Goal: Information Seeking & Learning: Learn about a topic

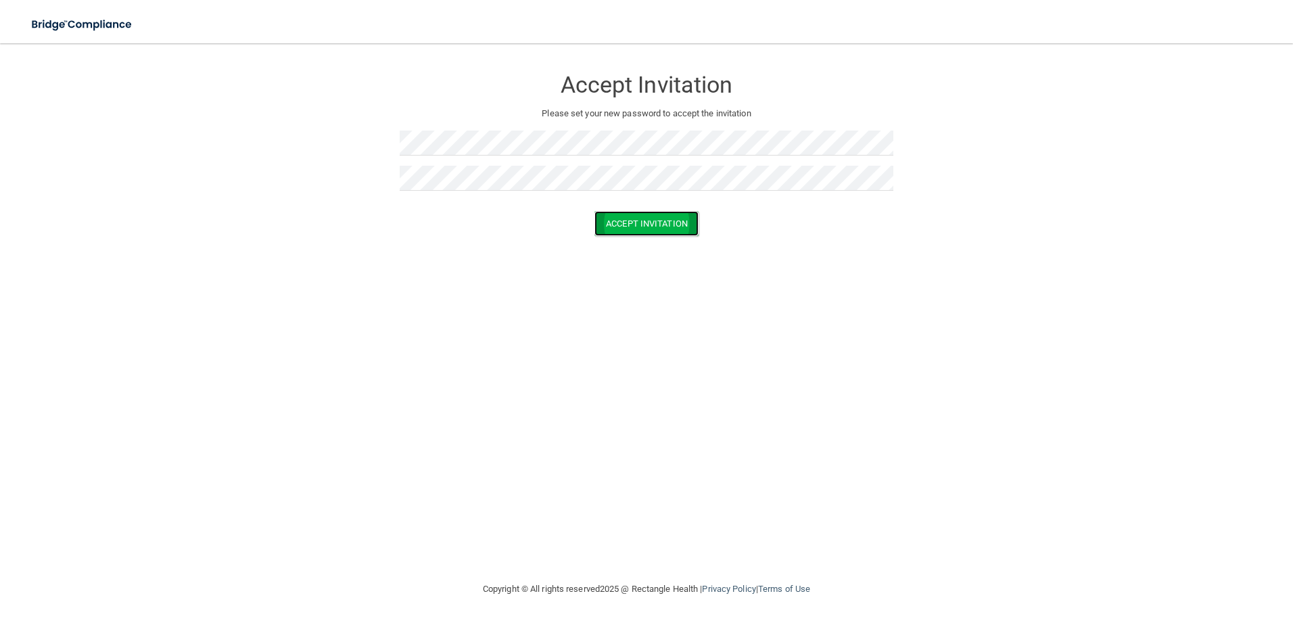
click at [612, 218] on button "Accept Invitation" at bounding box center [647, 223] width 104 height 25
click at [664, 243] on button "Accept Invitation" at bounding box center [647, 243] width 104 height 25
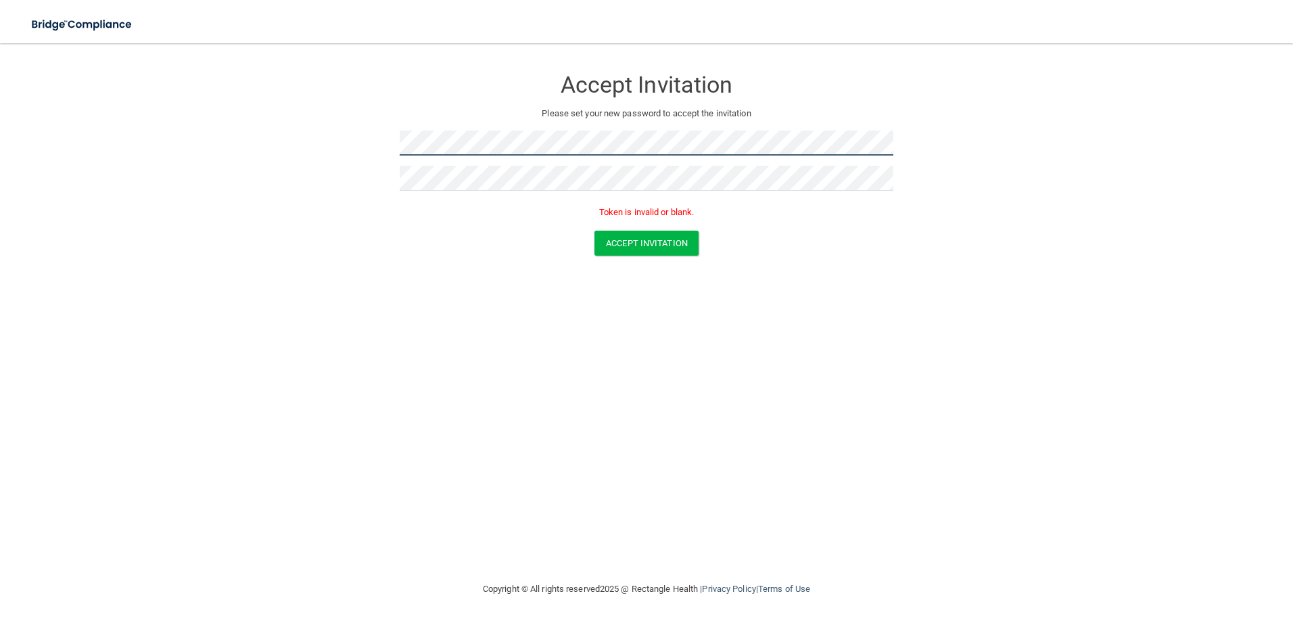
click at [367, 149] on form "Accept Invitation Please set your new password to accept the invitation Token i…" at bounding box center [646, 164] width 1239 height 215
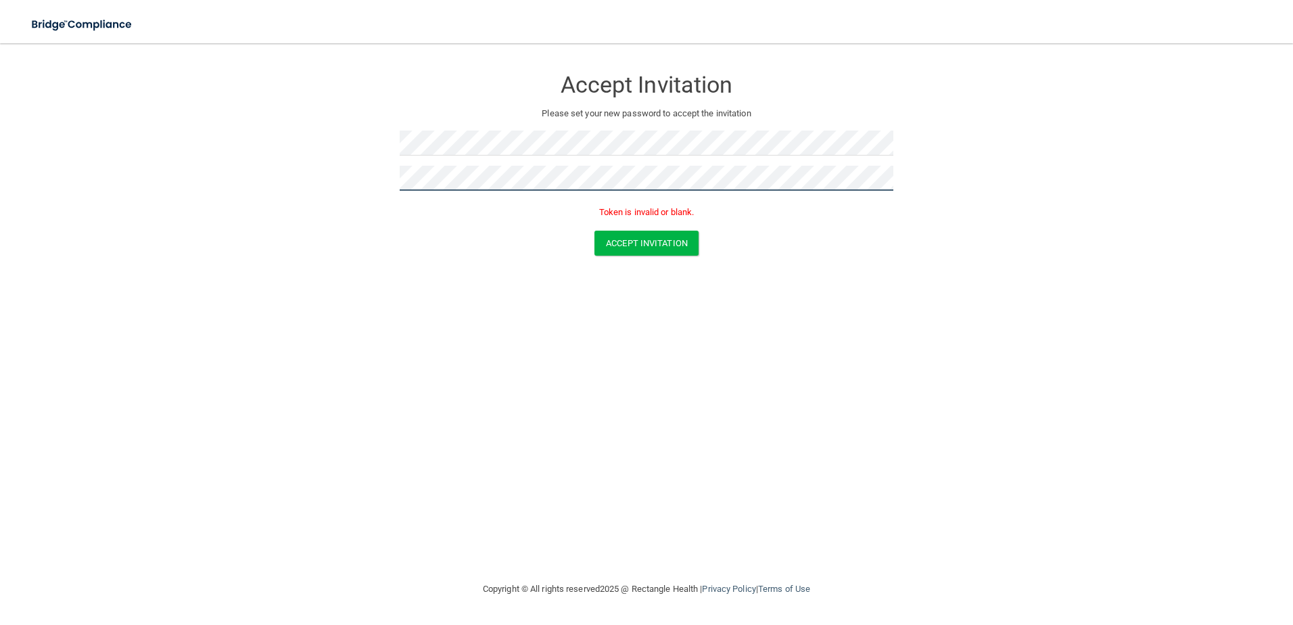
click at [343, 185] on form "Accept Invitation Please set your new password to accept the invitation Token i…" at bounding box center [646, 164] width 1239 height 215
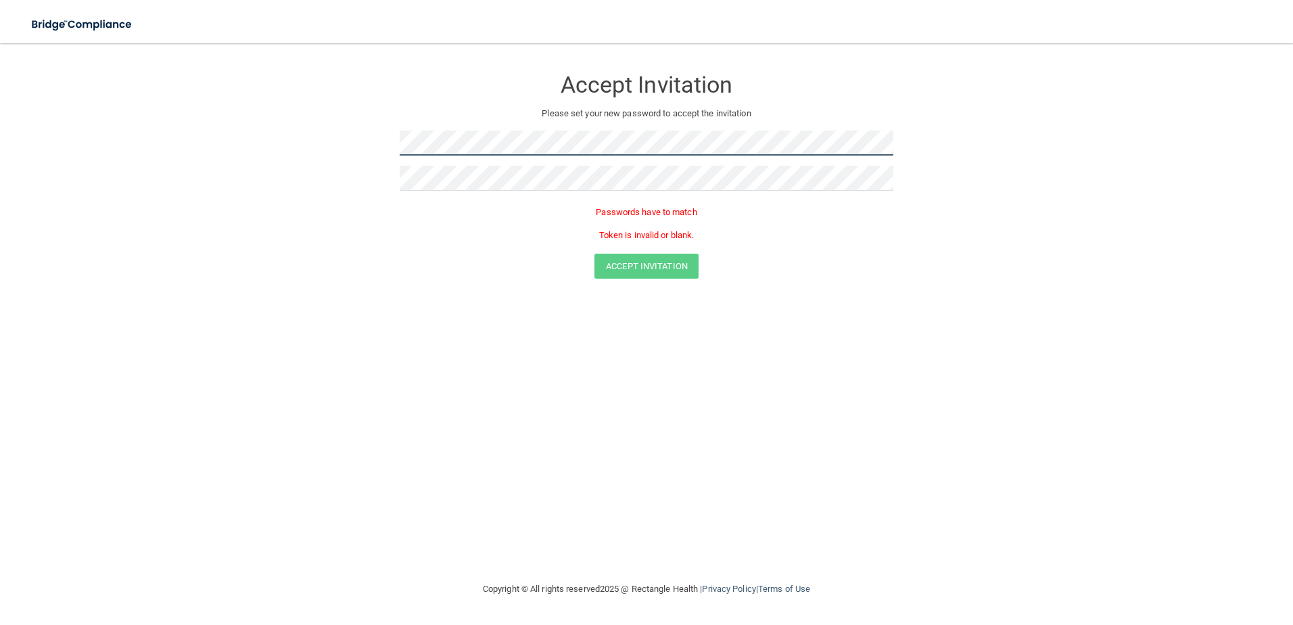
click at [331, 141] on form "Accept Invitation Please set your new password to accept the invitation Passwor…" at bounding box center [646, 176] width 1239 height 238
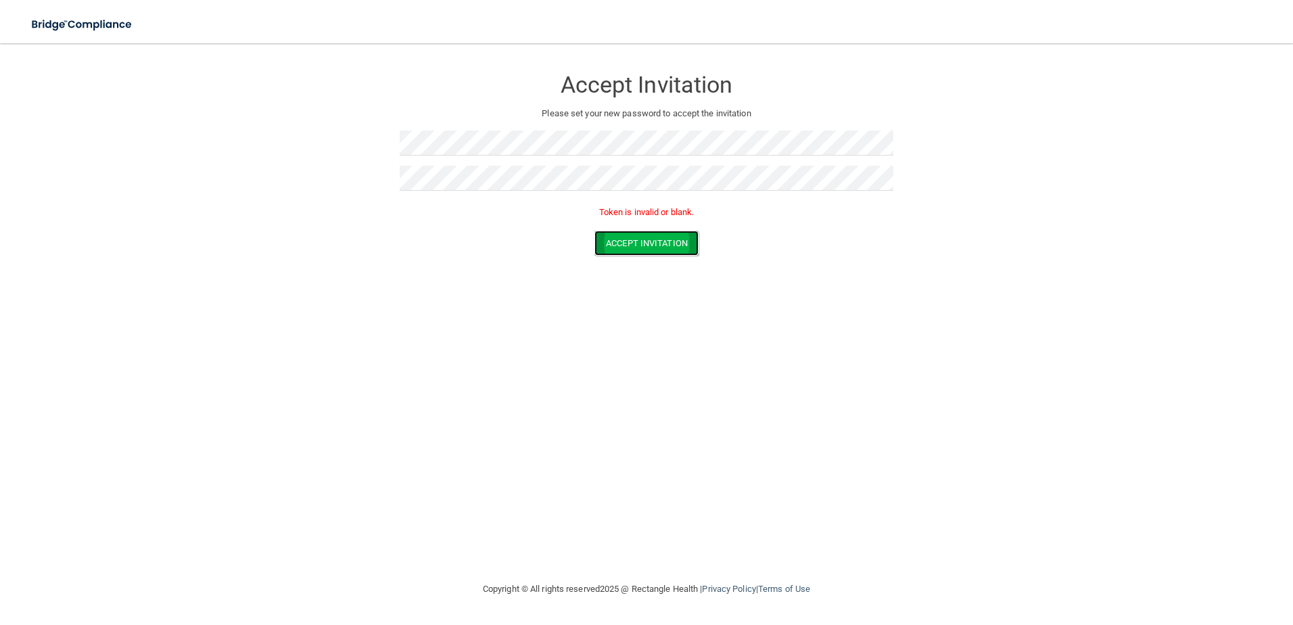
click at [656, 240] on button "Accept Invitation" at bounding box center [647, 243] width 104 height 25
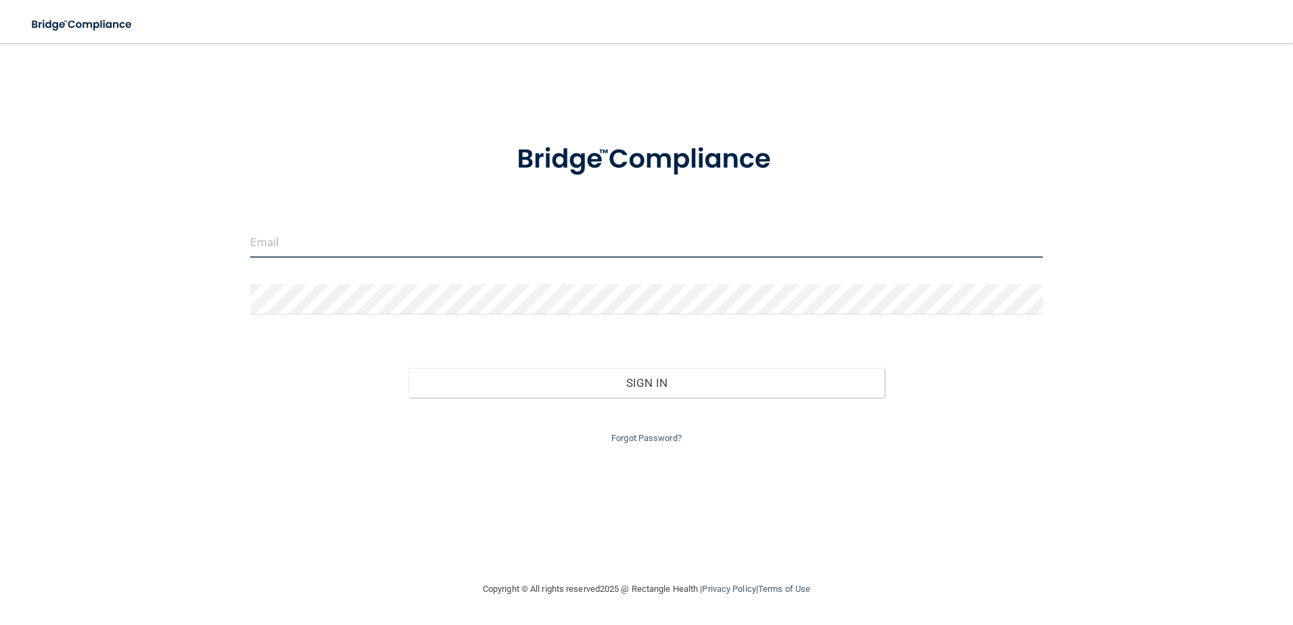
click at [278, 239] on input "email" at bounding box center [646, 242] width 793 height 30
type input "[PERSON_NAME][EMAIL_ADDRESS][DOMAIN_NAME]"
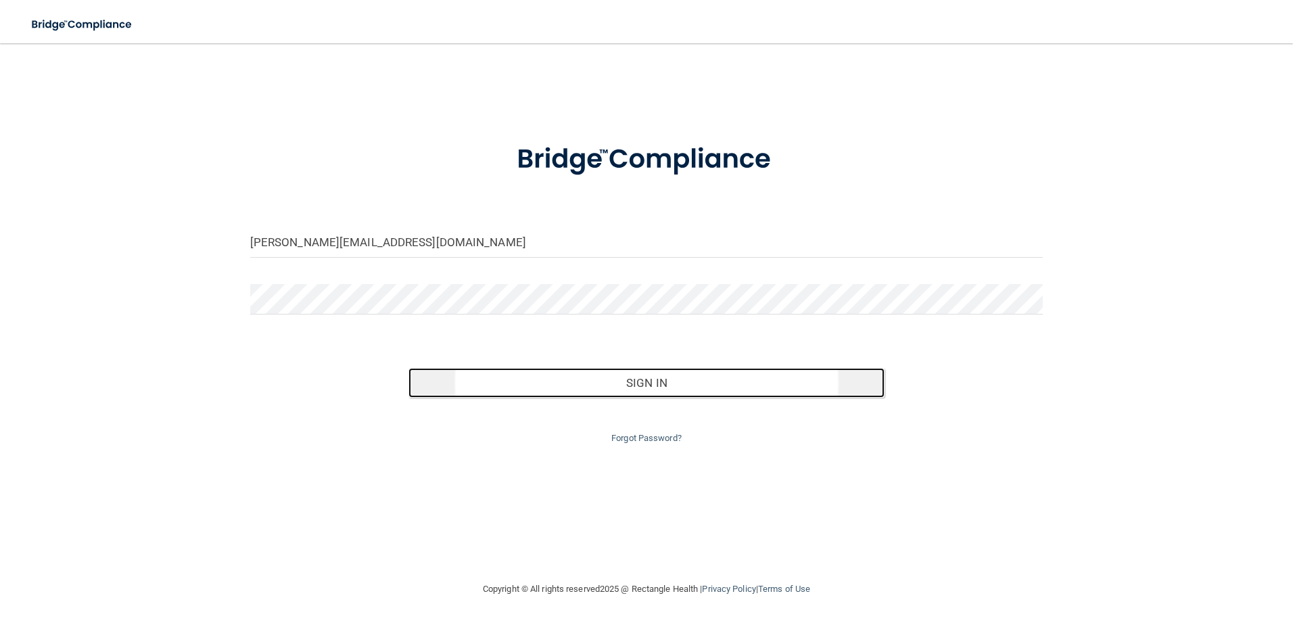
click at [670, 376] on button "Sign In" at bounding box center [647, 383] width 476 height 30
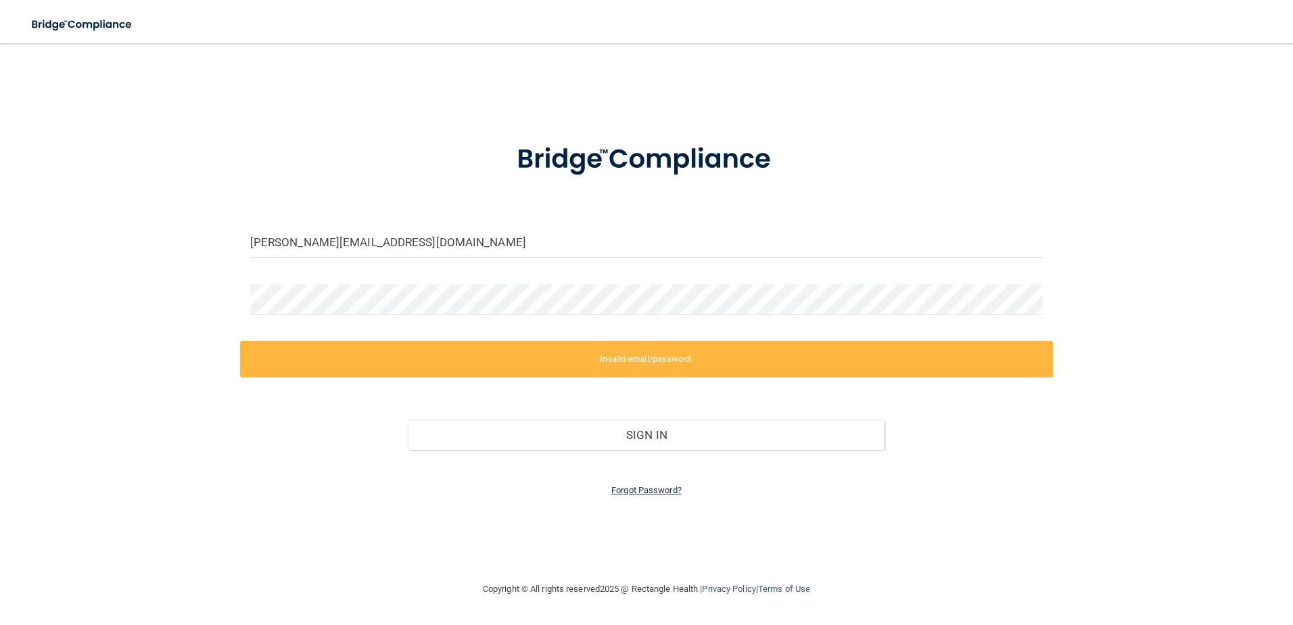
click at [624, 492] on link "Forgot Password?" at bounding box center [646, 490] width 70 height 10
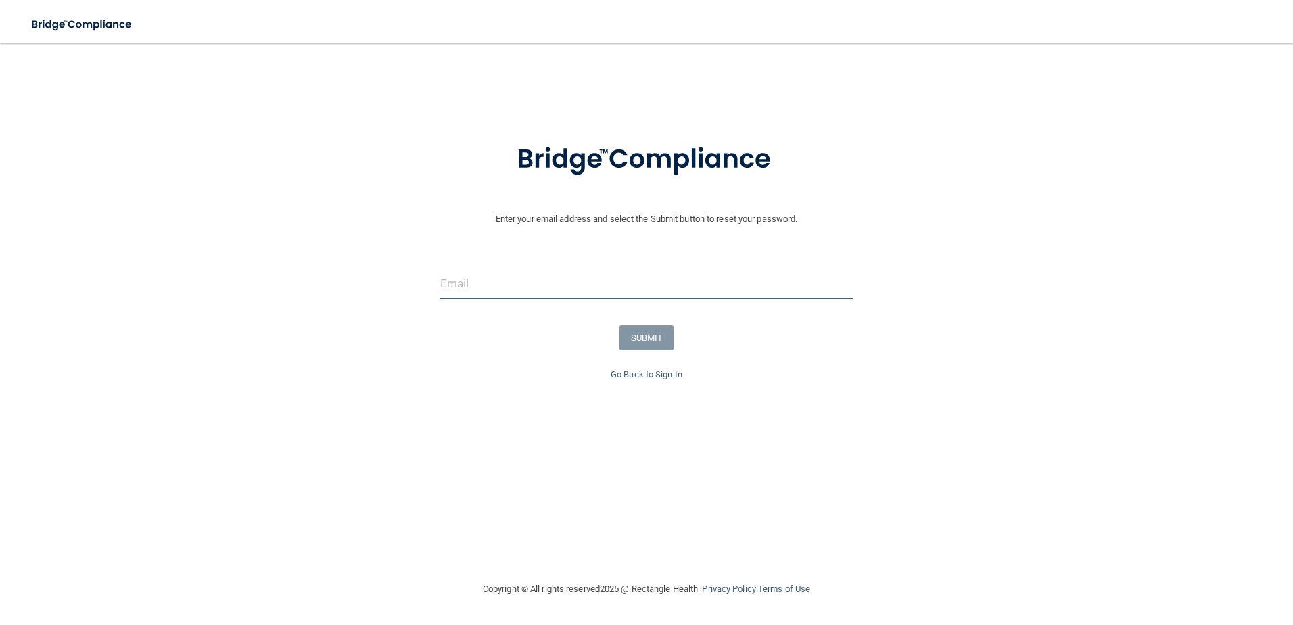
click at [691, 292] on input "email" at bounding box center [646, 284] width 413 height 30
type input "[PERSON_NAME][EMAIL_ADDRESS][DOMAIN_NAME]"
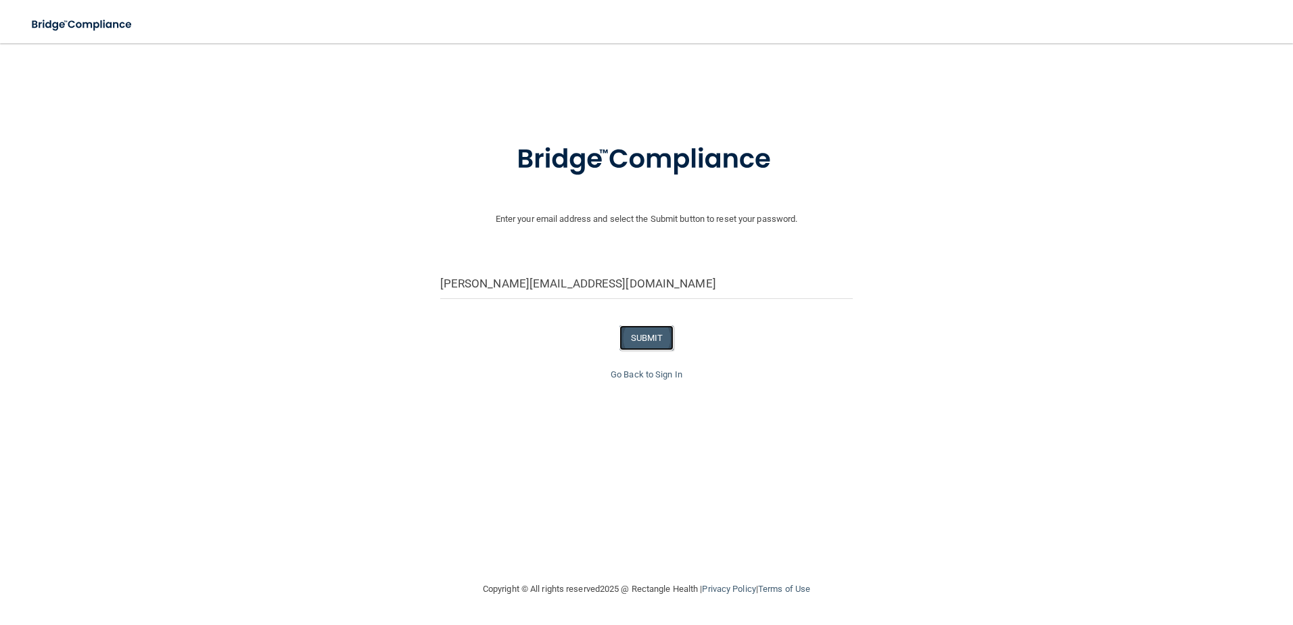
click at [662, 333] on button "SUBMIT" at bounding box center [647, 337] width 55 height 25
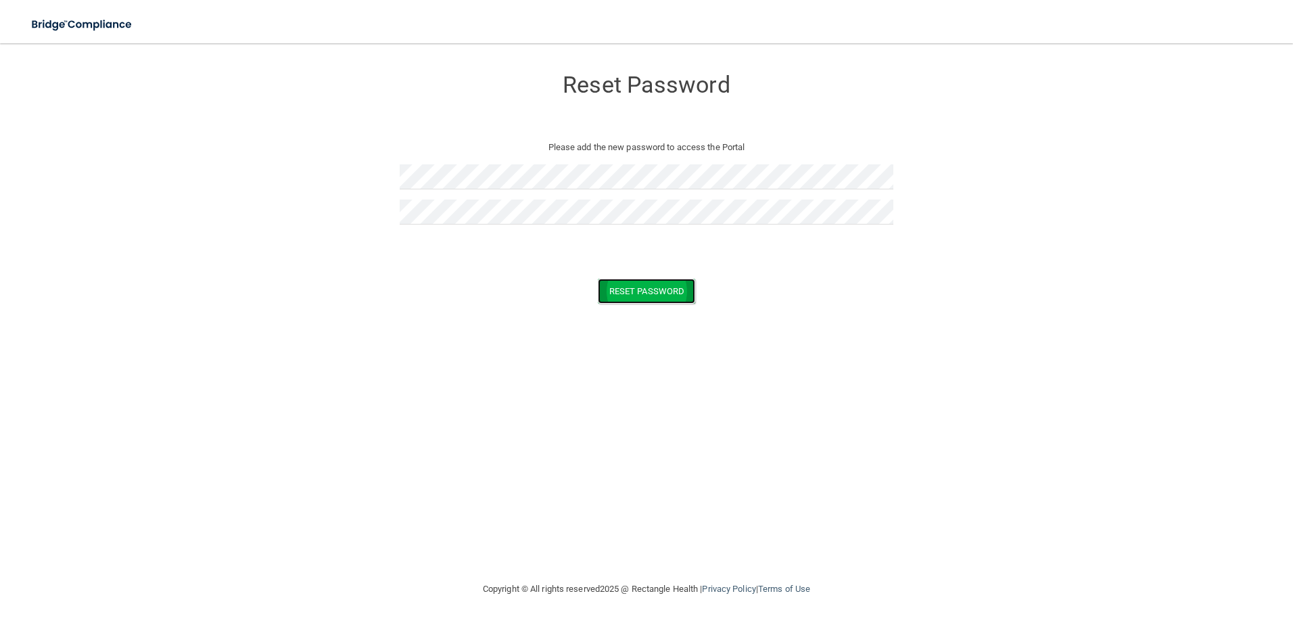
click at [633, 297] on button "Reset Password" at bounding box center [646, 291] width 97 height 25
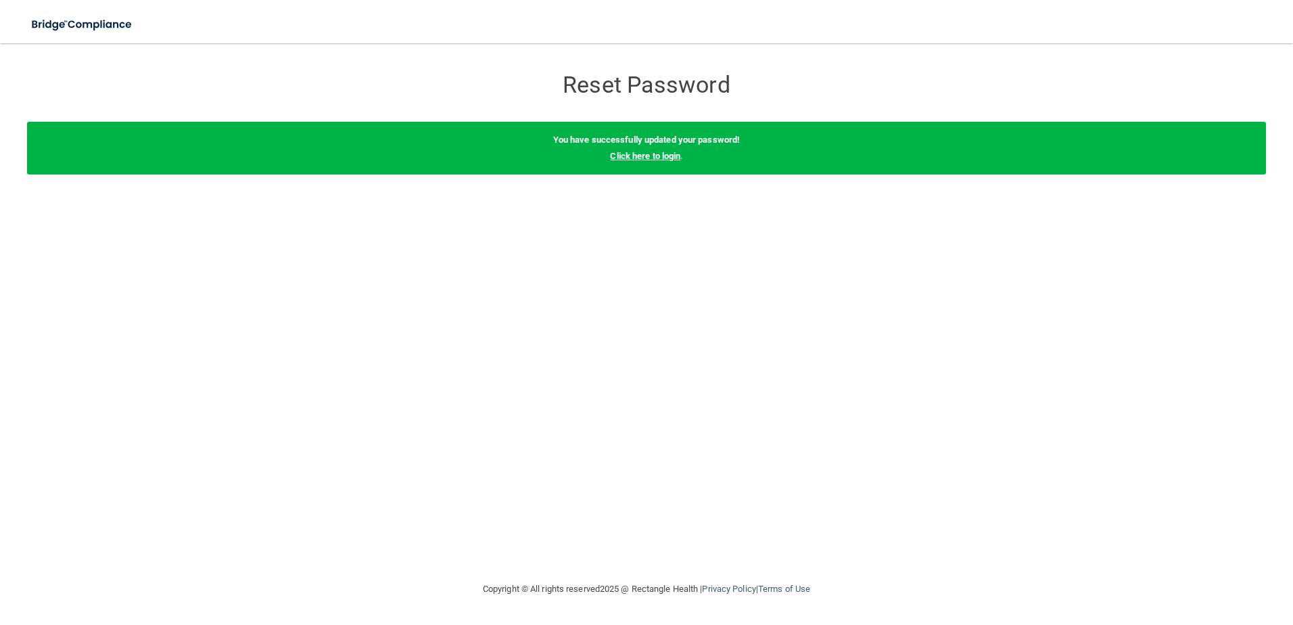
click at [665, 156] on link "Click here to login" at bounding box center [645, 156] width 70 height 10
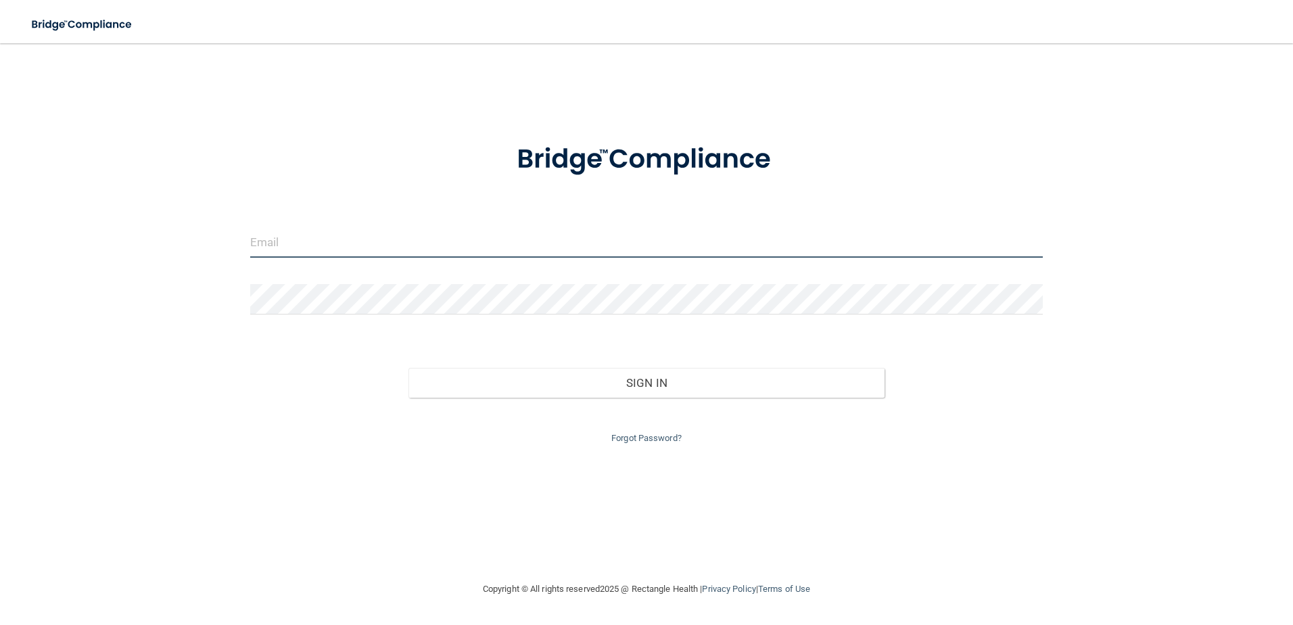
type input "[PERSON_NAME][EMAIL_ADDRESS][DOMAIN_NAME]"
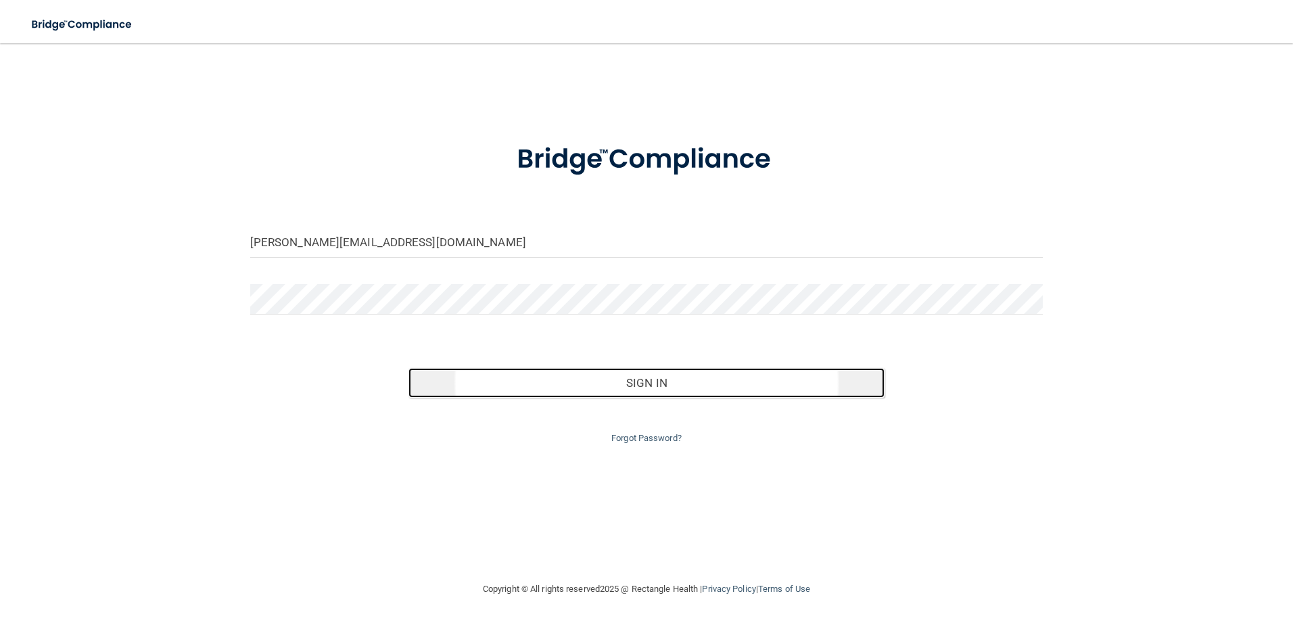
click at [623, 375] on button "Sign In" at bounding box center [647, 383] width 476 height 30
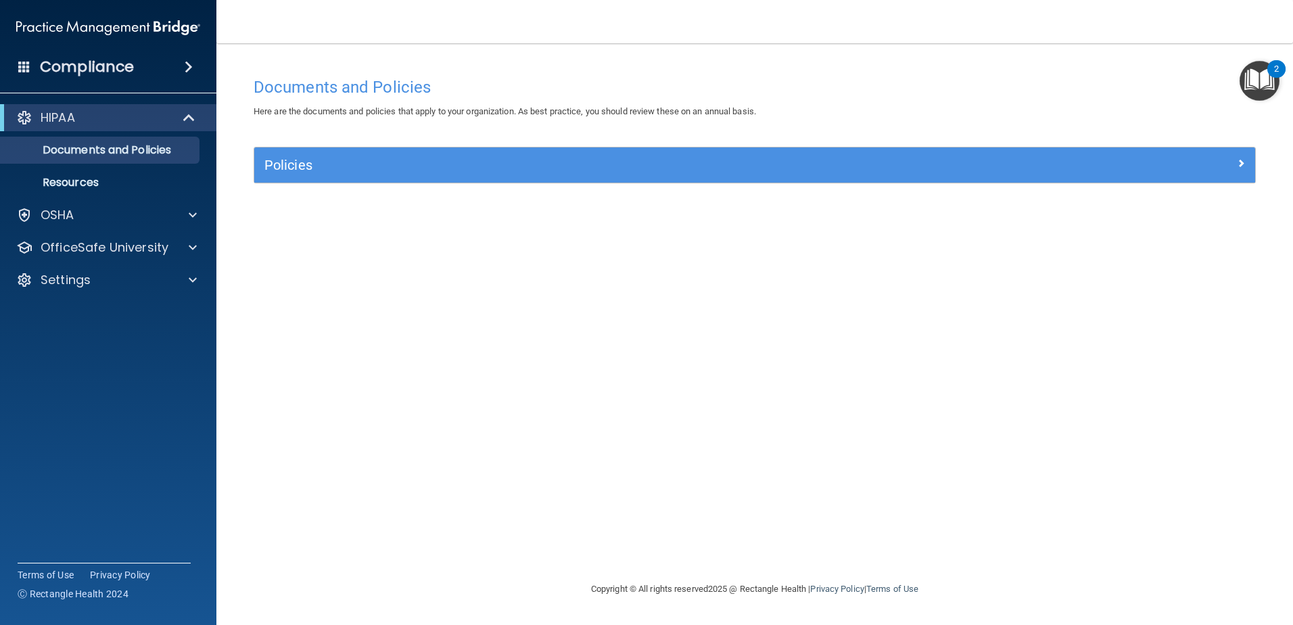
click at [935, 285] on div "Documents and Policies Here are the documents and policies that apply to your o…" at bounding box center [754, 325] width 1023 height 511
click at [783, 420] on div "Documents and Policies Here are the documents and policies that apply to your o…" at bounding box center [754, 325] width 1023 height 511
click at [871, 473] on div "Documents and Policies Here are the documents and policies that apply to your o…" at bounding box center [754, 325] width 1023 height 511
click at [766, 440] on div "Documents and Policies Here are the documents and policies that apply to your o…" at bounding box center [754, 325] width 1023 height 511
click at [85, 147] on p "Documents and Policies" at bounding box center [101, 150] width 185 height 14
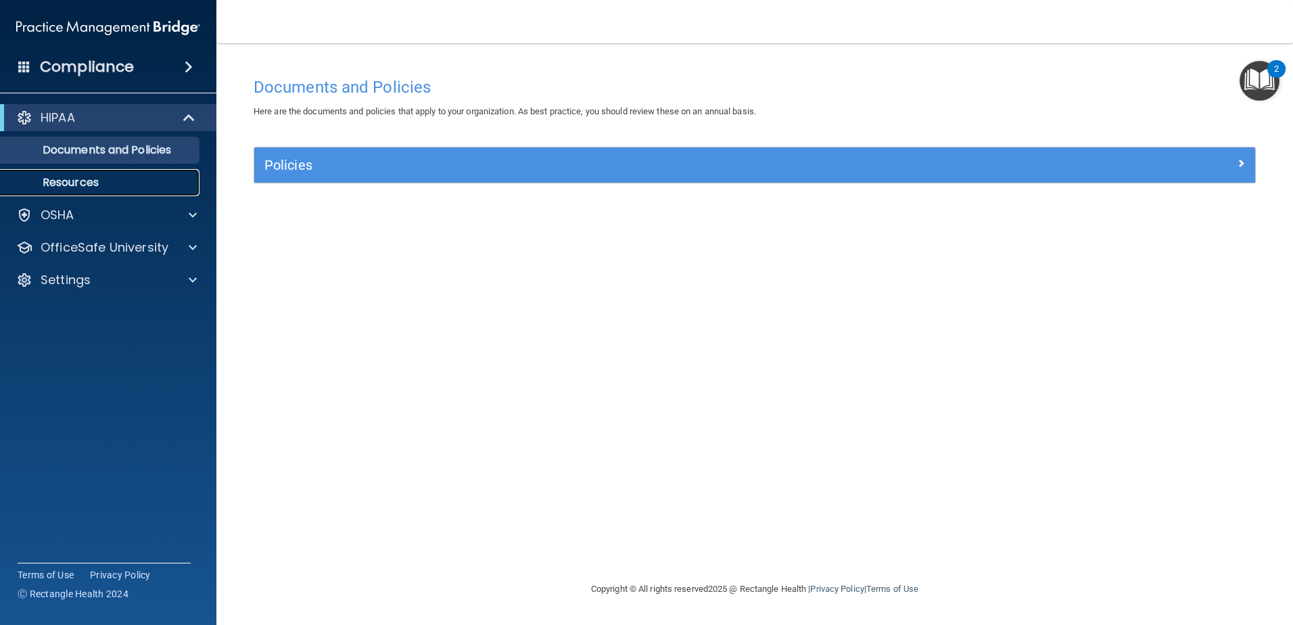
click at [80, 183] on p "Resources" at bounding box center [101, 183] width 185 height 14
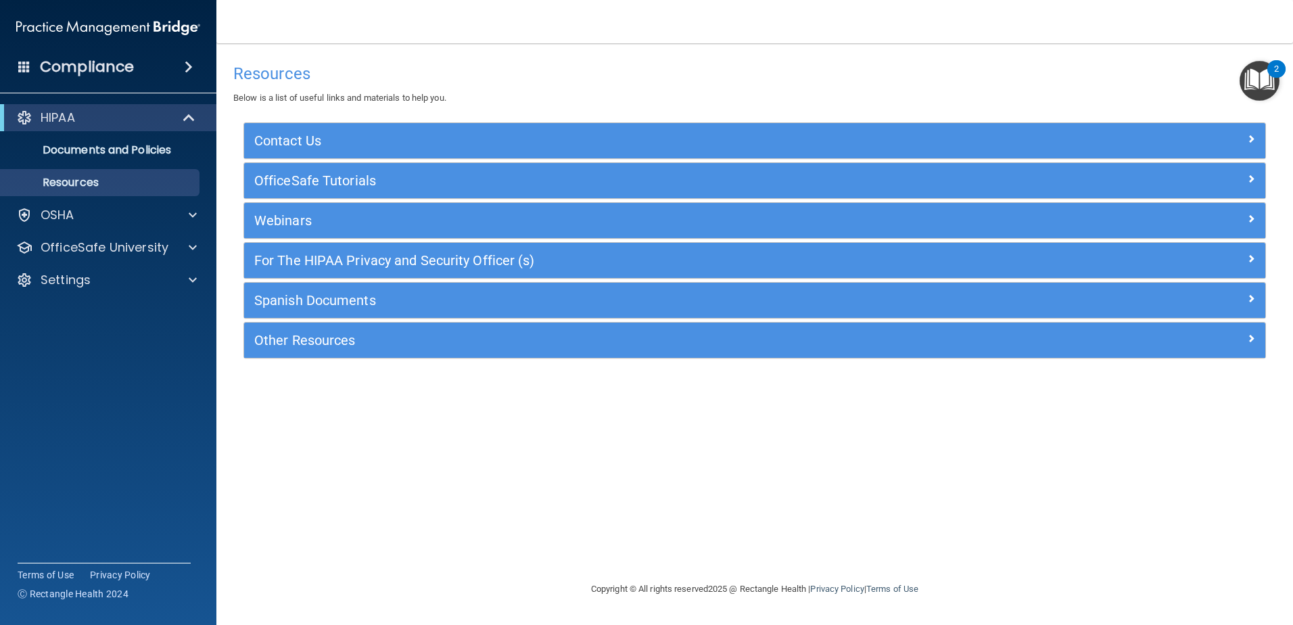
drag, startPoint x: 685, startPoint y: 497, endPoint x: 417, endPoint y: 300, distance: 332.2
click at [682, 496] on div "Resources Below is a list of useful links and materials to help you. Contact Us…" at bounding box center [754, 312] width 1023 height 511
click at [85, 74] on h4 "Compliance" at bounding box center [87, 66] width 94 height 19
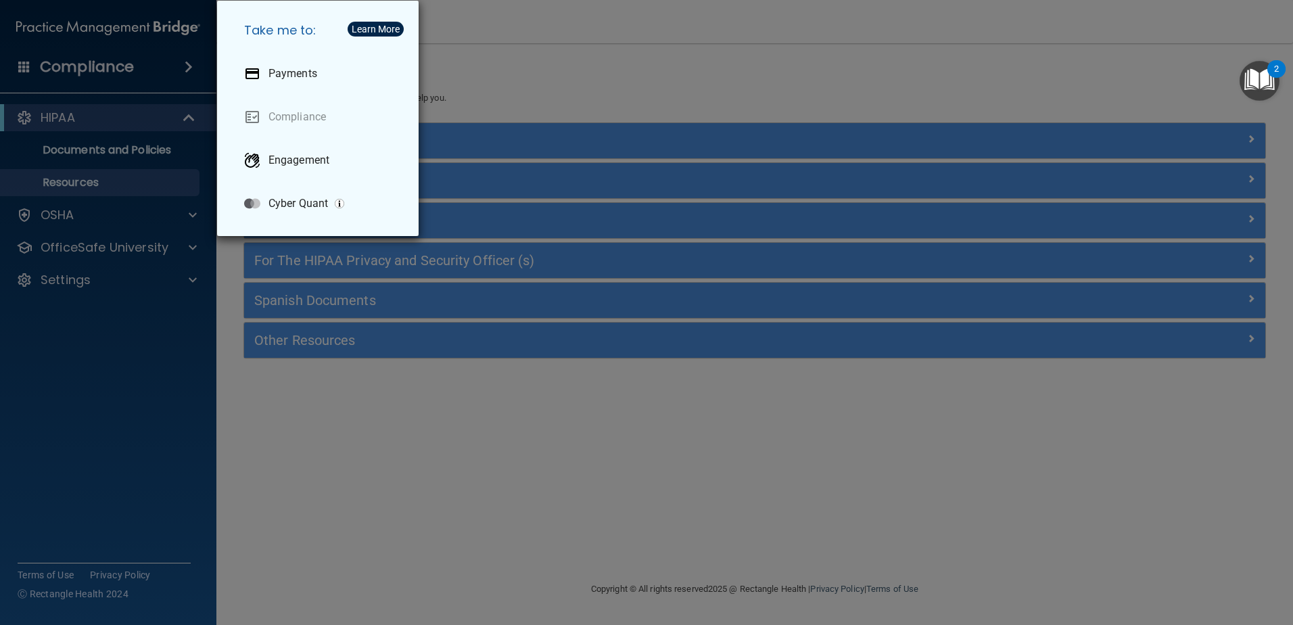
click at [66, 131] on div "Take me to: Payments Compliance Engagement Cyber Quant" at bounding box center [646, 312] width 1293 height 625
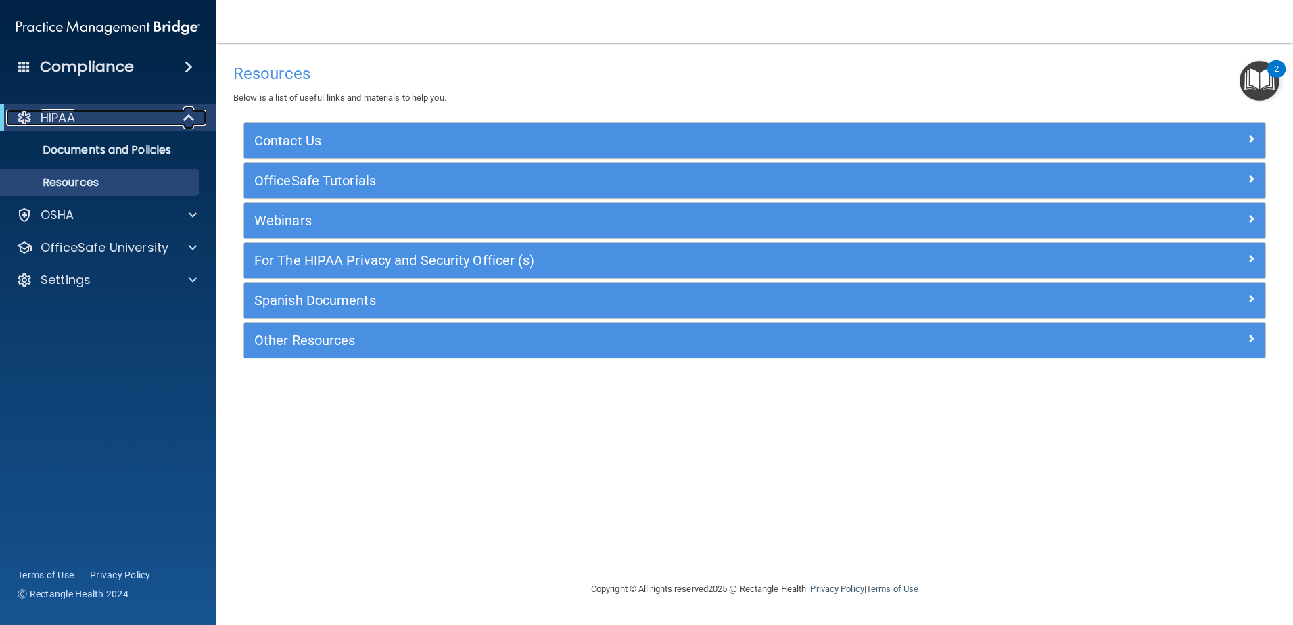
click at [64, 121] on p "HIPAA" at bounding box center [58, 118] width 34 height 16
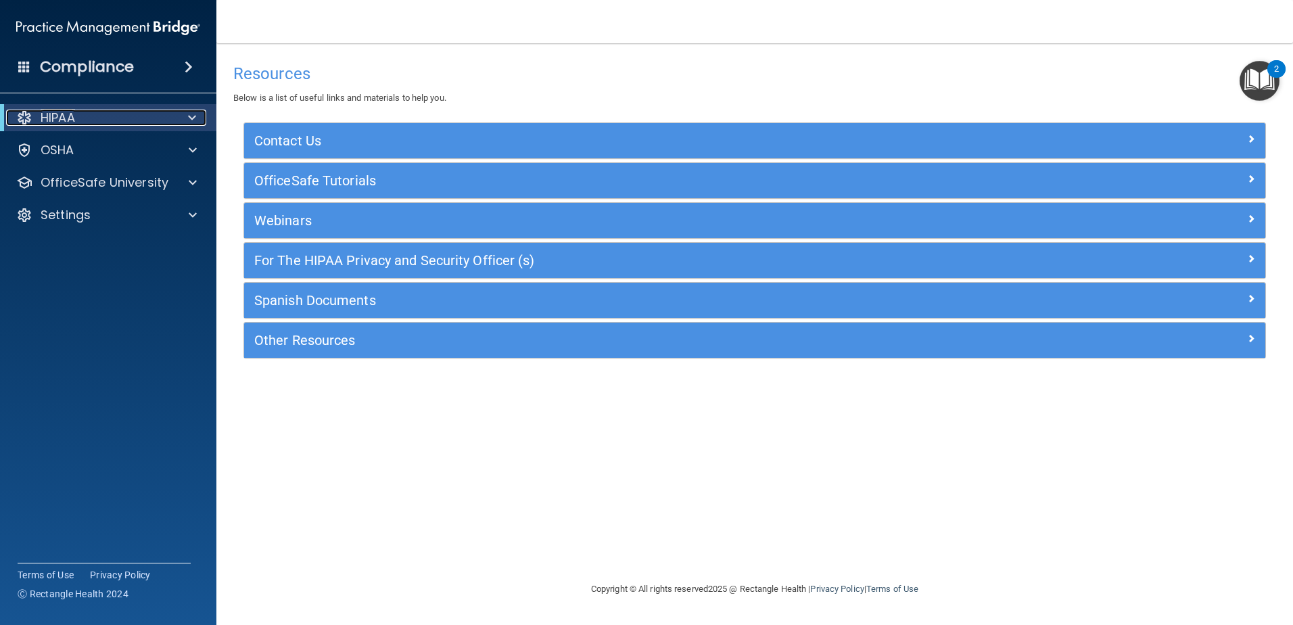
click at [64, 121] on p "HIPAA" at bounding box center [58, 118] width 34 height 16
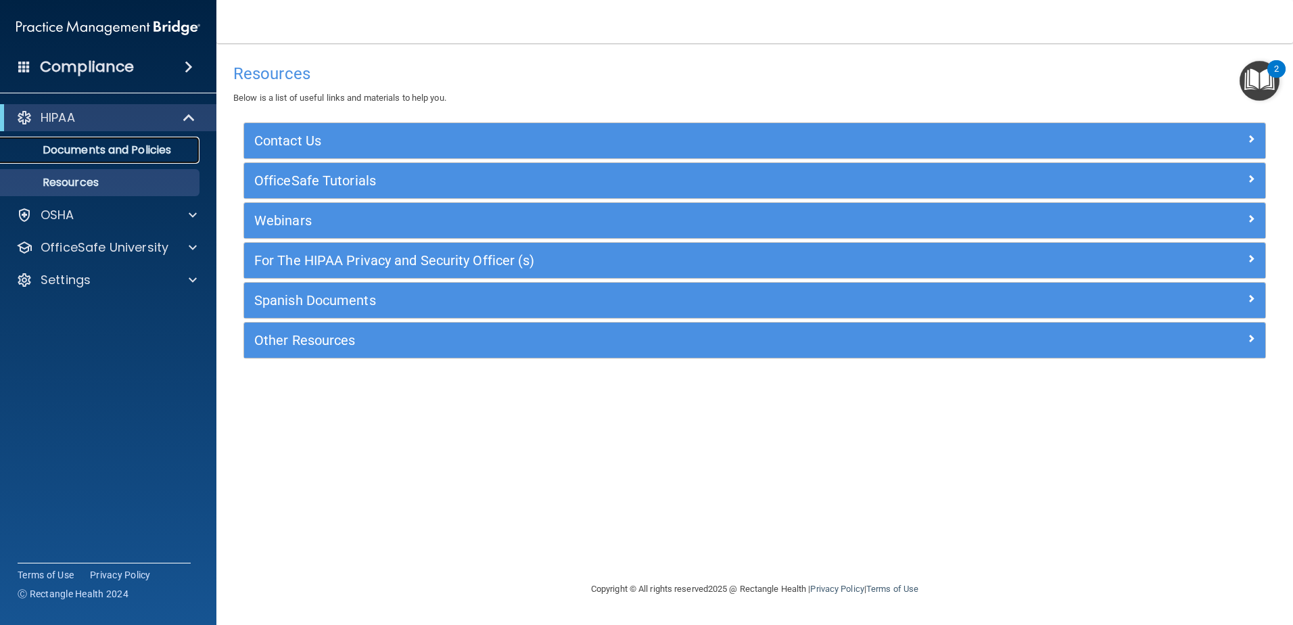
click at [64, 146] on p "Documents and Policies" at bounding box center [101, 150] width 185 height 14
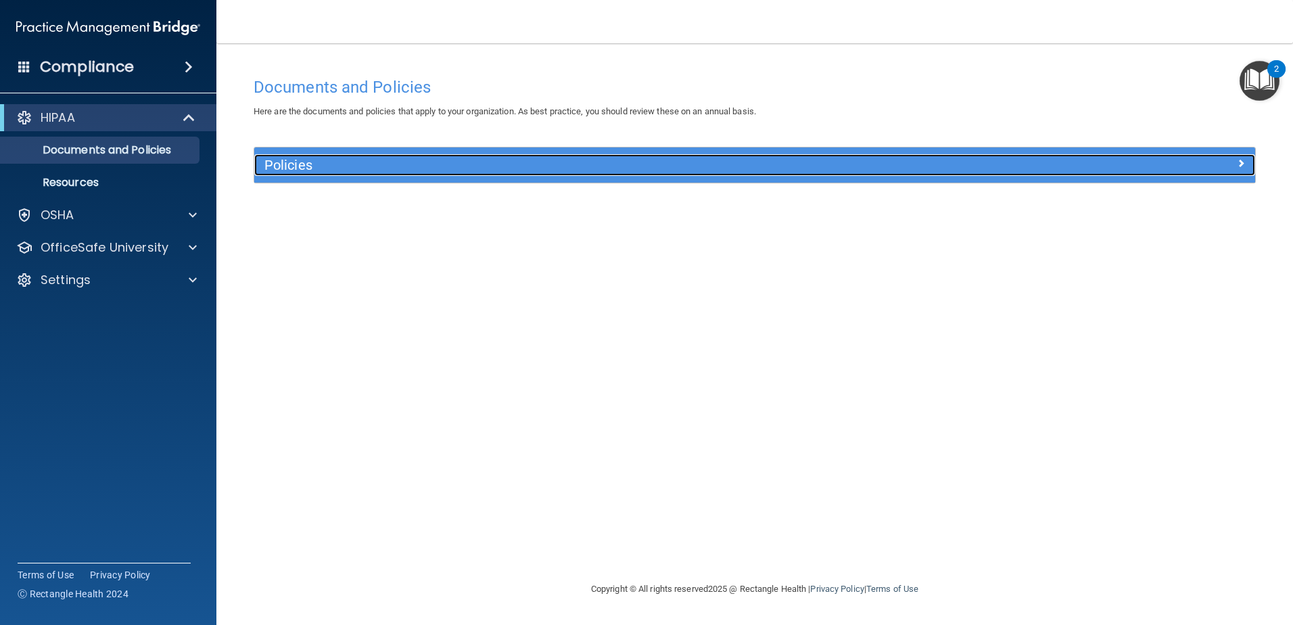
click at [310, 165] on h5 "Policies" at bounding box center [629, 165] width 730 height 15
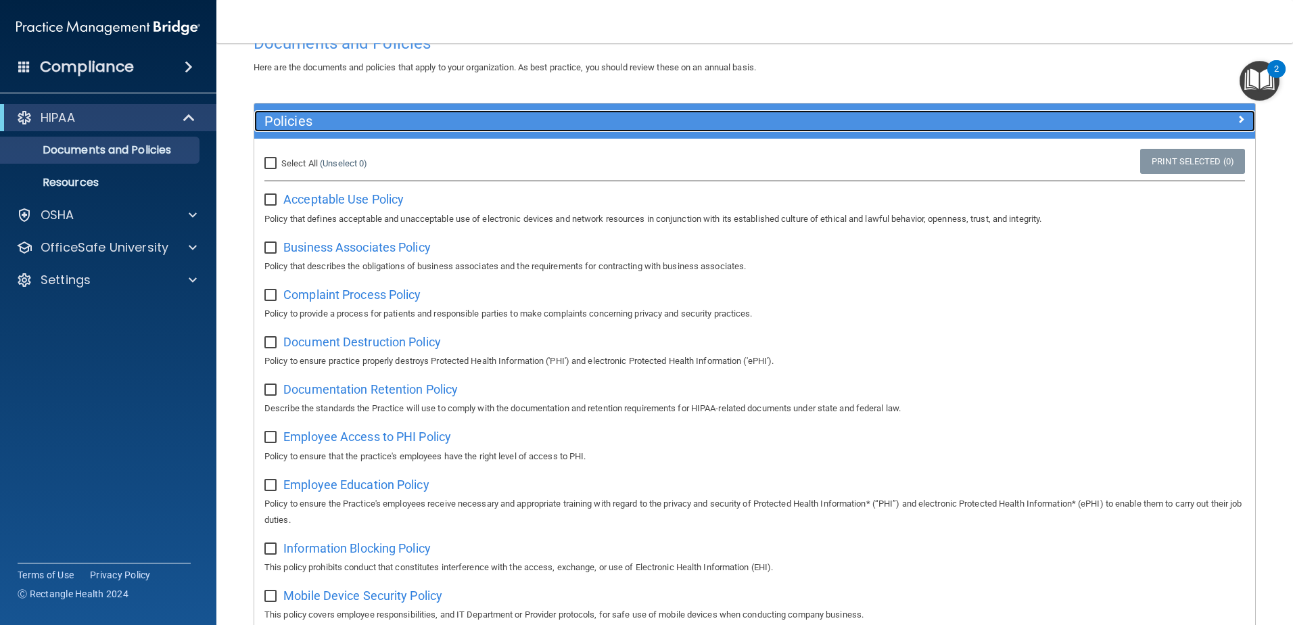
scroll to position [68, 0]
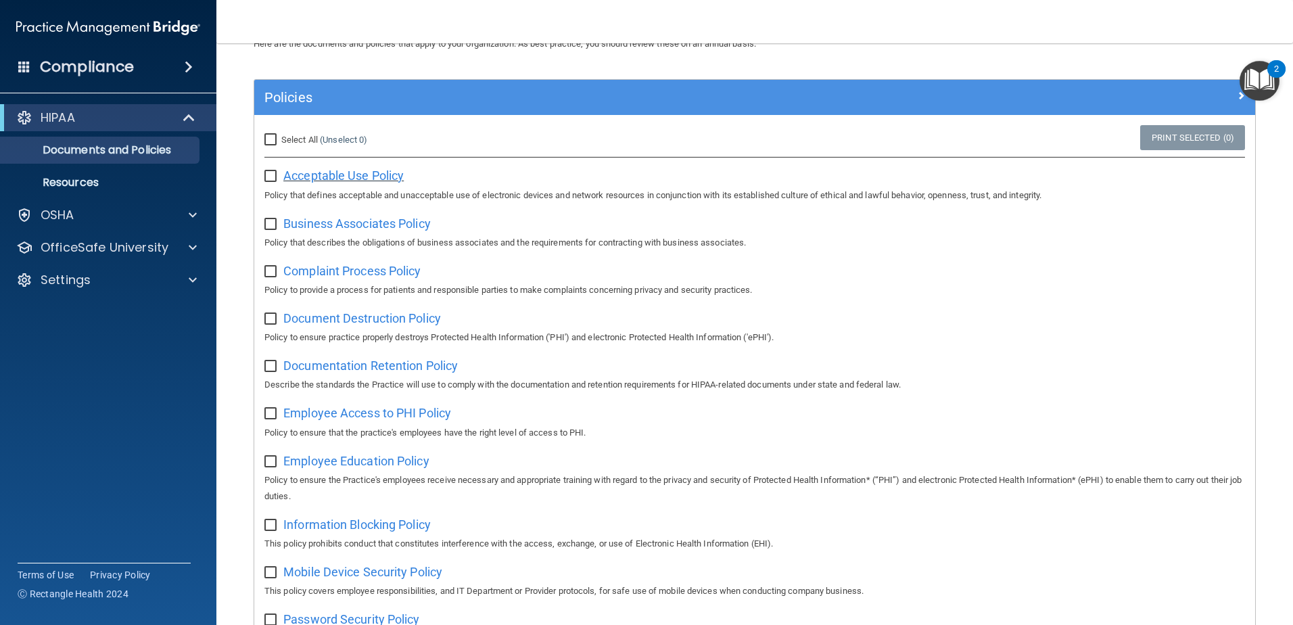
click at [316, 174] on span "Acceptable Use Policy" at bounding box center [343, 175] width 120 height 14
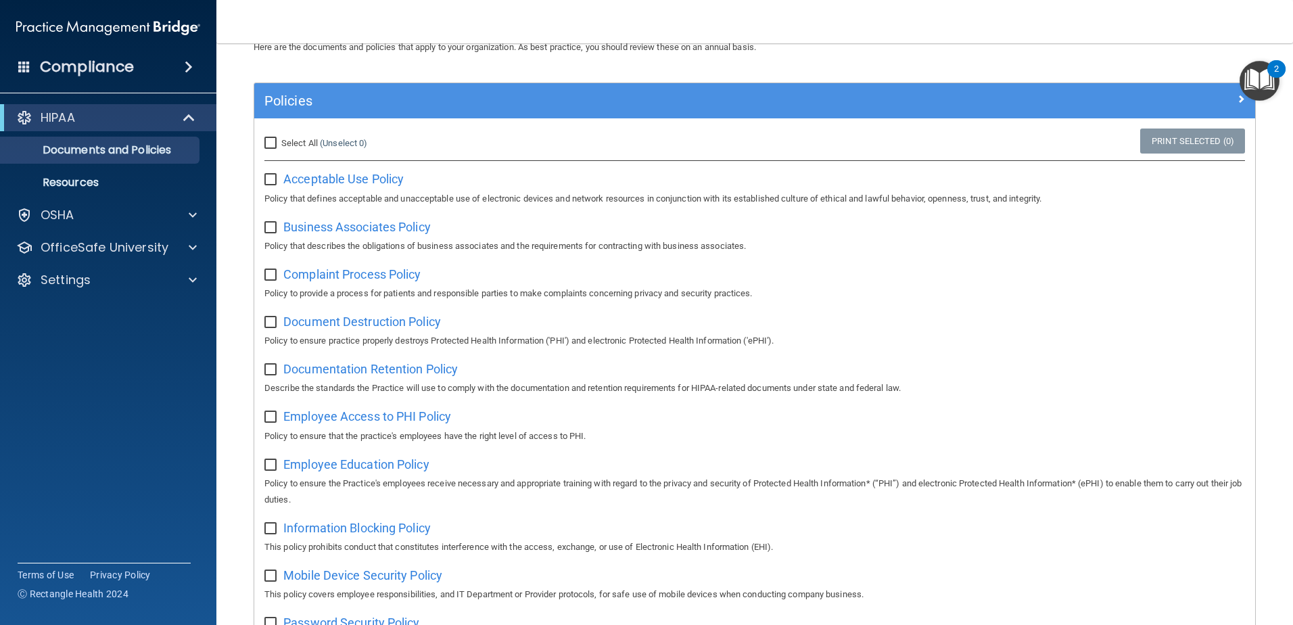
scroll to position [62, 0]
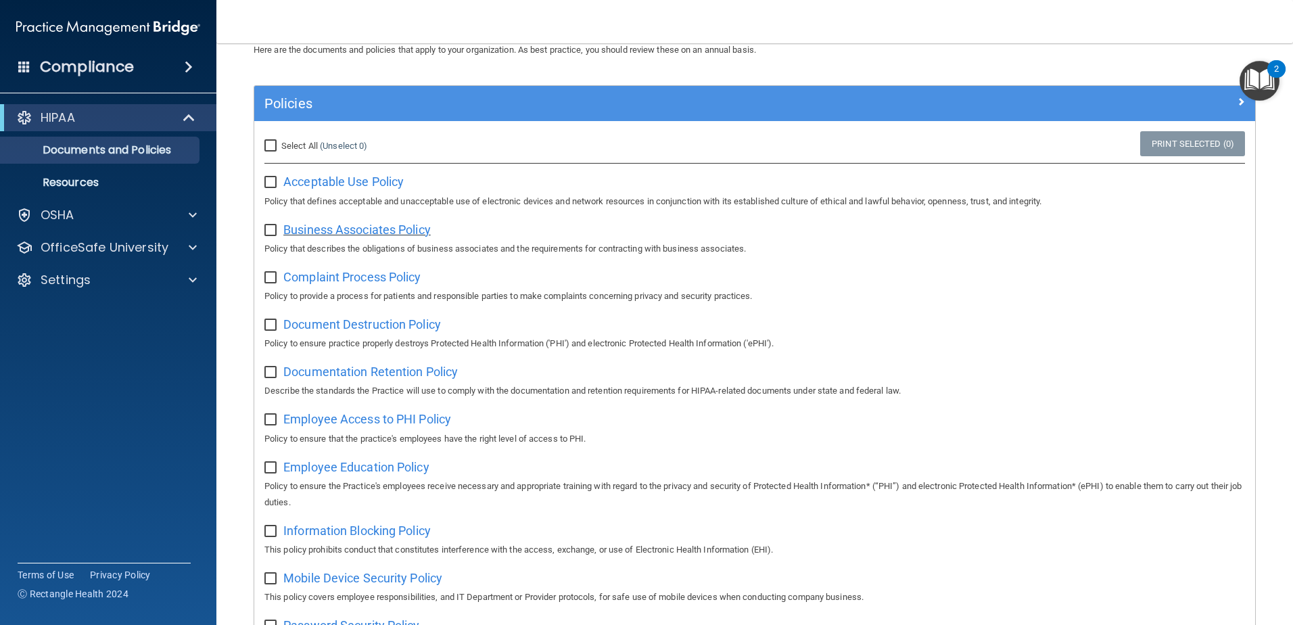
drag, startPoint x: 390, startPoint y: 229, endPoint x: 310, endPoint y: 233, distance: 79.9
click at [310, 233] on span "Business Associates Policy" at bounding box center [356, 230] width 147 height 14
click at [322, 279] on span "Complaint Process Policy" at bounding box center [351, 277] width 137 height 14
click at [309, 329] on span "Document Destruction Policy" at bounding box center [362, 324] width 158 height 14
click at [354, 371] on span "Documentation Retention Policy" at bounding box center [370, 372] width 175 height 14
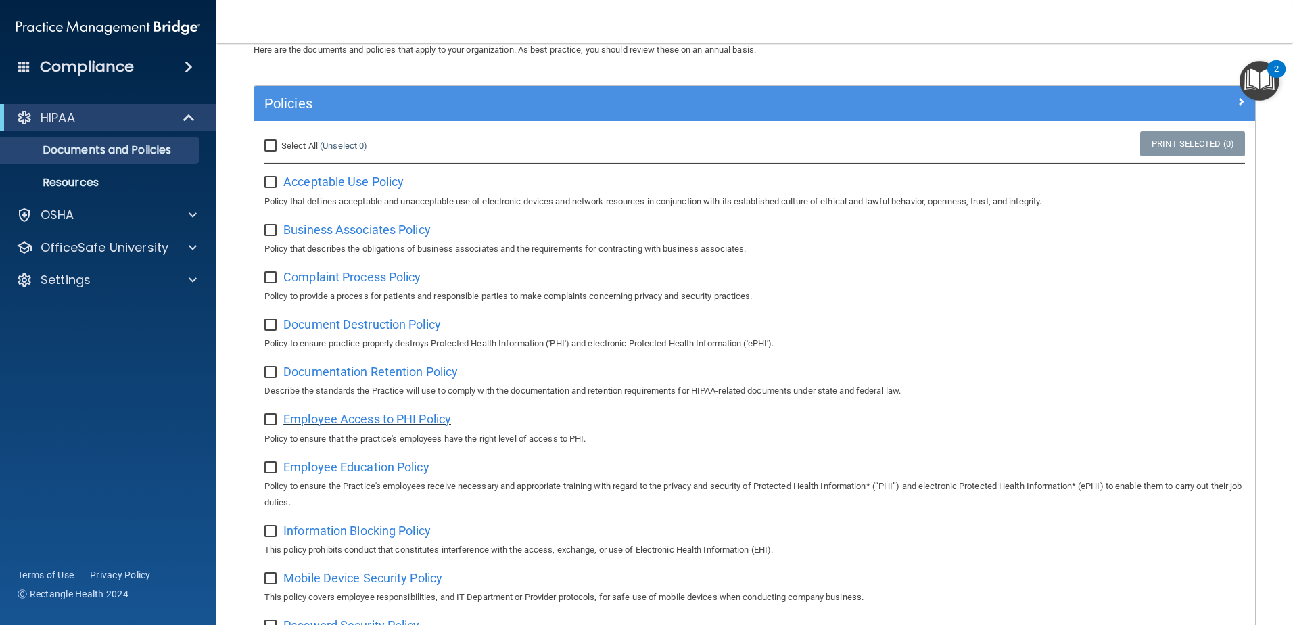
click at [364, 426] on span "Employee Access to PHI Policy" at bounding box center [367, 419] width 168 height 14
click at [396, 471] on span "Employee Education Policy" at bounding box center [356, 467] width 146 height 14
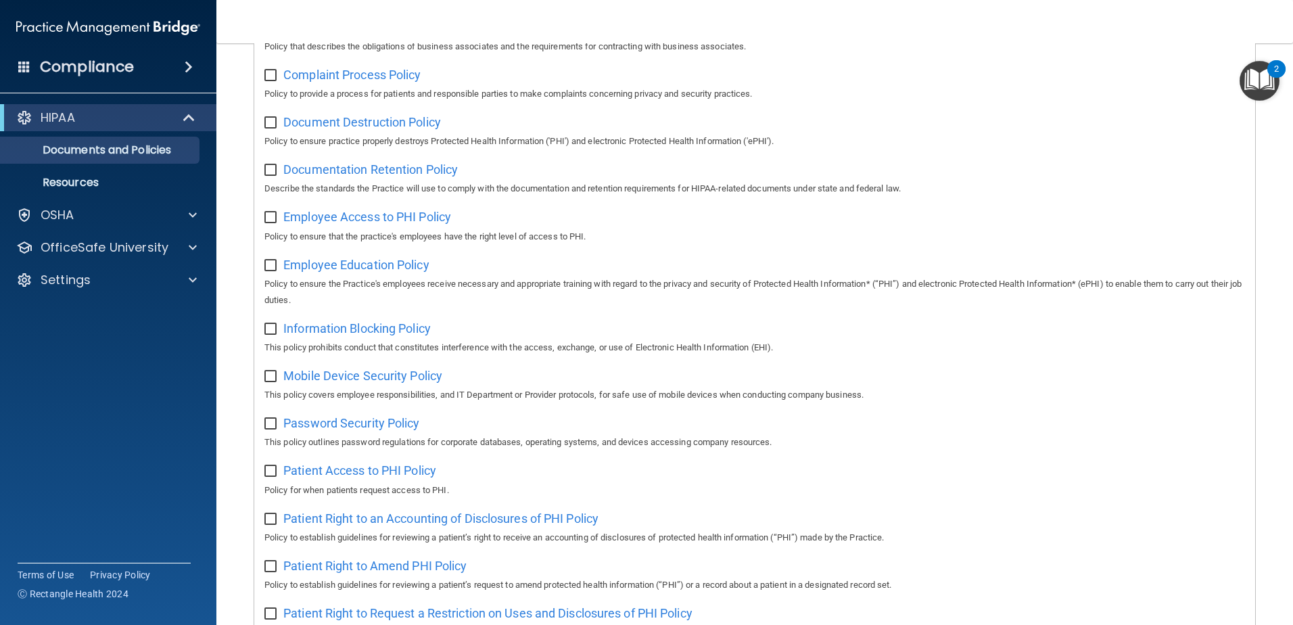
scroll to position [264, 0]
click at [353, 333] on span "Information Blocking Policy" at bounding box center [356, 328] width 147 height 14
click at [353, 380] on span "Mobile Device Security Policy" at bounding box center [362, 375] width 159 height 14
click at [343, 429] on span "Password Security Policy" at bounding box center [351, 422] width 136 height 14
click at [371, 476] on span "Patient Access to PHI Policy" at bounding box center [359, 470] width 153 height 14
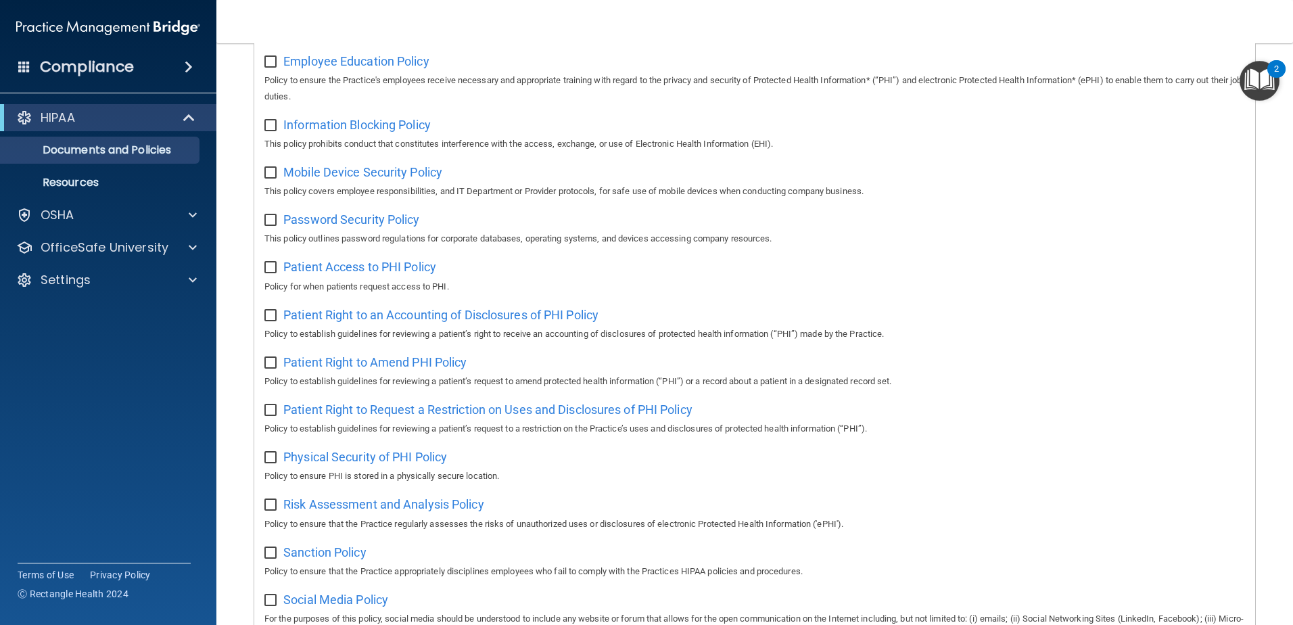
scroll to position [603, 0]
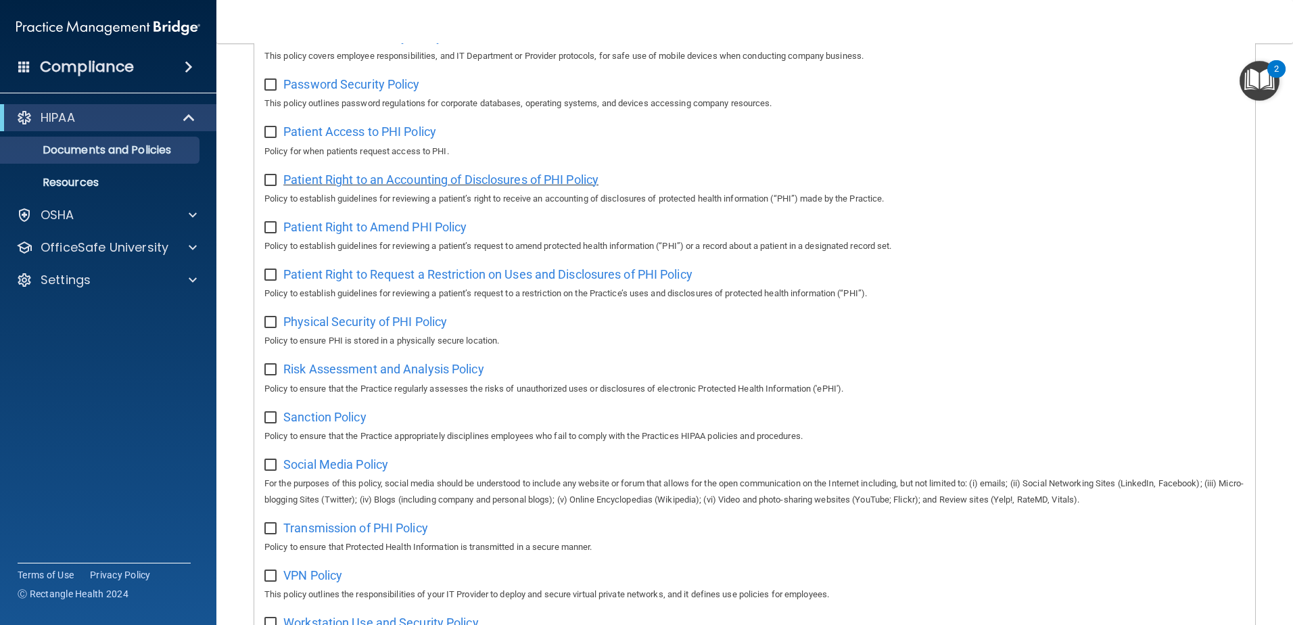
click at [308, 187] on span "Patient Right to an Accounting of Disclosures of PHI Policy" at bounding box center [440, 179] width 315 height 14
click at [353, 281] on span "Patient Right to Request a Restriction on Uses and Disclosures of PHI Policy" at bounding box center [487, 274] width 409 height 14
click at [370, 329] on span "Physical Security of PHI Policy" at bounding box center [365, 322] width 164 height 14
click at [327, 374] on span "Risk Assessment and Analysis Policy" at bounding box center [383, 369] width 201 height 14
click at [351, 424] on span "Sanction Policy" at bounding box center [324, 417] width 83 height 14
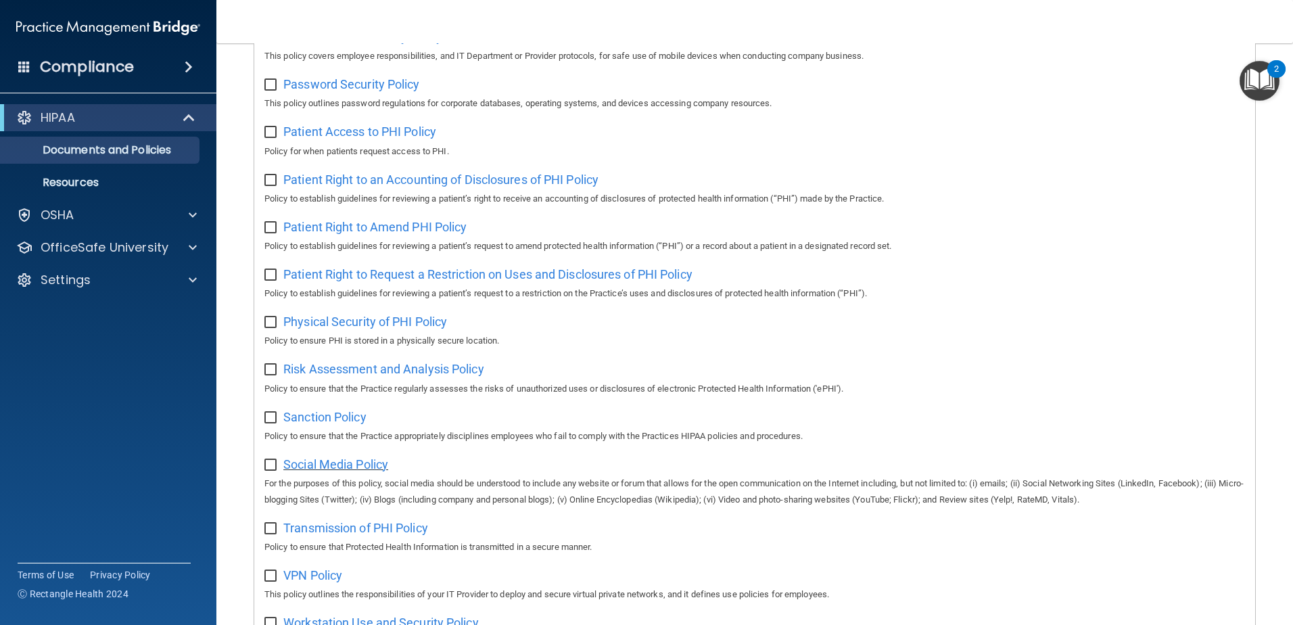
click at [327, 471] on span "Social Media Policy" at bounding box center [335, 464] width 105 height 14
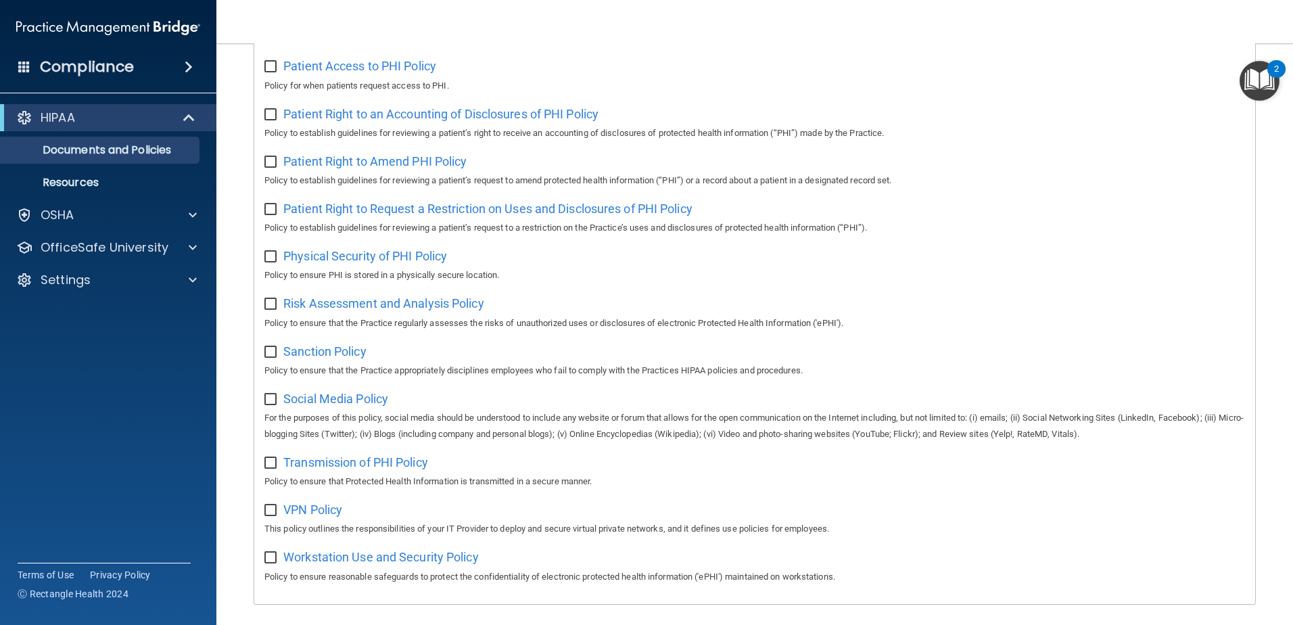
scroll to position [732, 0]
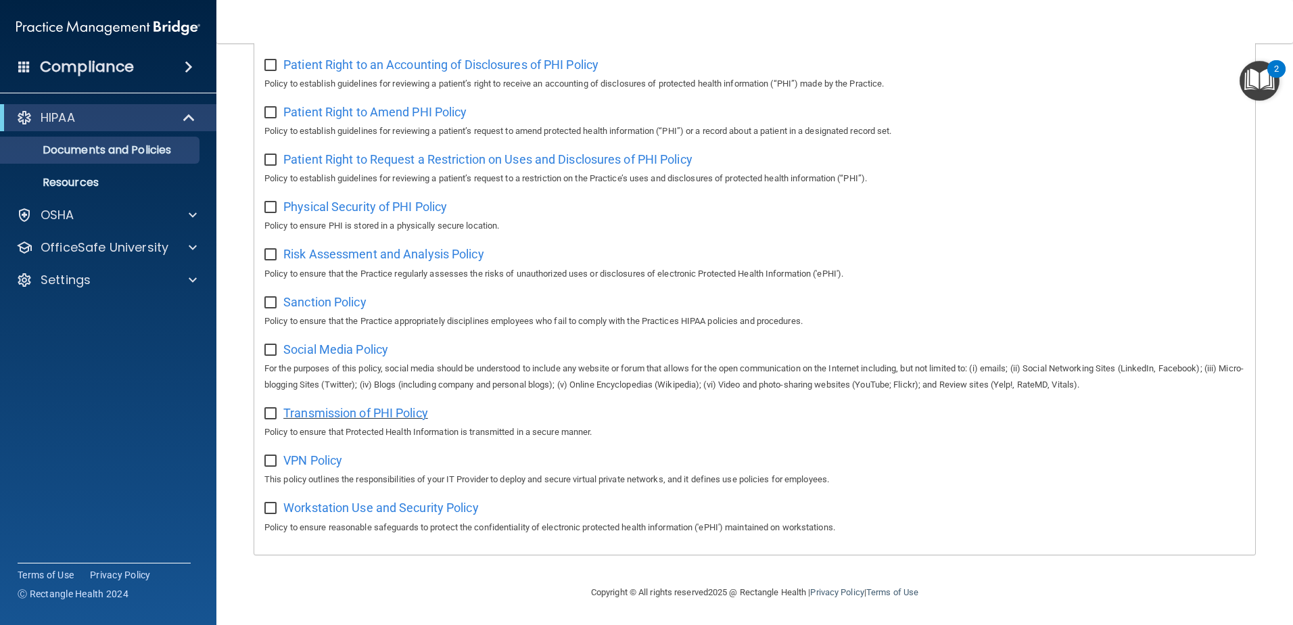
click at [396, 413] on span "Transmission of PHI Policy" at bounding box center [355, 413] width 145 height 14
click at [300, 463] on span "VPN Policy" at bounding box center [312, 460] width 59 height 14
click at [354, 507] on span "Workstation Use and Security Policy" at bounding box center [380, 508] width 195 height 14
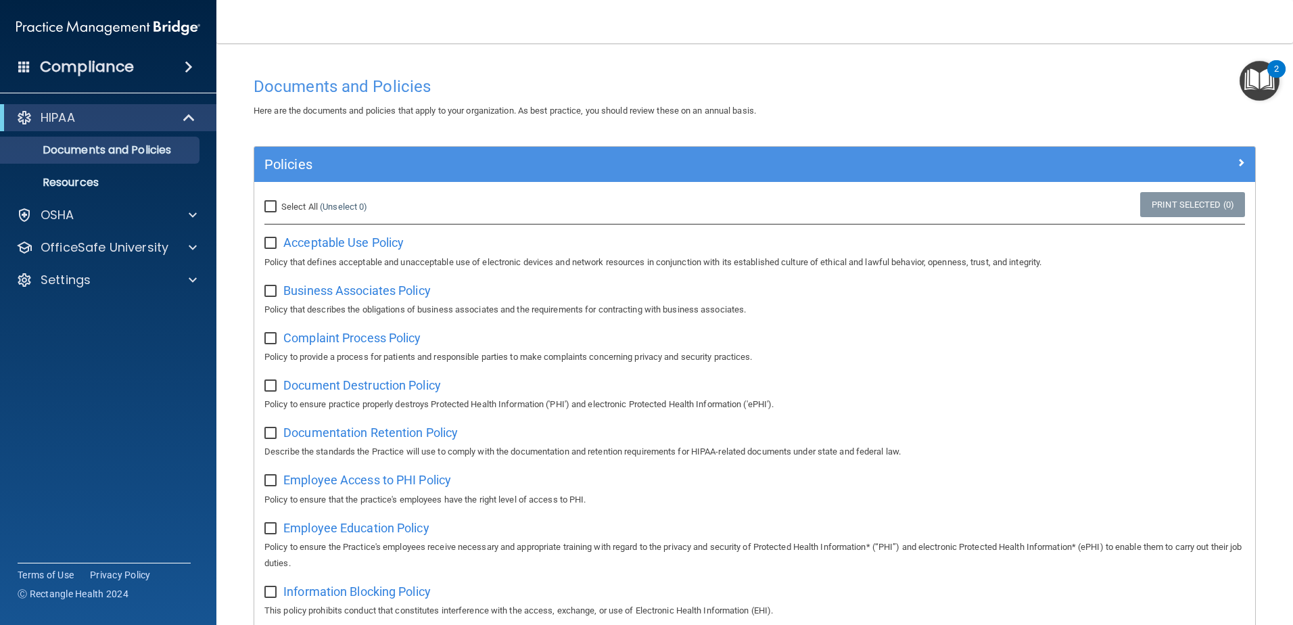
scroll to position [0, 0]
click at [268, 243] on input "checkbox" at bounding box center [272, 244] width 16 height 11
click at [267, 243] on input "checkbox" at bounding box center [272, 244] width 16 height 11
checkbox input "false"
click at [87, 239] on p "OfficeSafe University" at bounding box center [105, 247] width 128 height 16
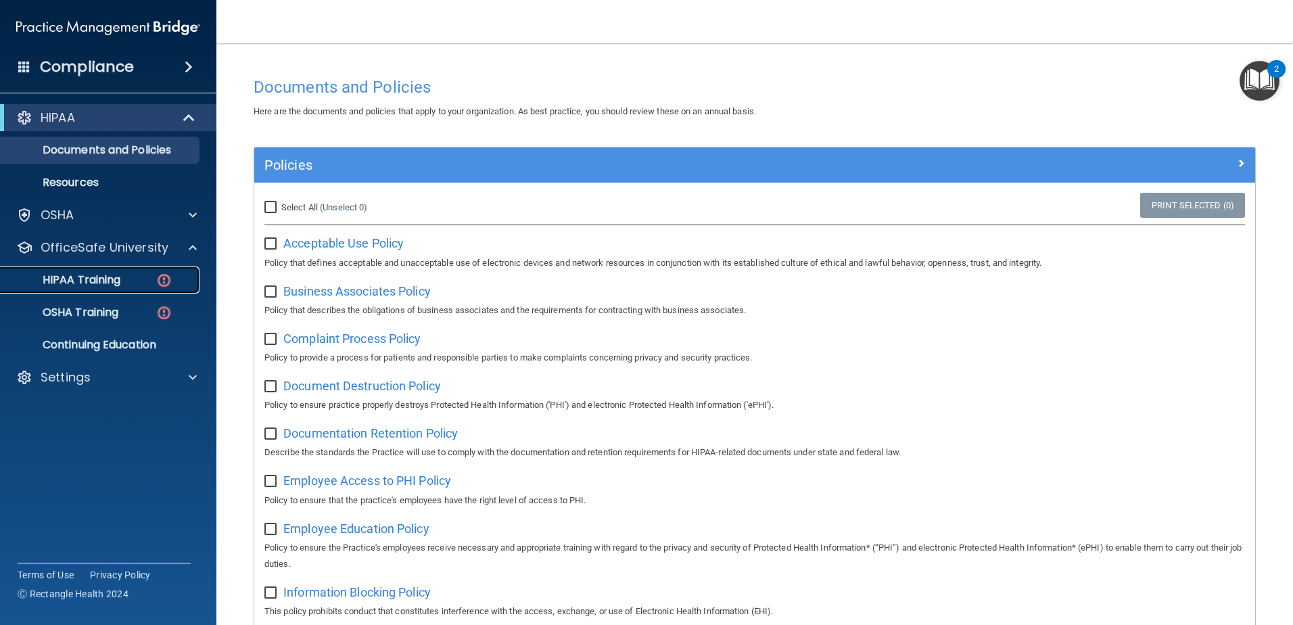
click at [82, 283] on p "HIPAA Training" at bounding box center [65, 280] width 112 height 14
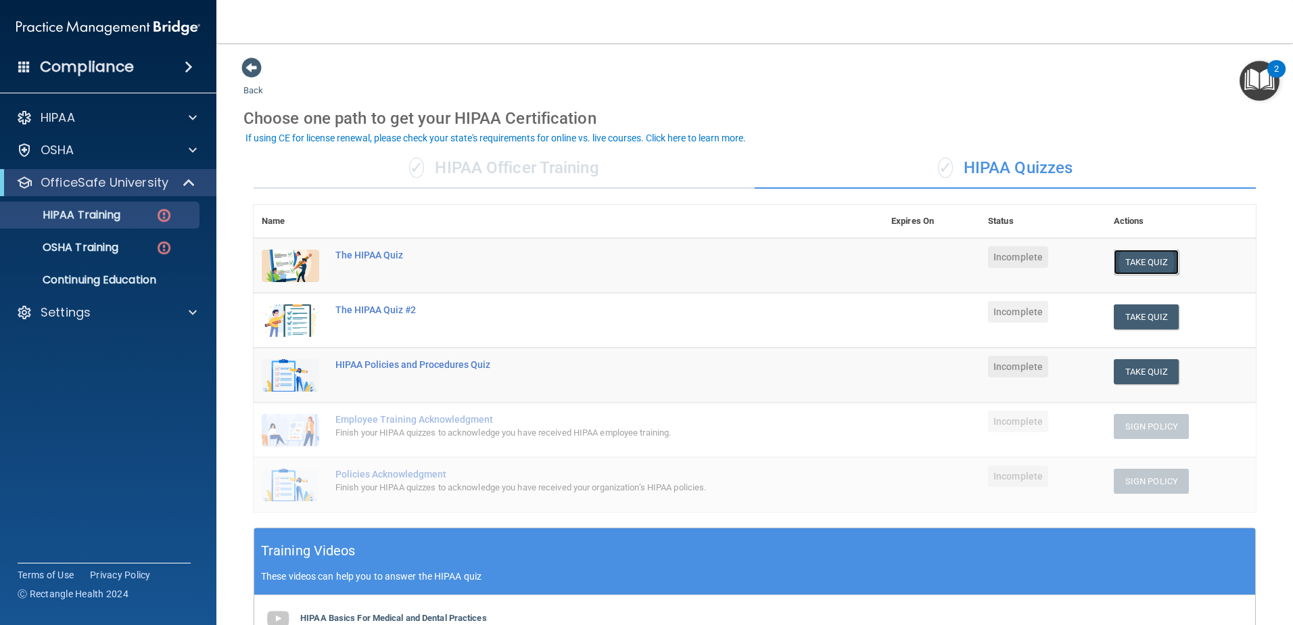
click at [1121, 262] on button "Take Quiz" at bounding box center [1146, 262] width 65 height 25
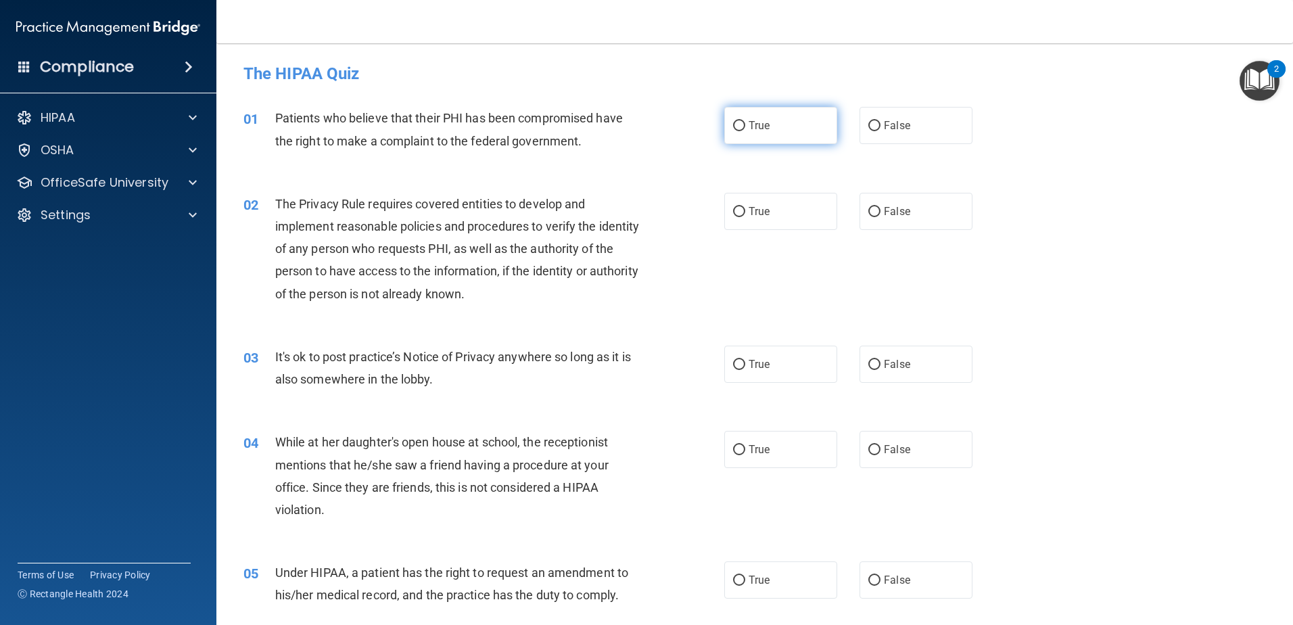
click at [733, 126] on input "True" at bounding box center [739, 126] width 12 height 10
radio input "true"
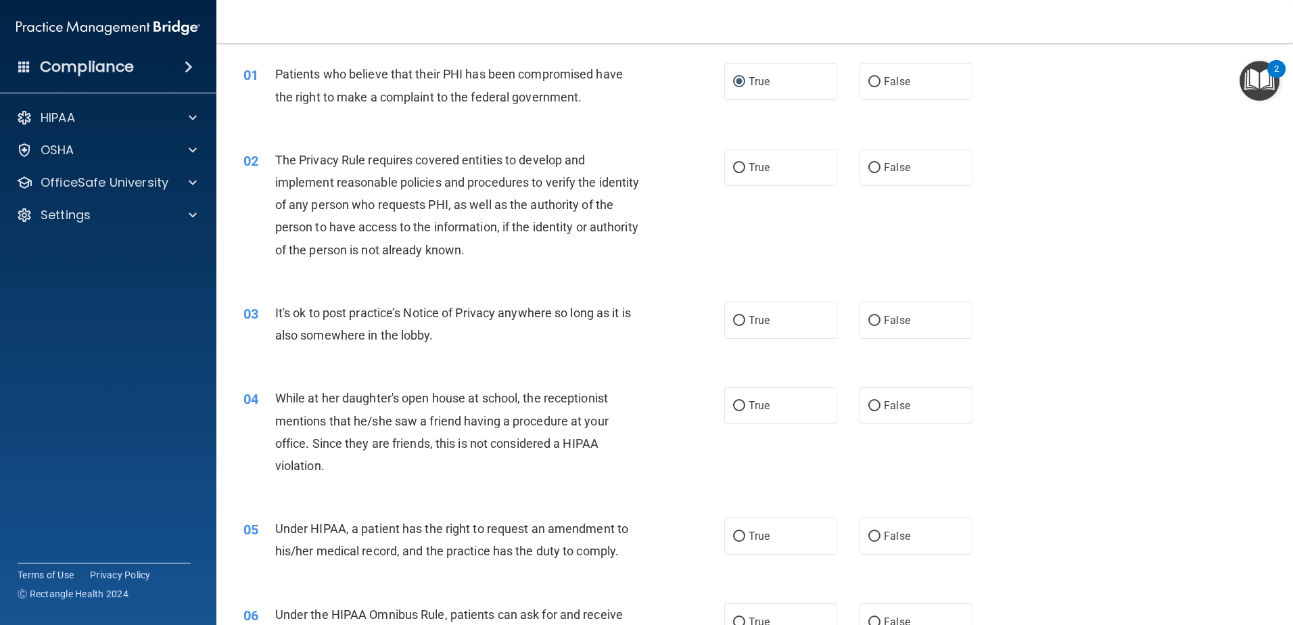
scroll to position [68, 0]
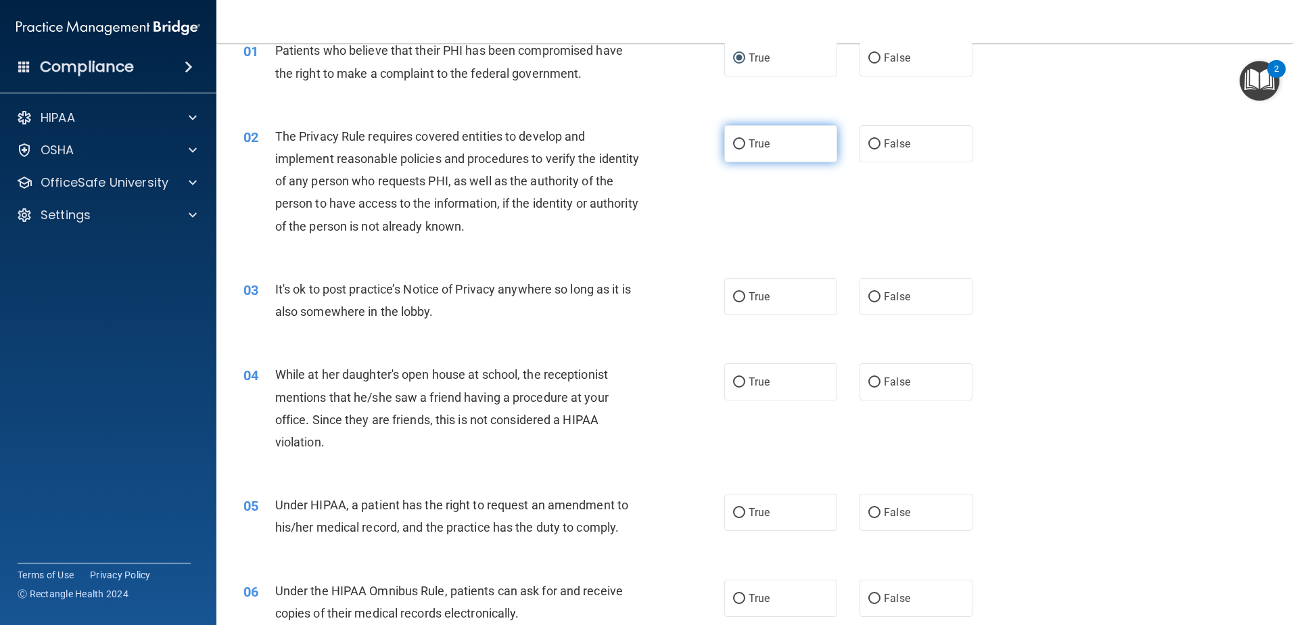
click at [736, 139] on input "True" at bounding box center [739, 144] width 12 height 10
radio input "true"
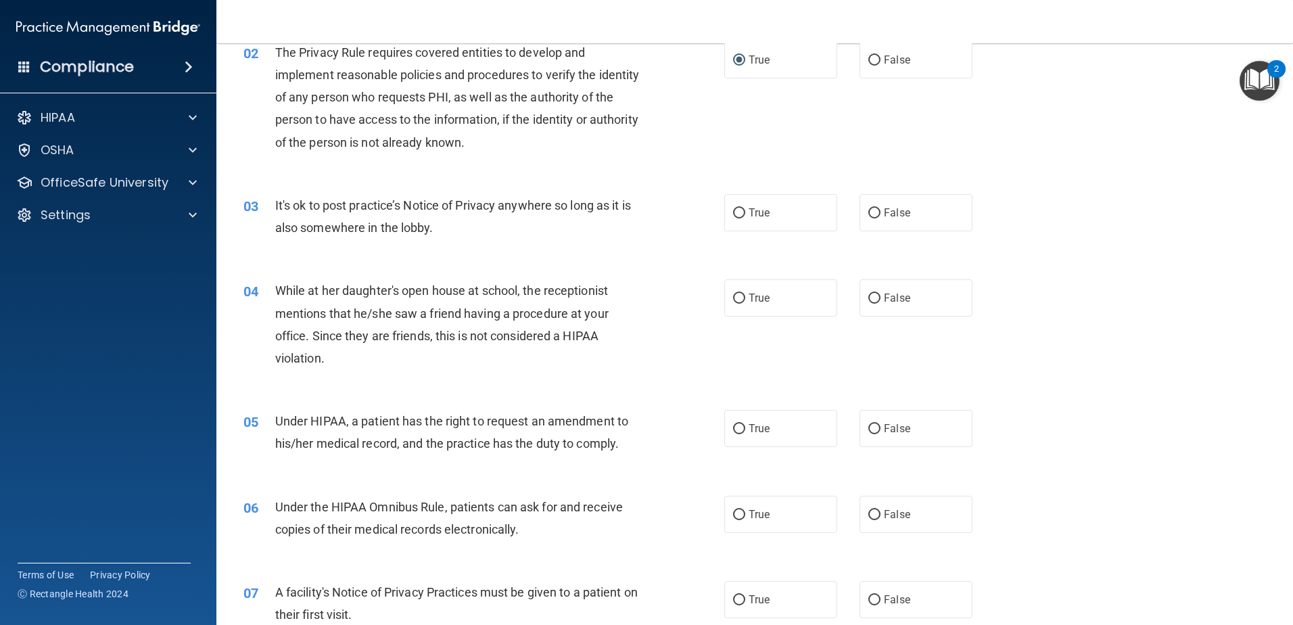
scroll to position [203, 0]
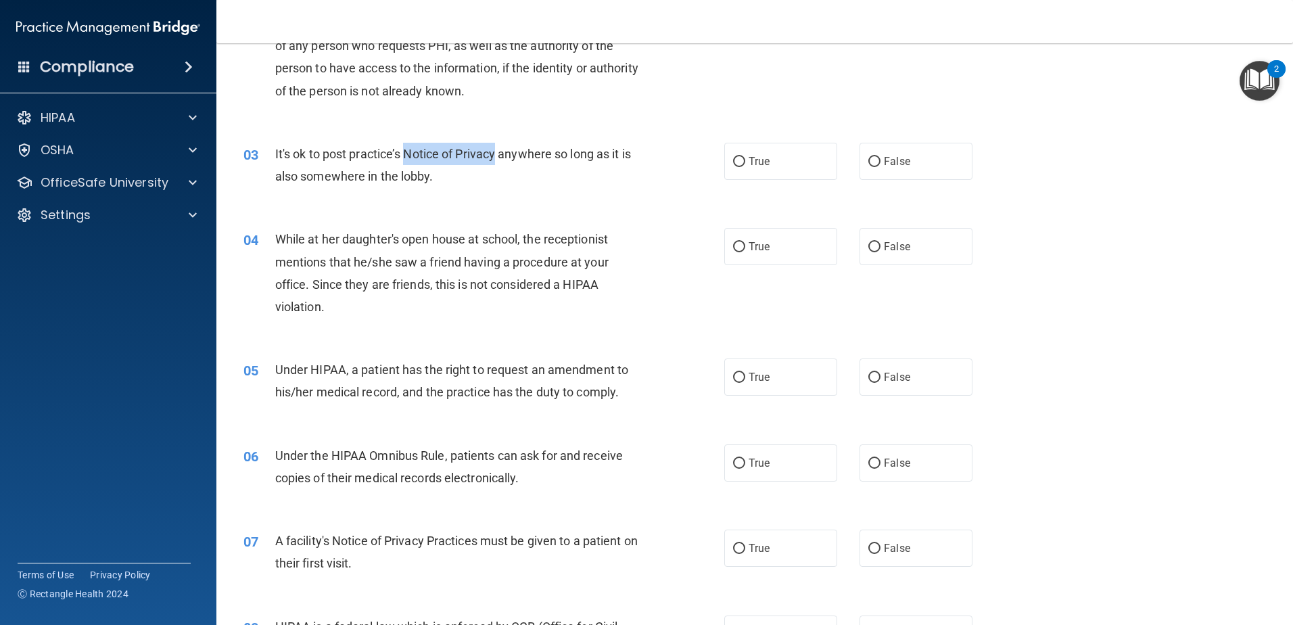
drag, startPoint x: 499, startPoint y: 158, endPoint x: 408, endPoint y: 161, distance: 91.4
click at [408, 161] on div "It's ok to post practice’s Notice of Privacy anywhere so long as it is also som…" at bounding box center [463, 165] width 376 height 45
copy span "Notice of Privacy"
click at [896, 160] on span "False" at bounding box center [897, 161] width 26 height 13
click at [881, 160] on input "False" at bounding box center [874, 162] width 12 height 10
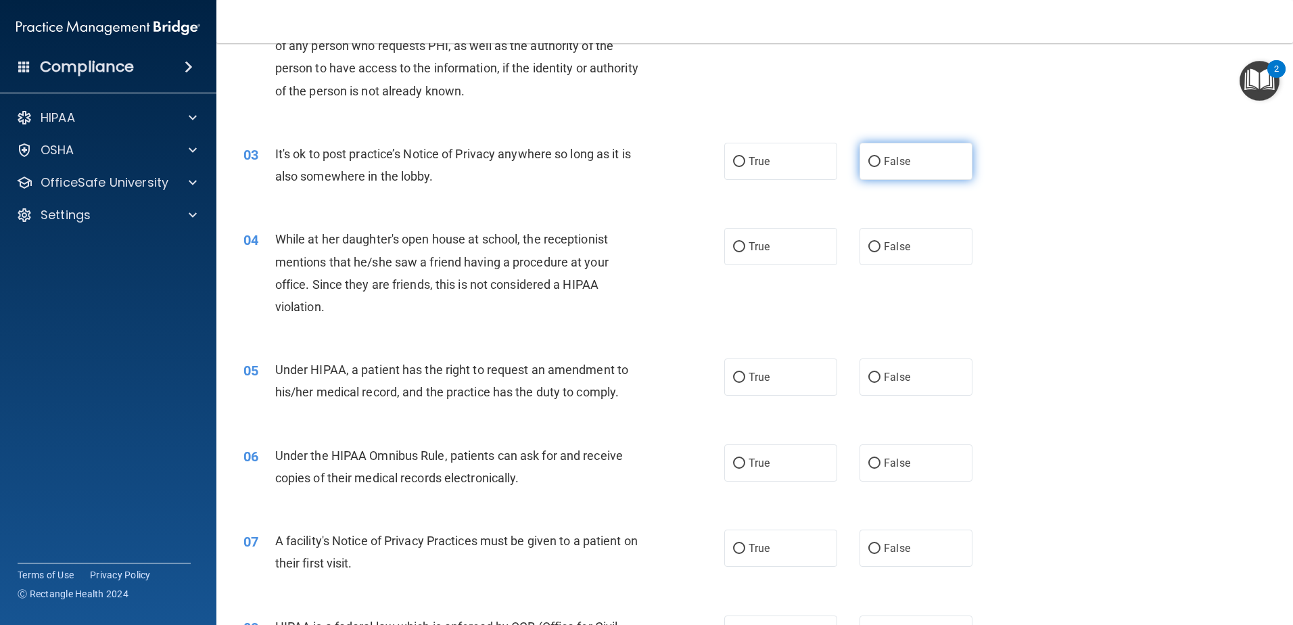
radio input "true"
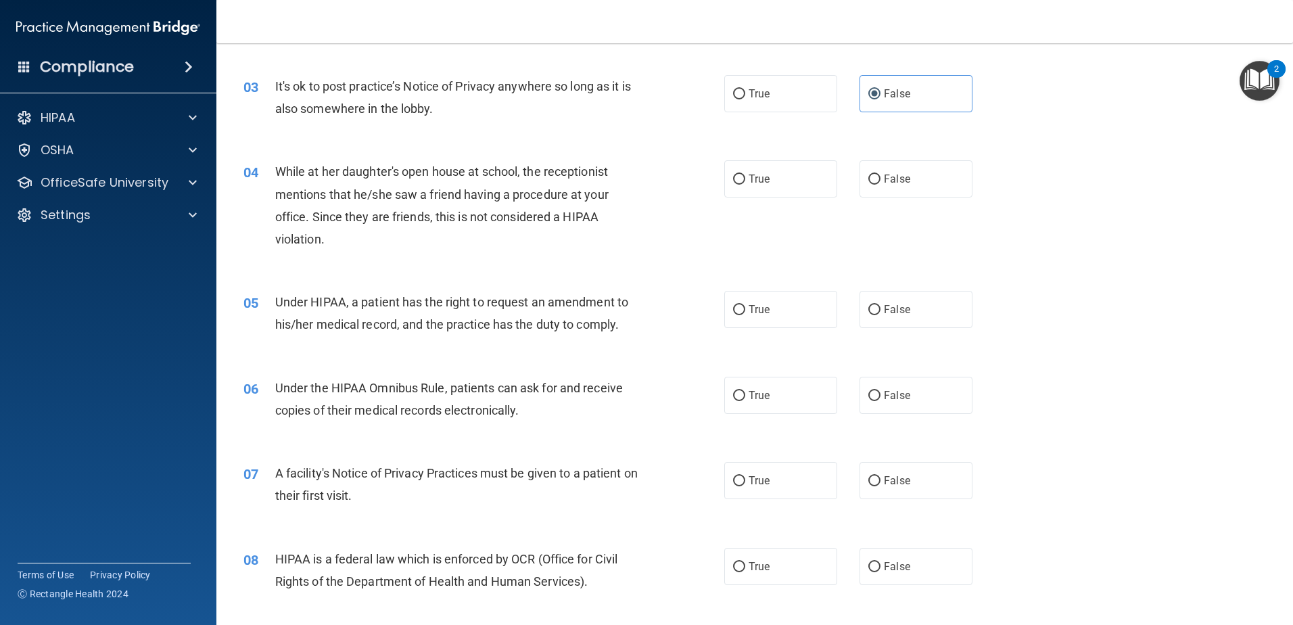
scroll to position [338, 0]
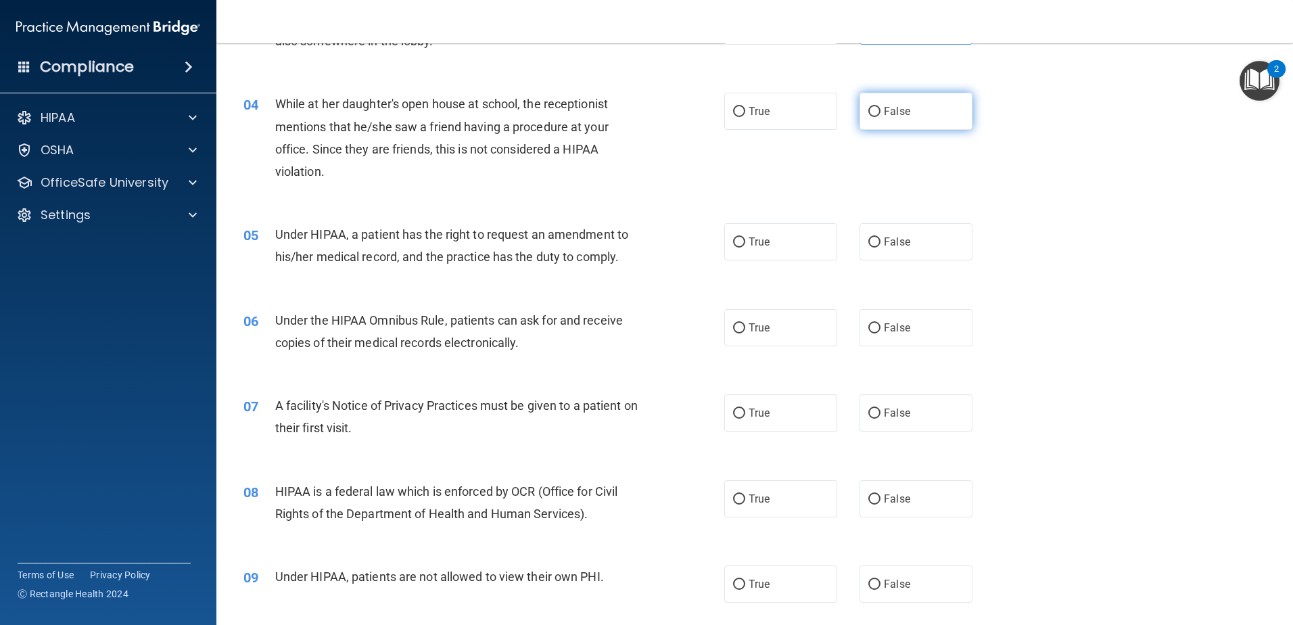
click at [898, 120] on label "False" at bounding box center [916, 111] width 113 height 37
click at [881, 117] on input "False" at bounding box center [874, 112] width 12 height 10
radio input "true"
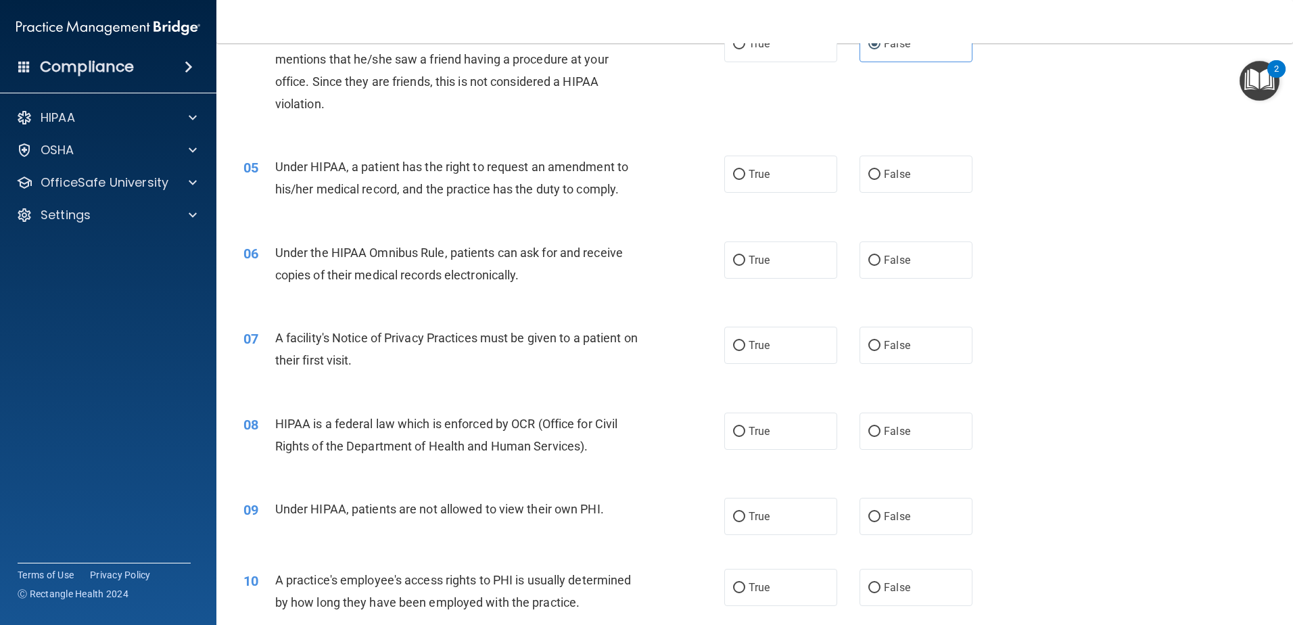
scroll to position [473, 0]
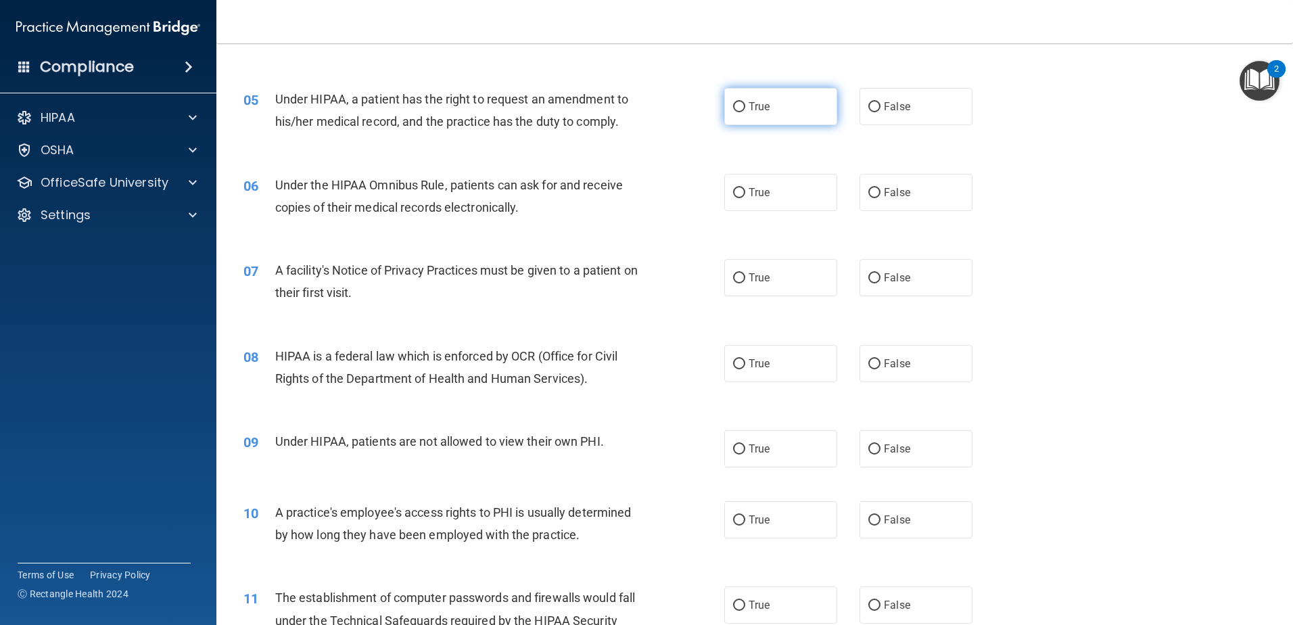
click at [756, 110] on span "True" at bounding box center [759, 106] width 21 height 13
click at [745, 110] on input "True" at bounding box center [739, 107] width 12 height 10
radio input "true"
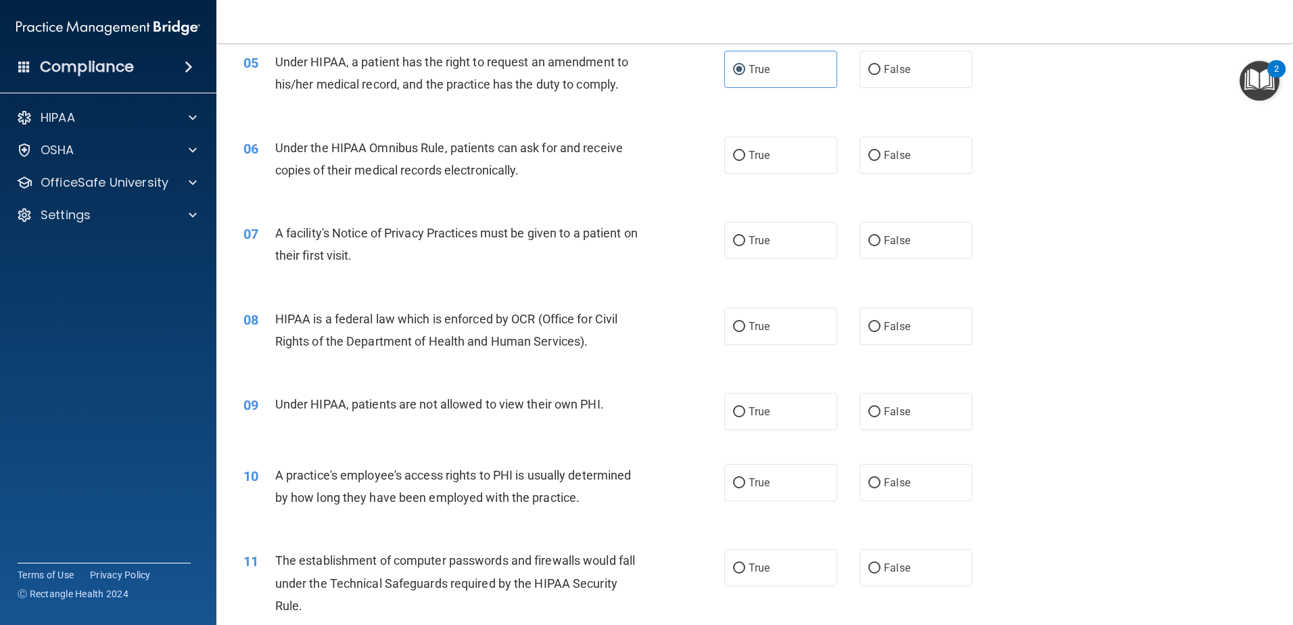
scroll to position [541, 0]
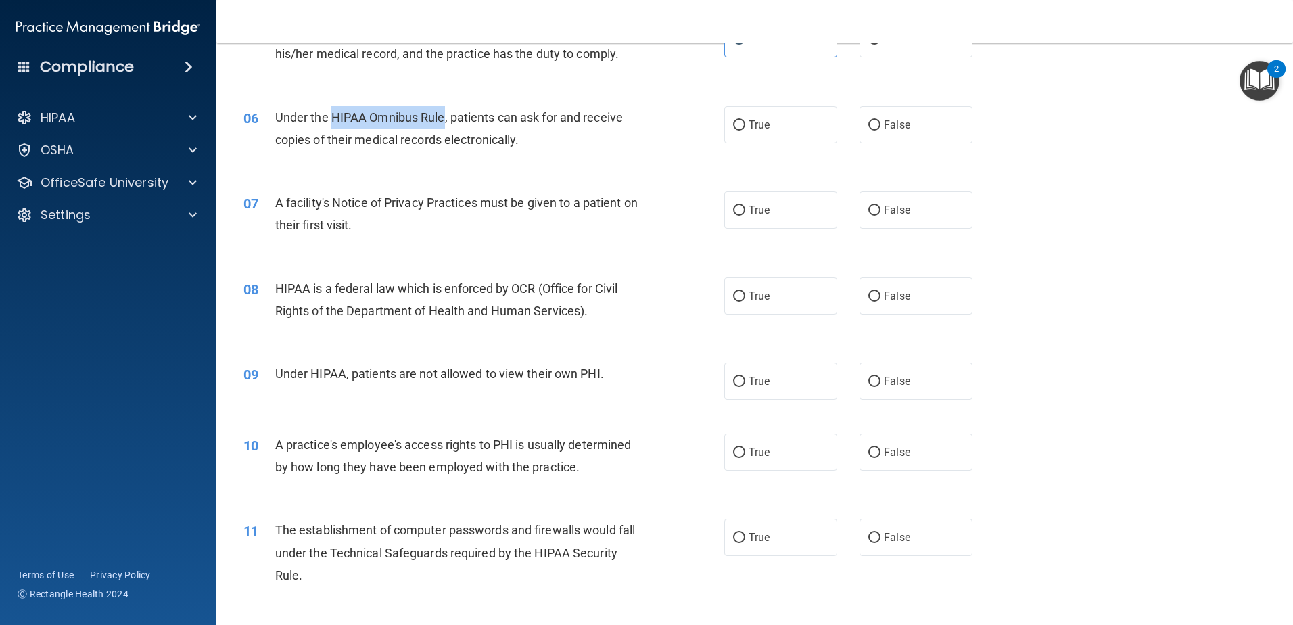
drag, startPoint x: 442, startPoint y: 114, endPoint x: 336, endPoint y: 104, distance: 106.7
click at [334, 106] on div "Under the HIPAA Omnibus Rule, patients can ask for and receive copies of their …" at bounding box center [463, 128] width 376 height 45
copy span "HIPAA Omnibus Rule"
click at [741, 127] on label "True" at bounding box center [780, 124] width 113 height 37
click at [741, 127] on input "True" at bounding box center [739, 125] width 12 height 10
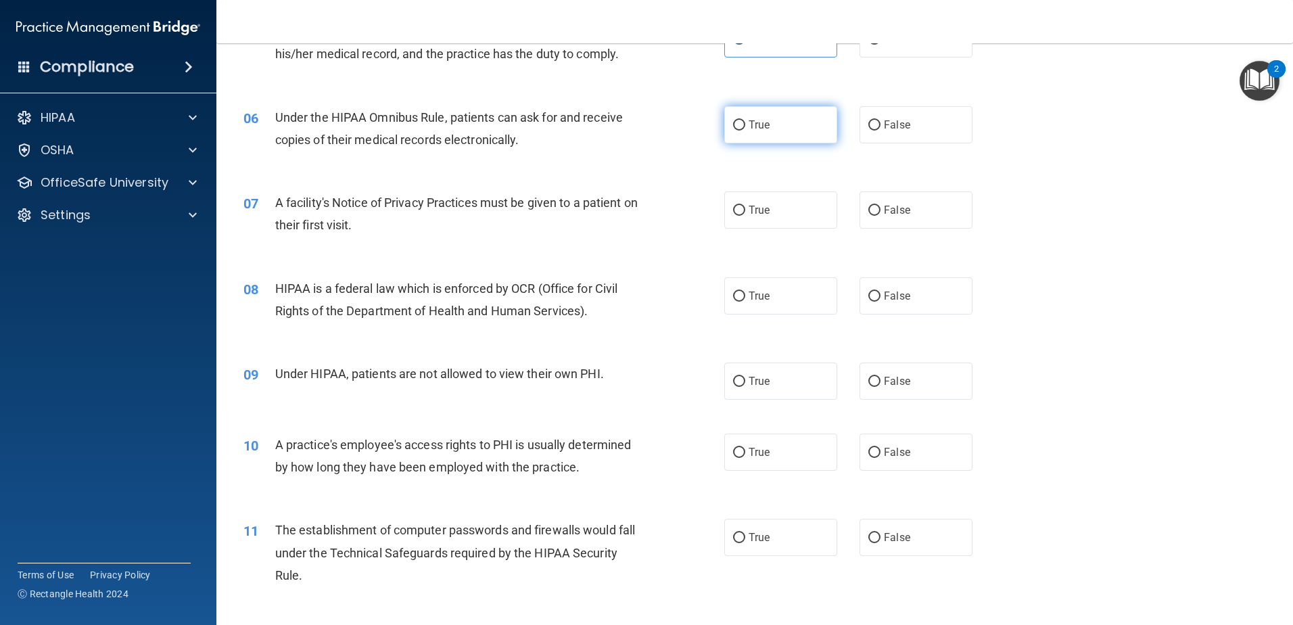
radio input "true"
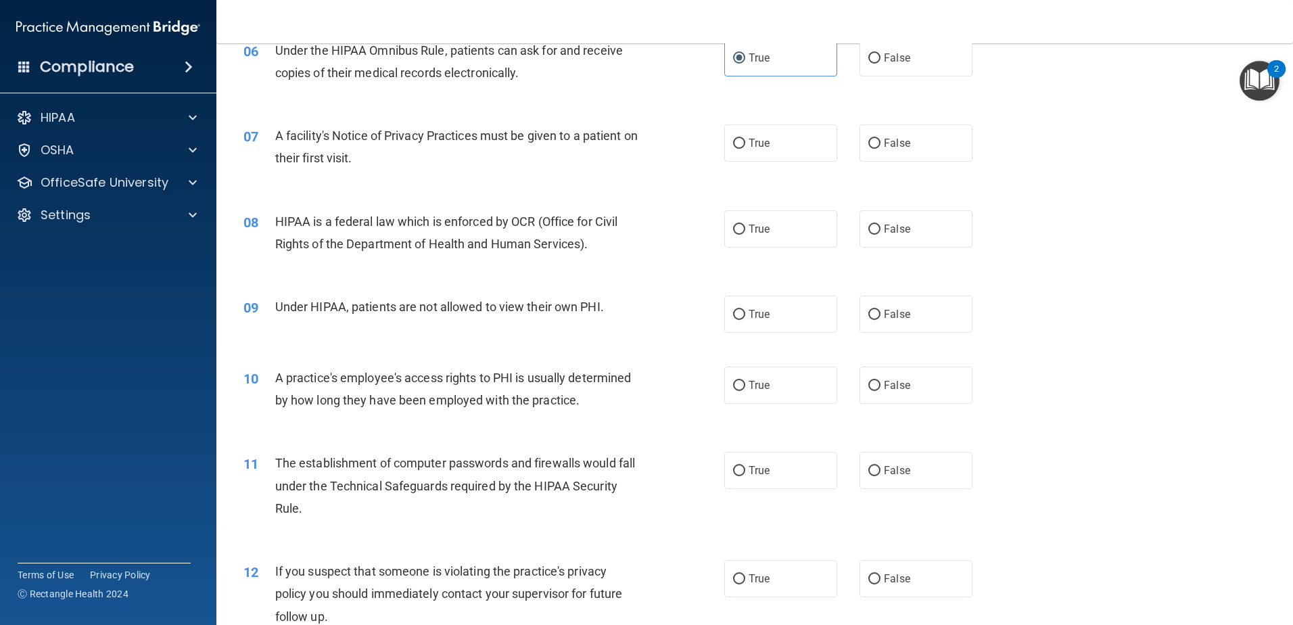
scroll to position [609, 0]
click at [753, 153] on label "True" at bounding box center [780, 142] width 113 height 37
click at [745, 148] on input "True" at bounding box center [739, 143] width 12 height 10
radio input "true"
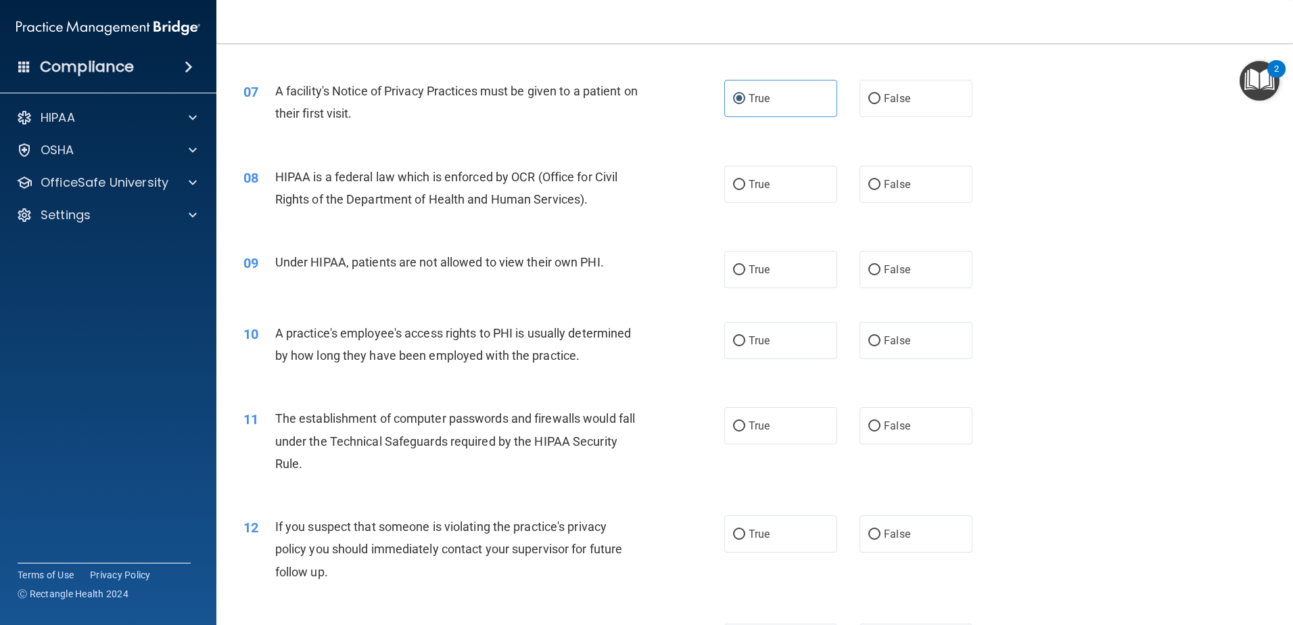
scroll to position [676, 0]
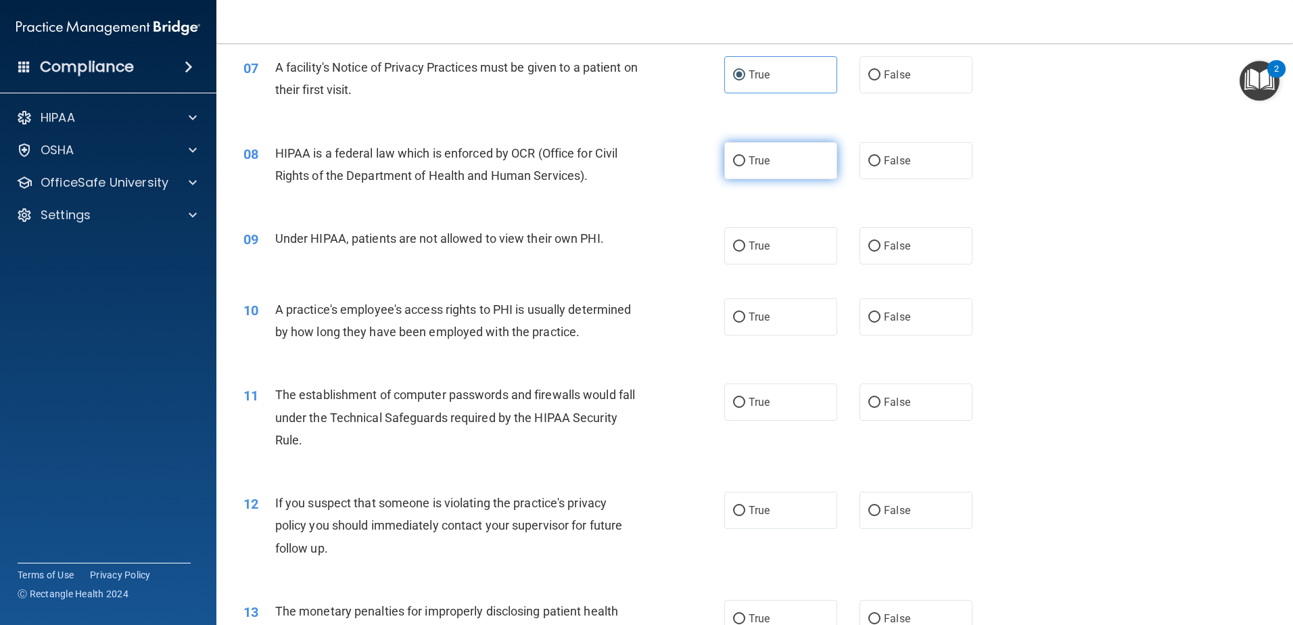
click at [737, 158] on input "True" at bounding box center [739, 161] width 12 height 10
radio input "true"
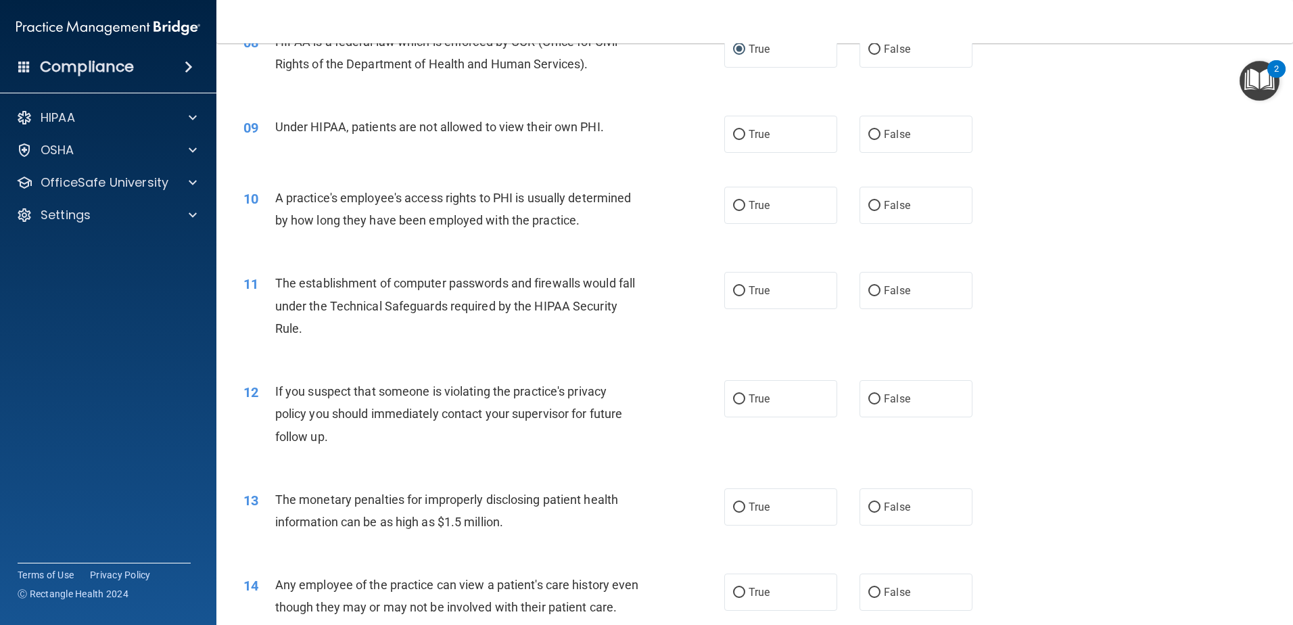
scroll to position [812, 0]
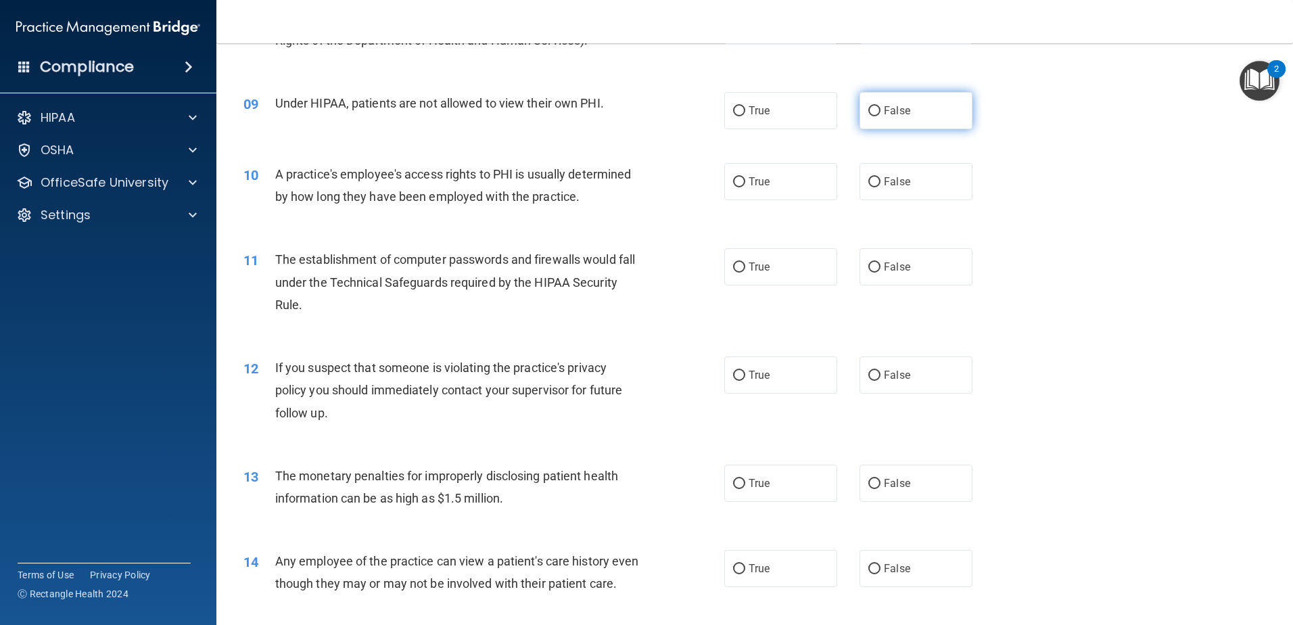
click at [872, 118] on label "False" at bounding box center [916, 110] width 113 height 37
click at [872, 116] on input "False" at bounding box center [874, 111] width 12 height 10
radio input "true"
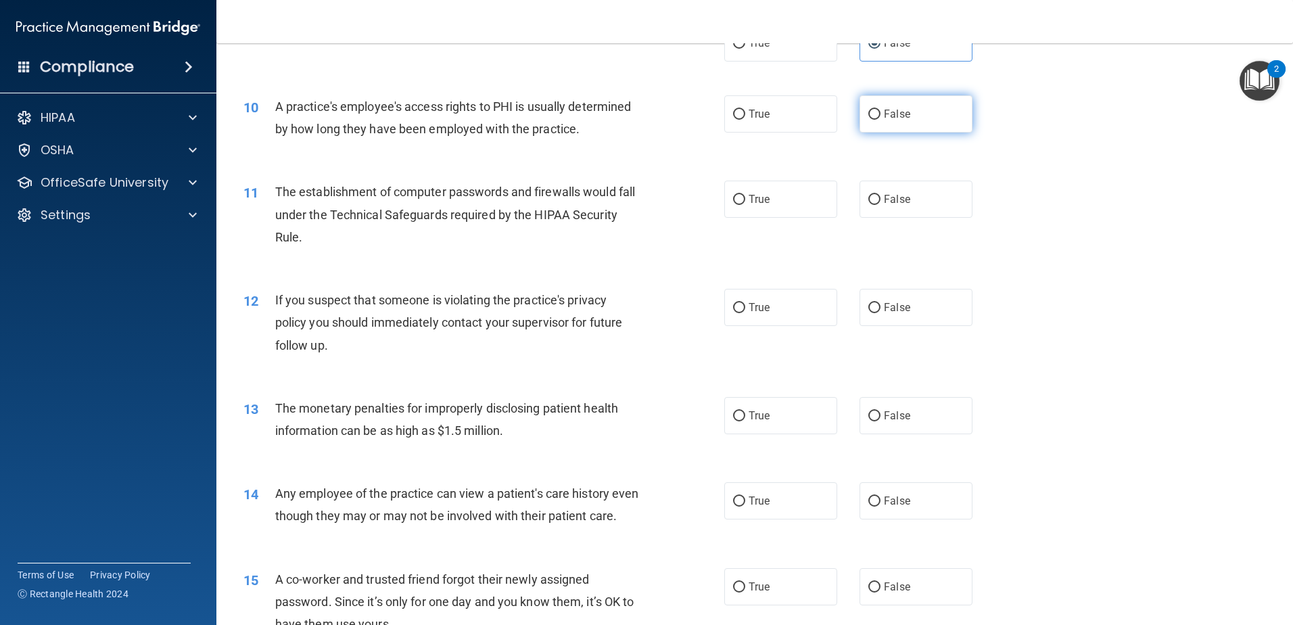
click at [893, 114] on span "False" at bounding box center [897, 114] width 26 height 13
click at [881, 114] on input "False" at bounding box center [874, 115] width 12 height 10
radio input "true"
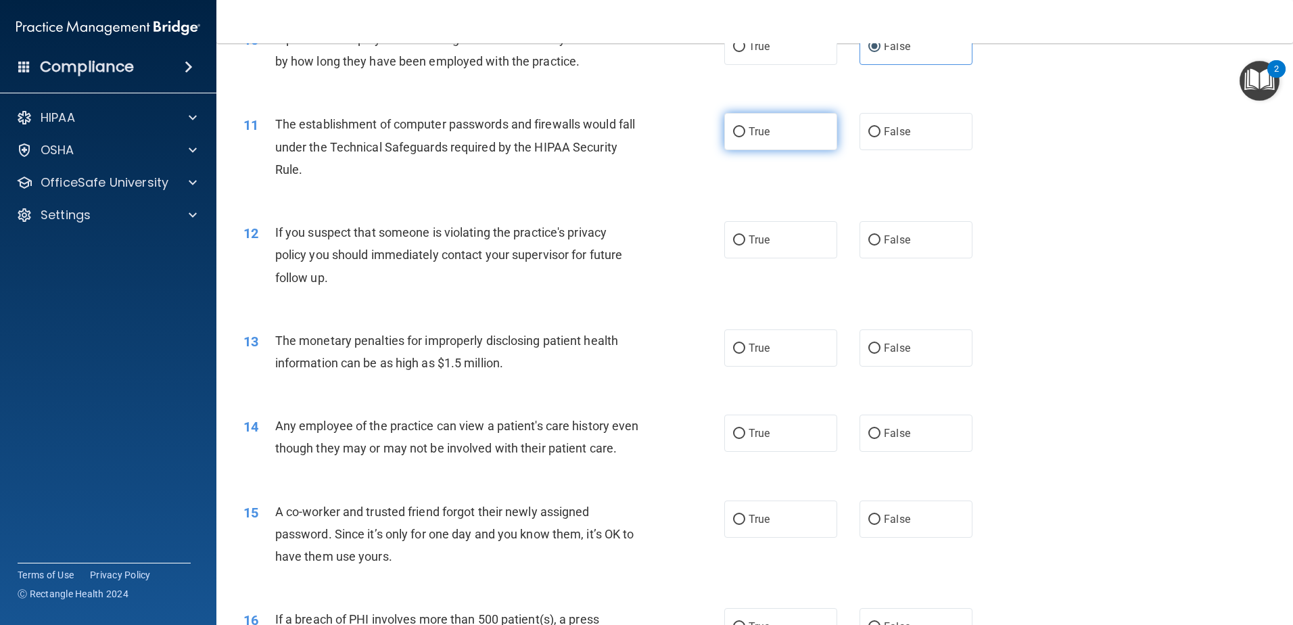
click at [768, 141] on label "True" at bounding box center [780, 131] width 113 height 37
click at [745, 137] on input "True" at bounding box center [739, 132] width 12 height 10
radio input "true"
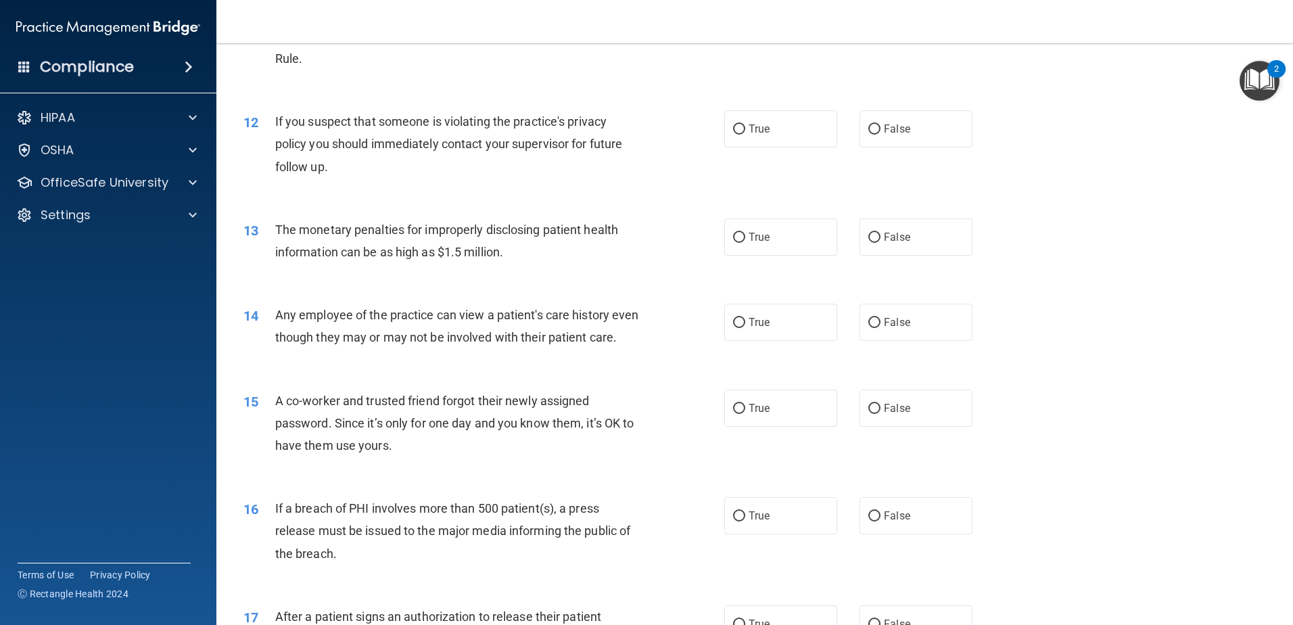
scroll to position [1082, 0]
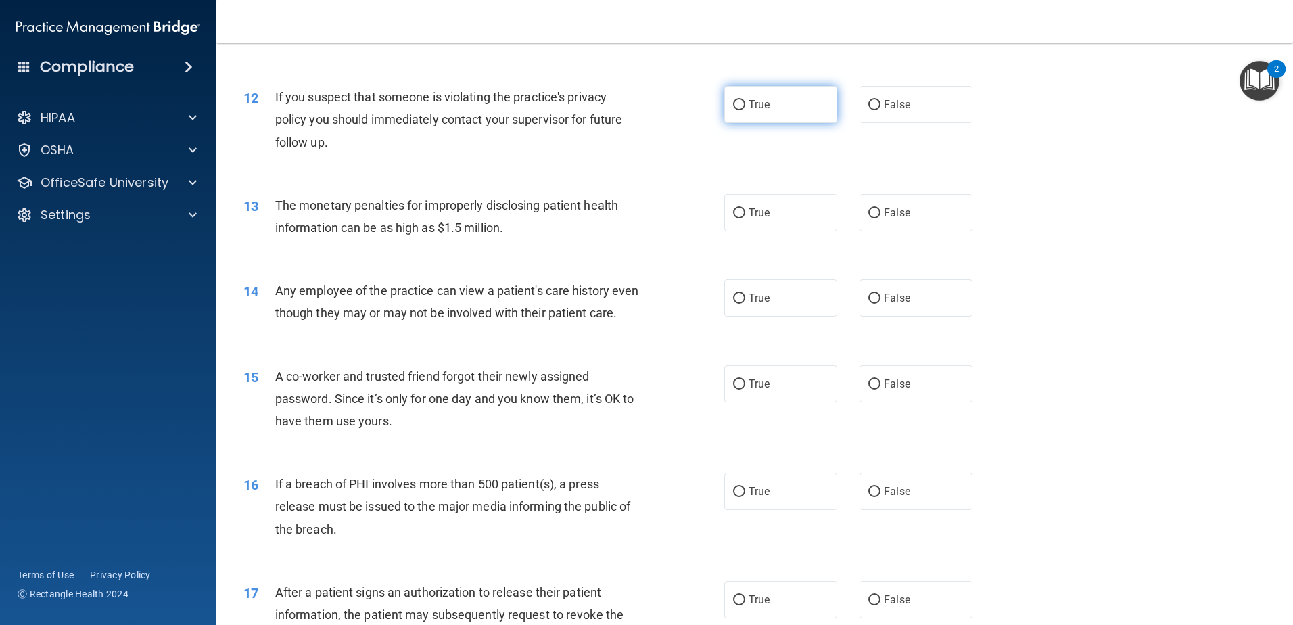
click at [758, 106] on span "True" at bounding box center [759, 104] width 21 height 13
click at [745, 106] on input "True" at bounding box center [739, 105] width 12 height 10
radio input "true"
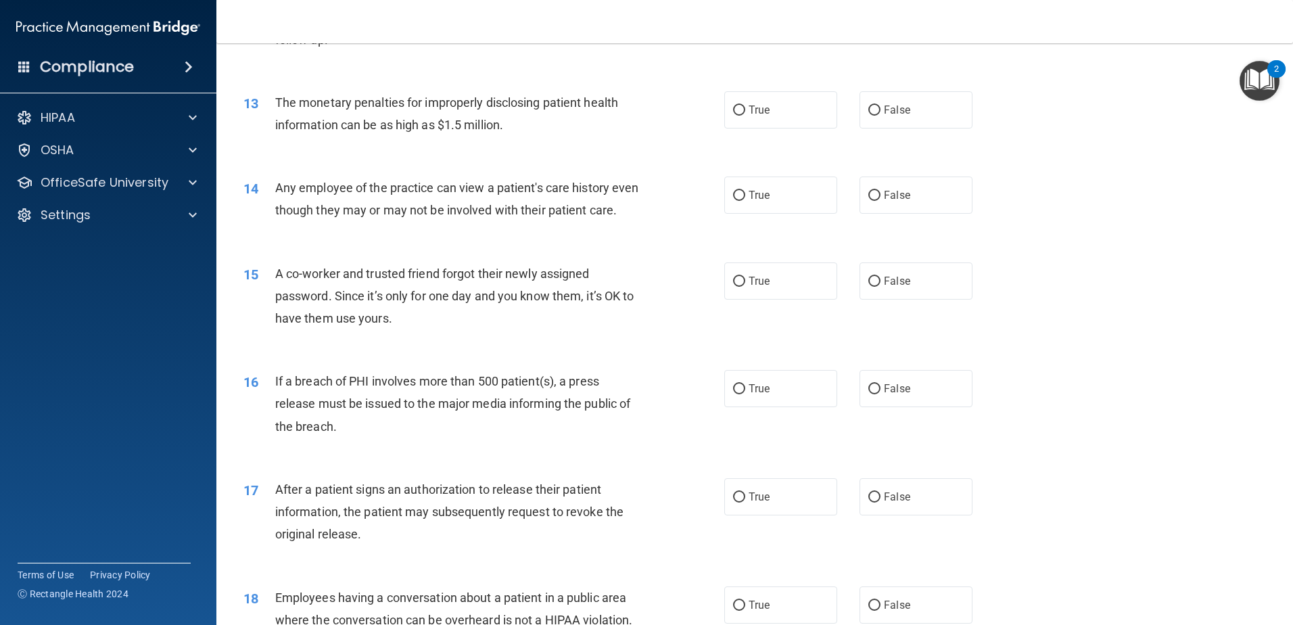
scroll to position [1217, 0]
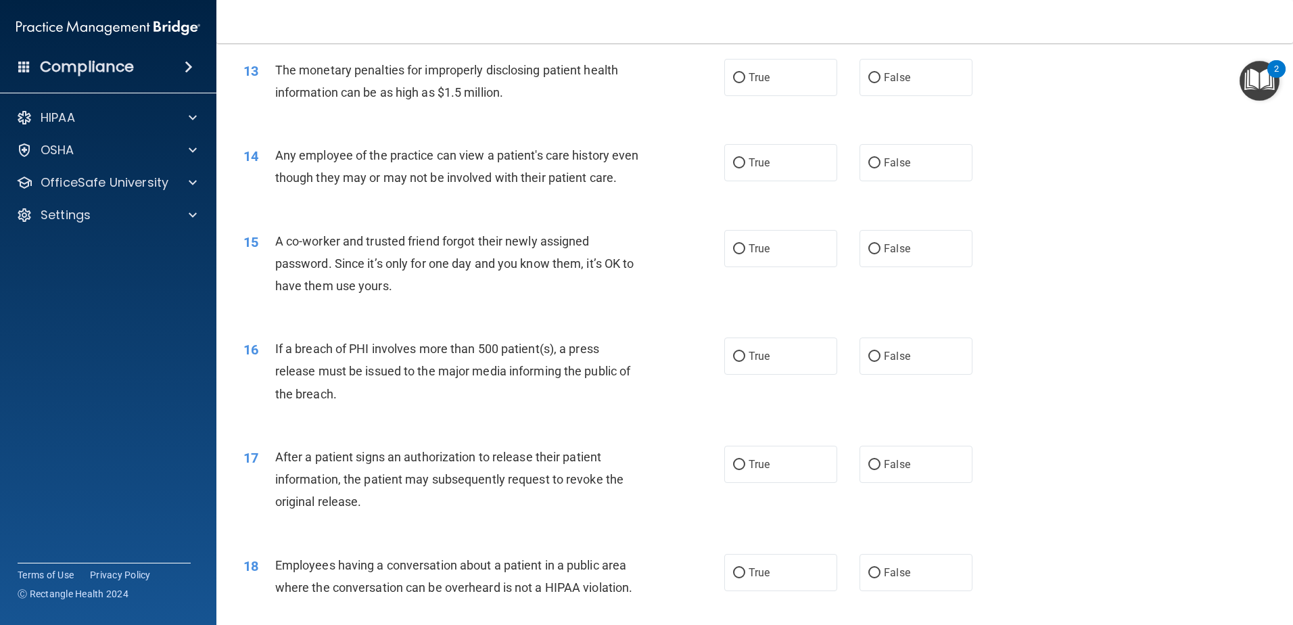
click at [418, 93] on span "The monetary penalties for improperly disclosing patient health information can…" at bounding box center [446, 81] width 343 height 37
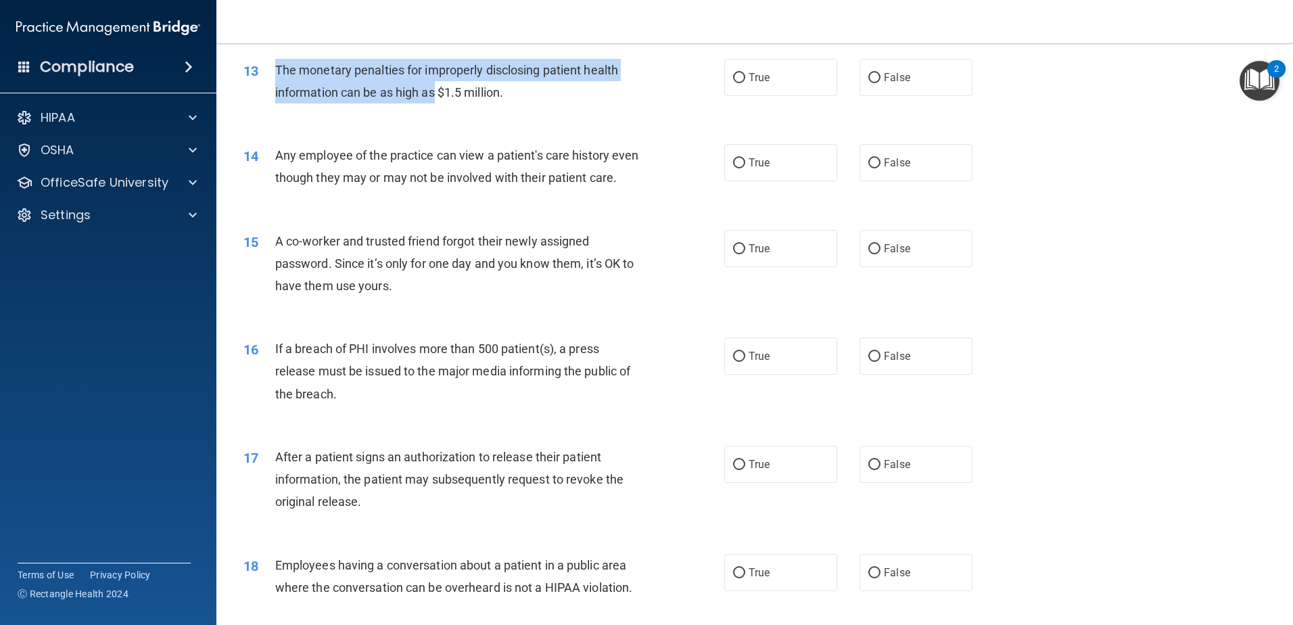
drag, startPoint x: 434, startPoint y: 89, endPoint x: 265, endPoint y: 78, distance: 169.4
click at [265, 78] on div "13 The monetary penalties for improperly disclosing patient health information …" at bounding box center [483, 84] width 521 height 51
copy div "The monetary penalties for improperly disclosing patient health information can…"
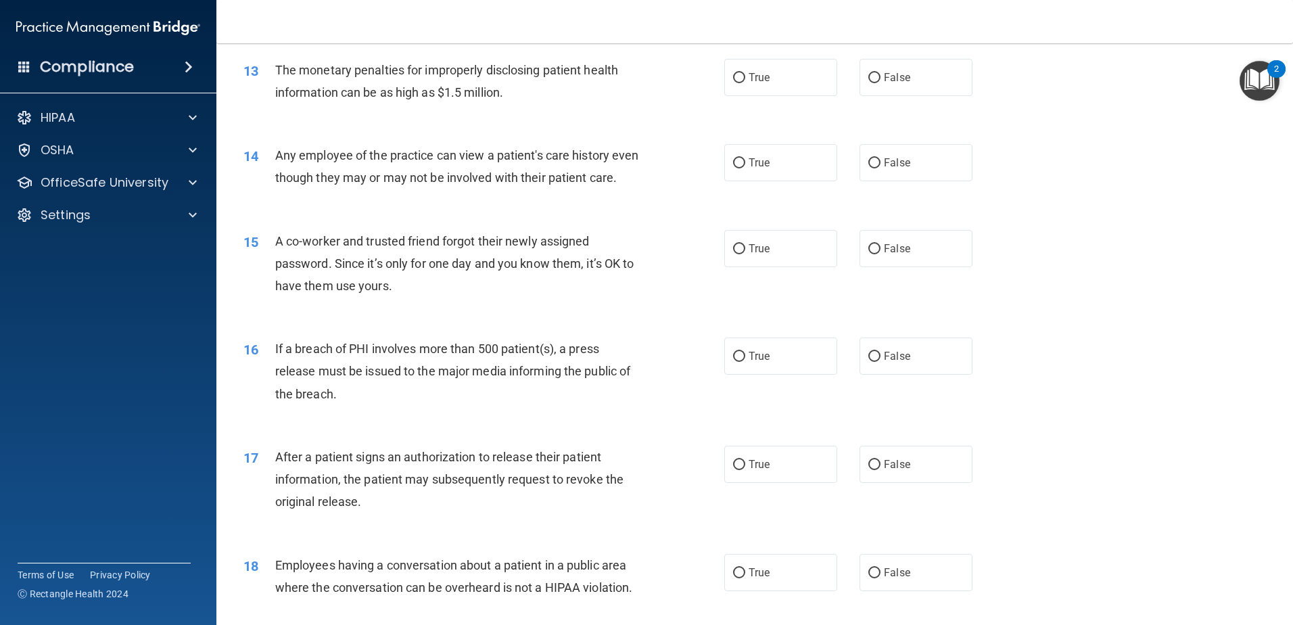
click at [493, 93] on span "The monetary penalties for improperly disclosing patient health information can…" at bounding box center [446, 81] width 343 height 37
click at [877, 82] on label "False" at bounding box center [916, 77] width 113 height 37
click at [877, 82] on input "False" at bounding box center [874, 78] width 12 height 10
radio input "true"
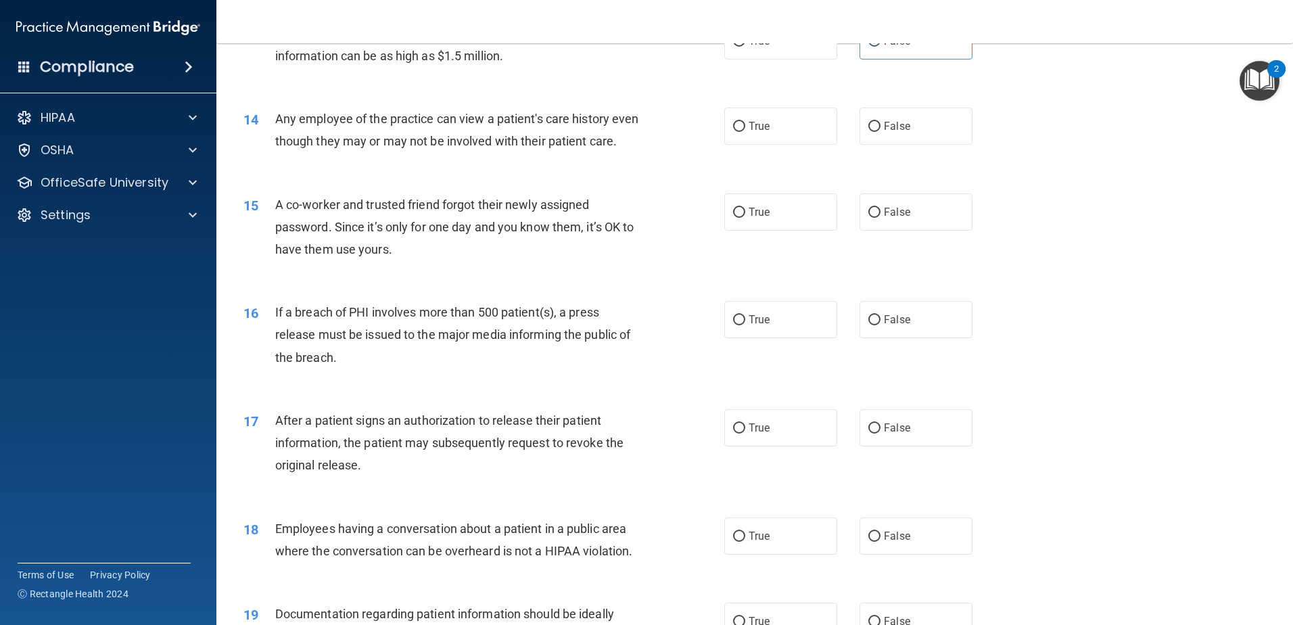
scroll to position [1285, 0]
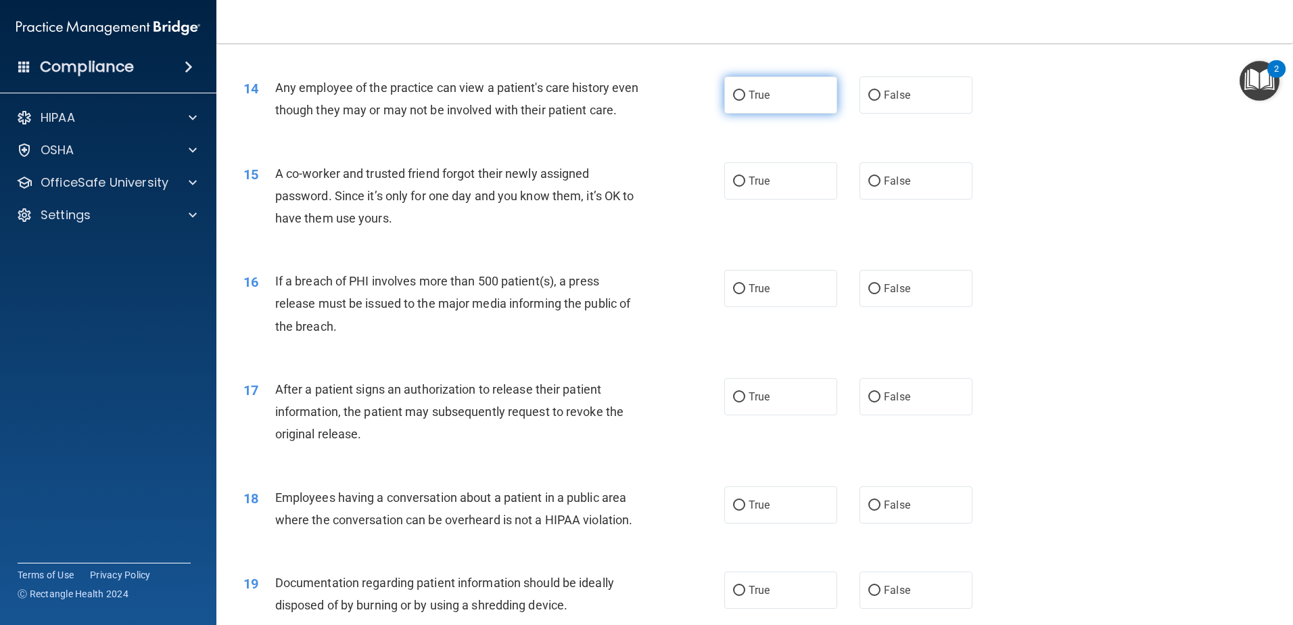
click at [733, 93] on input "True" at bounding box center [739, 96] width 12 height 10
radio input "true"
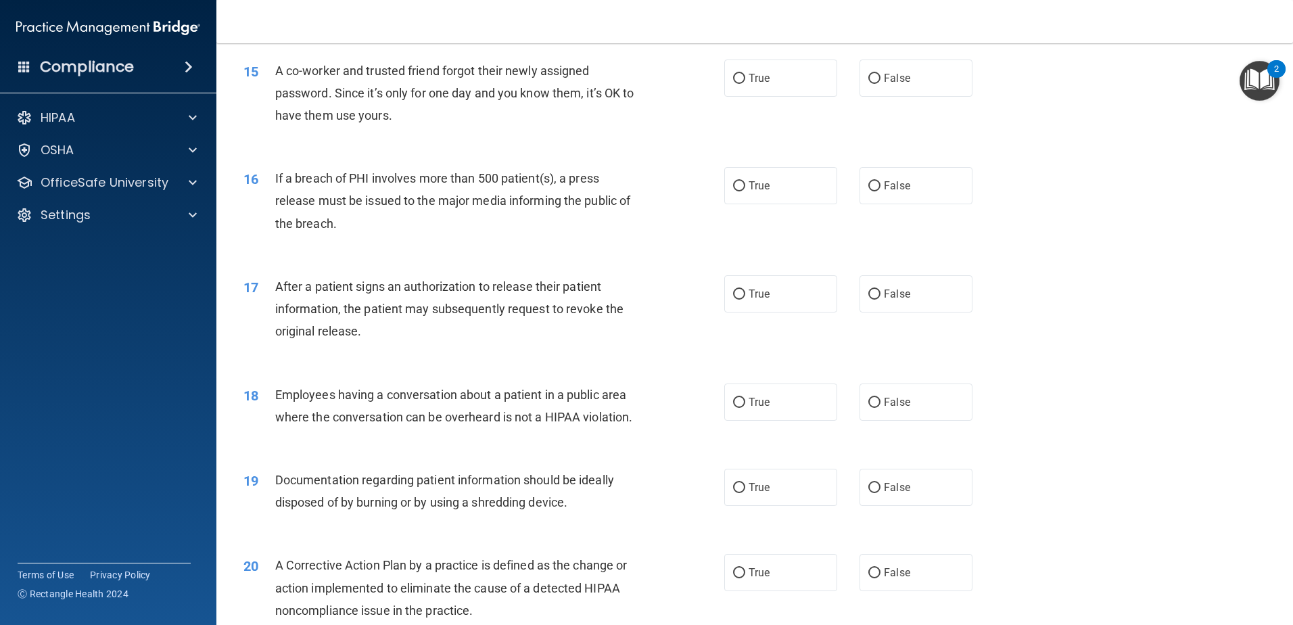
scroll to position [1420, 0]
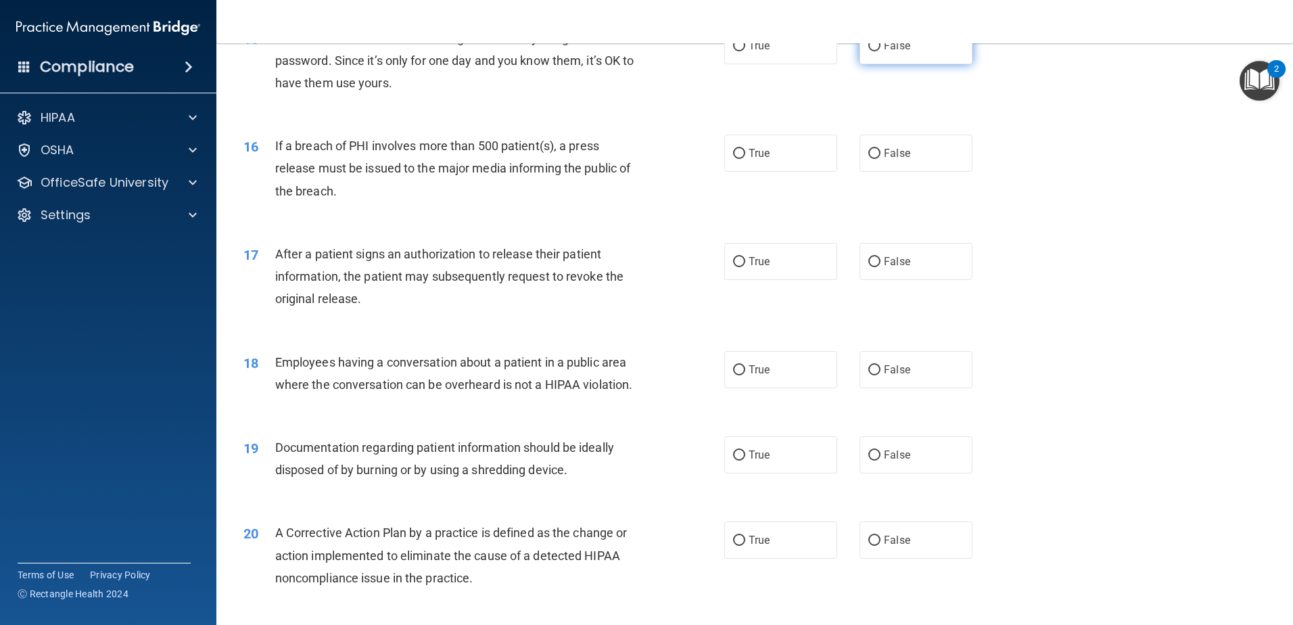
click at [887, 52] on span "False" at bounding box center [897, 45] width 26 height 13
click at [881, 51] on input "False" at bounding box center [874, 46] width 12 height 10
radio input "true"
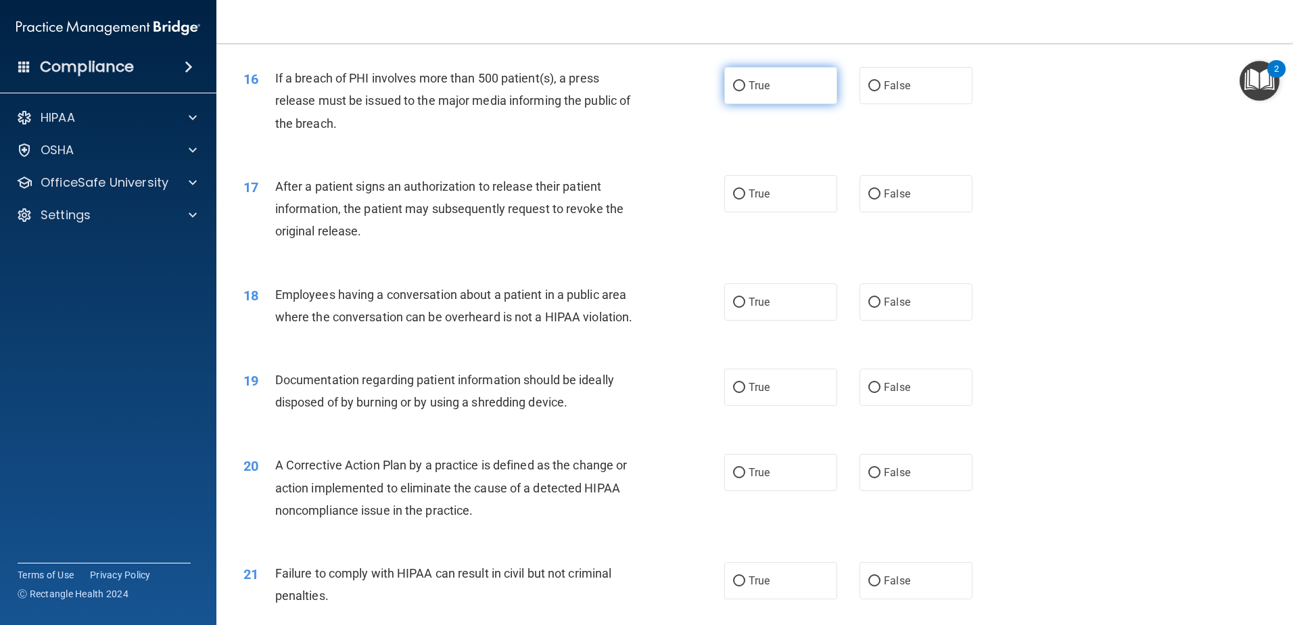
click at [761, 104] on label "True" at bounding box center [780, 85] width 113 height 37
click at [745, 91] on input "True" at bounding box center [739, 86] width 12 height 10
radio input "true"
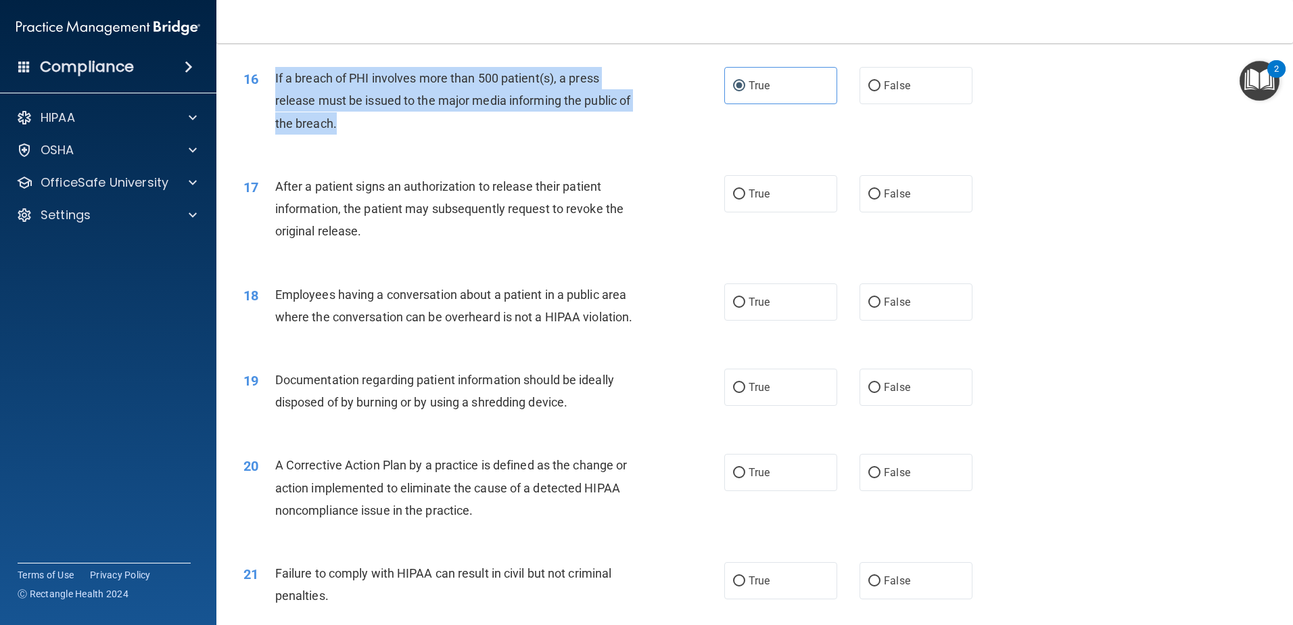
drag, startPoint x: 346, startPoint y: 144, endPoint x: 305, endPoint y: 92, distance: 66.4
click at [275, 93] on div "If a breach of PHI involves more than 500 patient(s), a press release must be i…" at bounding box center [463, 101] width 376 height 68
copy span "If a breach of PHI involves more than 500 patient(s), a press release must be i…"
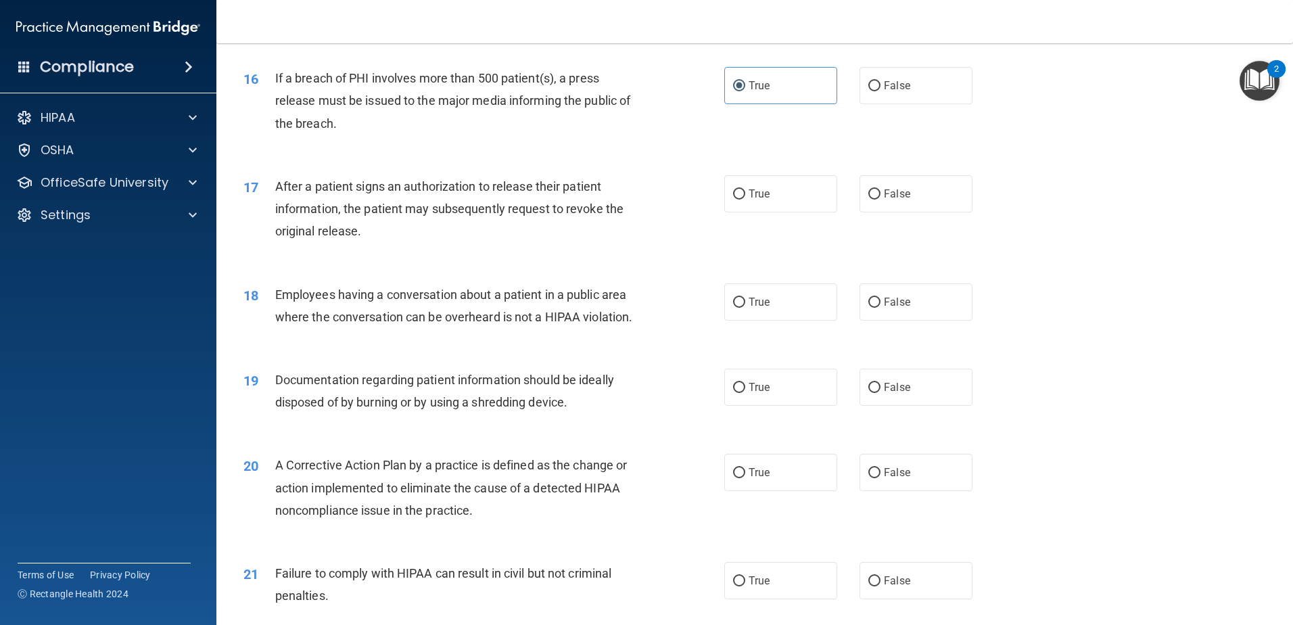
click at [547, 221] on div "After a patient signs an authorization to release their patient information, th…" at bounding box center [463, 209] width 376 height 68
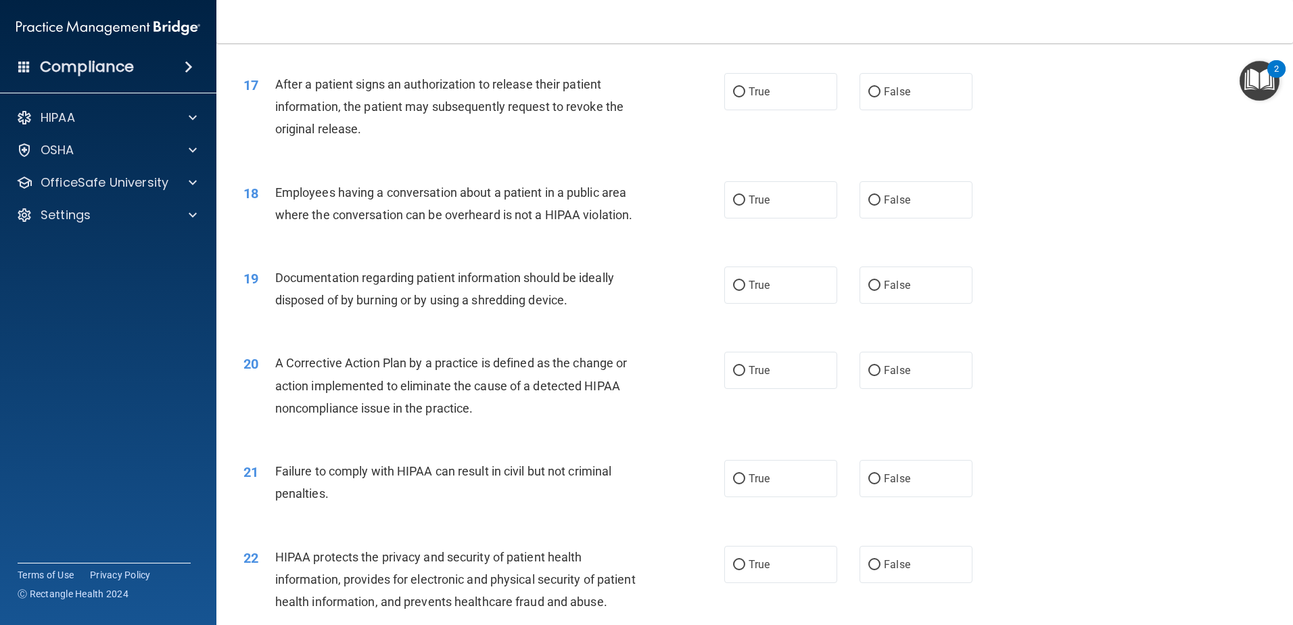
scroll to position [1623, 0]
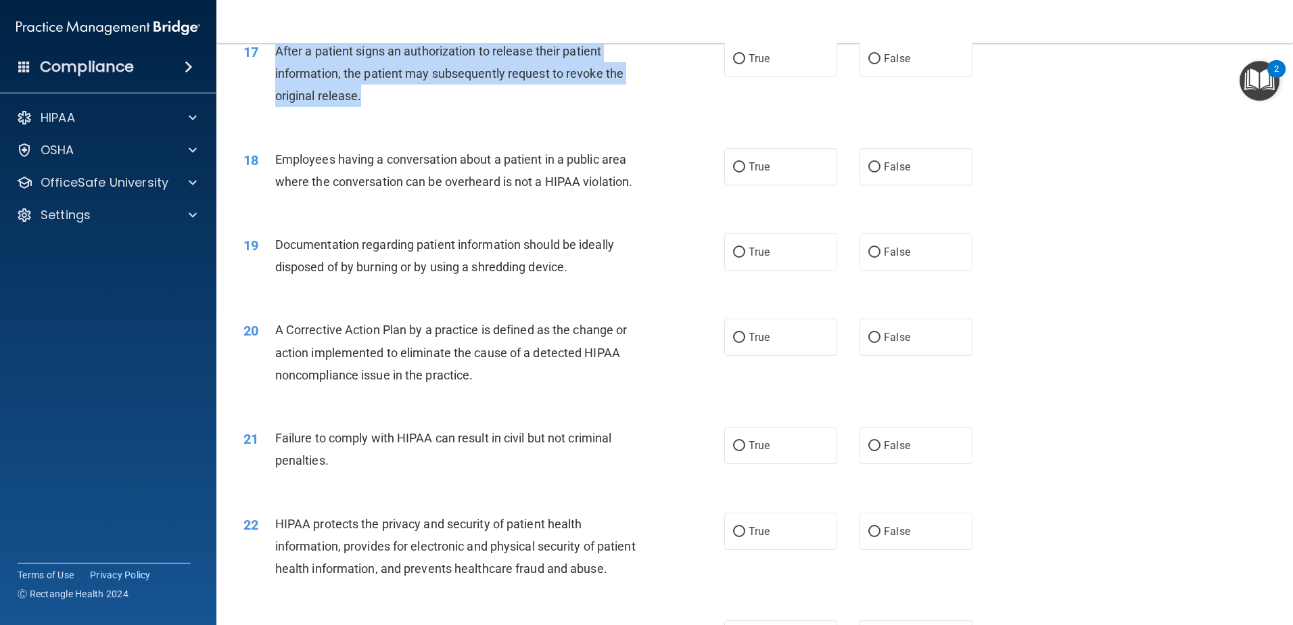
drag, startPoint x: 368, startPoint y: 120, endPoint x: 258, endPoint y: 73, distance: 120.0
click at [258, 73] on div "17 After a patient signs an authorization to release their patient information,…" at bounding box center [483, 77] width 521 height 74
copy div "After a patient signs an authorization to release their patient information, th…"
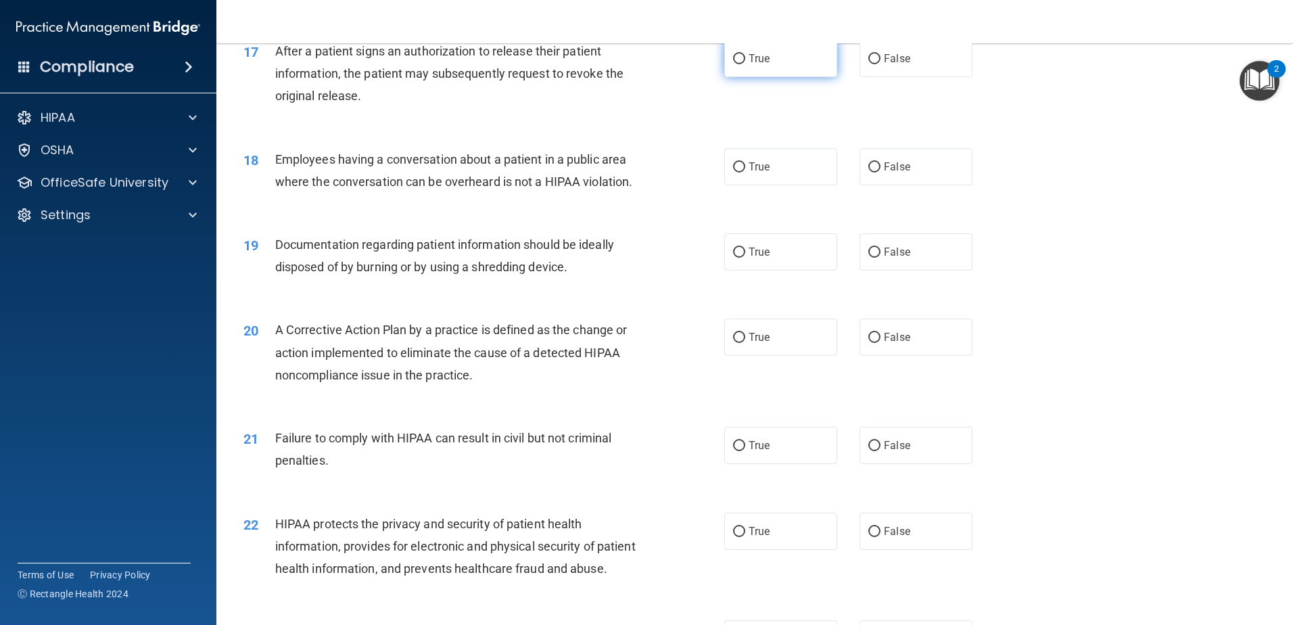
click at [758, 65] on span "True" at bounding box center [759, 58] width 21 height 13
click at [745, 64] on input "True" at bounding box center [739, 59] width 12 height 10
radio input "true"
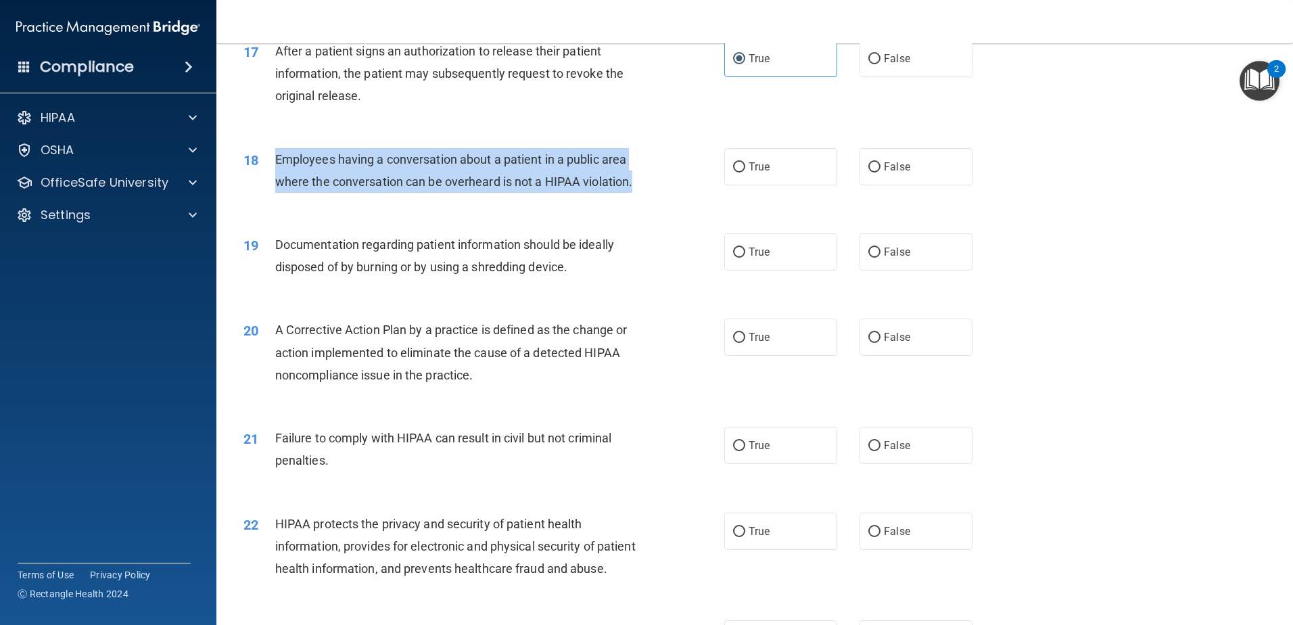
drag, startPoint x: 639, startPoint y: 206, endPoint x: 277, endPoint y: 179, distance: 362.2
click at [277, 179] on div "Employees having a conversation about a patient in a public area where the conv…" at bounding box center [463, 170] width 376 height 45
click at [628, 180] on span "Employees having a conversation about a patient in a public area where the conv…" at bounding box center [454, 170] width 358 height 37
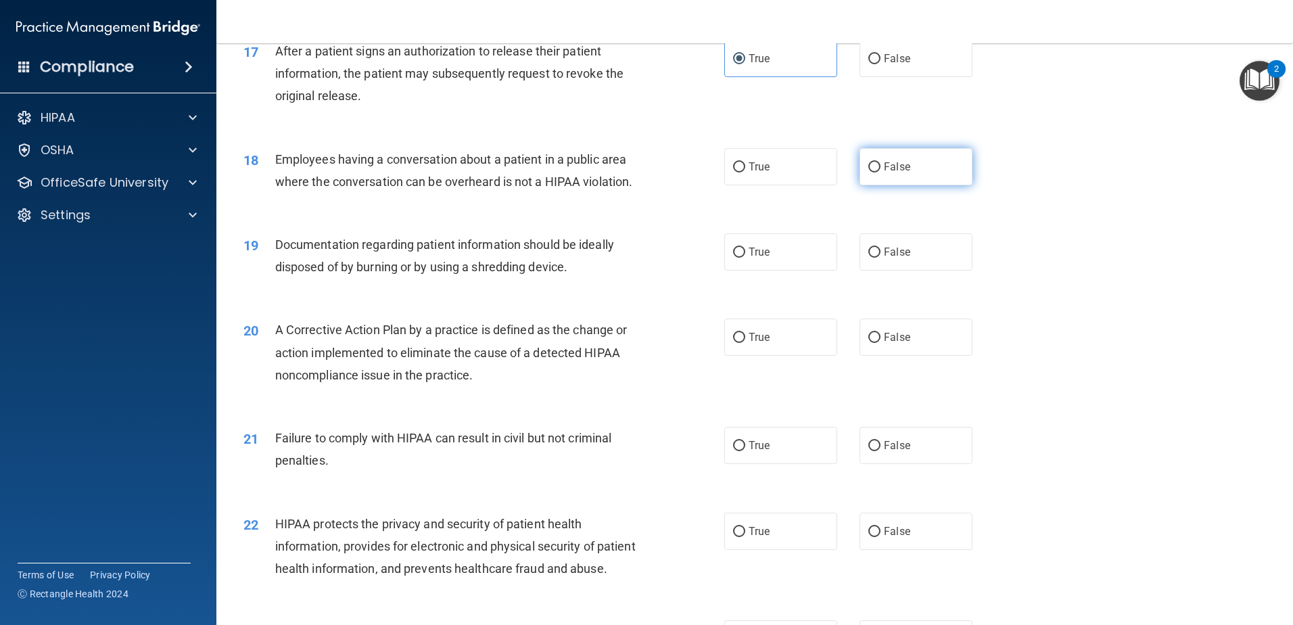
click at [893, 179] on label "False" at bounding box center [916, 166] width 113 height 37
click at [881, 172] on input "False" at bounding box center [874, 167] width 12 height 10
radio input "true"
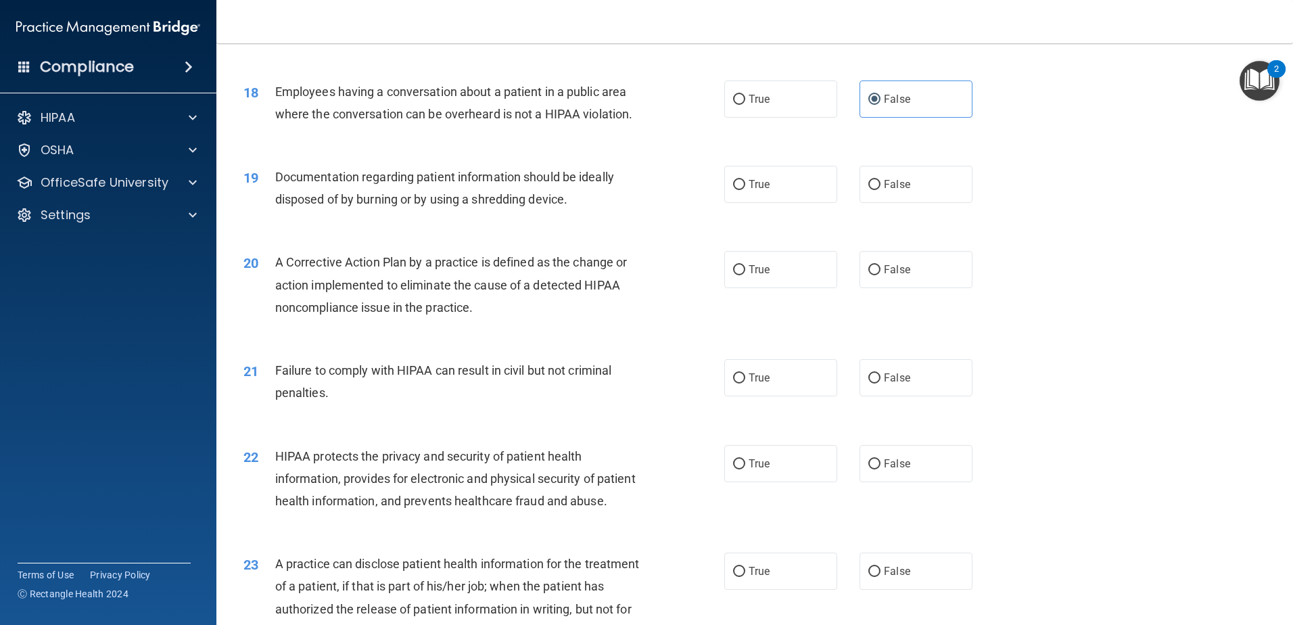
scroll to position [1759, 0]
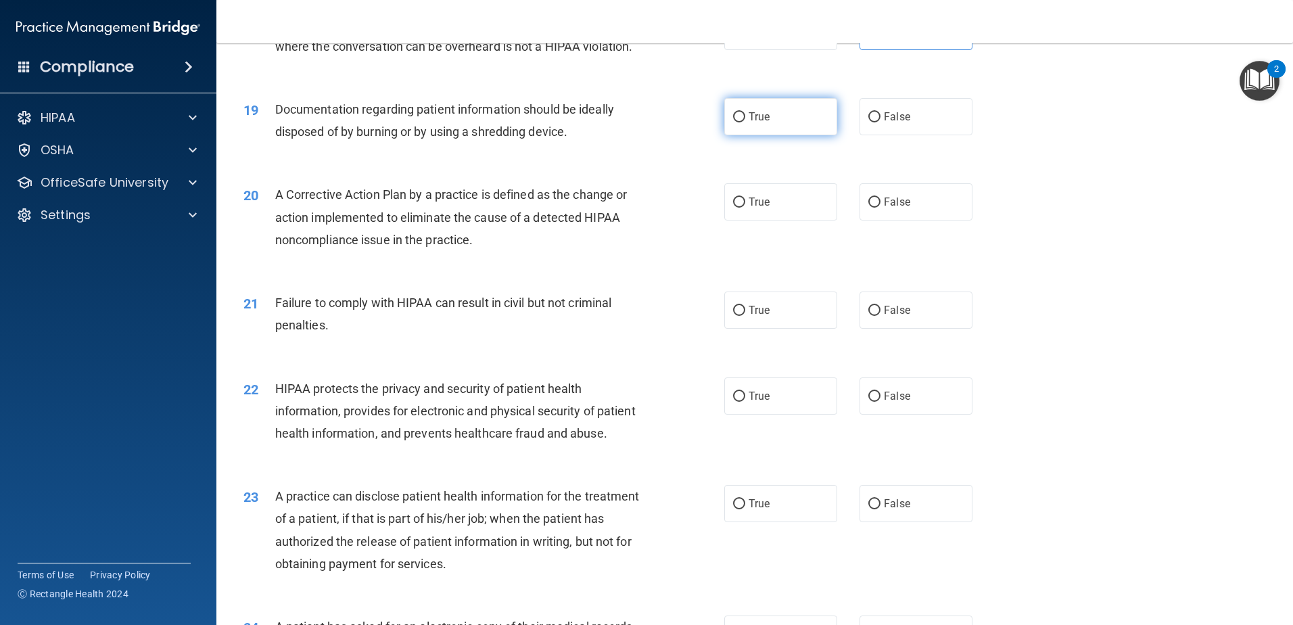
click at [741, 135] on label "True" at bounding box center [780, 116] width 113 height 37
click at [741, 122] on input "True" at bounding box center [739, 117] width 12 height 10
radio input "true"
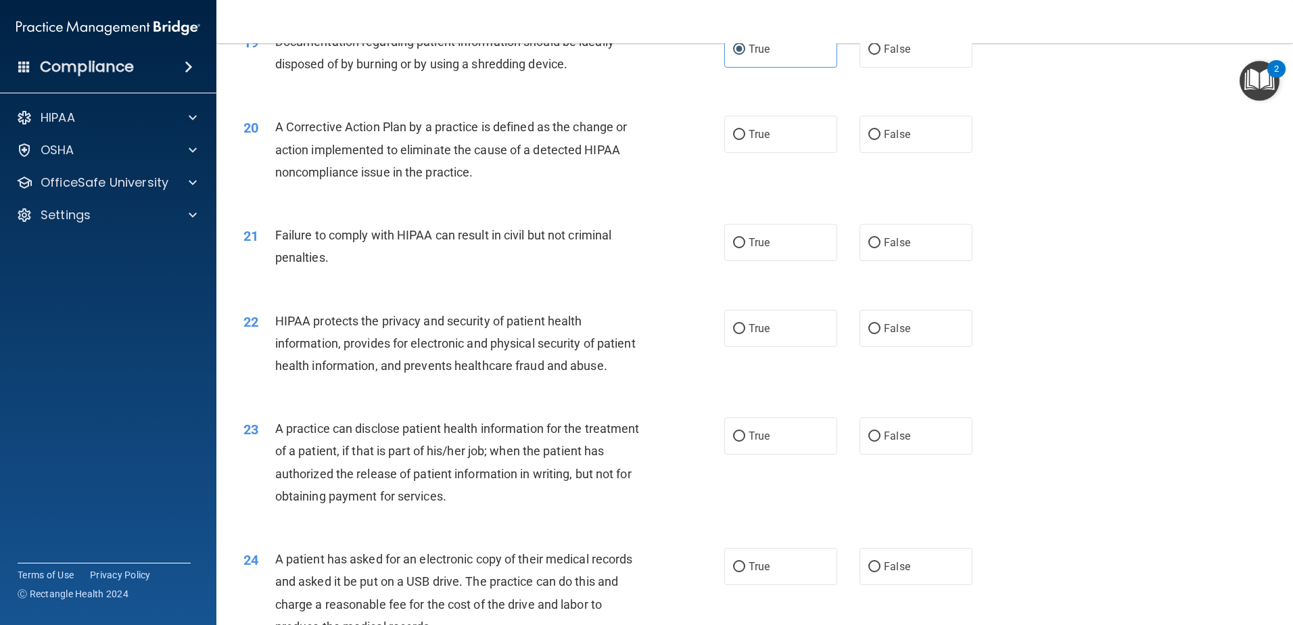
scroll to position [1894, 0]
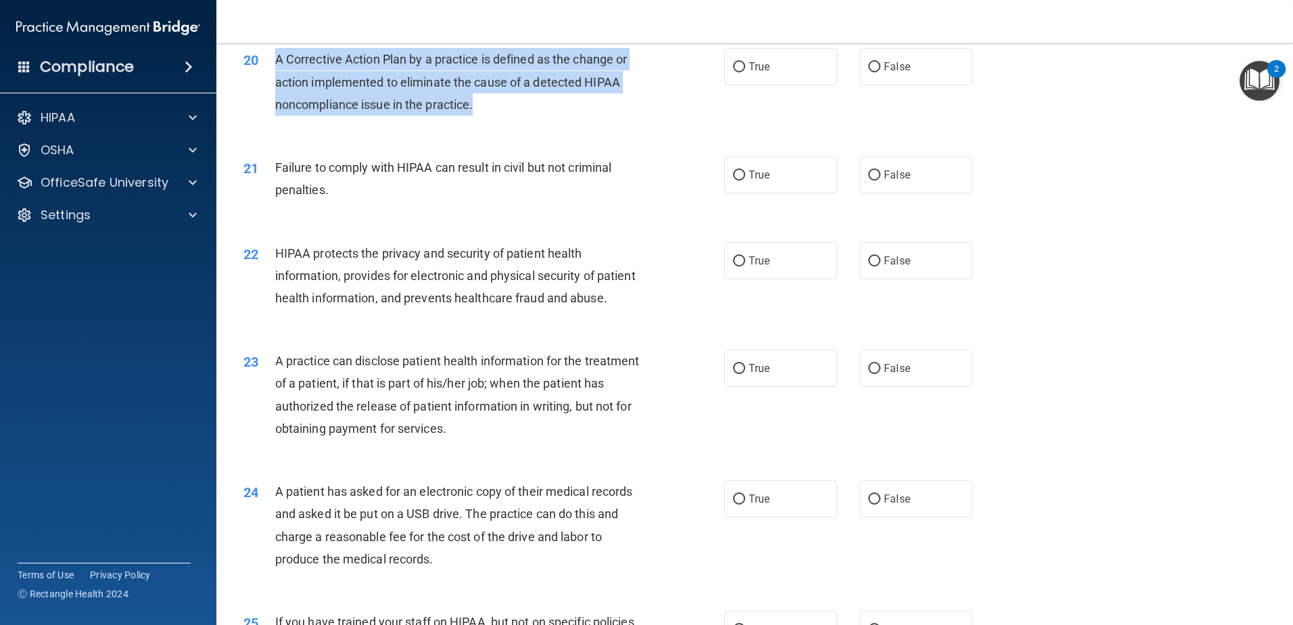
drag, startPoint x: 488, startPoint y: 127, endPoint x: 277, endPoint y: 82, distance: 216.5
click at [277, 82] on div "A Corrective Action Plan by a practice is defined as the change or action imple…" at bounding box center [463, 82] width 376 height 68
copy span "A Corrective Action Plan by a practice is defined as the change or action imple…"
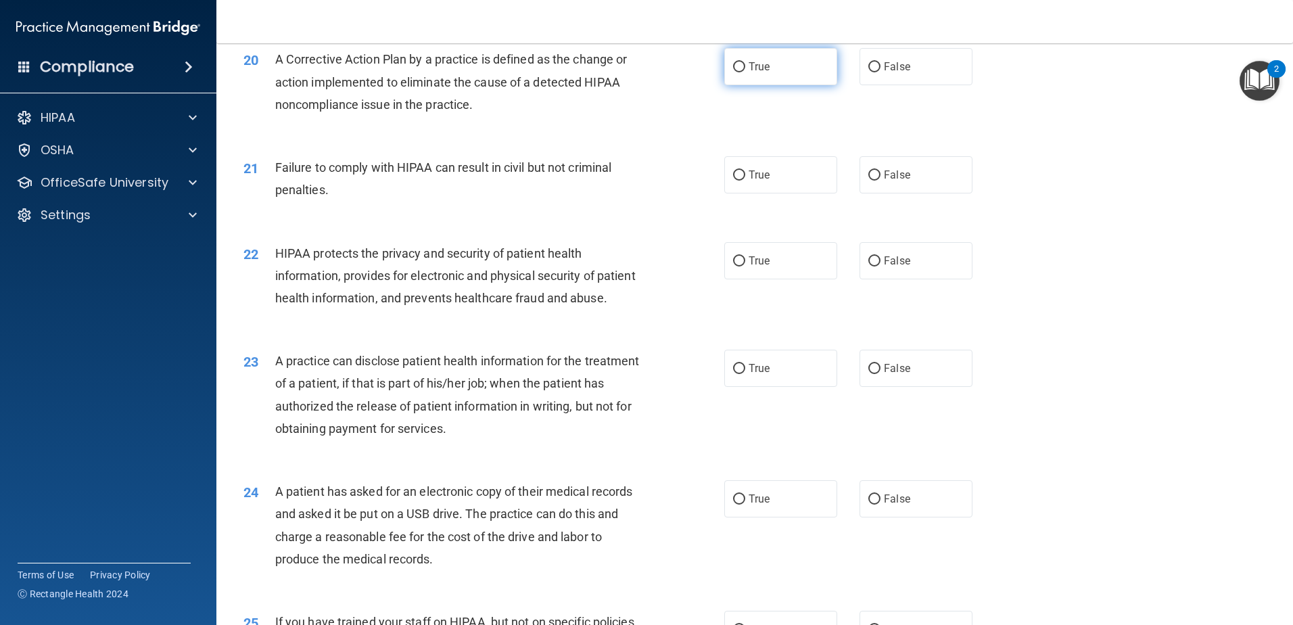
click at [756, 82] on label "True" at bounding box center [780, 66] width 113 height 37
click at [745, 72] on input "True" at bounding box center [739, 67] width 12 height 10
radio input "true"
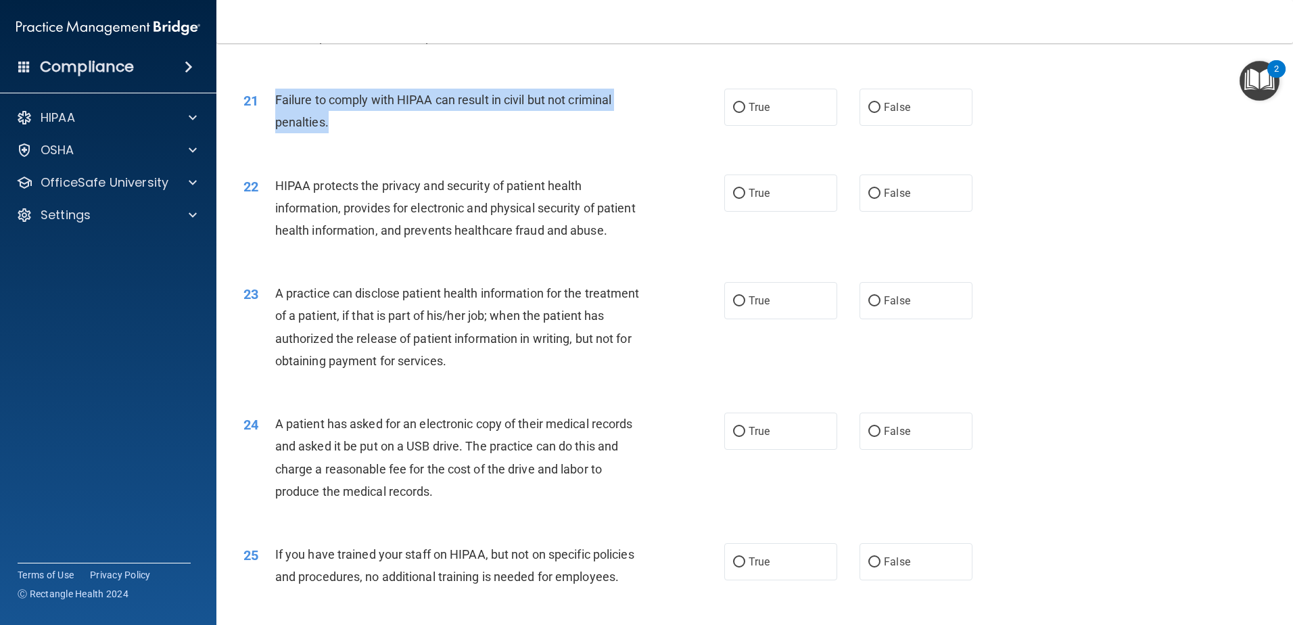
drag, startPoint x: 354, startPoint y: 149, endPoint x: 277, endPoint y: 116, distance: 84.8
click at [277, 116] on div "Failure to comply with HIPAA can result in civil but not criminal penalties." at bounding box center [463, 111] width 376 height 45
copy span "Failure to comply with HIPAA can result in civil but not criminal penalties."
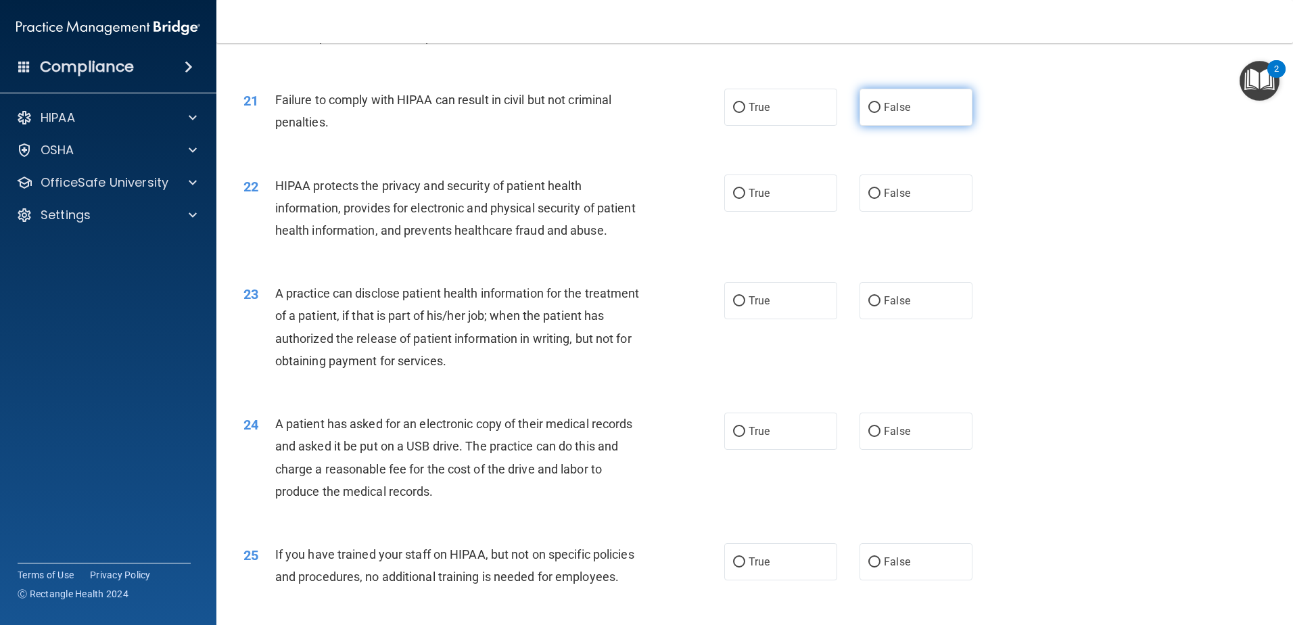
click at [912, 126] on label "False" at bounding box center [916, 107] width 113 height 37
click at [881, 113] on input "False" at bounding box center [874, 108] width 12 height 10
radio input "true"
click at [505, 228] on span "HIPAA protects the privacy and security of patient health information, provides…" at bounding box center [455, 208] width 361 height 59
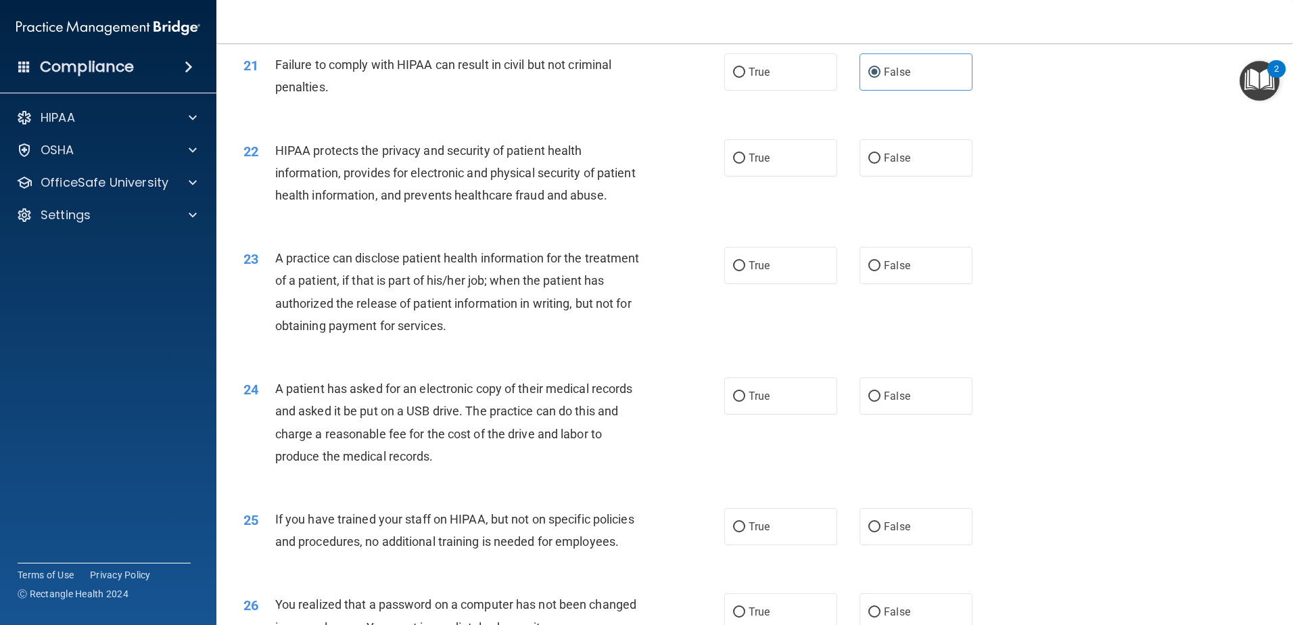
scroll to position [2029, 0]
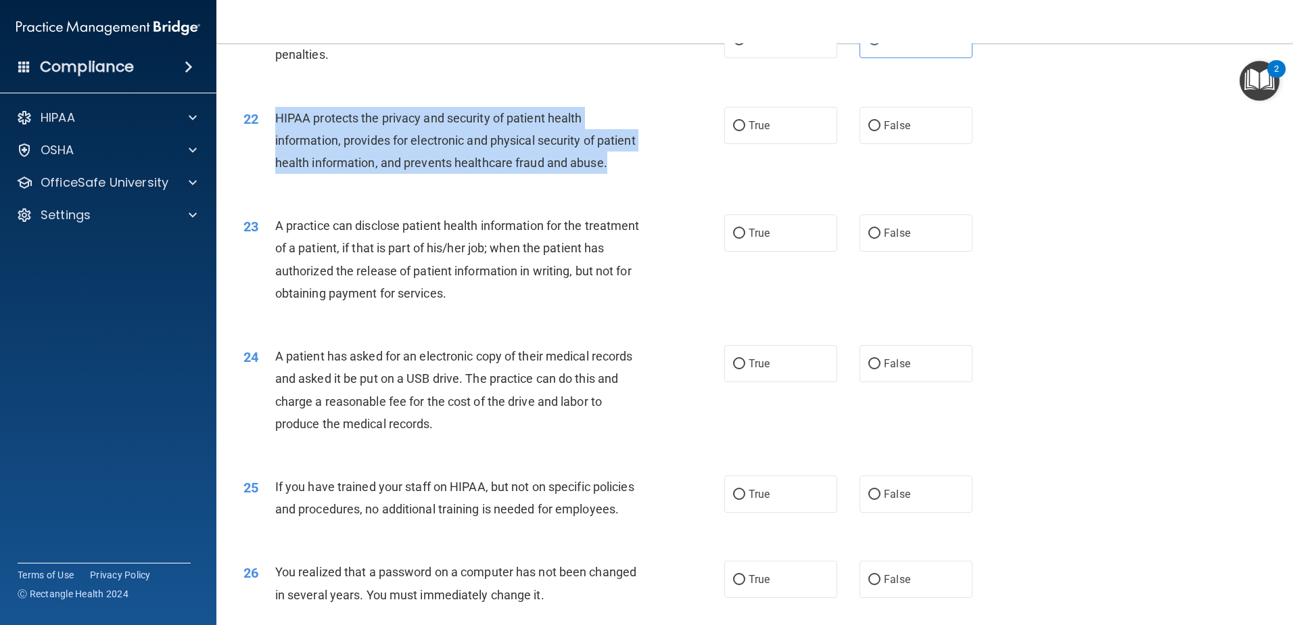
drag, startPoint x: 337, startPoint y: 203, endPoint x: 276, endPoint y: 143, distance: 85.6
click at [276, 143] on div "HIPAA protects the privacy and security of patient health information, provides…" at bounding box center [463, 141] width 376 height 68
copy span "HIPAA protects the privacy and security of patient health information, provides…"
click at [442, 175] on div "HIPAA protects the privacy and security of patient health information, provides…" at bounding box center [463, 141] width 376 height 68
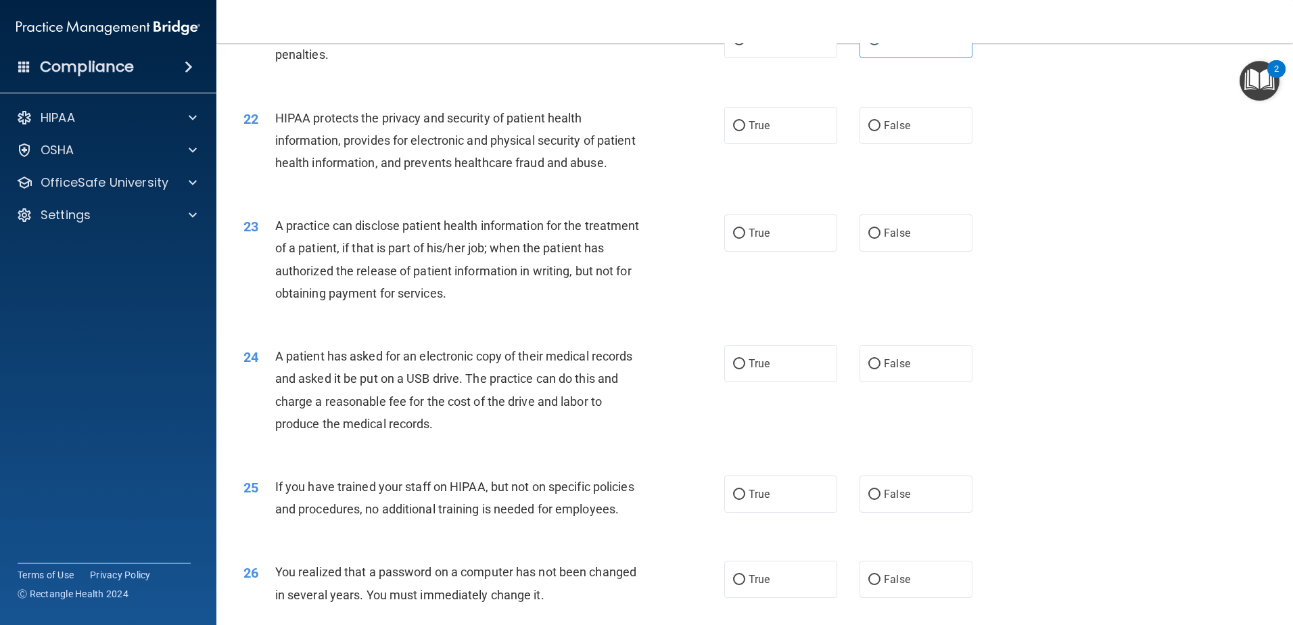
drag, startPoint x: 749, startPoint y: 141, endPoint x: 740, endPoint y: 170, distance: 31.2
click at [749, 141] on label "True" at bounding box center [780, 125] width 113 height 37
click at [745, 131] on input "True" at bounding box center [739, 126] width 12 height 10
radio input "true"
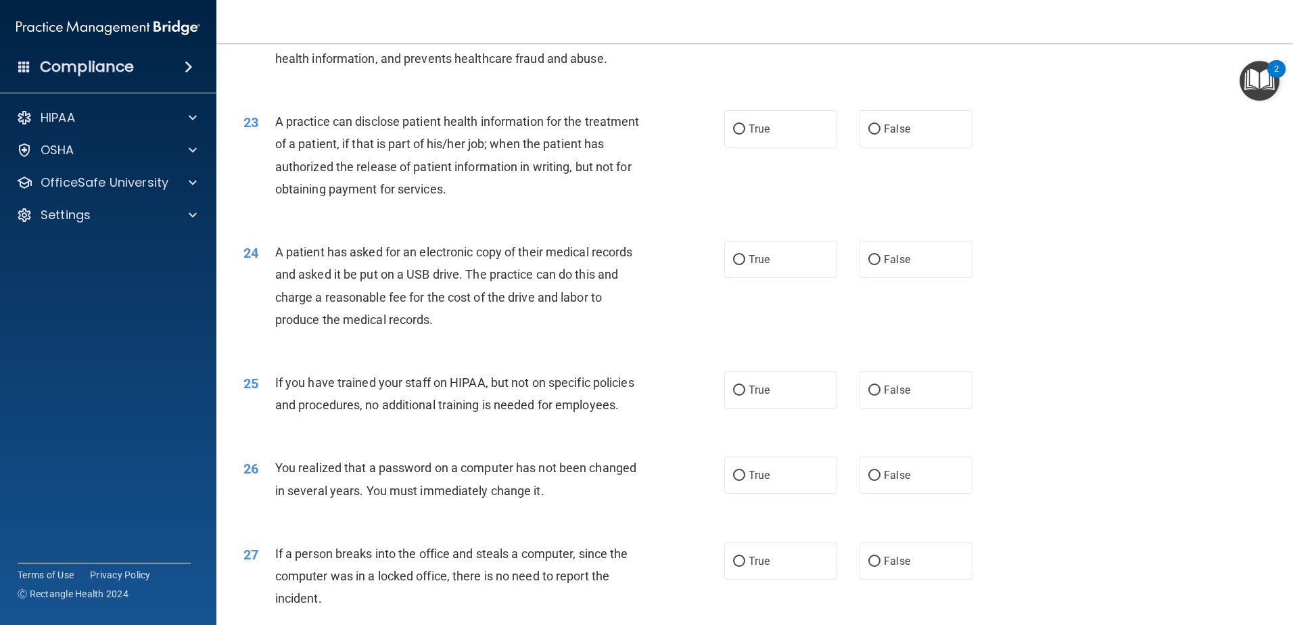
scroll to position [2164, 0]
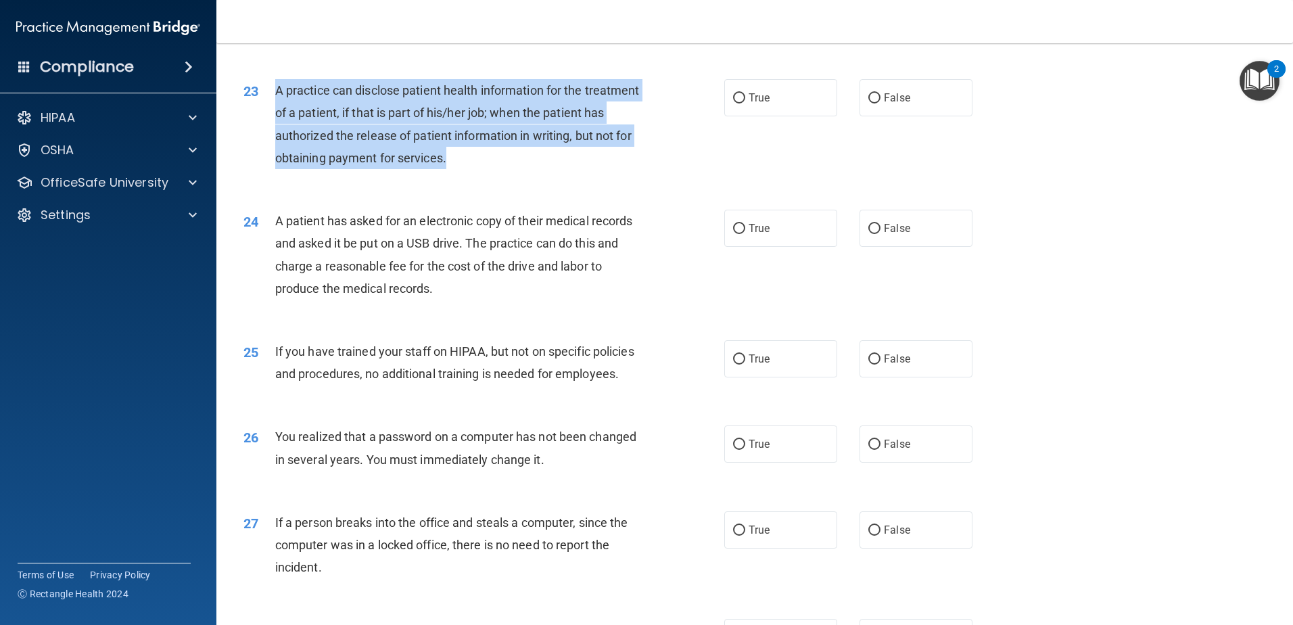
drag, startPoint x: 571, startPoint y: 201, endPoint x: 272, endPoint y: 129, distance: 307.6
click at [272, 129] on div "23 A practice can disclose patient health information for the treatment of a pa…" at bounding box center [483, 127] width 521 height 97
copy div "A practice can disclose patient health information for the treatment of a patie…"
click at [561, 169] on div "A practice can disclose patient health information for the treatment of a patie…" at bounding box center [463, 124] width 376 height 90
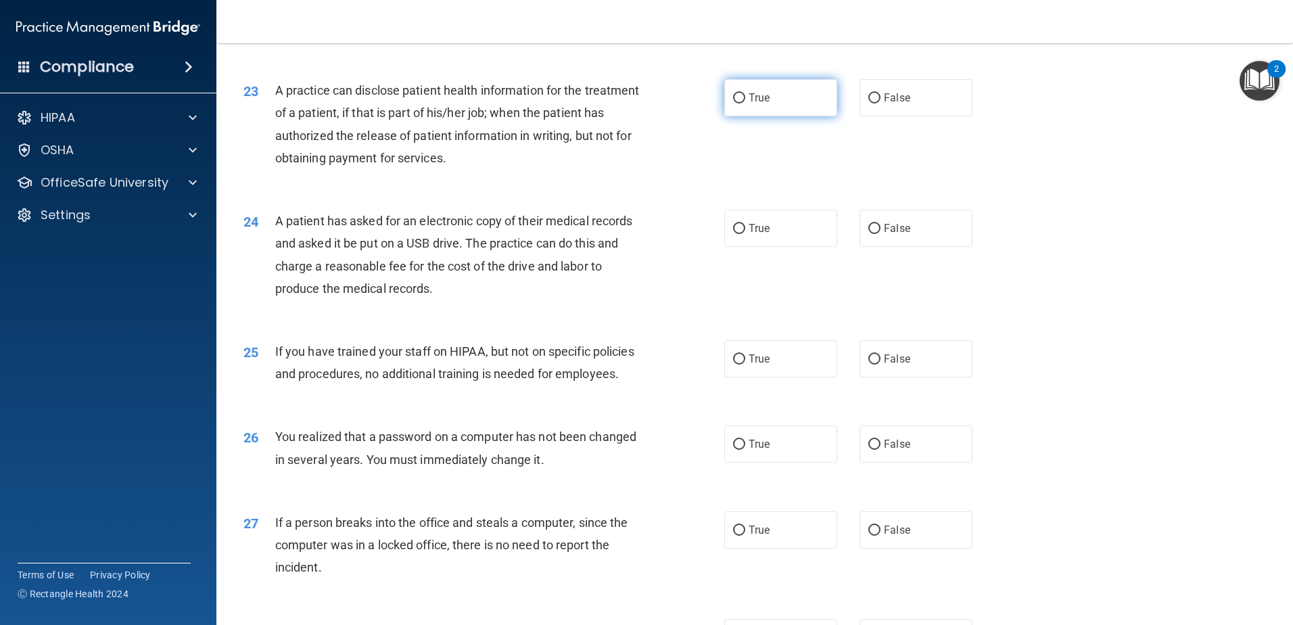
click at [772, 116] on label "True" at bounding box center [780, 97] width 113 height 37
click at [745, 103] on input "True" at bounding box center [739, 98] width 12 height 10
radio input "true"
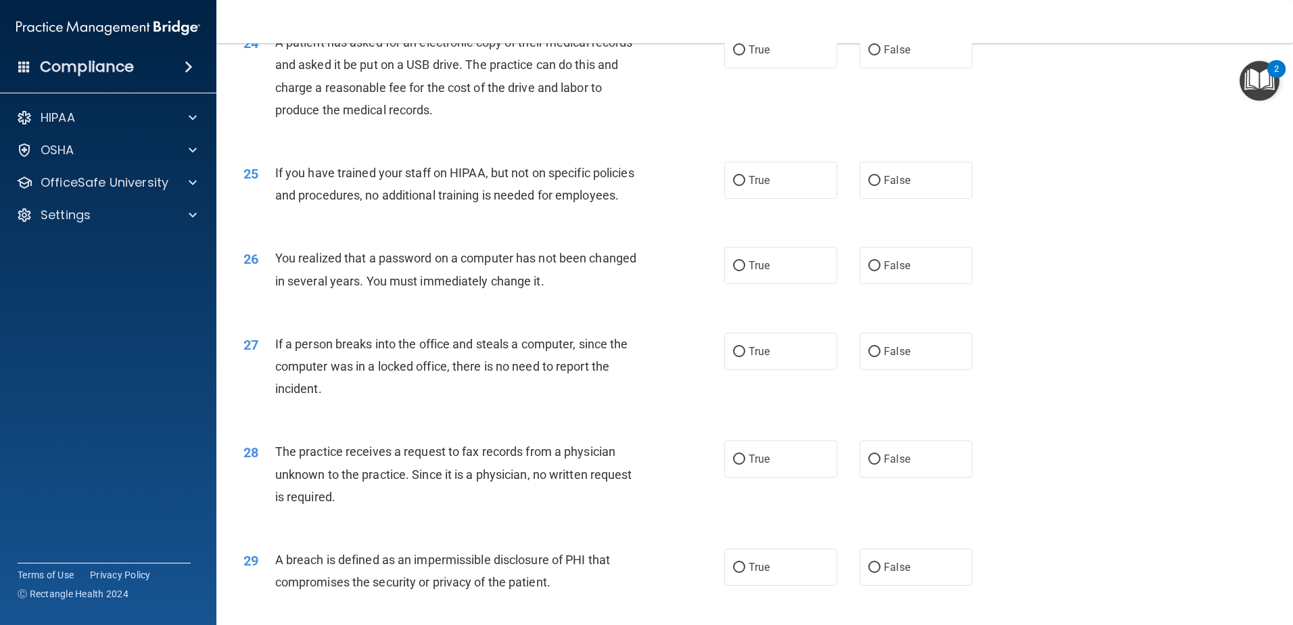
scroll to position [2367, 0]
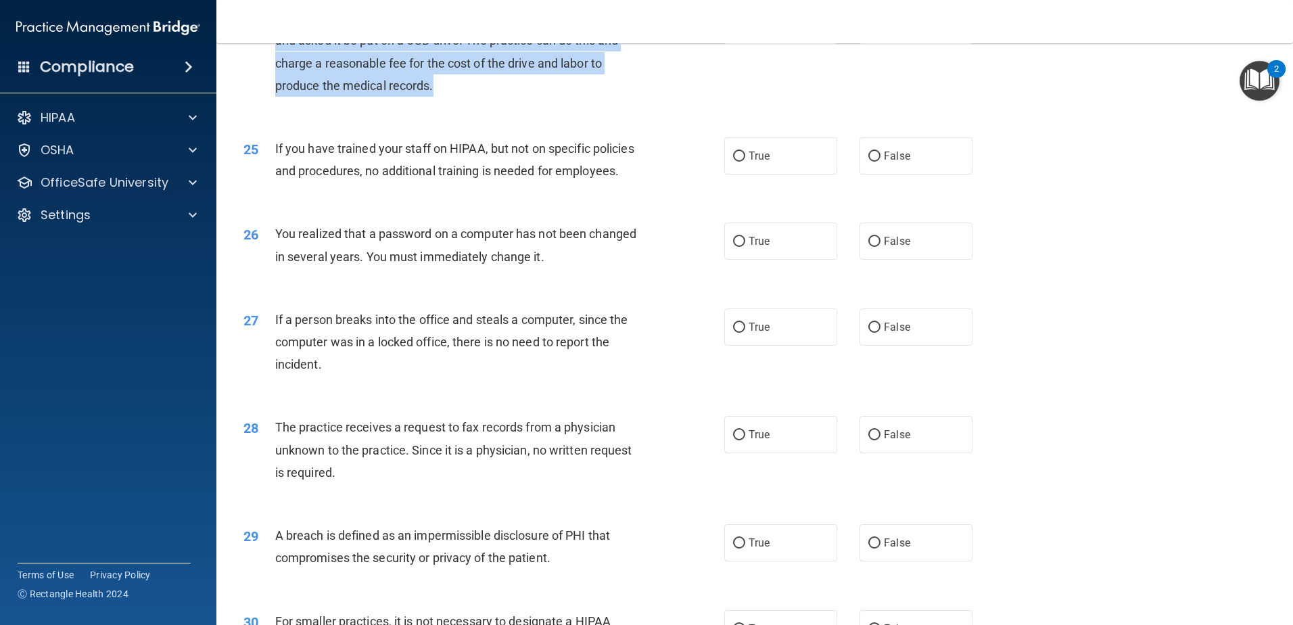
drag, startPoint x: 486, startPoint y: 135, endPoint x: 278, endPoint y: 57, distance: 222.6
click at [278, 57] on div "A patient has asked for an electronic copy of their medical records and asked i…" at bounding box center [463, 52] width 376 height 90
copy span "A patient has asked for an electronic copy of their medical records and asked i…"
click at [659, 103] on div "24 A patient has asked for an electronic copy of their medical records and aske…" at bounding box center [483, 55] width 521 height 97
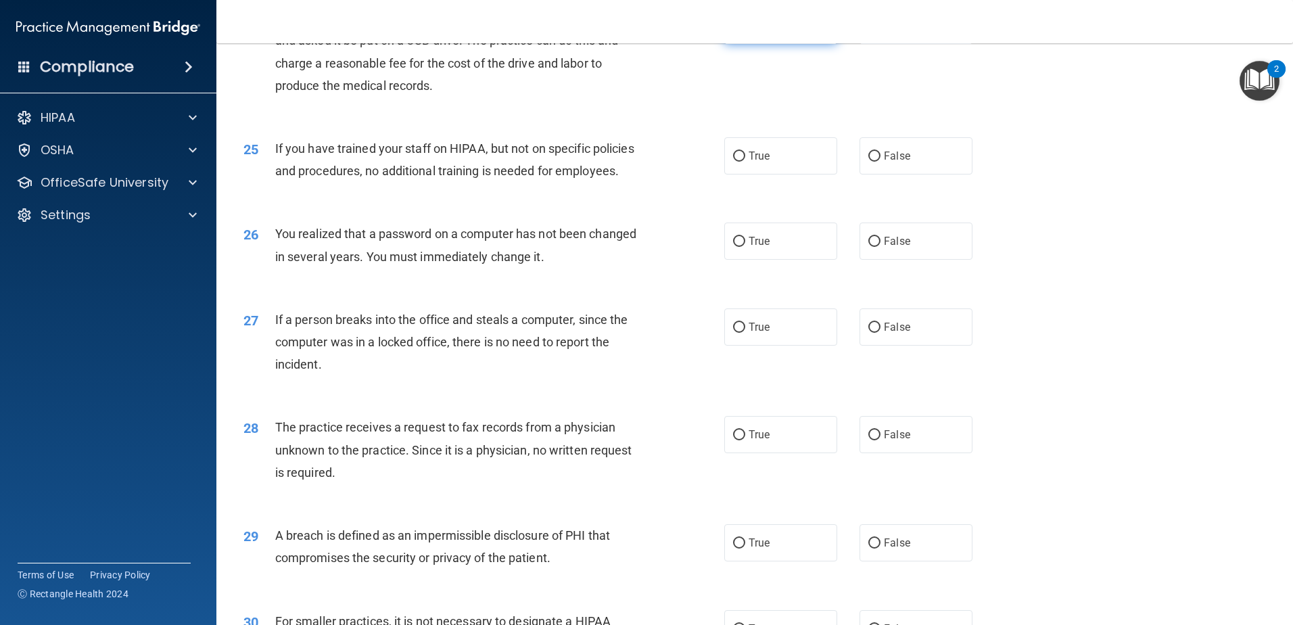
click at [736, 31] on input "True" at bounding box center [739, 26] width 12 height 10
radio input "true"
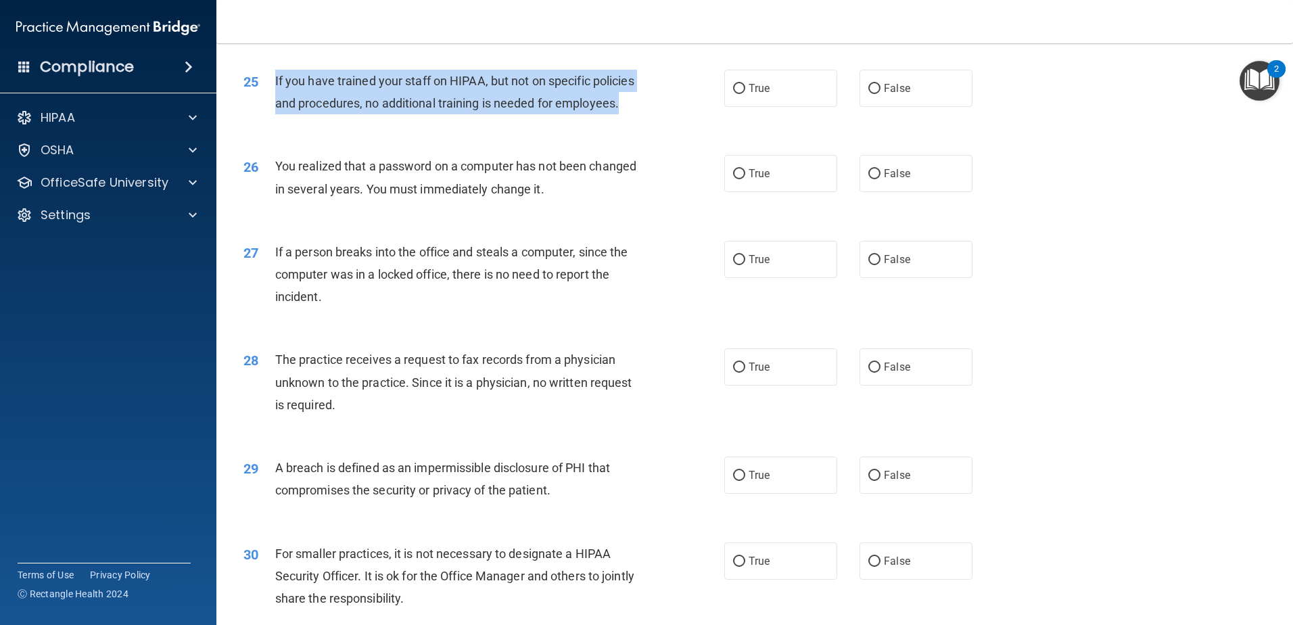
drag, startPoint x: 382, startPoint y: 171, endPoint x: 273, endPoint y: 133, distance: 115.3
click at [273, 121] on div "25 If you have trained your staff on HIPAA, but not on specific policies and pr…" at bounding box center [483, 95] width 521 height 51
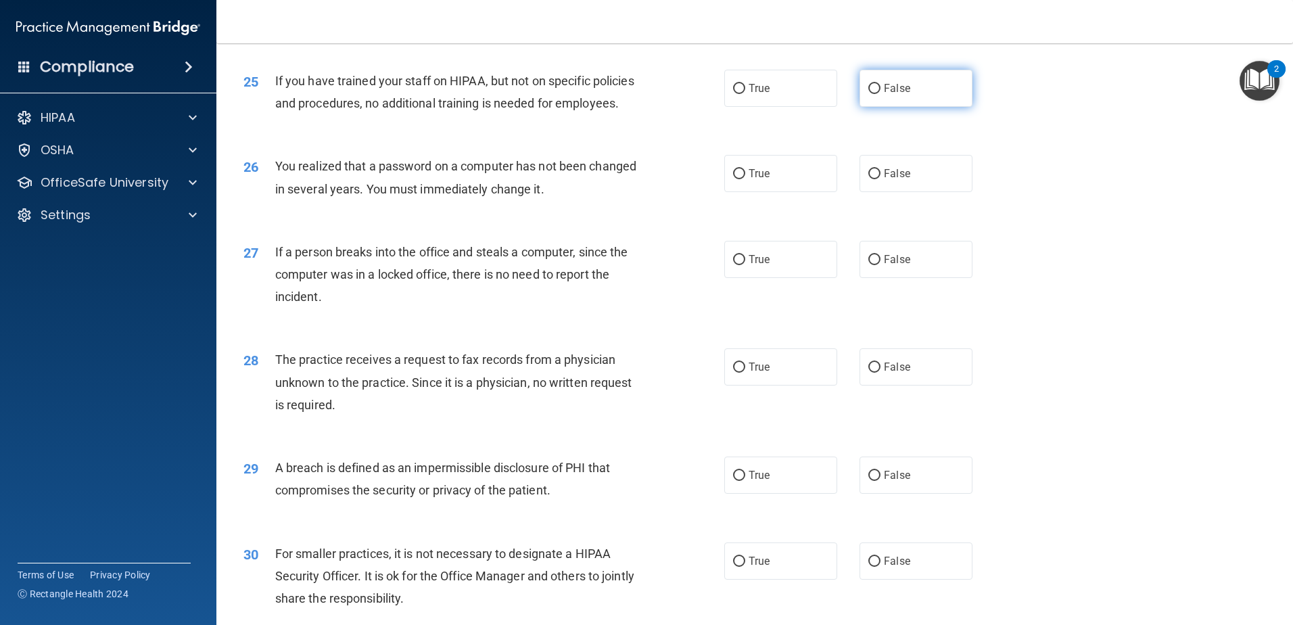
click at [884, 95] on span "False" at bounding box center [897, 88] width 26 height 13
click at [878, 94] on input "False" at bounding box center [874, 89] width 12 height 10
radio input "true"
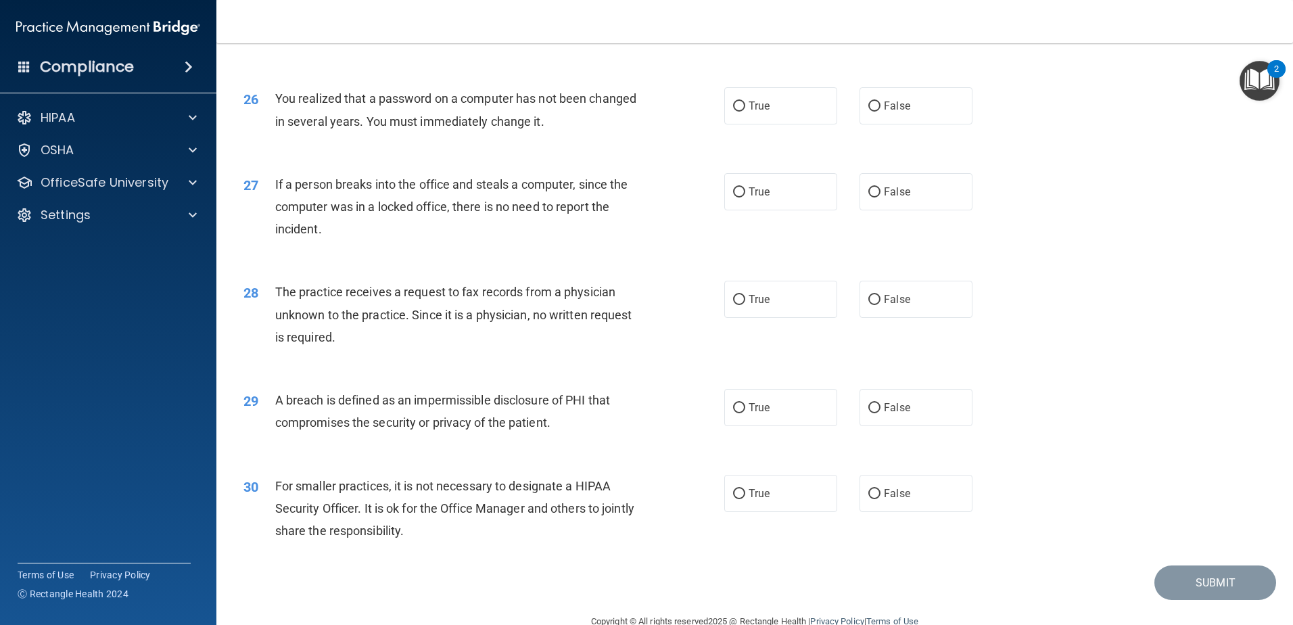
scroll to position [2570, 0]
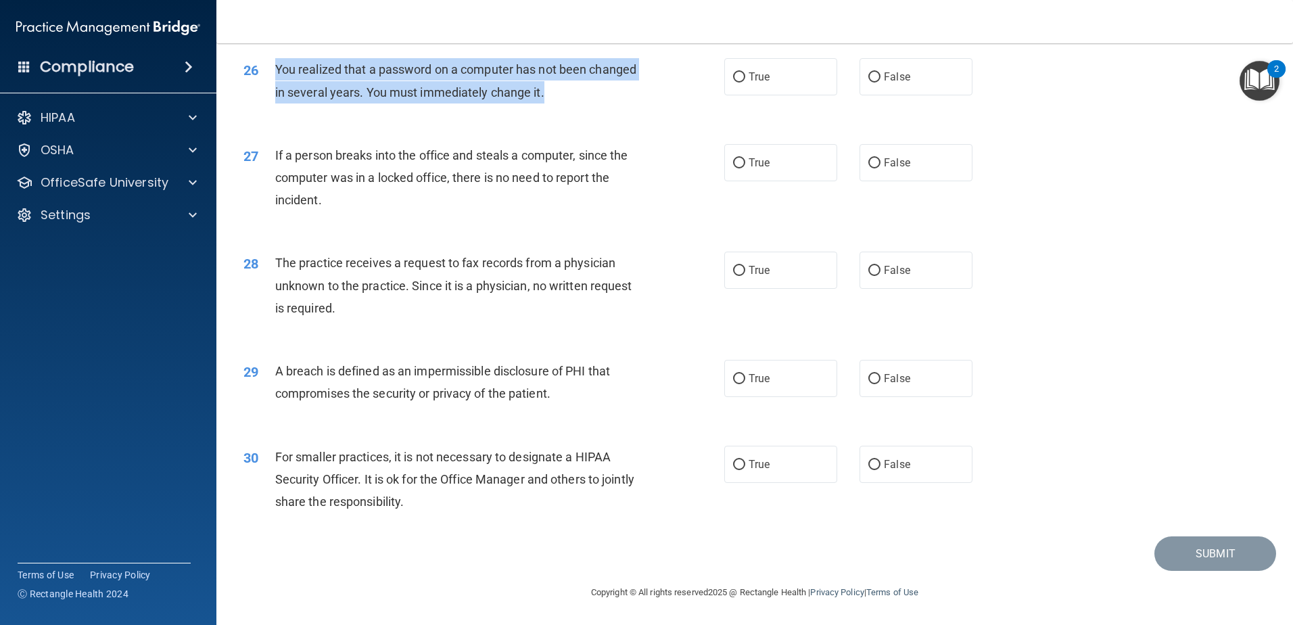
drag, startPoint x: 601, startPoint y: 122, endPoint x: 271, endPoint y: 96, distance: 331.1
click at [271, 96] on div "26 You realized that a password on a computer has not been changed in several y…" at bounding box center [483, 83] width 521 height 51
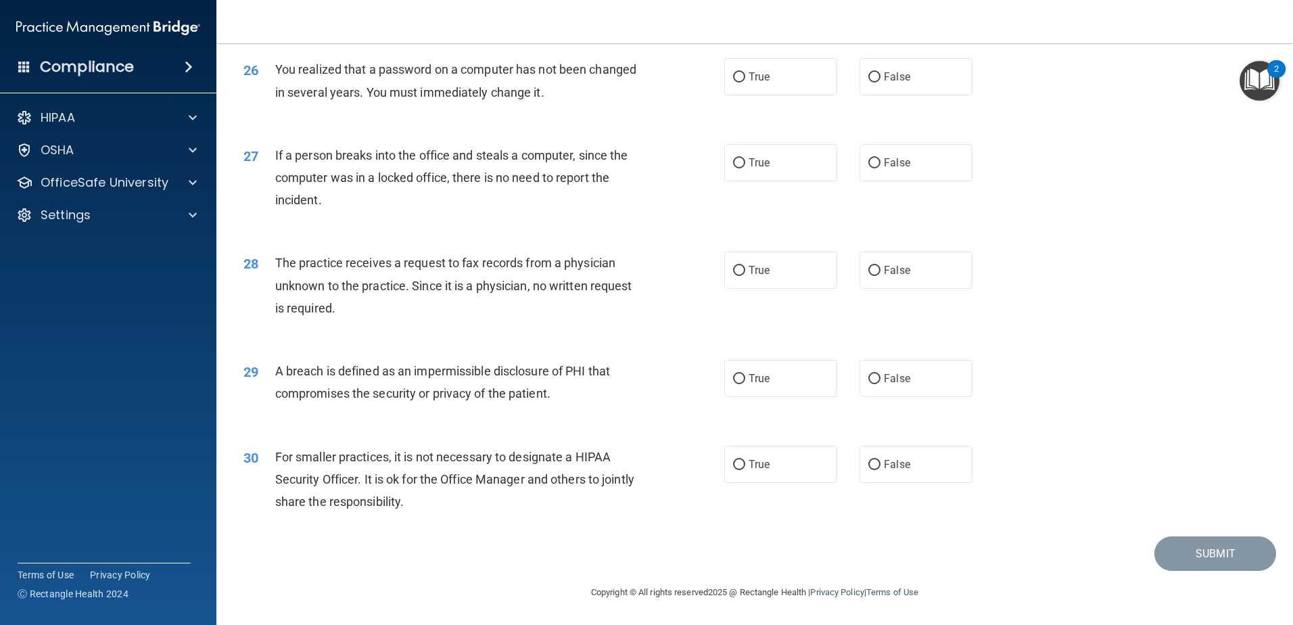
drag, startPoint x: 887, startPoint y: 107, endPoint x: 985, endPoint y: 147, distance: 106.5
click at [889, 83] on span "False" at bounding box center [897, 76] width 26 height 13
click at [881, 83] on input "False" at bounding box center [874, 77] width 12 height 10
radio input "true"
click at [1054, 126] on div "26 You realized that a password on a computer has not been changed in several y…" at bounding box center [754, 83] width 1043 height 85
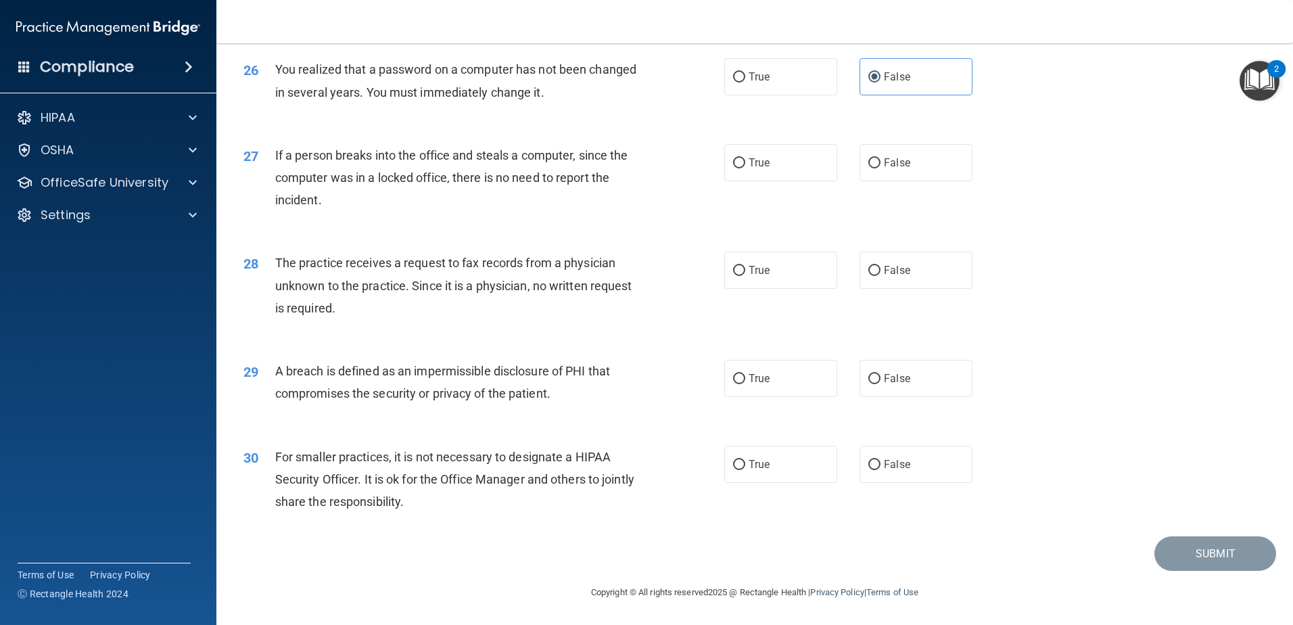
scroll to position [2599, 0]
click at [333, 201] on div "If a person breaks into the office and steals a computer, since the computer wa…" at bounding box center [463, 178] width 376 height 68
click at [885, 168] on span "False" at bounding box center [897, 162] width 26 height 13
click at [881, 168] on input "False" at bounding box center [874, 163] width 12 height 10
radio input "true"
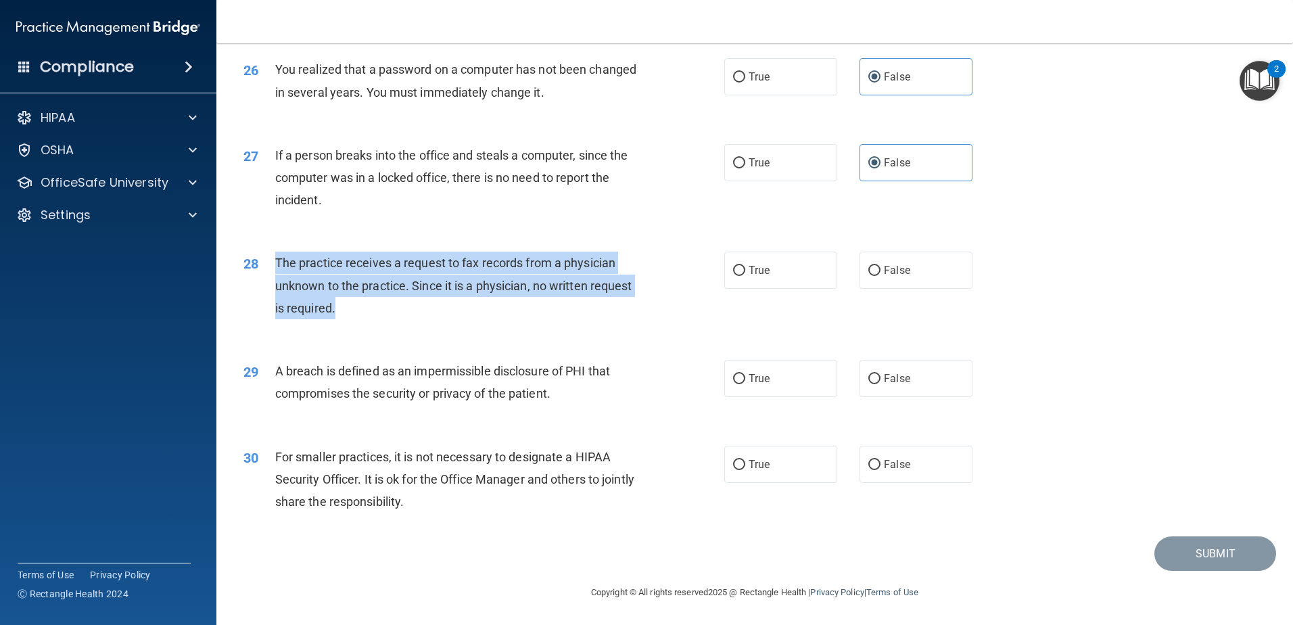
drag, startPoint x: 356, startPoint y: 311, endPoint x: 279, endPoint y: 258, distance: 92.9
click at [279, 258] on div "The practice receives a request to fax records from a physician unknown to the …" at bounding box center [463, 286] width 376 height 68
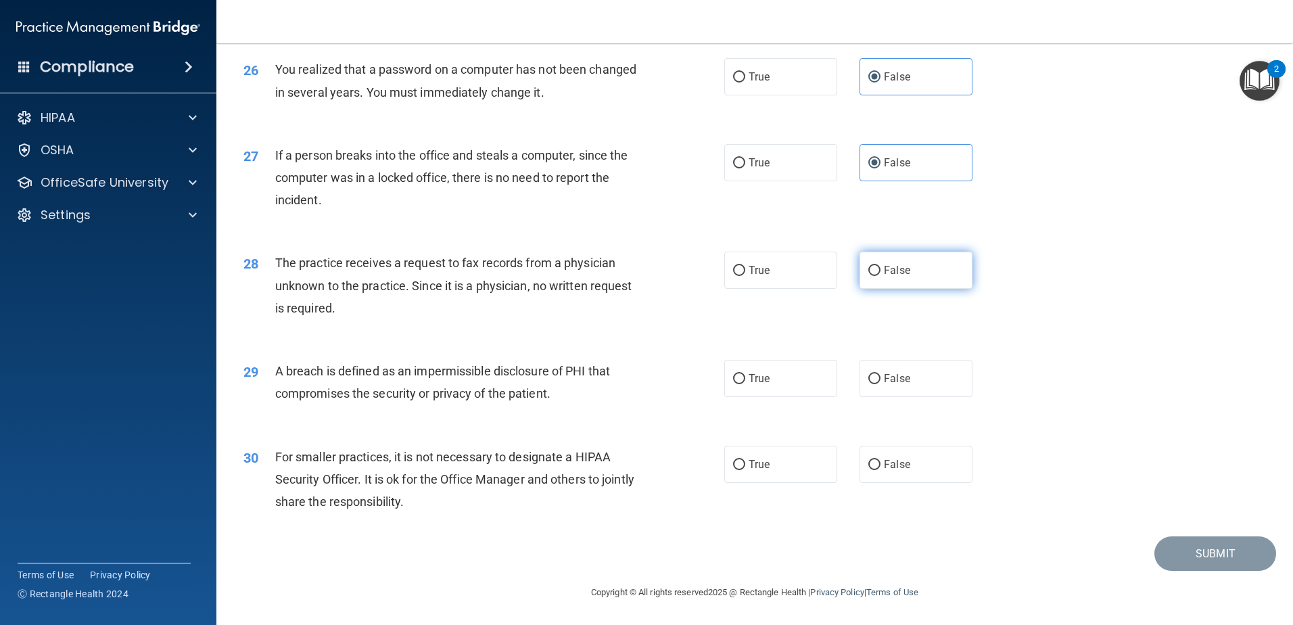
click at [889, 263] on label "False" at bounding box center [916, 270] width 113 height 37
click at [881, 266] on input "False" at bounding box center [874, 271] width 12 height 10
radio input "true"
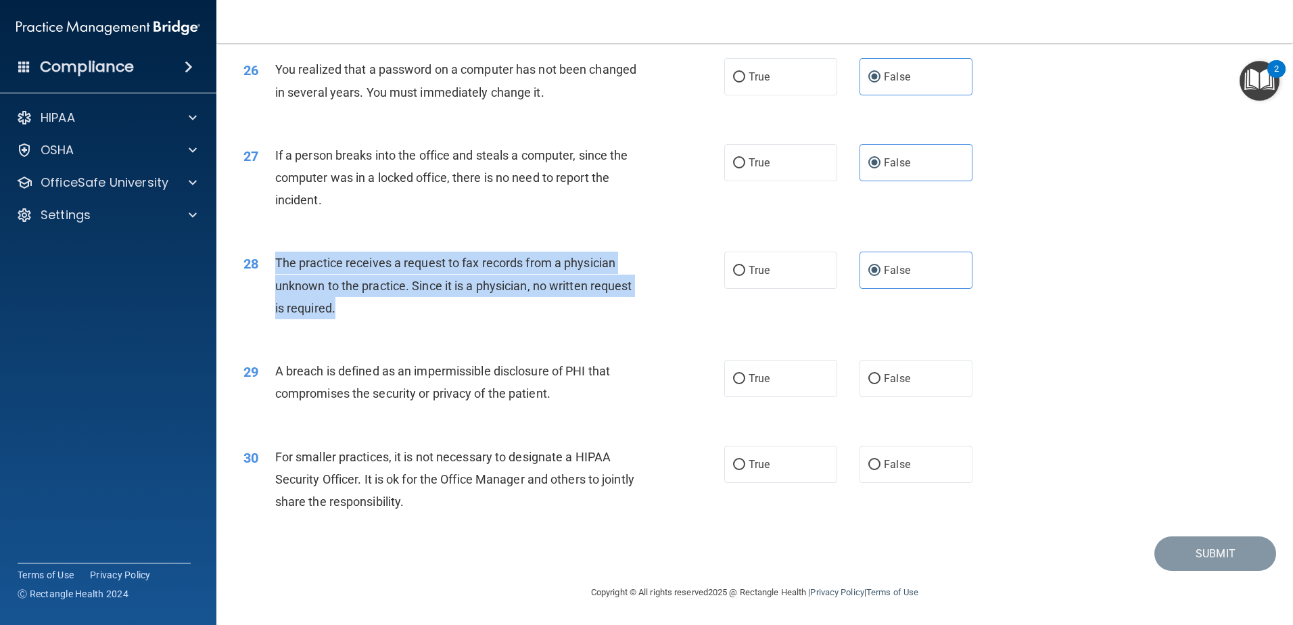
drag, startPoint x: 342, startPoint y: 304, endPoint x: 275, endPoint y: 260, distance: 80.1
click at [275, 260] on div "The practice receives a request to fax records from a physician unknown to the …" at bounding box center [463, 286] width 376 height 68
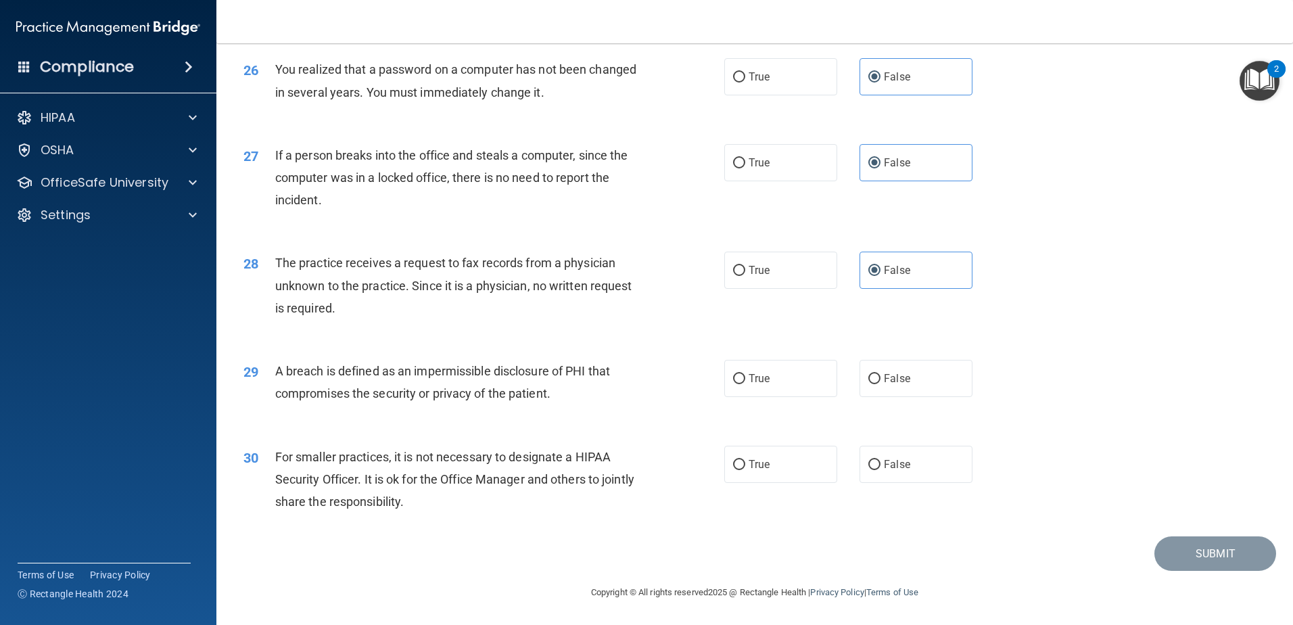
click at [410, 385] on div "A breach is defined as an impermissible disclosure of PHI that compromises the …" at bounding box center [463, 382] width 376 height 45
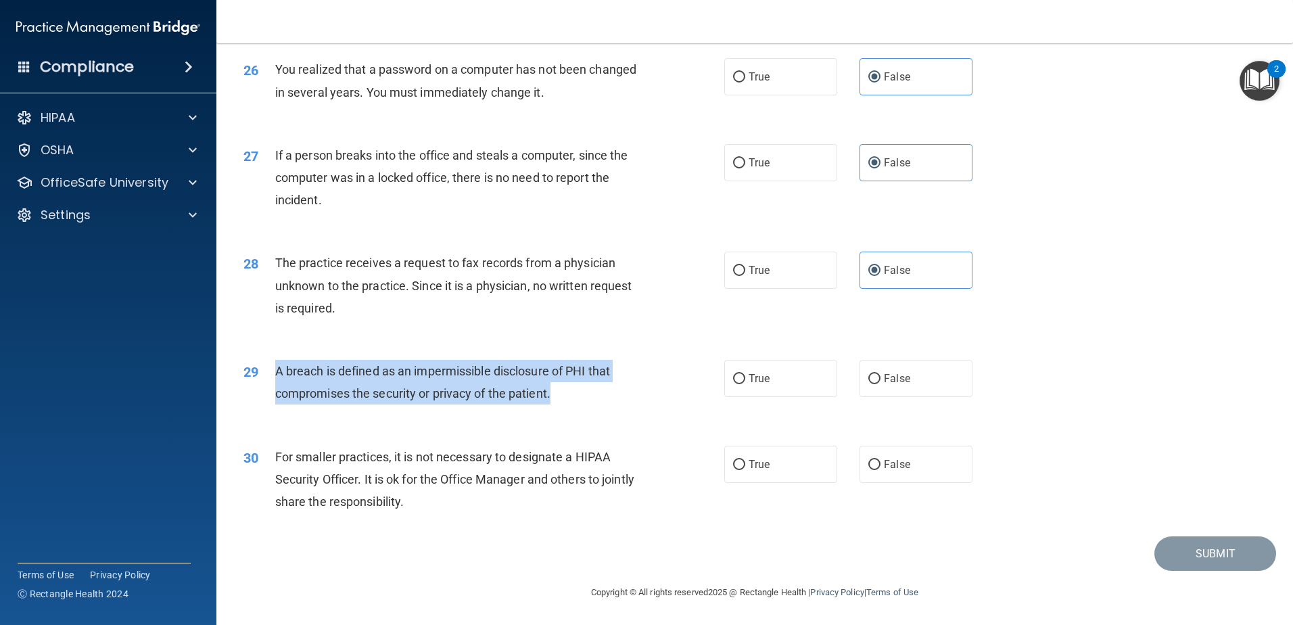
drag, startPoint x: 561, startPoint y: 395, endPoint x: 271, endPoint y: 367, distance: 291.6
click at [271, 367] on div "29 A breach is defined as an impermissible disclosure of PHI that compromises t…" at bounding box center [483, 385] width 521 height 51
click at [438, 367] on span "A breach is defined as an impermissible disclosure of PHI that compromises the …" at bounding box center [442, 382] width 335 height 37
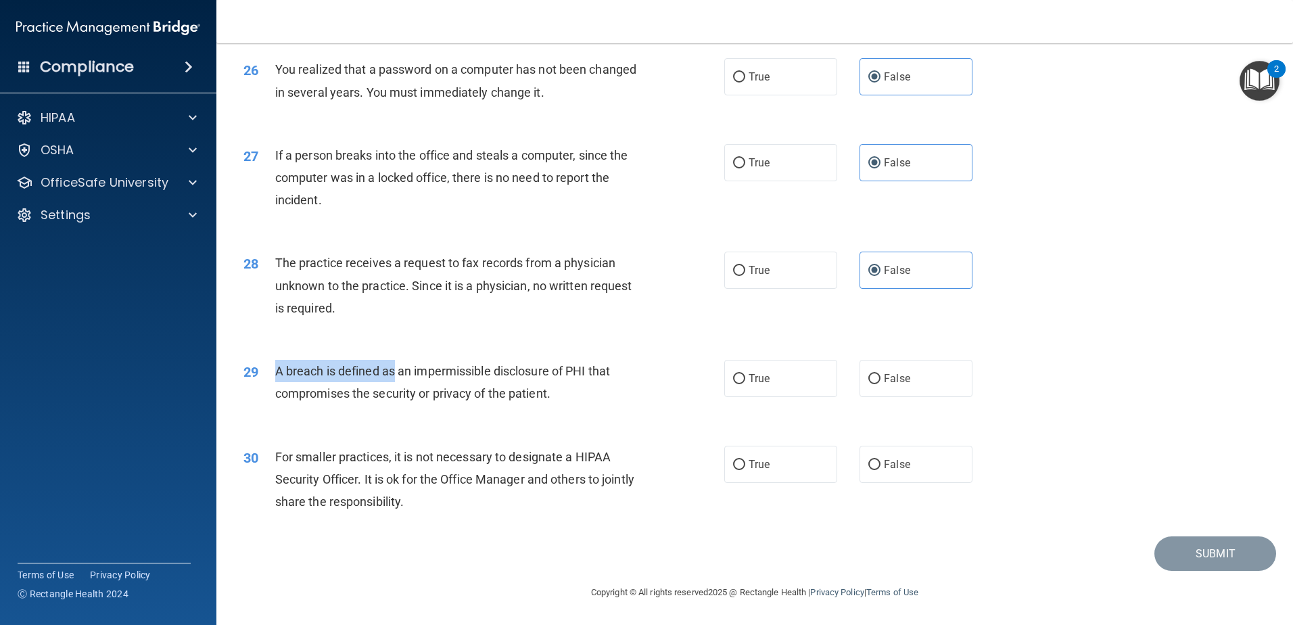
drag, startPoint x: 394, startPoint y: 369, endPoint x: 273, endPoint y: 367, distance: 121.8
click at [273, 367] on div "29 A breach is defined as an impermissible disclosure of PHI that compromises t…" at bounding box center [483, 385] width 521 height 51
click at [779, 380] on label "True" at bounding box center [780, 378] width 113 height 37
click at [745, 380] on input "True" at bounding box center [739, 379] width 12 height 10
radio input "true"
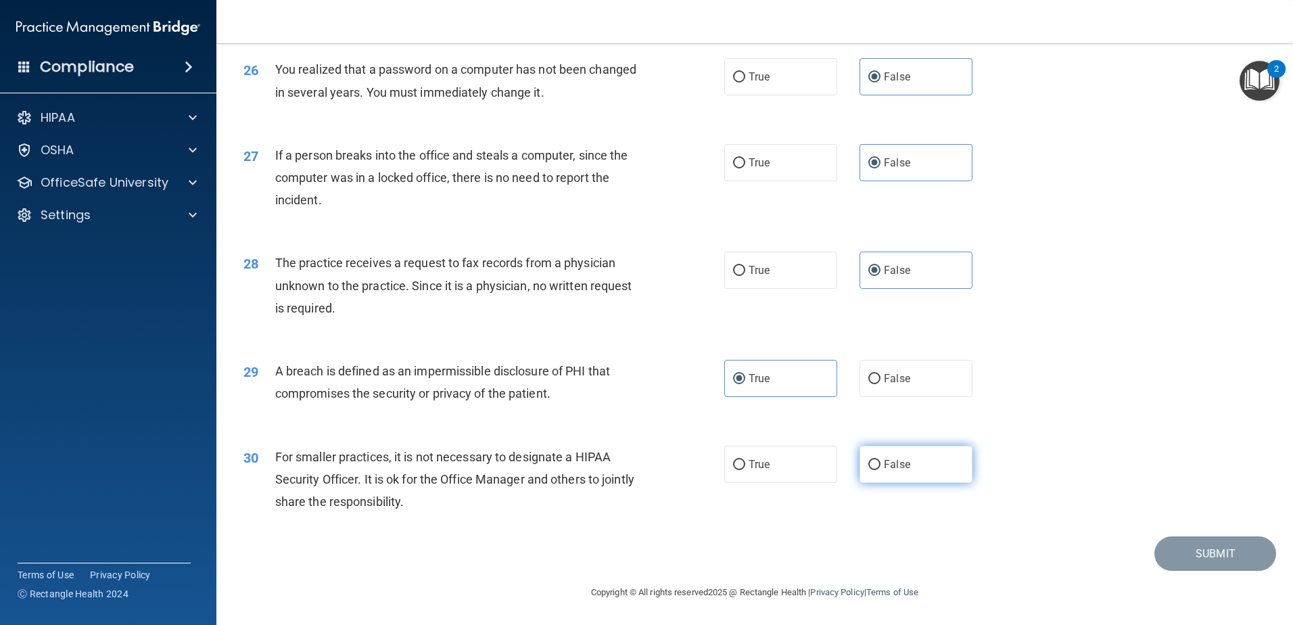
drag, startPoint x: 892, startPoint y: 471, endPoint x: 921, endPoint y: 469, distance: 28.5
click at [893, 471] on label "False" at bounding box center [916, 464] width 113 height 37
click at [881, 470] on input "False" at bounding box center [874, 465] width 12 height 10
radio input "true"
click at [1200, 561] on button "Submit" at bounding box center [1216, 553] width 122 height 34
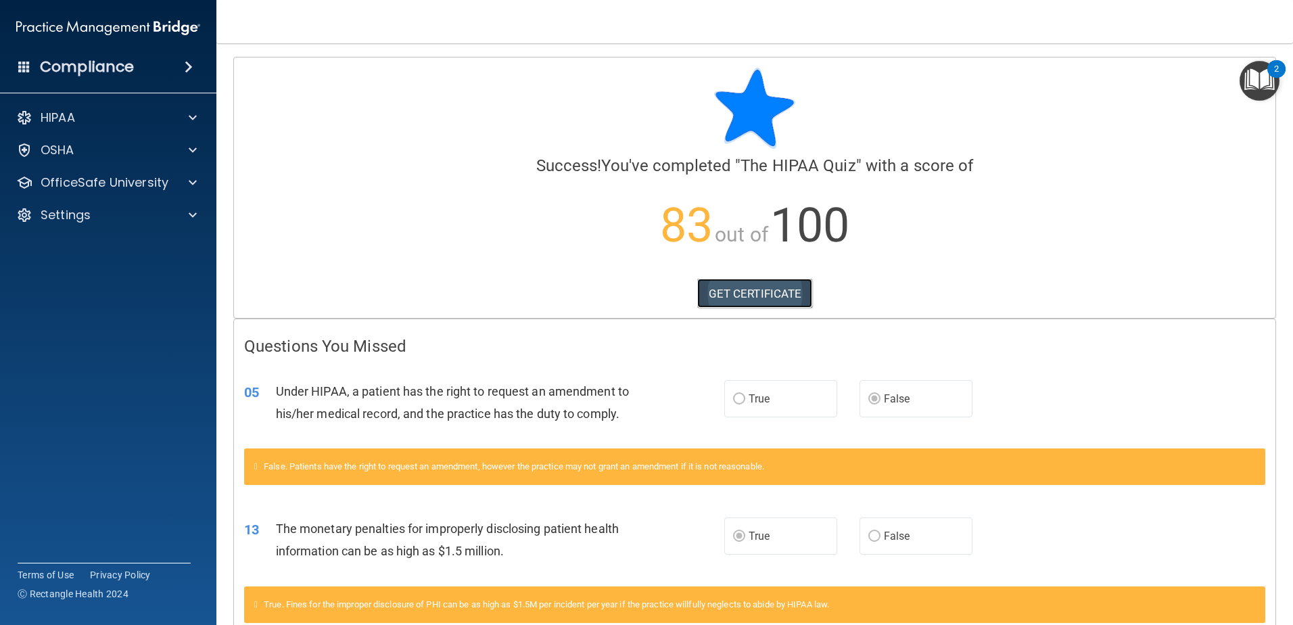
click at [781, 296] on link "GET CERTIFICATE" at bounding box center [755, 294] width 116 height 30
click at [45, 120] on p "HIPAA" at bounding box center [58, 118] width 34 height 16
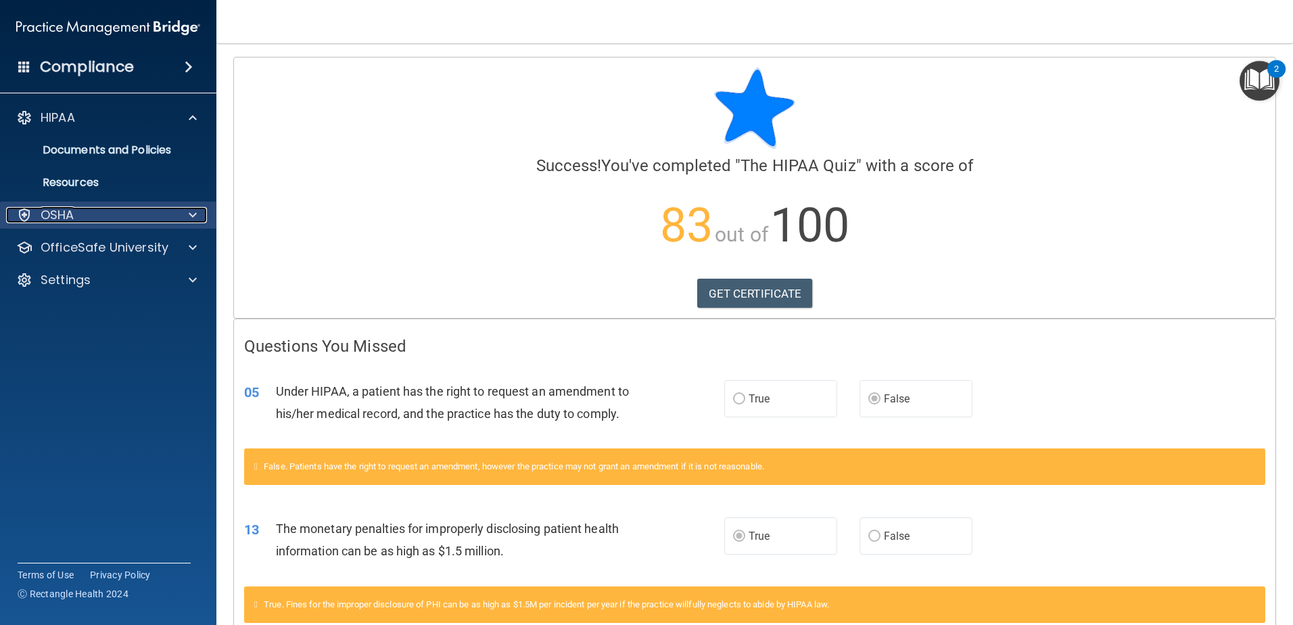
click at [67, 216] on p "OSHA" at bounding box center [58, 215] width 34 height 16
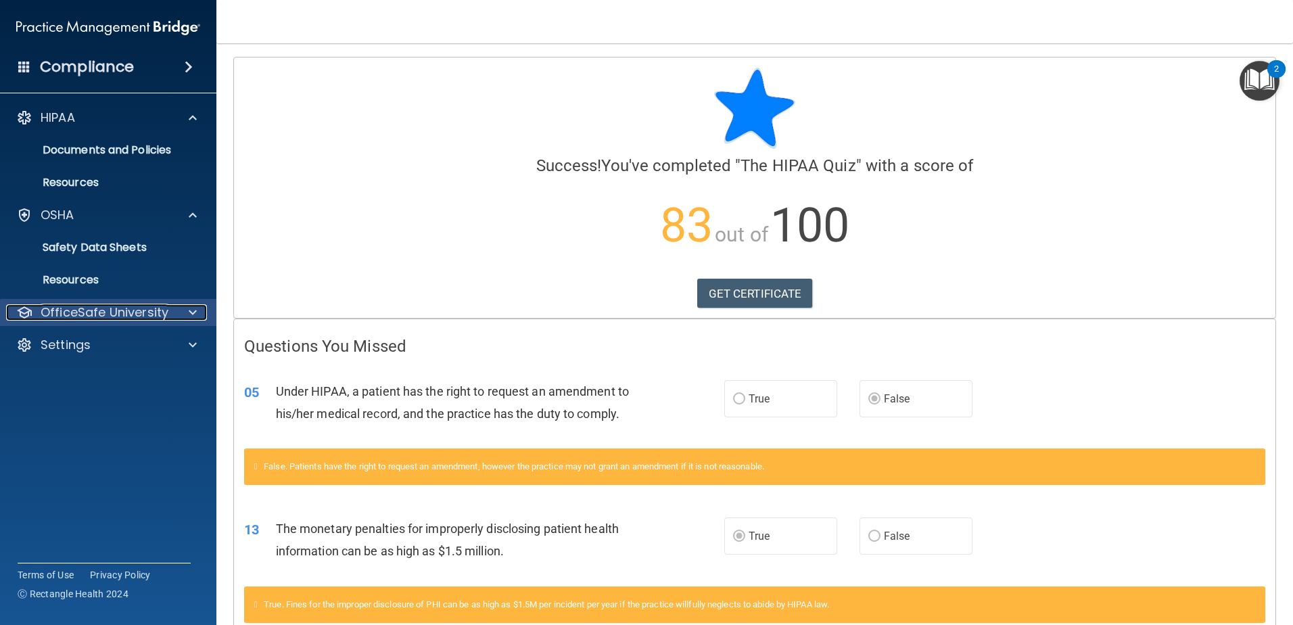
click at [92, 312] on p "OfficeSafe University" at bounding box center [105, 312] width 128 height 16
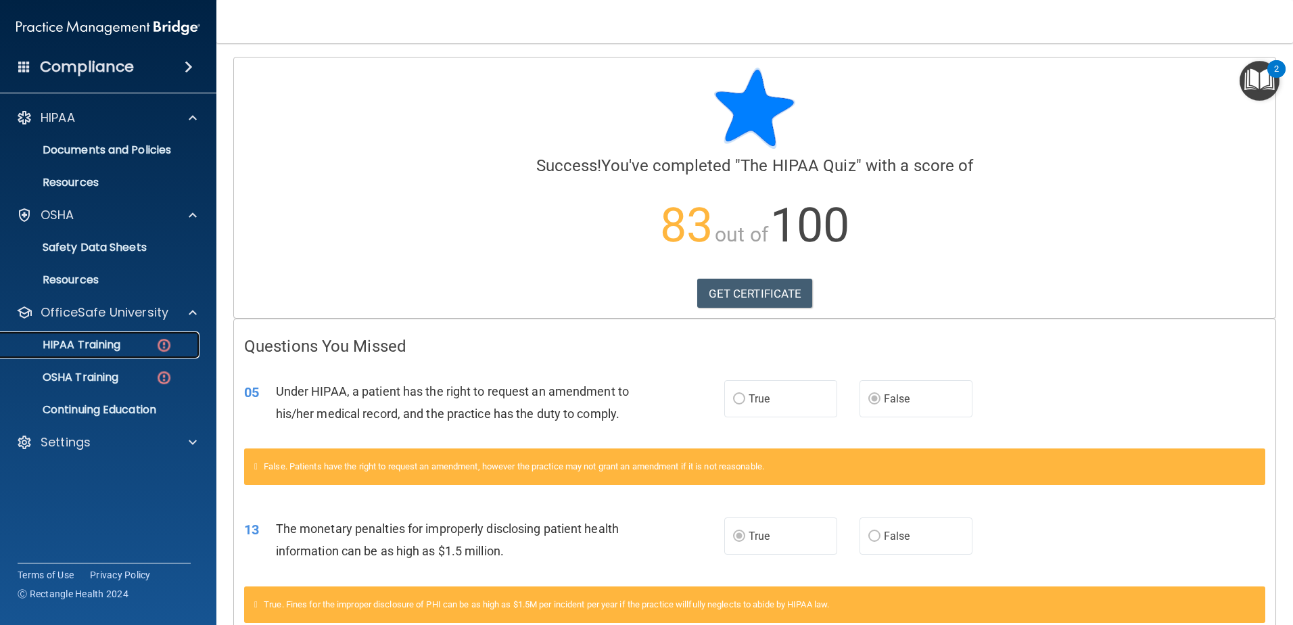
click at [104, 348] on p "HIPAA Training" at bounding box center [65, 345] width 112 height 14
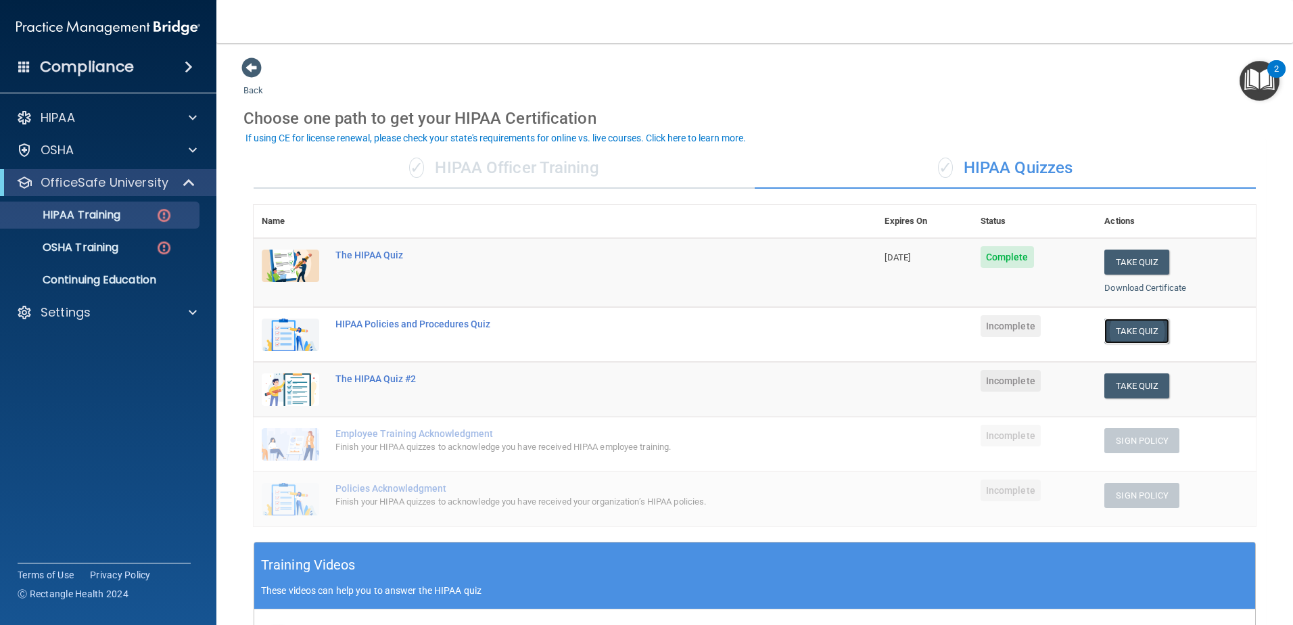
click at [1126, 327] on button "Take Quiz" at bounding box center [1137, 331] width 65 height 25
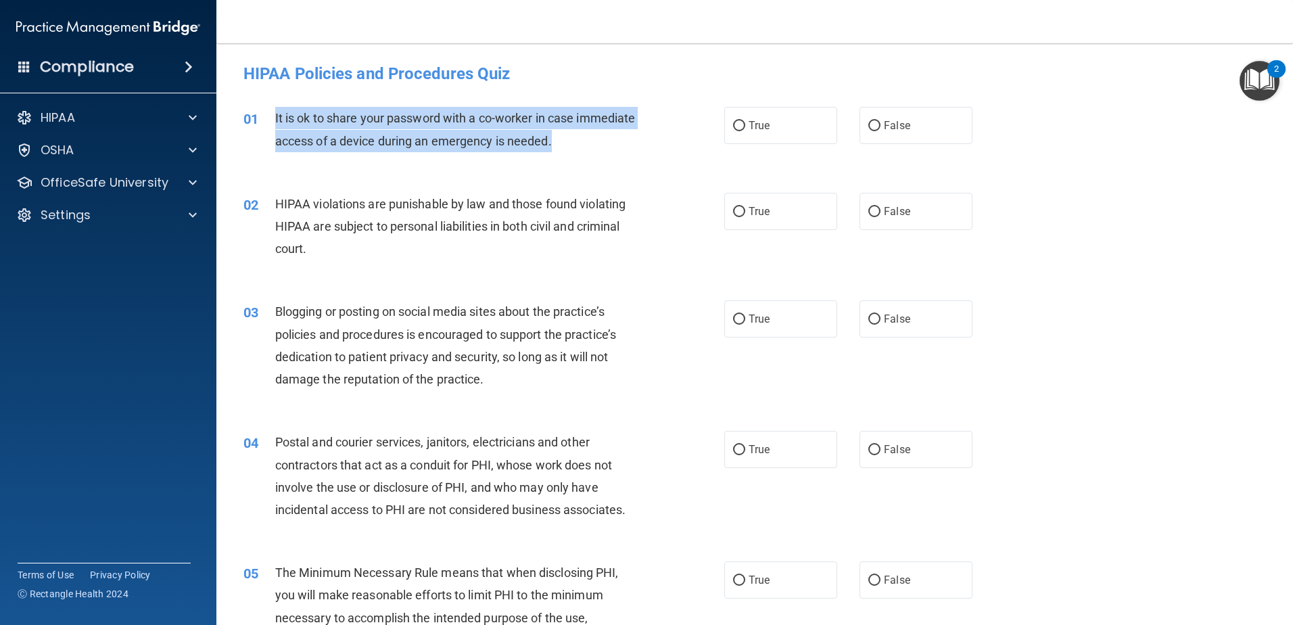
drag, startPoint x: 621, startPoint y: 140, endPoint x: 271, endPoint y: 118, distance: 351.0
click at [271, 118] on div "01 It is ok to share your password with a co-worker in case immediate access of…" at bounding box center [483, 132] width 521 height 51
click at [440, 145] on span "It is ok to share your password with a co-worker in case immediate access of a …" at bounding box center [455, 129] width 361 height 37
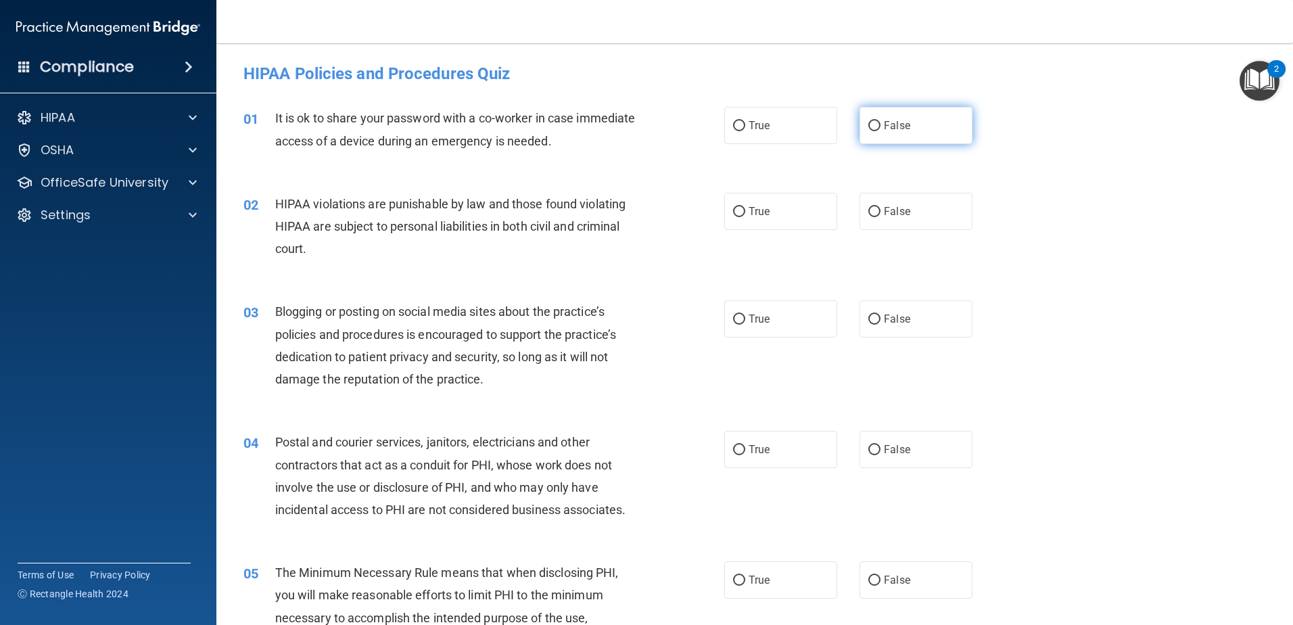
click at [884, 126] on span "False" at bounding box center [897, 125] width 26 height 13
click at [880, 126] on input "False" at bounding box center [874, 126] width 12 height 10
radio input "true"
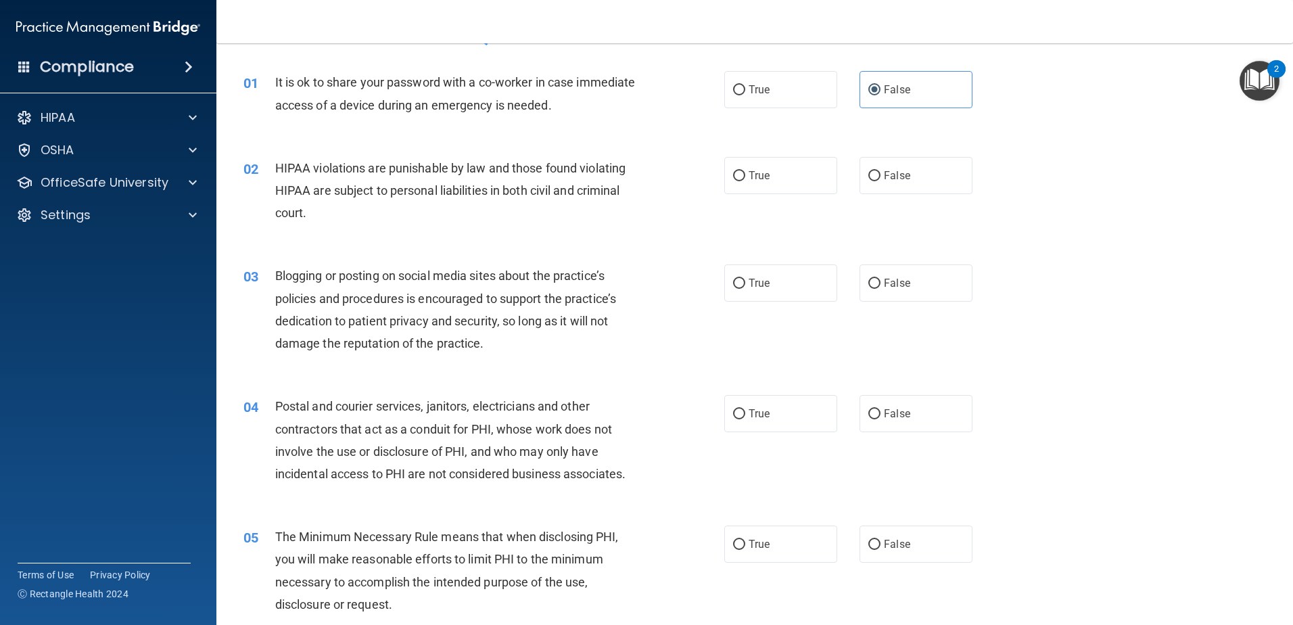
scroll to position [68, 0]
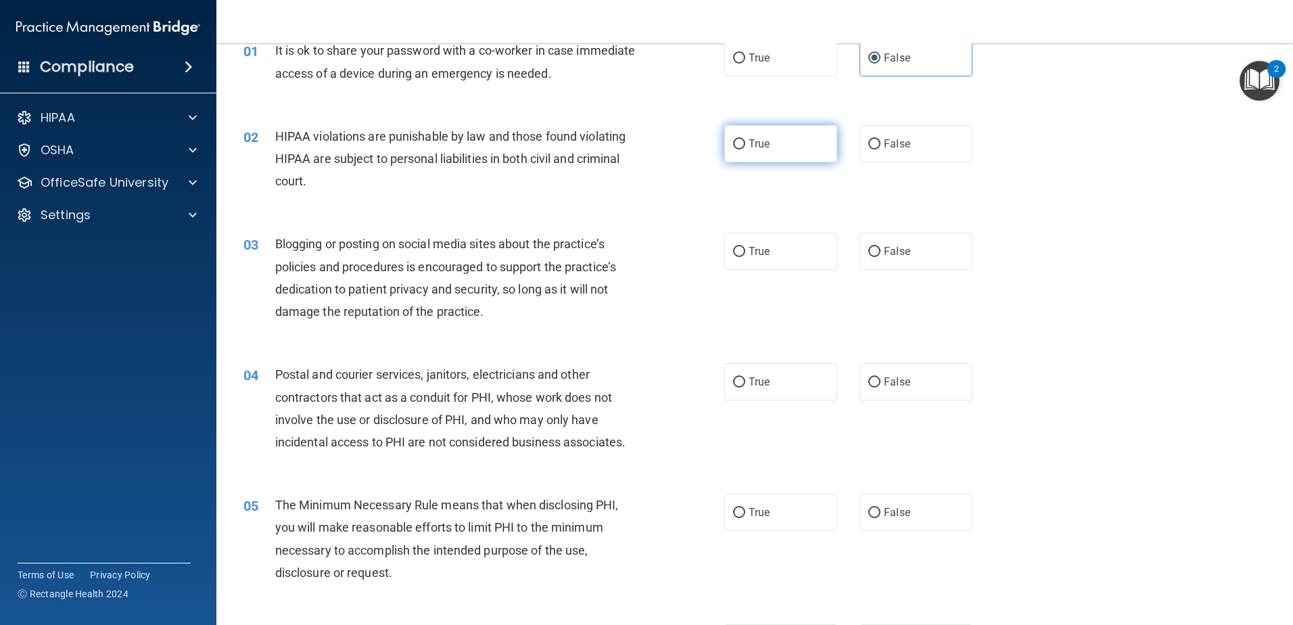
click at [749, 146] on span "True" at bounding box center [759, 143] width 21 height 13
click at [744, 146] on input "True" at bounding box center [739, 144] width 12 height 10
radio input "true"
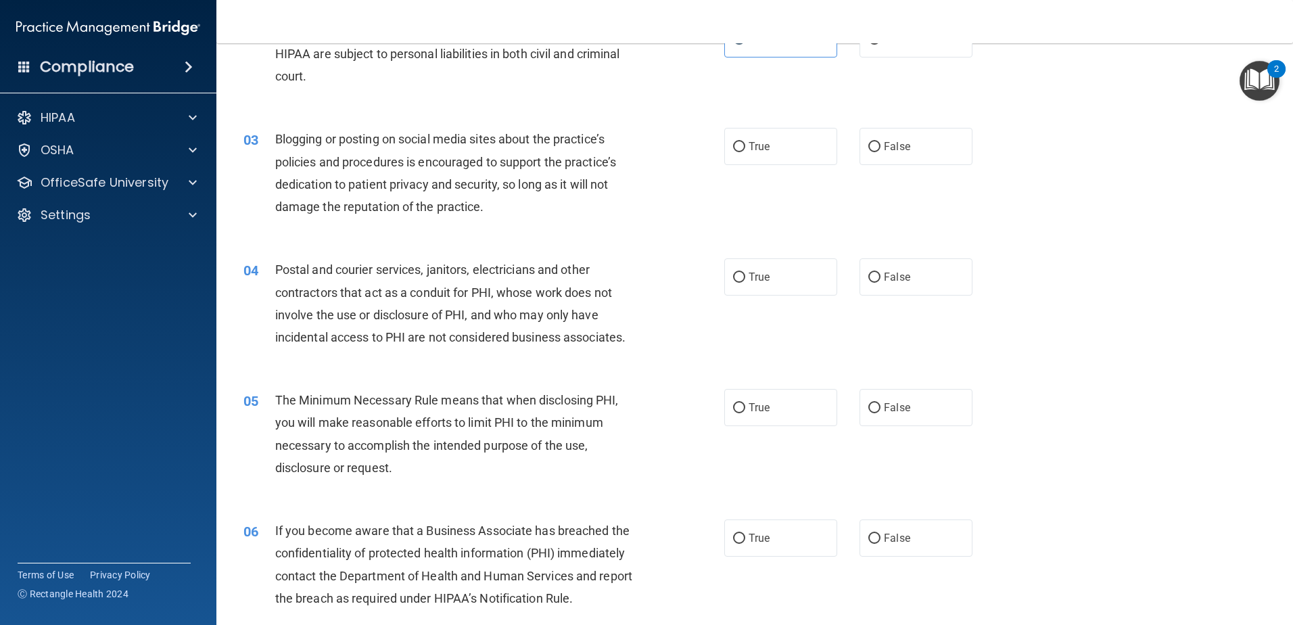
scroll to position [203, 0]
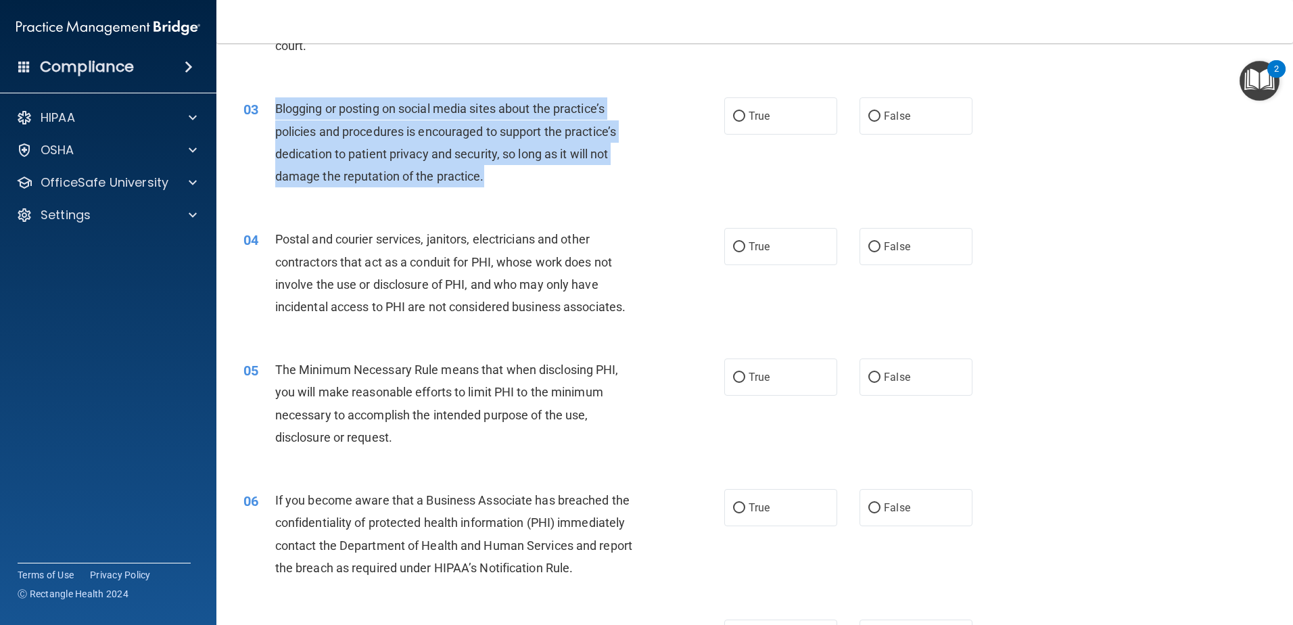
drag, startPoint x: 509, startPoint y: 177, endPoint x: 273, endPoint y: 101, distance: 247.9
click at [273, 101] on div "03 Blogging or posting on social media sites about the practice’s policies and …" at bounding box center [483, 145] width 521 height 97
click at [431, 171] on span "Blogging or posting on social media sites about the practice’s policies and pro…" at bounding box center [445, 142] width 341 height 82
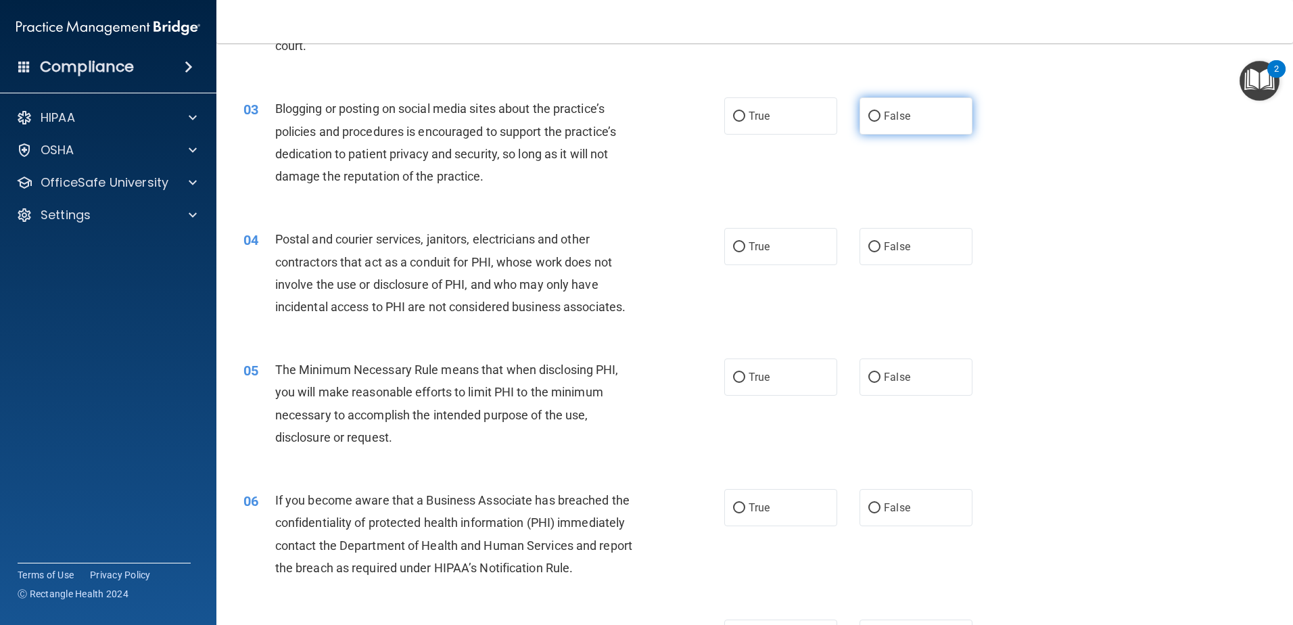
click at [907, 118] on label "False" at bounding box center [916, 115] width 113 height 37
click at [881, 118] on input "False" at bounding box center [874, 117] width 12 height 10
radio input "true"
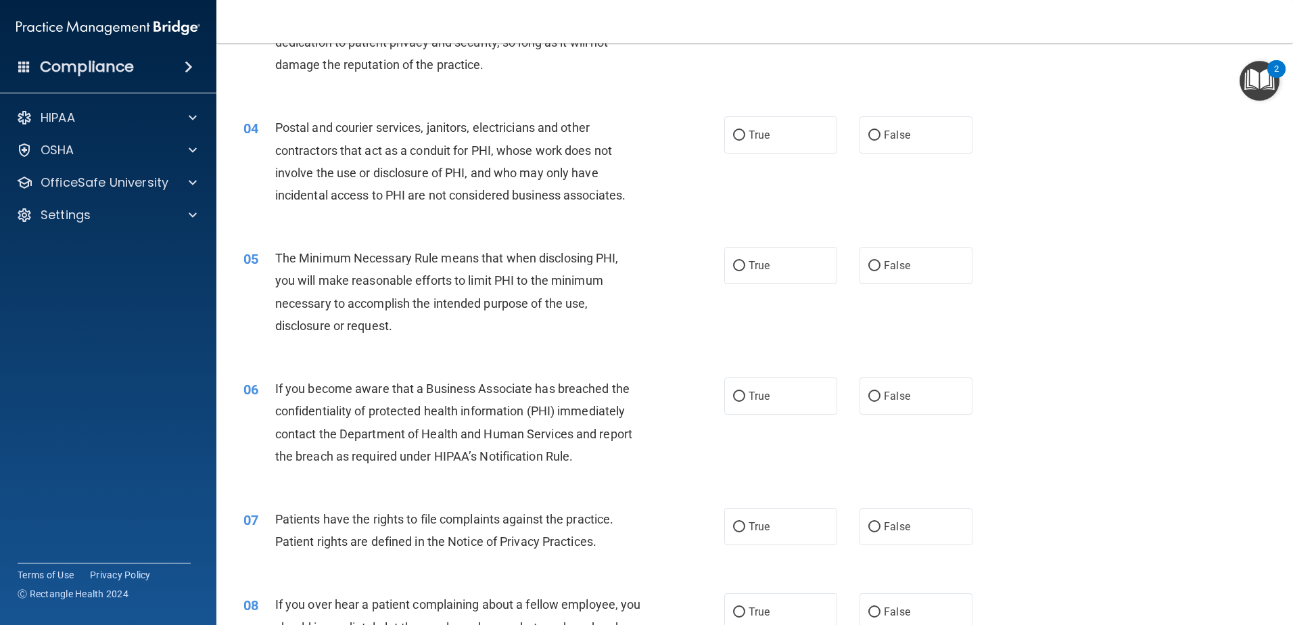
scroll to position [338, 0]
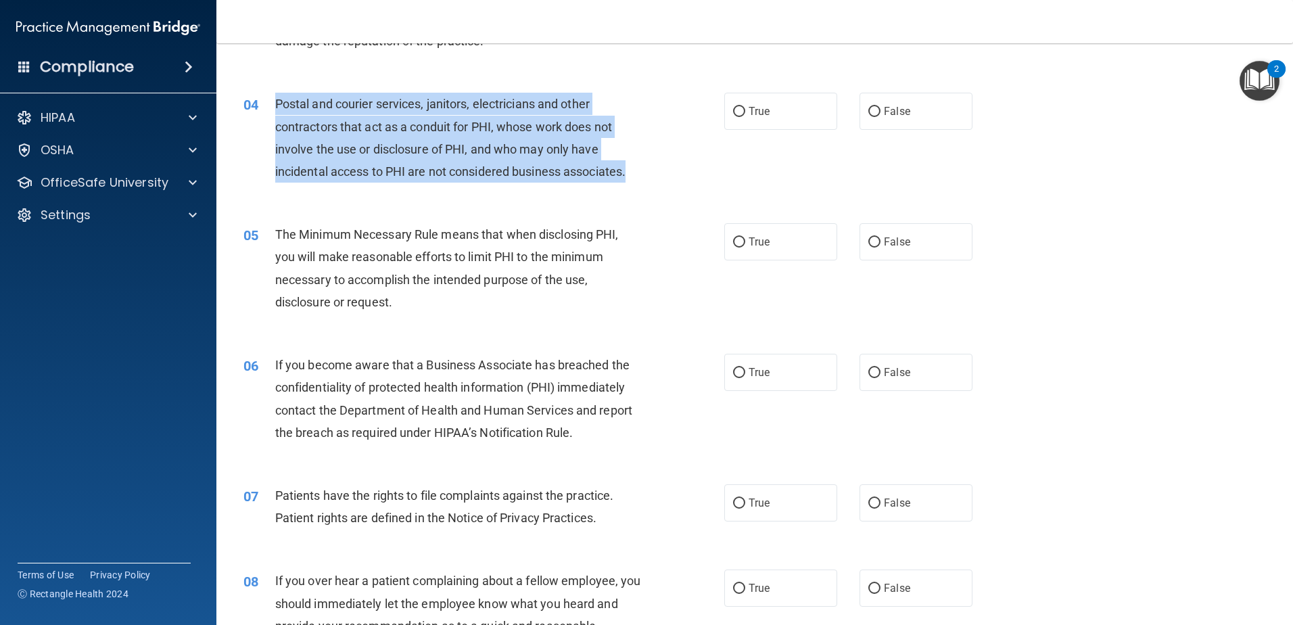
drag, startPoint x: 632, startPoint y: 175, endPoint x: 277, endPoint y: 97, distance: 363.5
click at [277, 97] on div "Postal and courier services, janitors, electricians and other contractors that …" at bounding box center [463, 138] width 376 height 90
click at [396, 169] on span "Postal and courier services, janitors, electricians and other contractors that …" at bounding box center [450, 138] width 350 height 82
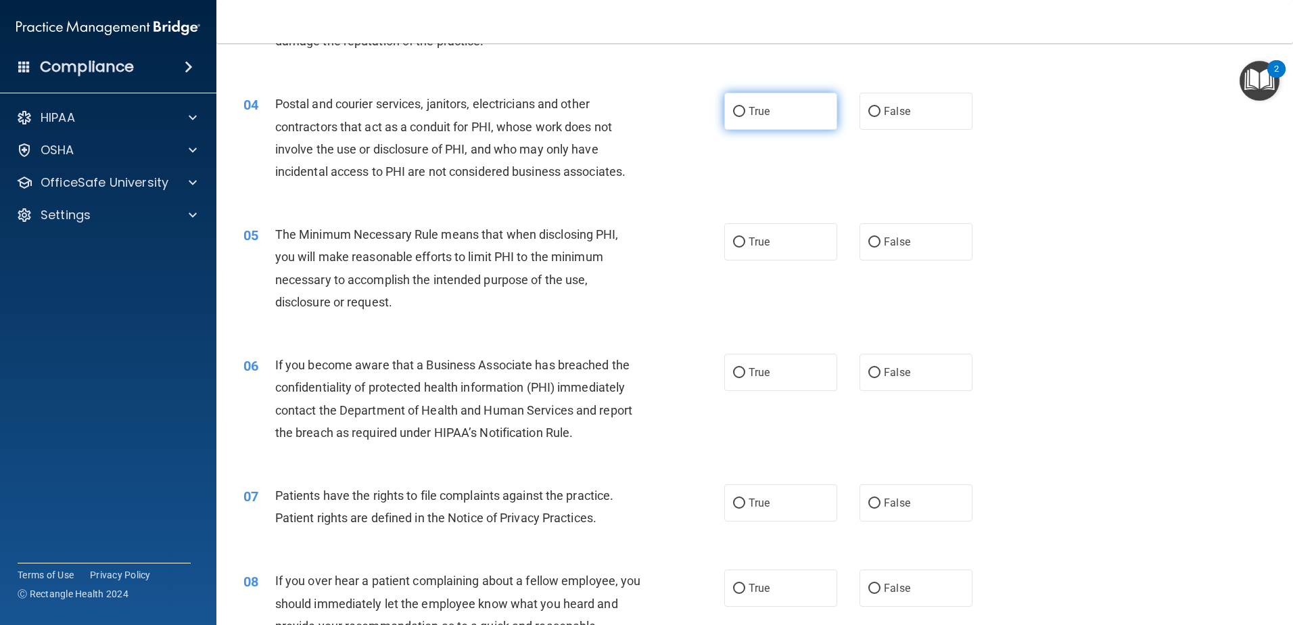
click at [738, 110] on input "True" at bounding box center [739, 112] width 12 height 10
radio input "true"
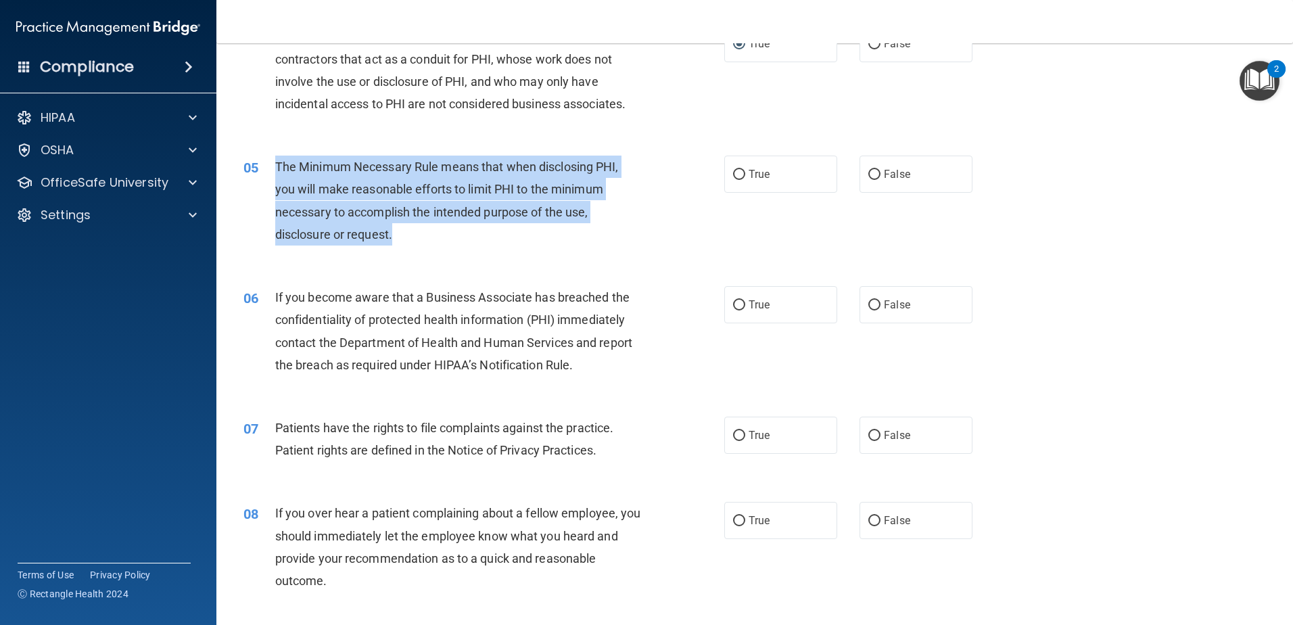
drag, startPoint x: 418, startPoint y: 223, endPoint x: 278, endPoint y: 164, distance: 152.1
click at [278, 164] on div "The Minimum Necessary Rule means that when disclosing PHI, you will make reason…" at bounding box center [463, 201] width 376 height 90
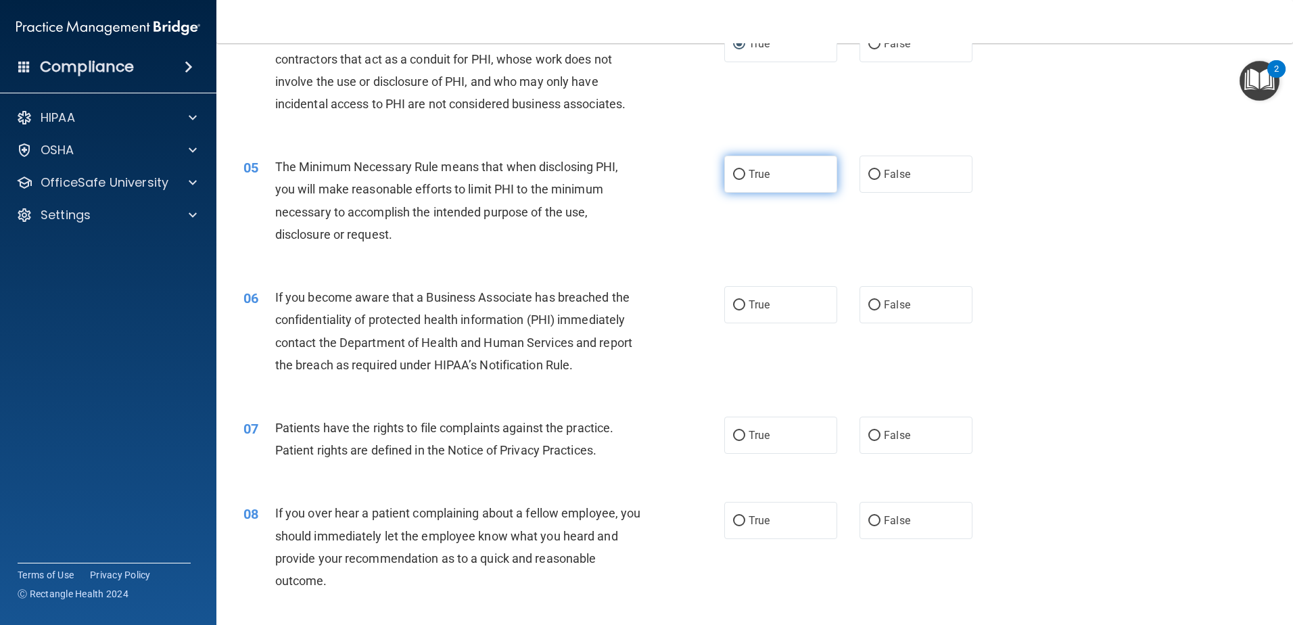
click at [735, 181] on label "True" at bounding box center [780, 174] width 113 height 37
click at [735, 180] on input "True" at bounding box center [739, 175] width 12 height 10
radio input "true"
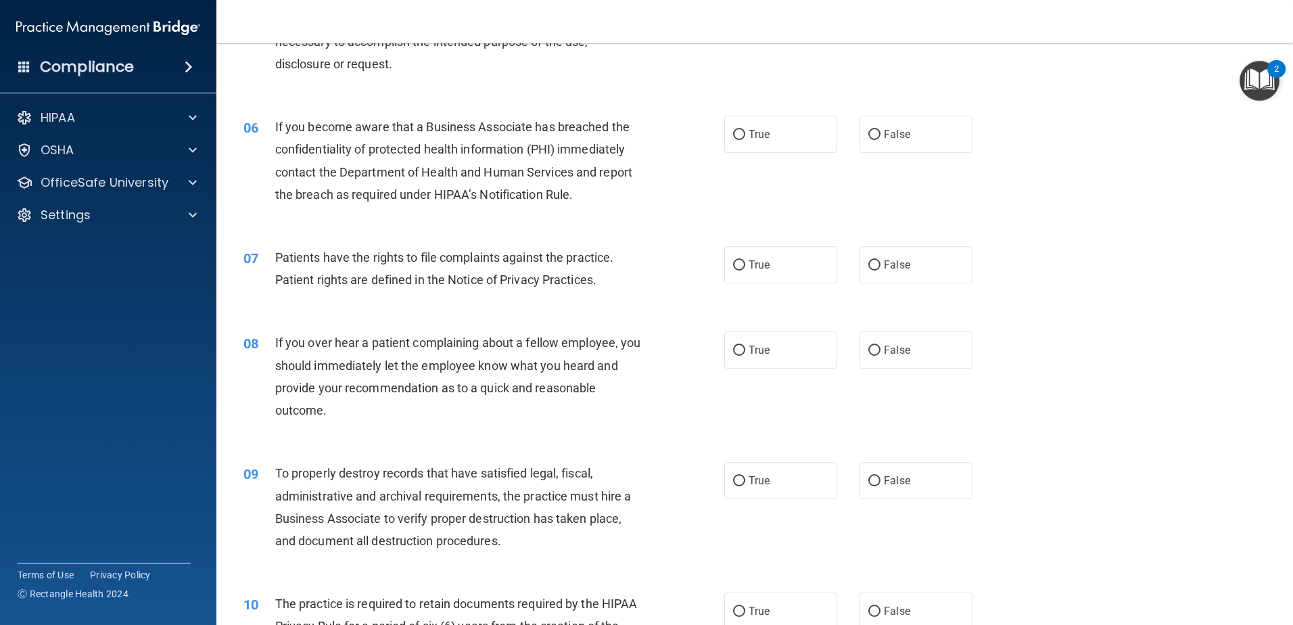
scroll to position [609, 0]
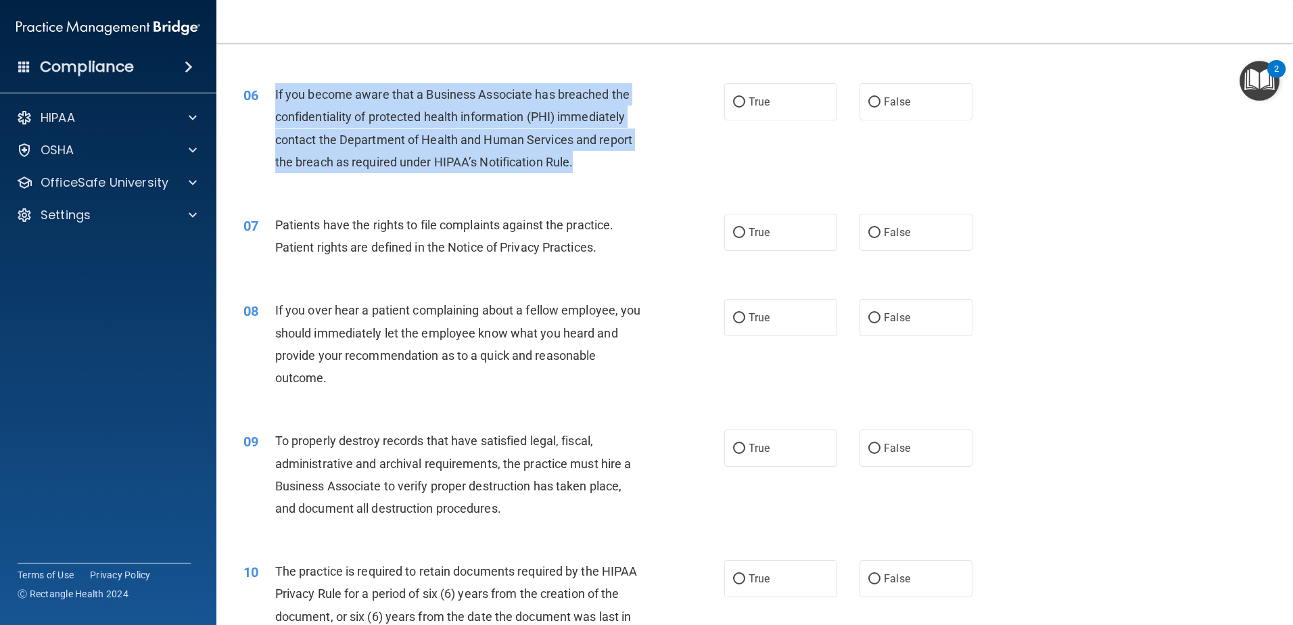
drag, startPoint x: 588, startPoint y: 162, endPoint x: 272, endPoint y: 100, distance: 321.9
click at [272, 100] on div "06 If you become aware that a Business Associate has breached the confidentiali…" at bounding box center [483, 131] width 521 height 97
click at [319, 110] on span "If you become aware that a Business Associate has breached the confidentiality …" at bounding box center [453, 128] width 357 height 82
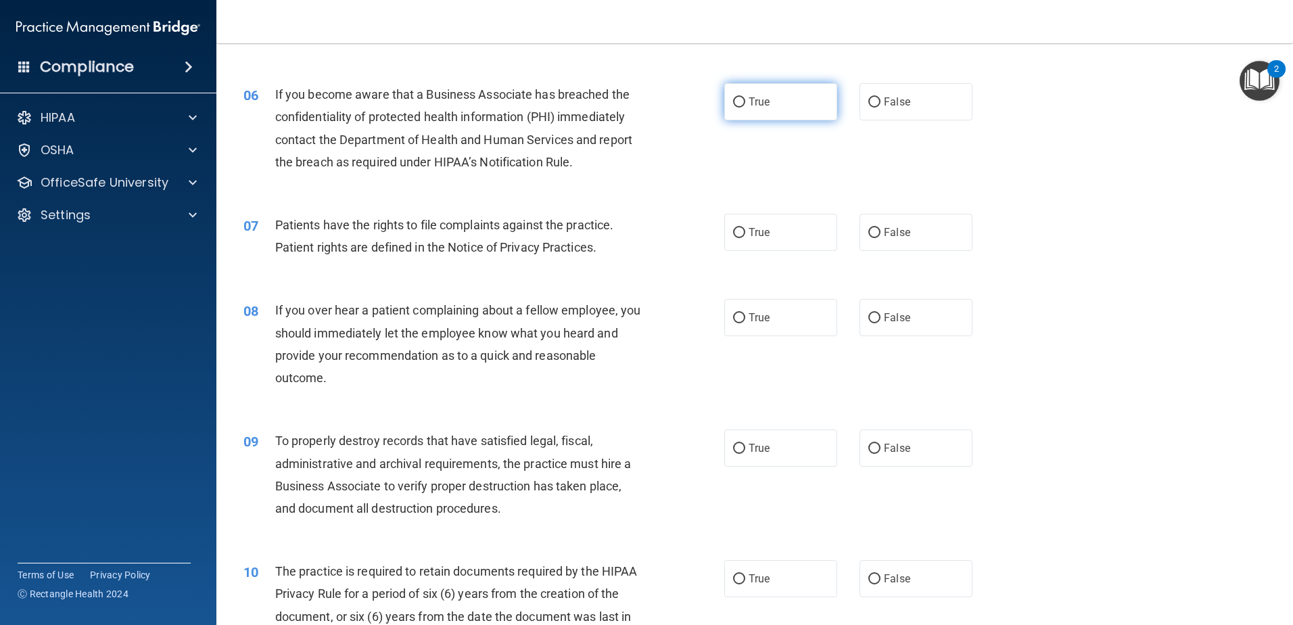
click at [773, 95] on label "True" at bounding box center [780, 101] width 113 height 37
click at [745, 97] on input "True" at bounding box center [739, 102] width 12 height 10
radio input "true"
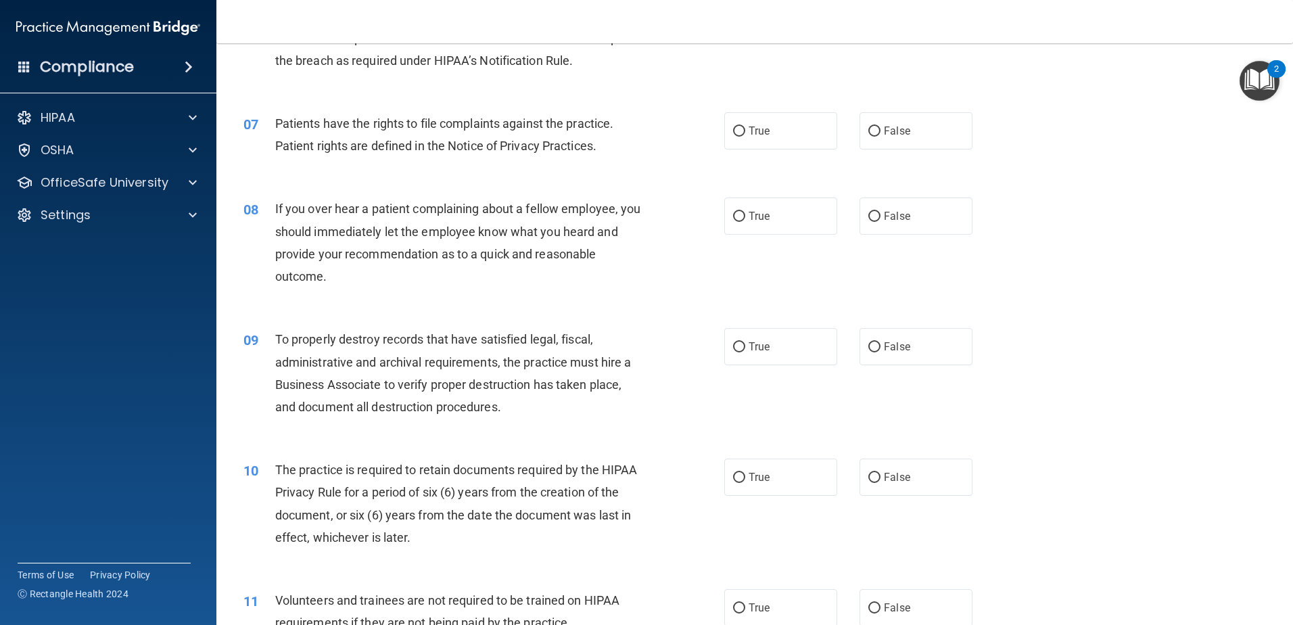
scroll to position [744, 0]
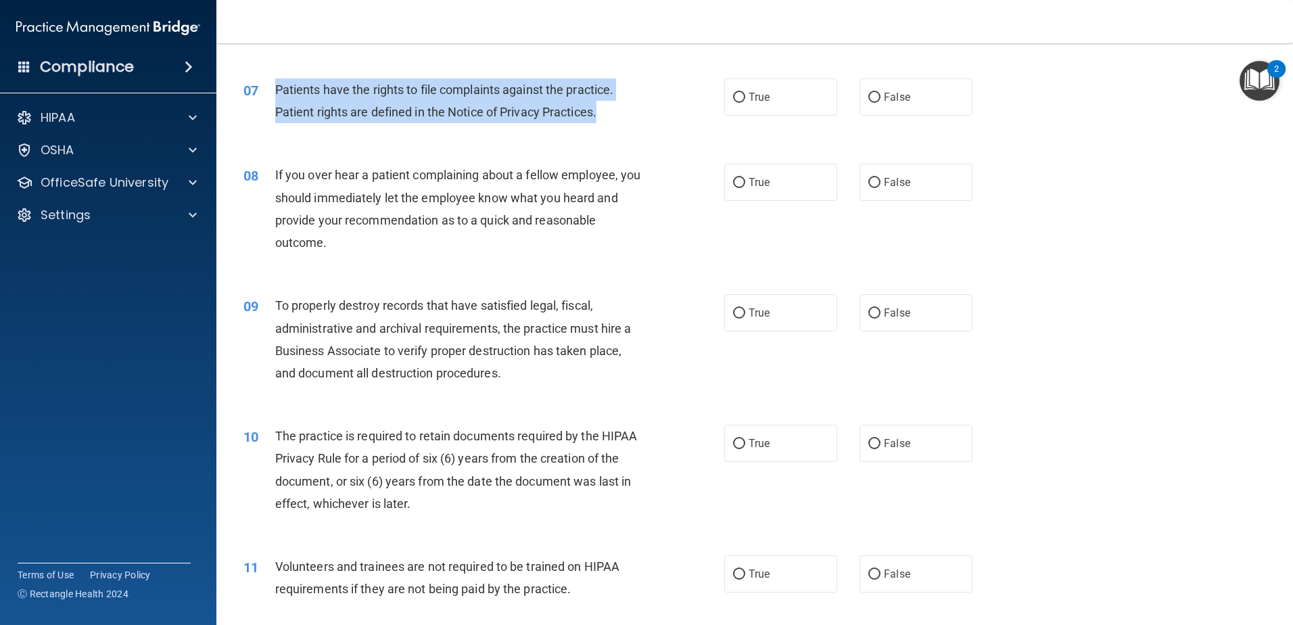
drag, startPoint x: 613, startPoint y: 112, endPoint x: 421, endPoint y: 67, distance: 196.7
click at [276, 83] on div "Patients have the rights to file complaints against the practice. Patient right…" at bounding box center [463, 100] width 376 height 45
click at [388, 118] on span "Patients have the rights to file complaints against the practice. Patient right…" at bounding box center [444, 101] width 339 height 37
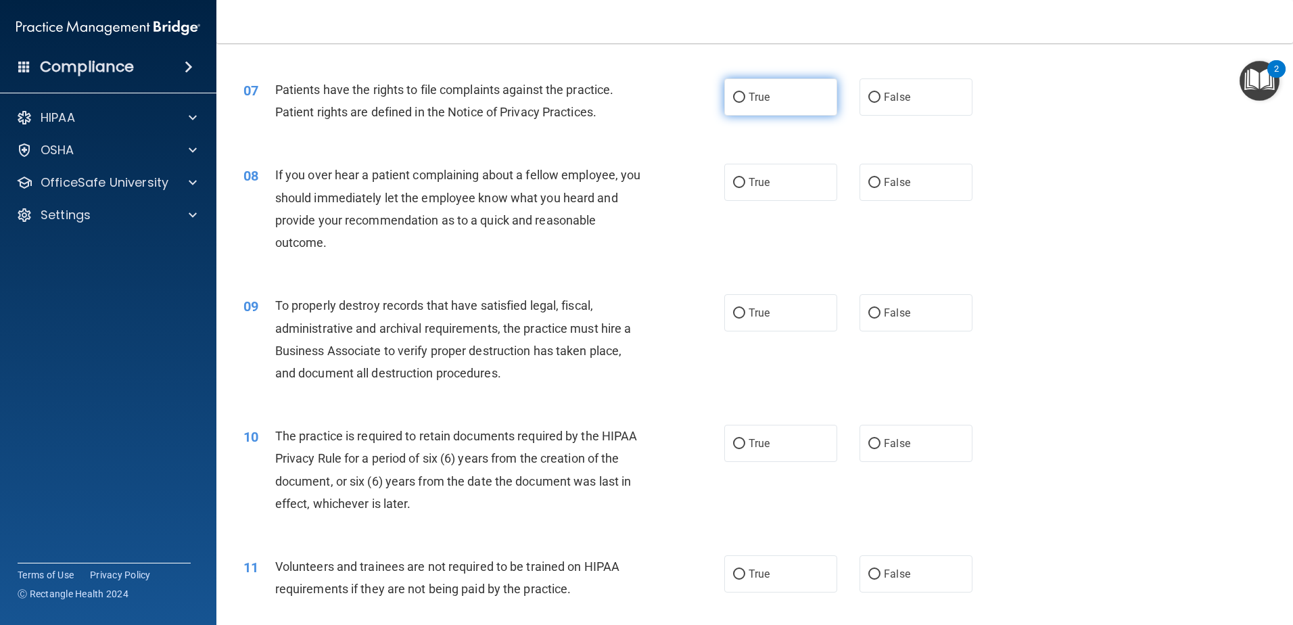
click at [741, 87] on label "True" at bounding box center [780, 96] width 113 height 37
click at [741, 93] on input "True" at bounding box center [739, 98] width 12 height 10
radio input "true"
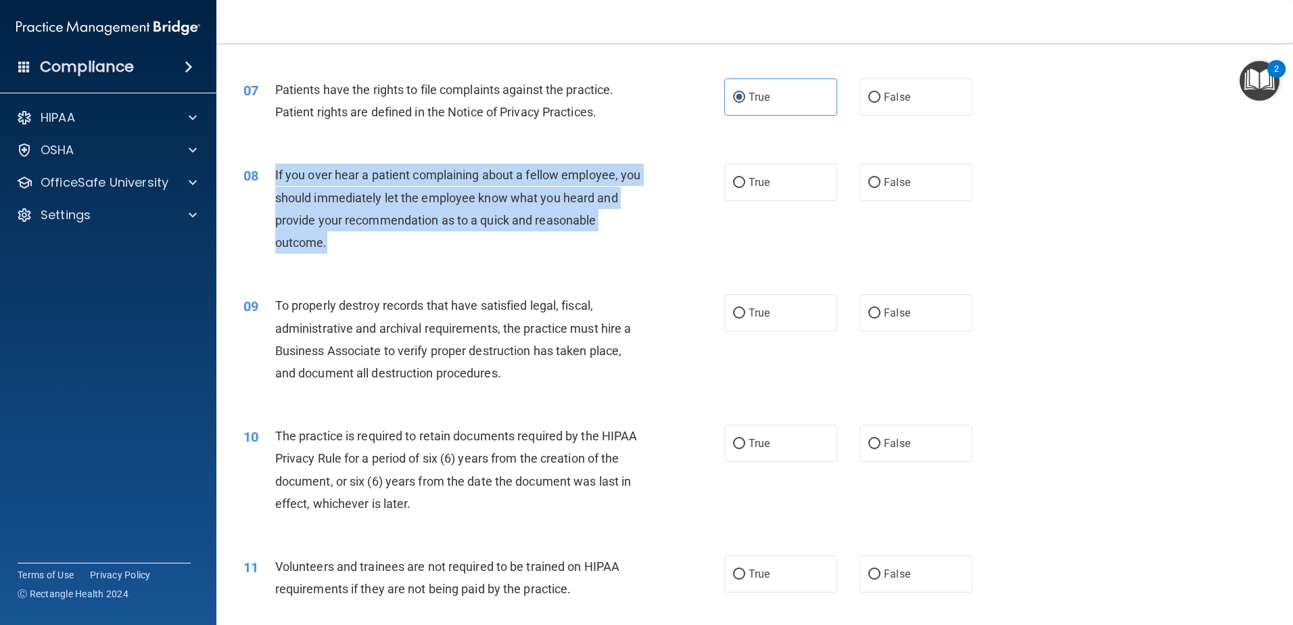
drag, startPoint x: 353, startPoint y: 245, endPoint x: 276, endPoint y: 170, distance: 107.6
click at [276, 170] on div "If you over hear a patient complaining about a fellow employee, you should imme…" at bounding box center [463, 209] width 376 height 90
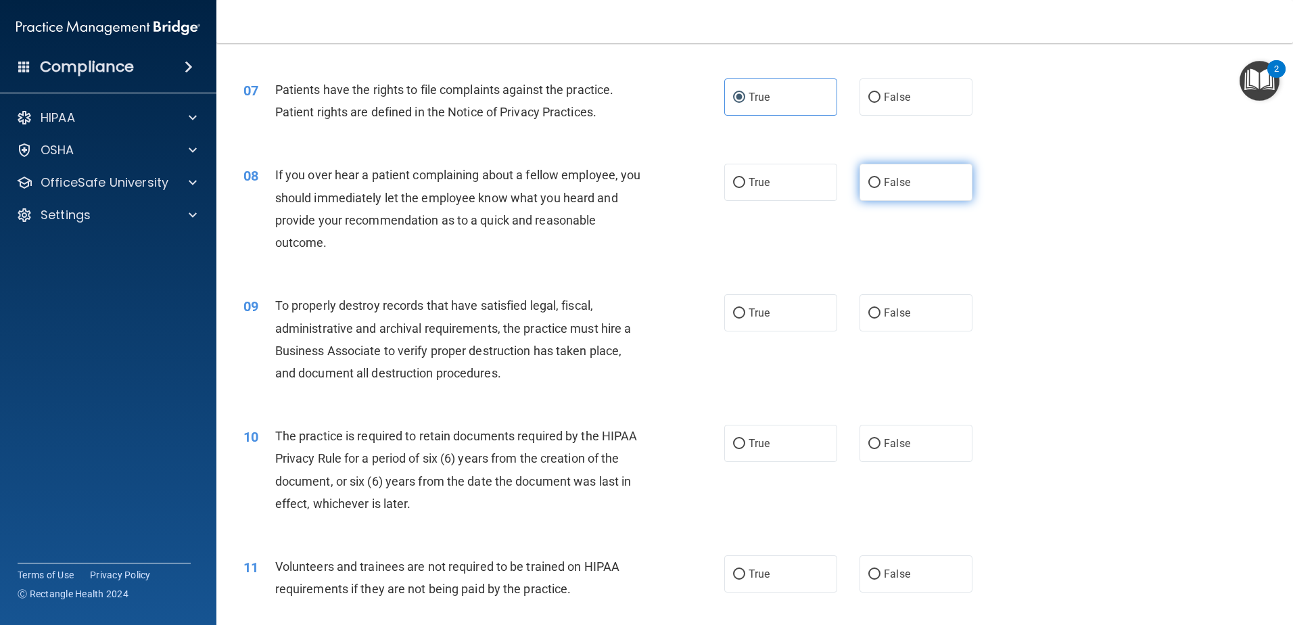
click at [922, 191] on label "False" at bounding box center [916, 182] width 113 height 37
click at [881, 188] on input "False" at bounding box center [874, 183] width 12 height 10
radio input "true"
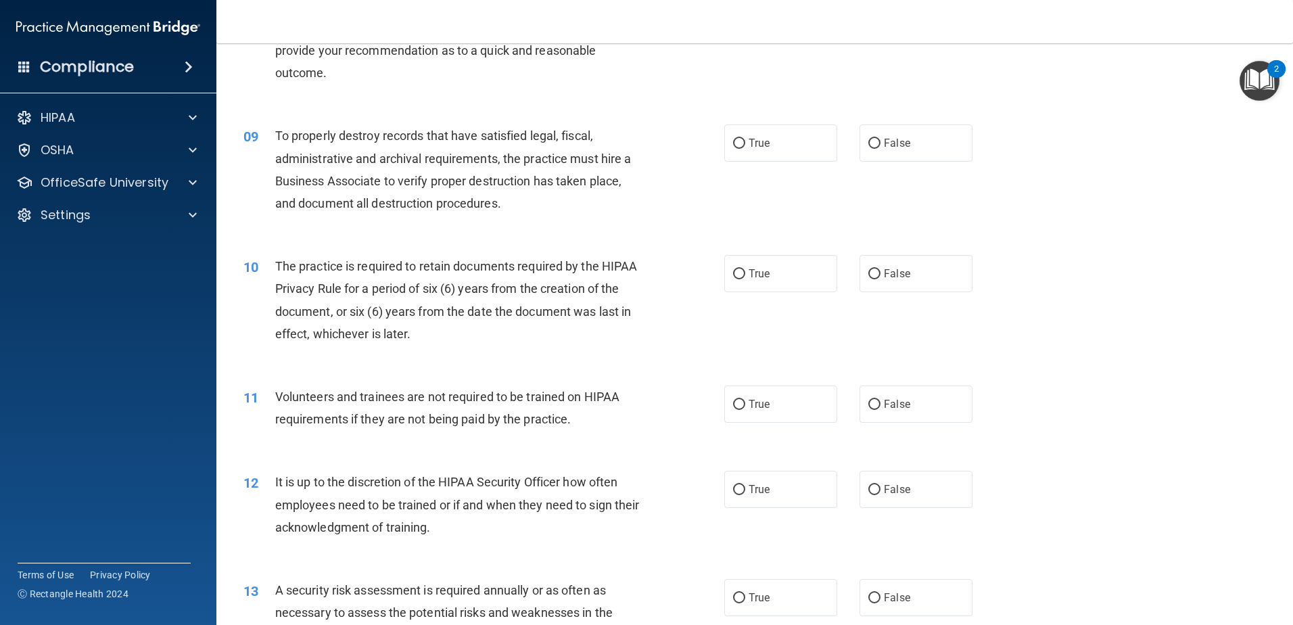
scroll to position [947, 0]
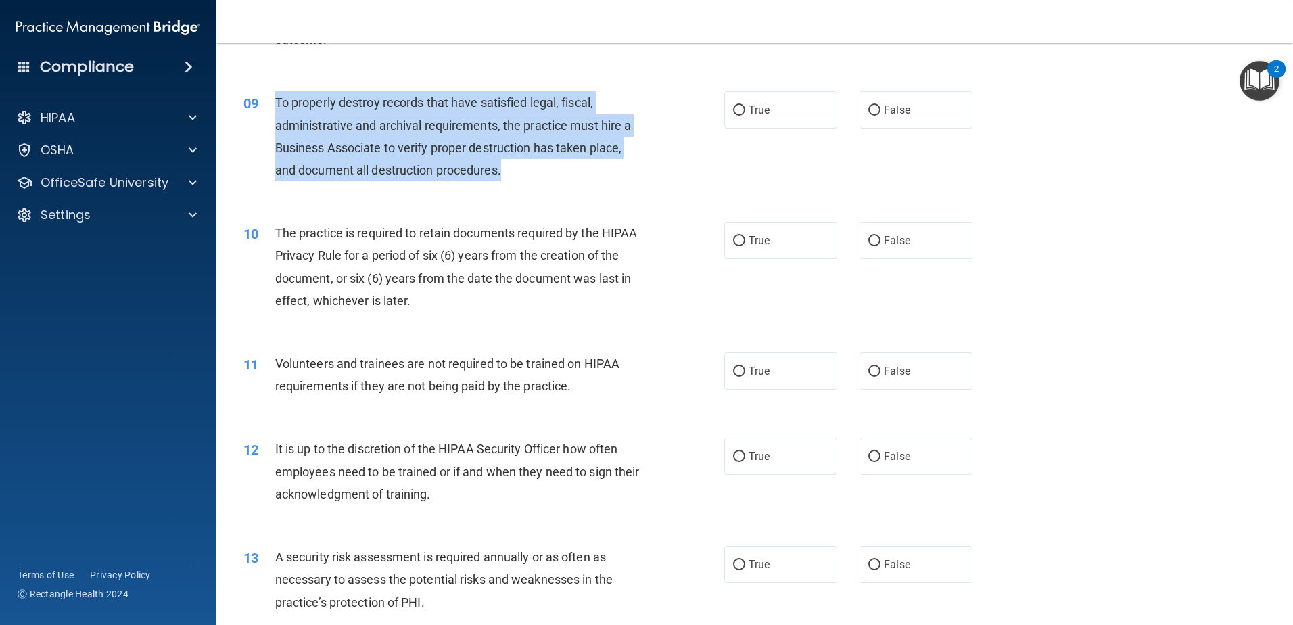
drag, startPoint x: 526, startPoint y: 172, endPoint x: 278, endPoint y: 107, distance: 256.1
click at [278, 107] on div "To properly destroy records that have satisfied legal, fiscal, administrative a…" at bounding box center [463, 136] width 376 height 90
click at [519, 161] on div "To properly destroy records that have satisfied legal, fiscal, administrative a…" at bounding box center [463, 136] width 376 height 90
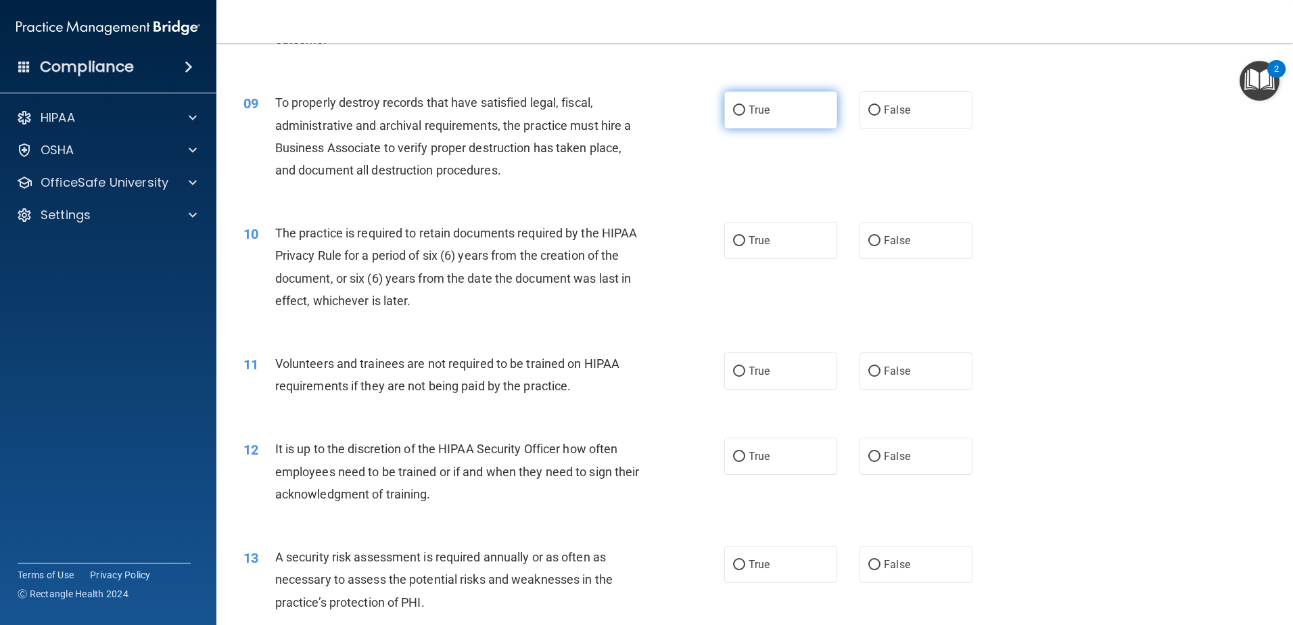
click at [772, 108] on label "True" at bounding box center [780, 109] width 113 height 37
click at [745, 108] on input "True" at bounding box center [739, 111] width 12 height 10
radio input "true"
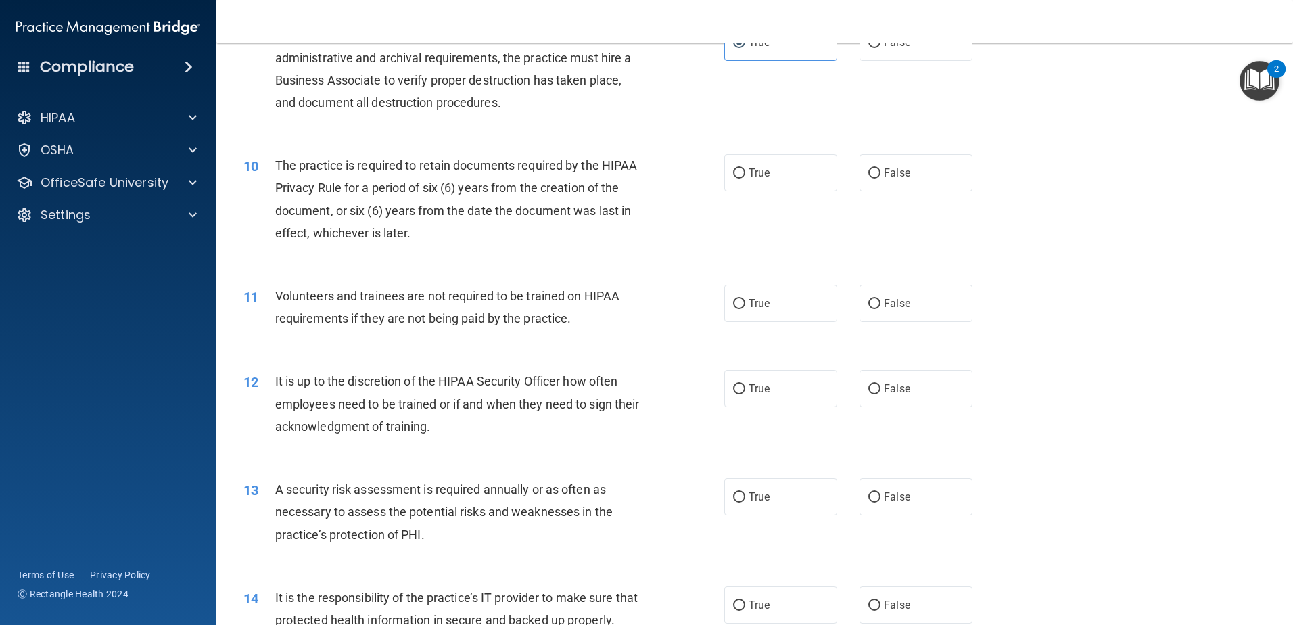
scroll to position [1082, 0]
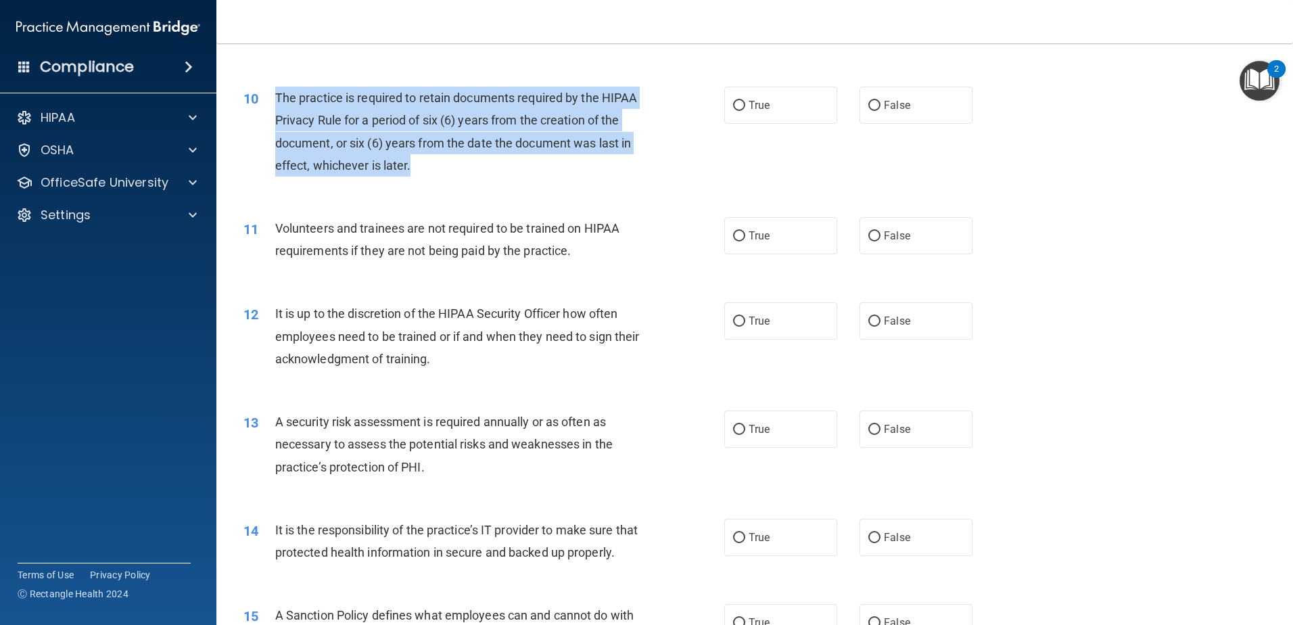
drag, startPoint x: 497, startPoint y: 164, endPoint x: 276, endPoint y: 94, distance: 232.1
click at [276, 94] on div "The practice is required to retain documents required by the HIPAA Privacy Rule…" at bounding box center [463, 132] width 376 height 90
click at [466, 160] on div "The practice is required to retain documents required by the HIPAA Privacy Rule…" at bounding box center [463, 132] width 376 height 90
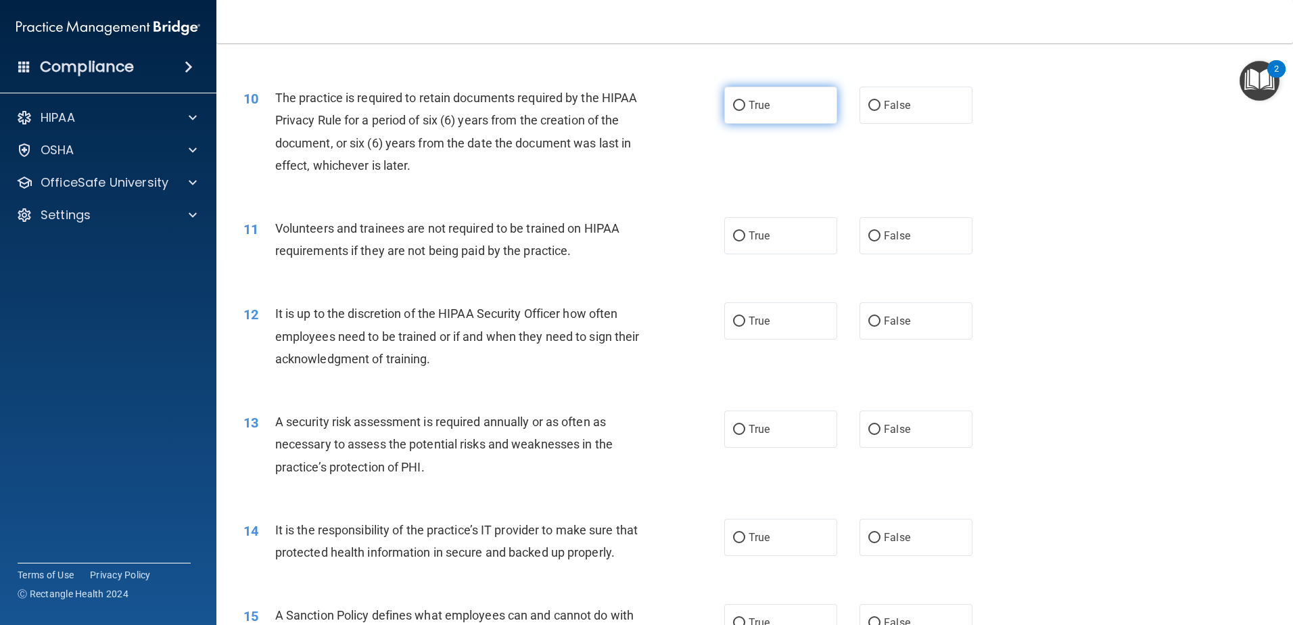
click at [759, 107] on span "True" at bounding box center [759, 105] width 21 height 13
click at [745, 107] on input "True" at bounding box center [739, 106] width 12 height 10
radio input "true"
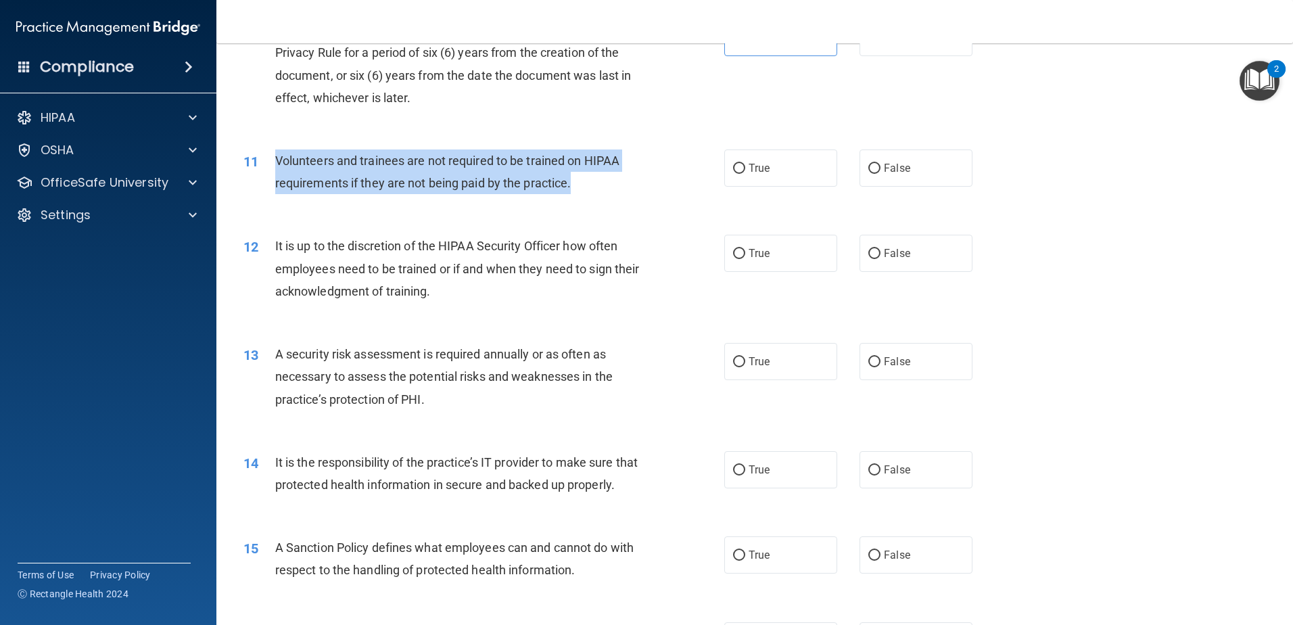
drag, startPoint x: 582, startPoint y: 190, endPoint x: 275, endPoint y: 151, distance: 308.9
click at [275, 151] on div "Volunteers and trainees are not required to be trained on HIPAA requirements if…" at bounding box center [463, 171] width 376 height 45
click at [416, 173] on div "Volunteers and trainees are not required to be trained on HIPAA requirements if…" at bounding box center [463, 171] width 376 height 45
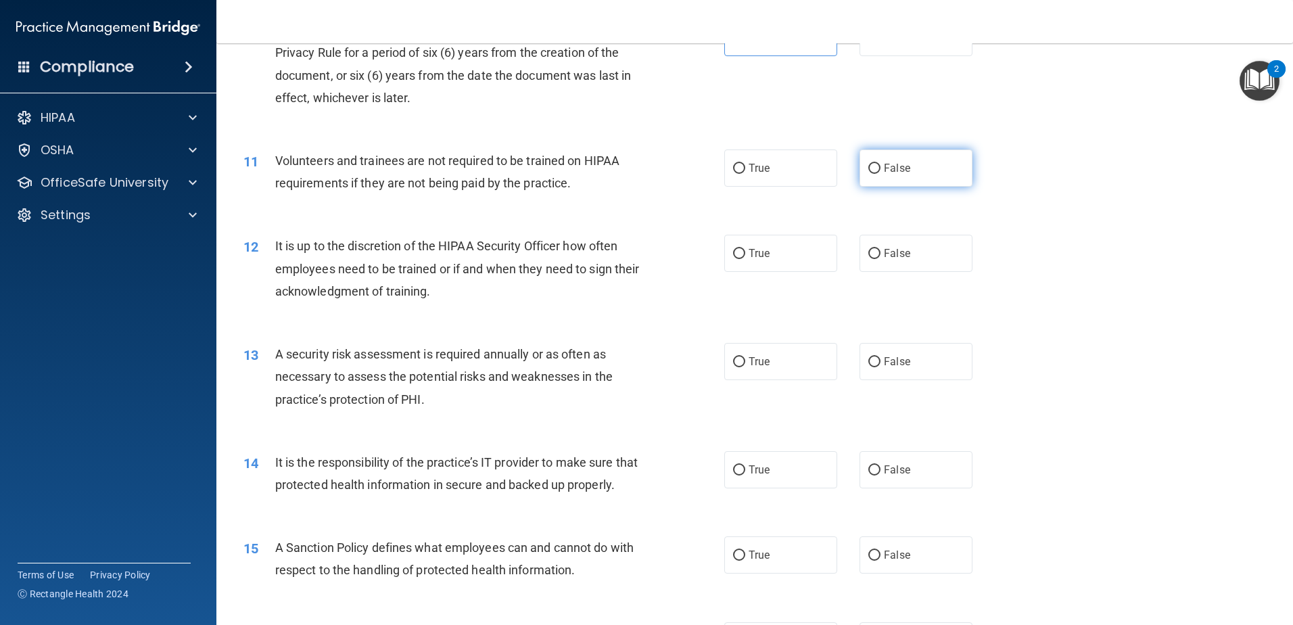
click at [870, 165] on input "False" at bounding box center [874, 169] width 12 height 10
radio input "true"
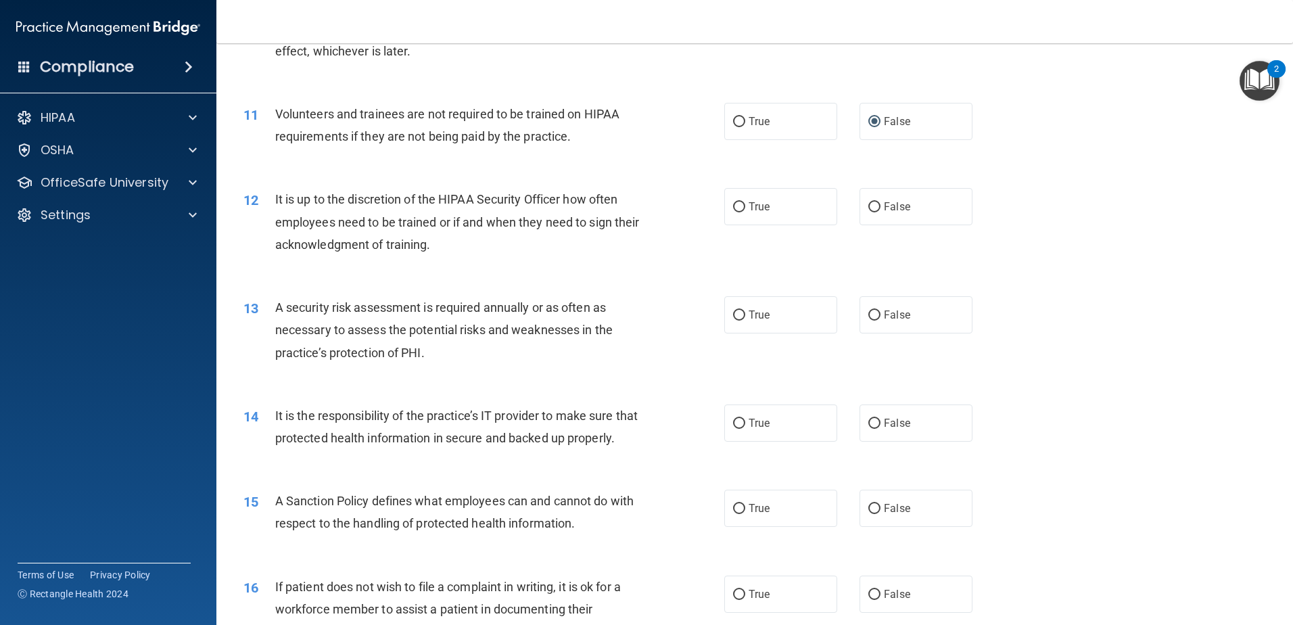
scroll to position [1285, 0]
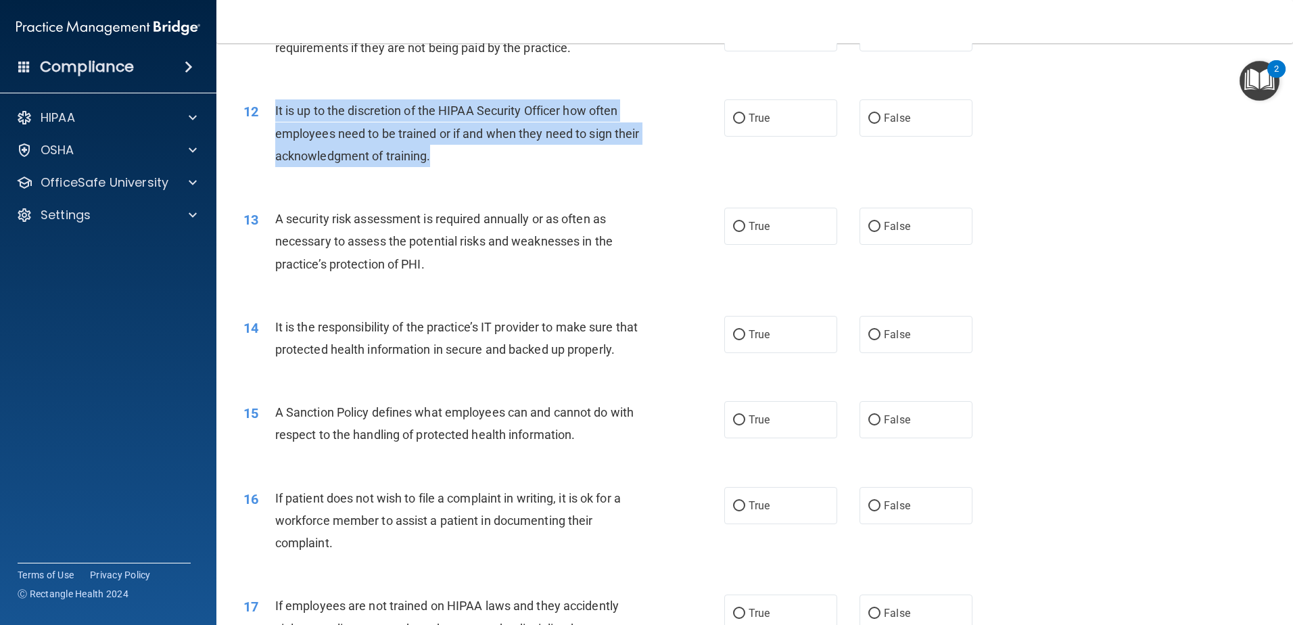
drag, startPoint x: 496, startPoint y: 160, endPoint x: 269, endPoint y: 114, distance: 231.9
click at [269, 114] on div "12 It is up to the discretion of the HIPAA Security Officer how often employees…" at bounding box center [483, 136] width 521 height 74
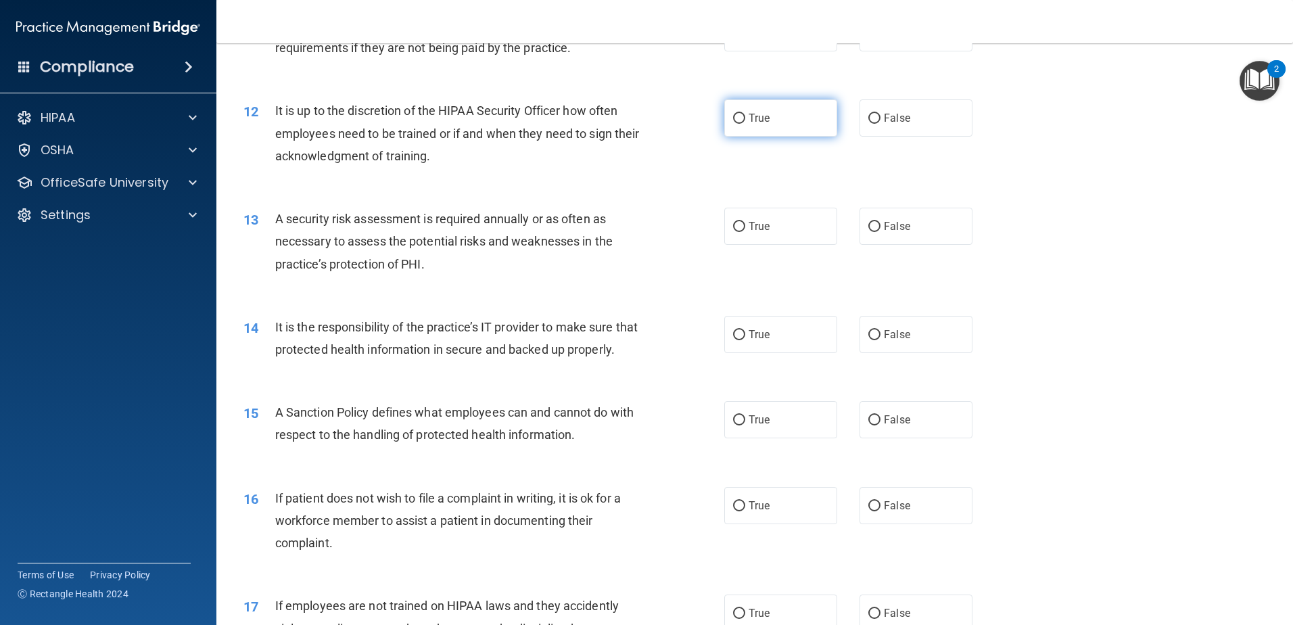
click at [785, 128] on label "True" at bounding box center [780, 117] width 113 height 37
click at [745, 124] on input "True" at bounding box center [739, 119] width 12 height 10
radio input "true"
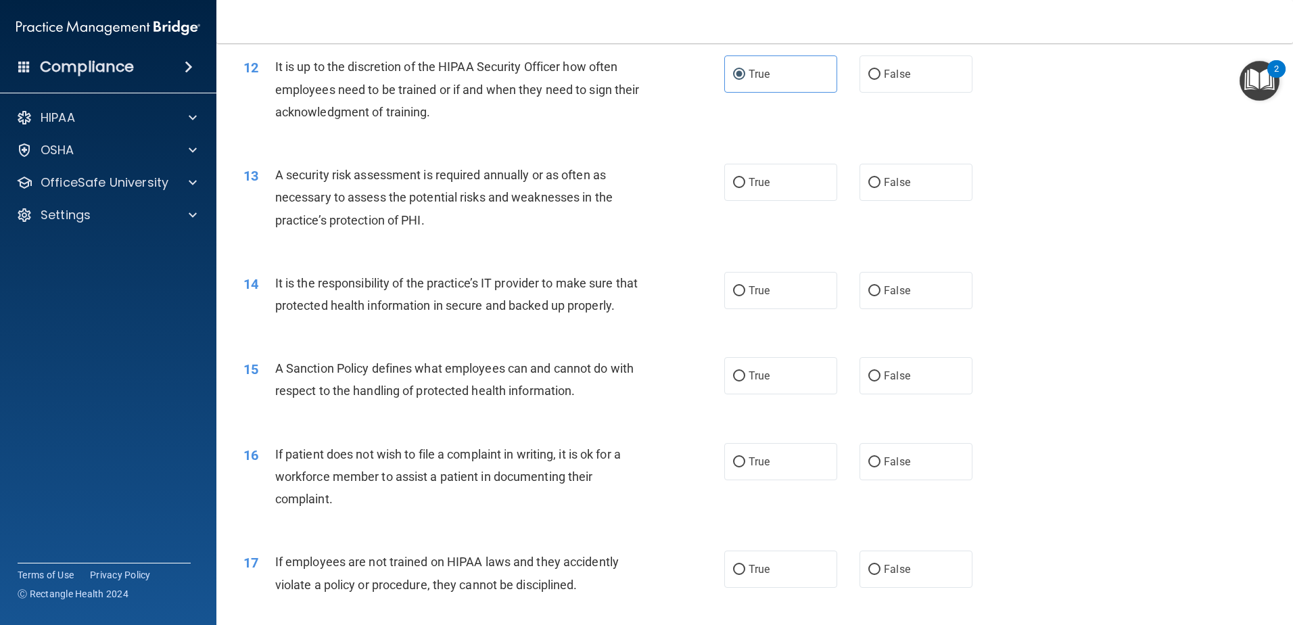
scroll to position [1353, 0]
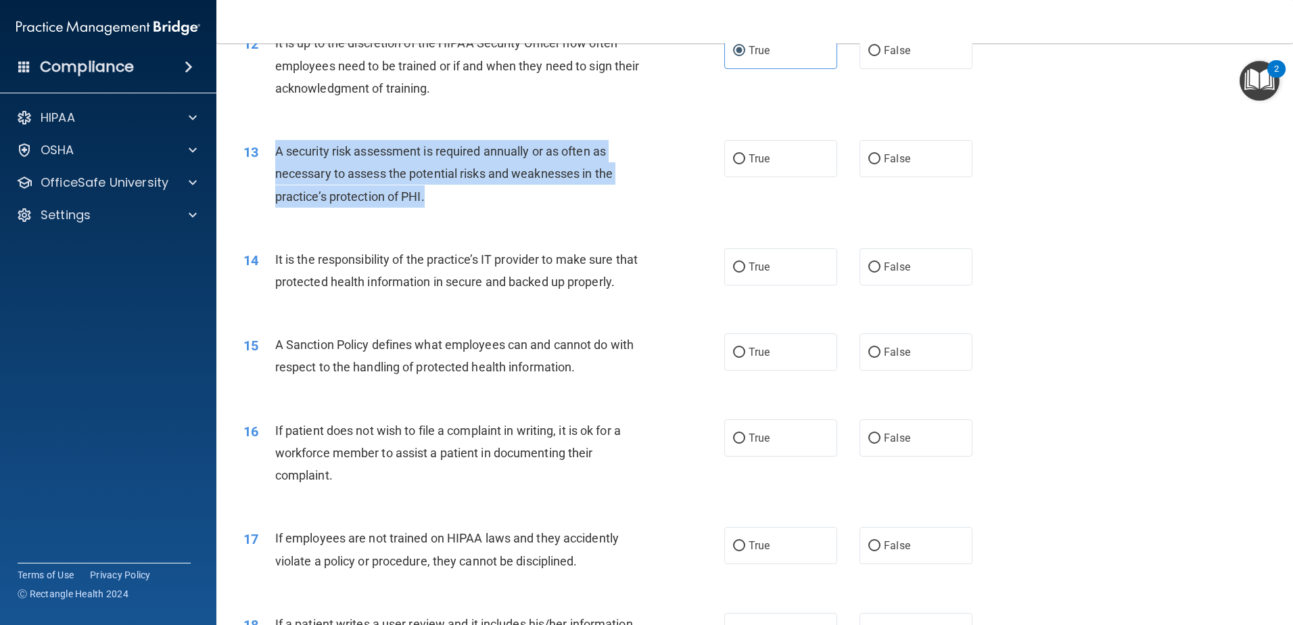
drag, startPoint x: 443, startPoint y: 193, endPoint x: 277, endPoint y: 149, distance: 172.3
click at [277, 149] on div "A security risk assessment is required annually or as often as necessary to ass…" at bounding box center [463, 174] width 376 height 68
click at [442, 206] on div "A security risk assessment is required annually or as often as necessary to ass…" at bounding box center [463, 174] width 376 height 68
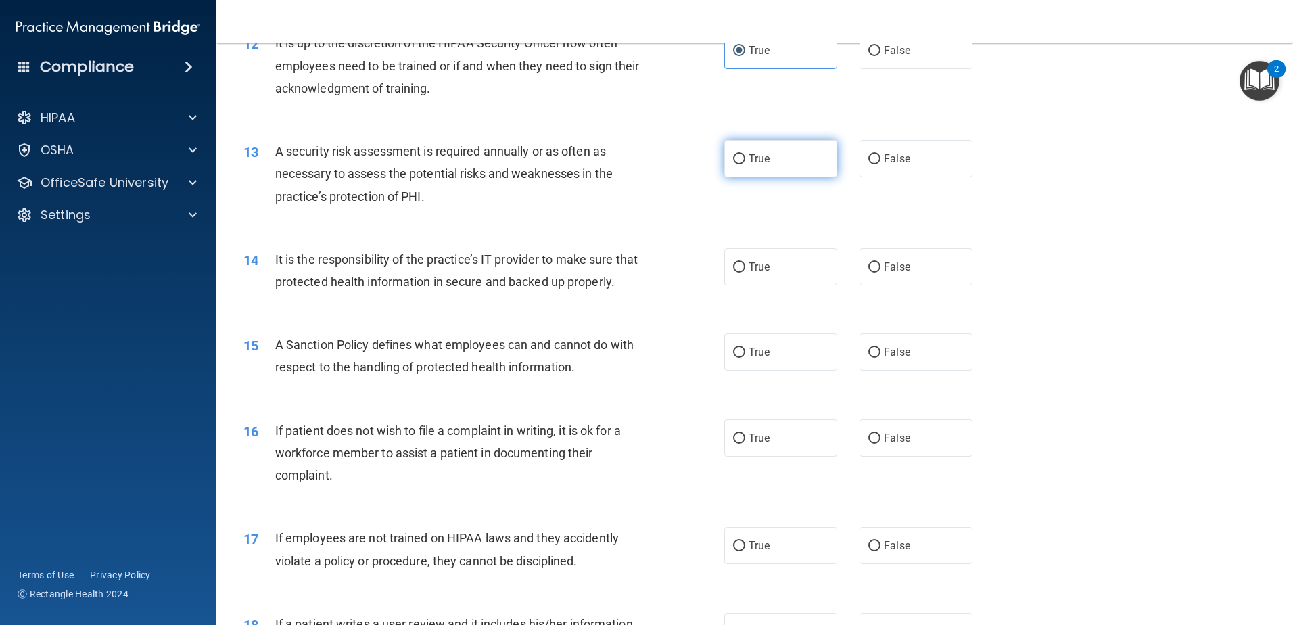
click at [724, 165] on label "True" at bounding box center [780, 158] width 113 height 37
click at [733, 164] on input "True" at bounding box center [739, 159] width 12 height 10
radio input "true"
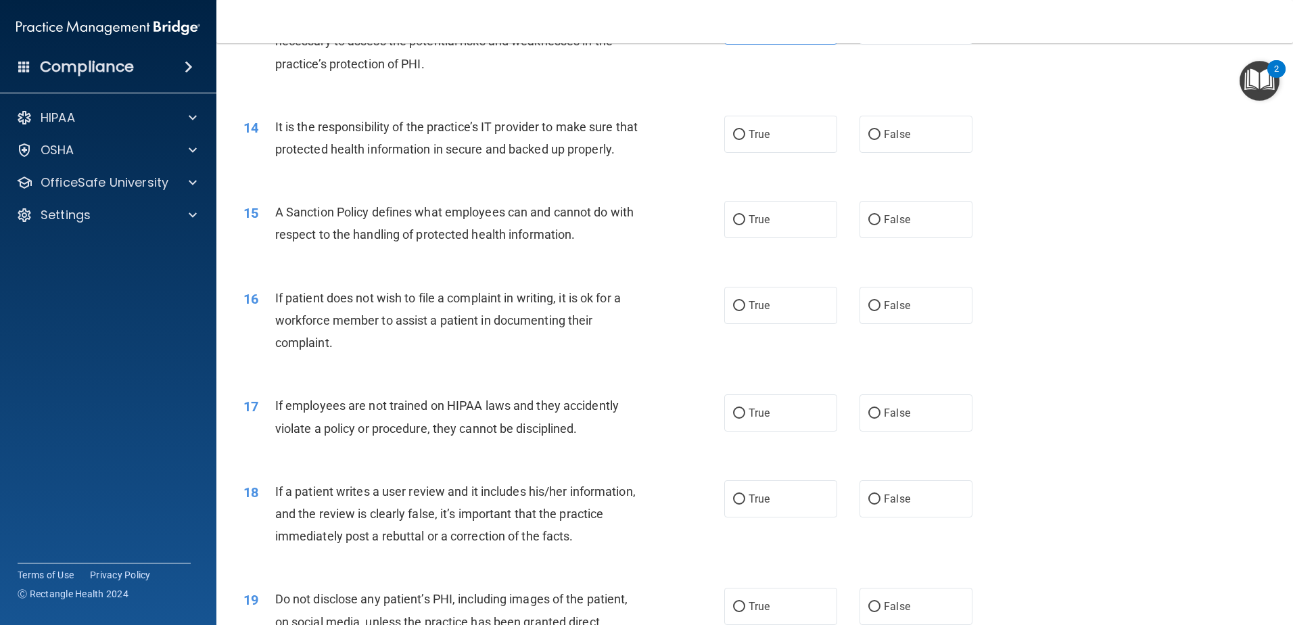
scroll to position [1488, 0]
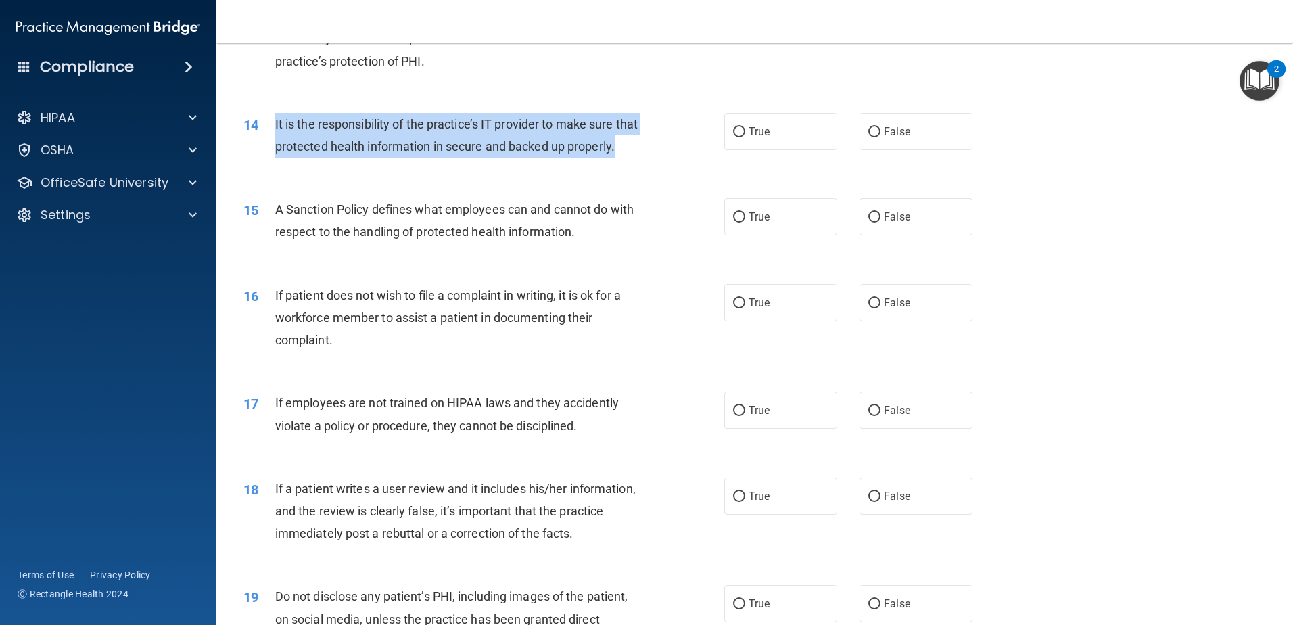
drag, startPoint x: 325, startPoint y: 172, endPoint x: 272, endPoint y: 119, distance: 75.1
click at [272, 119] on div "14 It is the responsibility of the practice’s IT provider to make sure that pro…" at bounding box center [483, 138] width 521 height 51
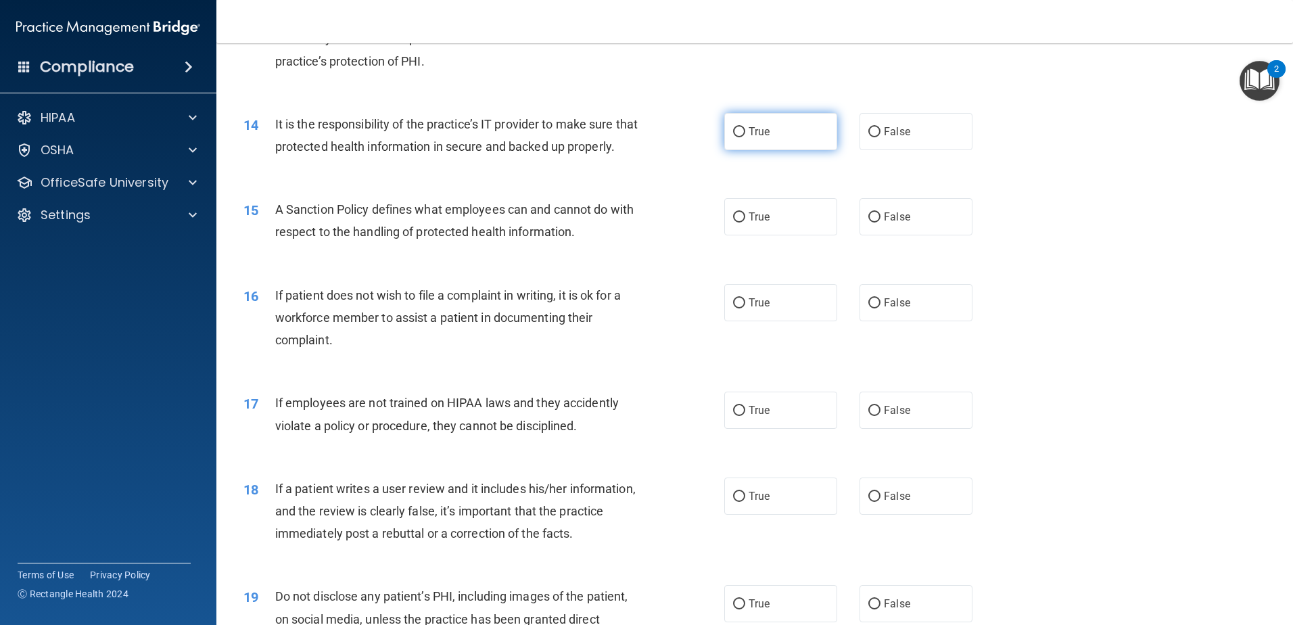
click at [756, 135] on span "True" at bounding box center [759, 131] width 21 height 13
click at [745, 135] on input "True" at bounding box center [739, 132] width 12 height 10
radio input "true"
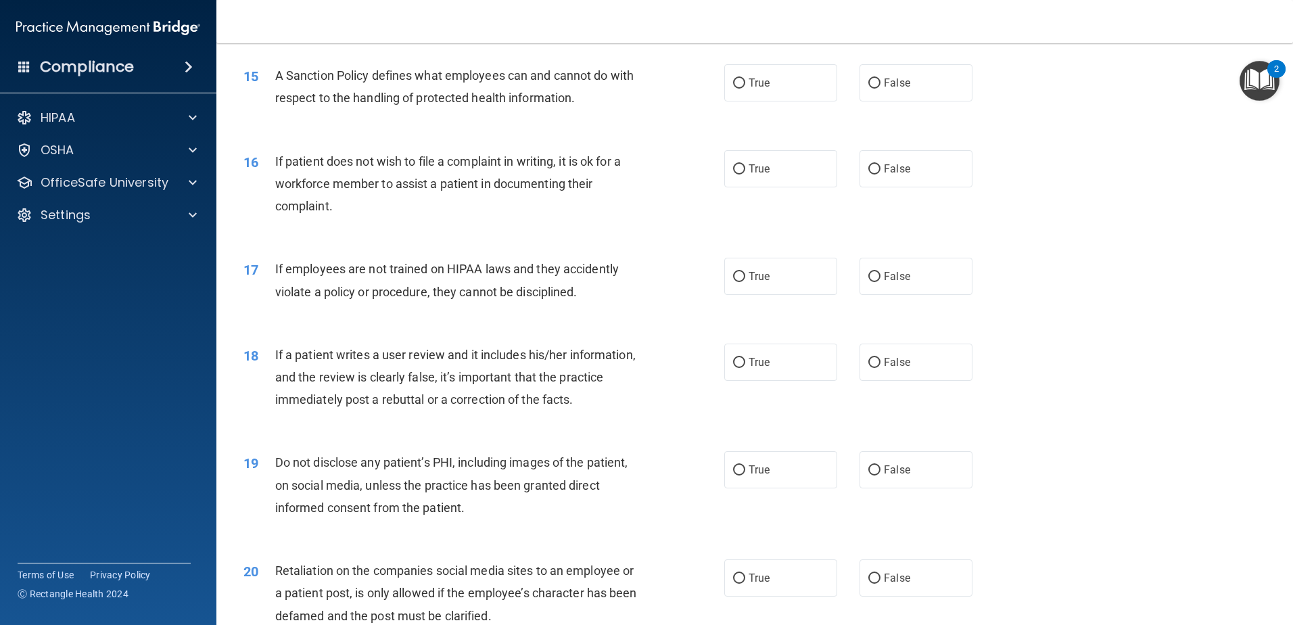
scroll to position [1623, 0]
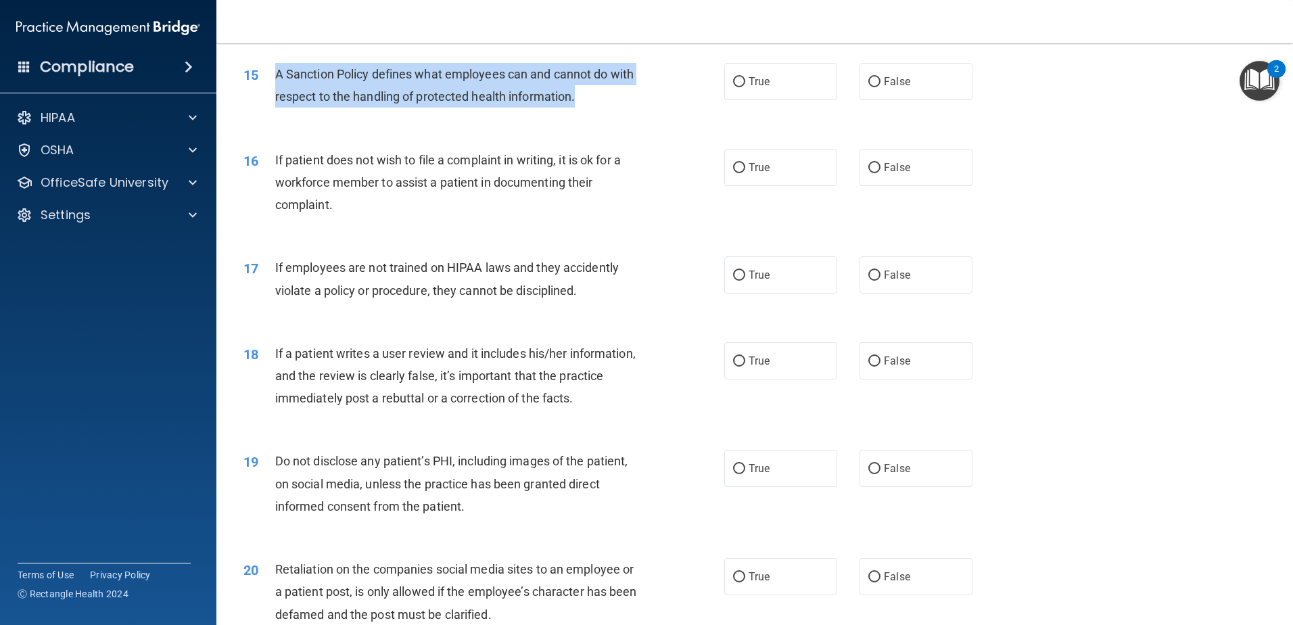
drag, startPoint x: 589, startPoint y: 115, endPoint x: 275, endPoint y: 91, distance: 314.7
click at [275, 91] on div "A Sanction Policy defines what employees can and cannot do with respect to the …" at bounding box center [463, 85] width 376 height 45
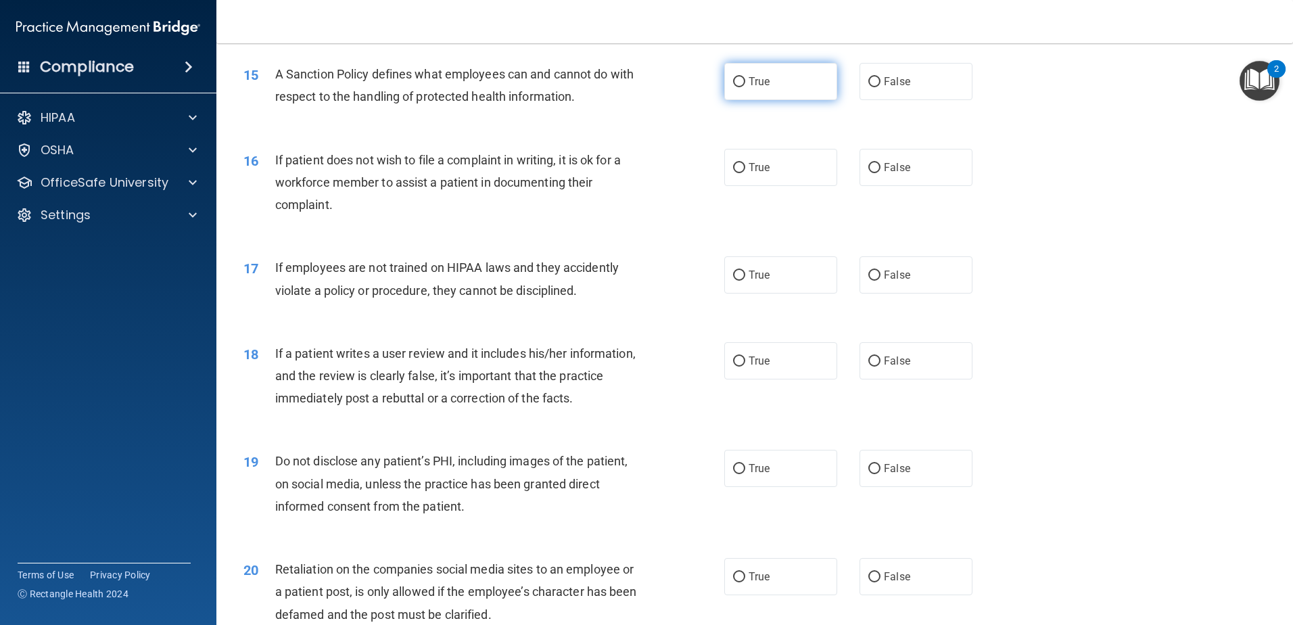
click at [758, 88] on span "True" at bounding box center [759, 81] width 21 height 13
click at [745, 87] on input "True" at bounding box center [739, 82] width 12 height 10
radio input "true"
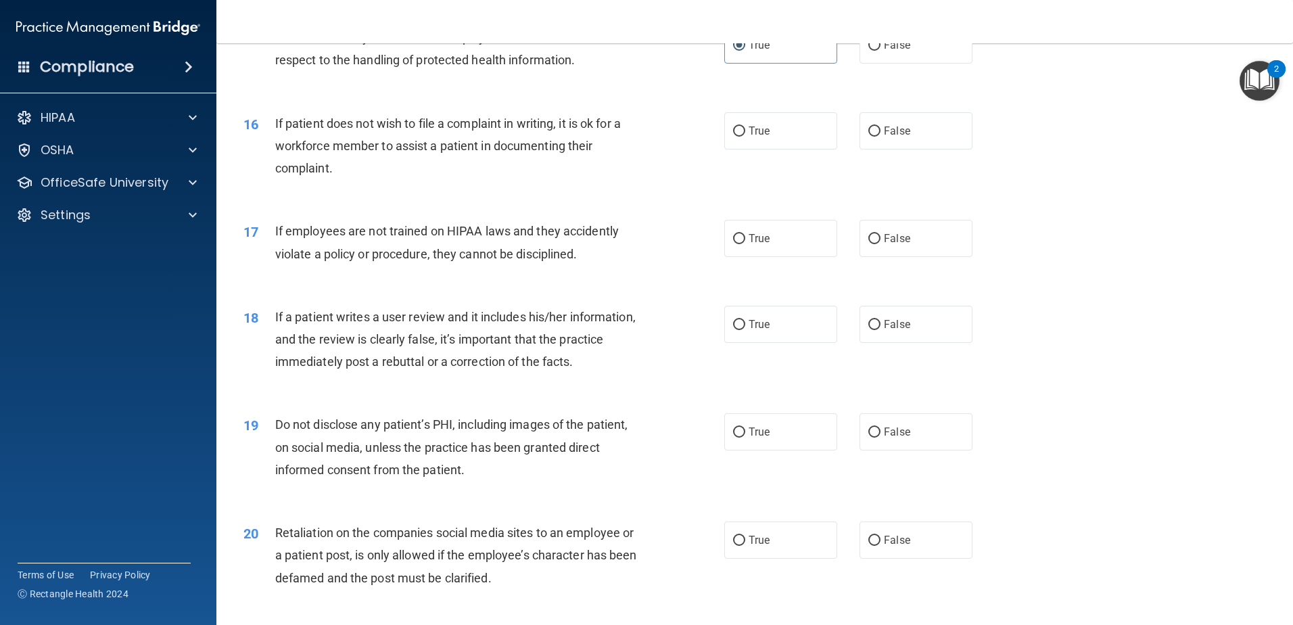
scroll to position [1691, 0]
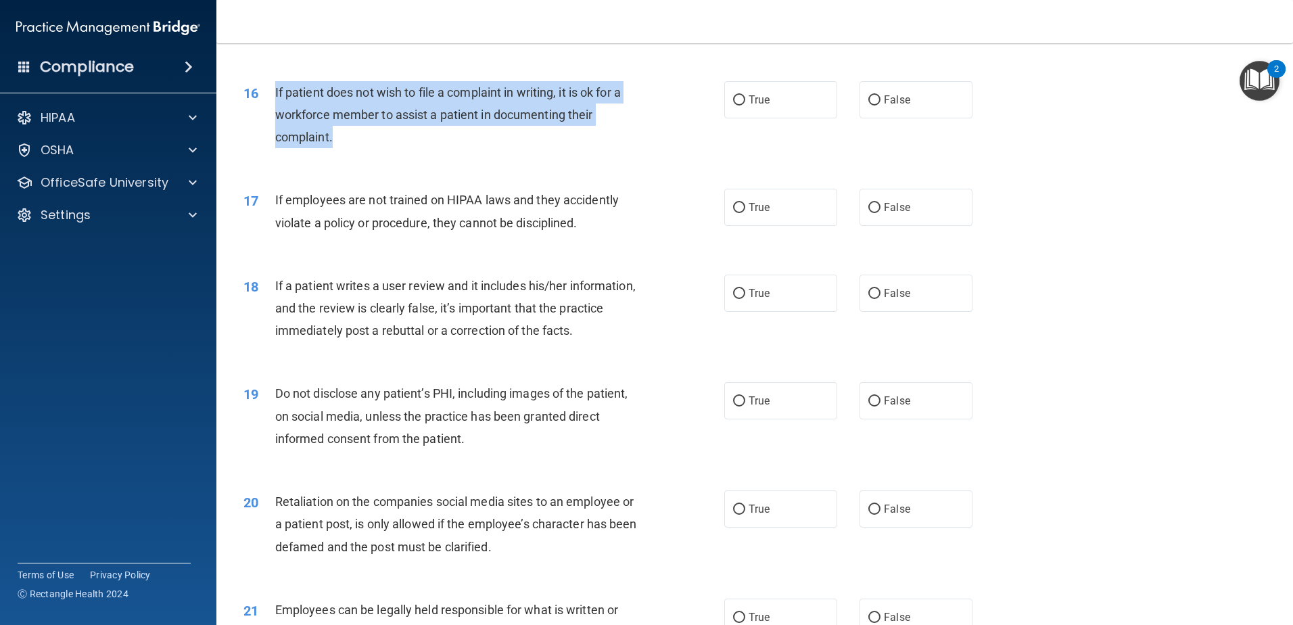
drag, startPoint x: 359, startPoint y: 156, endPoint x: 275, endPoint y: 118, distance: 92.9
click at [275, 118] on div "If patient does not wish to file a complaint in writing, it is ok for a workfor…" at bounding box center [463, 115] width 376 height 68
click at [368, 149] on div "If patient does not wish to file a complaint in writing, it is ok for a workfor…" at bounding box center [463, 115] width 376 height 68
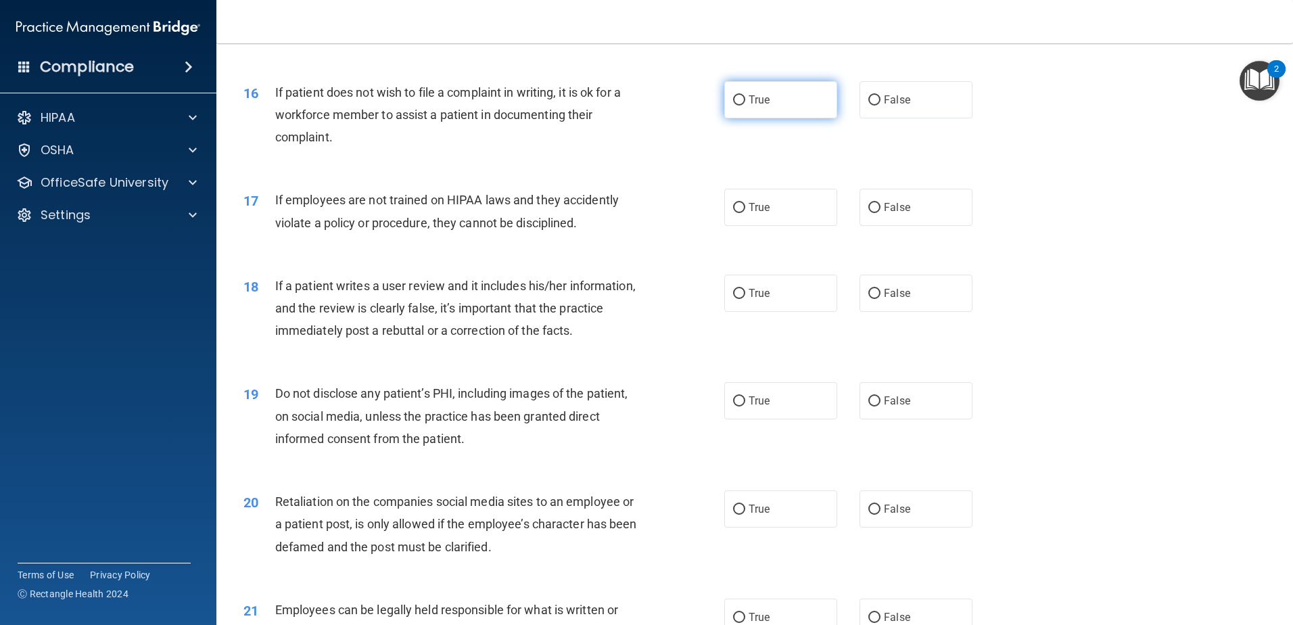
click at [750, 106] on span "True" at bounding box center [759, 99] width 21 height 13
click at [745, 106] on input "True" at bounding box center [739, 100] width 12 height 10
radio input "true"
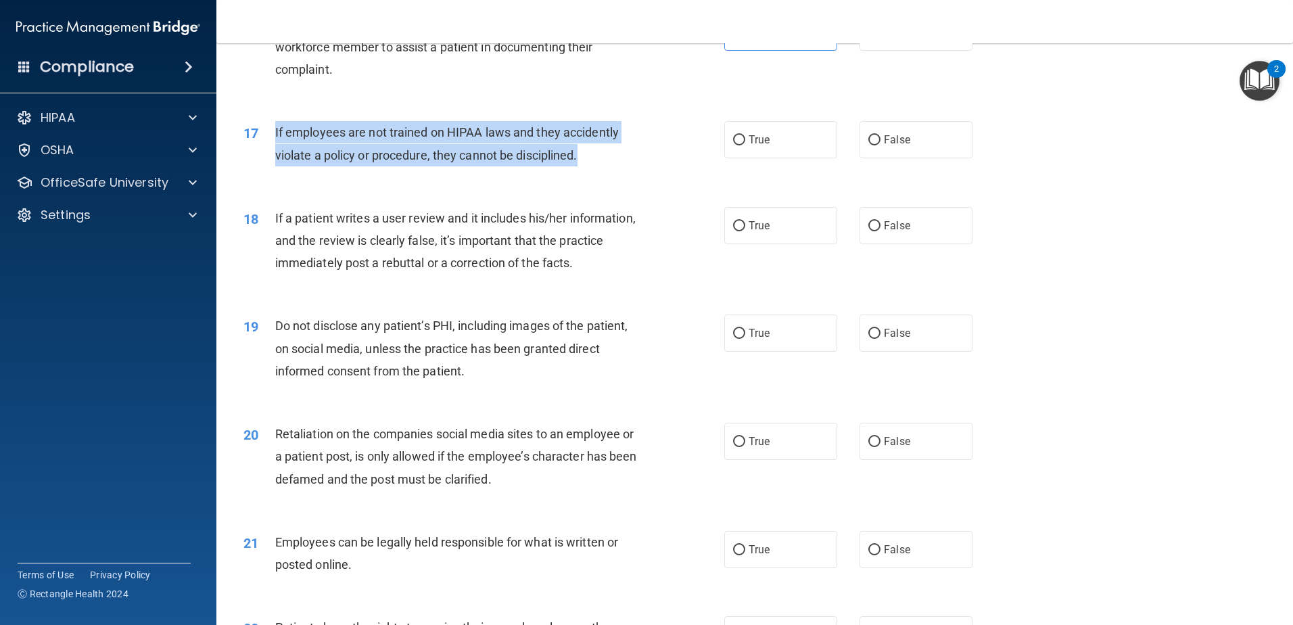
drag, startPoint x: 561, startPoint y: 179, endPoint x: 316, endPoint y: 156, distance: 246.0
click at [271, 166] on div "17 If employees are not trained on HIPAA laws and they accidently violate a pol…" at bounding box center [483, 146] width 521 height 51
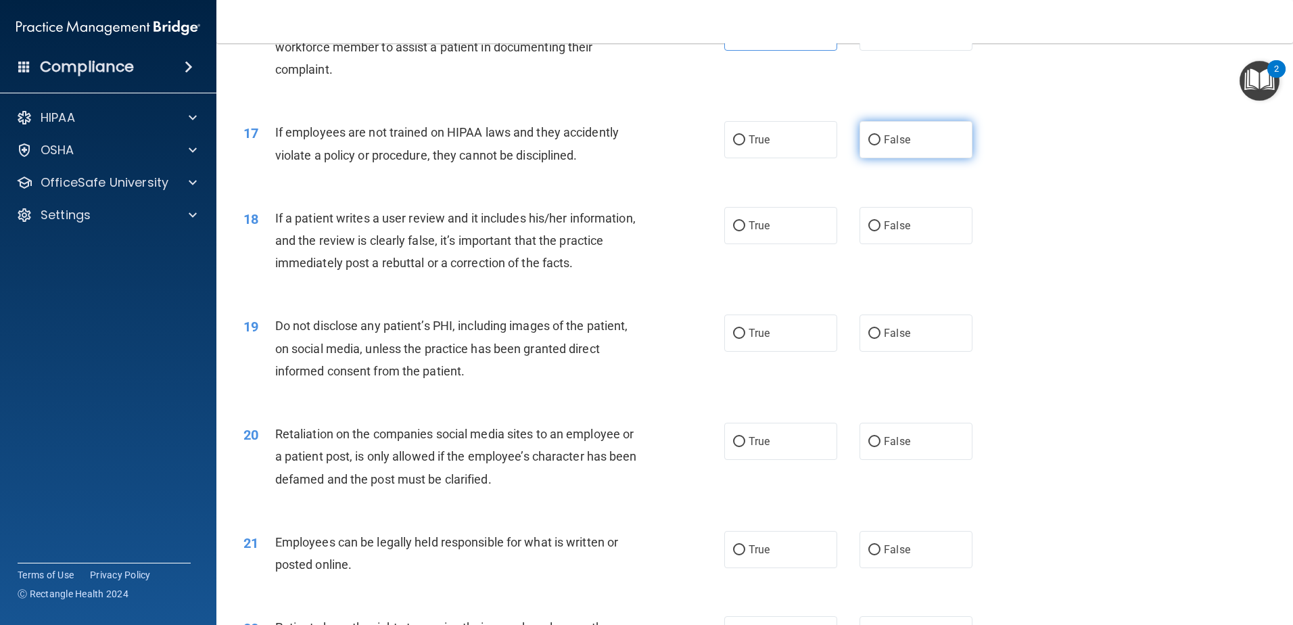
click at [877, 158] on label "False" at bounding box center [916, 139] width 113 height 37
click at [877, 145] on input "False" at bounding box center [874, 140] width 12 height 10
radio input "true"
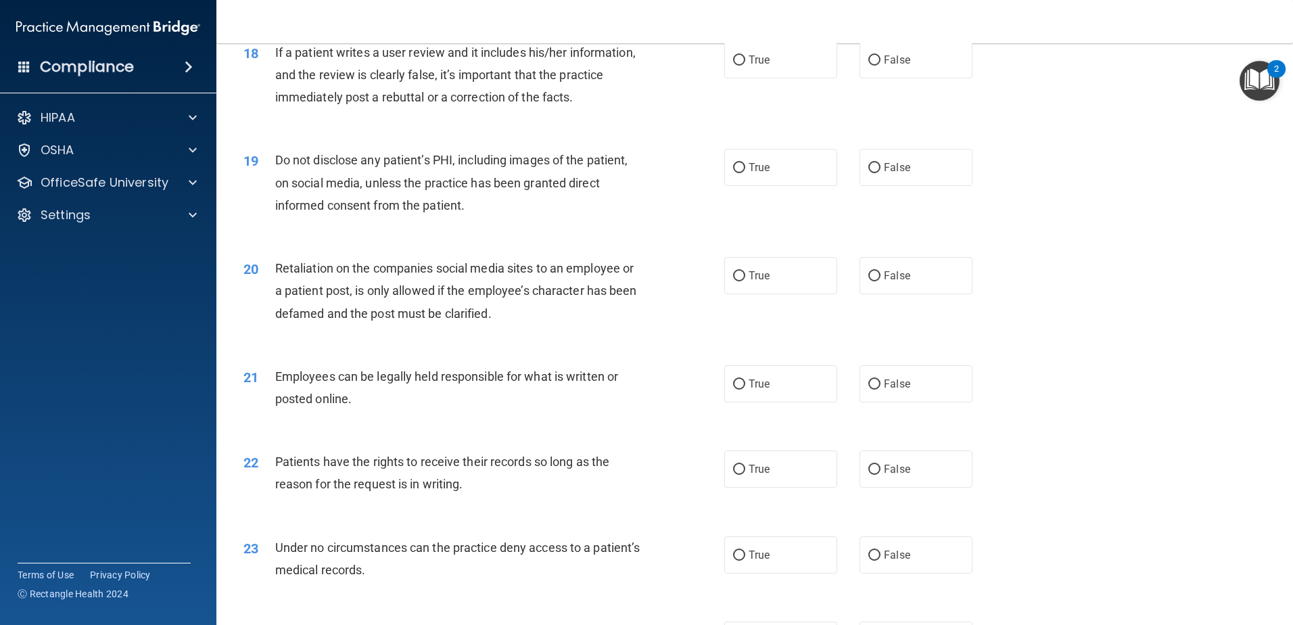
scroll to position [1894, 0]
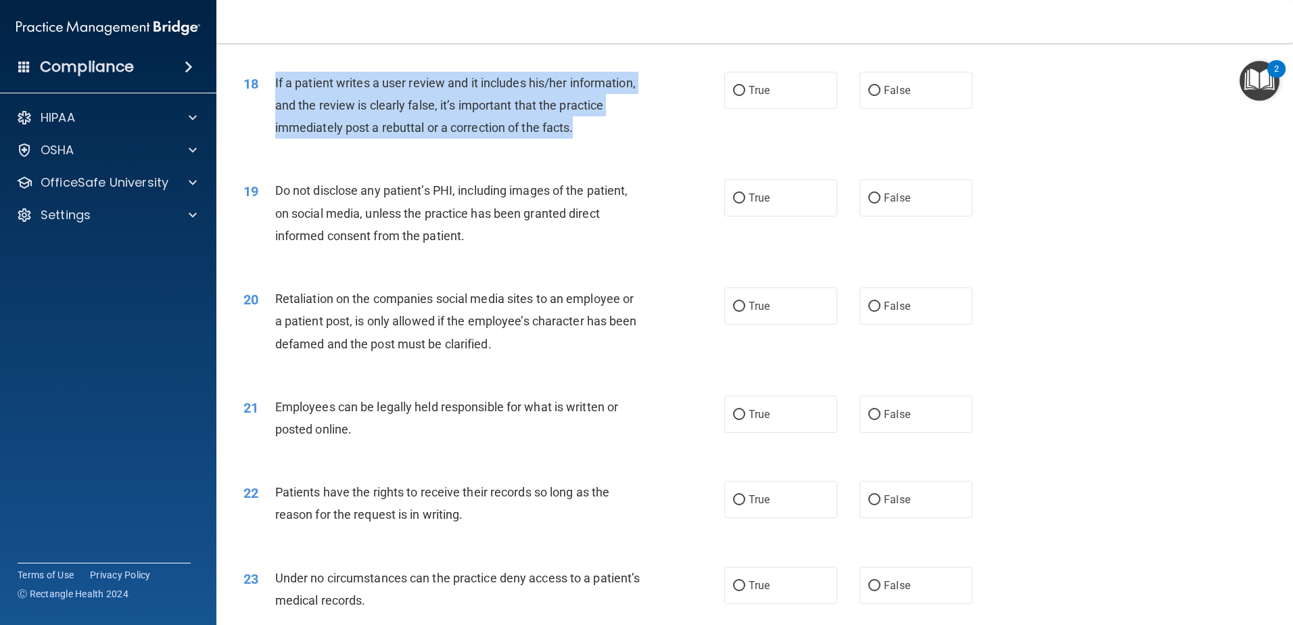
drag, startPoint x: 625, startPoint y: 156, endPoint x: 276, endPoint y: 95, distance: 354.2
click at [276, 95] on div "If a patient writes a user review and it includes his/her information, and the …" at bounding box center [463, 106] width 376 height 68
click at [488, 135] on span "If a patient writes a user review and it includes his/her information, and the …" at bounding box center [455, 105] width 361 height 59
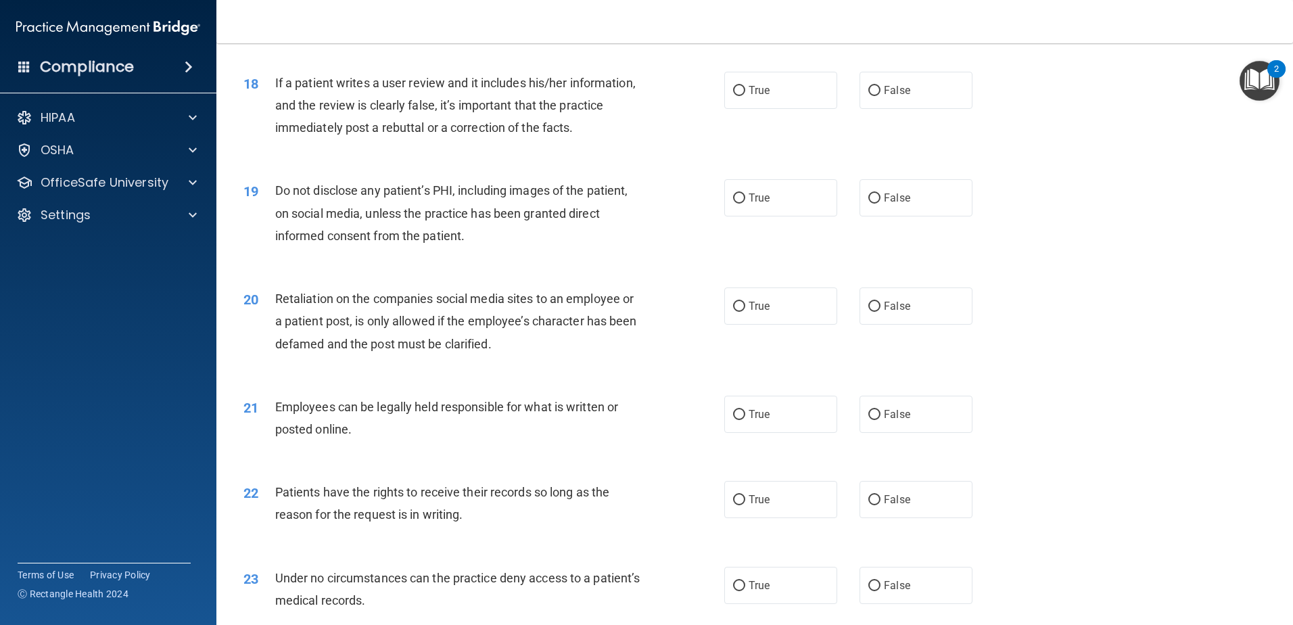
drag, startPoint x: 893, startPoint y: 112, endPoint x: 1044, endPoint y: 42, distance: 166.8
click at [894, 97] on span "False" at bounding box center [897, 90] width 26 height 13
click at [881, 96] on input "False" at bounding box center [874, 91] width 12 height 10
radio input "true"
click at [1056, 195] on div "19 Do not disclose any patient’s PHI, including images of the patient, on socia…" at bounding box center [754, 216] width 1043 height 108
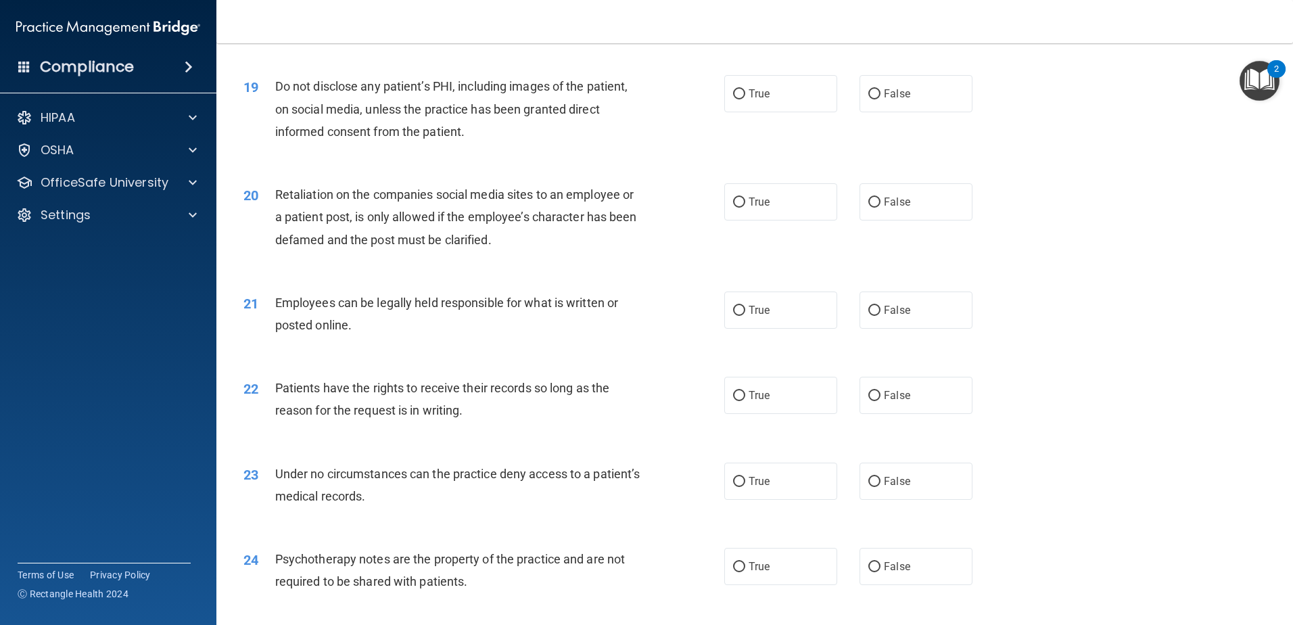
scroll to position [2029, 0]
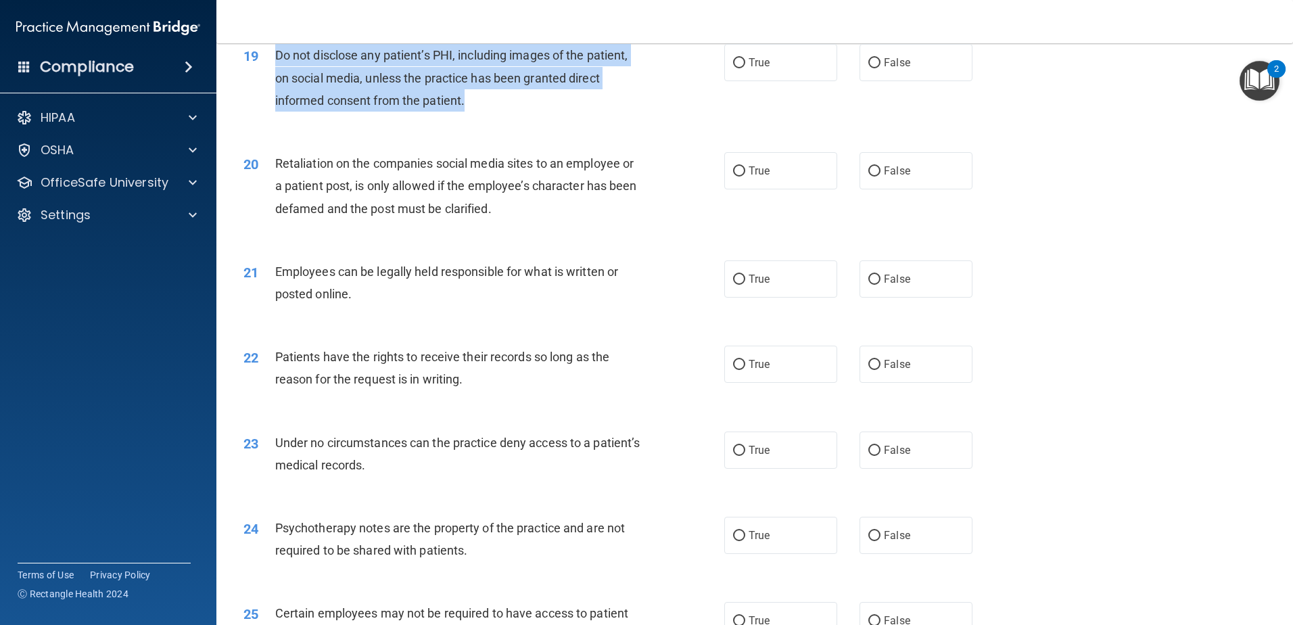
drag, startPoint x: 478, startPoint y: 118, endPoint x: 277, endPoint y: 82, distance: 204.8
click at [277, 82] on div "Do not disclose any patient’s PHI, including images of the patient, on social m…" at bounding box center [463, 78] width 376 height 68
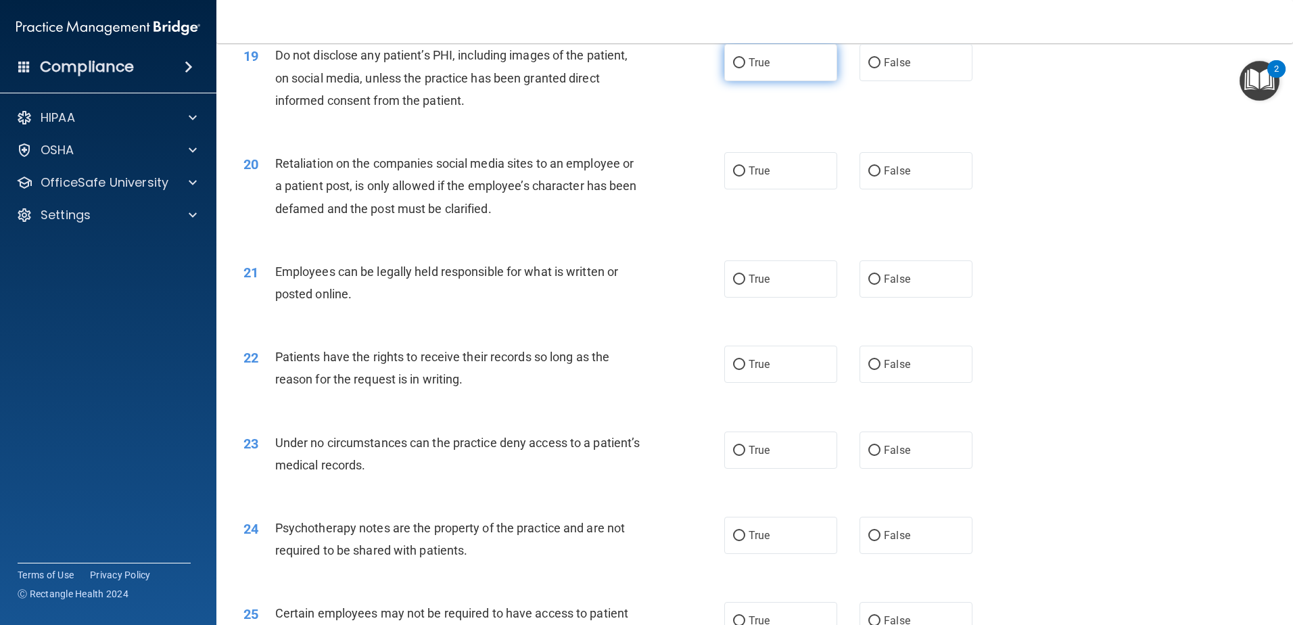
click at [760, 81] on label "True" at bounding box center [780, 62] width 113 height 37
click at [745, 68] on input "True" at bounding box center [739, 63] width 12 height 10
radio input "true"
click at [562, 220] on div "Retaliation on the companies social media sites to an employee or a patient pos…" at bounding box center [463, 186] width 376 height 68
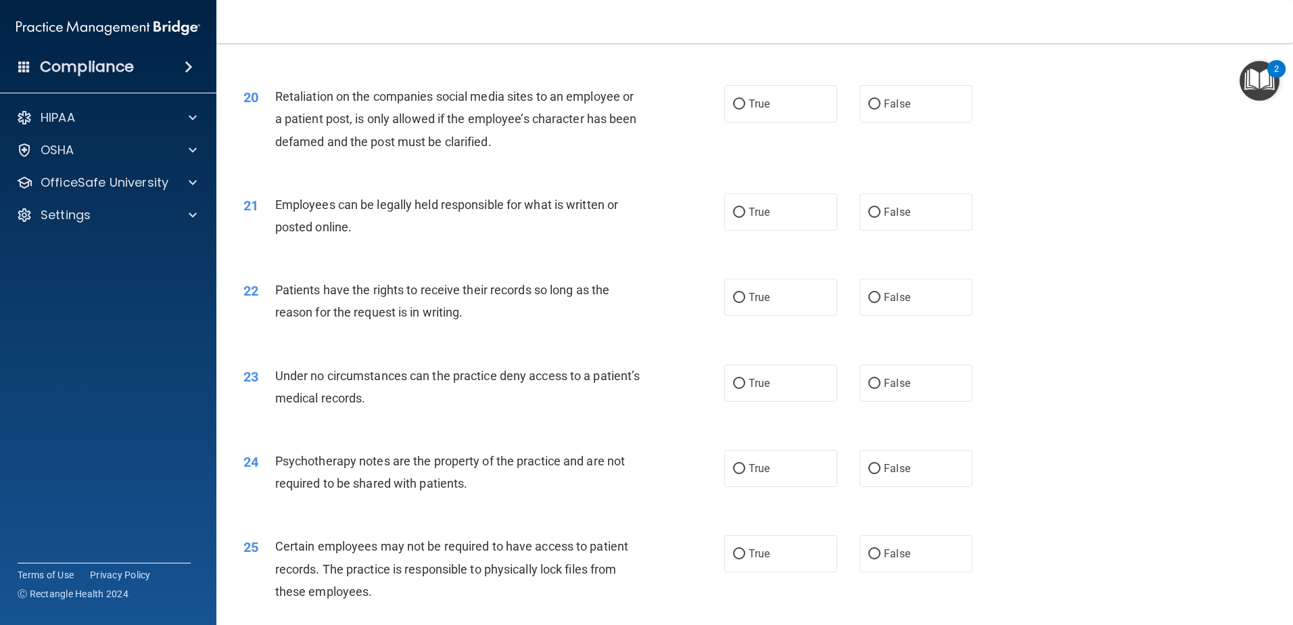
scroll to position [2097, 0]
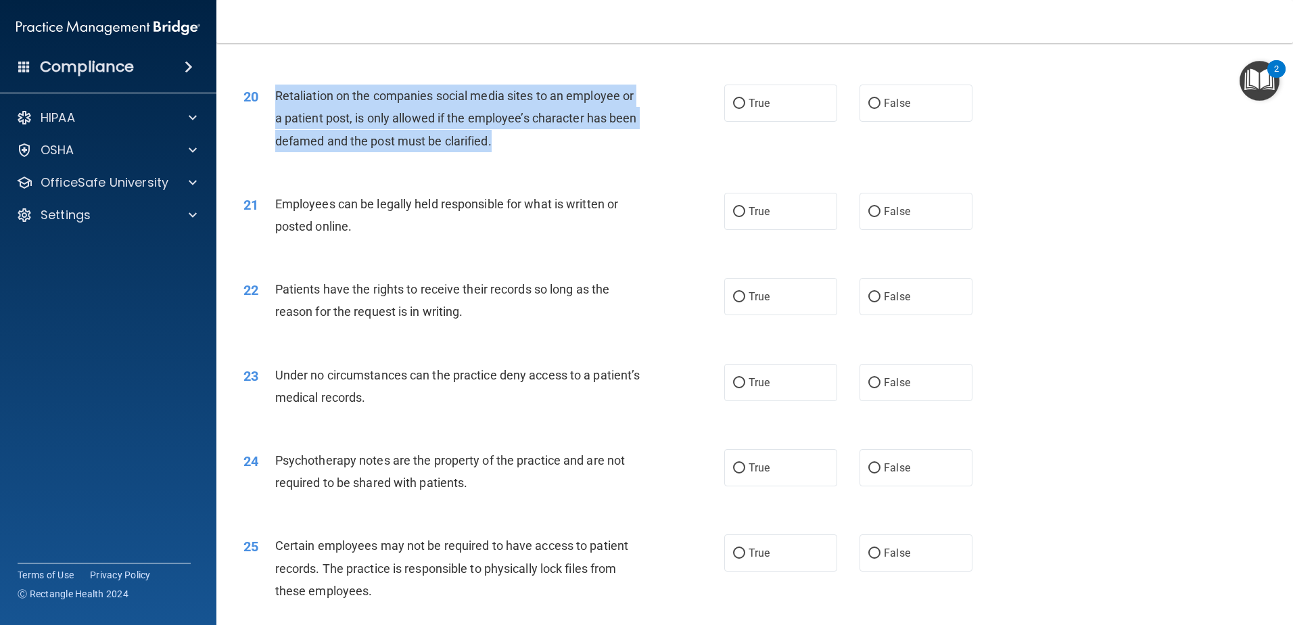
drag, startPoint x: 540, startPoint y: 165, endPoint x: 275, endPoint y: 126, distance: 268.0
click at [275, 126] on div "Retaliation on the companies social media sites to an employee or a patient pos…" at bounding box center [463, 119] width 376 height 68
click at [555, 159] on div "20 Retaliation on the companies social media sites to an employee or a patient …" at bounding box center [483, 122] width 521 height 74
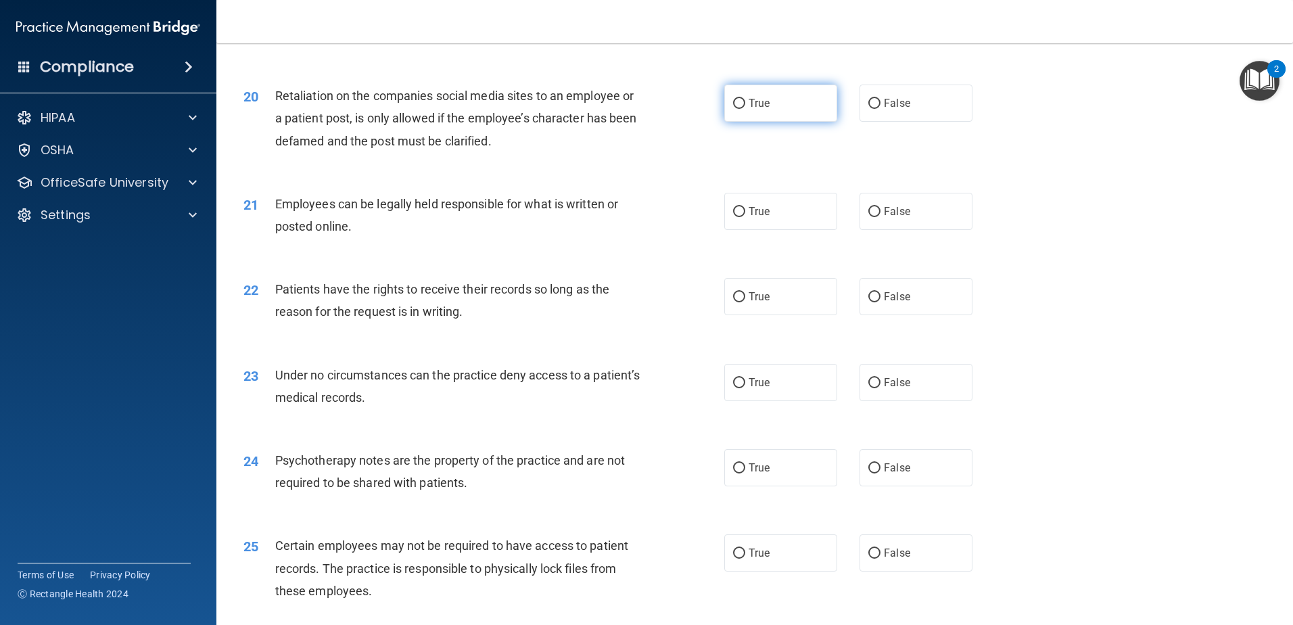
click at [734, 122] on label "True" at bounding box center [780, 103] width 113 height 37
click at [734, 109] on input "True" at bounding box center [739, 104] width 12 height 10
radio input "true"
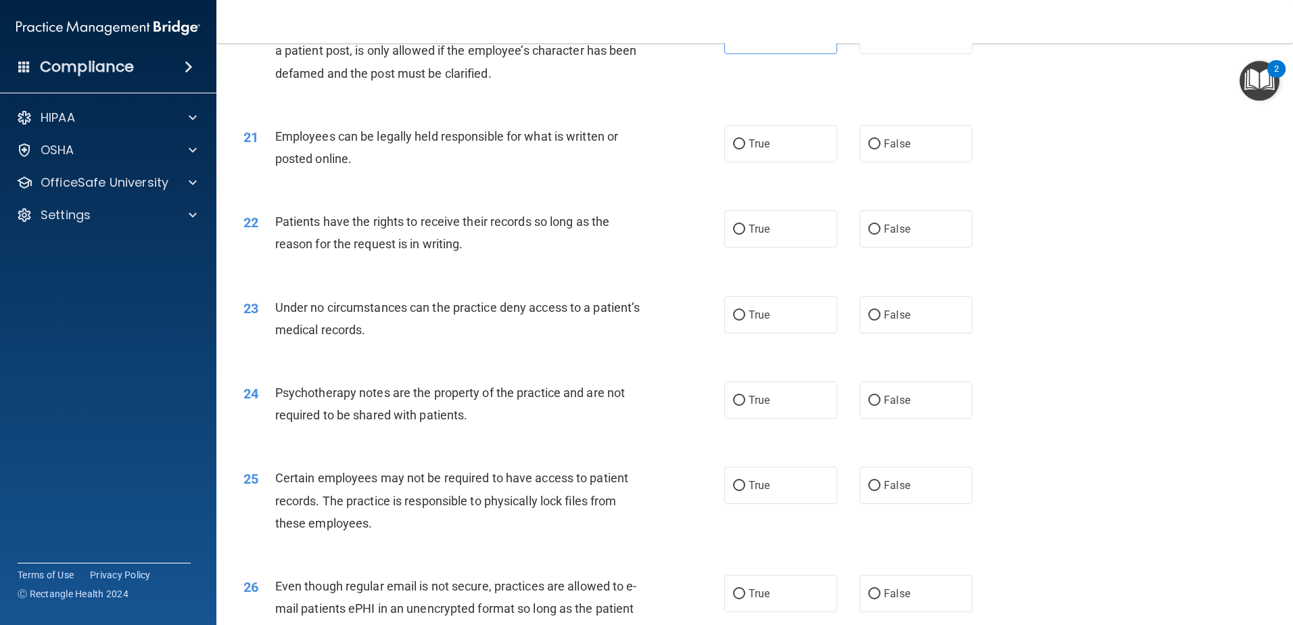
scroll to position [2232, 0]
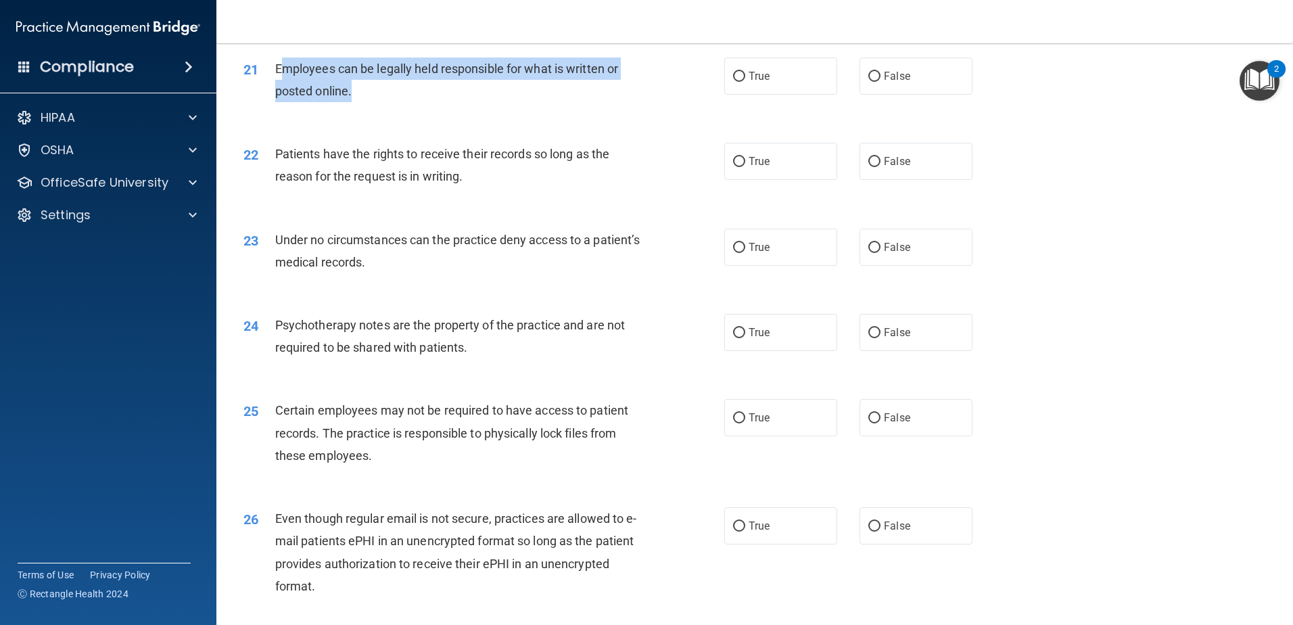
drag, startPoint x: 375, startPoint y: 114, endPoint x: 281, endPoint y: 87, distance: 97.4
click at [281, 87] on div "Employees can be legally held responsible for what is written or posted online." at bounding box center [463, 79] width 376 height 45
click at [472, 102] on div "Employees can be legally held responsible for what is written or posted online." at bounding box center [463, 79] width 376 height 45
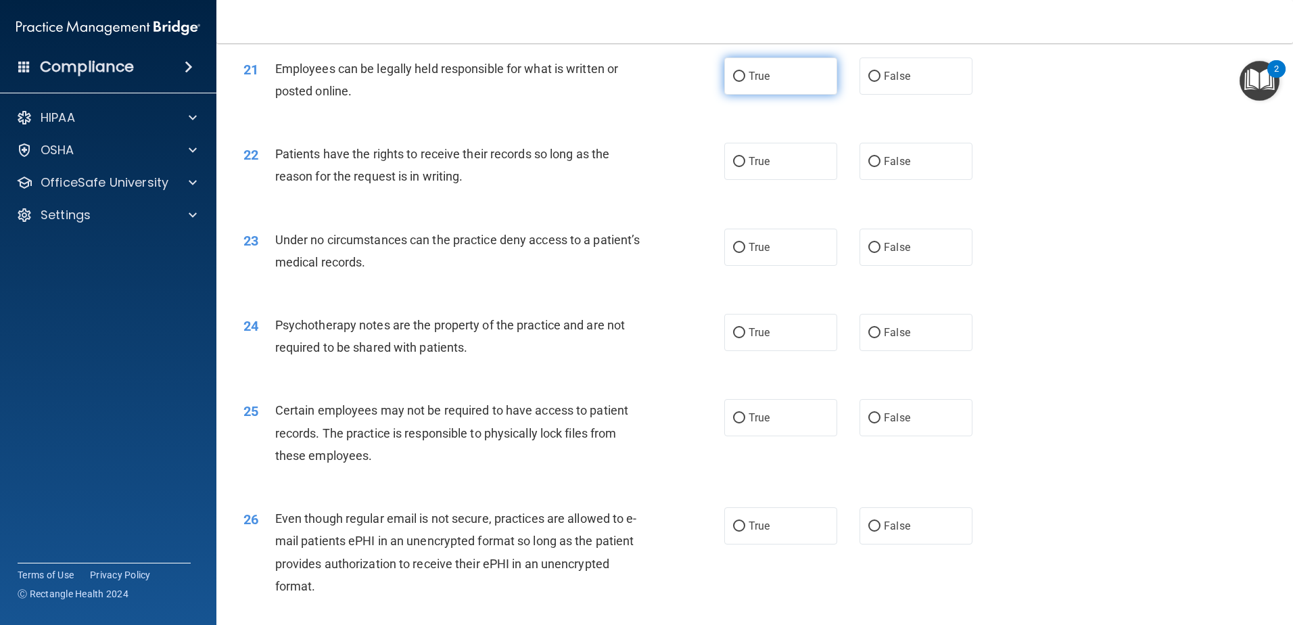
click at [745, 91] on label "True" at bounding box center [780, 75] width 113 height 37
click at [745, 82] on input "True" at bounding box center [739, 77] width 12 height 10
radio input "true"
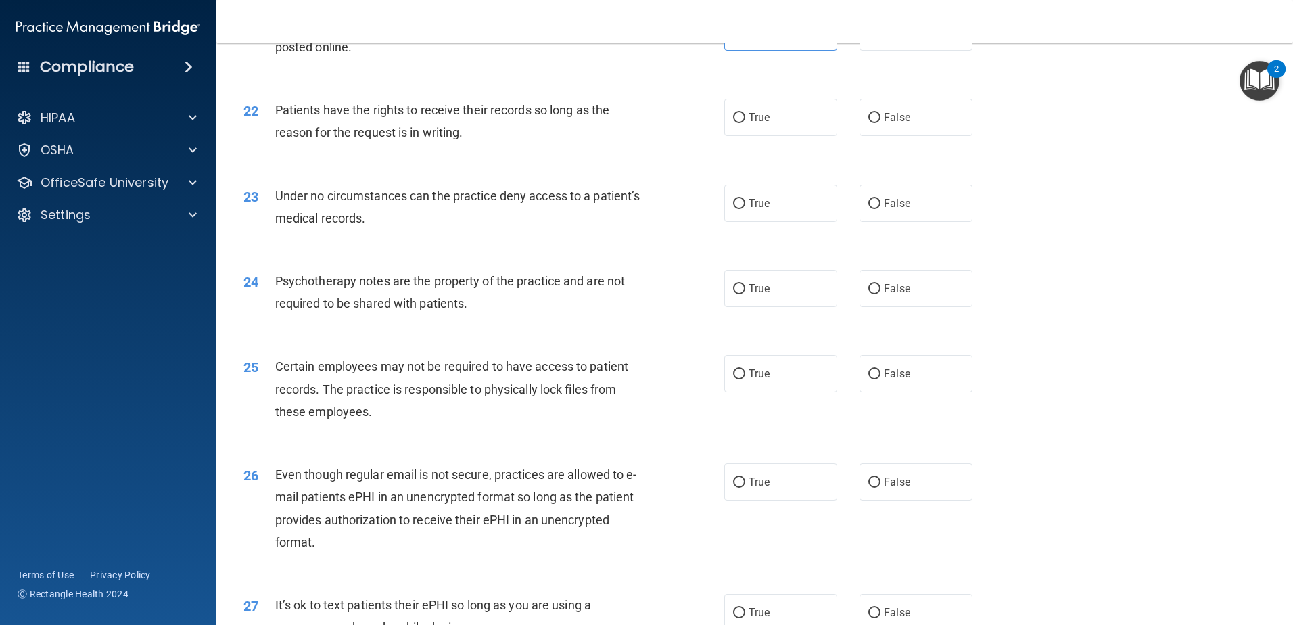
scroll to position [2300, 0]
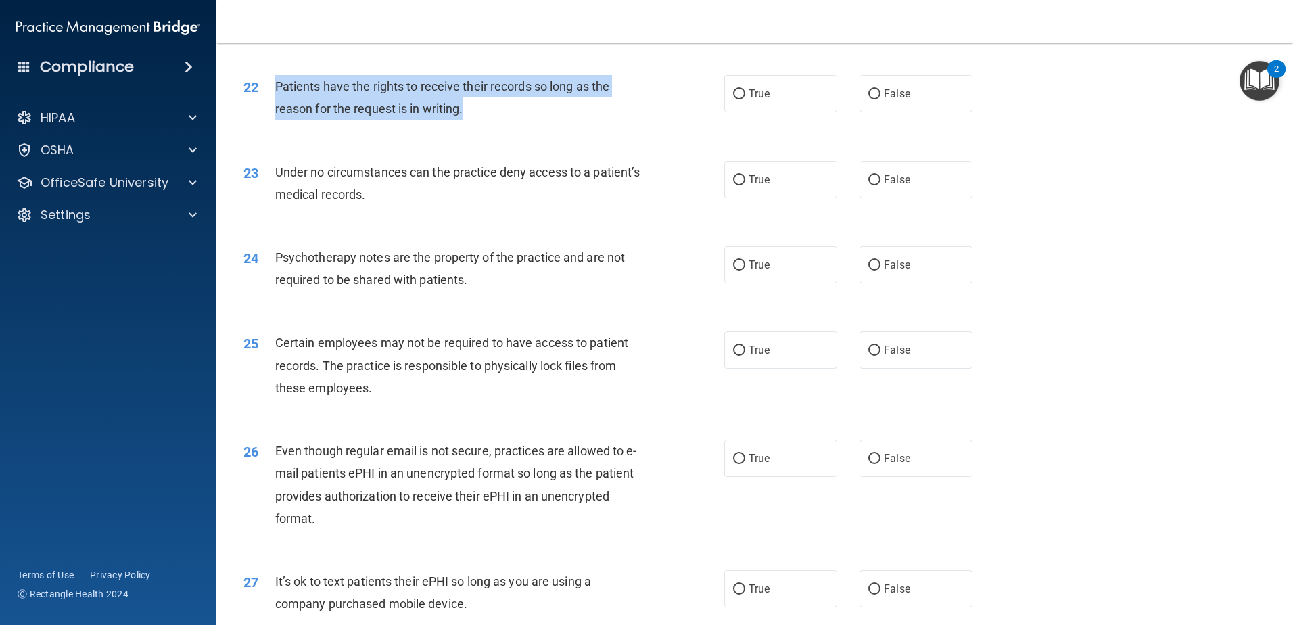
drag, startPoint x: 493, startPoint y: 143, endPoint x: 273, endPoint y: 110, distance: 222.4
click at [273, 110] on div "22 Patients have the rights to receive their records so long as the reason for …" at bounding box center [483, 100] width 521 height 51
click at [733, 99] on input "True" at bounding box center [739, 94] width 12 height 10
radio input "true"
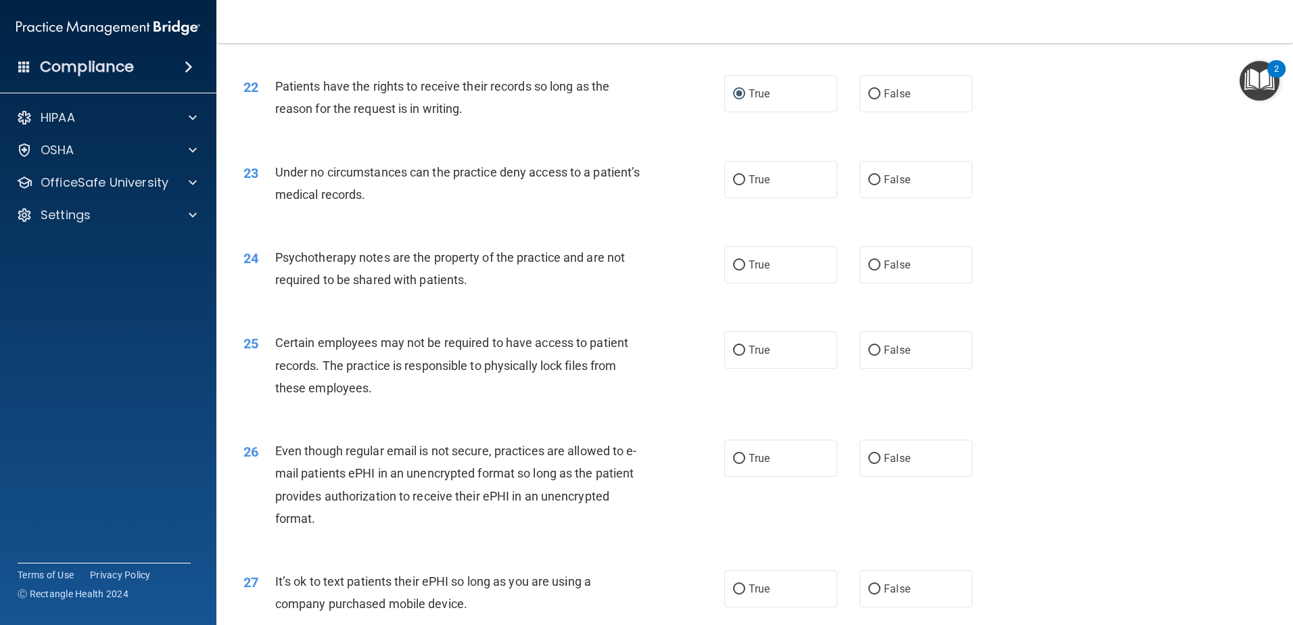
click at [476, 206] on div "Under no circumstances can the practice deny access to a patient’s medical reco…" at bounding box center [463, 183] width 376 height 45
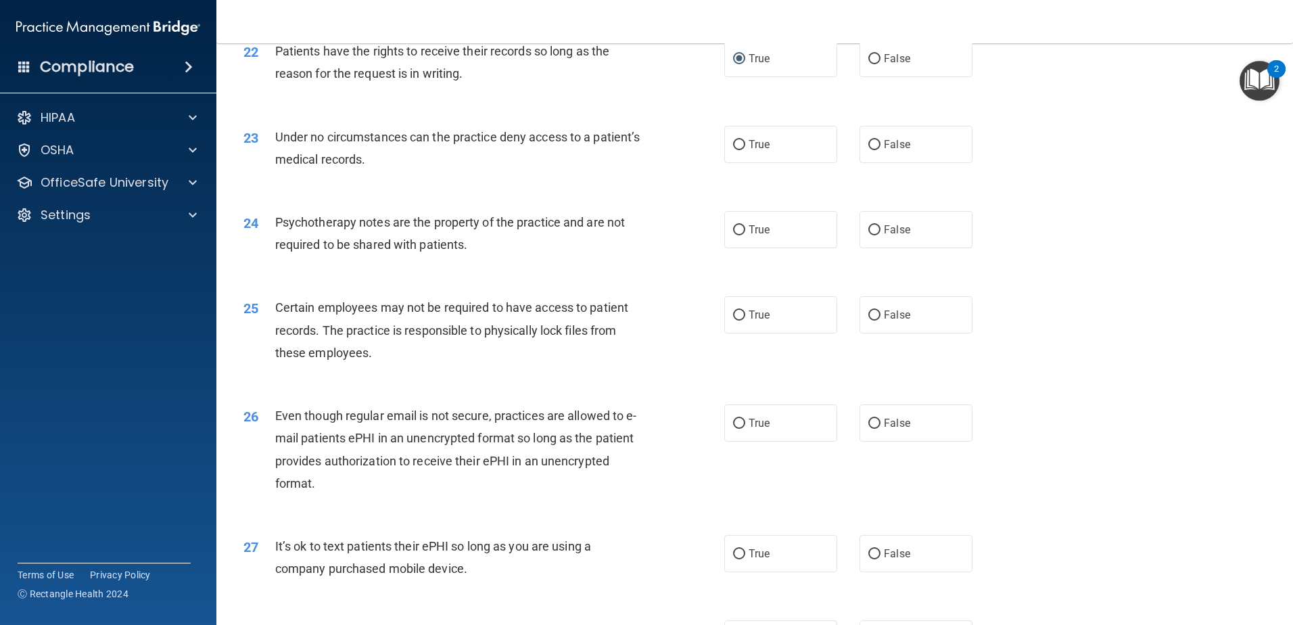
scroll to position [2367, 0]
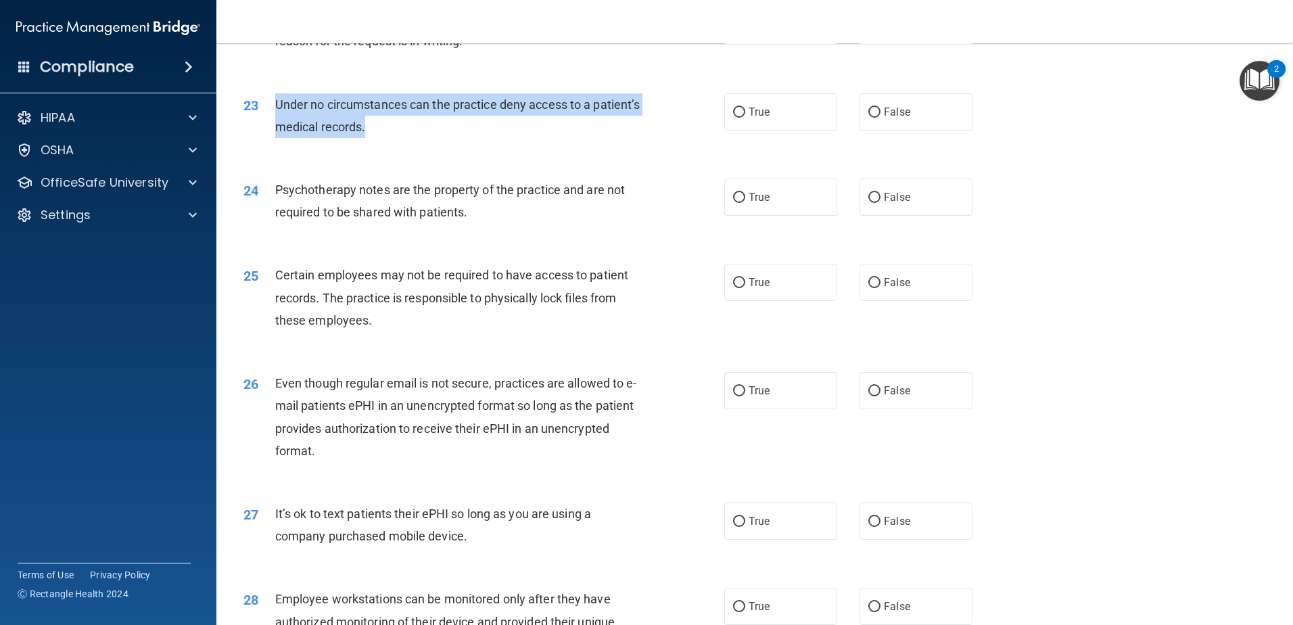
drag, startPoint x: 421, startPoint y: 147, endPoint x: 275, endPoint y: 121, distance: 148.5
click at [275, 121] on div "Under no circumstances can the practice deny access to a patient’s medical reco…" at bounding box center [463, 115] width 376 height 45
click at [427, 138] on div "Under no circumstances can the practice deny access to a patient’s medical reco…" at bounding box center [463, 115] width 376 height 45
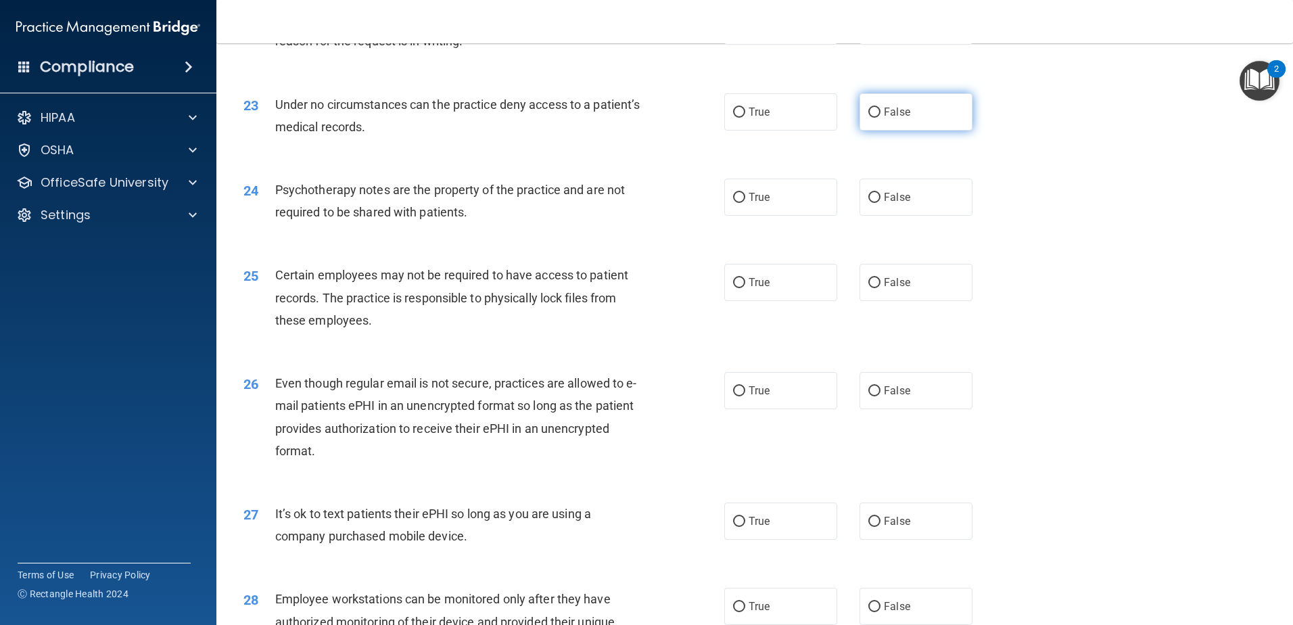
click at [889, 122] on label "False" at bounding box center [916, 111] width 113 height 37
click at [881, 118] on input "False" at bounding box center [874, 113] width 12 height 10
radio input "true"
click at [413, 219] on span "Psychotherapy notes are the property of the practice and are not required to be…" at bounding box center [450, 201] width 350 height 37
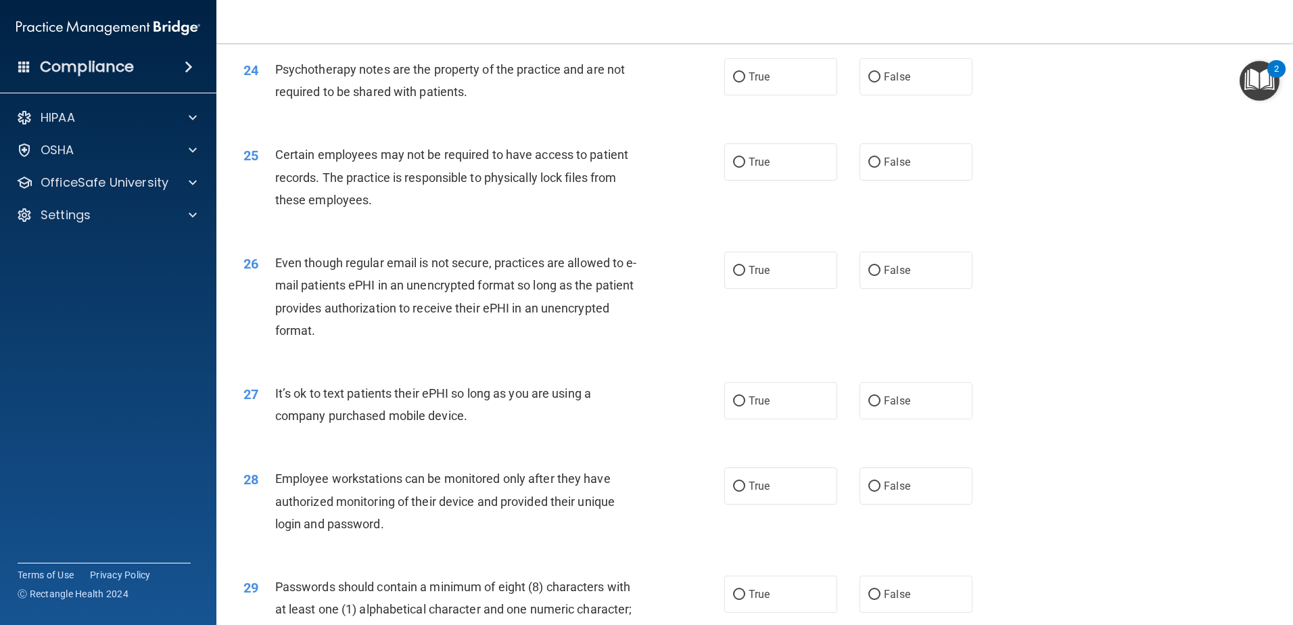
scroll to position [2503, 0]
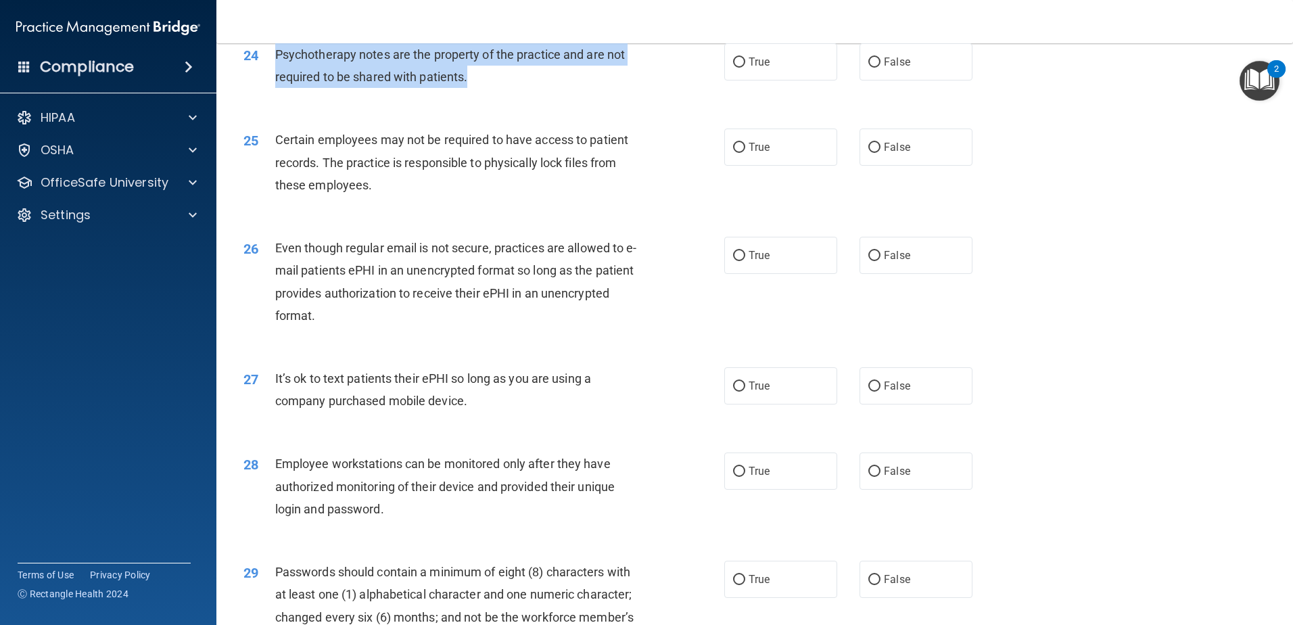
drag, startPoint x: 495, startPoint y: 101, endPoint x: 277, endPoint y: 74, distance: 220.1
click at [277, 74] on div "Psychotherapy notes are the property of the practice and are not required to be…" at bounding box center [463, 65] width 376 height 45
drag, startPoint x: 509, startPoint y: 101, endPoint x: 697, endPoint y: 87, distance: 188.6
click at [510, 88] on div "Psychotherapy notes are the property of the practice and are not required to be…" at bounding box center [463, 65] width 376 height 45
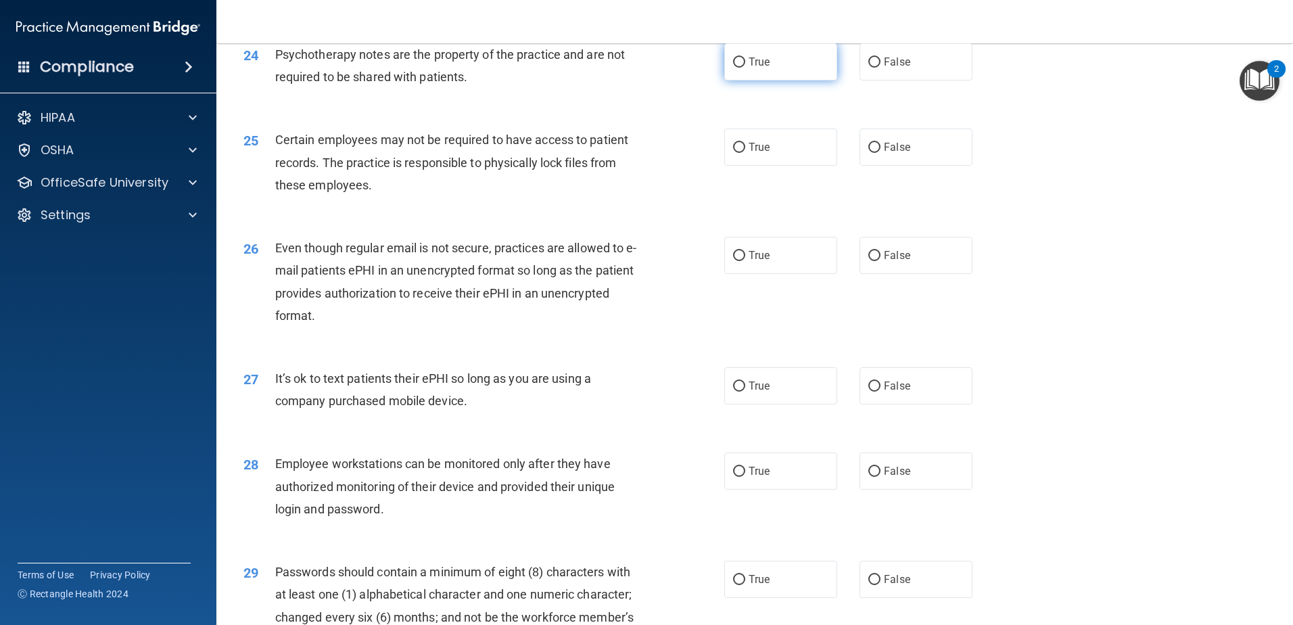
click at [749, 68] on span "True" at bounding box center [759, 61] width 21 height 13
click at [745, 68] on input "True" at bounding box center [739, 62] width 12 height 10
radio input "true"
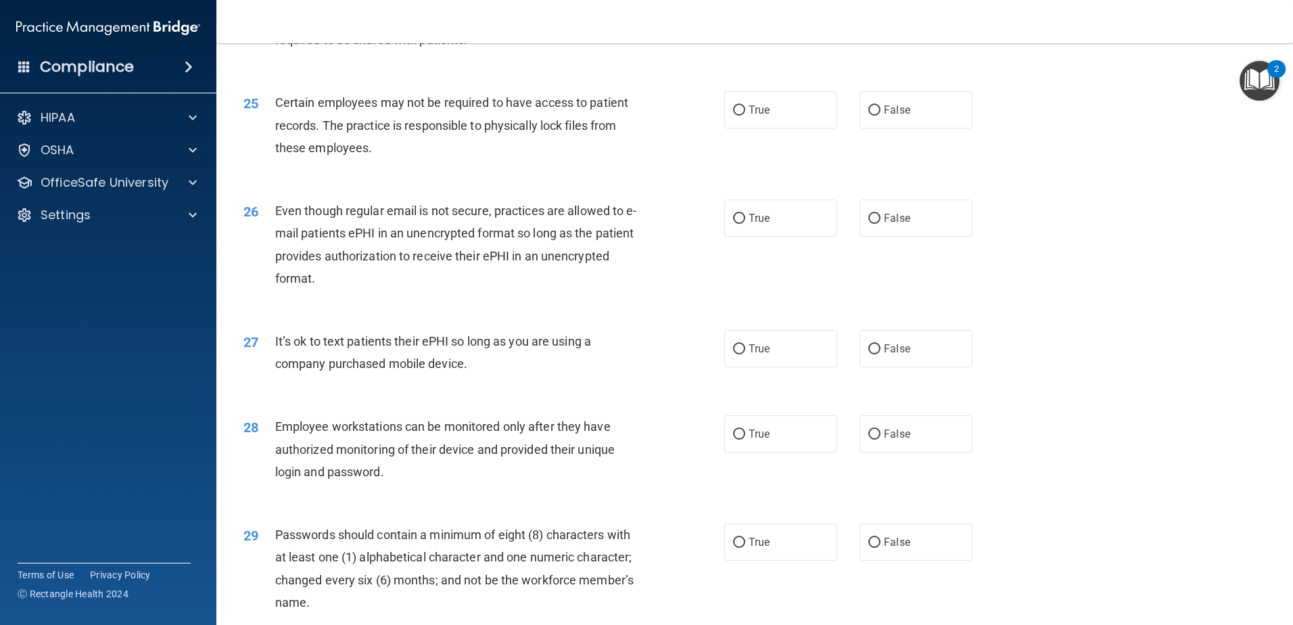
scroll to position [2570, 0]
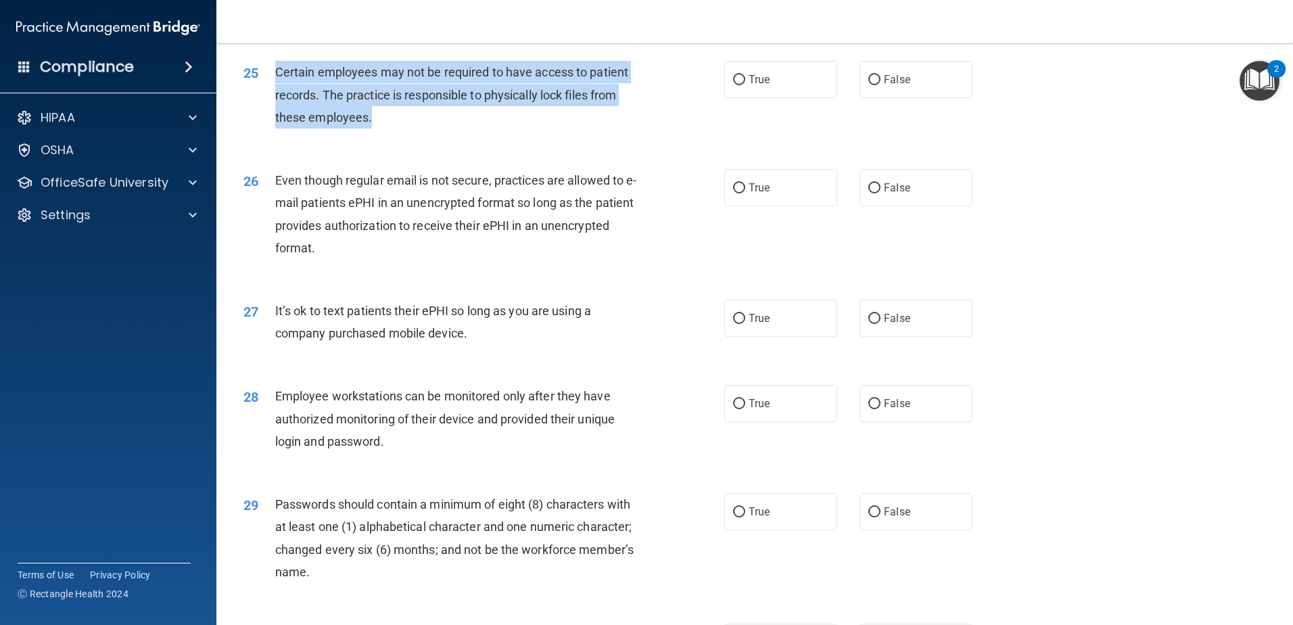
drag, startPoint x: 358, startPoint y: 136, endPoint x: 278, endPoint y: 95, distance: 90.1
click at [278, 95] on div "Certain employees may not be required to have access to patient records. The pr…" at bounding box center [463, 95] width 376 height 68
click at [408, 129] on div "Certain employees may not be required to have access to patient records. The pr…" at bounding box center [463, 95] width 376 height 68
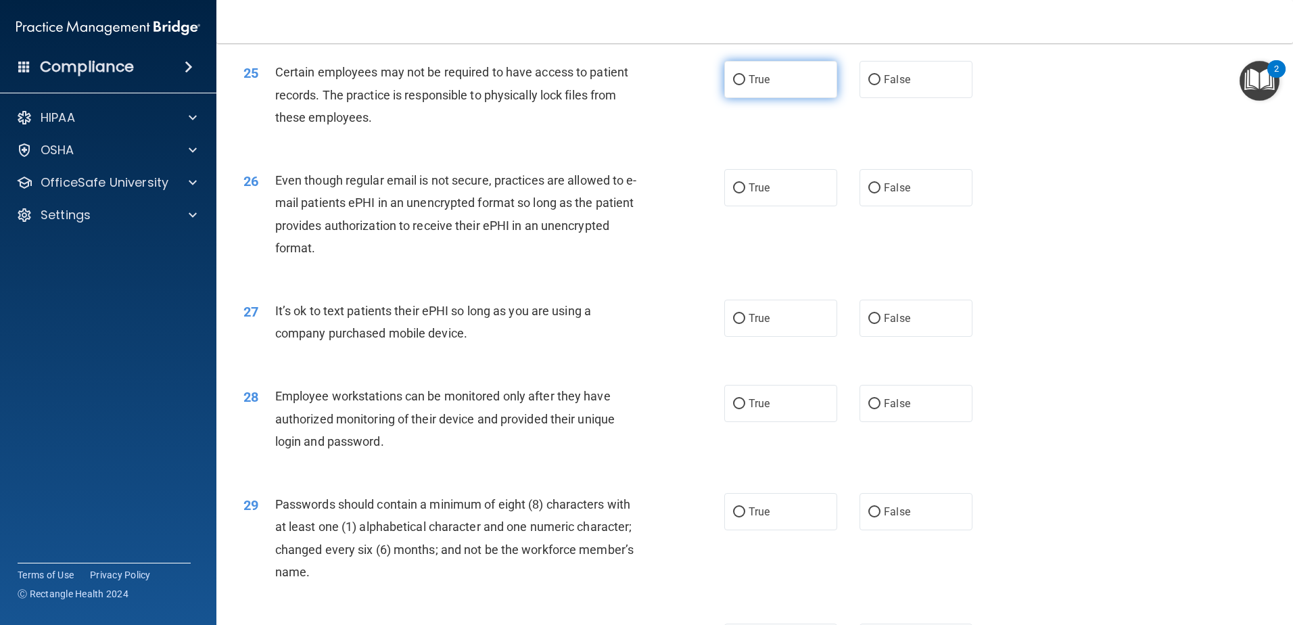
click at [770, 98] on label "True" at bounding box center [780, 79] width 113 height 37
click at [745, 85] on input "True" at bounding box center [739, 80] width 12 height 10
radio input "true"
click at [425, 218] on span "Even though regular email is not secure, practices are allowed to e-mail patien…" at bounding box center [456, 214] width 362 height 82
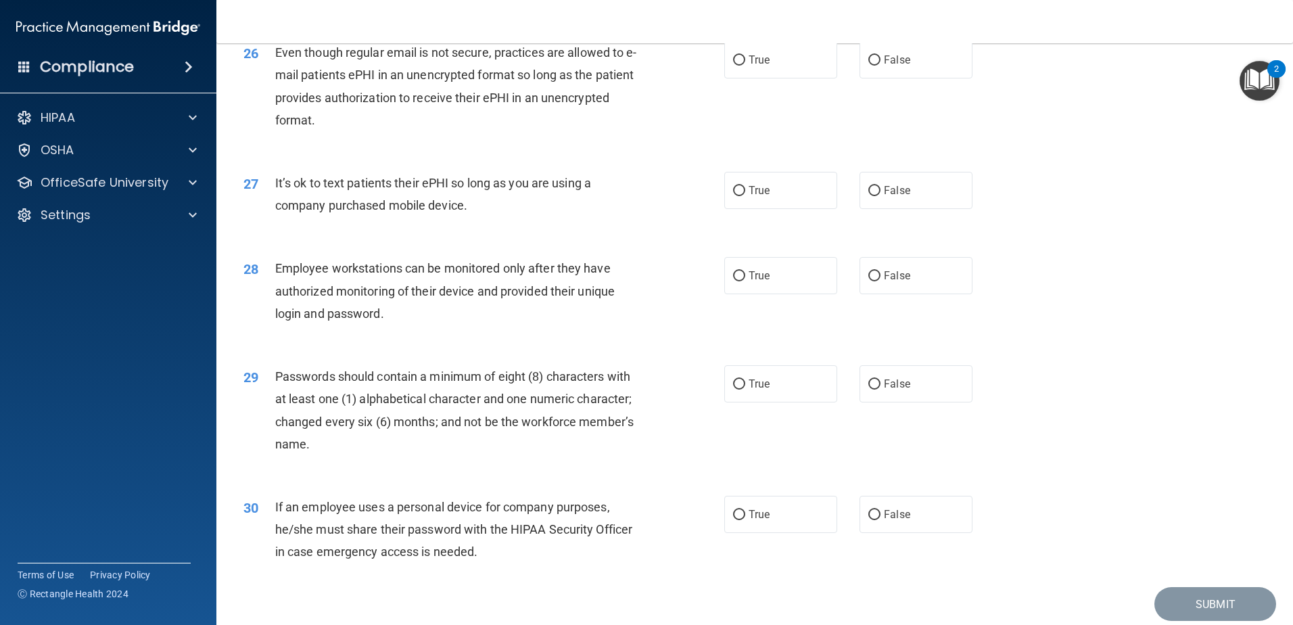
scroll to position [2706, 0]
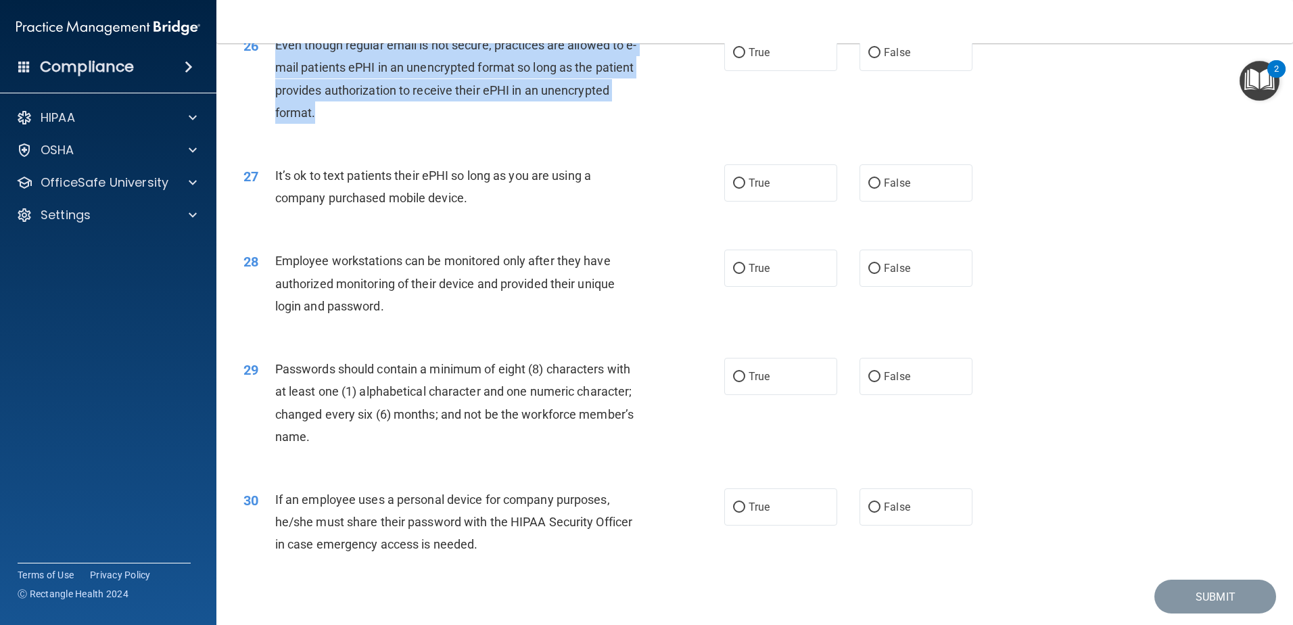
drag, startPoint x: 411, startPoint y: 133, endPoint x: 275, endPoint y: 66, distance: 151.5
click at [275, 66] on div "Even though regular email is not secure, practices are allowed to e-mail patien…" at bounding box center [463, 79] width 376 height 90
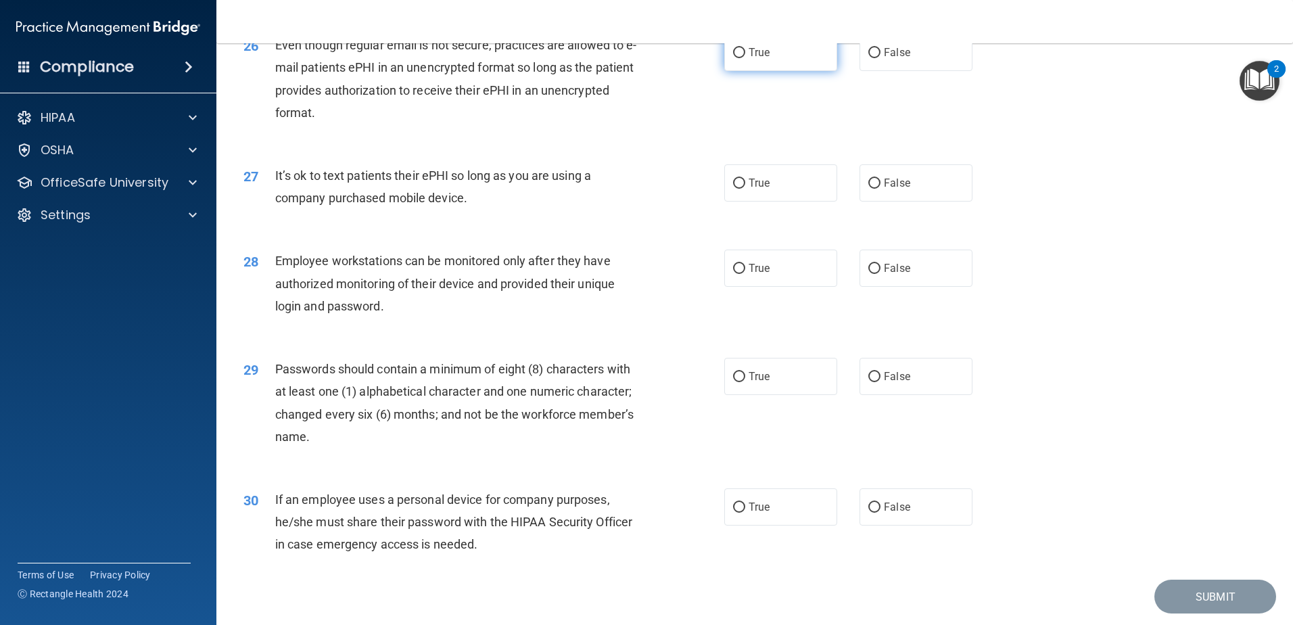
click at [758, 71] on label "True" at bounding box center [780, 52] width 113 height 37
click at [745, 58] on input "True" at bounding box center [739, 53] width 12 height 10
radio input "true"
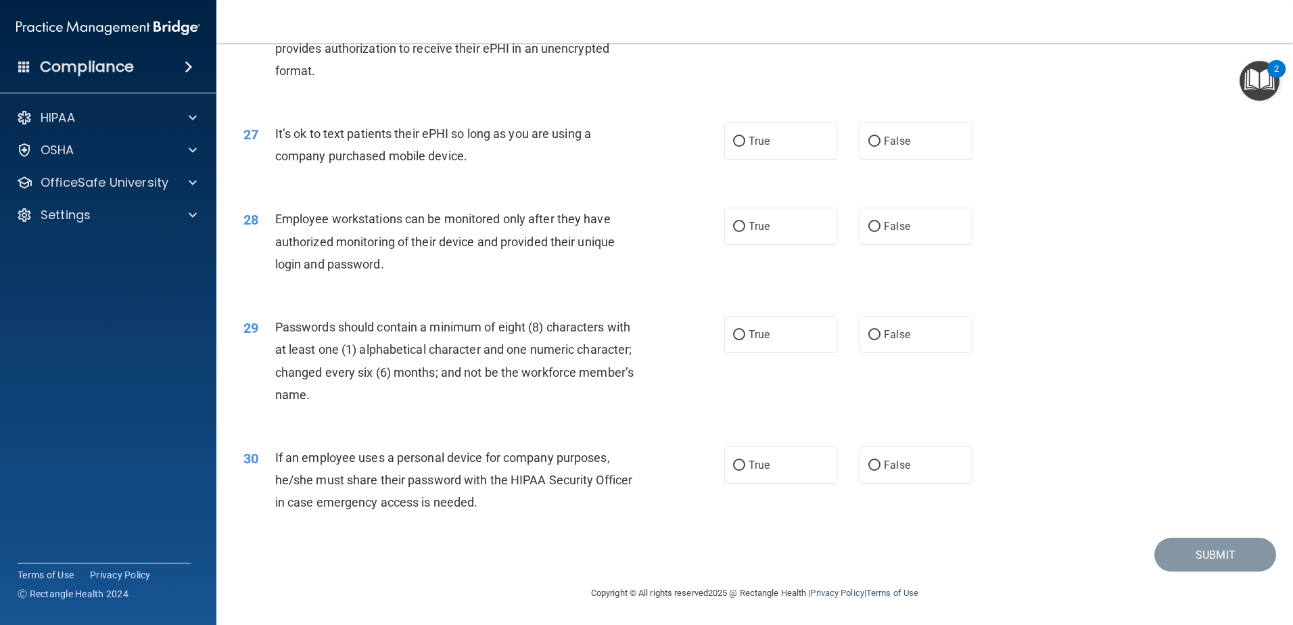
scroll to position [2770, 0]
drag, startPoint x: 428, startPoint y: 152, endPoint x: 274, endPoint y: 130, distance: 155.7
click at [274, 130] on div "27 It’s ok to text patients their ePHI so long as you are using a company purch…" at bounding box center [483, 147] width 521 height 51
drag, startPoint x: 775, startPoint y: 147, endPoint x: 650, endPoint y: 208, distance: 139.2
click at [774, 147] on label "True" at bounding box center [780, 140] width 113 height 37
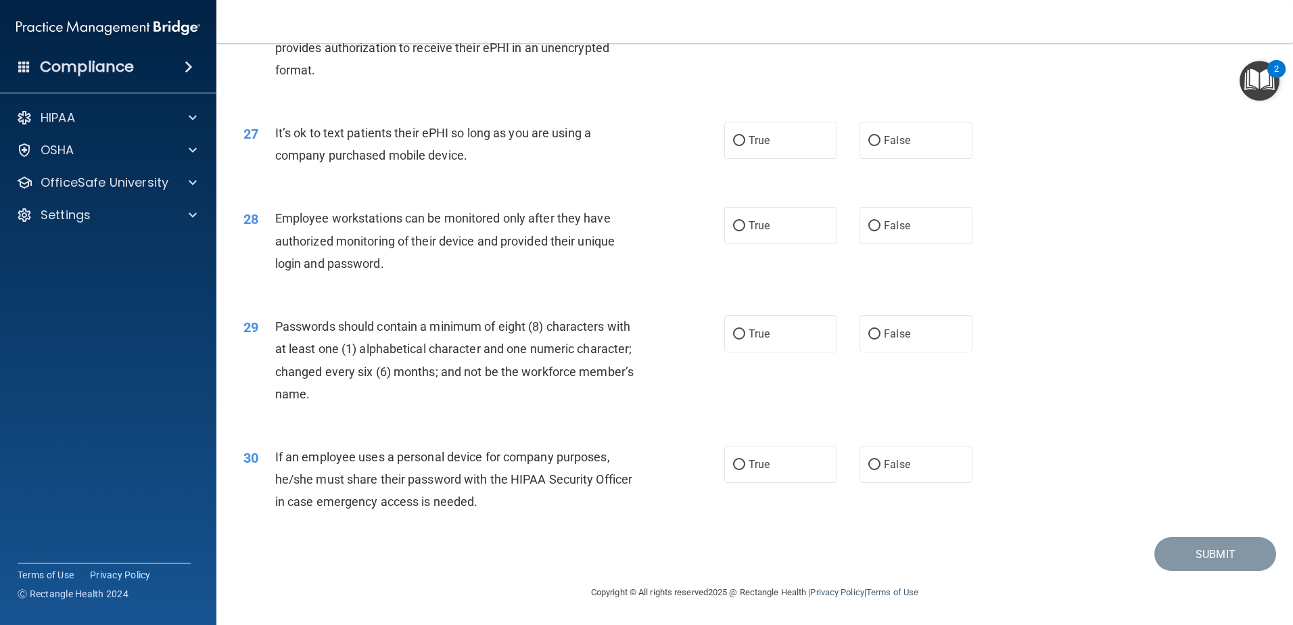
click at [745, 146] on input "True" at bounding box center [739, 141] width 12 height 10
radio input "true"
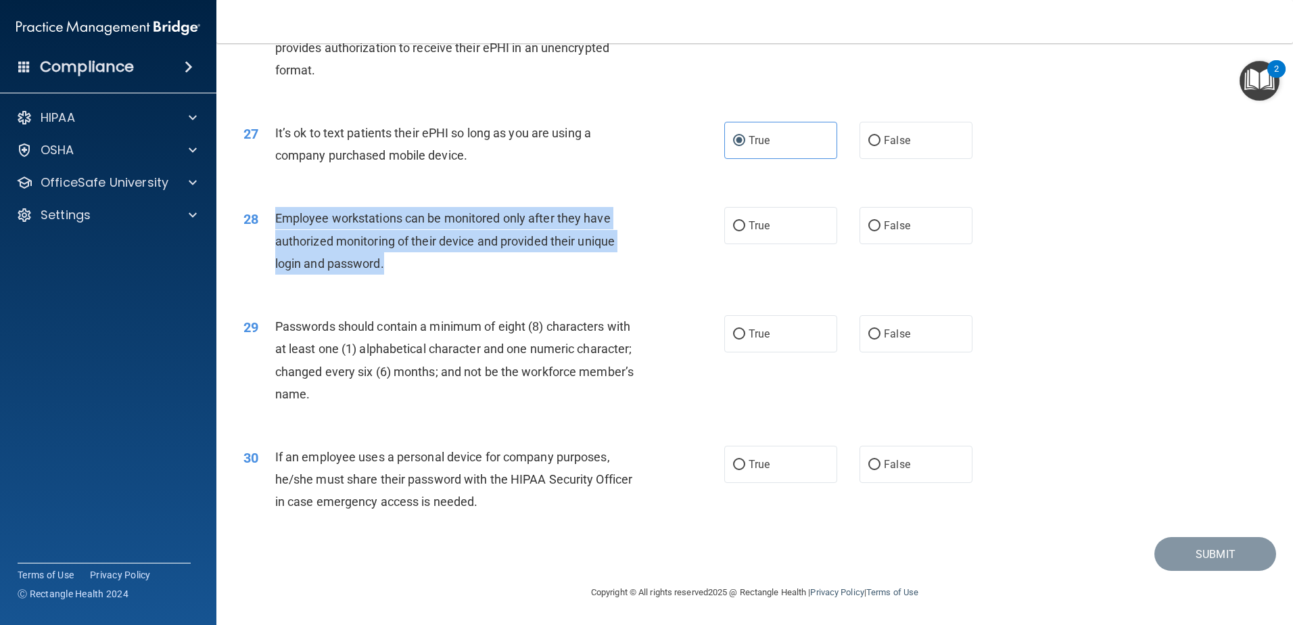
drag, startPoint x: 421, startPoint y: 254, endPoint x: 274, endPoint y: 216, distance: 151.6
click at [274, 216] on div "28 Employee workstations can be monitored only after they have authorized monit…" at bounding box center [483, 244] width 521 height 74
click at [422, 261] on div "Employee workstations can be monitored only after they have authorized monitori…" at bounding box center [463, 241] width 376 height 68
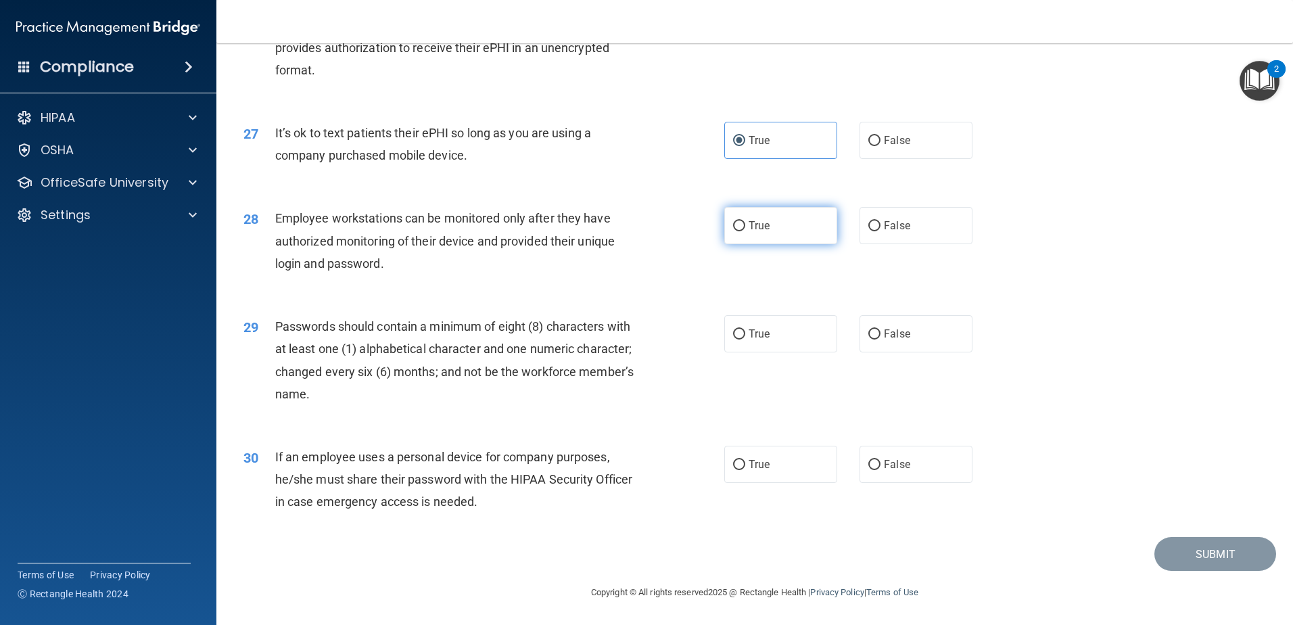
click at [760, 216] on label "True" at bounding box center [780, 225] width 113 height 37
click at [745, 221] on input "True" at bounding box center [739, 226] width 12 height 10
radio input "true"
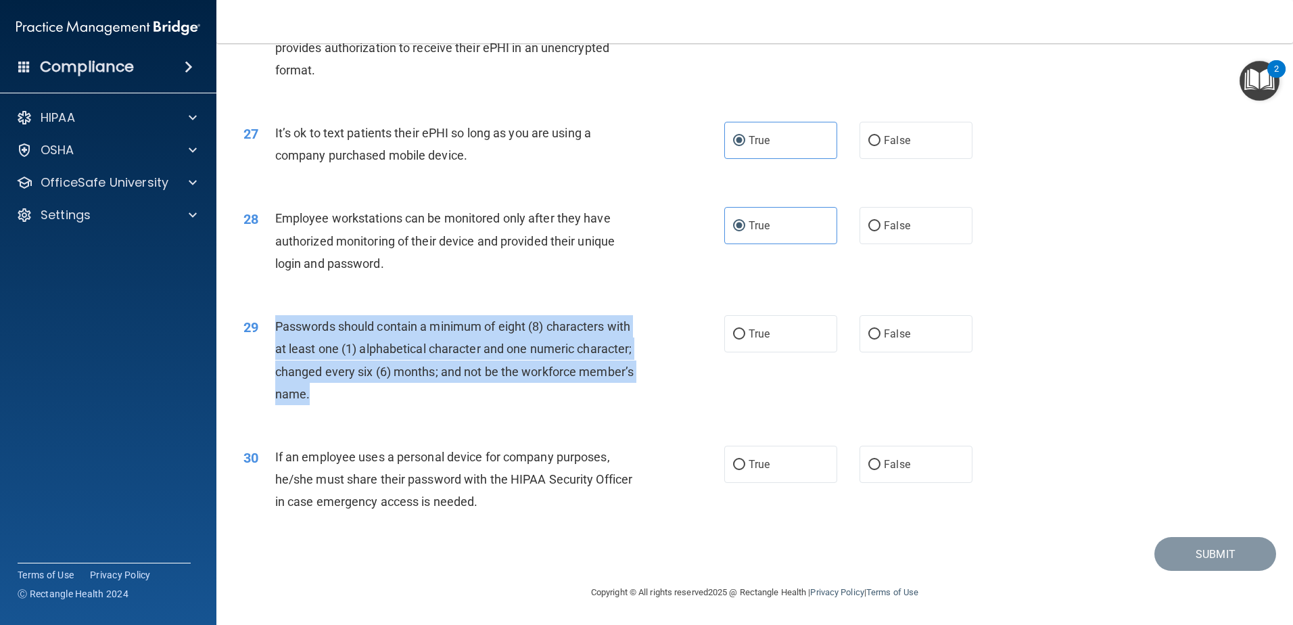
drag, startPoint x: 373, startPoint y: 397, endPoint x: 276, endPoint y: 328, distance: 119.4
click at [276, 328] on div "Passwords should contain a minimum of eight (8) characters with at least one (1…" at bounding box center [463, 360] width 376 height 90
click at [384, 391] on div "Passwords should contain a minimum of eight (8) characters with at least one (1…" at bounding box center [463, 360] width 376 height 90
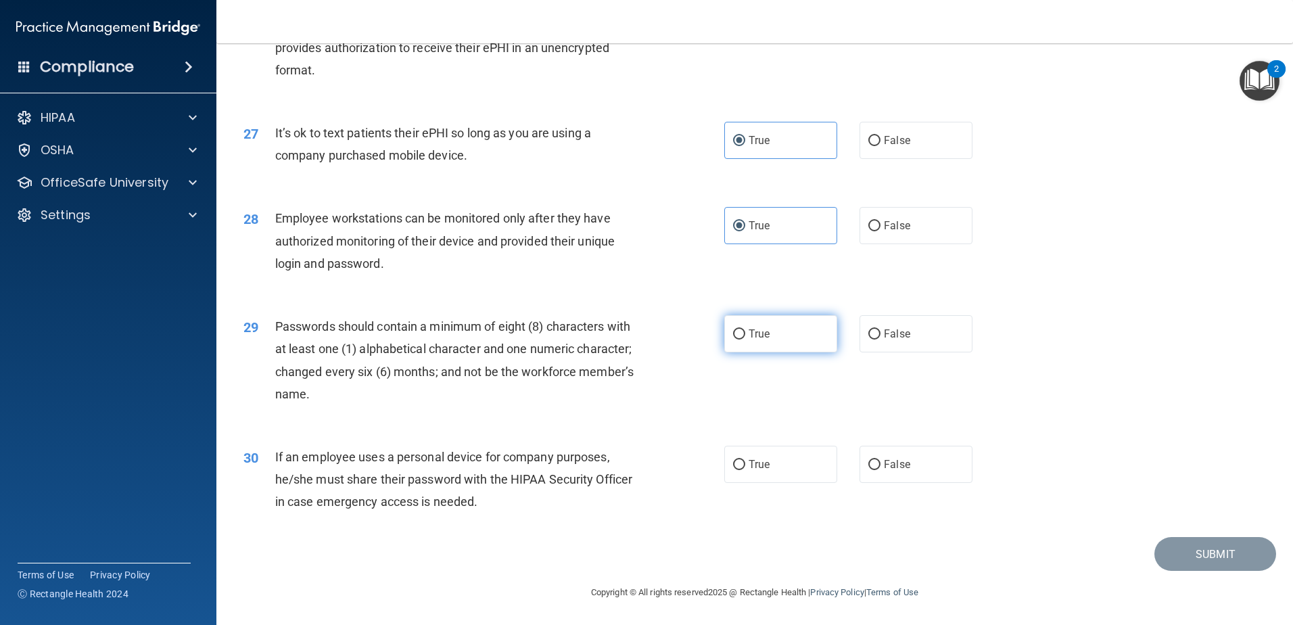
click at [783, 328] on label "True" at bounding box center [780, 333] width 113 height 37
click at [745, 329] on input "True" at bounding box center [739, 334] width 12 height 10
radio input "true"
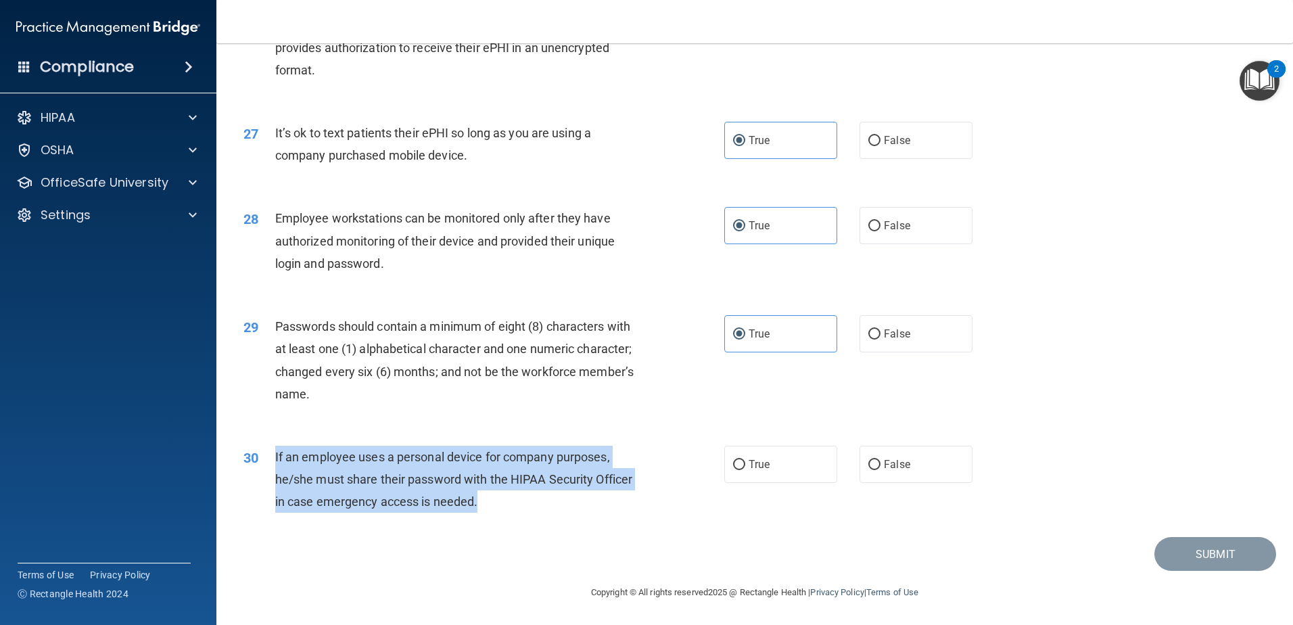
drag, startPoint x: 511, startPoint y: 504, endPoint x: 266, endPoint y: 465, distance: 247.2
click at [266, 465] on div "30 If an employee uses a personal device for company purposes, he/she must shar…" at bounding box center [483, 483] width 521 height 74
click at [514, 502] on div "If an employee uses a personal device for company purposes, he/she must share t…" at bounding box center [463, 480] width 376 height 68
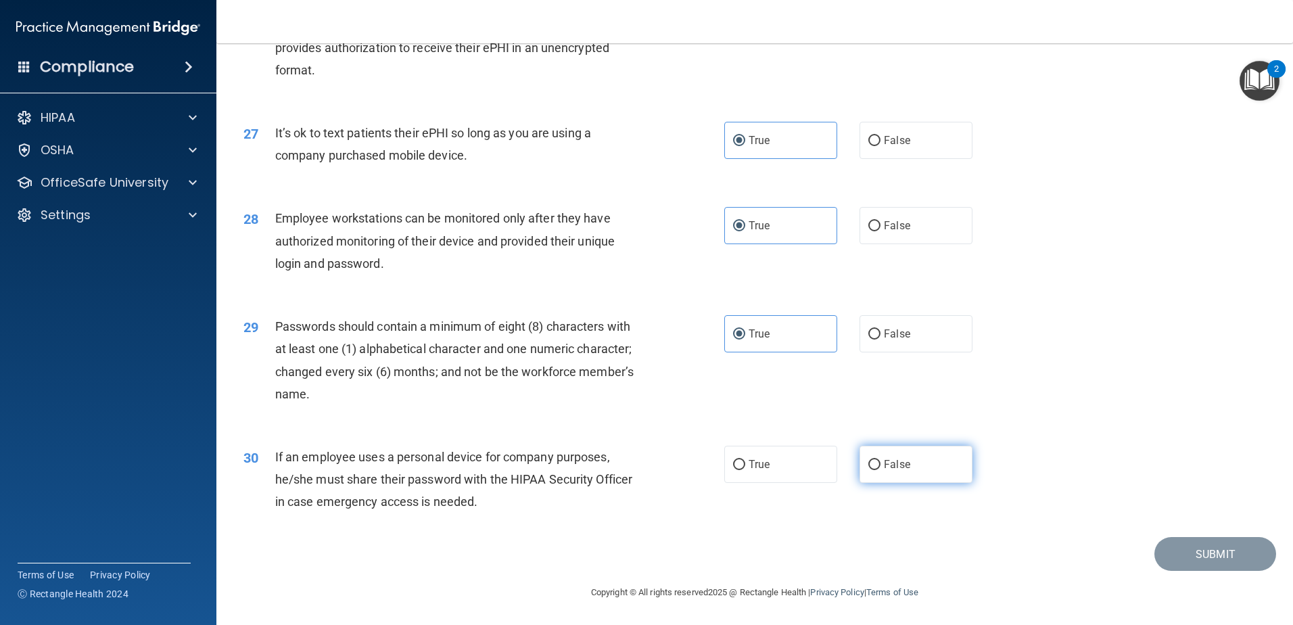
click at [876, 457] on label "False" at bounding box center [916, 464] width 113 height 37
click at [876, 460] on input "False" at bounding box center [874, 465] width 12 height 10
radio input "true"
click at [1188, 555] on button "Submit" at bounding box center [1216, 554] width 122 height 34
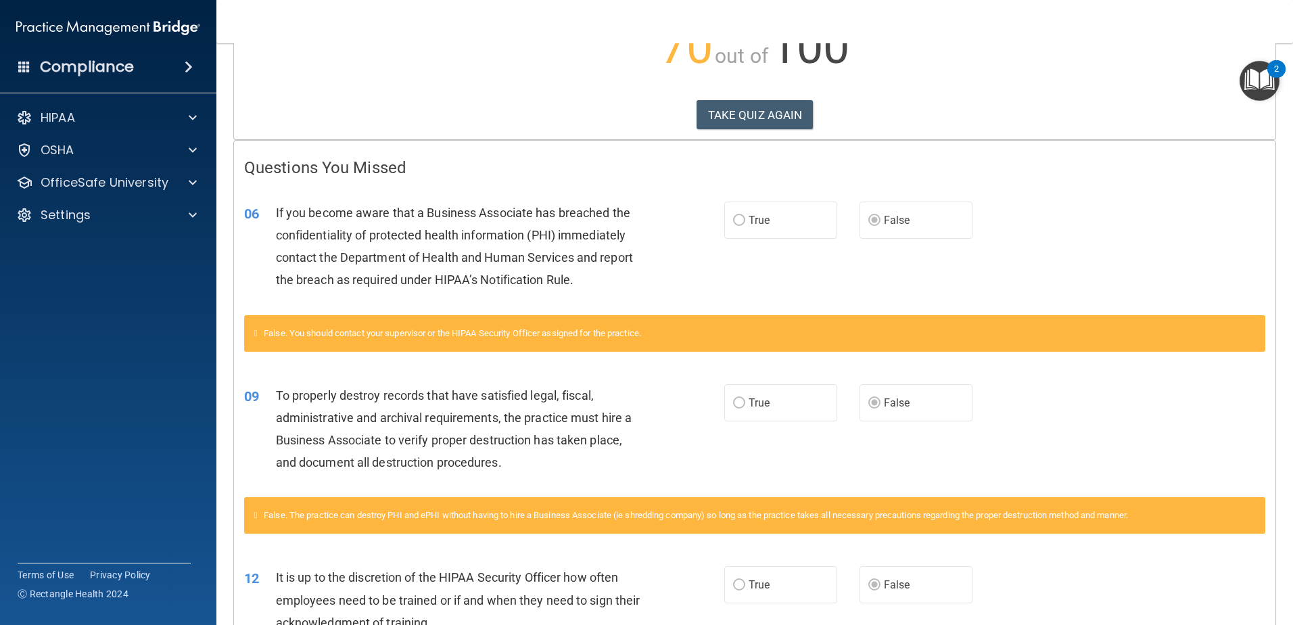
scroll to position [203, 0]
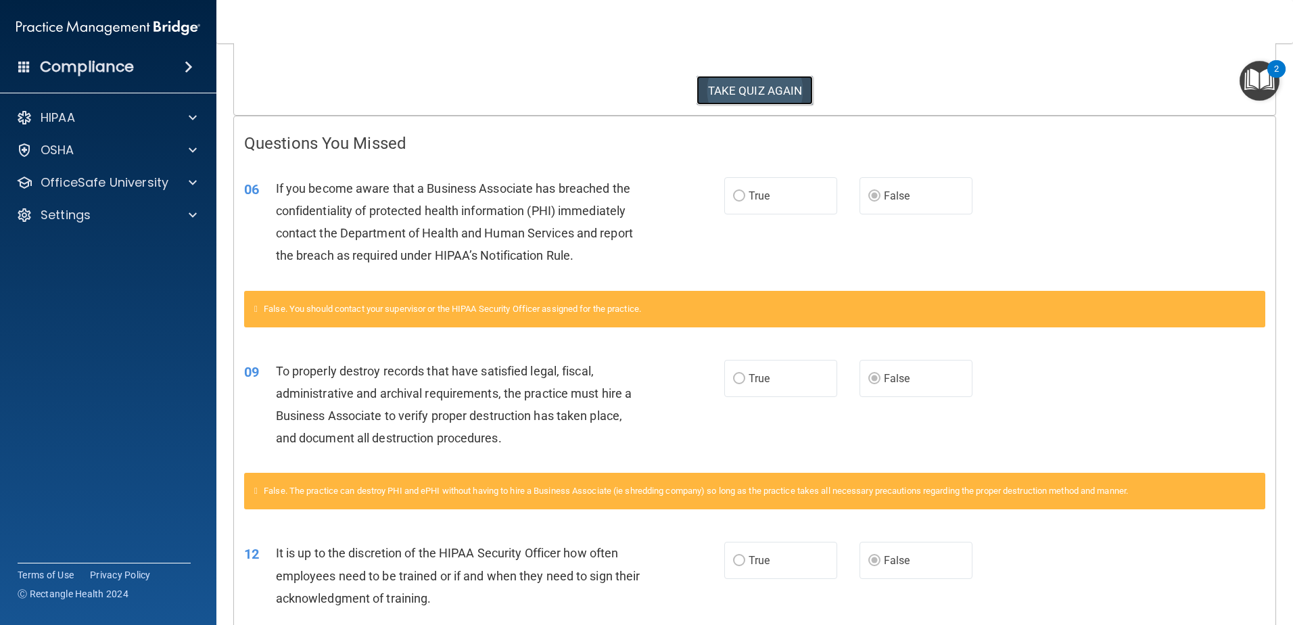
click at [714, 91] on button "TAKE QUIZ AGAIN" at bounding box center [755, 91] width 117 height 30
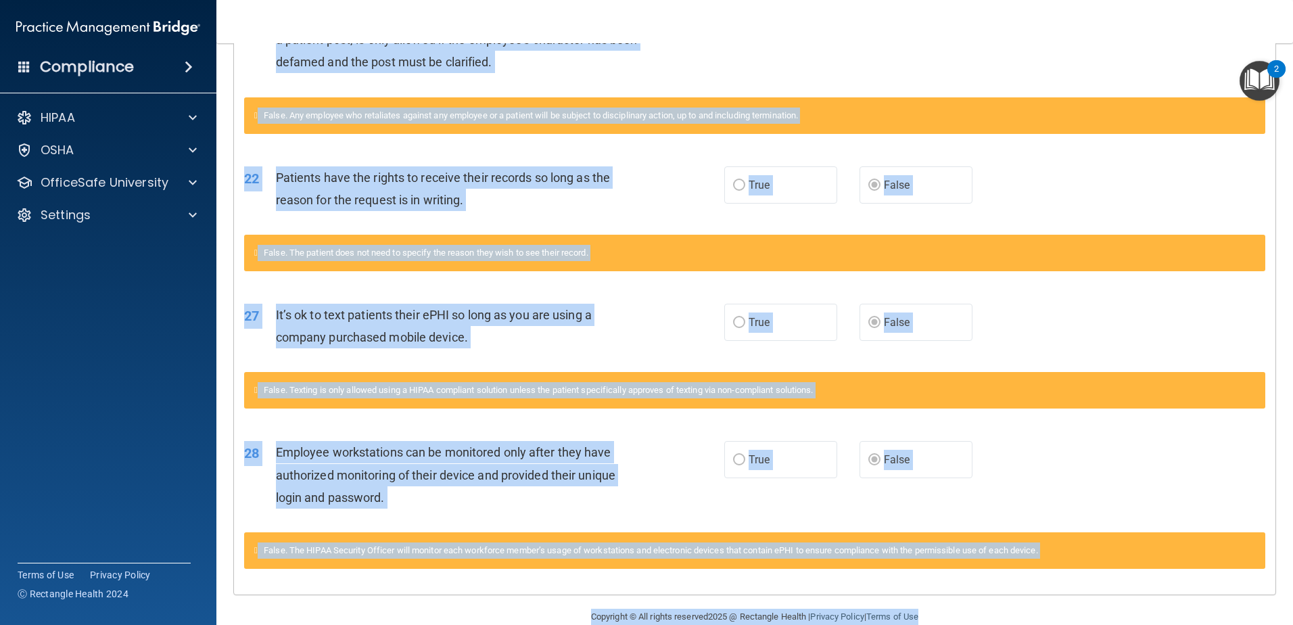
scroll to position [1221, 0]
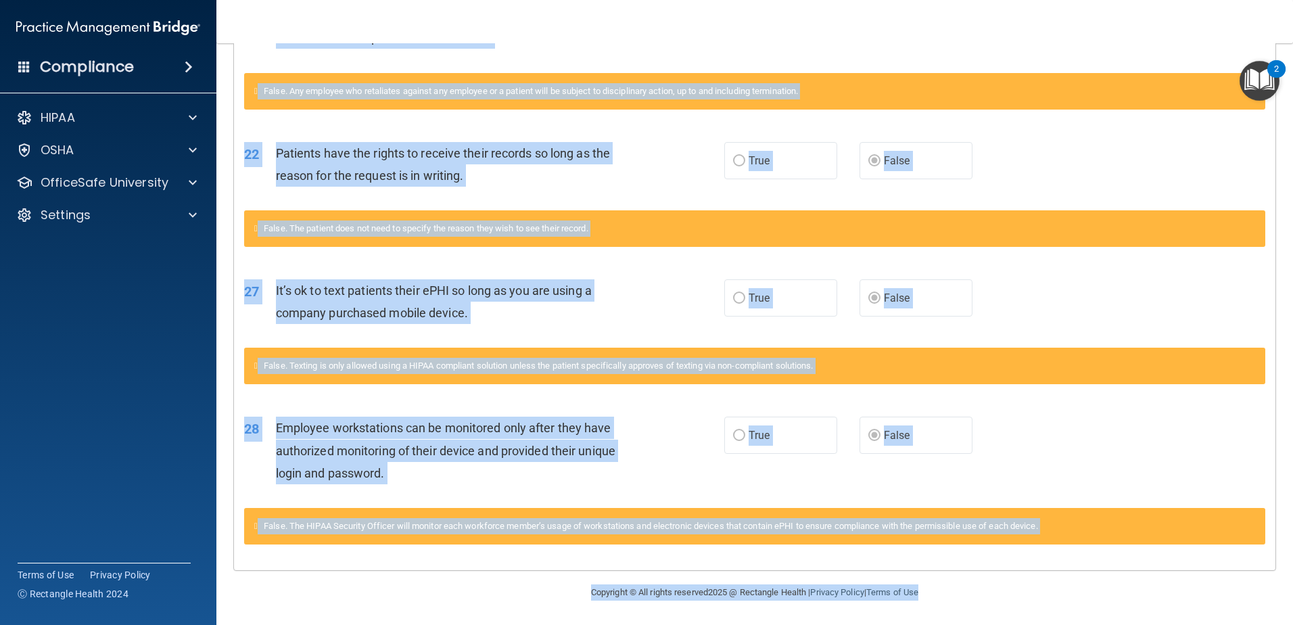
drag, startPoint x: 244, startPoint y: 343, endPoint x: 1092, endPoint y: 659, distance: 904.7
click at [1092, 624] on html "Compliance HIPAA Documents and Policies Report an Incident Business Associates …" at bounding box center [646, 312] width 1293 height 625
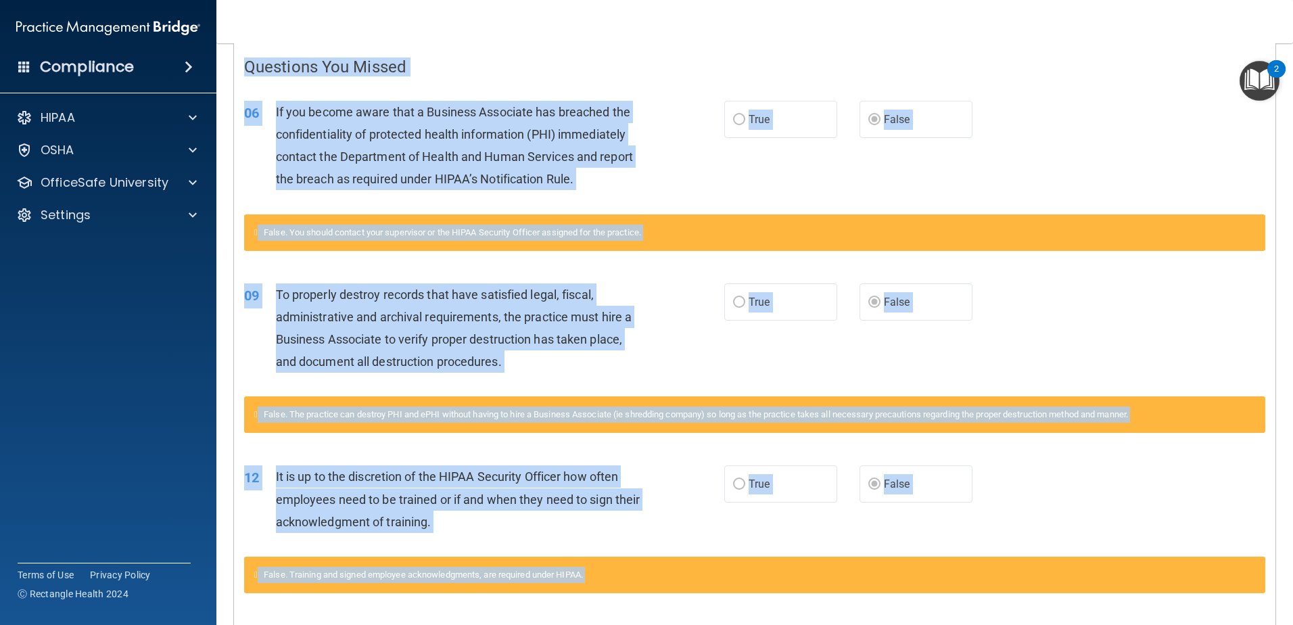
scroll to position [0, 0]
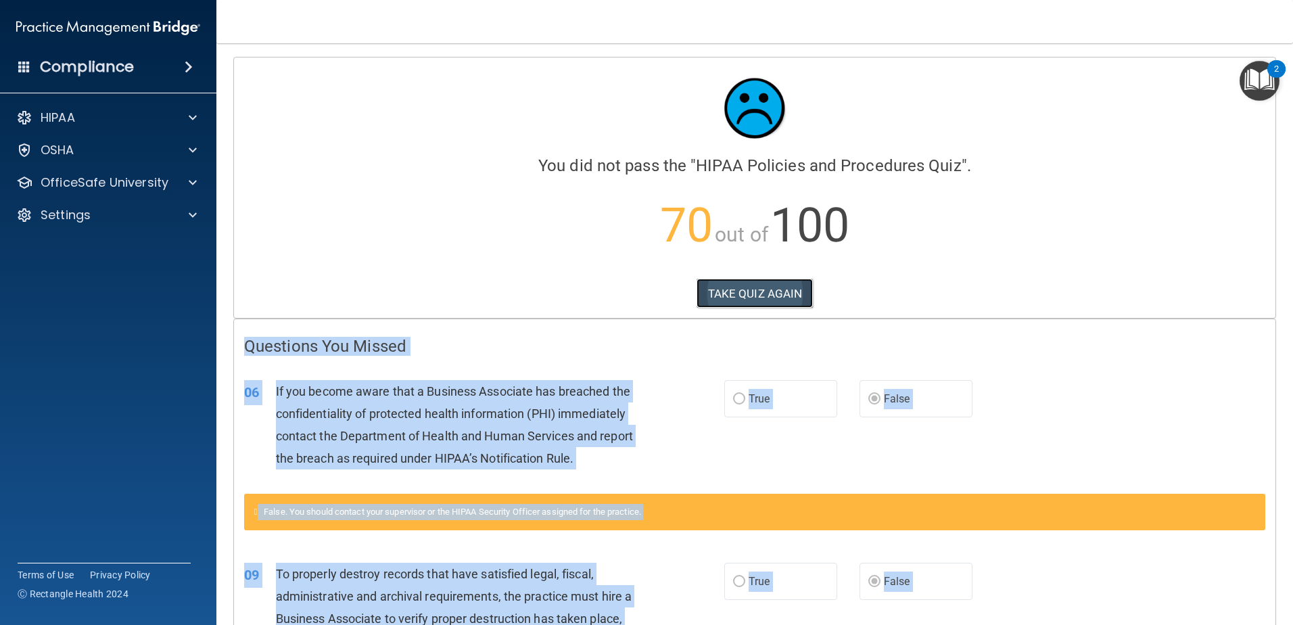
click at [764, 284] on button "TAKE QUIZ AGAIN" at bounding box center [755, 294] width 117 height 30
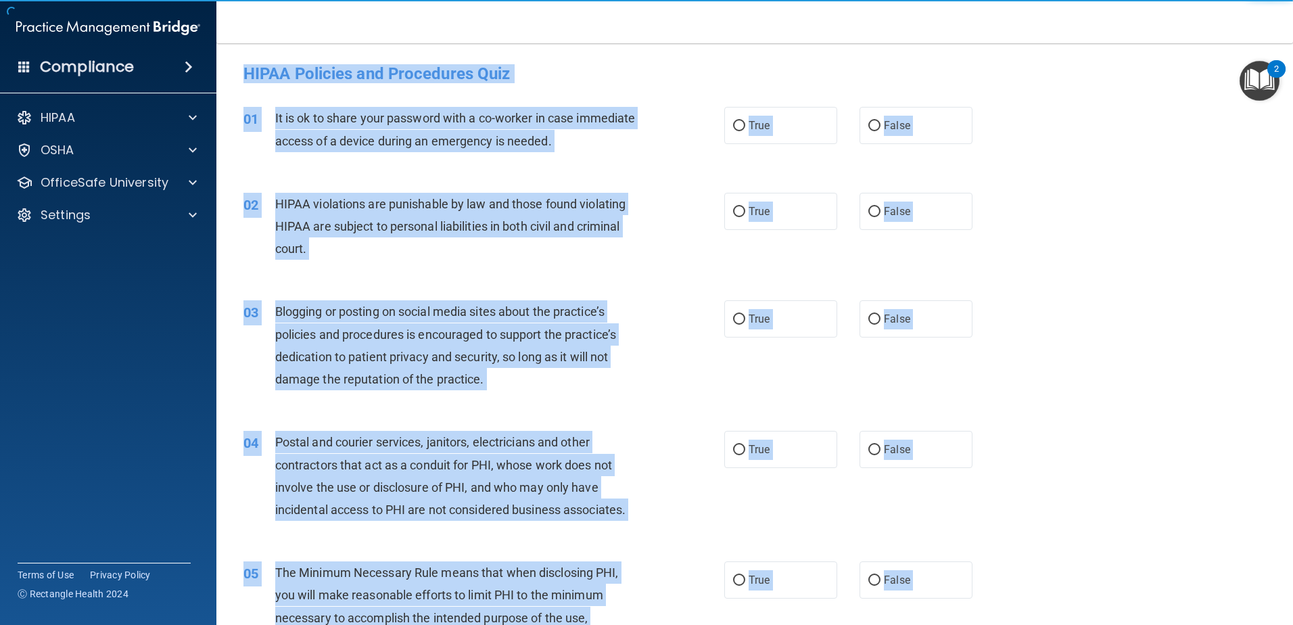
drag, startPoint x: 1171, startPoint y: 183, endPoint x: 1132, endPoint y: 191, distance: 39.3
click at [1170, 183] on div "02 HIPAA violations are punishable by law and those found violating HIPAA are s…" at bounding box center [754, 230] width 1043 height 108
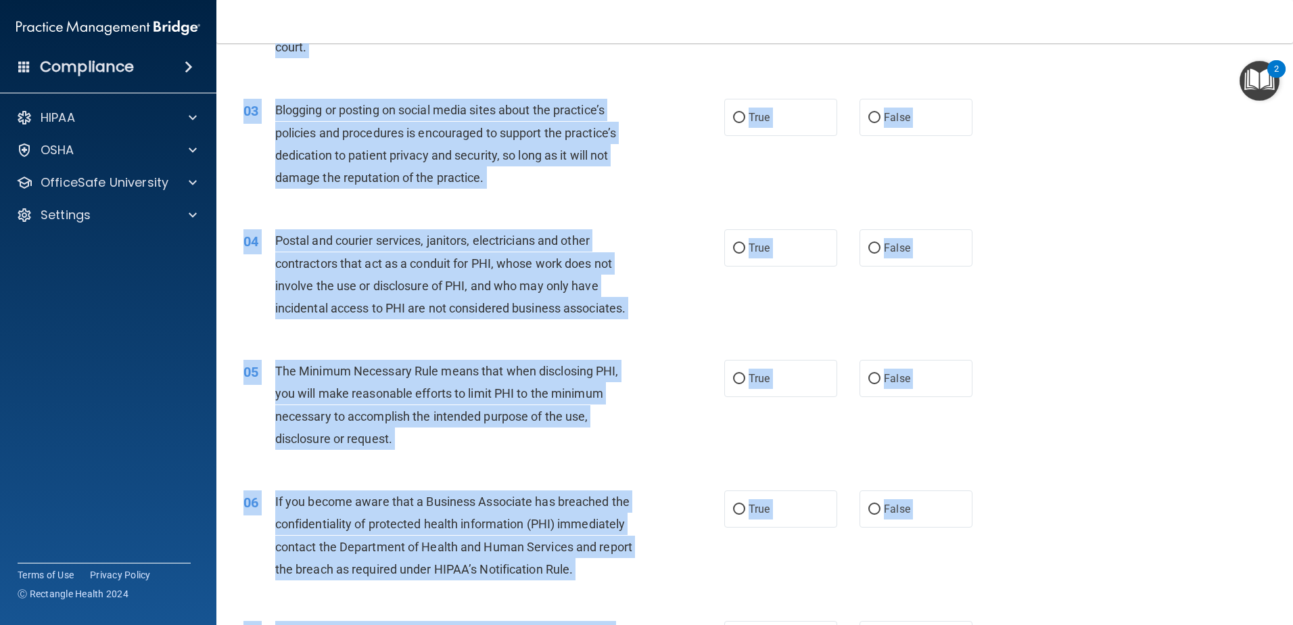
scroll to position [203, 0]
click at [1102, 198] on div "03 Blogging or posting on social media sites about the practice’s policies and …" at bounding box center [754, 145] width 1043 height 131
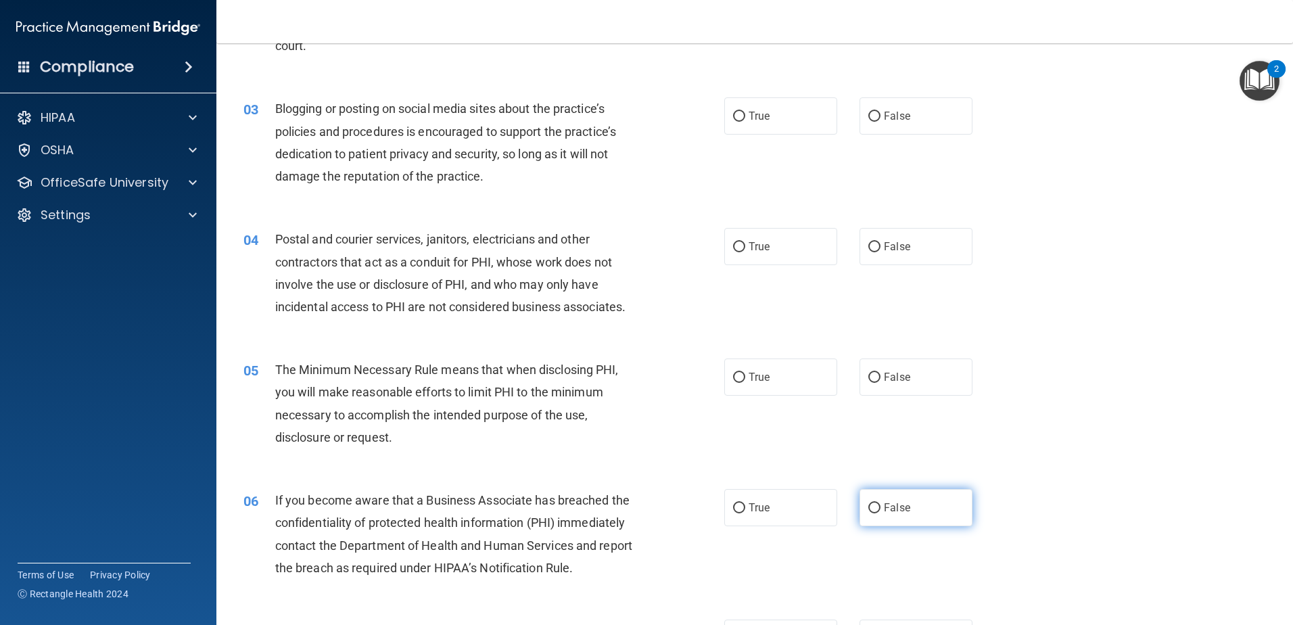
click at [884, 505] on span "False" at bounding box center [897, 507] width 26 height 13
click at [881, 505] on input "False" at bounding box center [874, 508] width 12 height 10
radio input "true"
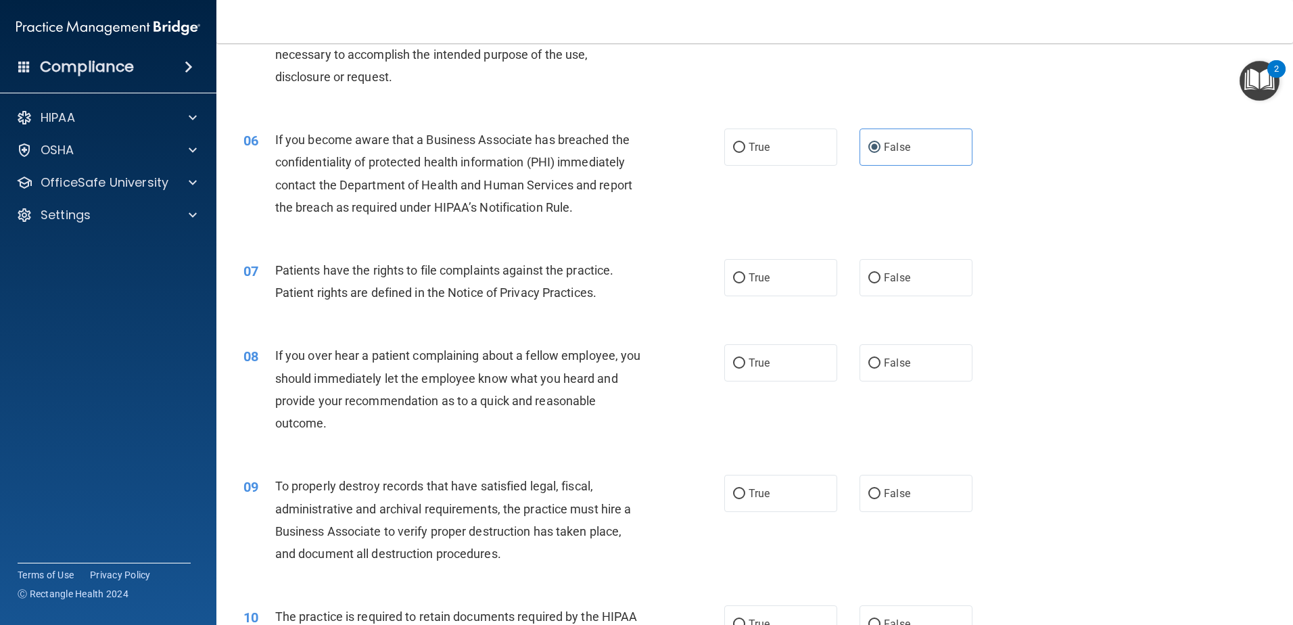
scroll to position [609, 0]
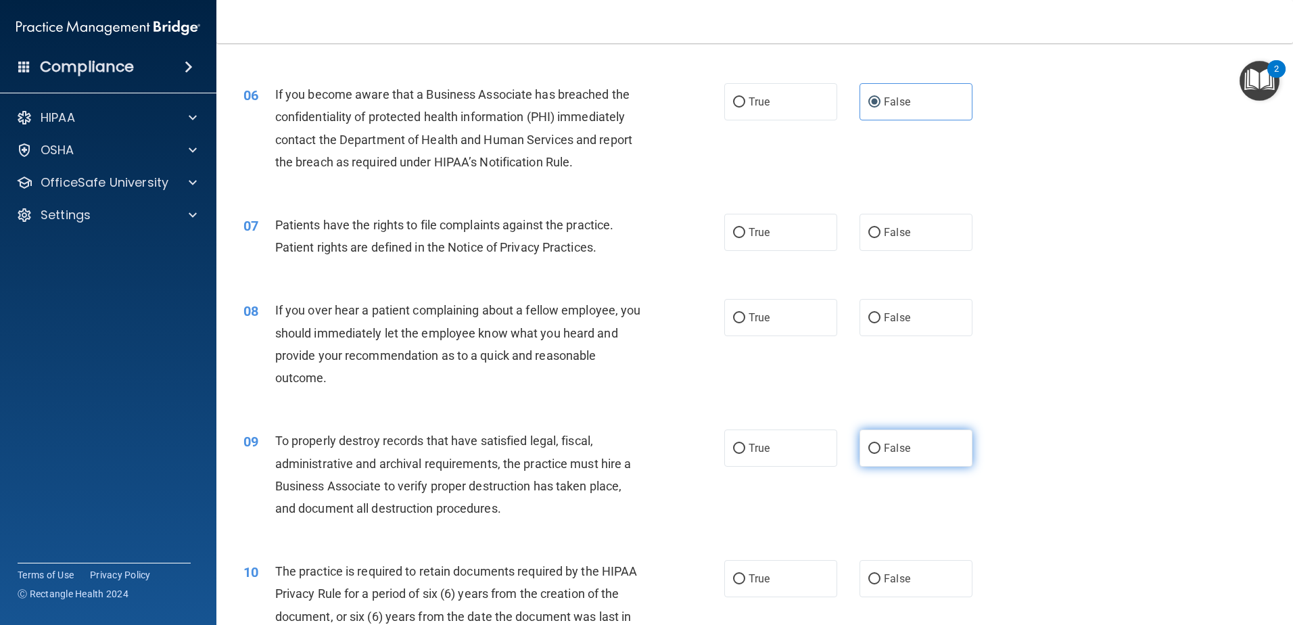
drag, startPoint x: 910, startPoint y: 456, endPoint x: 901, endPoint y: 465, distance: 12.4
click at [909, 456] on label "False" at bounding box center [916, 448] width 113 height 37
click at [881, 454] on input "False" at bounding box center [874, 449] width 12 height 10
radio input "true"
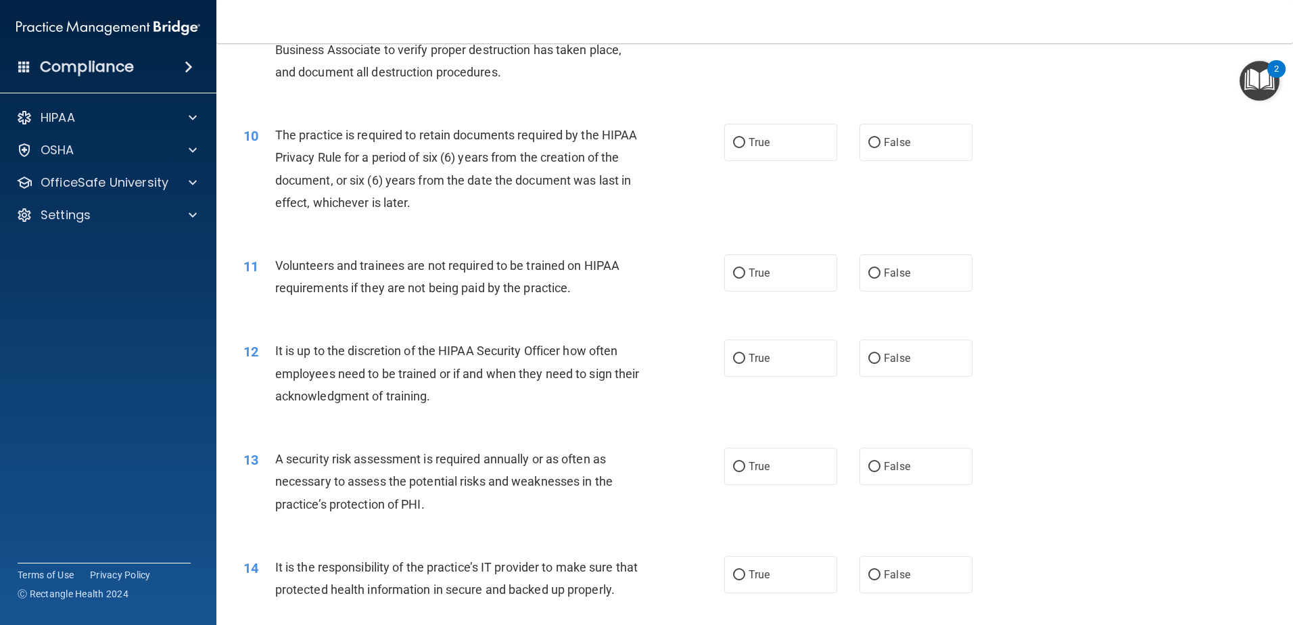
scroll to position [1082, 0]
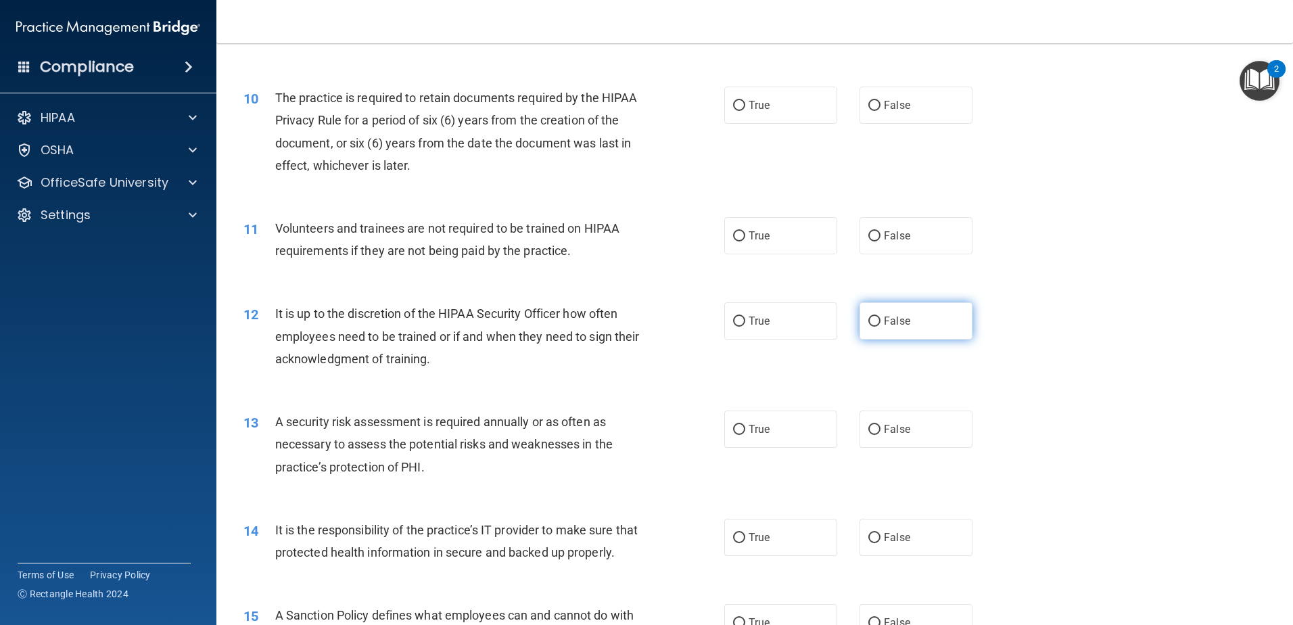
click at [897, 321] on span "False" at bounding box center [897, 321] width 26 height 13
click at [881, 321] on input "False" at bounding box center [874, 322] width 12 height 10
radio input "true"
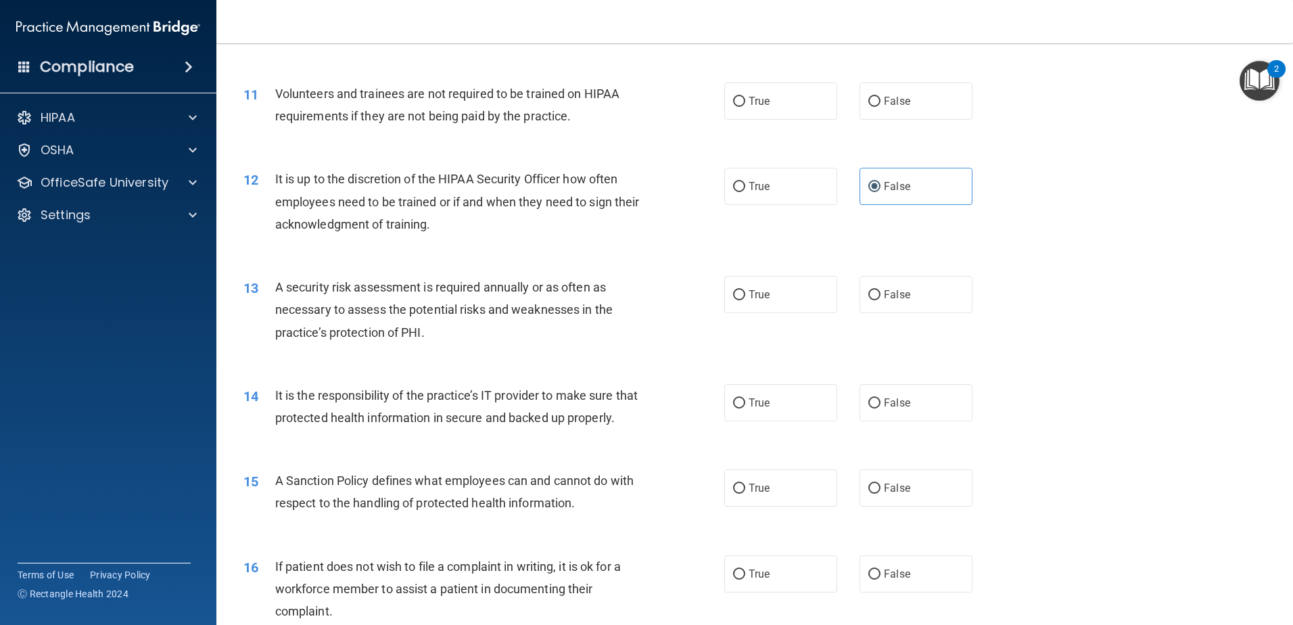
scroll to position [1217, 0]
click at [902, 400] on span "False" at bounding box center [897, 402] width 26 height 13
click at [881, 400] on input "False" at bounding box center [874, 403] width 12 height 10
radio input "true"
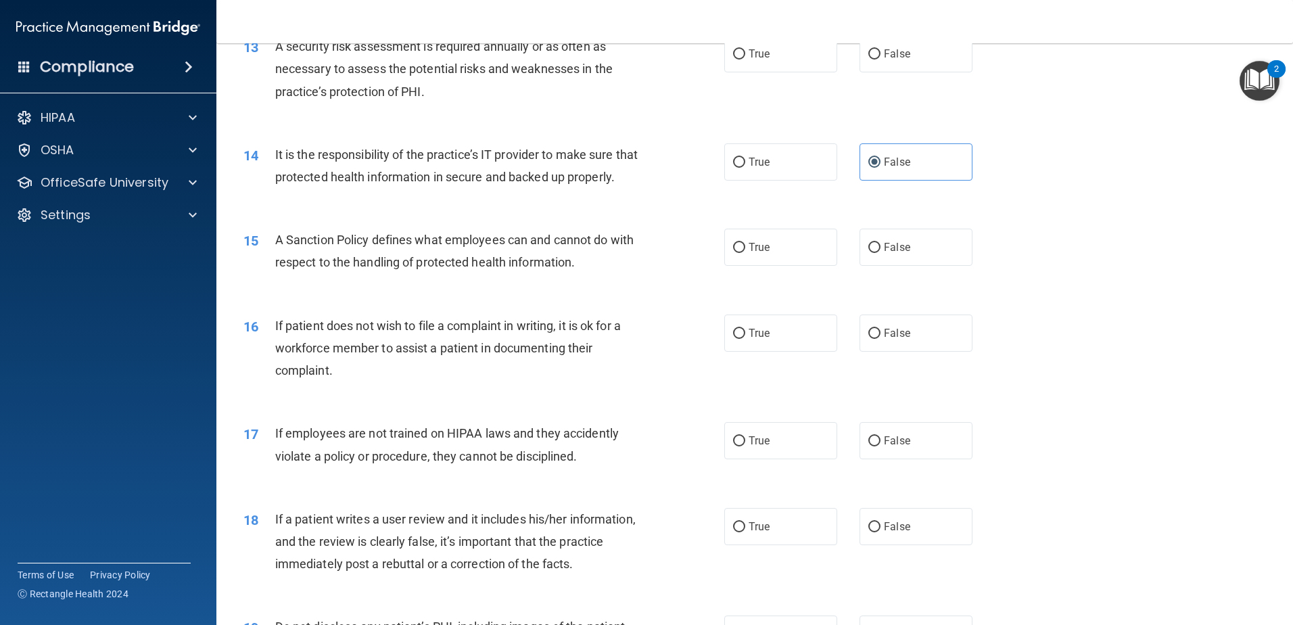
scroll to position [1488, 0]
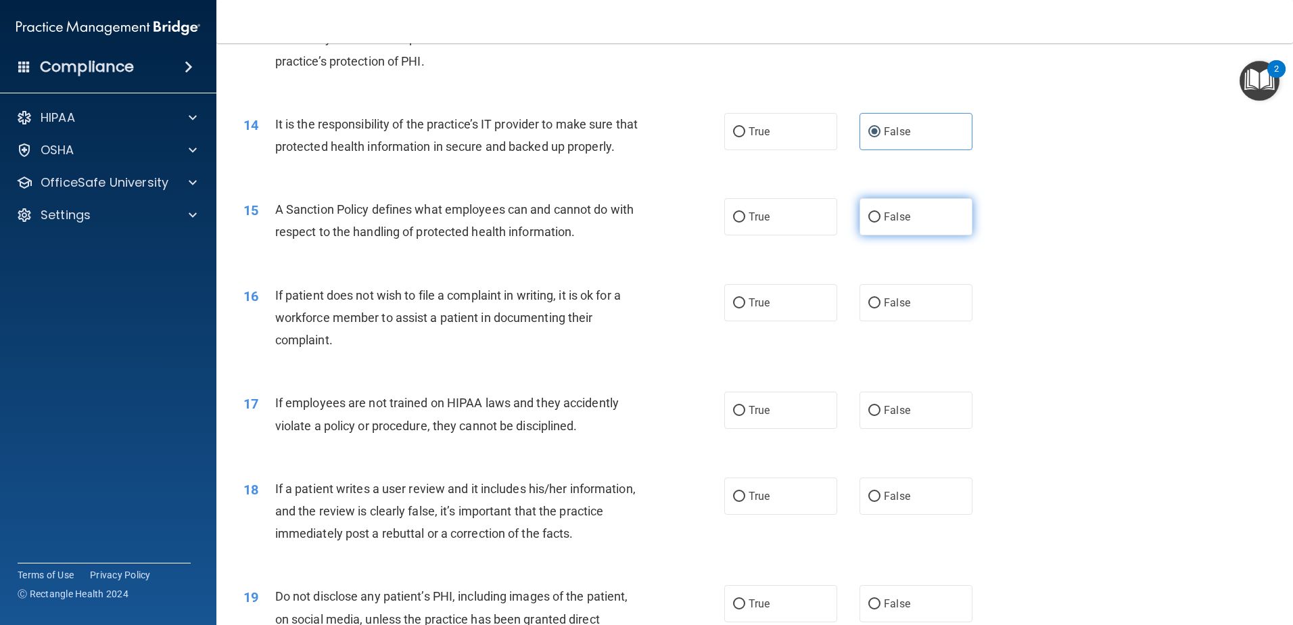
click at [900, 223] on span "False" at bounding box center [897, 216] width 26 height 13
click at [881, 223] on input "False" at bounding box center [874, 217] width 12 height 10
radio input "true"
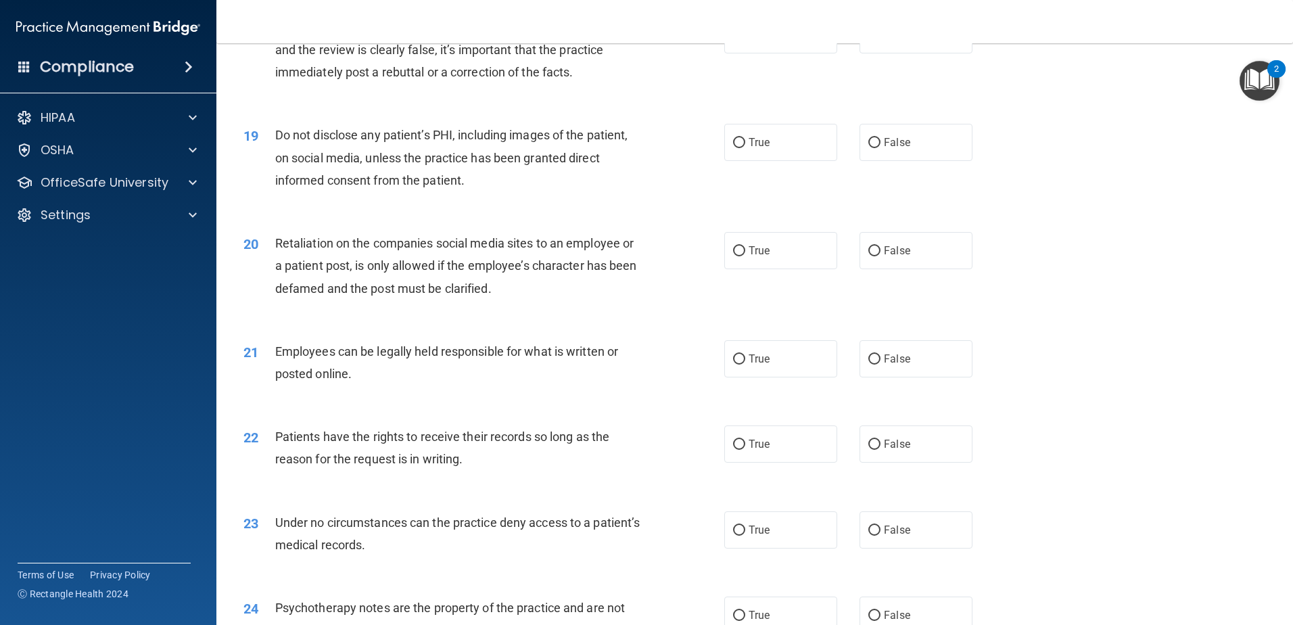
scroll to position [1962, 0]
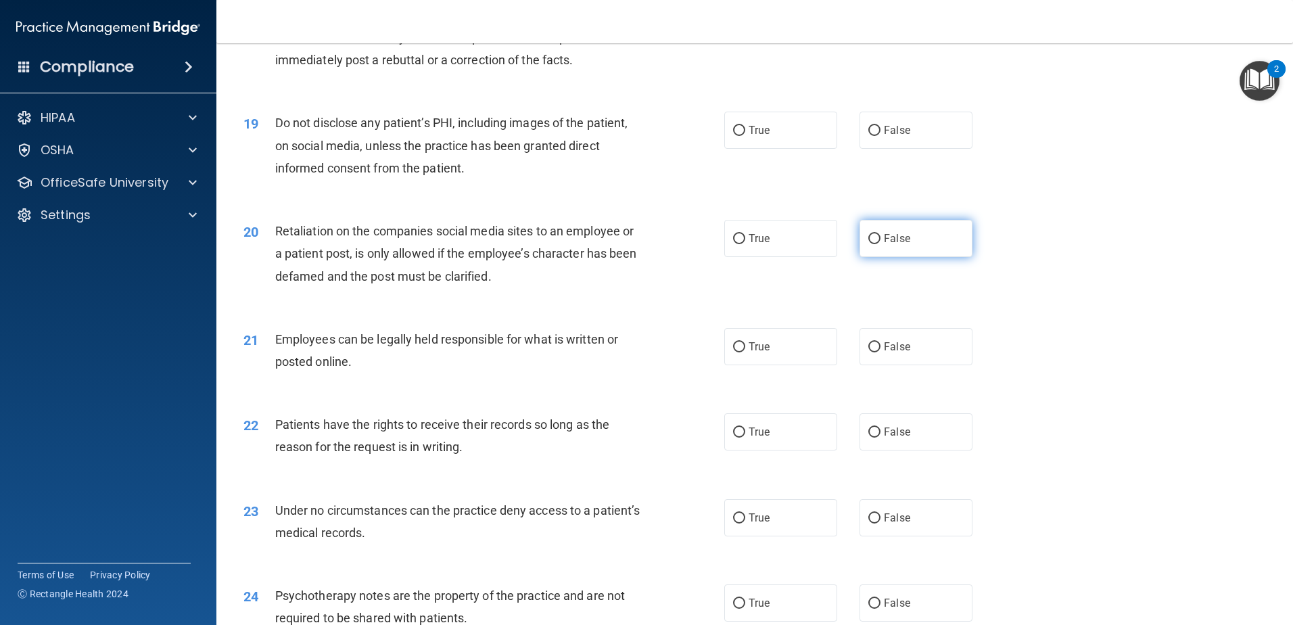
click at [877, 257] on label "False" at bounding box center [916, 238] width 113 height 37
click at [877, 244] on input "False" at bounding box center [874, 239] width 12 height 10
radio input "true"
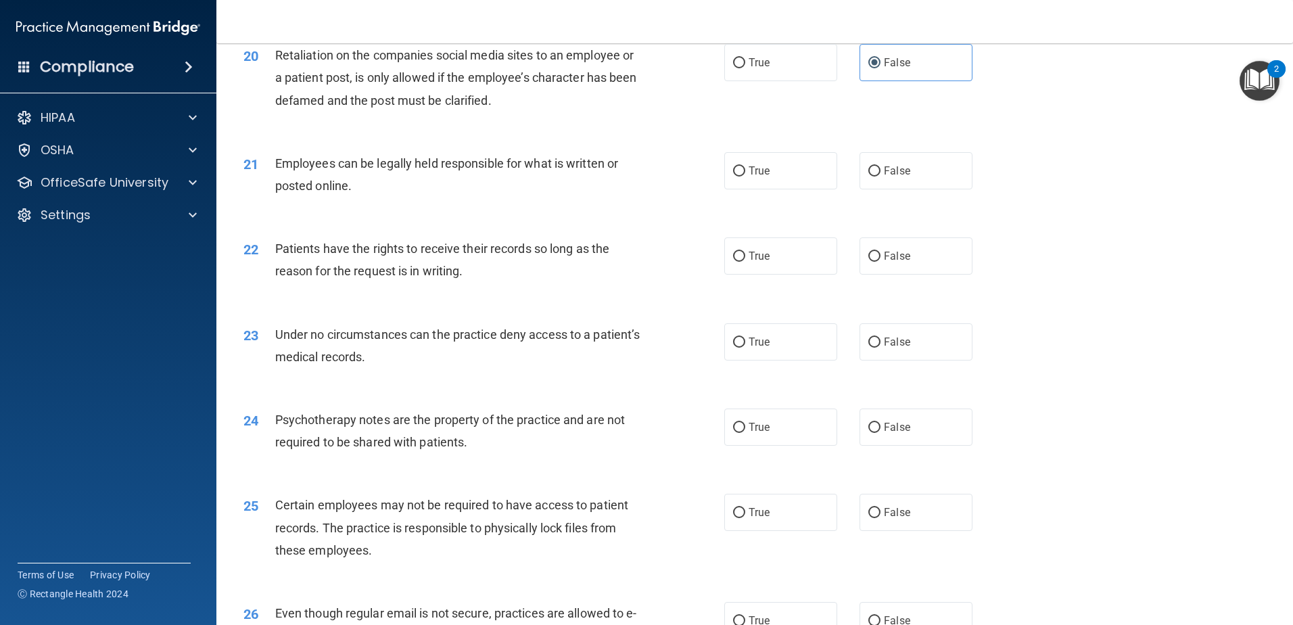
scroll to position [2232, 0]
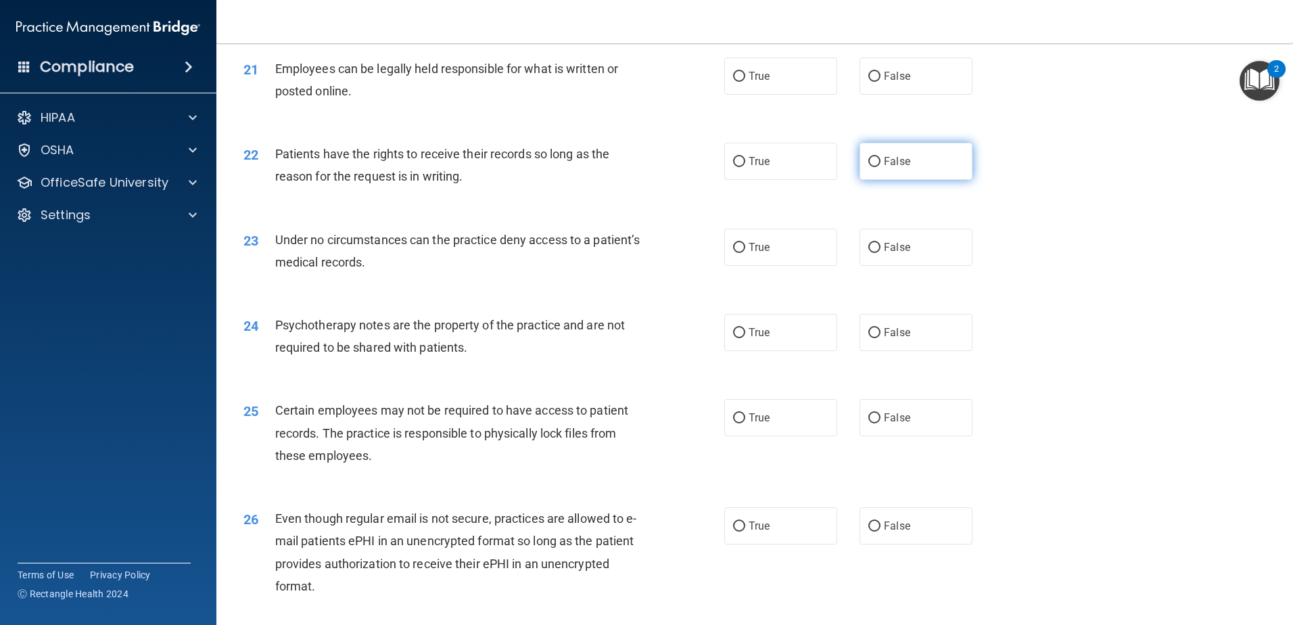
click at [891, 168] on span "False" at bounding box center [897, 161] width 26 height 13
click at [881, 167] on input "False" at bounding box center [874, 162] width 12 height 10
radio input "true"
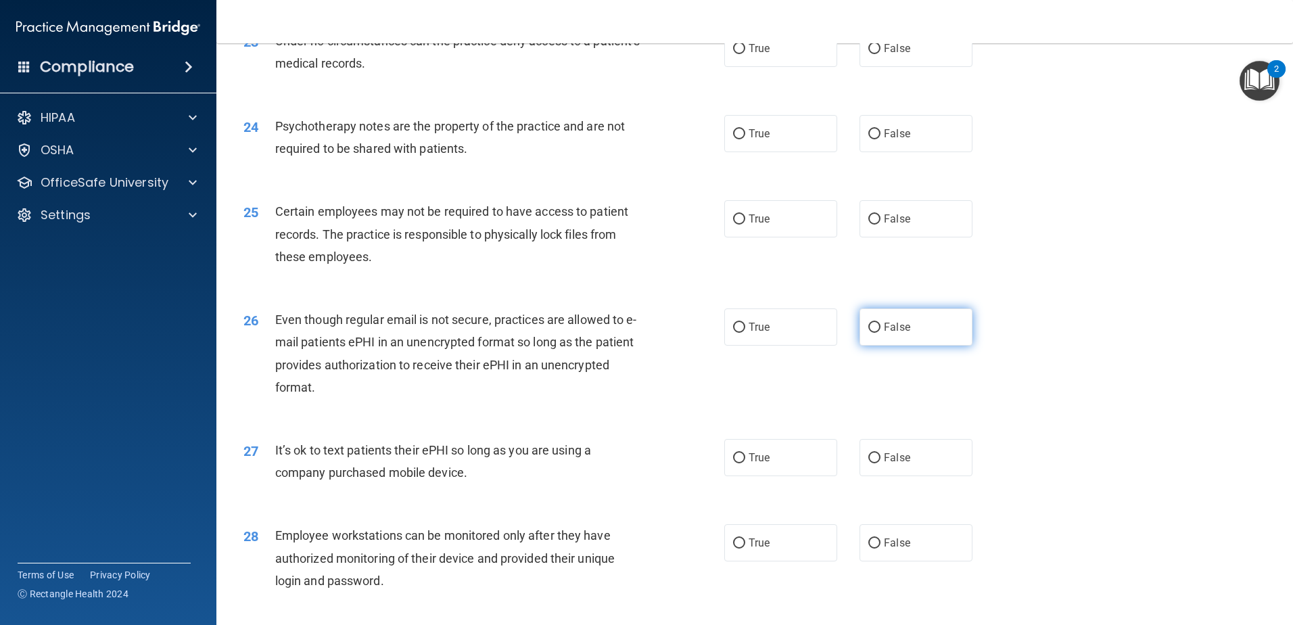
scroll to position [2435, 0]
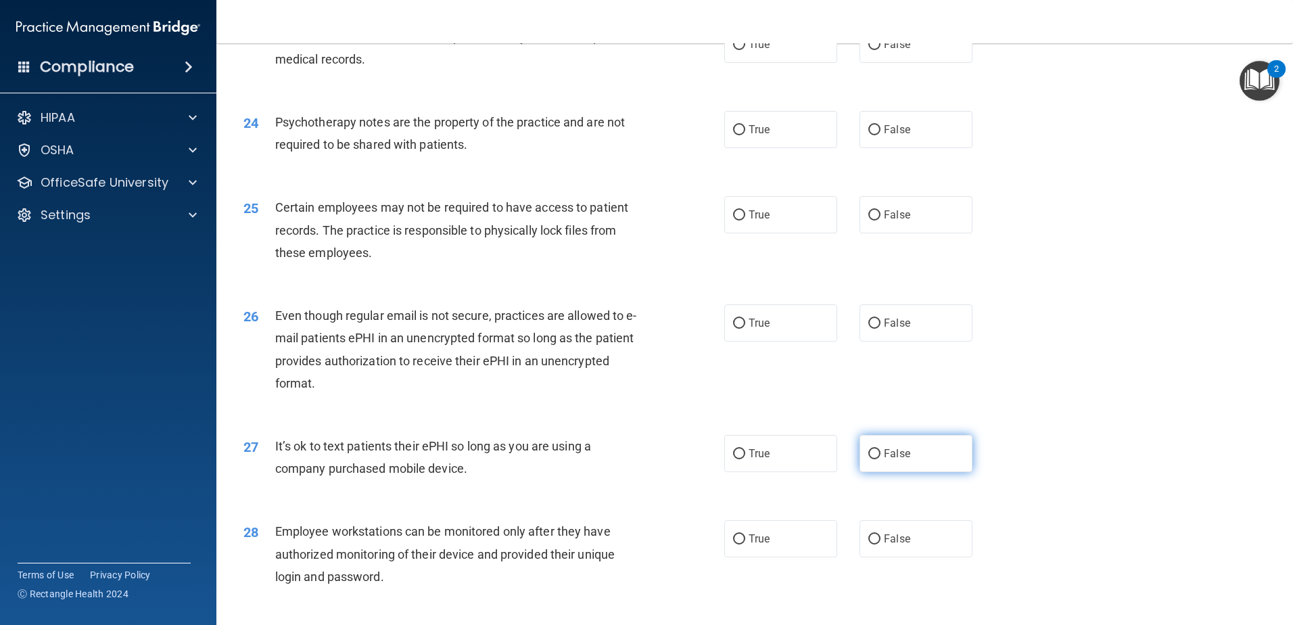
click at [880, 472] on label "False" at bounding box center [916, 453] width 113 height 37
click at [880, 459] on input "False" at bounding box center [874, 454] width 12 height 10
radio input "true"
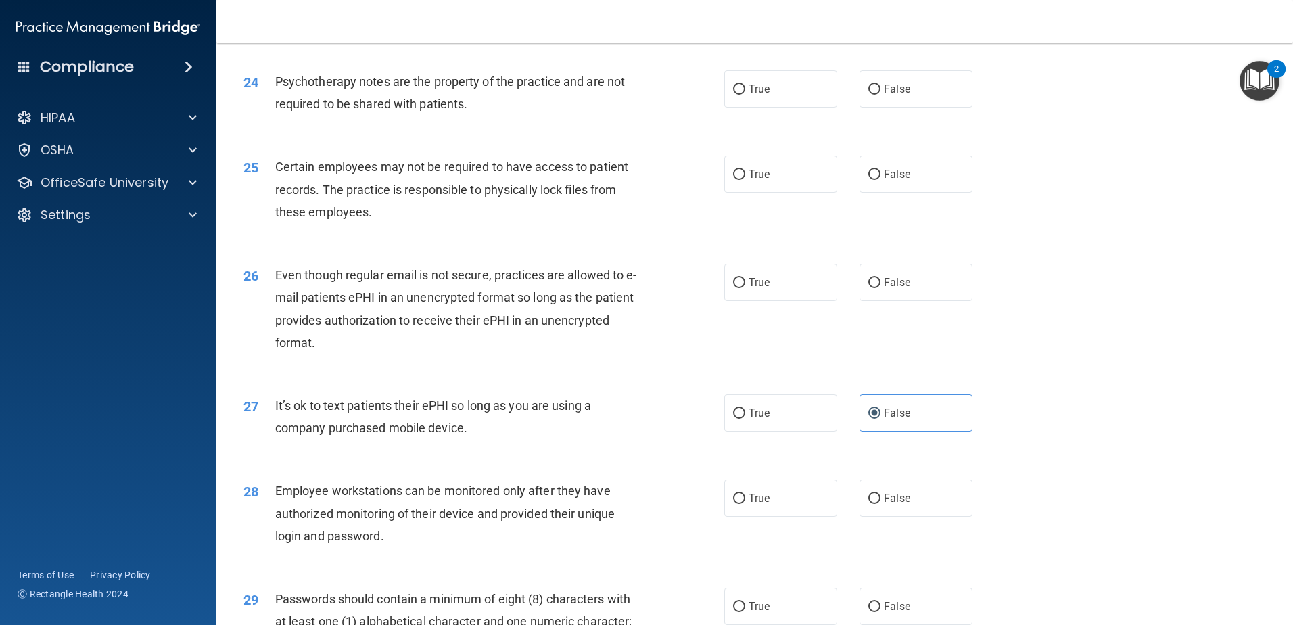
scroll to position [2706, 0]
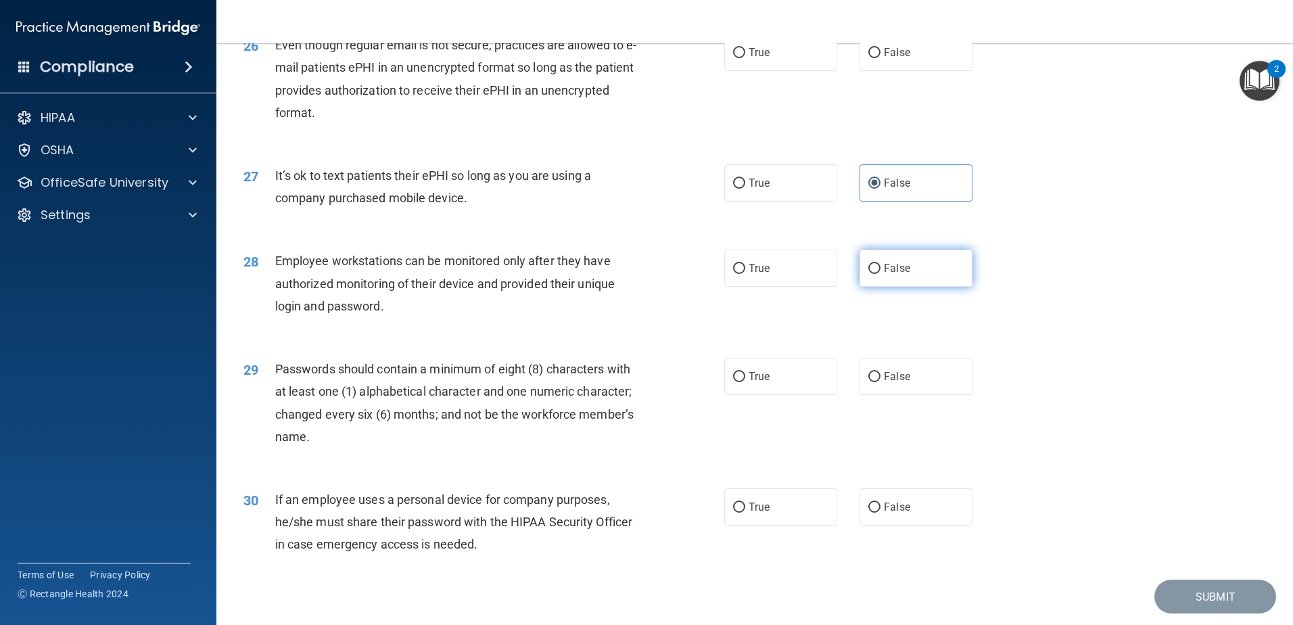
click at [880, 287] on label "False" at bounding box center [916, 268] width 113 height 37
click at [880, 274] on input "False" at bounding box center [874, 269] width 12 height 10
radio input "true"
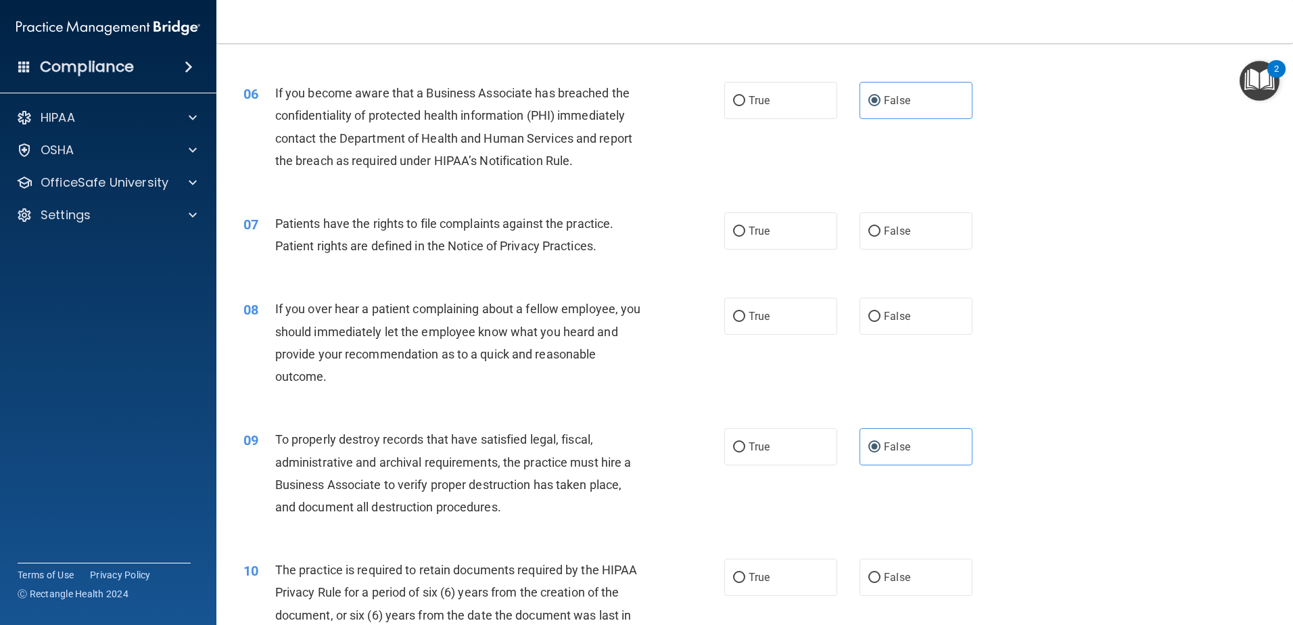
scroll to position [0, 0]
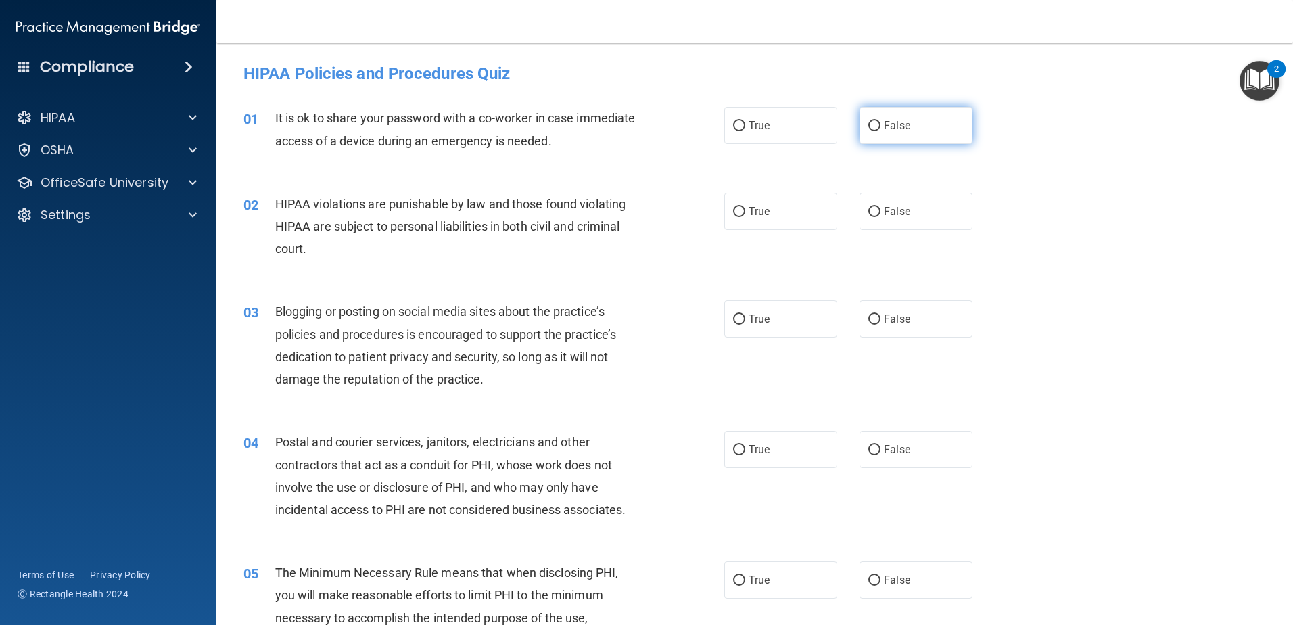
click at [900, 119] on span "False" at bounding box center [897, 125] width 26 height 13
click at [881, 121] on input "False" at bounding box center [874, 126] width 12 height 10
radio input "true"
click at [733, 208] on input "True" at bounding box center [739, 212] width 12 height 10
radio input "true"
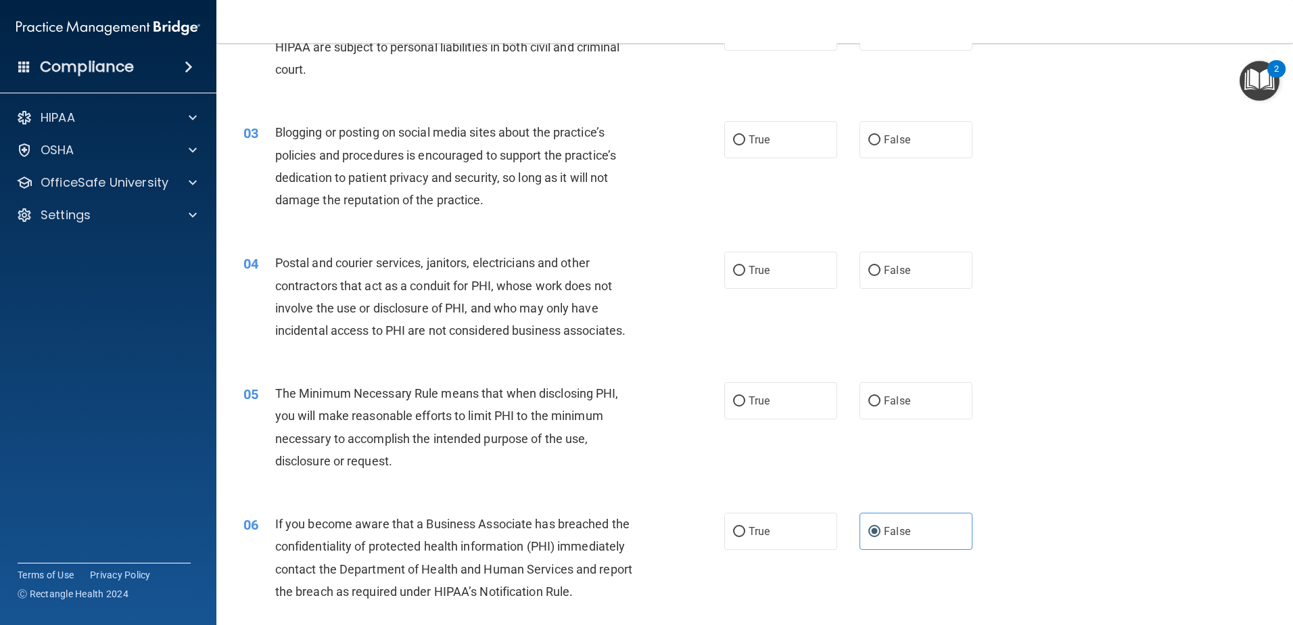
scroll to position [203, 0]
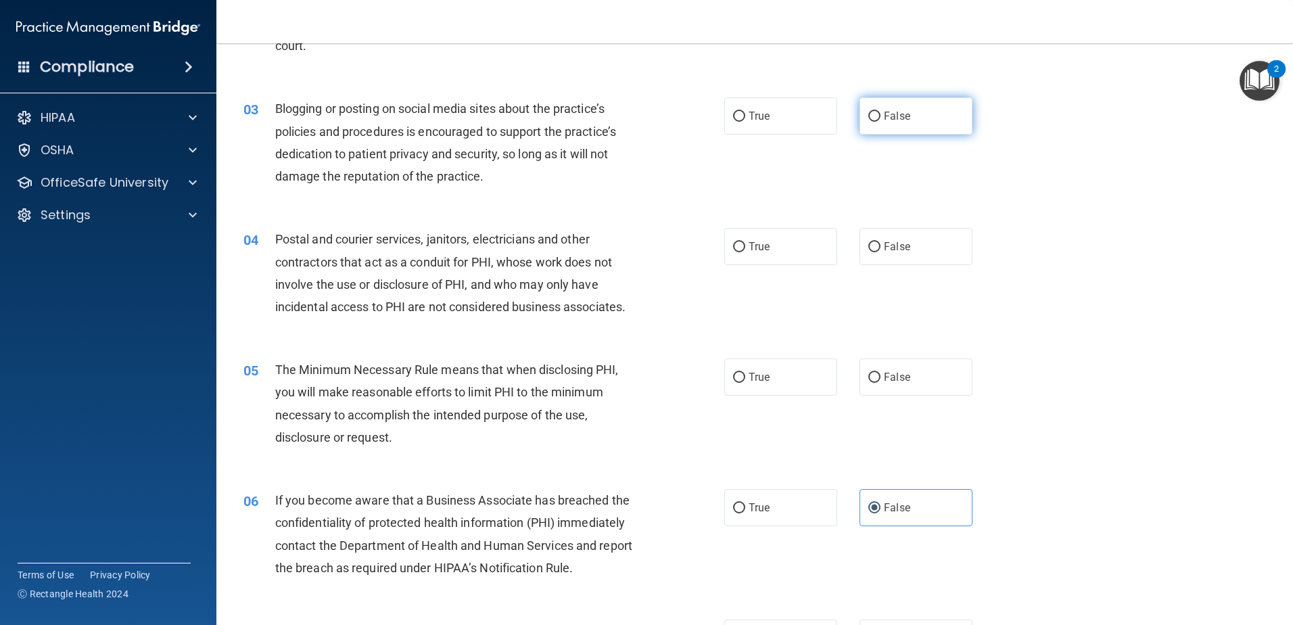
click at [885, 118] on span "False" at bounding box center [897, 116] width 26 height 13
click at [881, 118] on input "False" at bounding box center [874, 117] width 12 height 10
radio input "true"
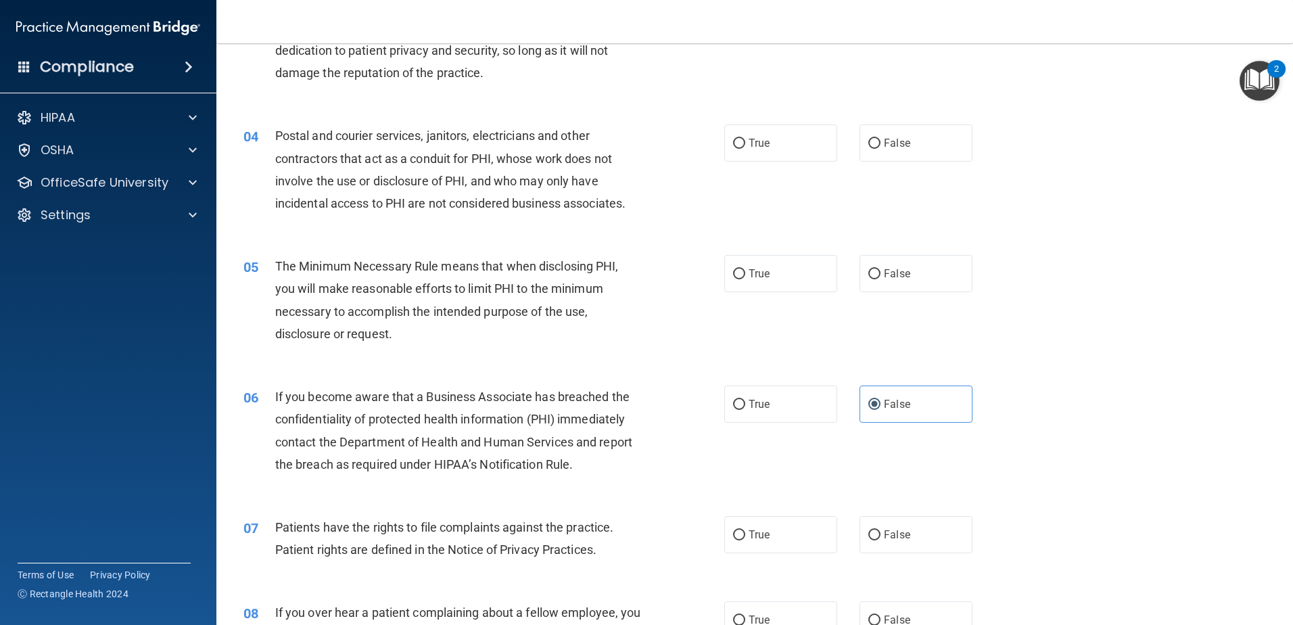
scroll to position [338, 0]
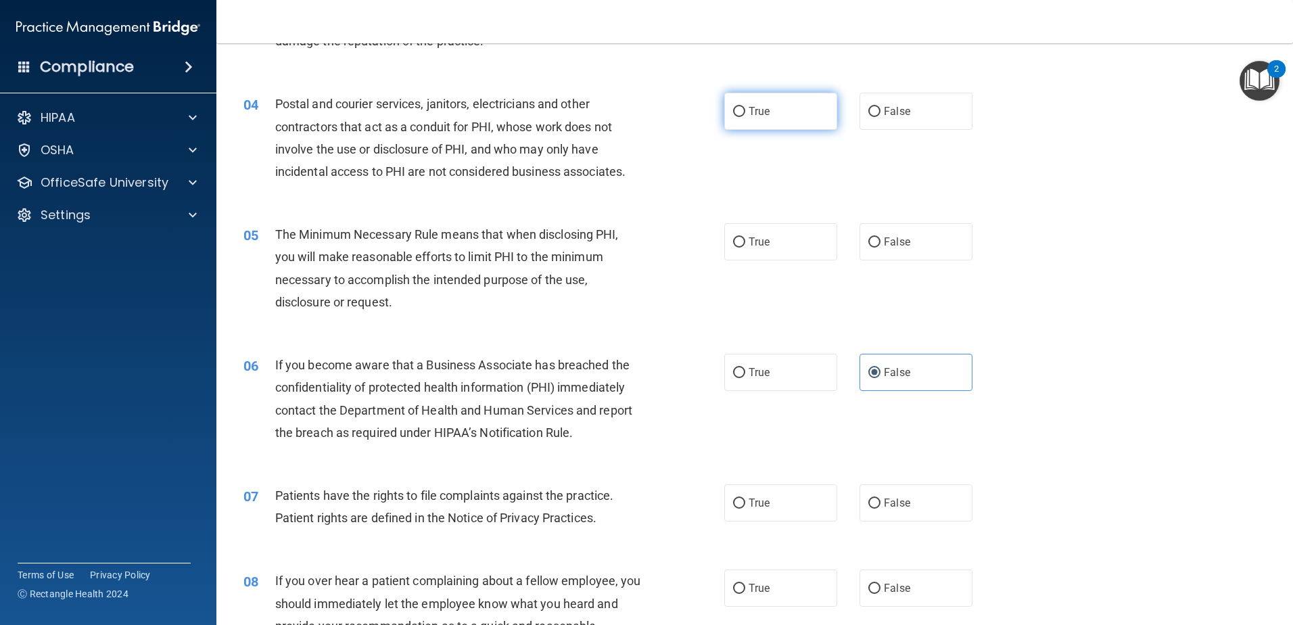
click at [749, 114] on span "True" at bounding box center [759, 111] width 21 height 13
click at [745, 114] on input "True" at bounding box center [739, 112] width 12 height 10
radio input "true"
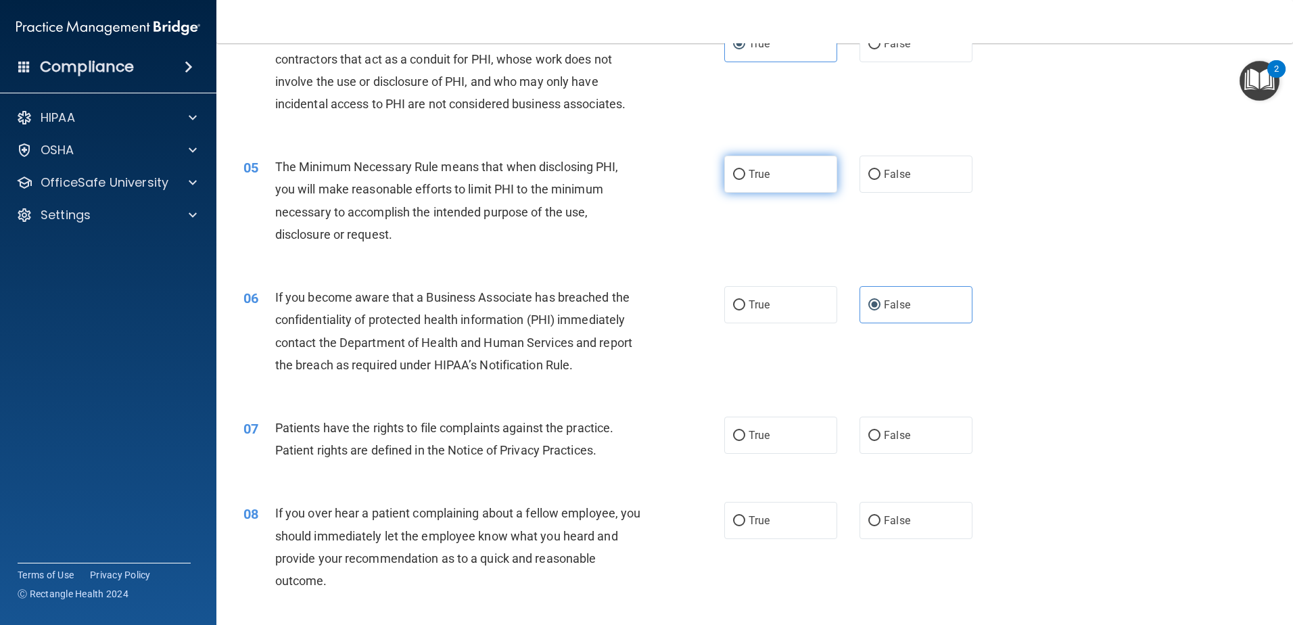
click at [749, 183] on label "True" at bounding box center [780, 174] width 113 height 37
click at [745, 180] on input "True" at bounding box center [739, 175] width 12 height 10
radio input "true"
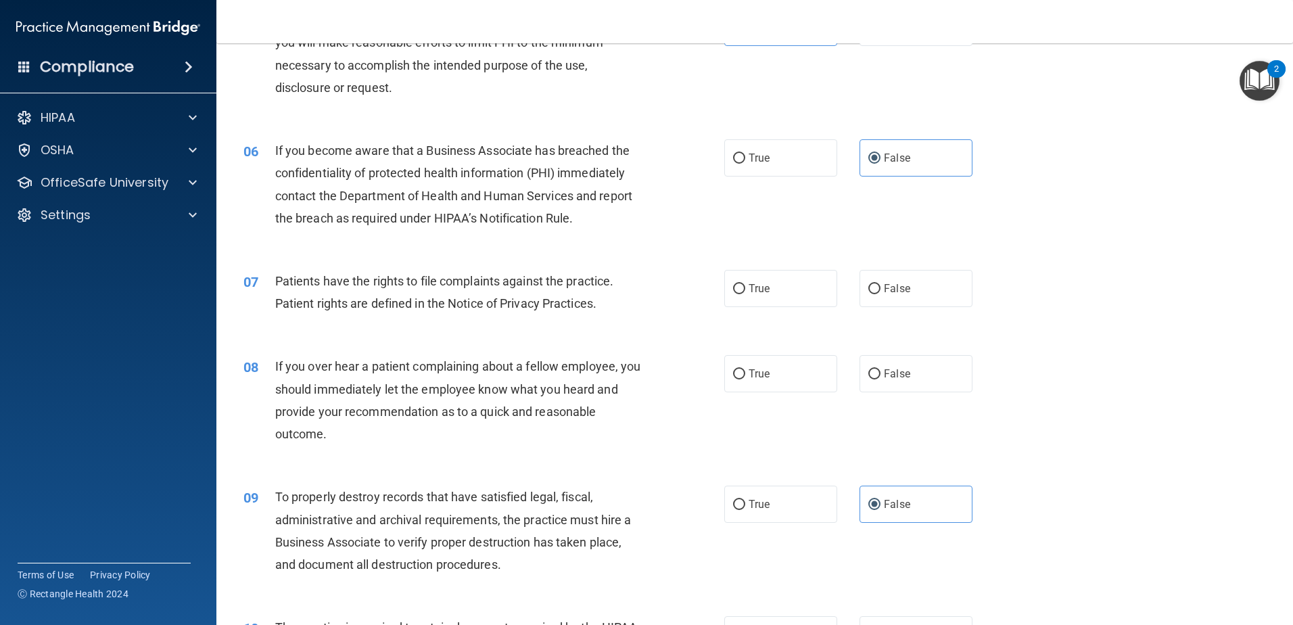
scroll to position [609, 0]
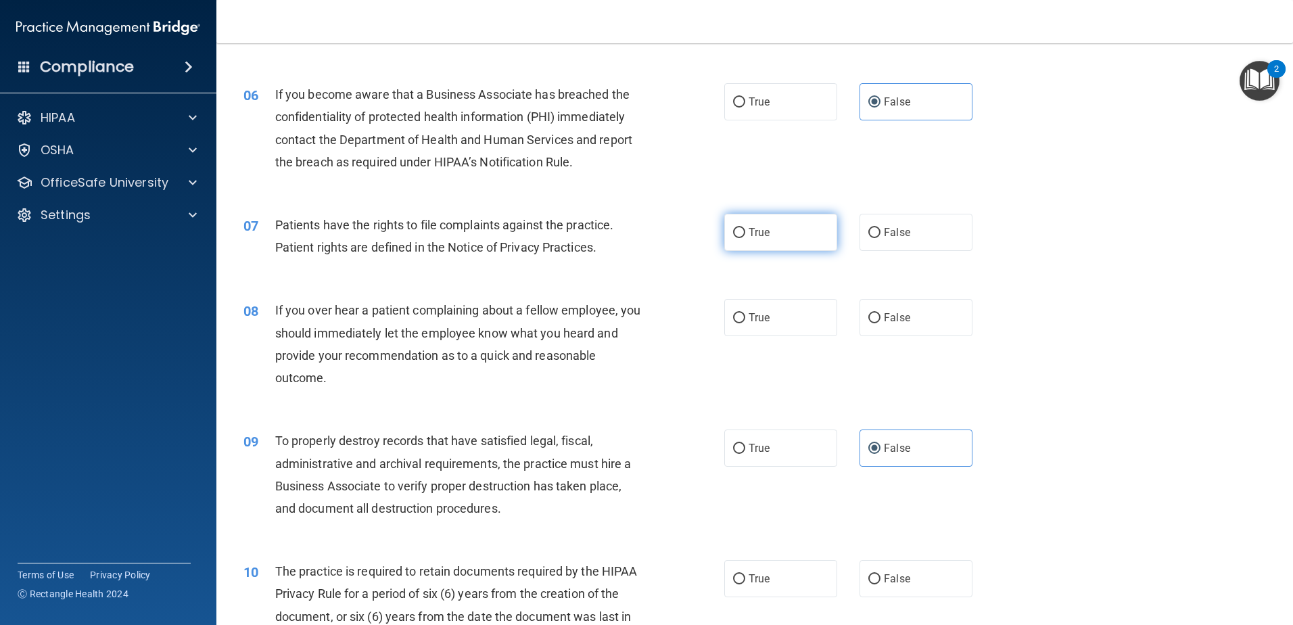
click at [737, 234] on input "True" at bounding box center [739, 233] width 12 height 10
radio input "true"
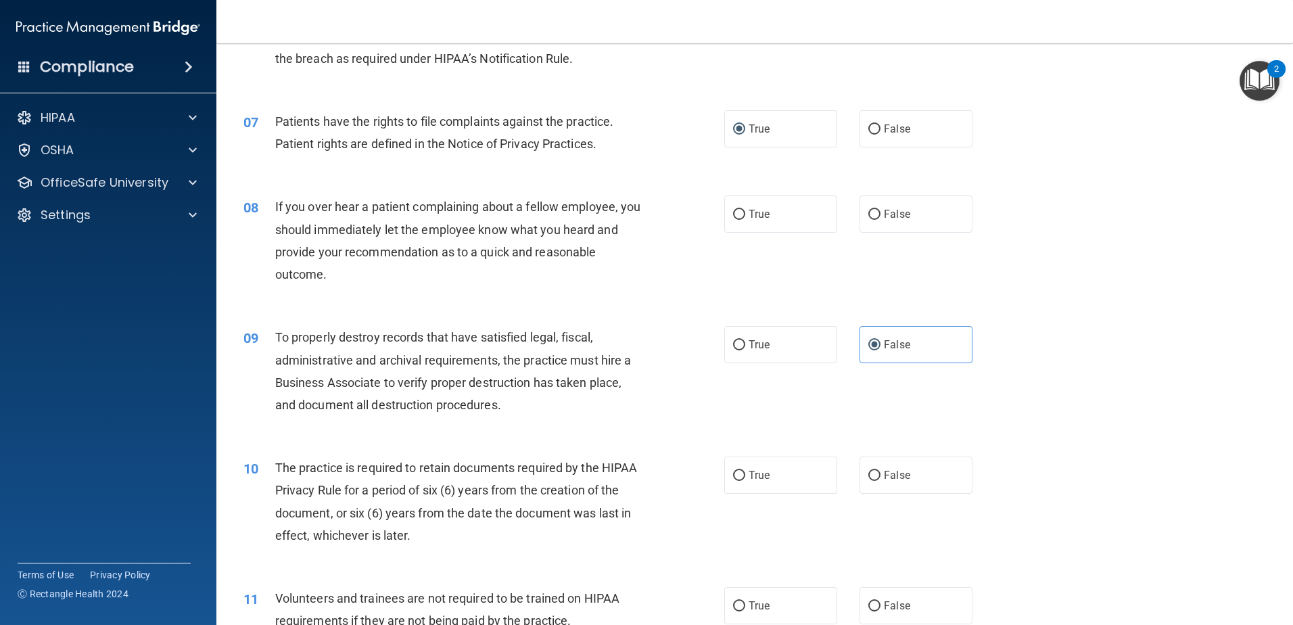
scroll to position [744, 0]
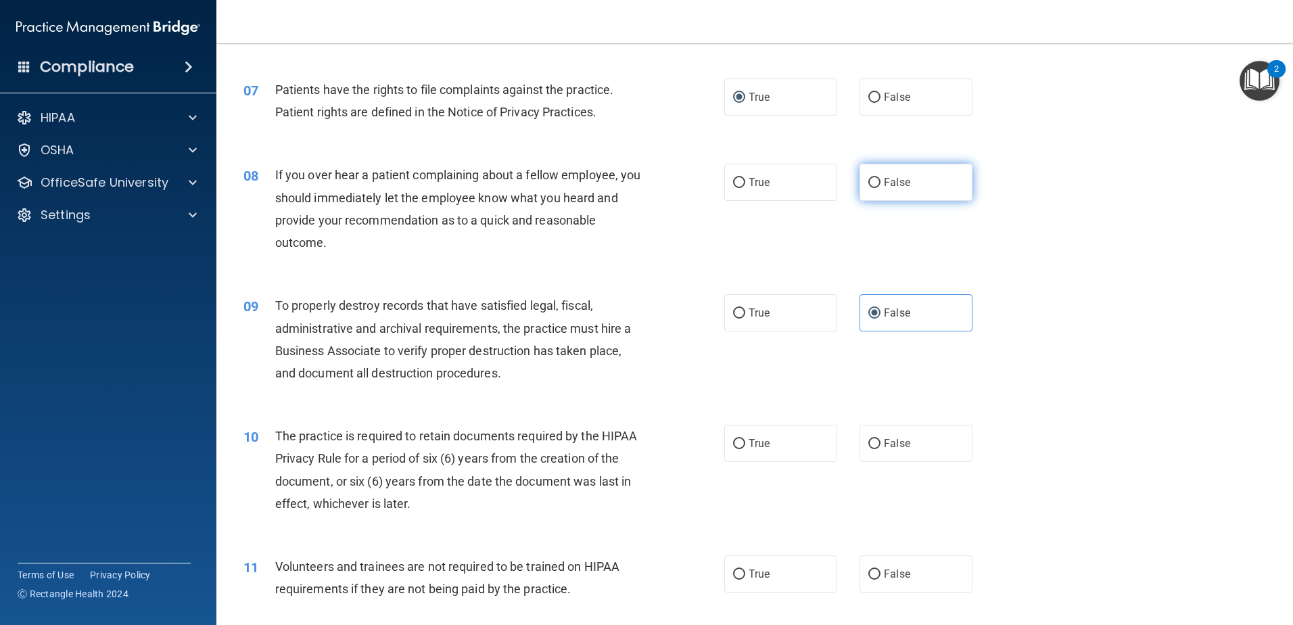
click at [894, 174] on label "False" at bounding box center [916, 182] width 113 height 37
click at [881, 178] on input "False" at bounding box center [874, 183] width 12 height 10
radio input "true"
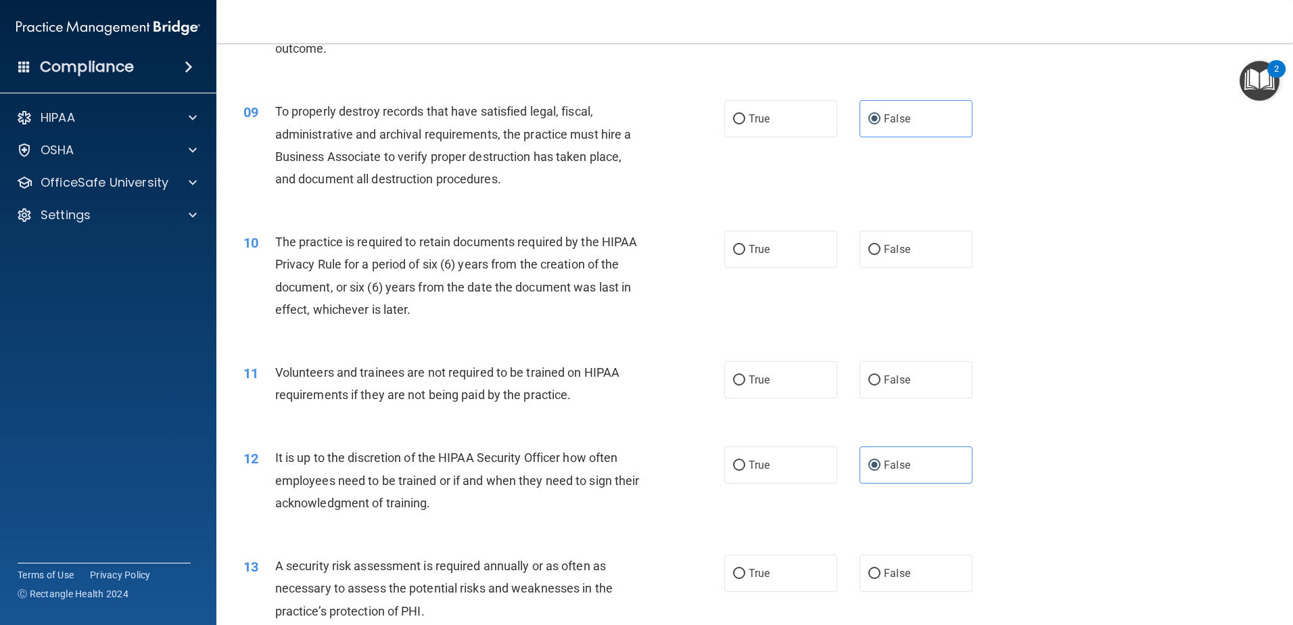
scroll to position [947, 0]
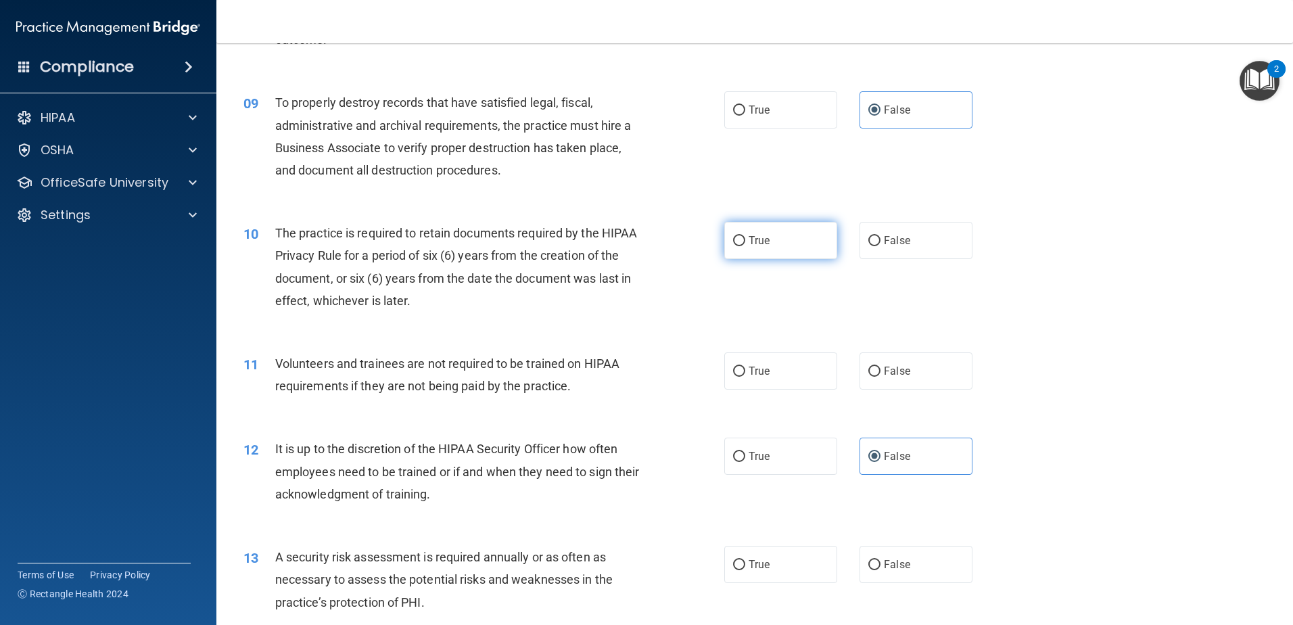
click at [727, 248] on label "True" at bounding box center [780, 240] width 113 height 37
click at [733, 246] on input "True" at bounding box center [739, 241] width 12 height 10
radio input "true"
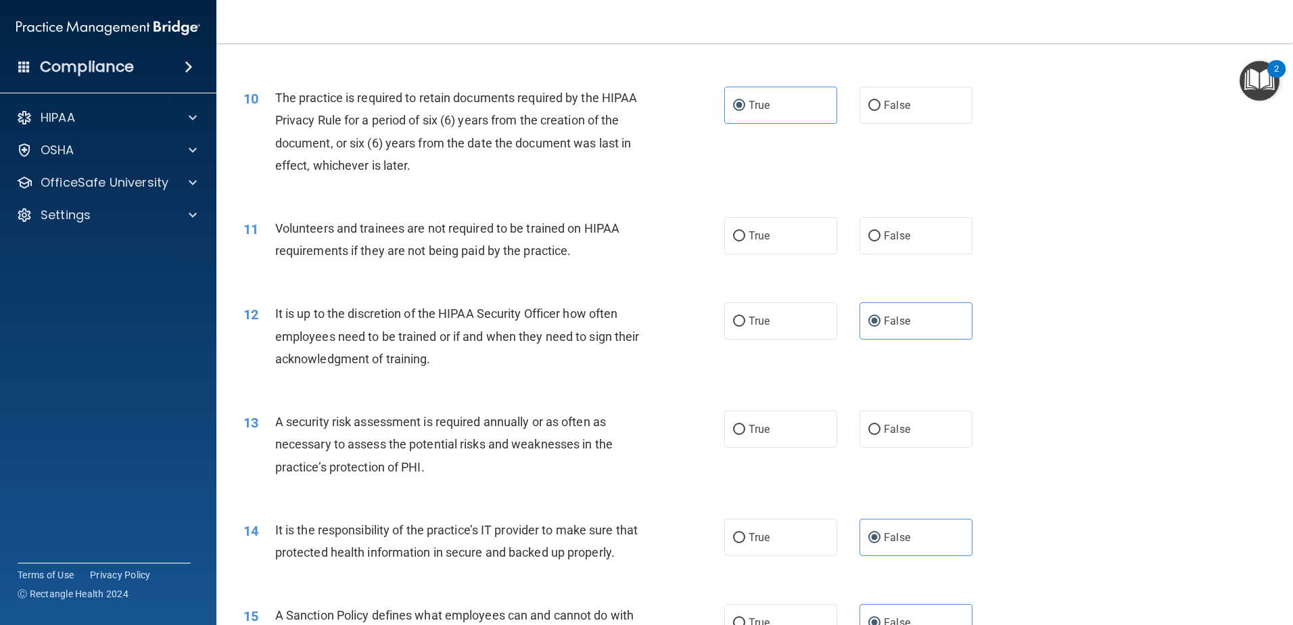
scroll to position [1150, 0]
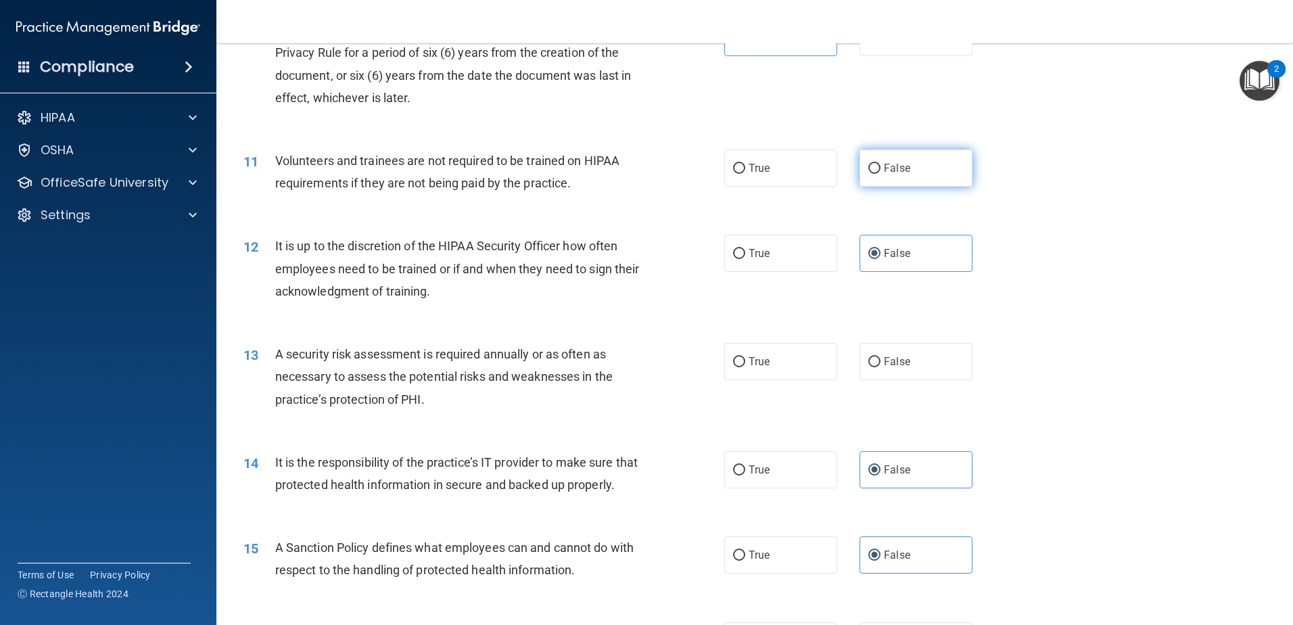
click at [908, 172] on label "False" at bounding box center [916, 167] width 113 height 37
click at [881, 172] on input "False" at bounding box center [874, 169] width 12 height 10
radio input "true"
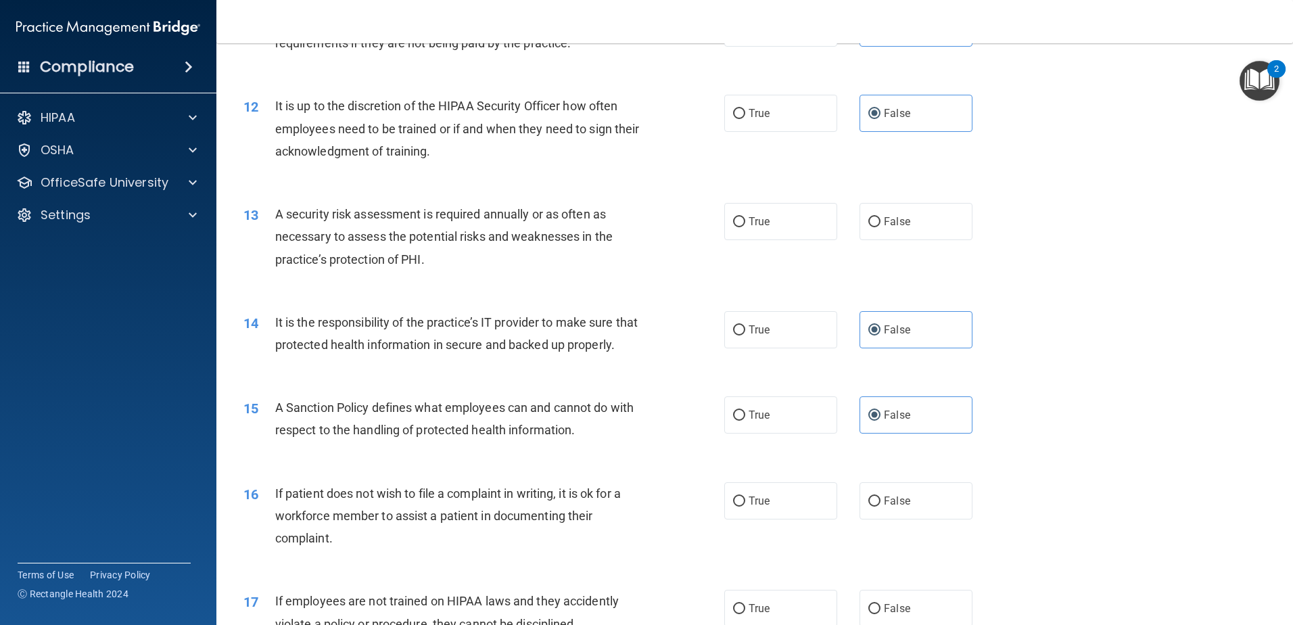
scroll to position [1353, 0]
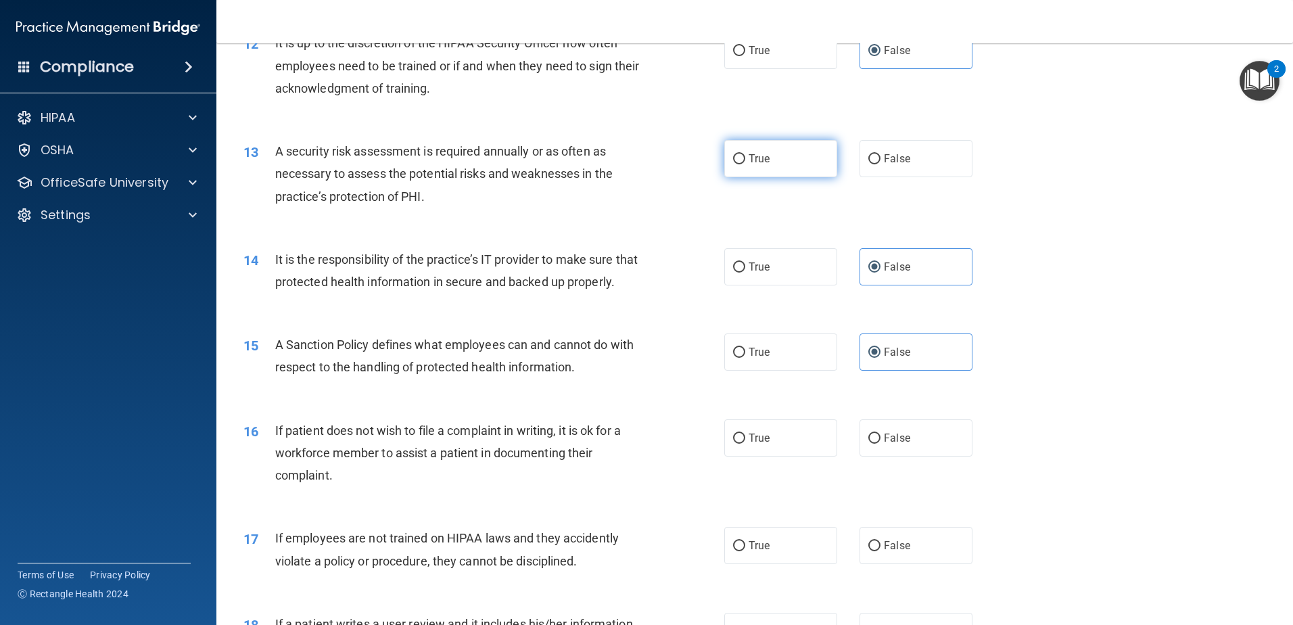
click at [756, 155] on span "True" at bounding box center [759, 158] width 21 height 13
click at [745, 155] on input "True" at bounding box center [739, 159] width 12 height 10
radio input "true"
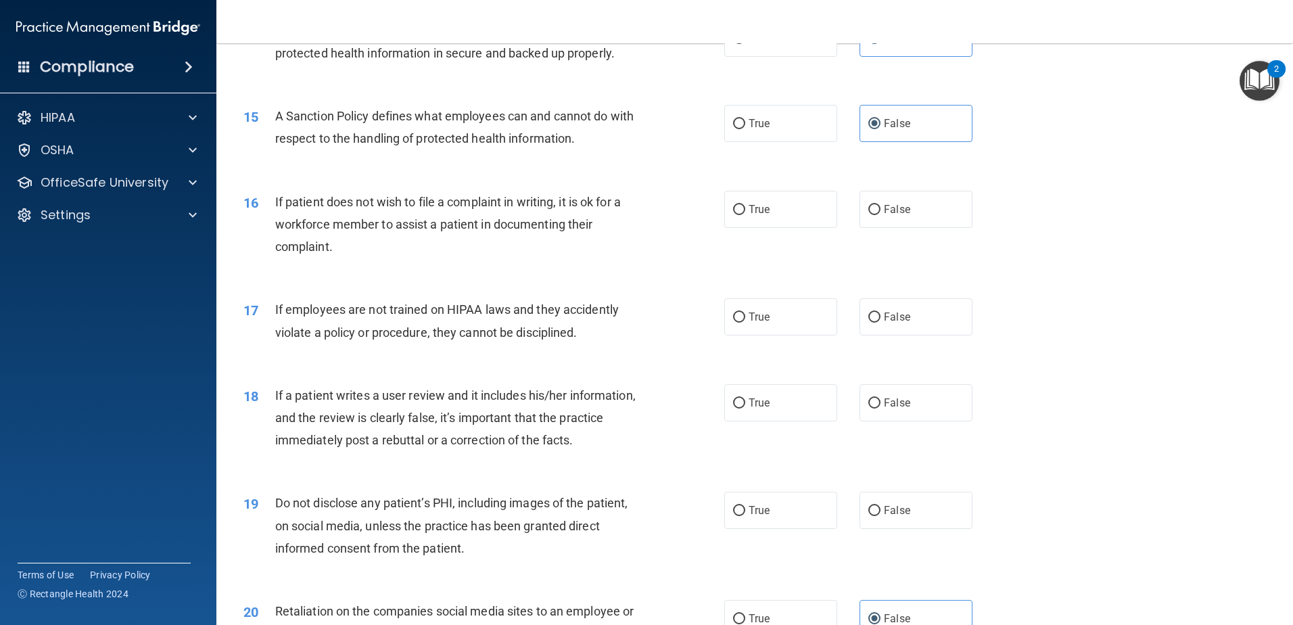
scroll to position [1623, 0]
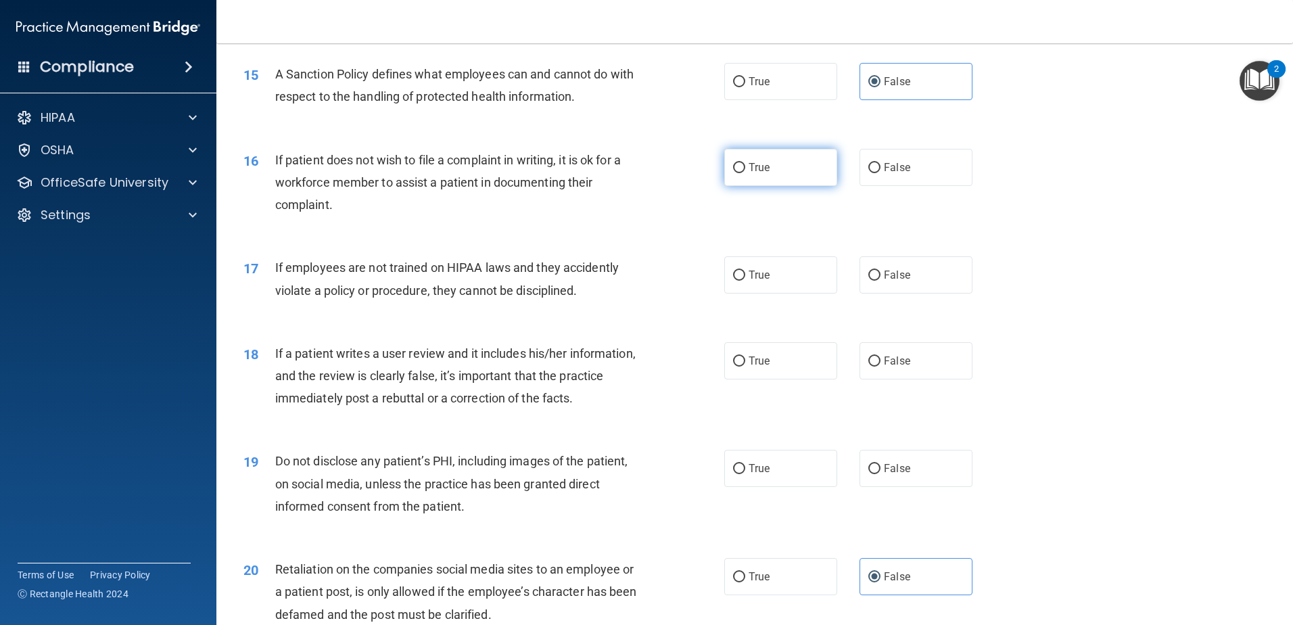
click at [774, 186] on label "True" at bounding box center [780, 167] width 113 height 37
click at [745, 173] on input "True" at bounding box center [739, 168] width 12 height 10
radio input "true"
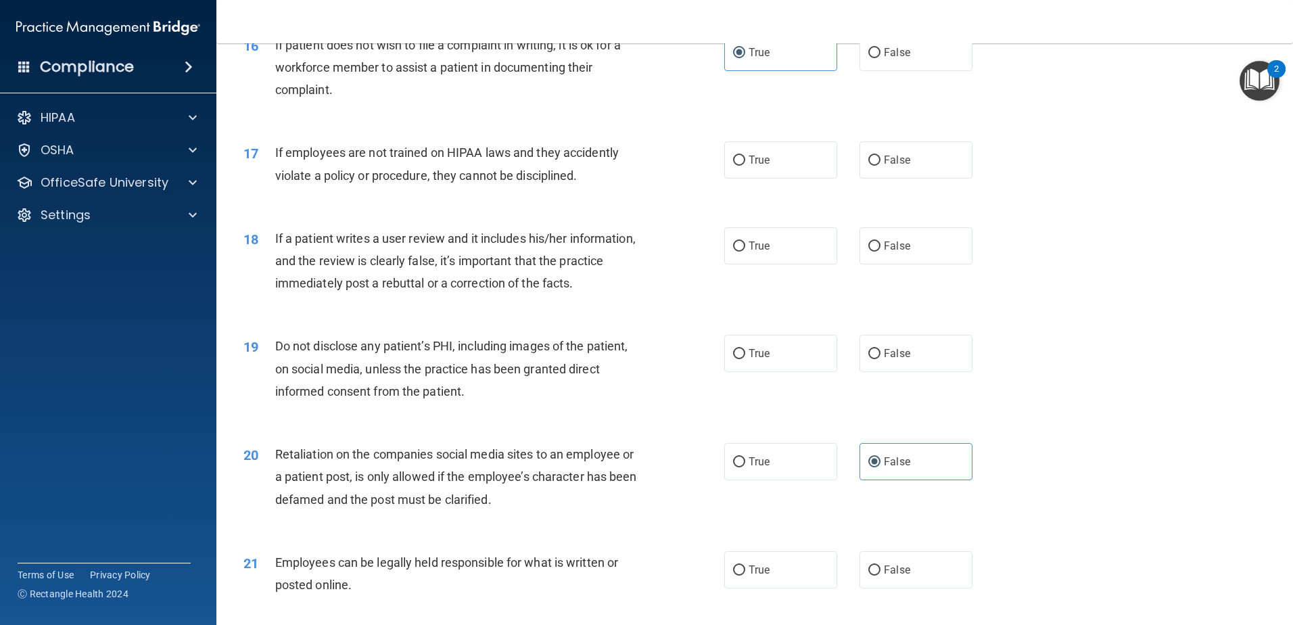
scroll to position [1826, 0]
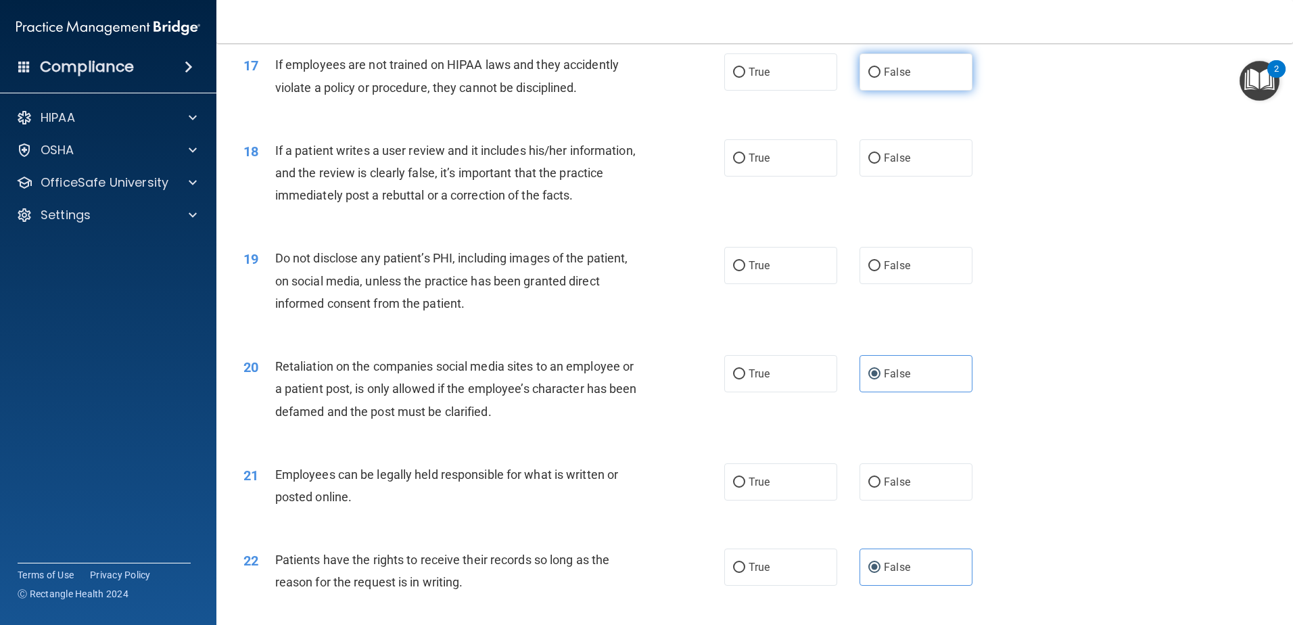
click at [891, 78] on span "False" at bounding box center [897, 72] width 26 height 13
click at [881, 78] on input "False" at bounding box center [874, 73] width 12 height 10
radio input "true"
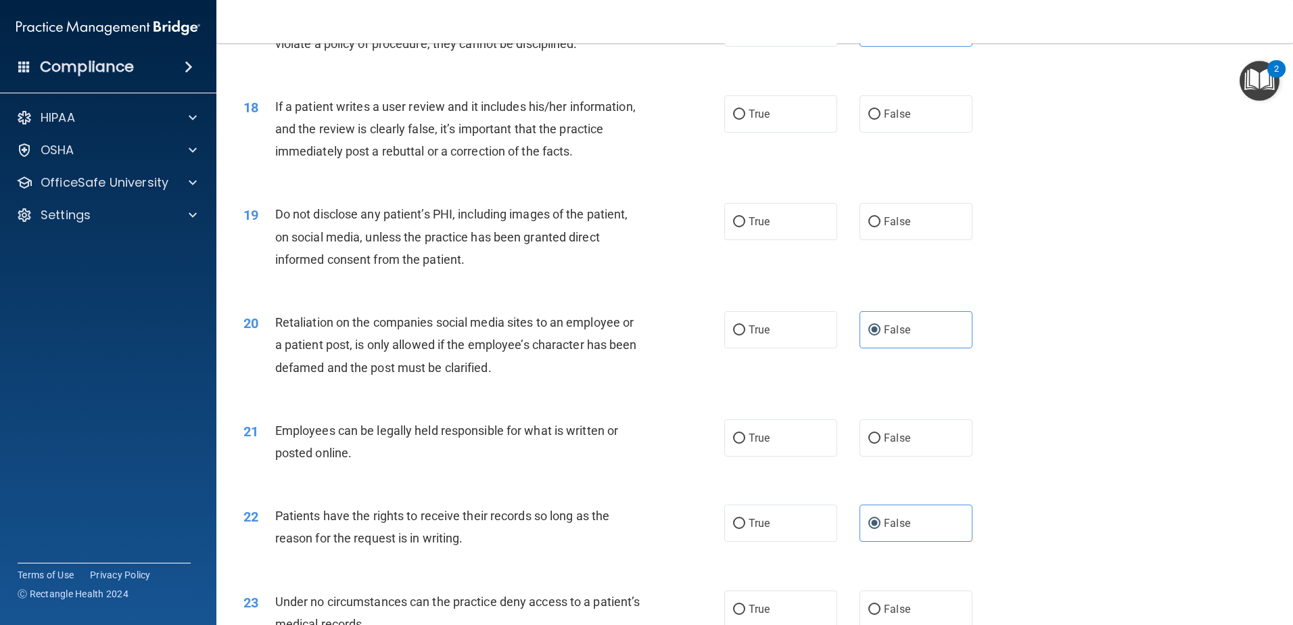
scroll to position [1894, 0]
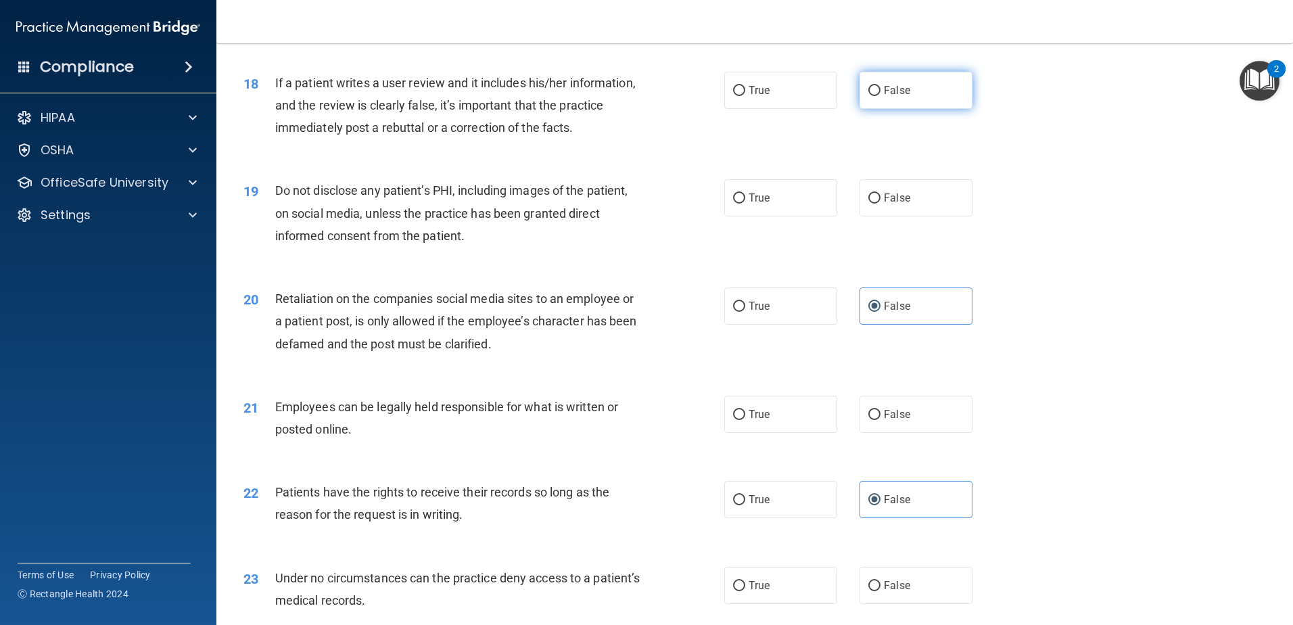
click at [915, 109] on label "False" at bounding box center [916, 90] width 113 height 37
click at [881, 96] on input "False" at bounding box center [874, 91] width 12 height 10
radio input "true"
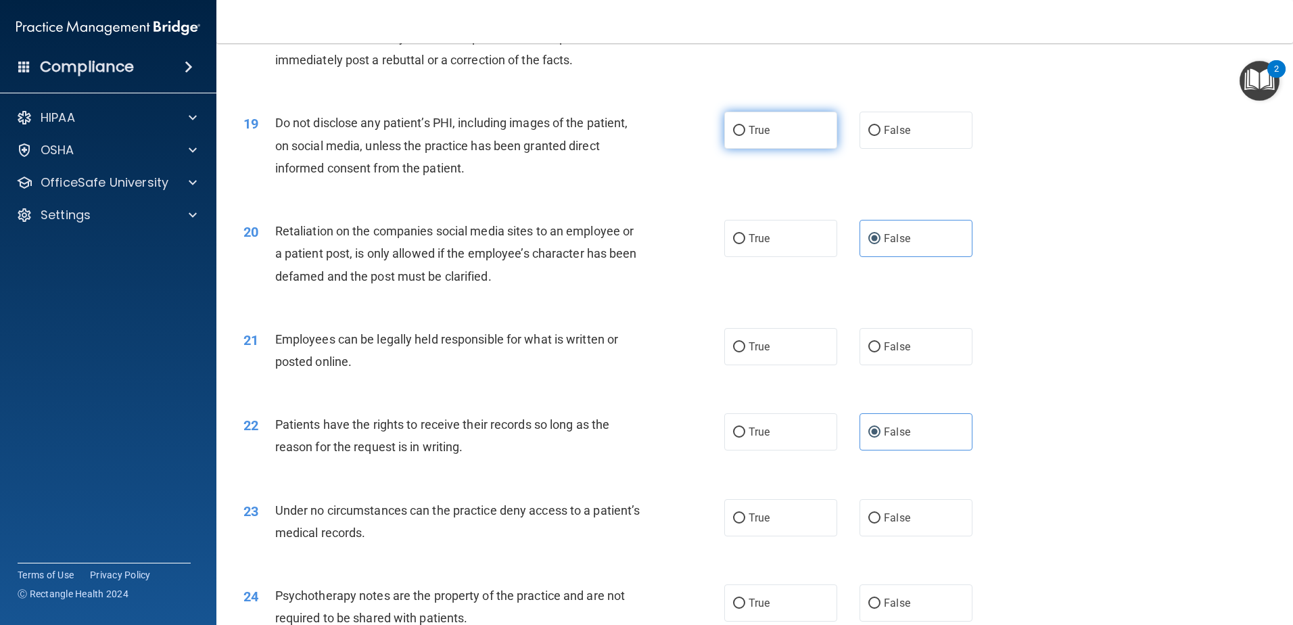
click at [768, 149] on label "True" at bounding box center [780, 130] width 113 height 37
click at [745, 136] on input "True" at bounding box center [739, 131] width 12 height 10
radio input "true"
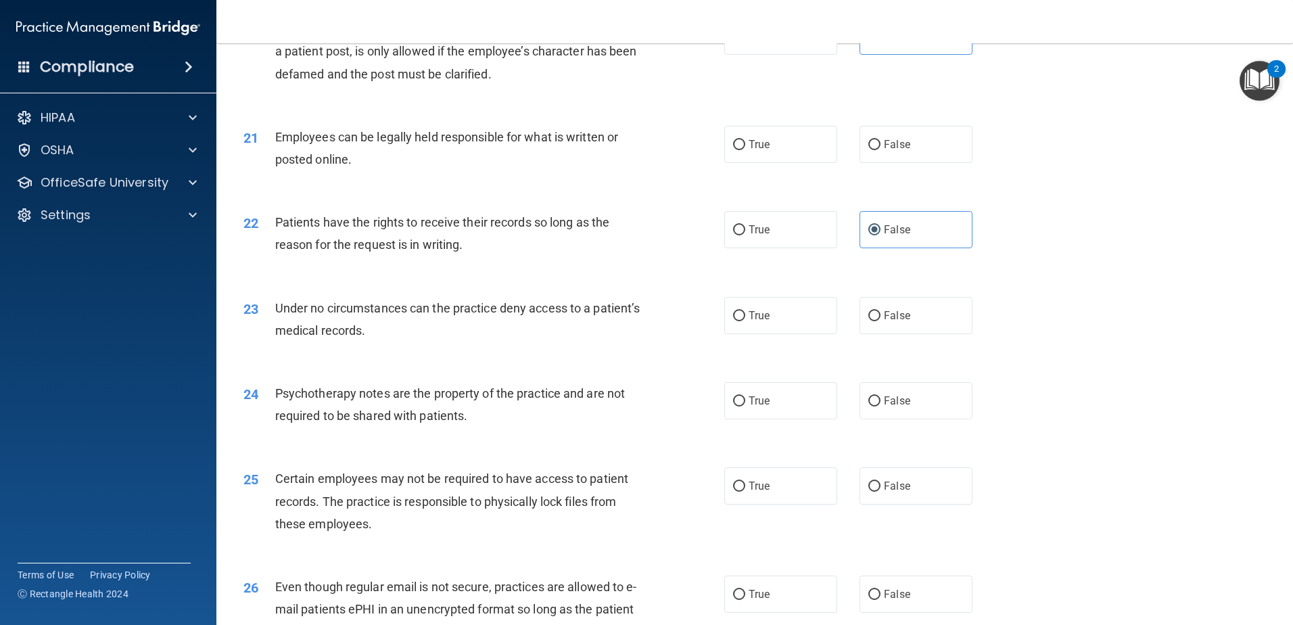
scroll to position [2164, 0]
click at [792, 162] on label "True" at bounding box center [780, 143] width 113 height 37
click at [745, 149] on input "True" at bounding box center [739, 144] width 12 height 10
radio input "true"
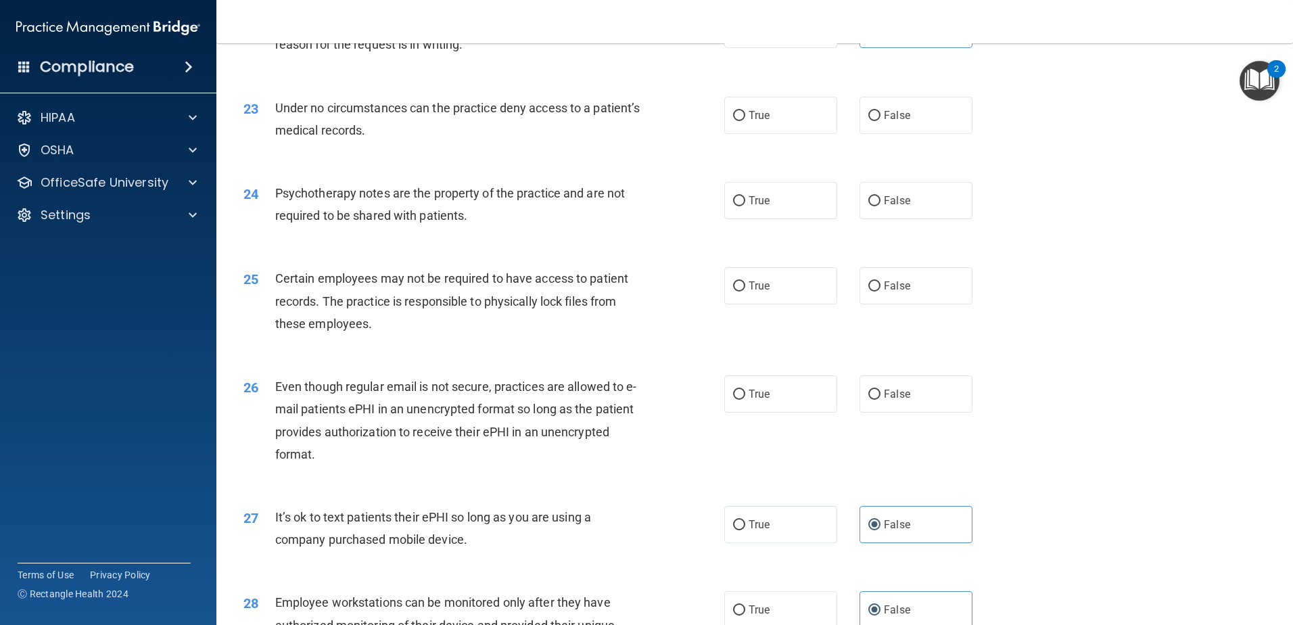
scroll to position [2367, 0]
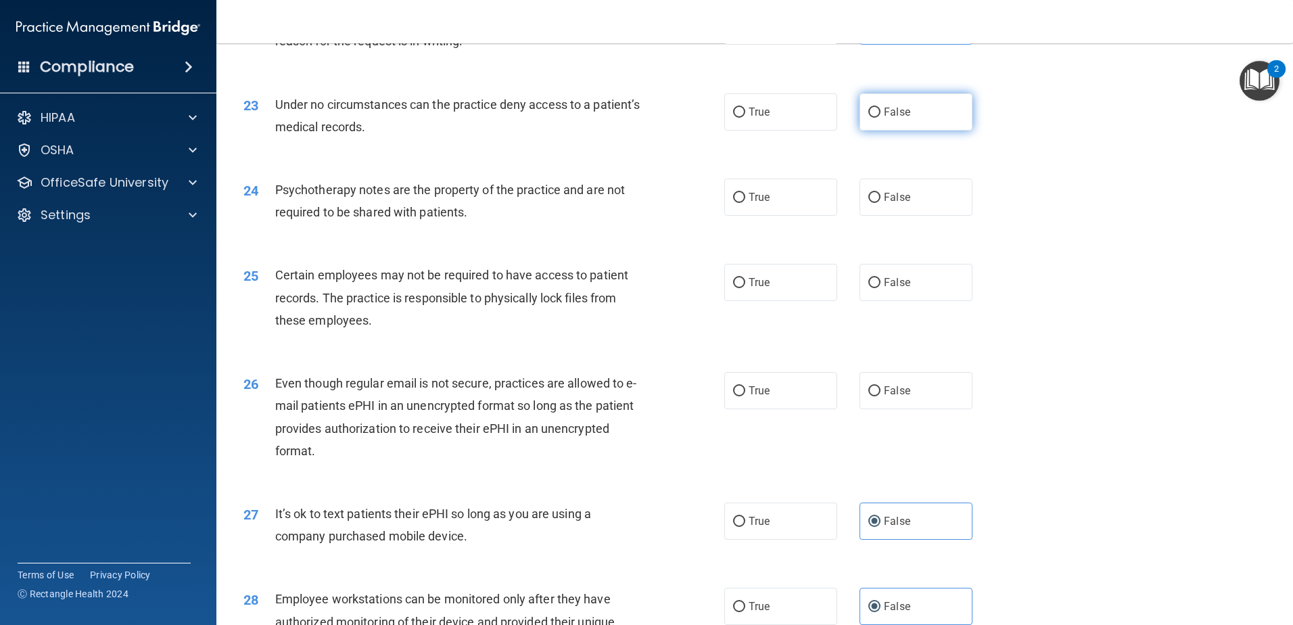
click at [887, 118] on span "False" at bounding box center [897, 112] width 26 height 13
click at [881, 118] on input "False" at bounding box center [874, 113] width 12 height 10
radio input "true"
click at [753, 204] on span "True" at bounding box center [759, 197] width 21 height 13
click at [745, 203] on input "True" at bounding box center [739, 198] width 12 height 10
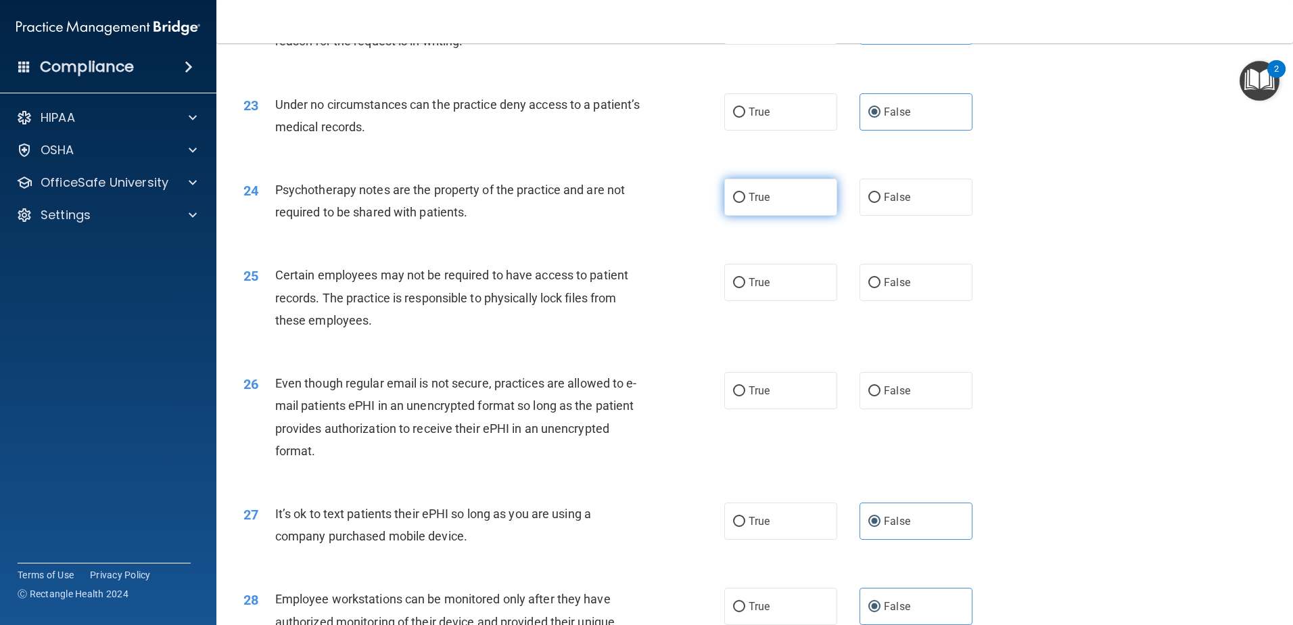
radio input "true"
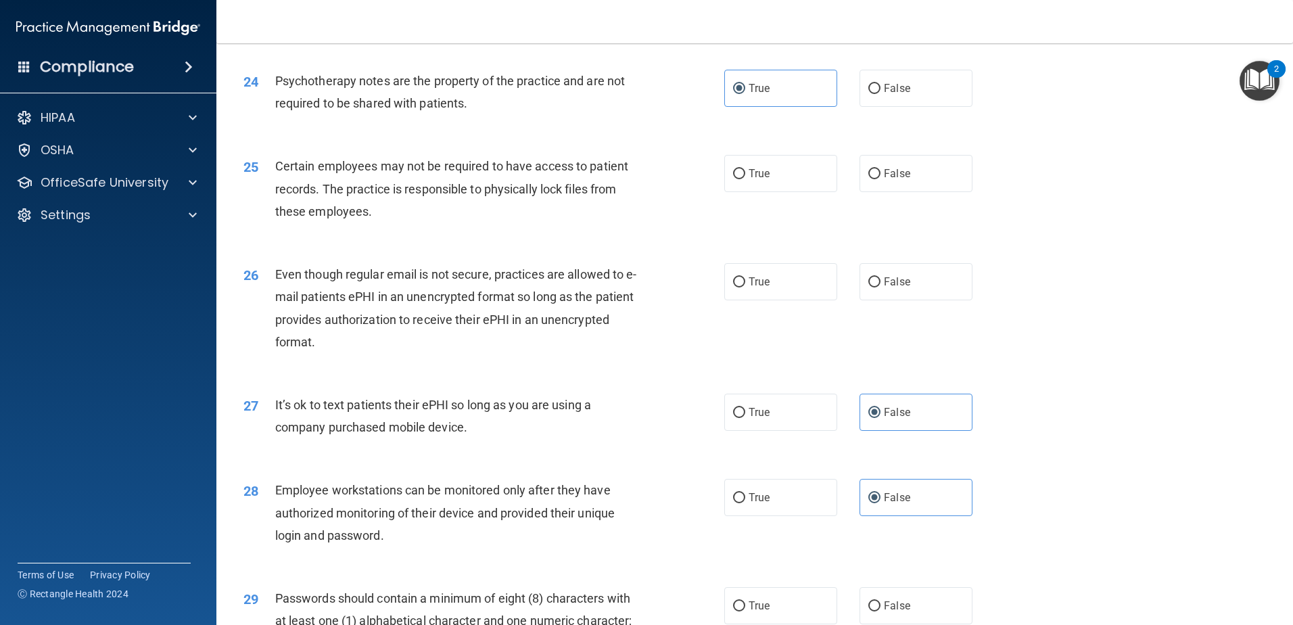
scroll to position [2503, 0]
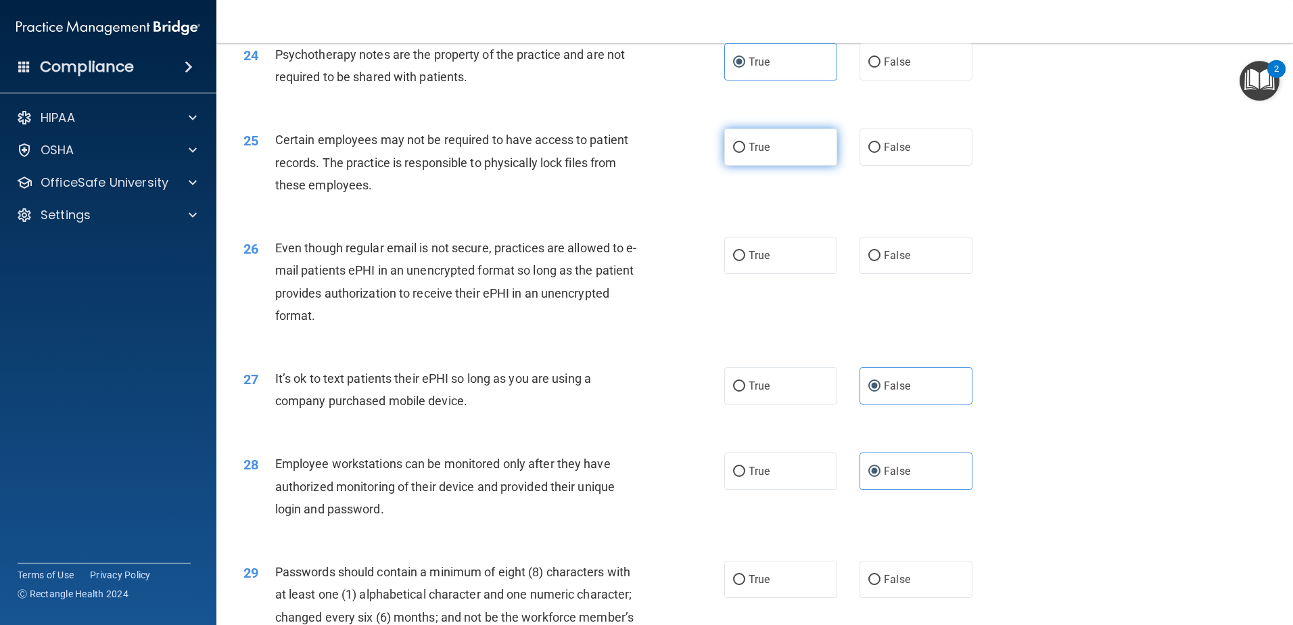
click at [758, 154] on span "True" at bounding box center [759, 147] width 21 height 13
click at [745, 153] on input "True" at bounding box center [739, 148] width 12 height 10
radio input "true"
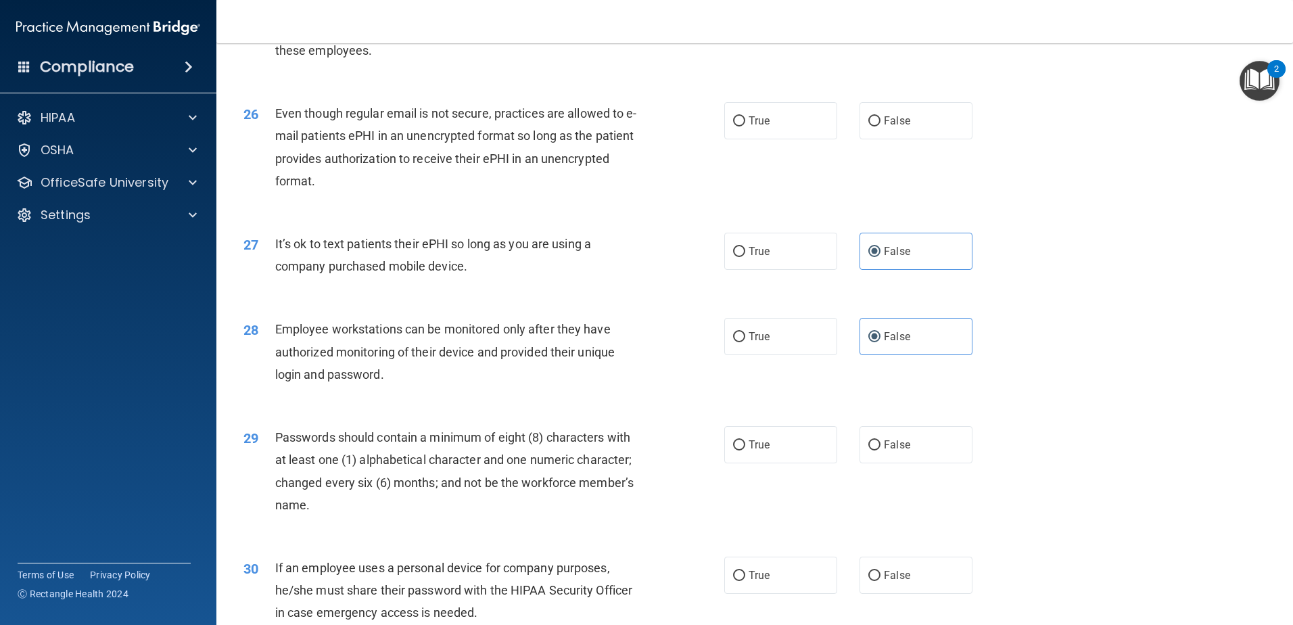
scroll to position [2638, 0]
click at [758, 126] on span "True" at bounding box center [759, 120] width 21 height 13
click at [745, 126] on input "True" at bounding box center [739, 121] width 12 height 10
radio input "true"
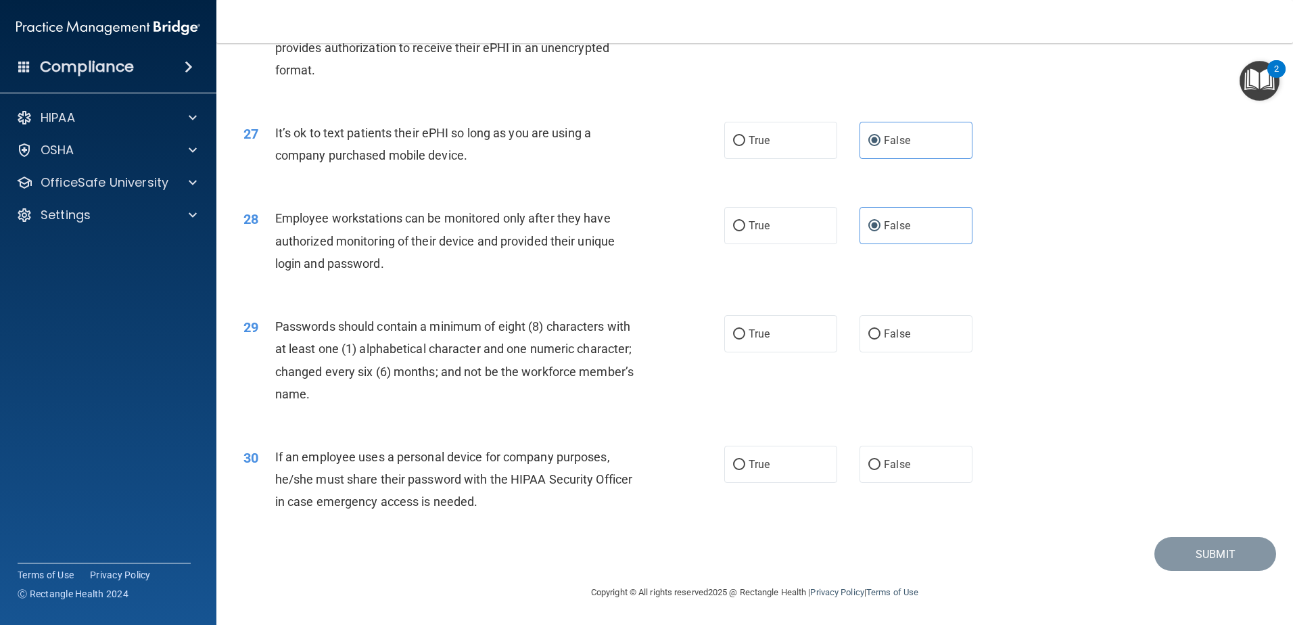
scroll to position [2770, 0]
click at [753, 331] on span "True" at bounding box center [759, 333] width 21 height 13
click at [745, 331] on input "True" at bounding box center [739, 334] width 12 height 10
radio input "true"
click at [892, 456] on label "False" at bounding box center [916, 464] width 113 height 37
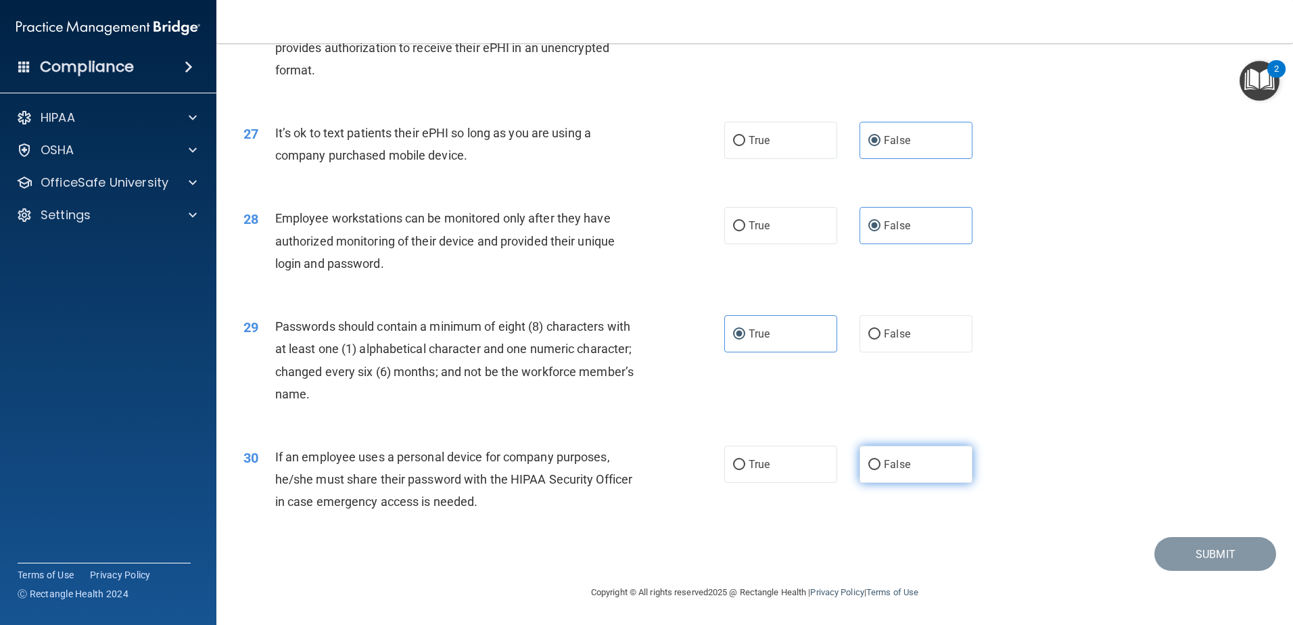
click at [881, 460] on input "False" at bounding box center [874, 465] width 12 height 10
radio input "true"
click at [1179, 557] on button "Submit" at bounding box center [1216, 554] width 122 height 34
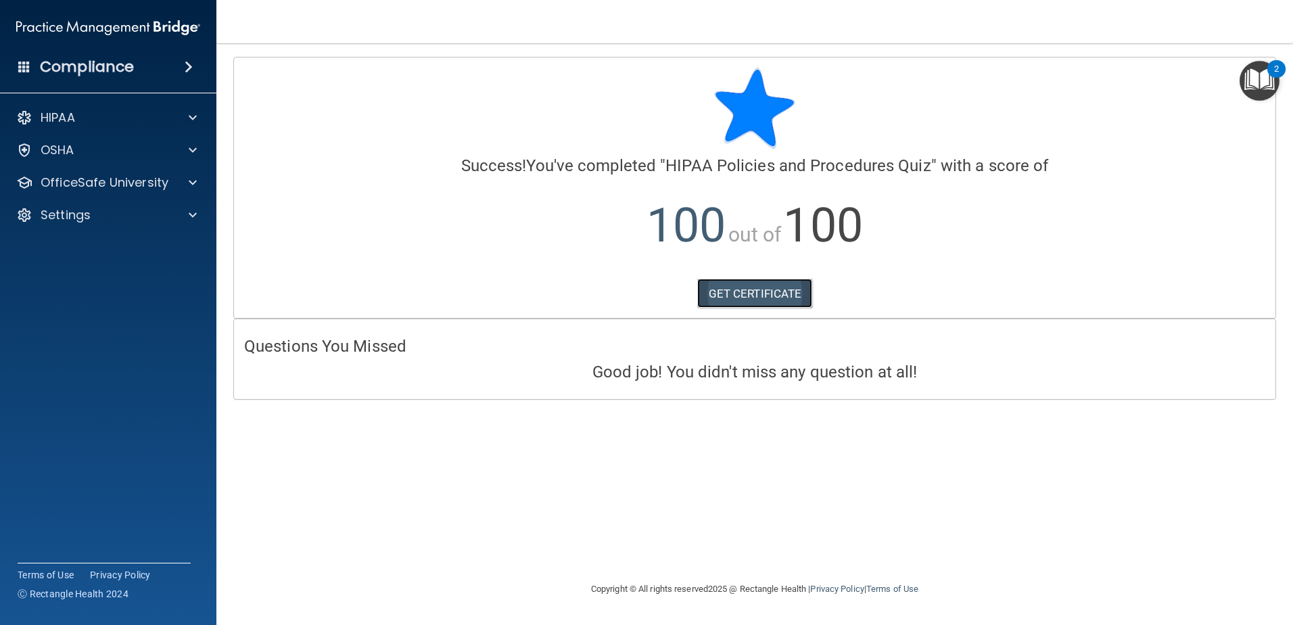
click at [771, 306] on link "GET CERTIFICATE" at bounding box center [755, 294] width 116 height 30
click at [41, 185] on p "OfficeSafe University" at bounding box center [105, 183] width 128 height 16
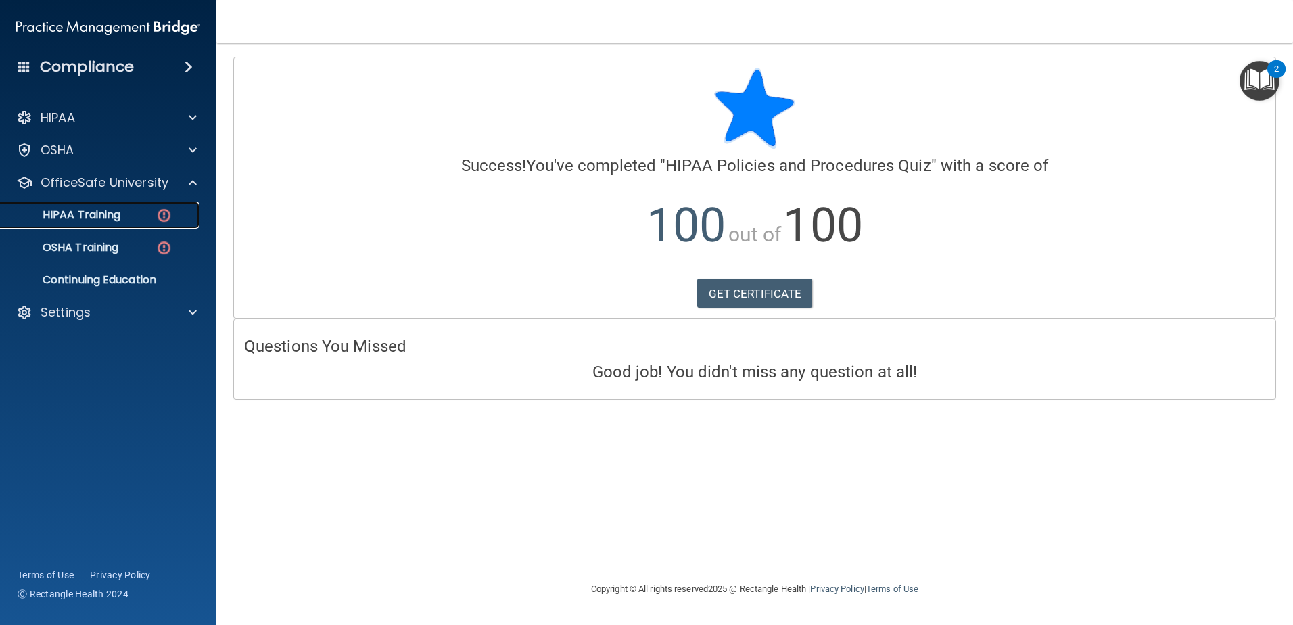
click at [77, 209] on p "HIPAA Training" at bounding box center [65, 215] width 112 height 14
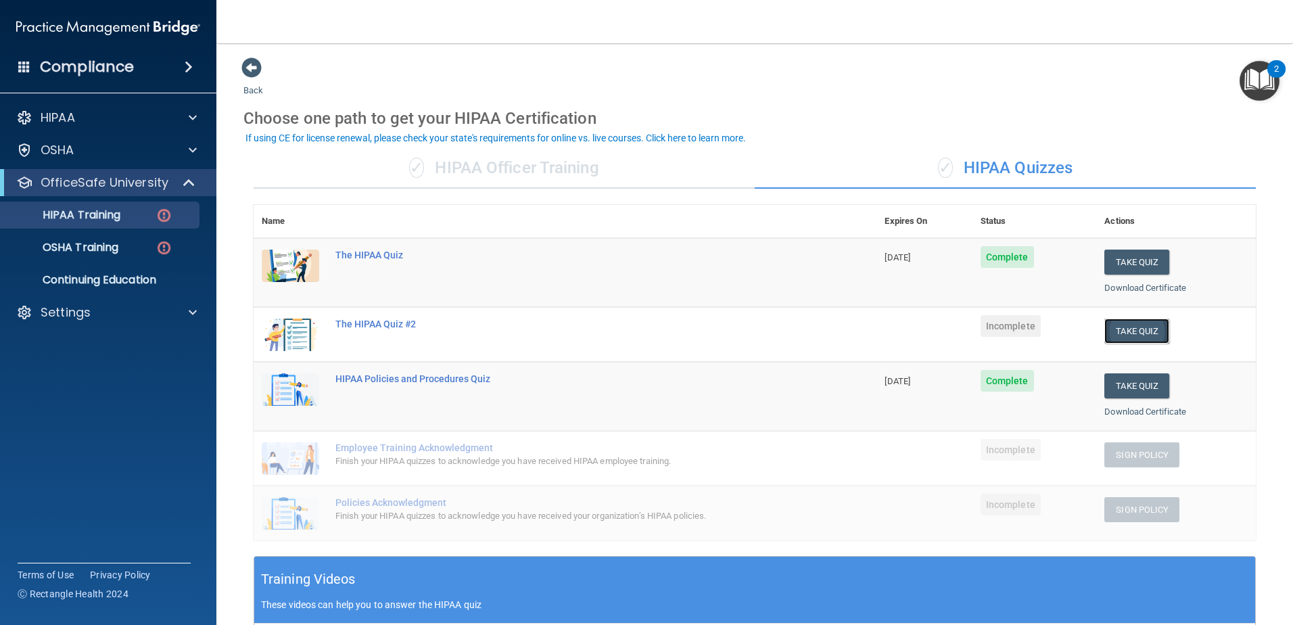
click at [1132, 331] on button "Take Quiz" at bounding box center [1137, 331] width 65 height 25
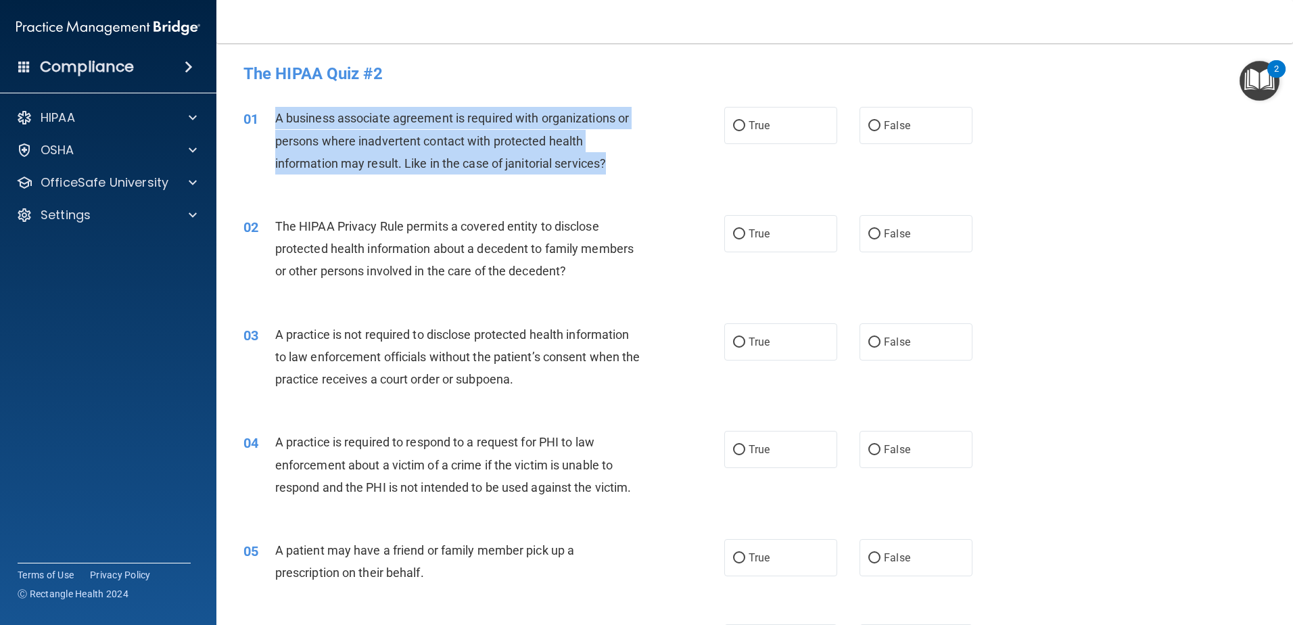
drag, startPoint x: 620, startPoint y: 161, endPoint x: 267, endPoint y: 116, distance: 356.0
click at [267, 116] on div "01 A business associate agreement is required with organizations or persons whe…" at bounding box center [483, 144] width 521 height 74
click at [488, 166] on span "A business associate agreement is required with organizations or persons where …" at bounding box center [452, 140] width 354 height 59
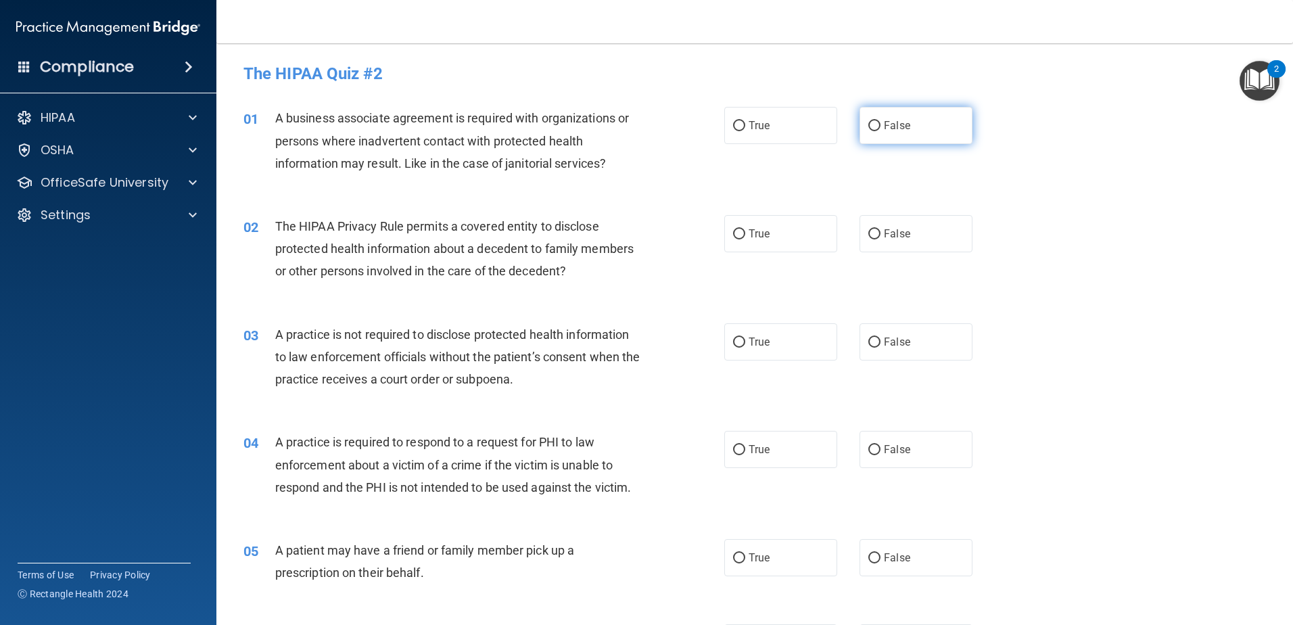
click at [910, 129] on label "False" at bounding box center [916, 125] width 113 height 37
click at [881, 129] on input "False" at bounding box center [874, 126] width 12 height 10
radio input "true"
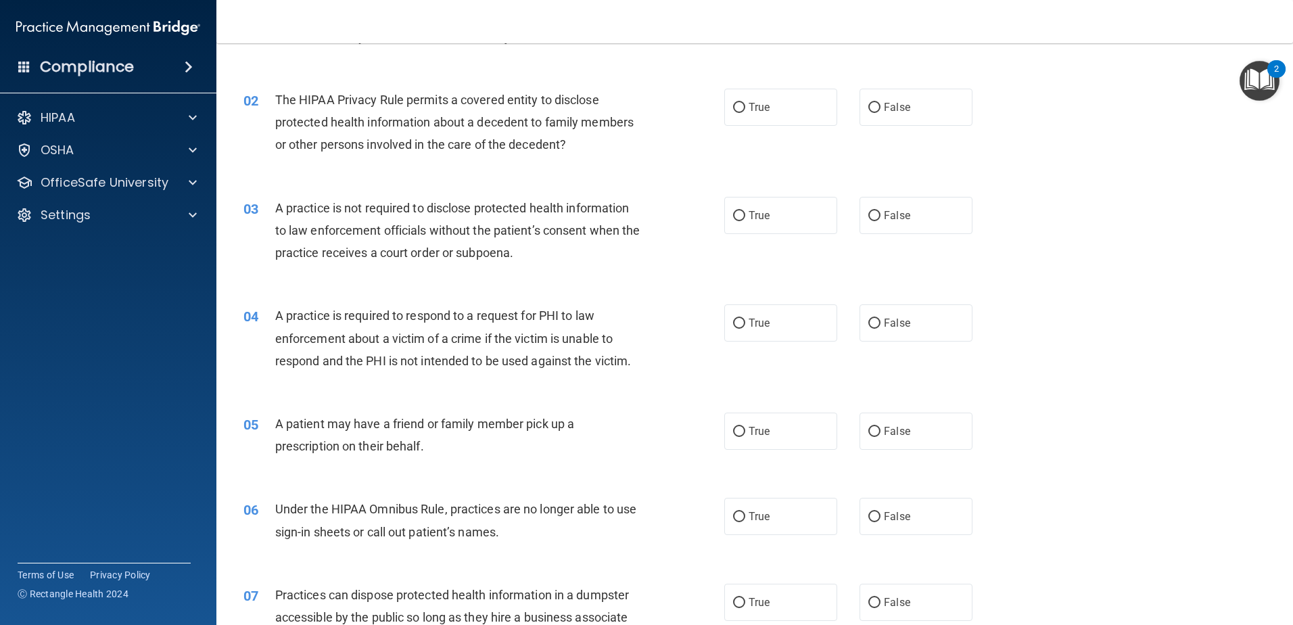
scroll to position [135, 0]
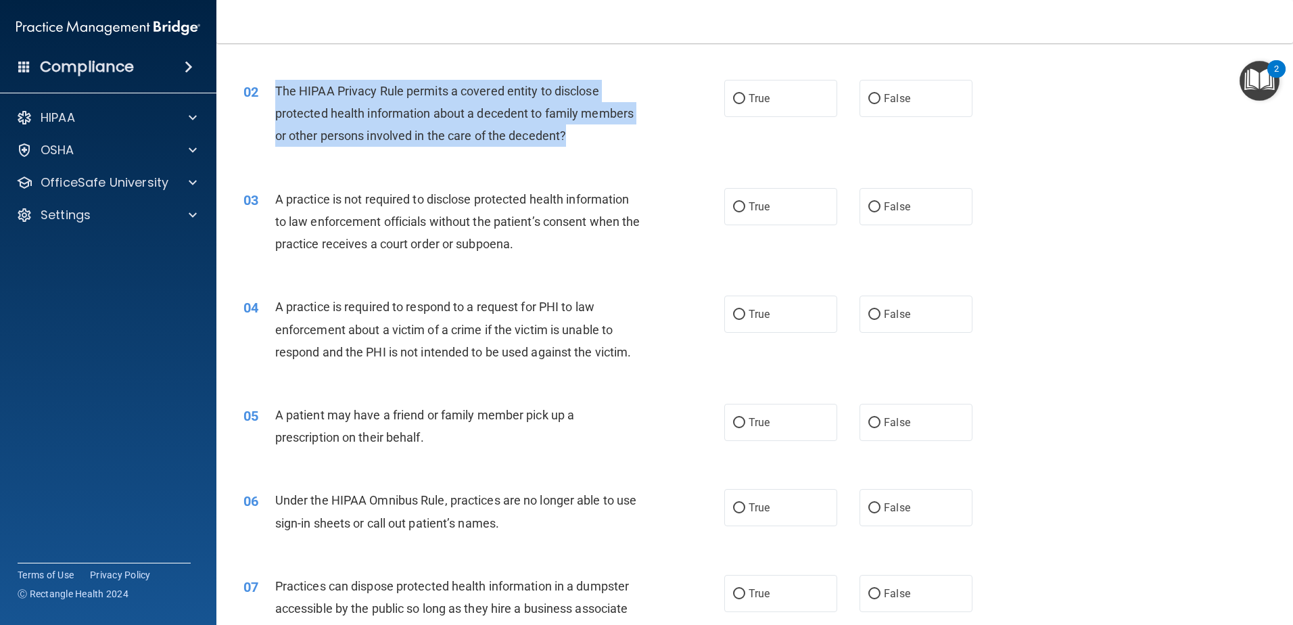
drag, startPoint x: 559, startPoint y: 131, endPoint x: 275, endPoint y: 91, distance: 286.1
click at [275, 91] on div "The HIPAA Privacy Rule permits a covered entity to disclose protected health in…" at bounding box center [463, 114] width 376 height 68
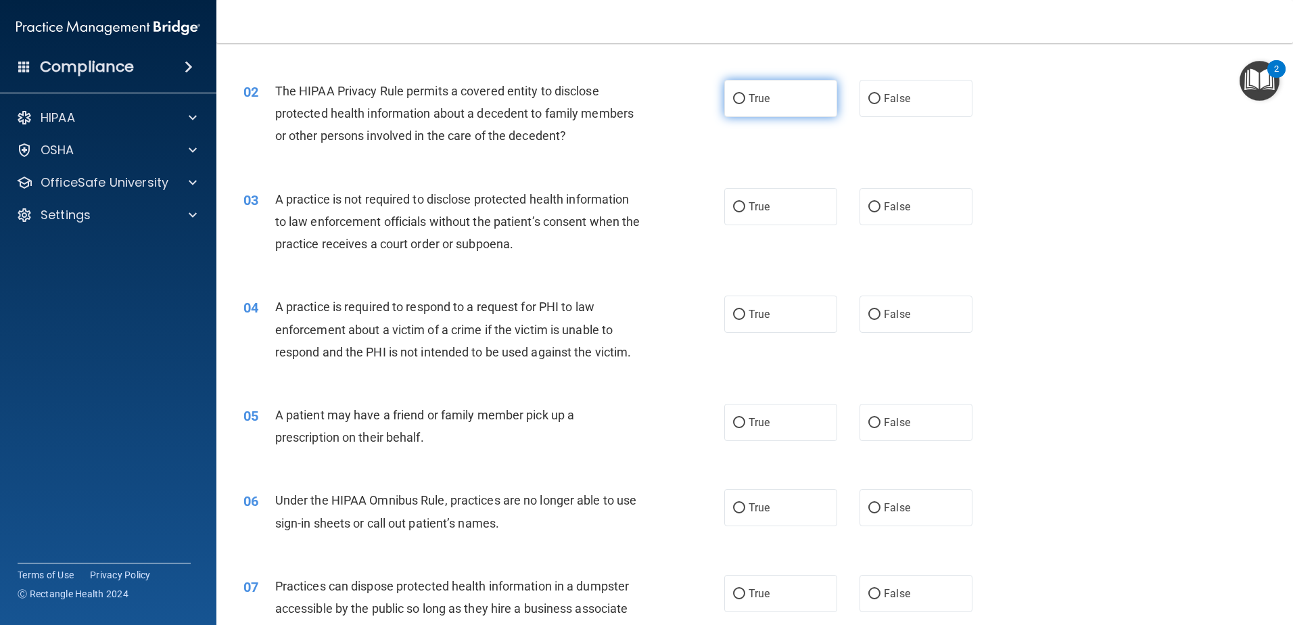
click at [732, 105] on label "True" at bounding box center [780, 98] width 113 height 37
click at [733, 104] on input "True" at bounding box center [739, 99] width 12 height 10
radio input "true"
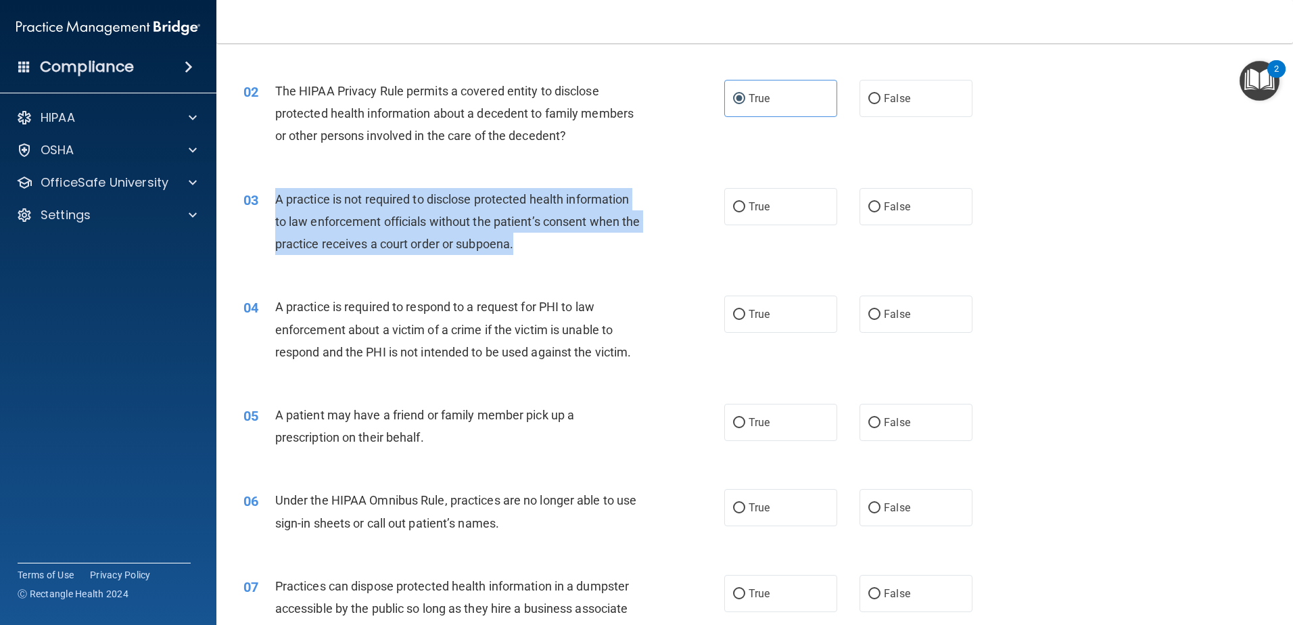
drag, startPoint x: 467, startPoint y: 235, endPoint x: 279, endPoint y: 191, distance: 193.3
click at [279, 191] on div "A practice is not required to disclose protected health information to law enfo…" at bounding box center [463, 222] width 376 height 68
click at [556, 252] on div "A practice is not required to disclose protected health information to law enfo…" at bounding box center [463, 222] width 376 height 68
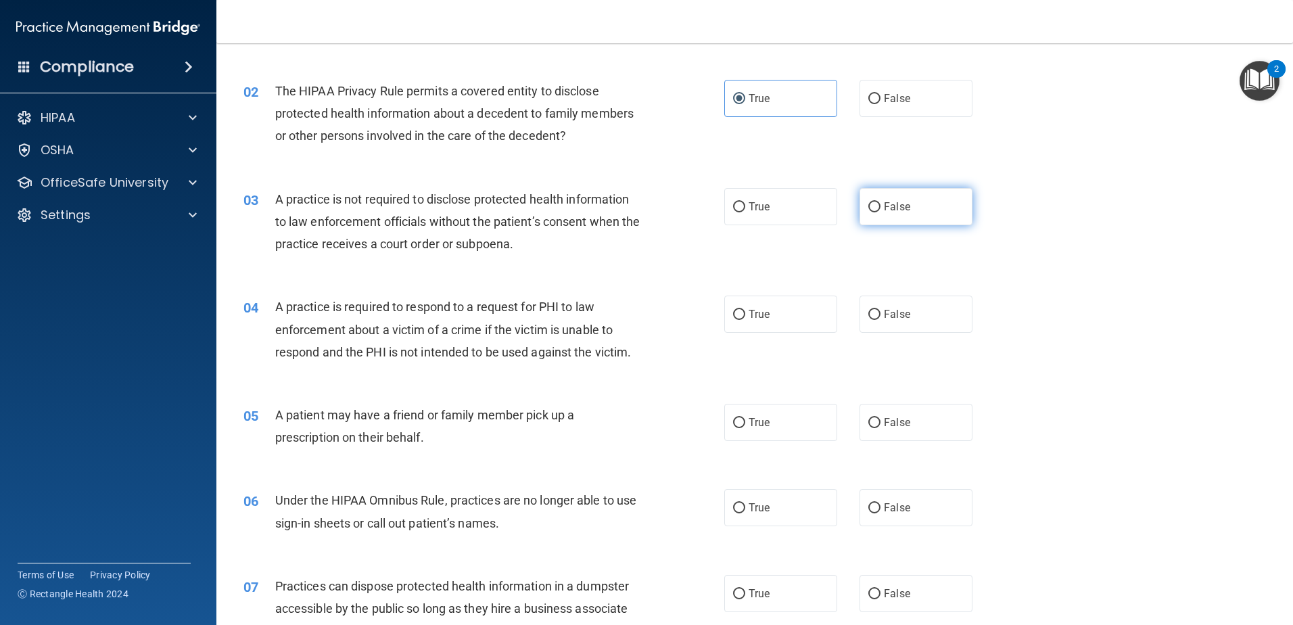
click at [941, 209] on label "False" at bounding box center [916, 206] width 113 height 37
click at [881, 209] on input "False" at bounding box center [874, 207] width 12 height 10
radio input "true"
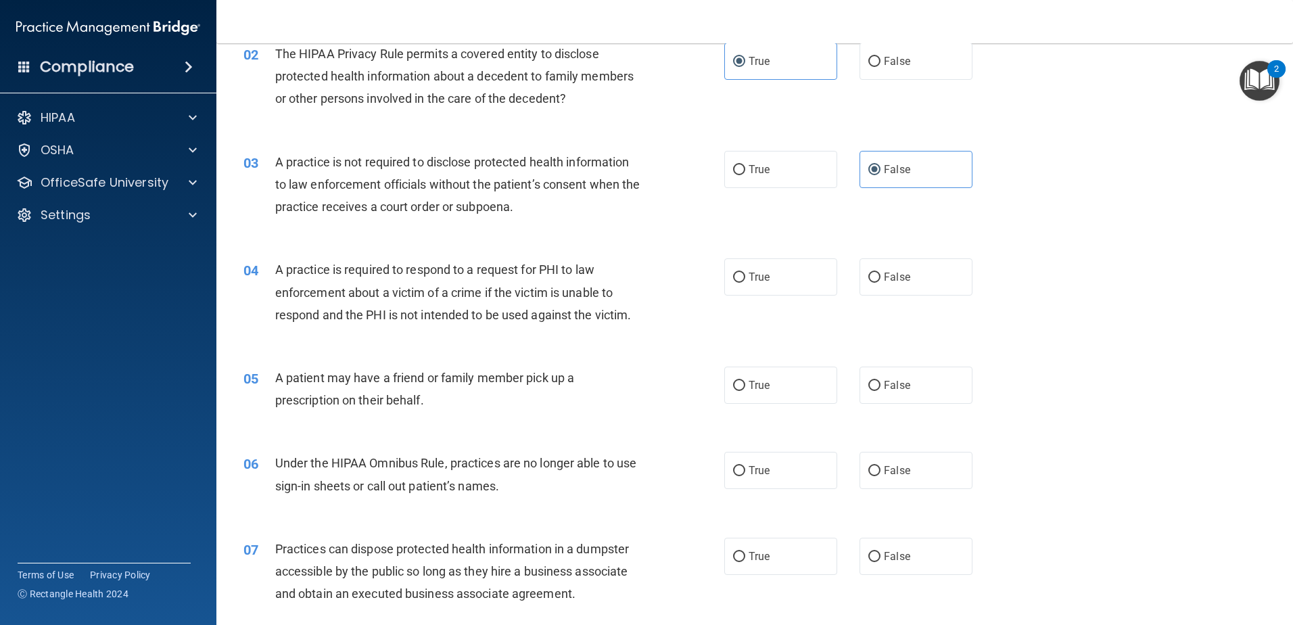
scroll to position [271, 0]
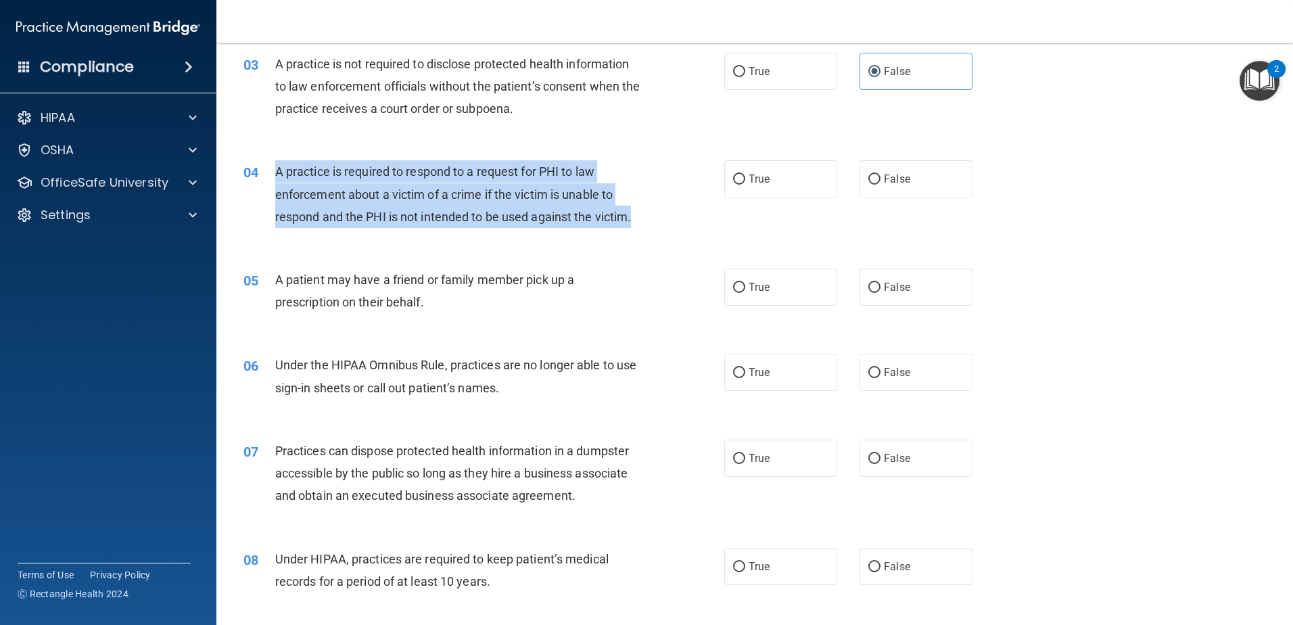
drag, startPoint x: 566, startPoint y: 210, endPoint x: 277, endPoint y: 171, distance: 292.0
click at [277, 171] on div "A practice is required to respond to a request for PHI to law enforcement about…" at bounding box center [463, 194] width 376 height 68
click at [367, 232] on div "04 A practice is required to respond to a request for PHI to law enforcement ab…" at bounding box center [483, 197] width 521 height 74
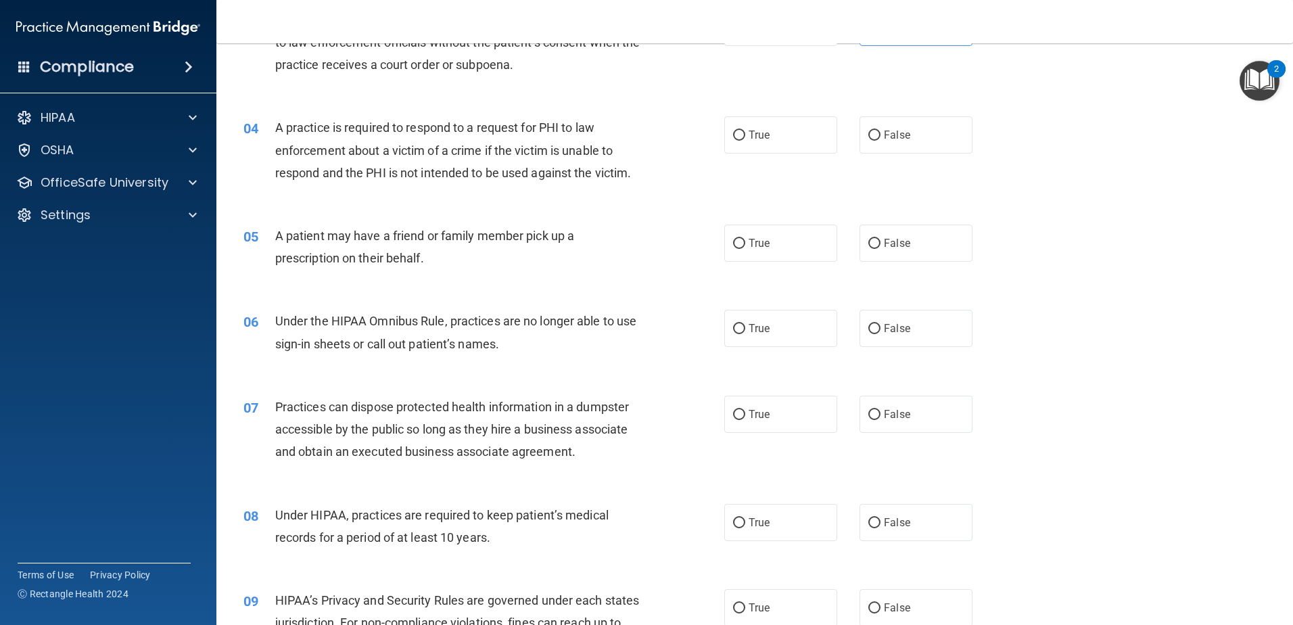
scroll to position [338, 0]
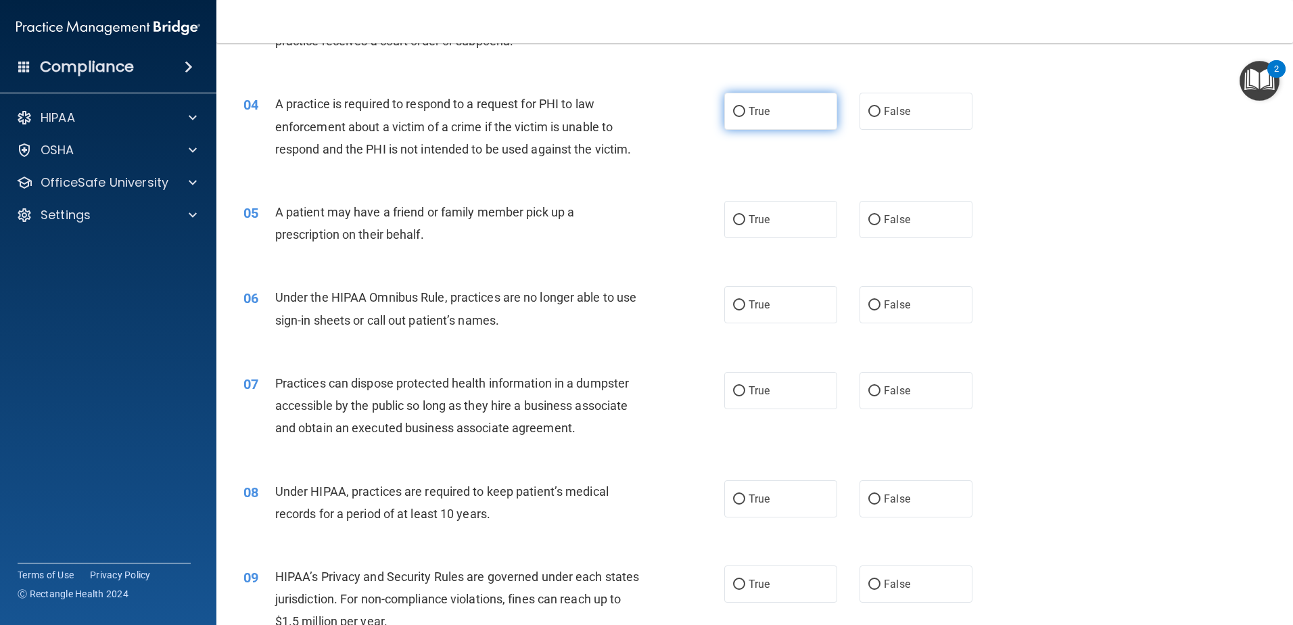
click at [787, 117] on label "True" at bounding box center [780, 111] width 113 height 37
click at [745, 117] on input "True" at bounding box center [739, 112] width 12 height 10
radio input "true"
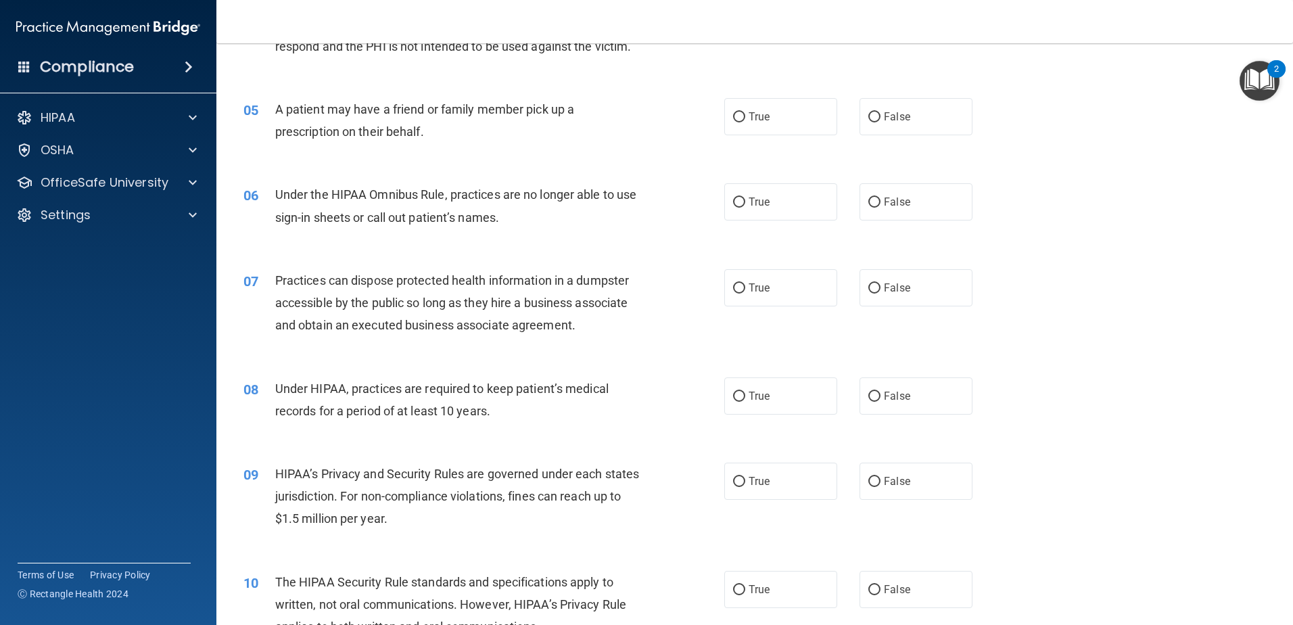
scroll to position [473, 0]
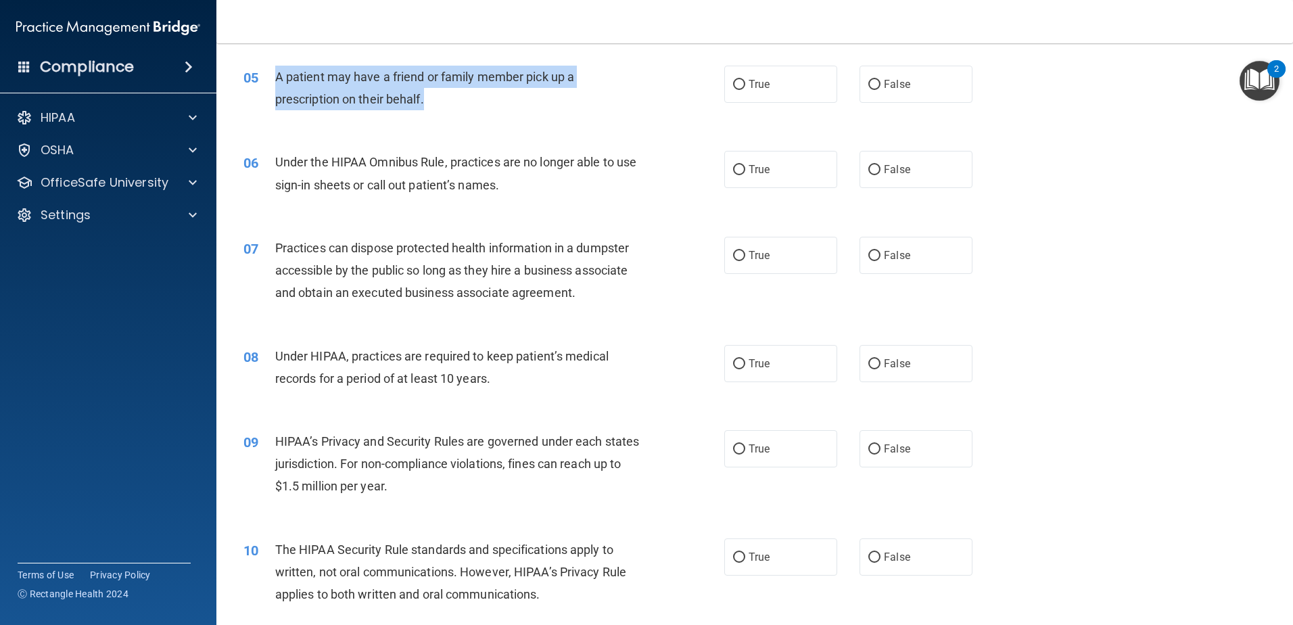
drag, startPoint x: 459, startPoint y: 101, endPoint x: 273, endPoint y: 83, distance: 187.6
click at [273, 83] on div "05 A patient may have a friend or family member pick up a prescription on their…" at bounding box center [483, 91] width 521 height 51
click at [735, 80] on input "True" at bounding box center [739, 85] width 12 height 10
radio input "true"
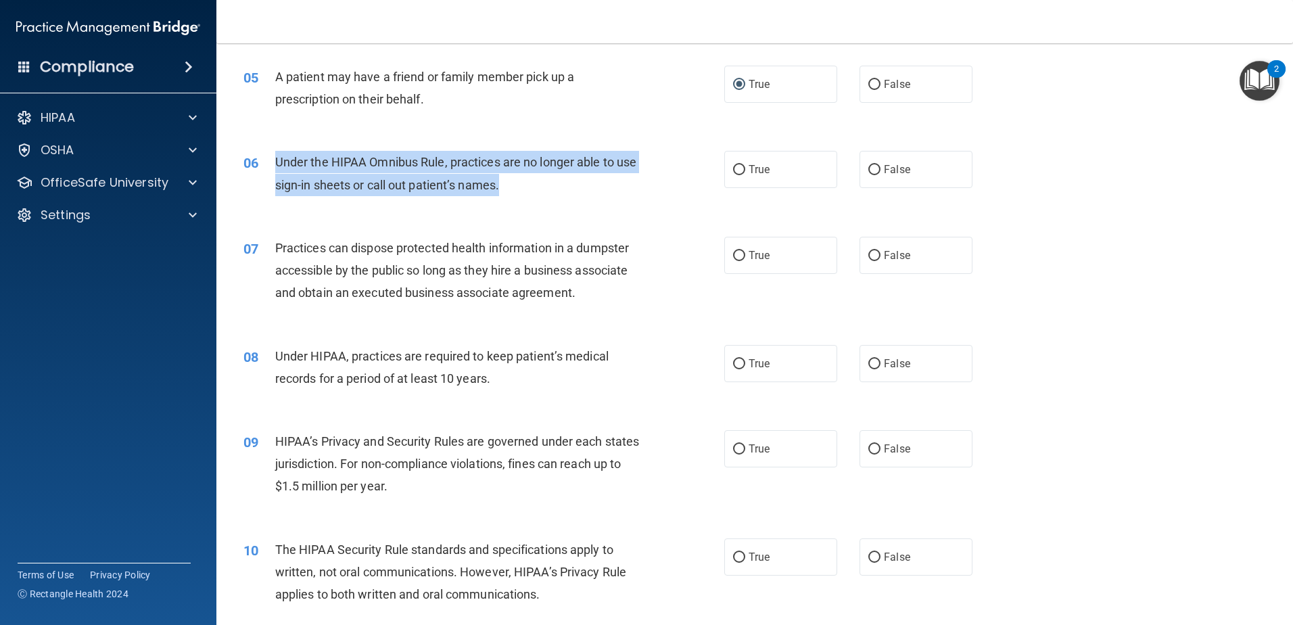
drag, startPoint x: 537, startPoint y: 179, endPoint x: 279, endPoint y: 166, distance: 258.7
click at [279, 166] on div "Under the HIPAA Omnibus Rule, practices are no longer able to use sign-in sheet…" at bounding box center [463, 173] width 376 height 45
click at [557, 186] on div "Under the HIPAA Omnibus Rule, practices are no longer able to use sign-in sheet…" at bounding box center [463, 173] width 376 height 45
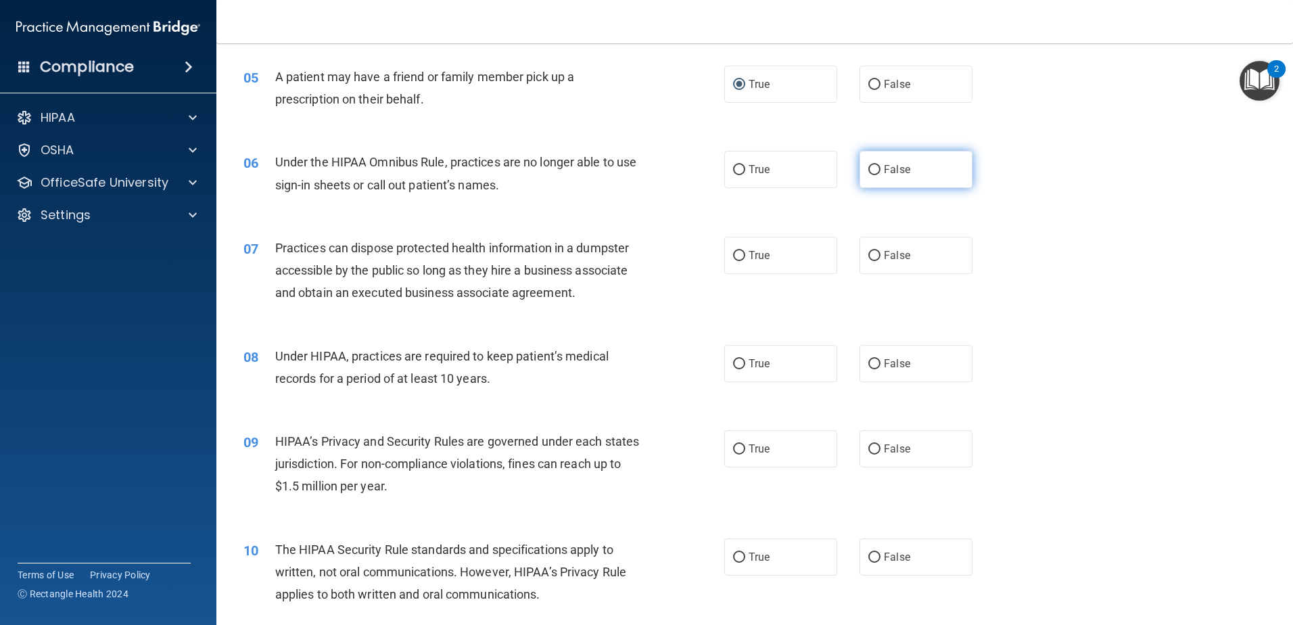
click at [930, 176] on label "False" at bounding box center [916, 169] width 113 height 37
click at [881, 175] on input "False" at bounding box center [874, 170] width 12 height 10
radio input "true"
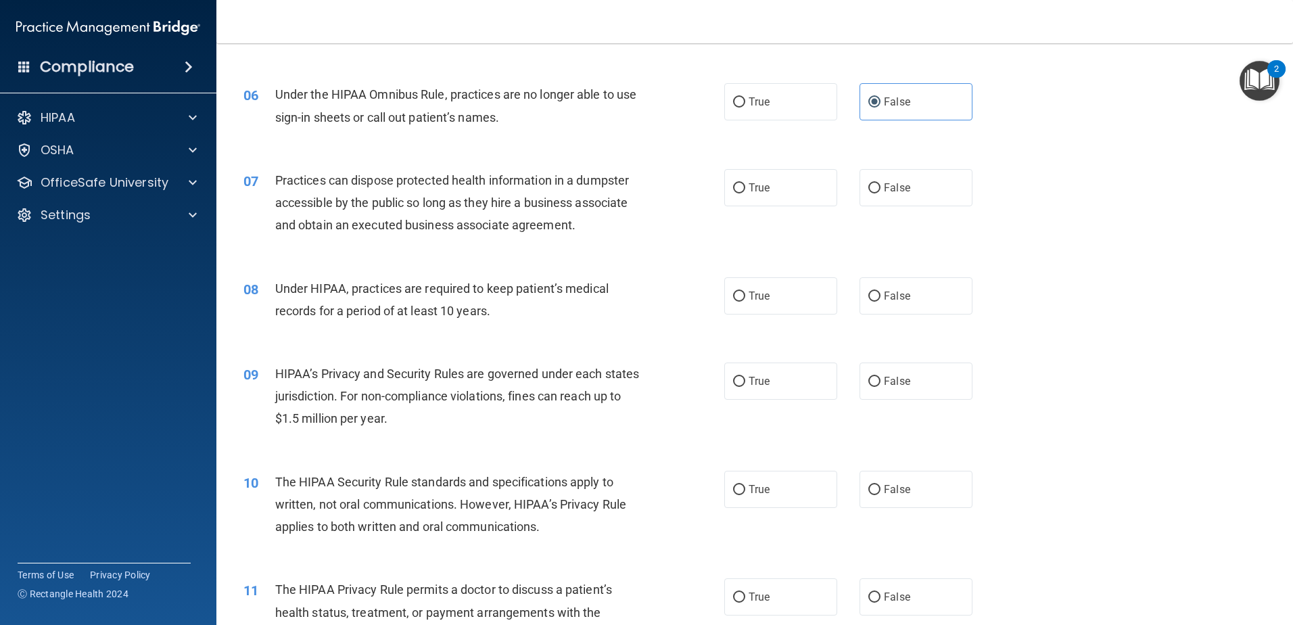
scroll to position [609, 0]
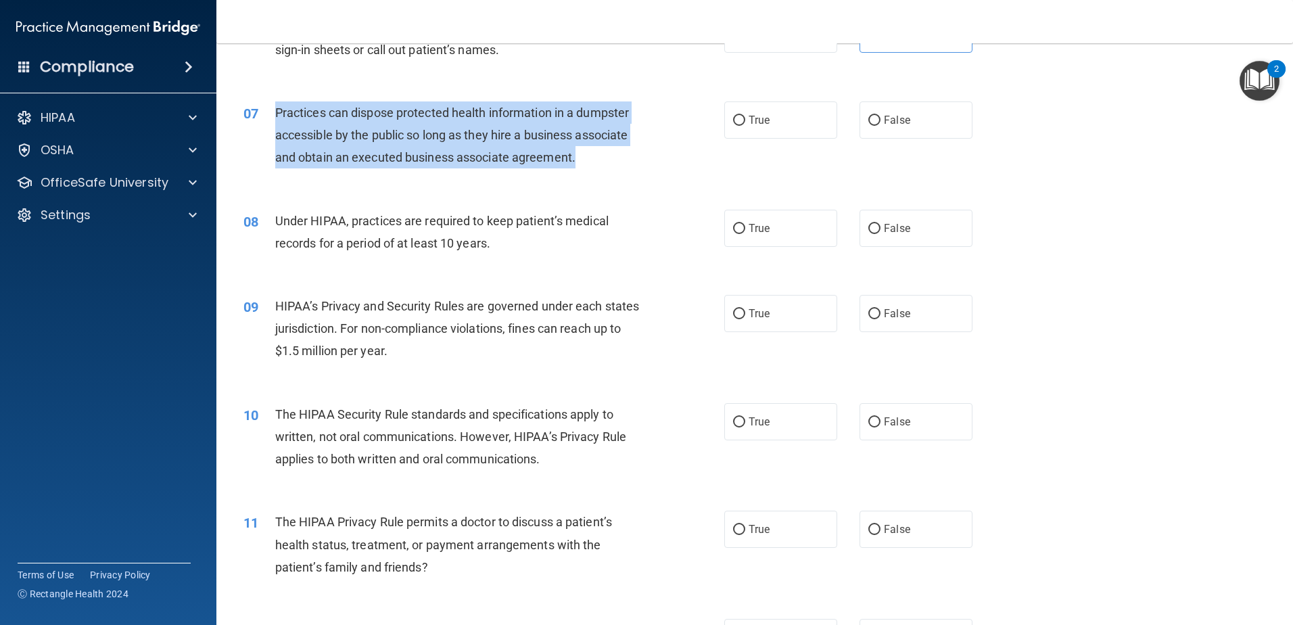
drag, startPoint x: 520, startPoint y: 164, endPoint x: 277, endPoint y: 120, distance: 246.8
click at [277, 120] on div "Practices can dispose protected health information in a dumpster accessible by …" at bounding box center [463, 135] width 376 height 68
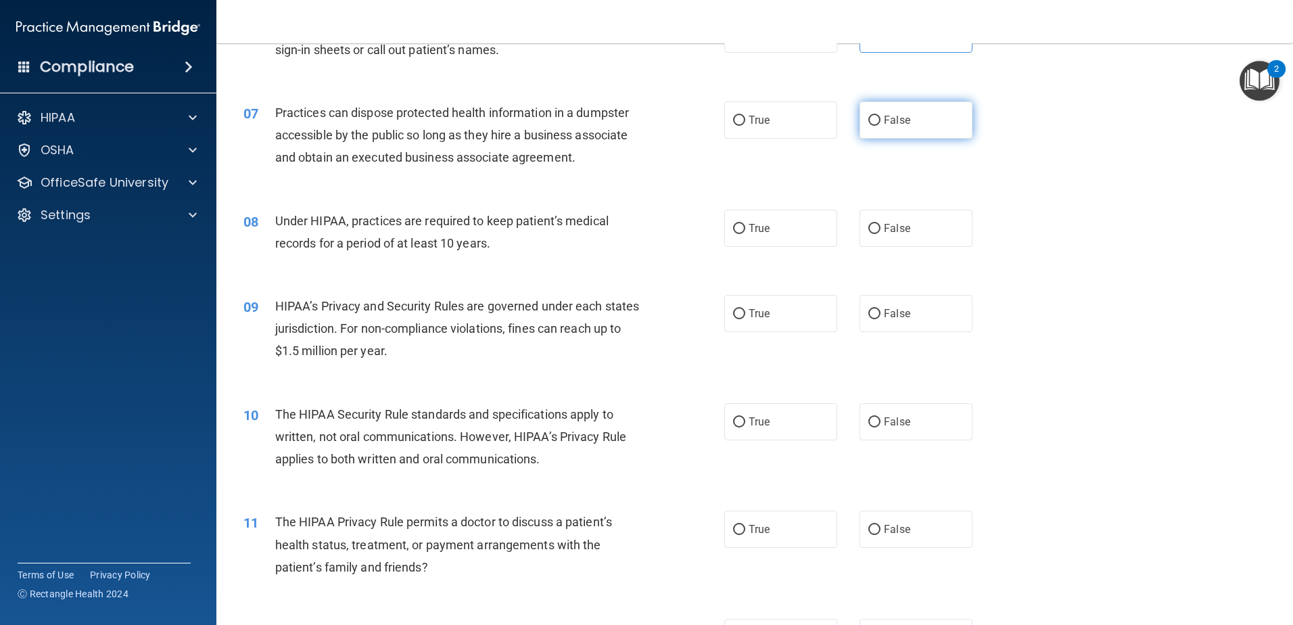
click at [884, 117] on span "False" at bounding box center [897, 120] width 26 height 13
click at [881, 117] on input "False" at bounding box center [874, 121] width 12 height 10
radio input "true"
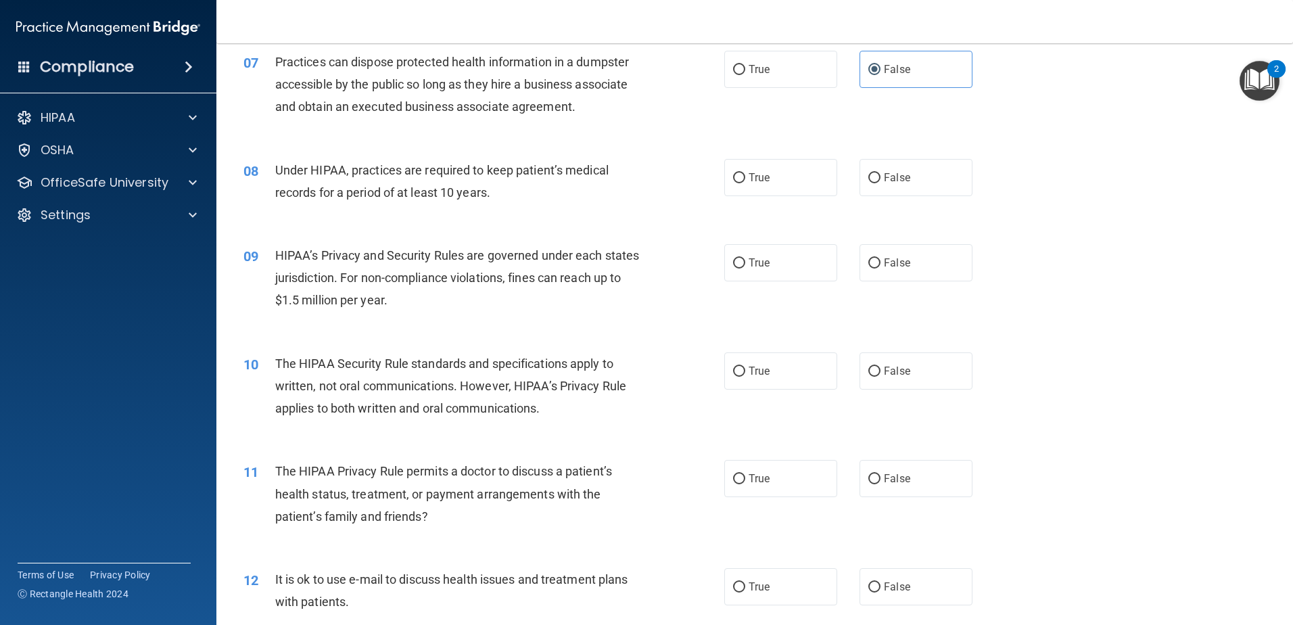
scroll to position [744, 0]
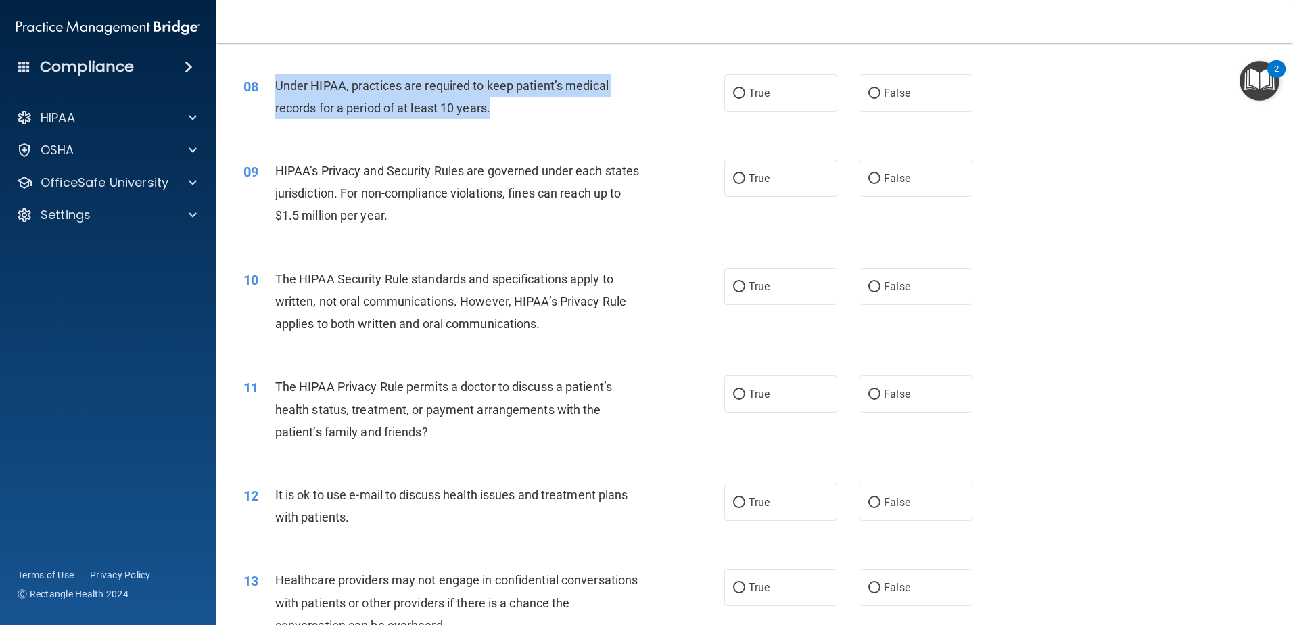
drag, startPoint x: 521, startPoint y: 112, endPoint x: 279, endPoint y: 85, distance: 244.4
click at [279, 85] on div "Under HIPAA, practices are required to keep patient’s medical records for a per…" at bounding box center [463, 96] width 376 height 45
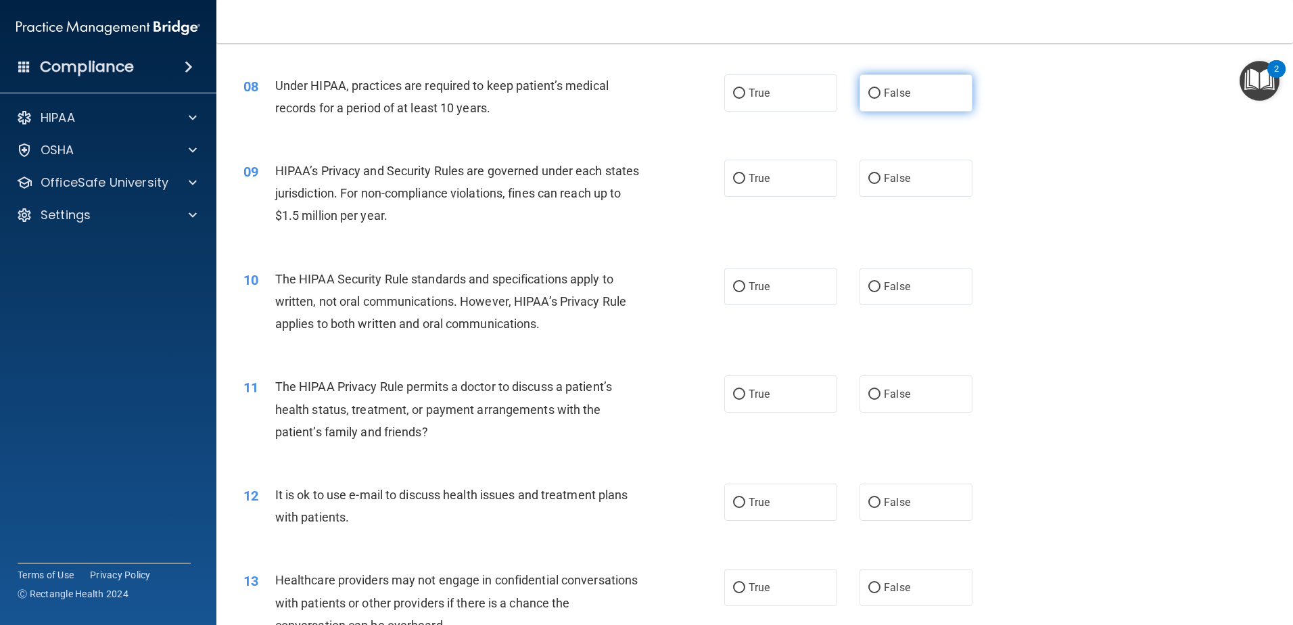
click at [884, 91] on span "False" at bounding box center [897, 93] width 26 height 13
click at [879, 91] on input "False" at bounding box center [874, 94] width 12 height 10
radio input "true"
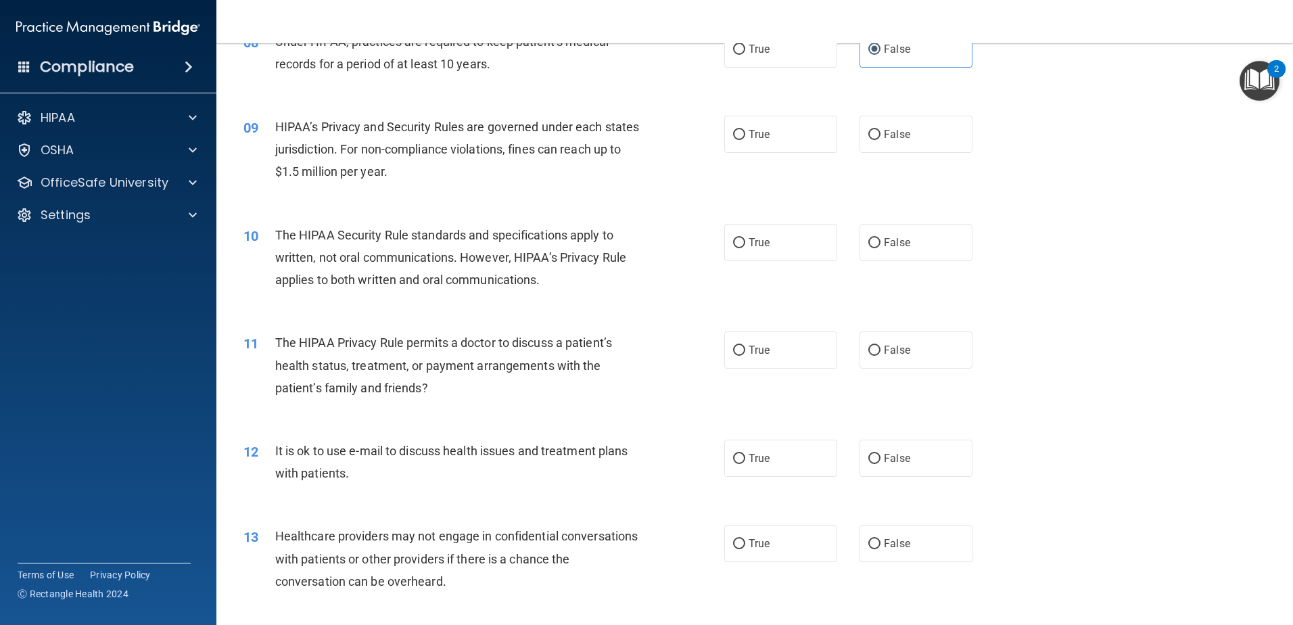
scroll to position [812, 0]
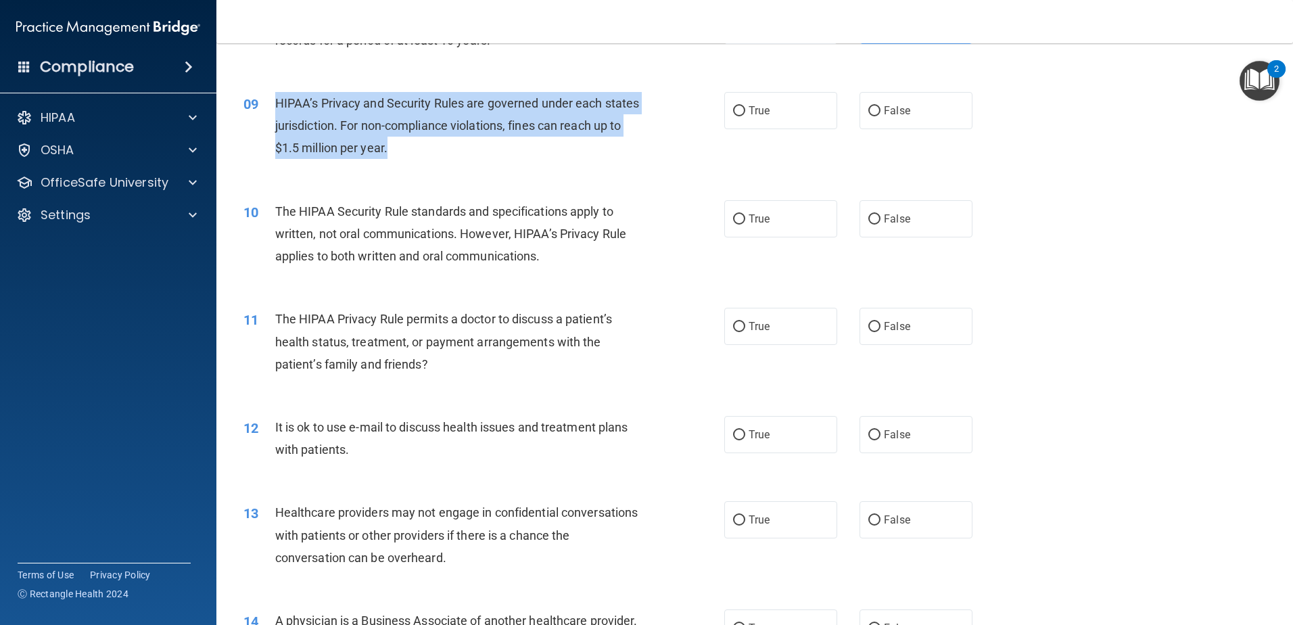
drag, startPoint x: 430, startPoint y: 143, endPoint x: 256, endPoint y: 99, distance: 179.3
click at [256, 99] on div "09 HIPAA’s Privacy and Security Rules are governed under each states jurisdicti…" at bounding box center [483, 129] width 521 height 74
click at [459, 150] on div "HIPAA’s Privacy and Security Rules are governed under each states jurisdiction.…" at bounding box center [463, 126] width 376 height 68
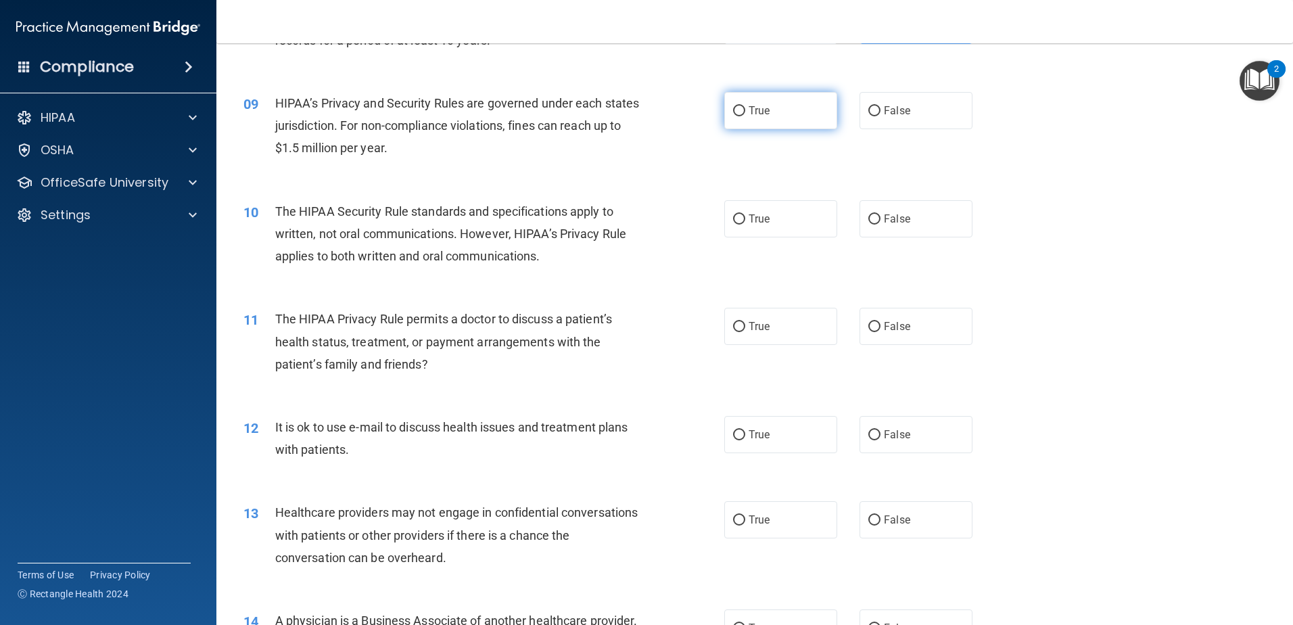
click at [776, 117] on label "True" at bounding box center [780, 110] width 113 height 37
click at [745, 116] on input "True" at bounding box center [739, 111] width 12 height 10
radio input "true"
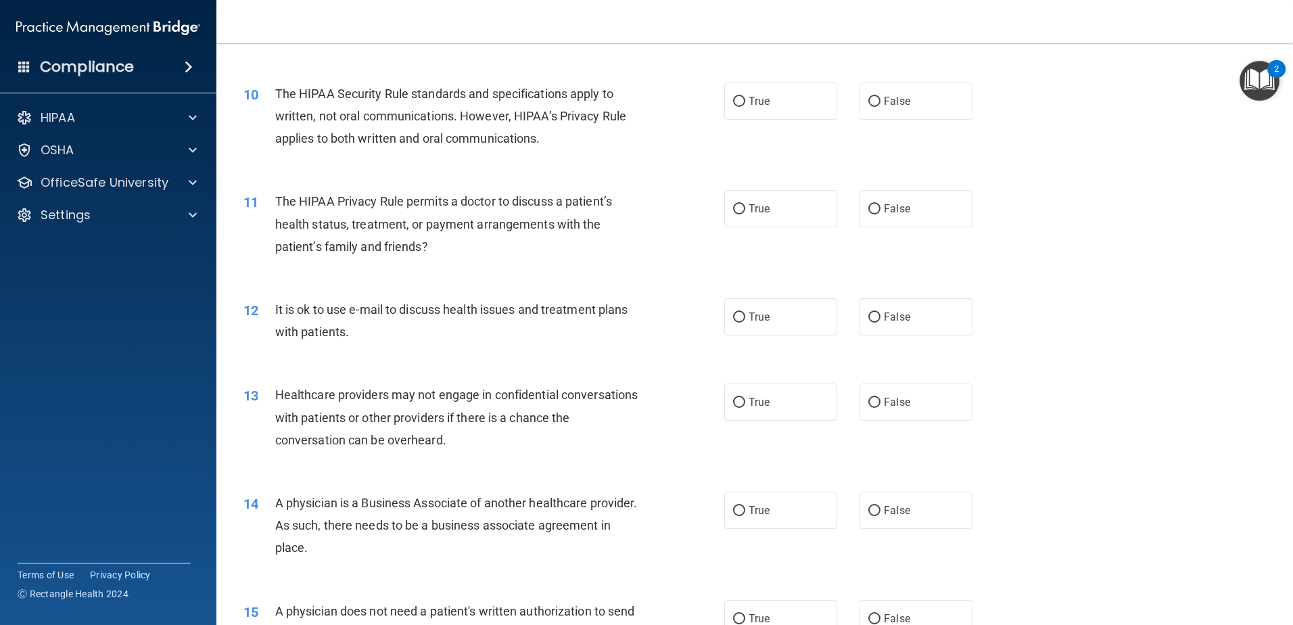
scroll to position [947, 0]
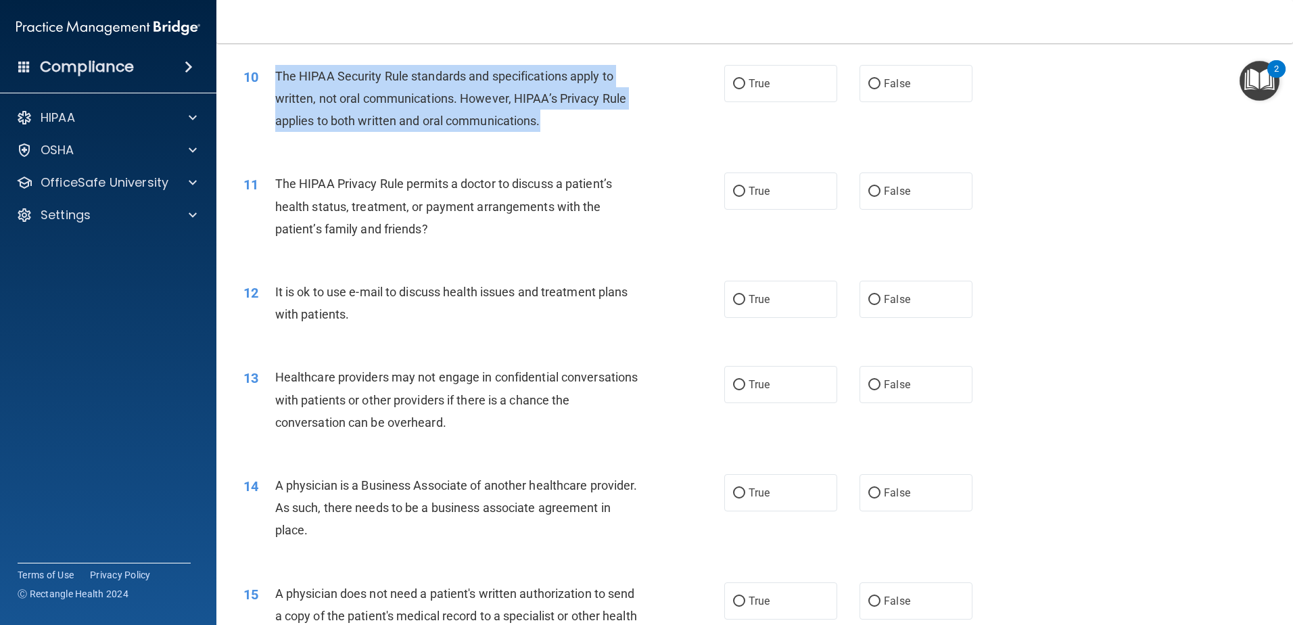
drag, startPoint x: 562, startPoint y: 126, endPoint x: 276, endPoint y: 70, distance: 291.7
click at [276, 70] on div "The HIPAA Security Rule standards and specifications apply to written, not oral…" at bounding box center [463, 99] width 376 height 68
click at [559, 108] on div "The HIPAA Security Rule standards and specifications apply to written, not oral…" at bounding box center [463, 99] width 376 height 68
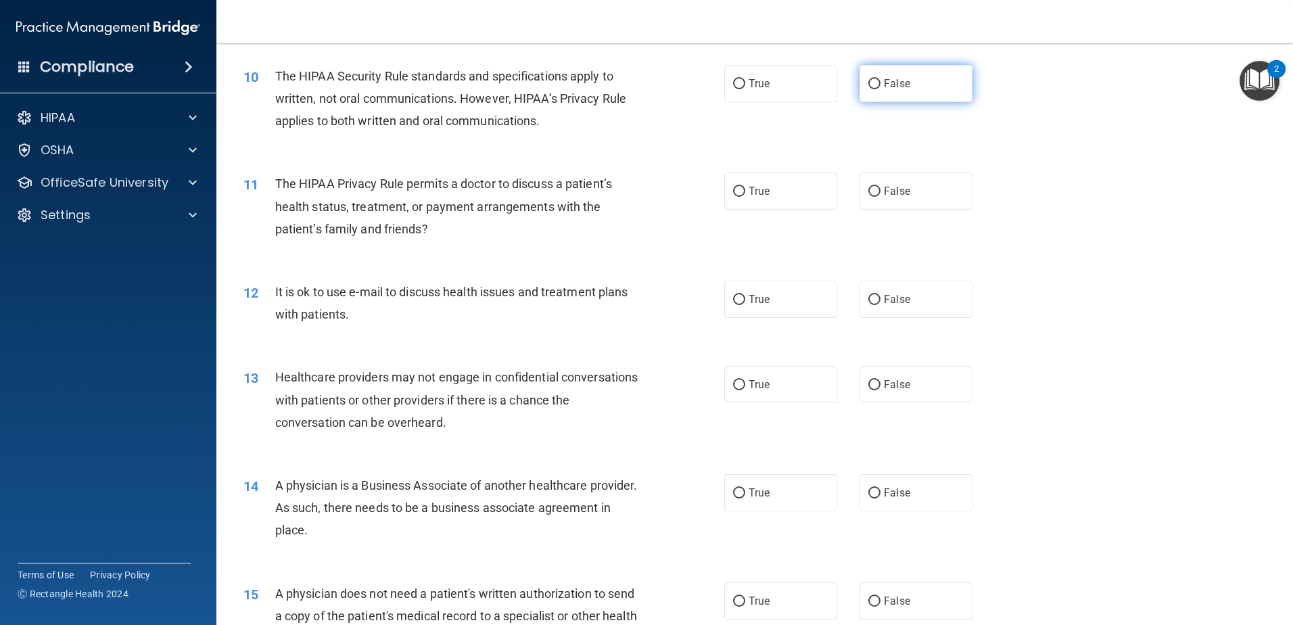
click at [911, 83] on label "False" at bounding box center [916, 83] width 113 height 37
click at [881, 83] on input "False" at bounding box center [874, 84] width 12 height 10
radio input "true"
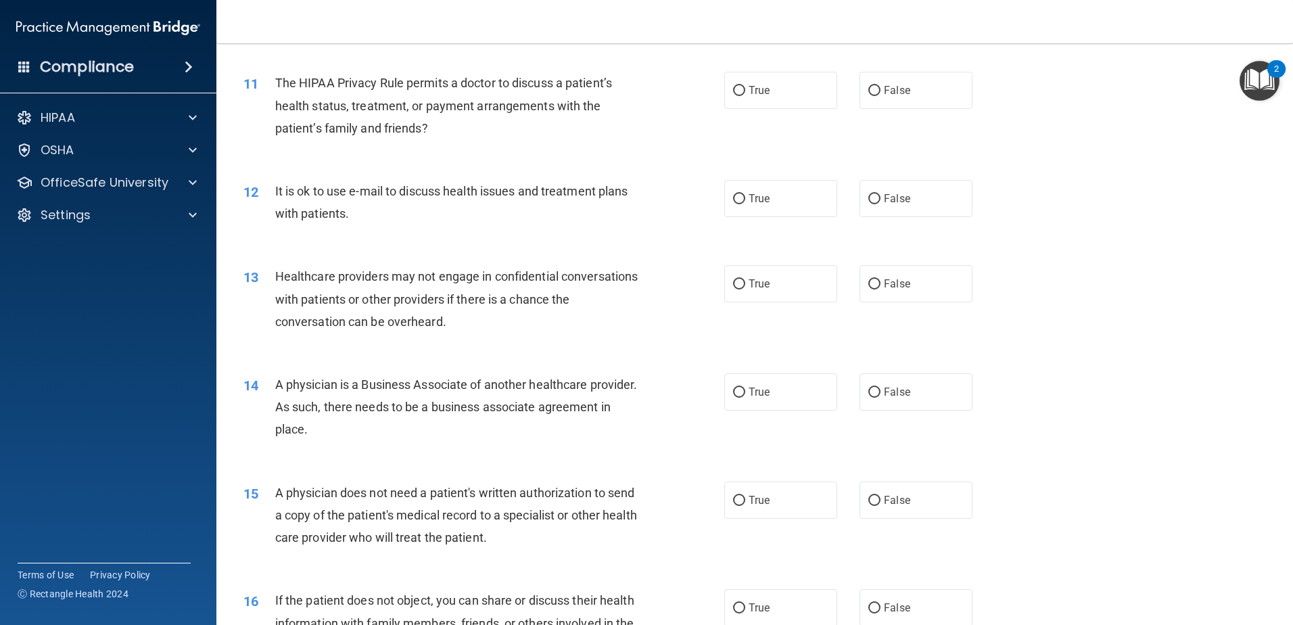
scroll to position [1015, 0]
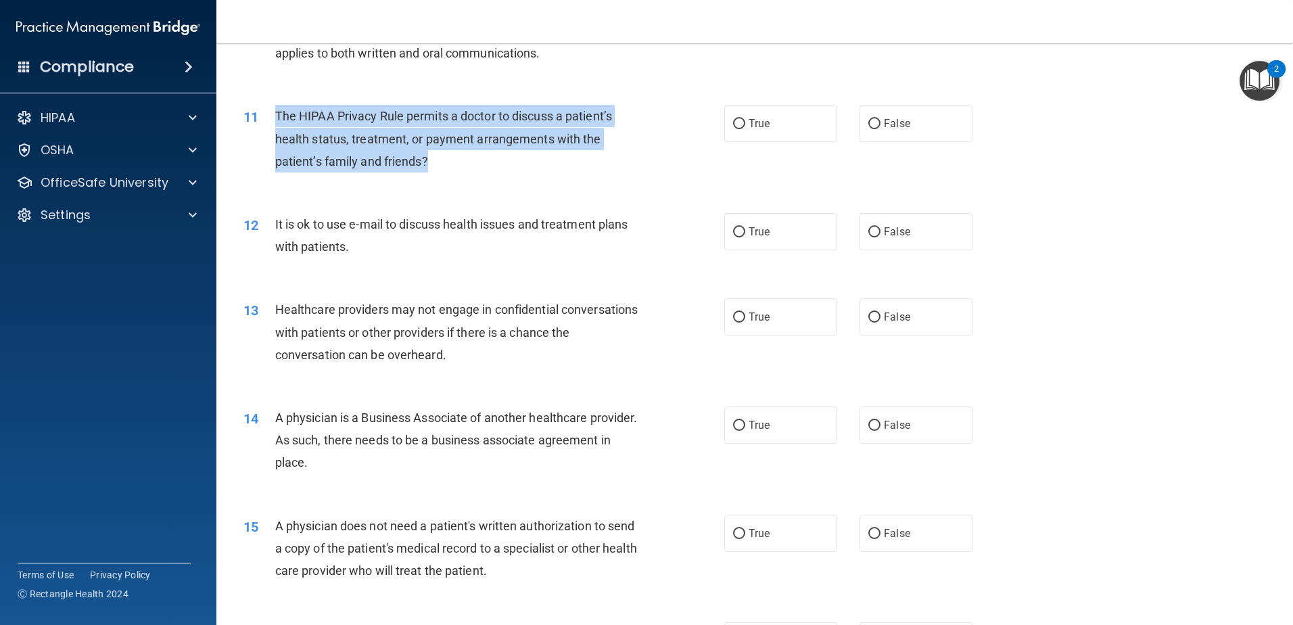
drag, startPoint x: 421, startPoint y: 161, endPoint x: 270, endPoint y: 116, distance: 158.0
click at [270, 116] on div "11 The HIPAA Privacy Rule permits a doctor to discuss a patient’s health status…" at bounding box center [483, 142] width 521 height 74
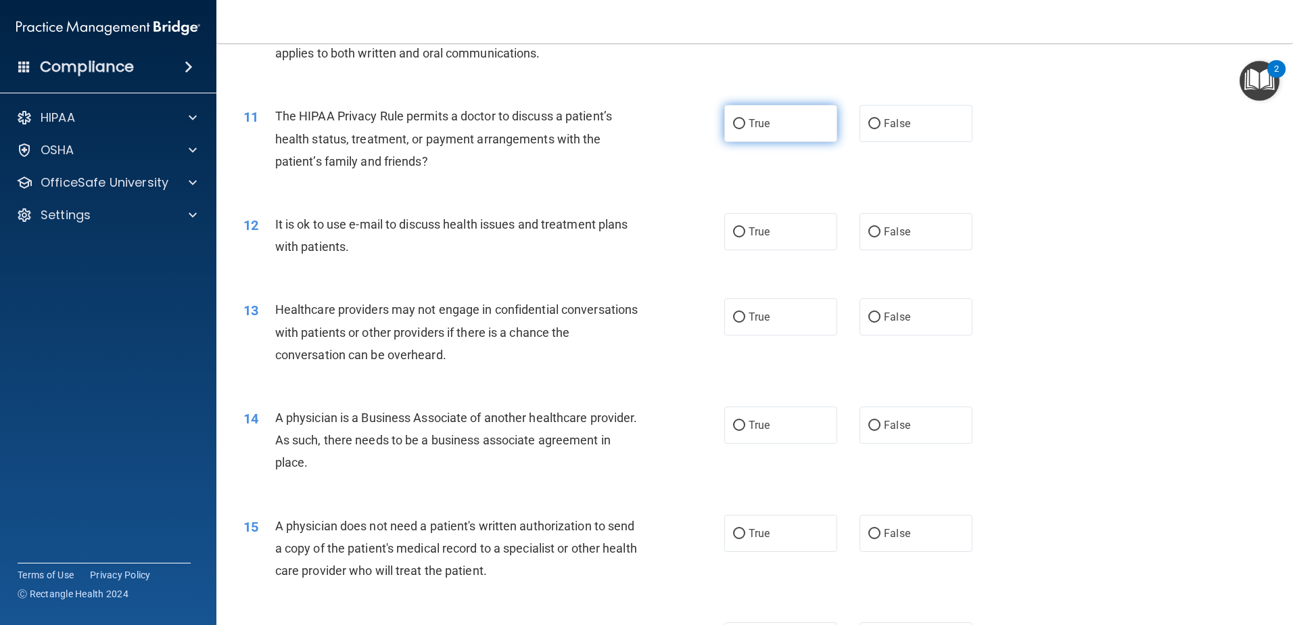
click at [768, 125] on label "True" at bounding box center [780, 123] width 113 height 37
click at [745, 125] on input "True" at bounding box center [739, 124] width 12 height 10
radio input "true"
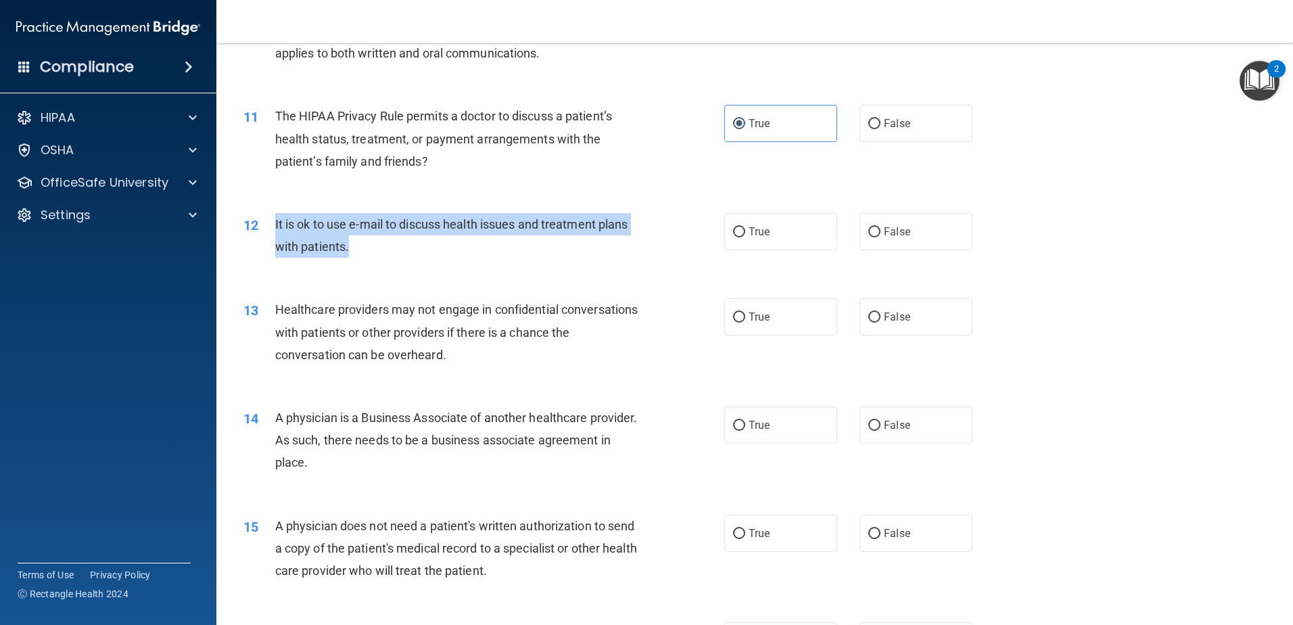
drag, startPoint x: 382, startPoint y: 252, endPoint x: 267, endPoint y: 226, distance: 118.0
click at [267, 226] on div "12 It is ok to use e-mail to discuss health issues and treatment plans with pat…" at bounding box center [483, 238] width 521 height 51
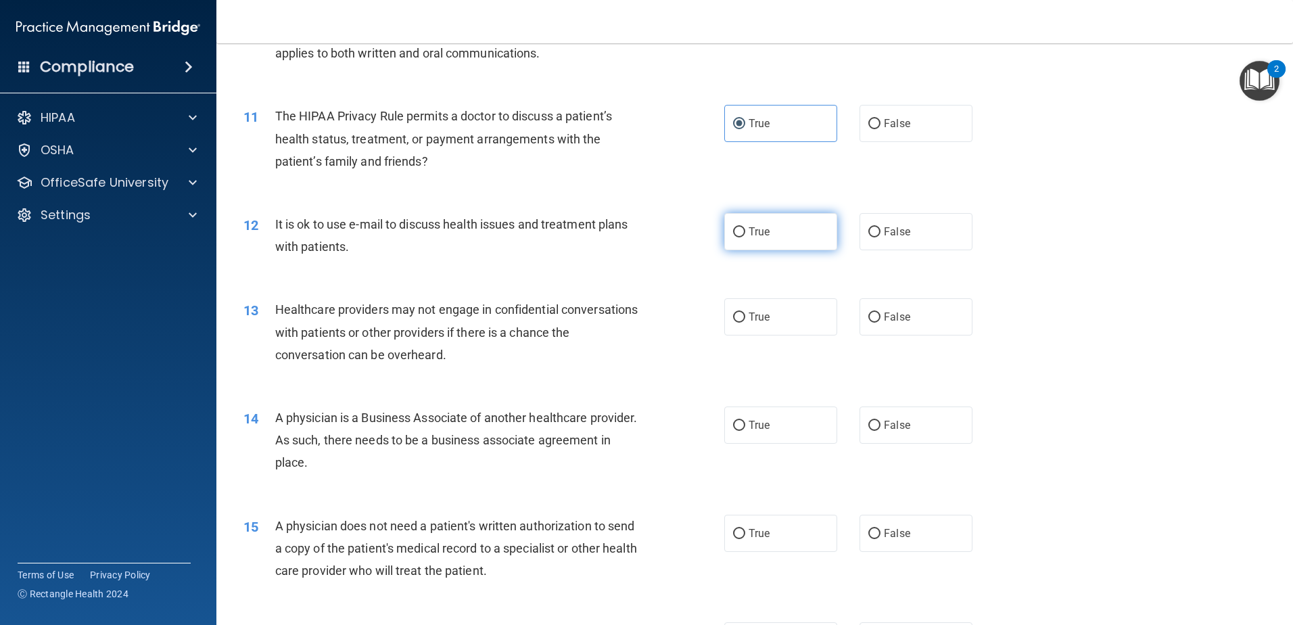
click at [744, 238] on label "True" at bounding box center [780, 231] width 113 height 37
click at [744, 237] on input "True" at bounding box center [739, 232] width 12 height 10
radio input "true"
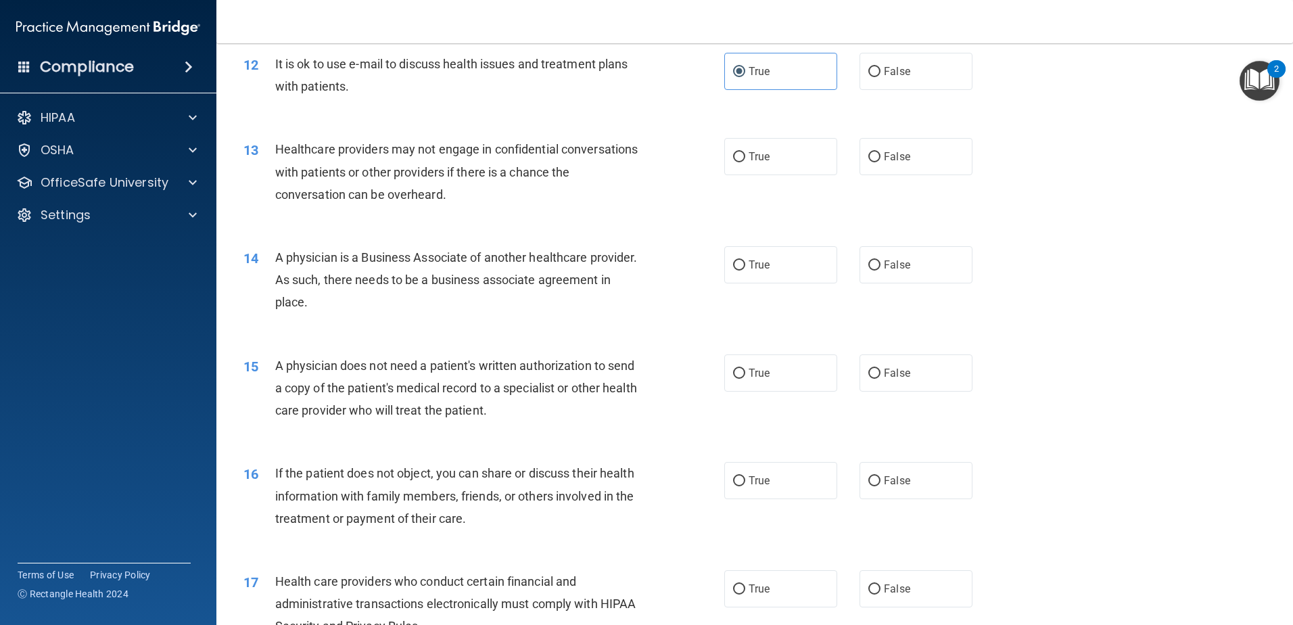
scroll to position [1217, 0]
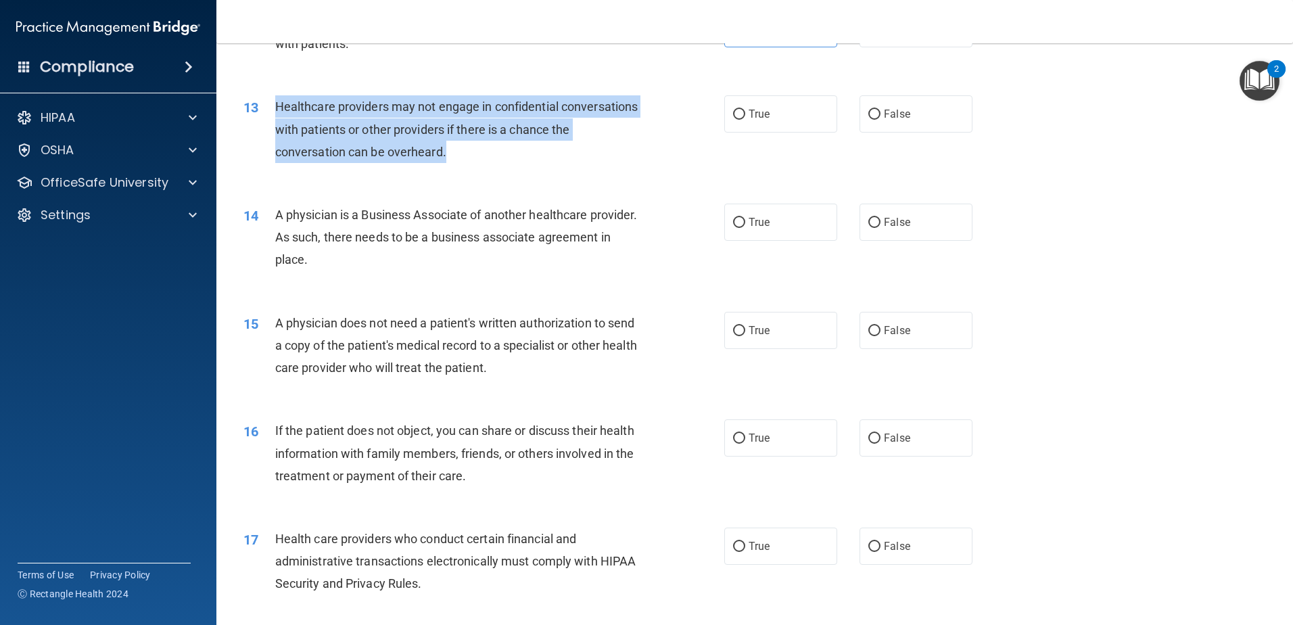
drag, startPoint x: 375, startPoint y: 127, endPoint x: 277, endPoint y: 96, distance: 102.2
click at [277, 96] on div "Healthcare providers may not engage in confidential conversations with patients…" at bounding box center [463, 129] width 376 height 68
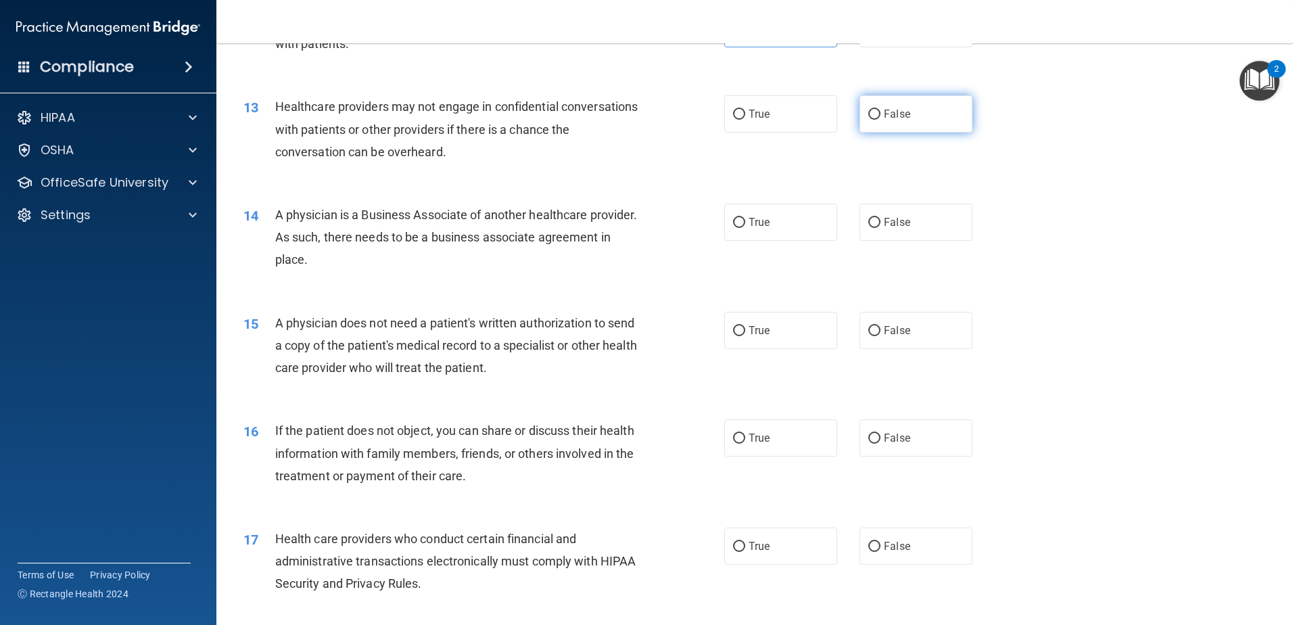
click at [884, 112] on span "False" at bounding box center [897, 114] width 26 height 13
click at [878, 112] on input "False" at bounding box center [874, 115] width 12 height 10
radio input "true"
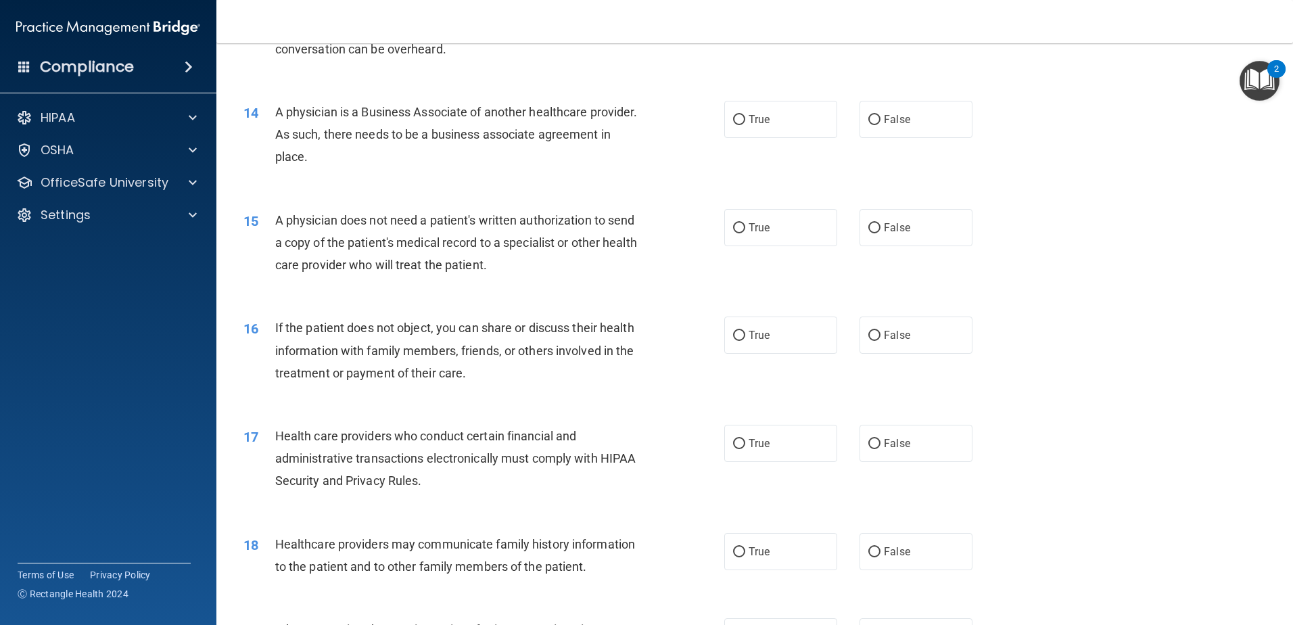
scroll to position [1353, 0]
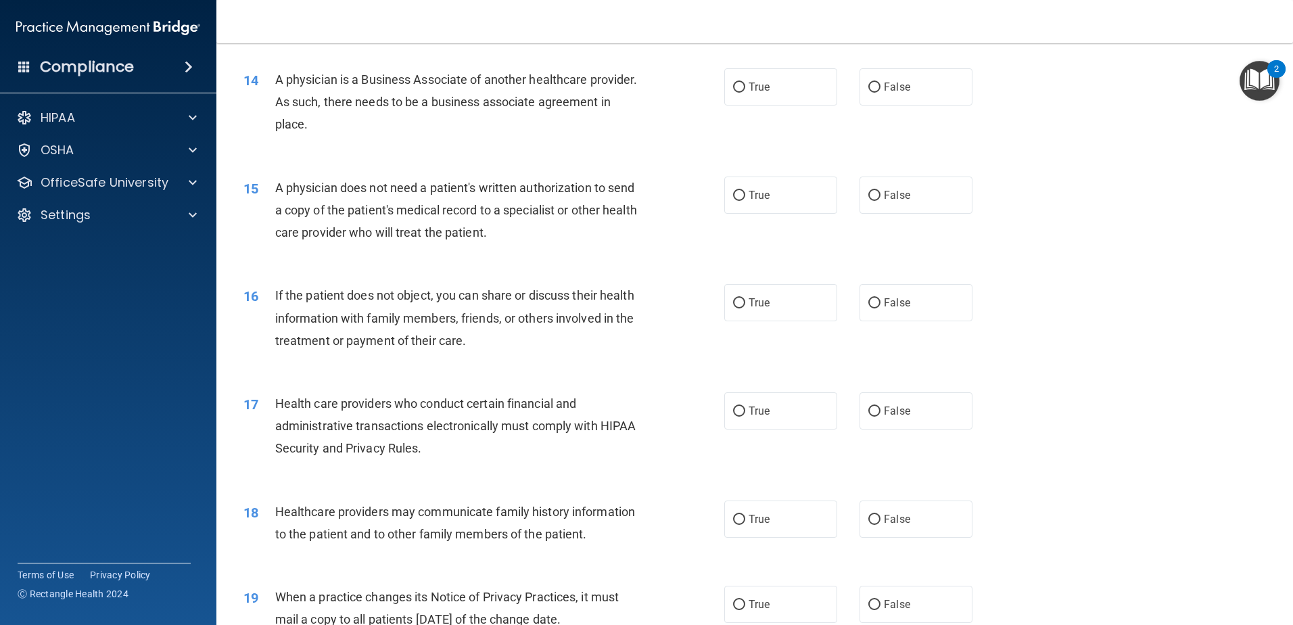
drag, startPoint x: 367, startPoint y: 124, endPoint x: 274, endPoint y: 72, distance: 106.3
click at [274, 72] on div "14 A physician is a Business Associate of another healthcare provider. As such,…" at bounding box center [483, 105] width 521 height 74
click at [458, 134] on div "A physician is a Business Associate of another healthcare provider. As such, th…" at bounding box center [463, 102] width 376 height 68
click at [772, 87] on label "True" at bounding box center [780, 86] width 113 height 37
click at [745, 87] on input "True" at bounding box center [739, 88] width 12 height 10
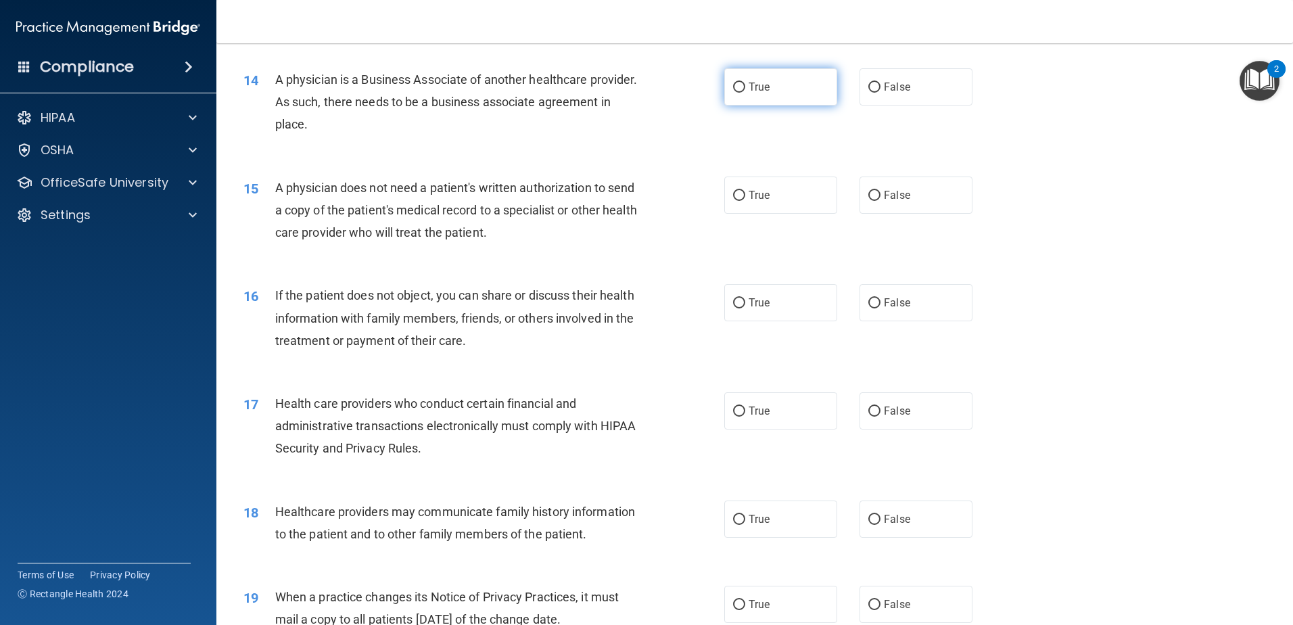
radio input "true"
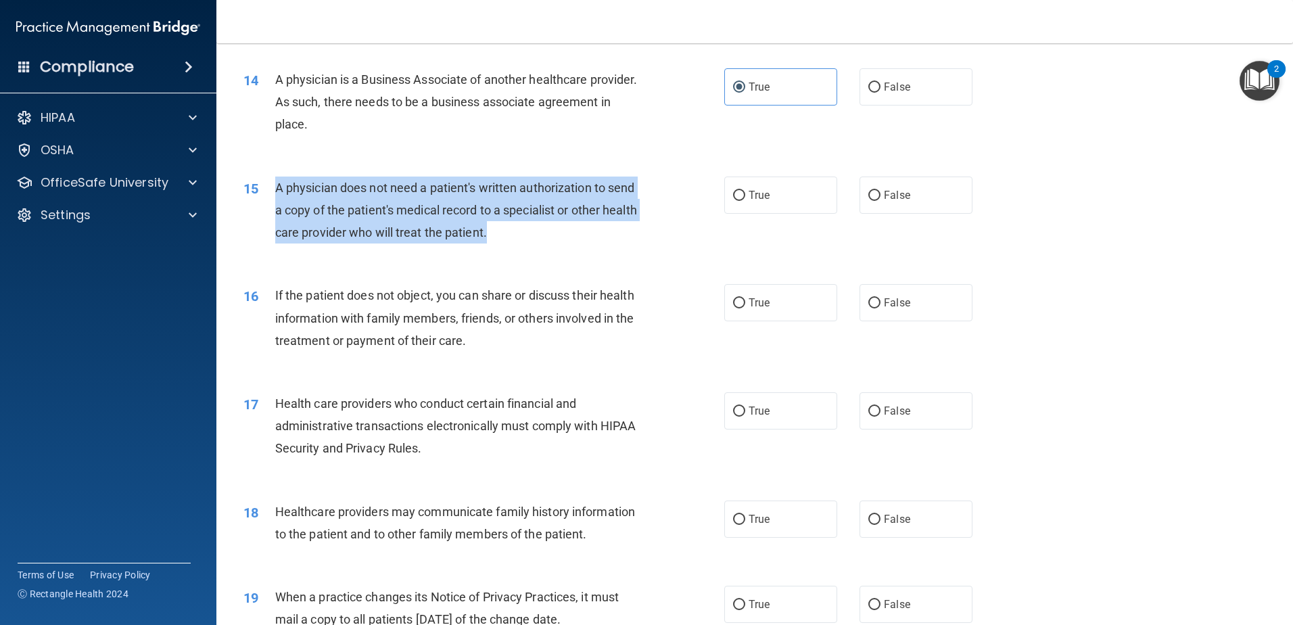
drag, startPoint x: 452, startPoint y: 225, endPoint x: 273, endPoint y: 191, distance: 181.7
click at [273, 191] on div "15 A physician does not need a patient's written authorization to send a copy o…" at bounding box center [483, 214] width 521 height 74
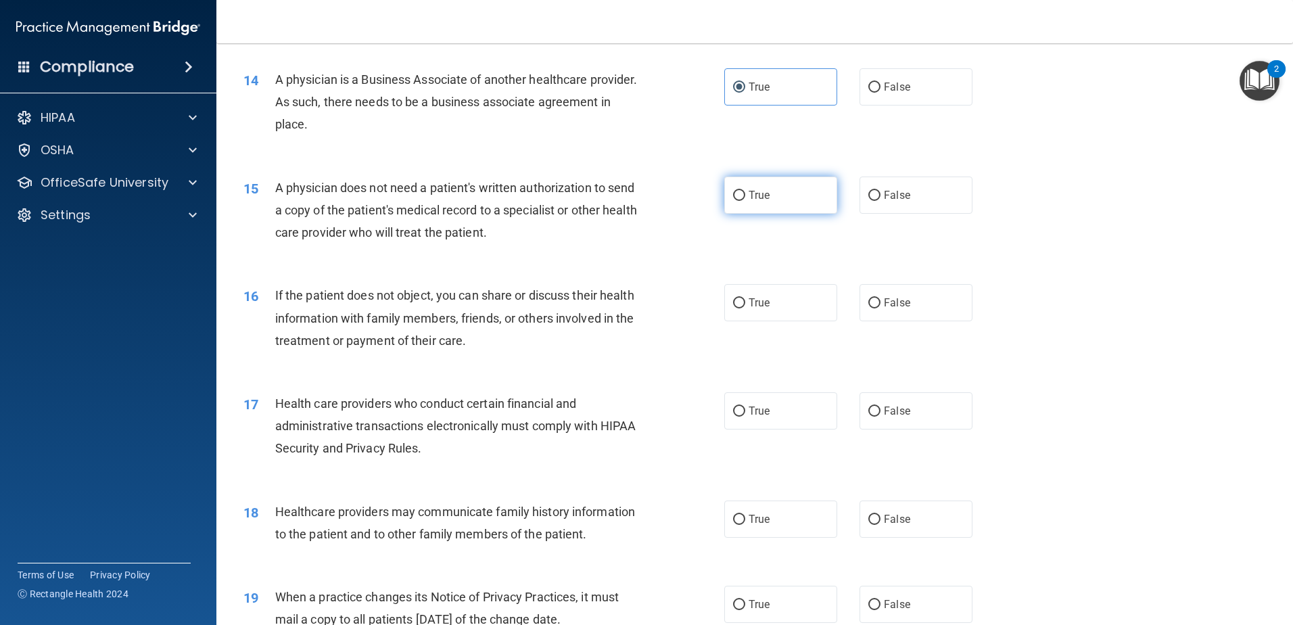
click at [764, 193] on span "True" at bounding box center [759, 195] width 21 height 13
click at [745, 193] on input "True" at bounding box center [739, 196] width 12 height 10
radio input "true"
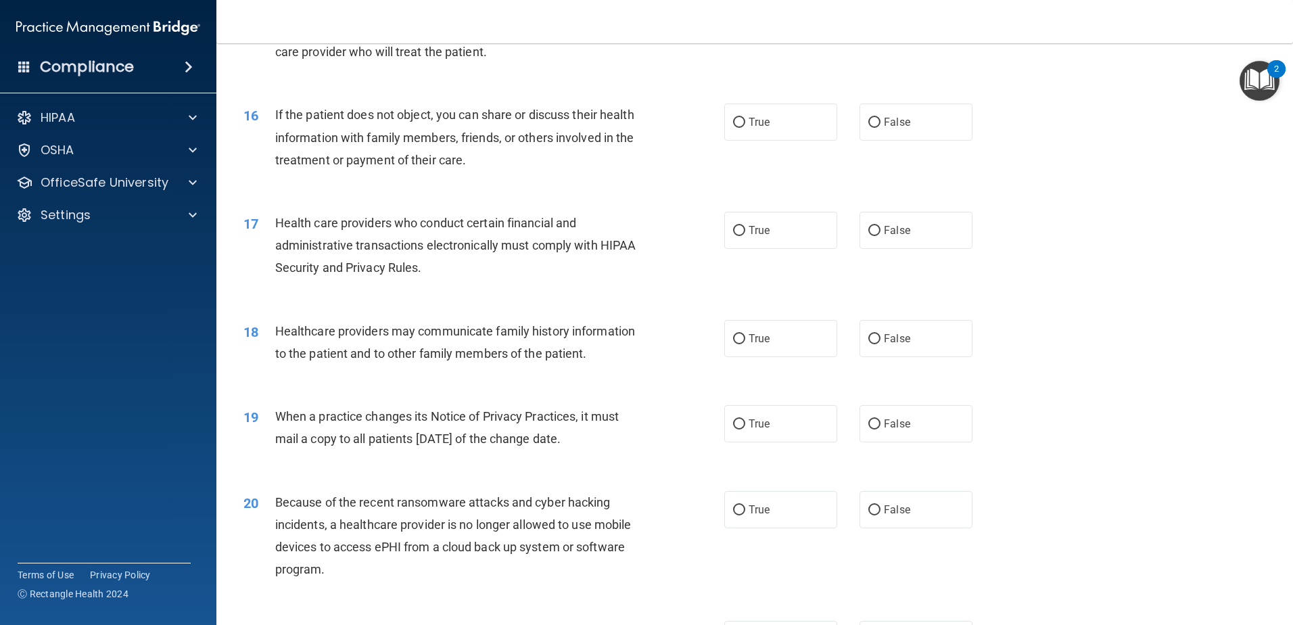
scroll to position [1556, 0]
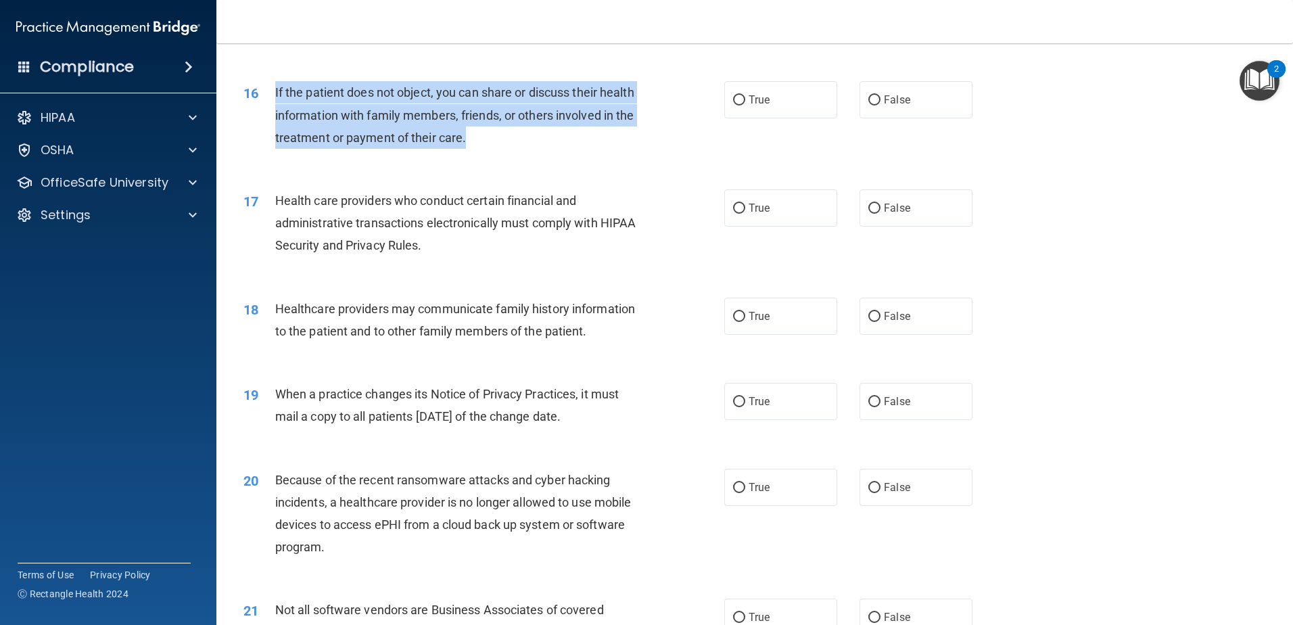
drag, startPoint x: 453, startPoint y: 137, endPoint x: 268, endPoint y: 103, distance: 188.4
click at [268, 103] on div "16 If the patient does not object, you can share or discuss their health inform…" at bounding box center [483, 118] width 521 height 74
click at [590, 144] on div "If the patient does not object, you can share or discuss their health informati…" at bounding box center [463, 115] width 376 height 68
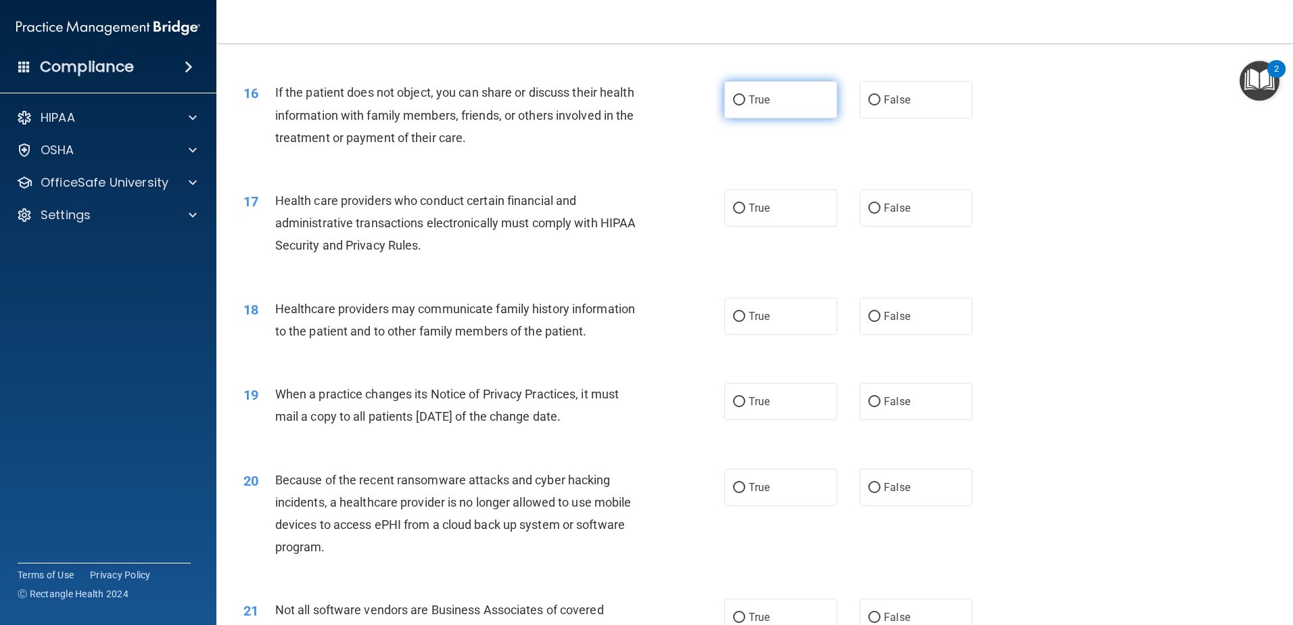
click at [773, 93] on label "True" at bounding box center [780, 99] width 113 height 37
click at [745, 95] on input "True" at bounding box center [739, 100] width 12 height 10
radio input "true"
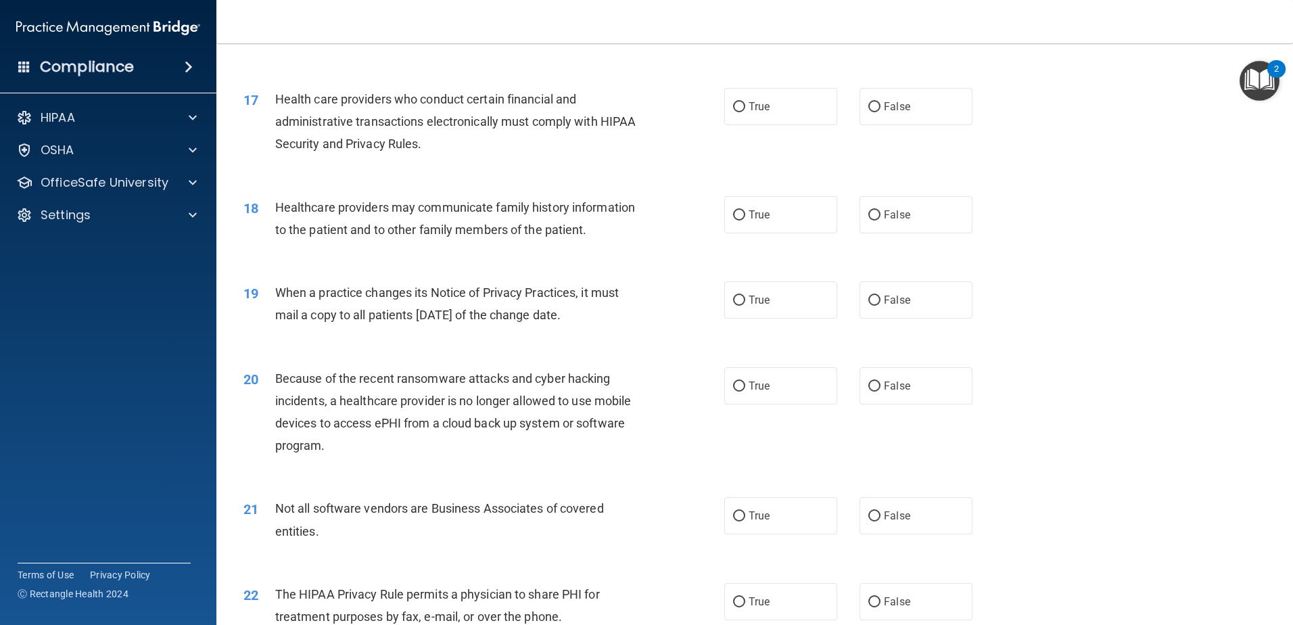
scroll to position [1691, 0]
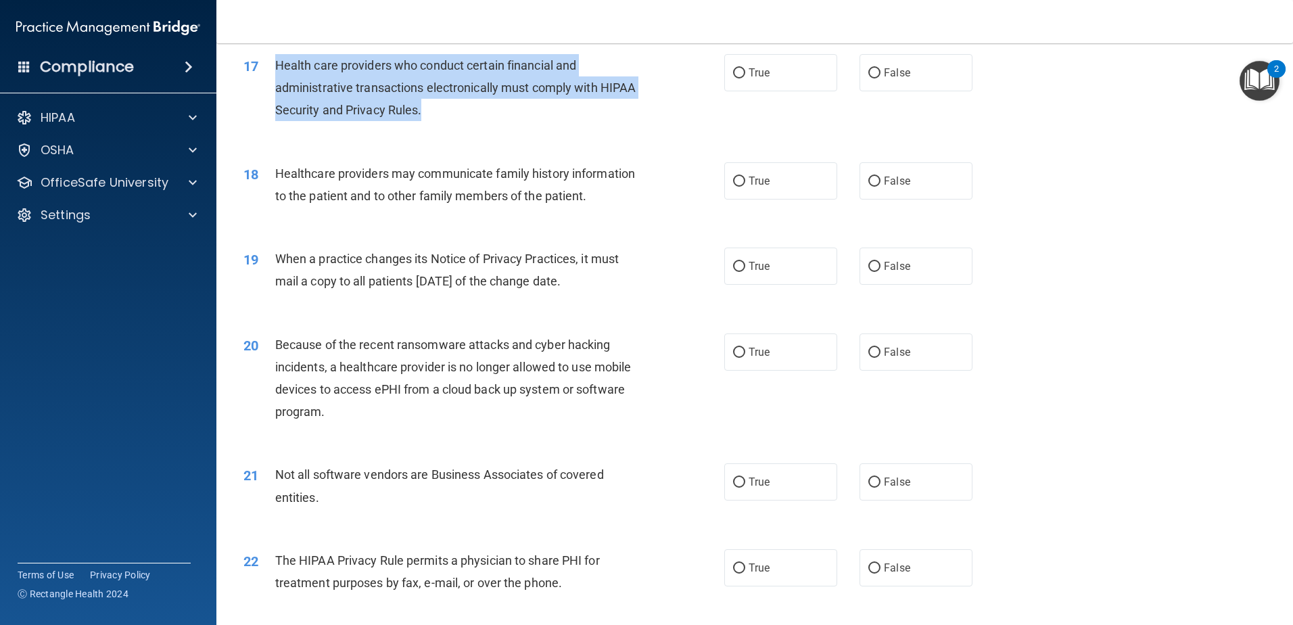
drag, startPoint x: 469, startPoint y: 113, endPoint x: 277, endPoint y: 66, distance: 197.7
click at [277, 66] on div "Health care providers who conduct certain financial and administrative transact…" at bounding box center [463, 88] width 376 height 68
click at [510, 114] on div "Health care providers who conduct certain financial and administrative transact…" at bounding box center [463, 88] width 376 height 68
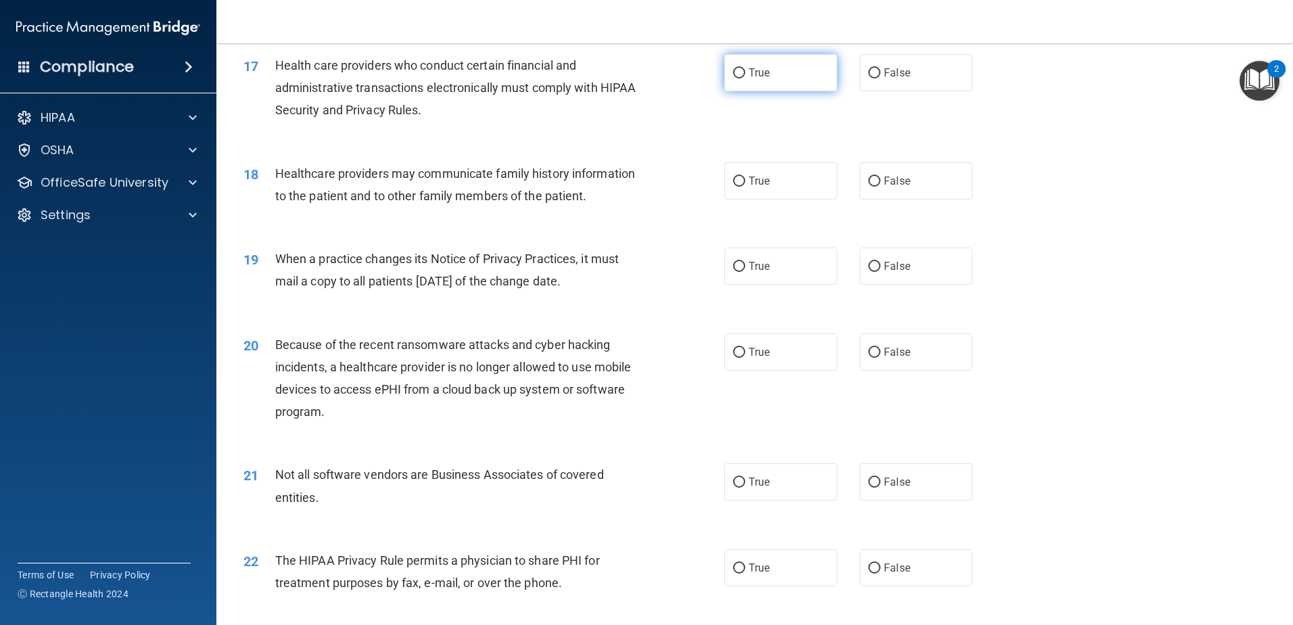
click at [768, 60] on label "True" at bounding box center [780, 72] width 113 height 37
click at [745, 68] on input "True" at bounding box center [739, 73] width 12 height 10
radio input "true"
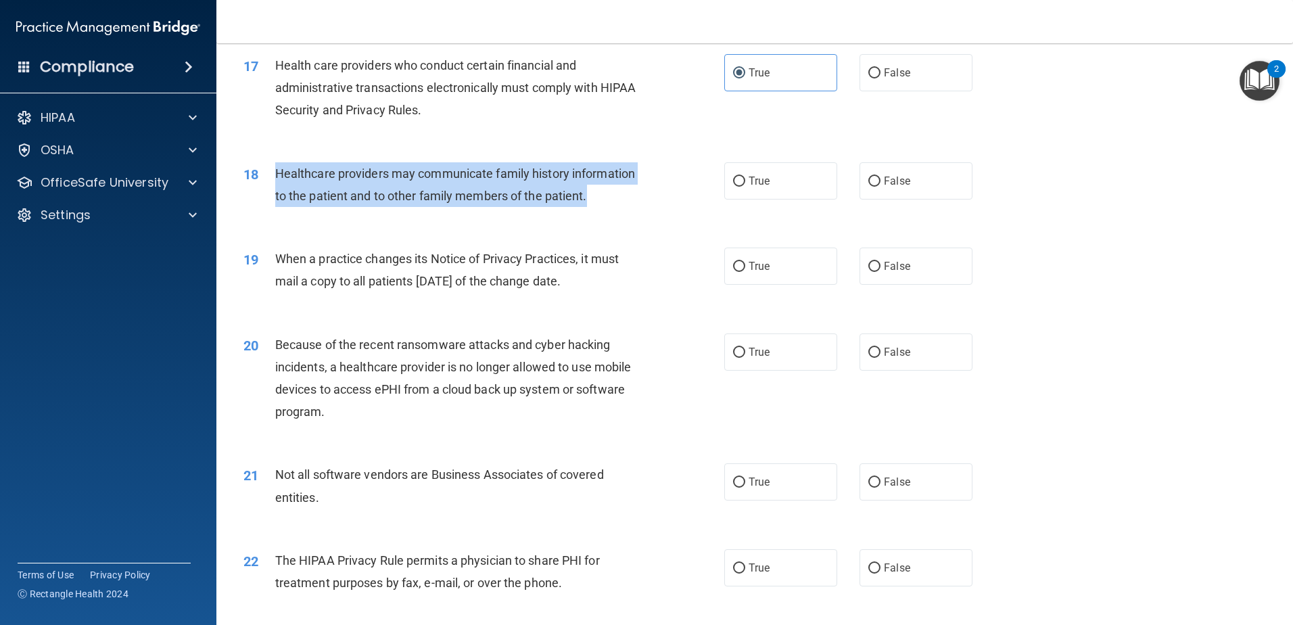
drag, startPoint x: 606, startPoint y: 191, endPoint x: 277, endPoint y: 180, distance: 328.9
click at [277, 180] on div "Healthcare providers may communicate family history information to the patient …" at bounding box center [463, 184] width 376 height 45
click at [632, 200] on div "Healthcare providers may communicate family history information to the patient …" at bounding box center [463, 184] width 376 height 45
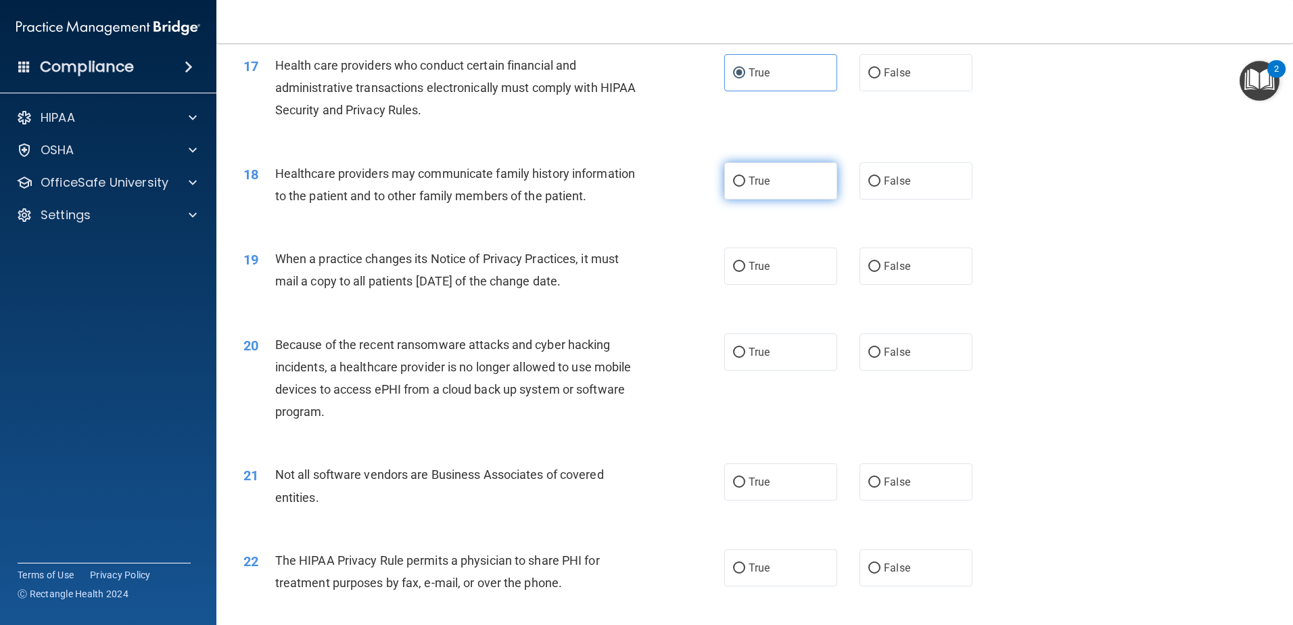
click at [737, 181] on input "True" at bounding box center [739, 182] width 12 height 10
radio input "true"
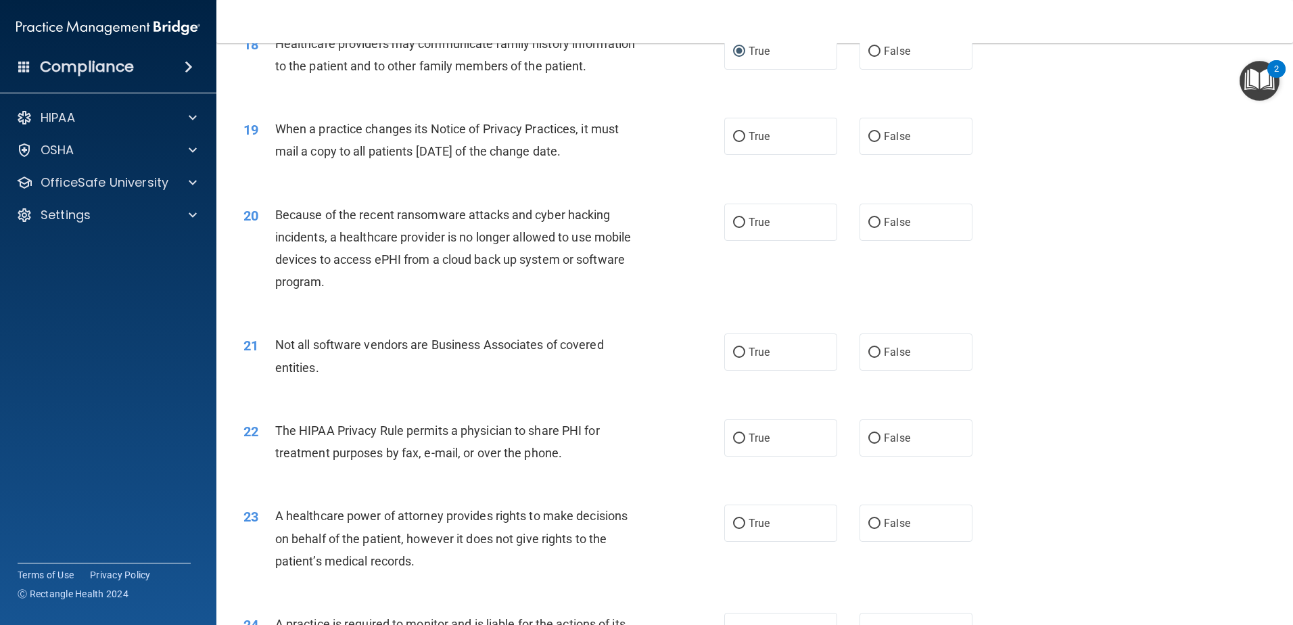
scroll to position [1826, 0]
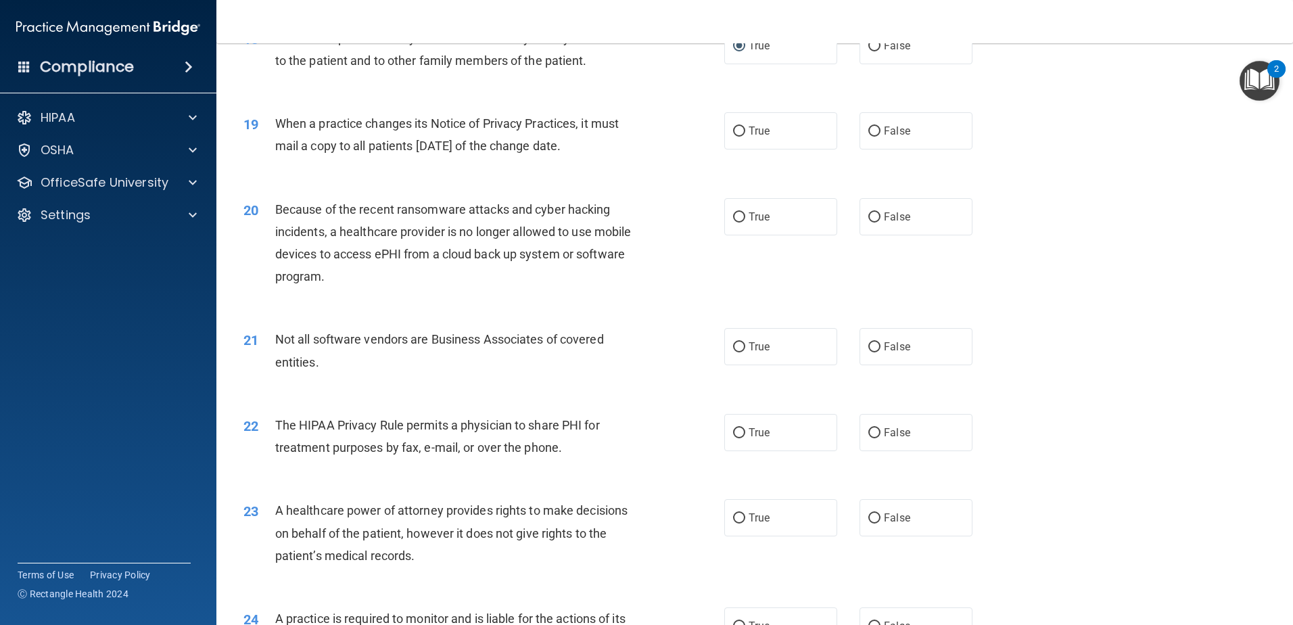
drag, startPoint x: 613, startPoint y: 145, endPoint x: 276, endPoint y: 128, distance: 337.9
click at [276, 128] on div "When a practice changes its Notice of Privacy Practices, it must mail a copy to…" at bounding box center [463, 134] width 376 height 45
click at [467, 156] on div "When a practice changes its Notice of Privacy Practices, it must mail a copy to…" at bounding box center [463, 134] width 376 height 45
click at [872, 137] on label "False" at bounding box center [916, 130] width 113 height 37
click at [872, 137] on input "False" at bounding box center [874, 131] width 12 height 10
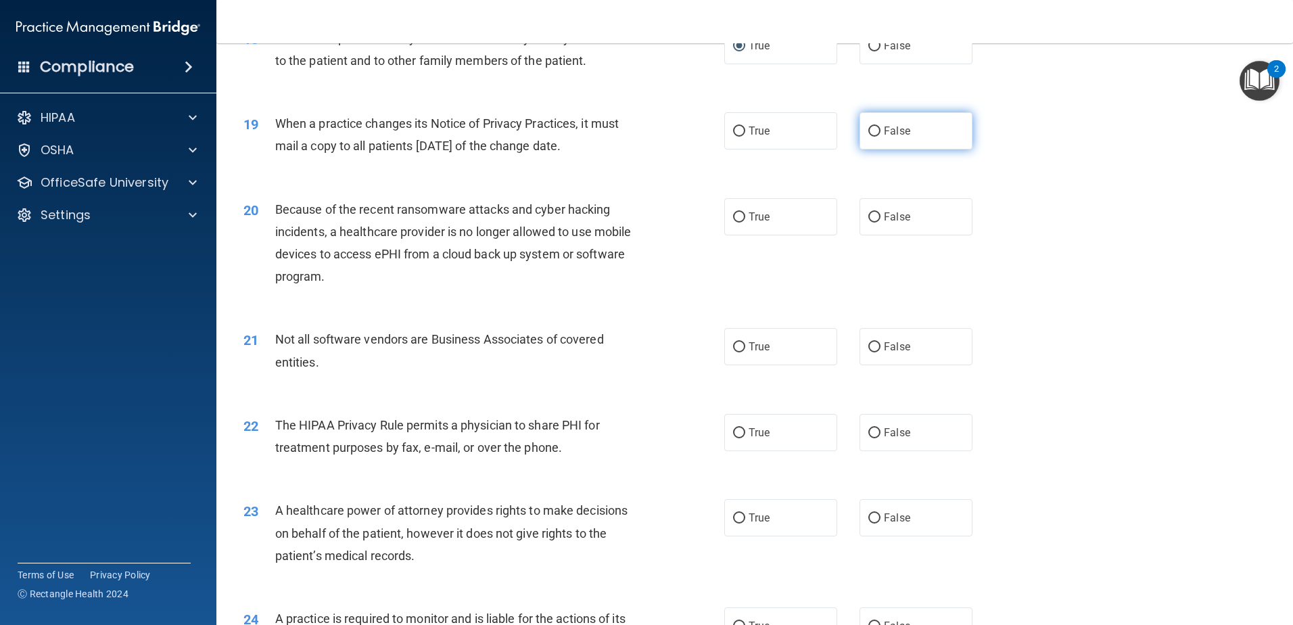
radio input "true"
click at [446, 221] on div "Because of the recent ransomware attacks and cyber hacking incidents, a healthc…" at bounding box center [463, 243] width 376 height 90
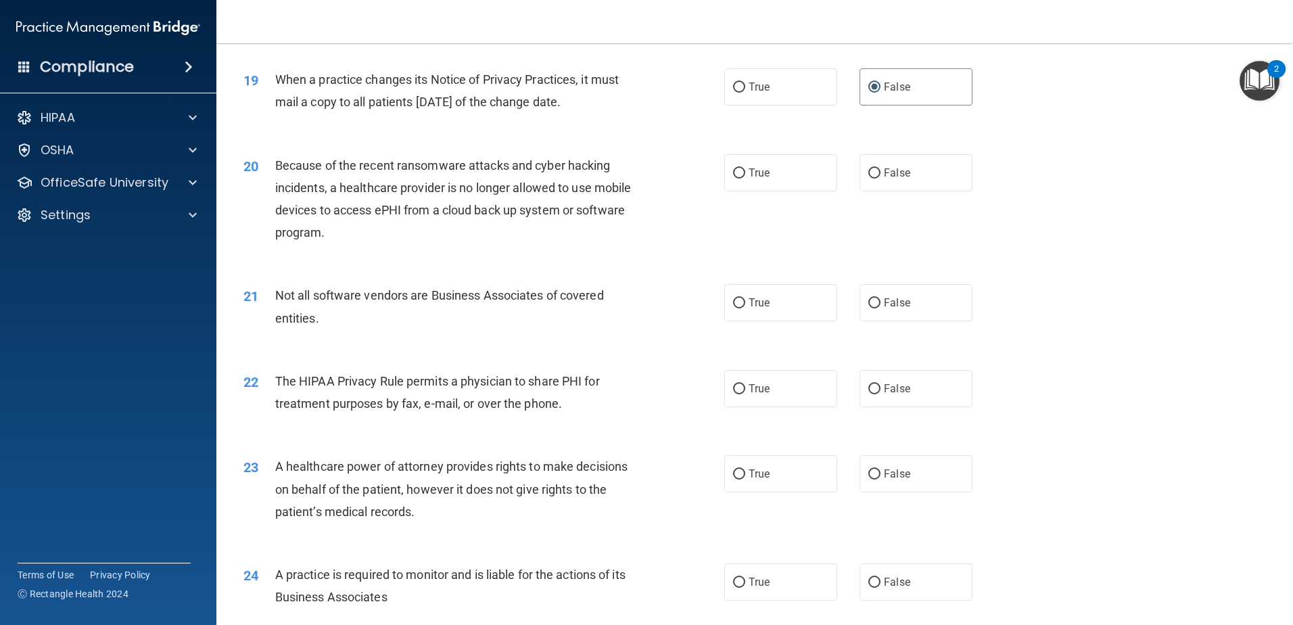
scroll to position [1894, 0]
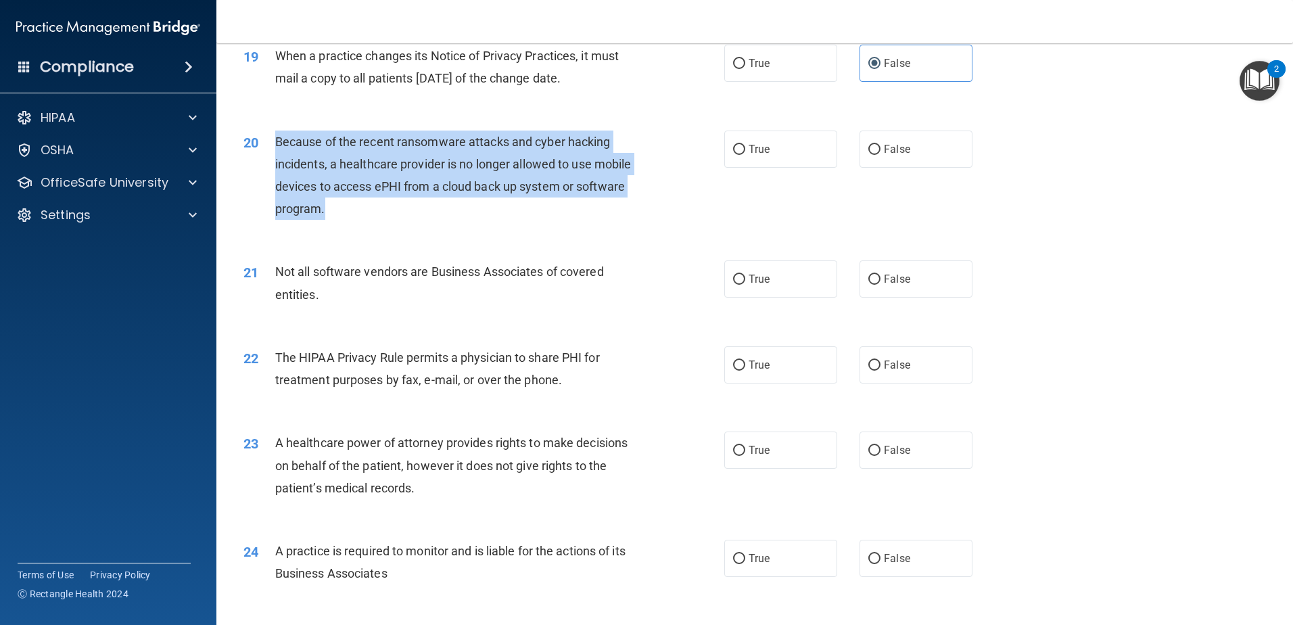
drag, startPoint x: 389, startPoint y: 209, endPoint x: 276, endPoint y: 137, distance: 134.2
click at [276, 137] on div "Because of the recent ransomware attacks and cyber hacking incidents, a healthc…" at bounding box center [463, 176] width 376 height 90
click at [388, 208] on div "Because of the recent ransomware attacks and cyber hacking incidents, a healthc…" at bounding box center [463, 176] width 376 height 90
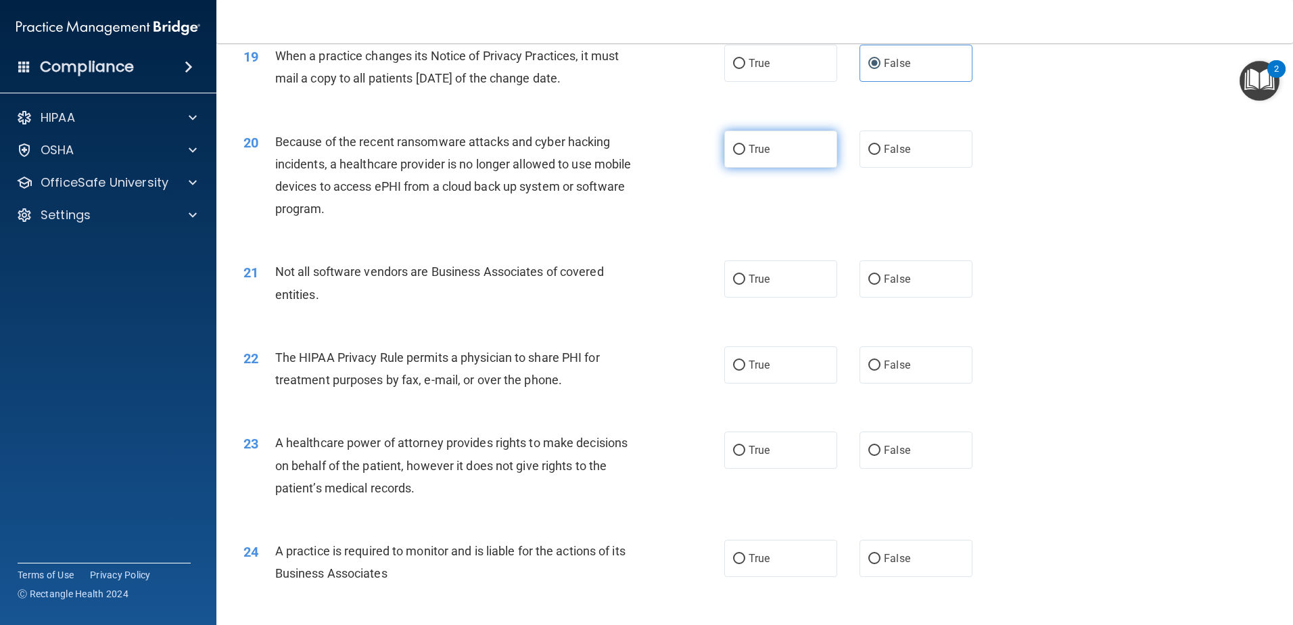
click at [772, 162] on label "True" at bounding box center [780, 149] width 113 height 37
click at [745, 155] on input "True" at bounding box center [739, 150] width 12 height 10
radio input "true"
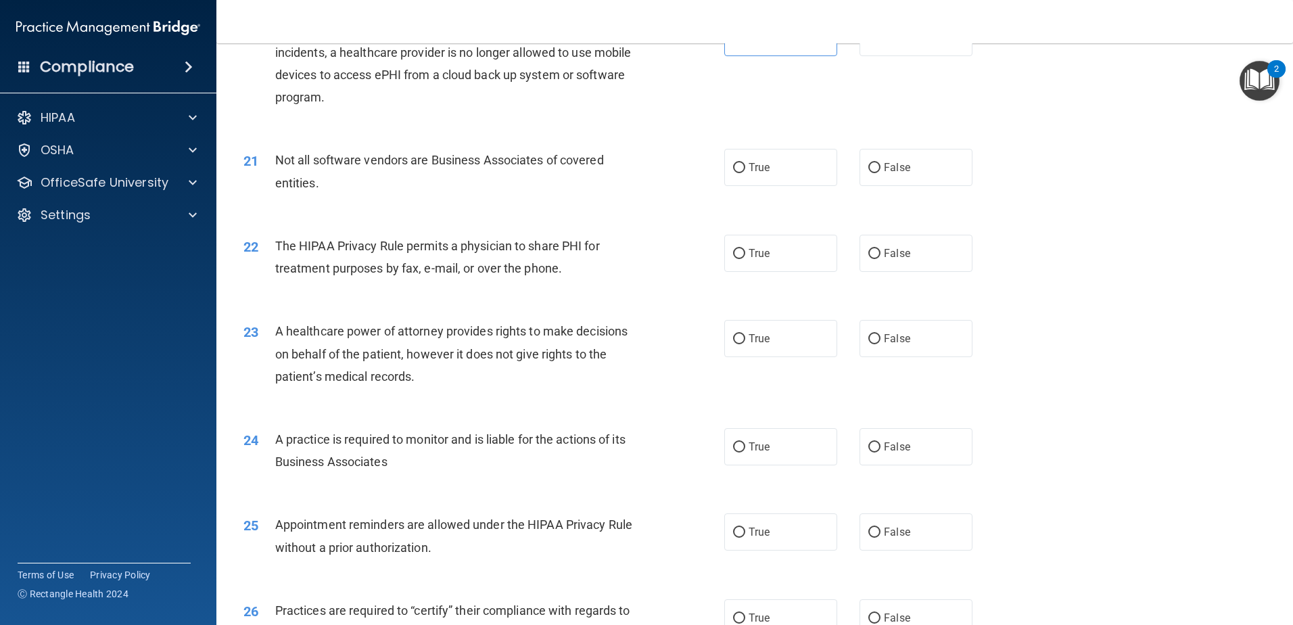
scroll to position [2029, 0]
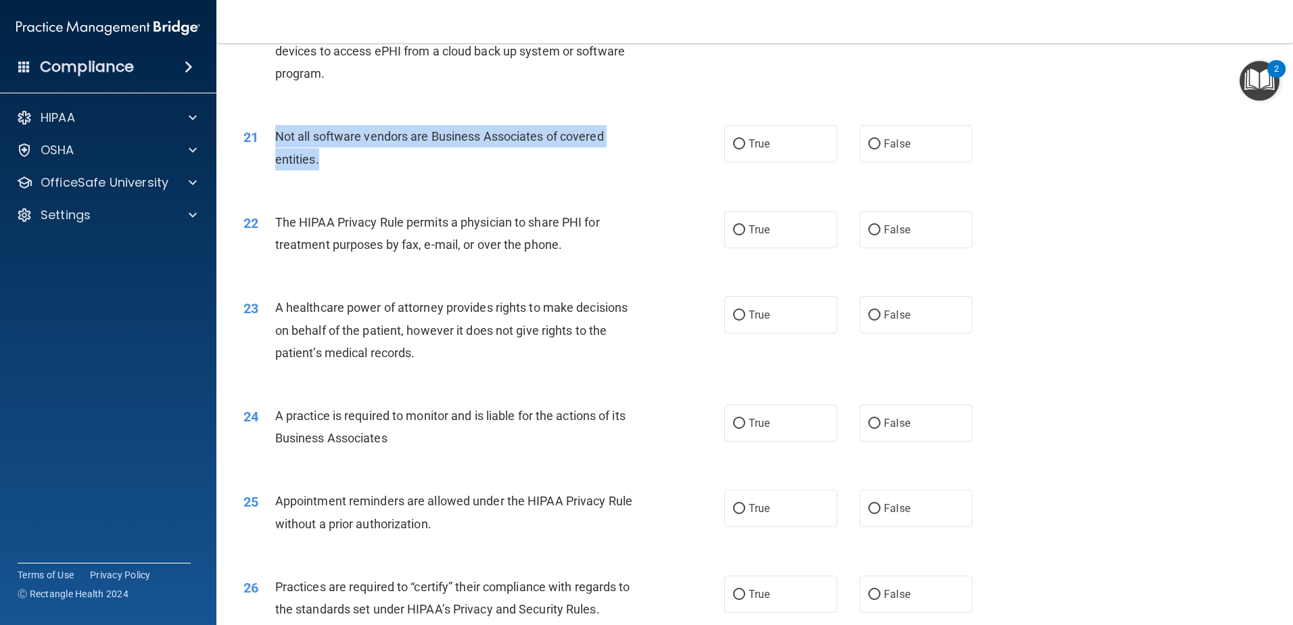
drag, startPoint x: 321, startPoint y: 158, endPoint x: 276, endPoint y: 133, distance: 51.8
click at [276, 133] on div "Not all software vendors are Business Associates of covered entities." at bounding box center [463, 147] width 376 height 45
drag, startPoint x: 764, startPoint y: 151, endPoint x: 640, endPoint y: 183, distance: 128.6
click at [763, 150] on label "True" at bounding box center [780, 143] width 113 height 37
click at [745, 149] on input "True" at bounding box center [739, 144] width 12 height 10
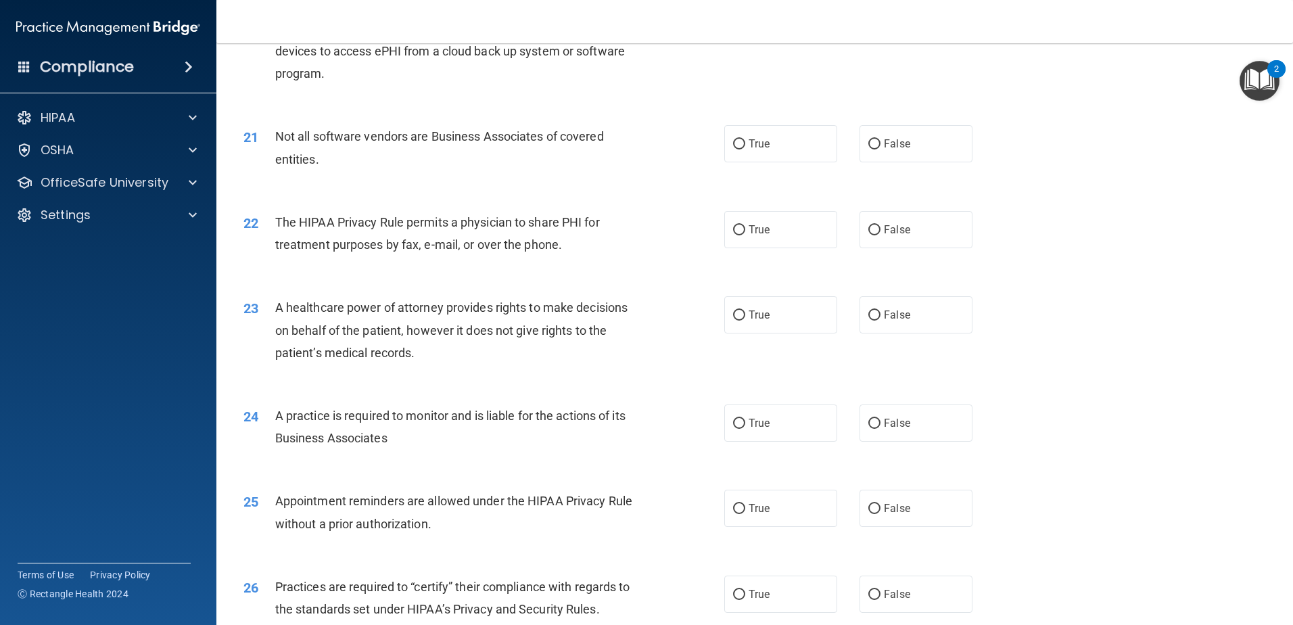
radio input "true"
click at [501, 221] on span "The HIPAA Privacy Rule permits a physician to share PHI for treatment purposes …" at bounding box center [437, 233] width 325 height 37
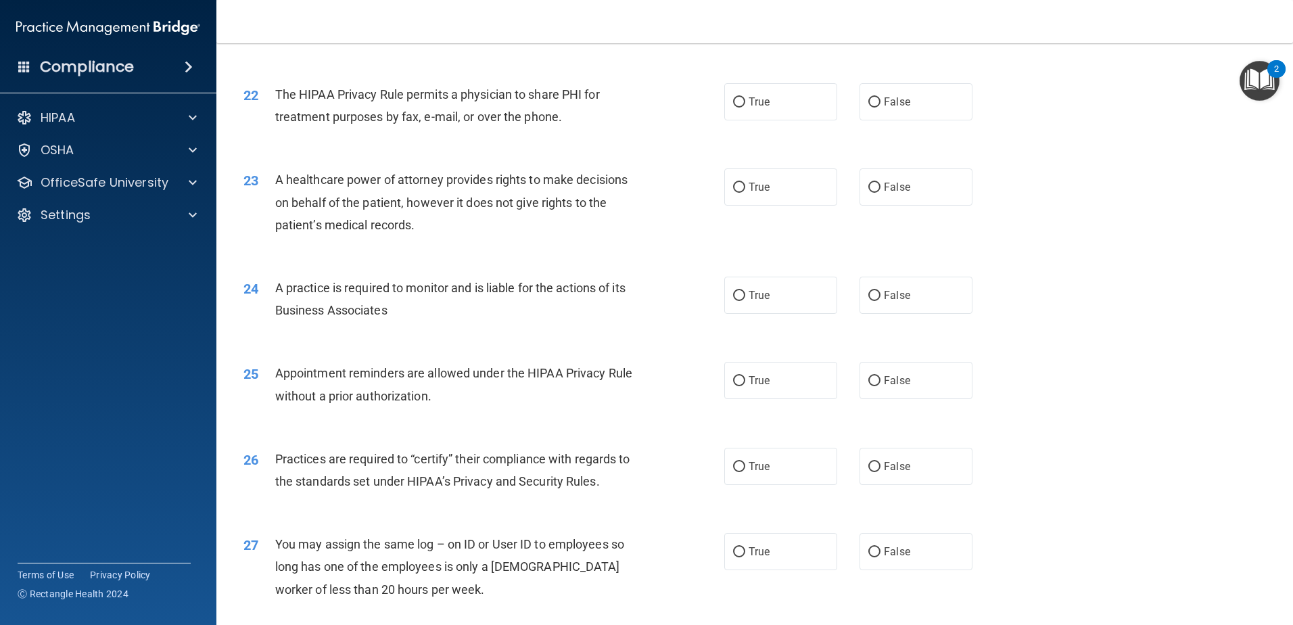
scroll to position [2164, 0]
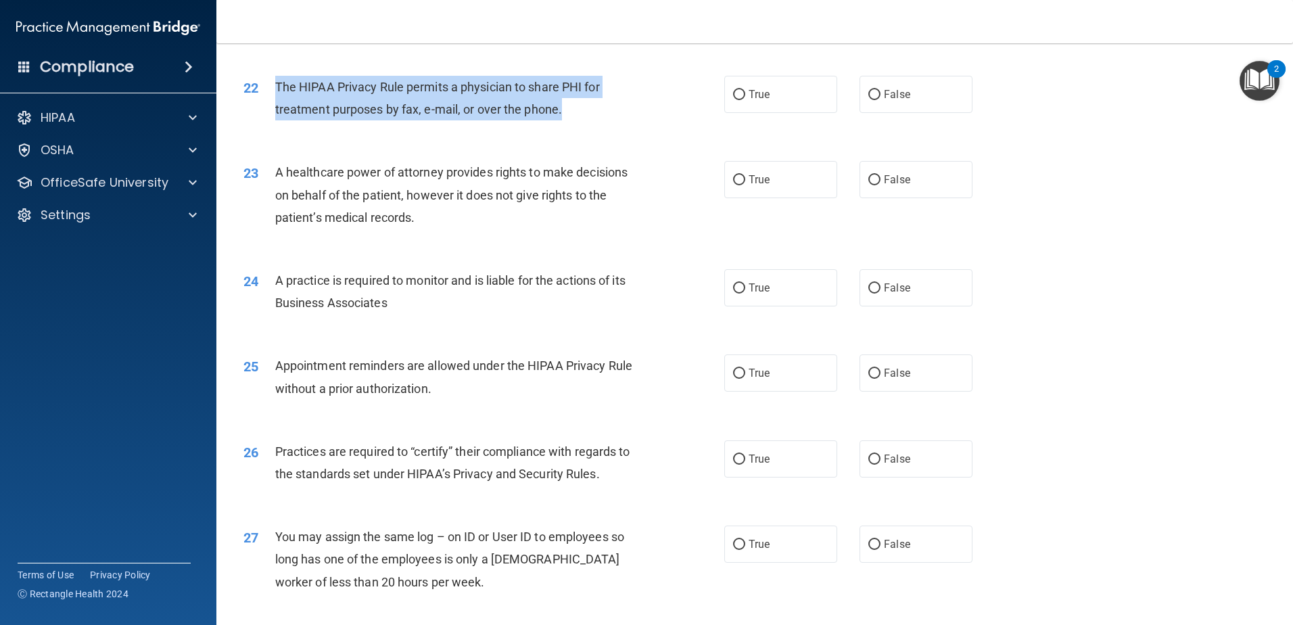
drag, startPoint x: 569, startPoint y: 111, endPoint x: 357, endPoint y: 80, distance: 214.0
click at [273, 80] on div "22 The HIPAA Privacy Rule permits a physician to share PHI for treatment purpos…" at bounding box center [483, 101] width 521 height 51
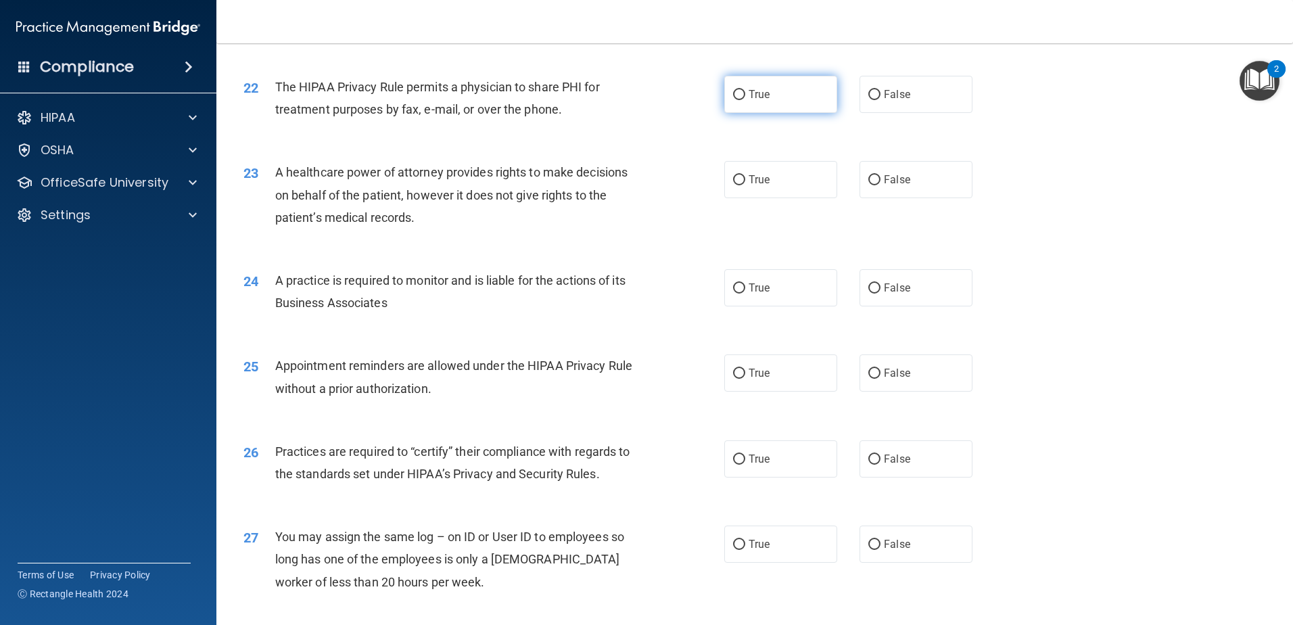
click at [774, 95] on label "True" at bounding box center [780, 94] width 113 height 37
click at [745, 95] on input "True" at bounding box center [739, 95] width 12 height 10
radio input "true"
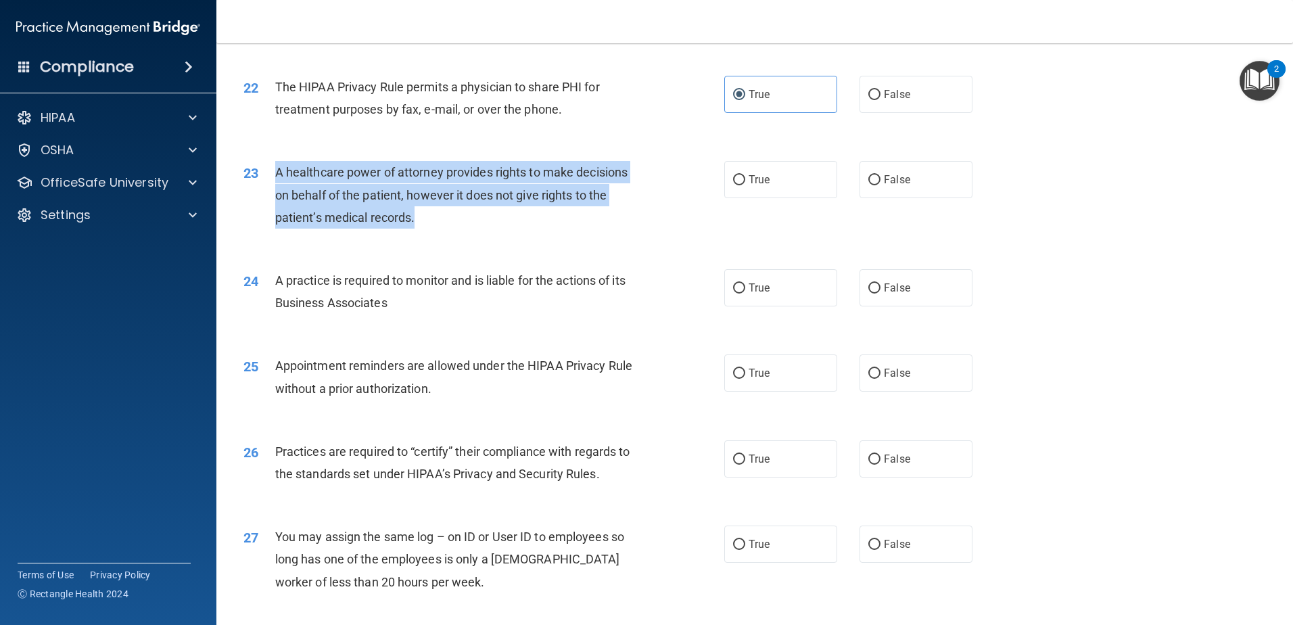
drag, startPoint x: 446, startPoint y: 213, endPoint x: 279, endPoint y: 167, distance: 173.9
click at [279, 167] on div "A healthcare power of attorney provides rights to make decisions on behalf of t…" at bounding box center [463, 195] width 376 height 68
click at [472, 221] on div "A healthcare power of attorney provides rights to make decisions on behalf of t…" at bounding box center [463, 195] width 376 height 68
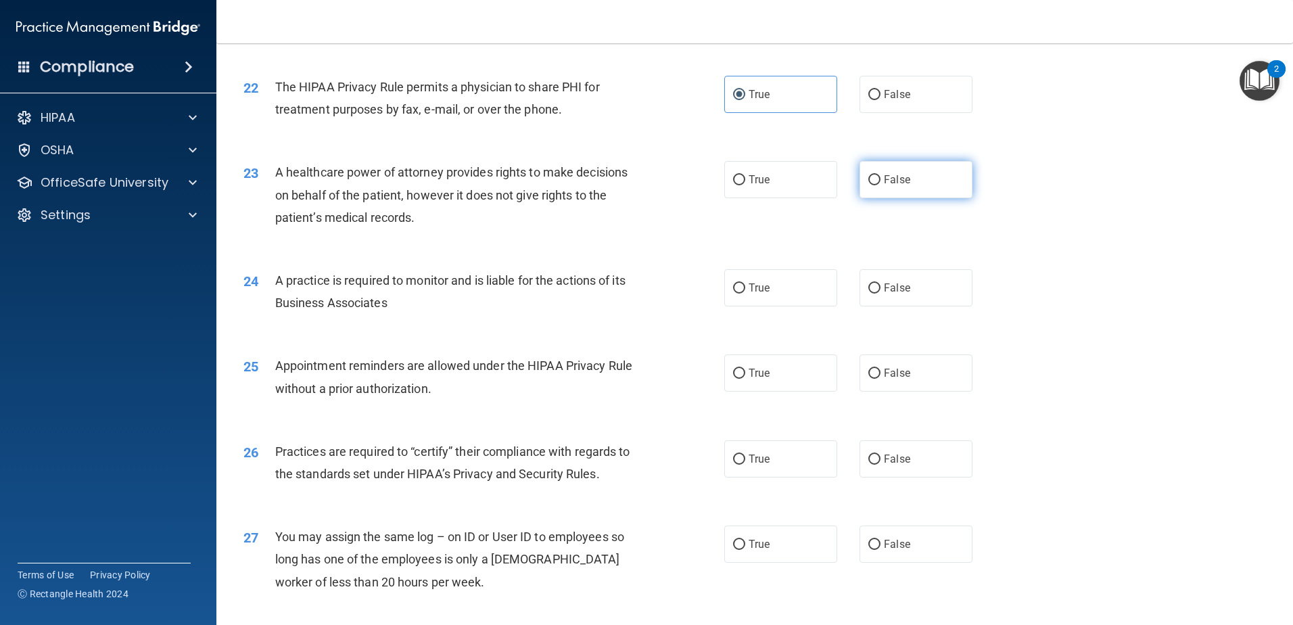
click at [891, 183] on span "False" at bounding box center [897, 179] width 26 height 13
click at [881, 183] on input "False" at bounding box center [874, 180] width 12 height 10
radio input "true"
click at [397, 296] on div "A practice is required to monitor and is liable for the actions of its Business…" at bounding box center [463, 291] width 376 height 45
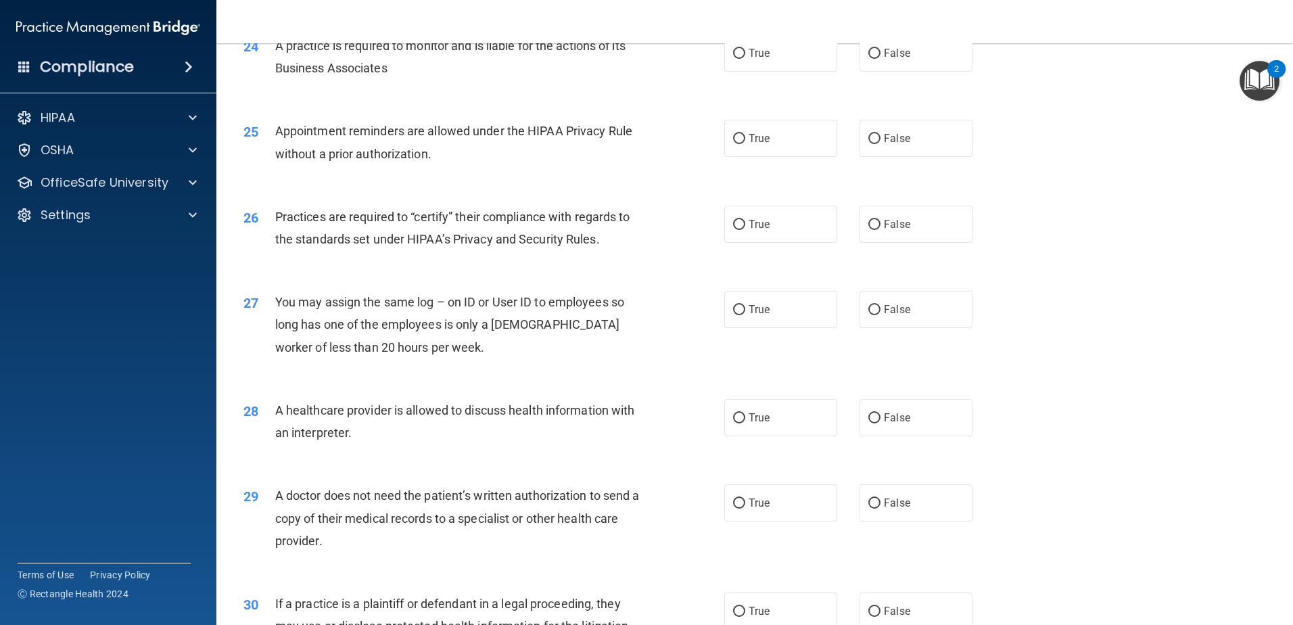
scroll to position [2367, 0]
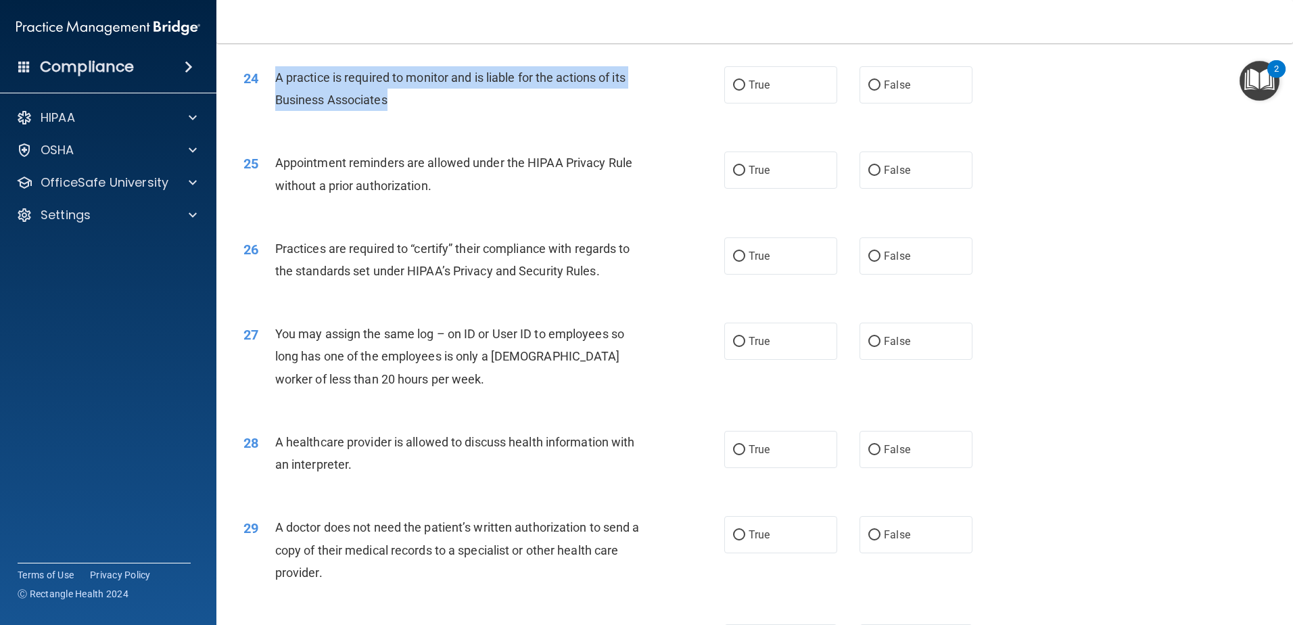
drag, startPoint x: 403, startPoint y: 100, endPoint x: 338, endPoint y: 84, distance: 67.6
click at [275, 77] on div "A practice is required to monitor and is liable for the actions of its Business…" at bounding box center [463, 88] width 376 height 45
click at [432, 101] on div "A practice is required to monitor and is liable for the actions of its Business…" at bounding box center [463, 88] width 376 height 45
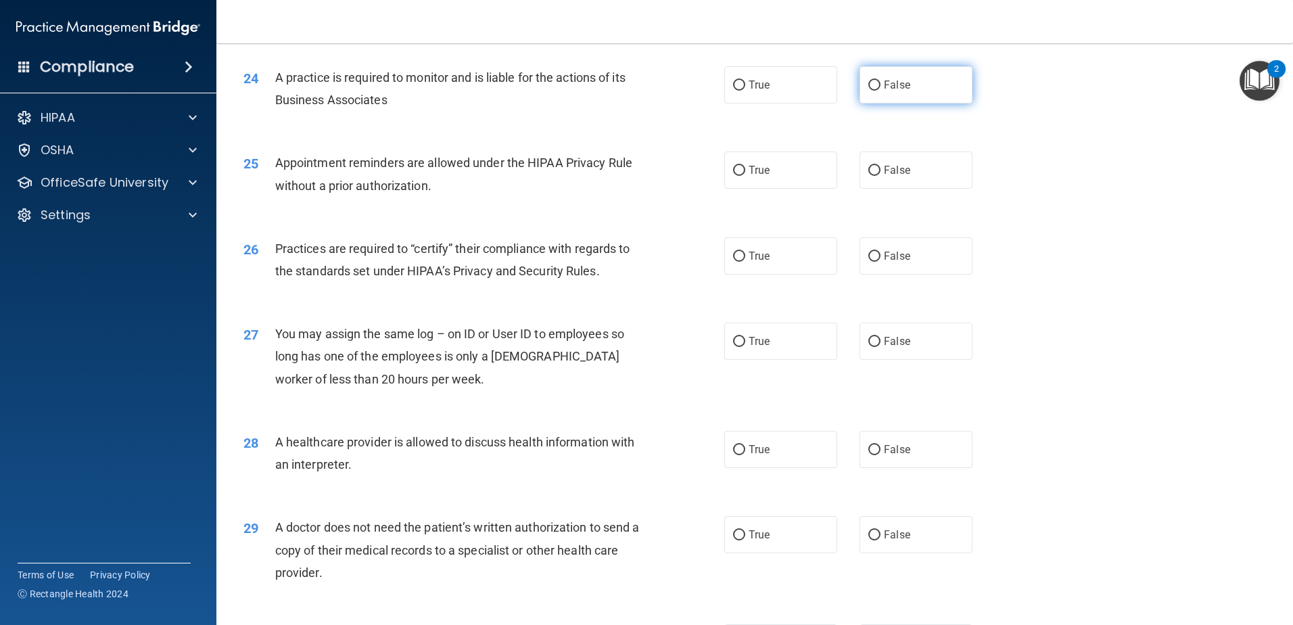
click at [884, 80] on span "False" at bounding box center [897, 84] width 26 height 13
click at [881, 80] on input "False" at bounding box center [874, 85] width 12 height 10
radio input "true"
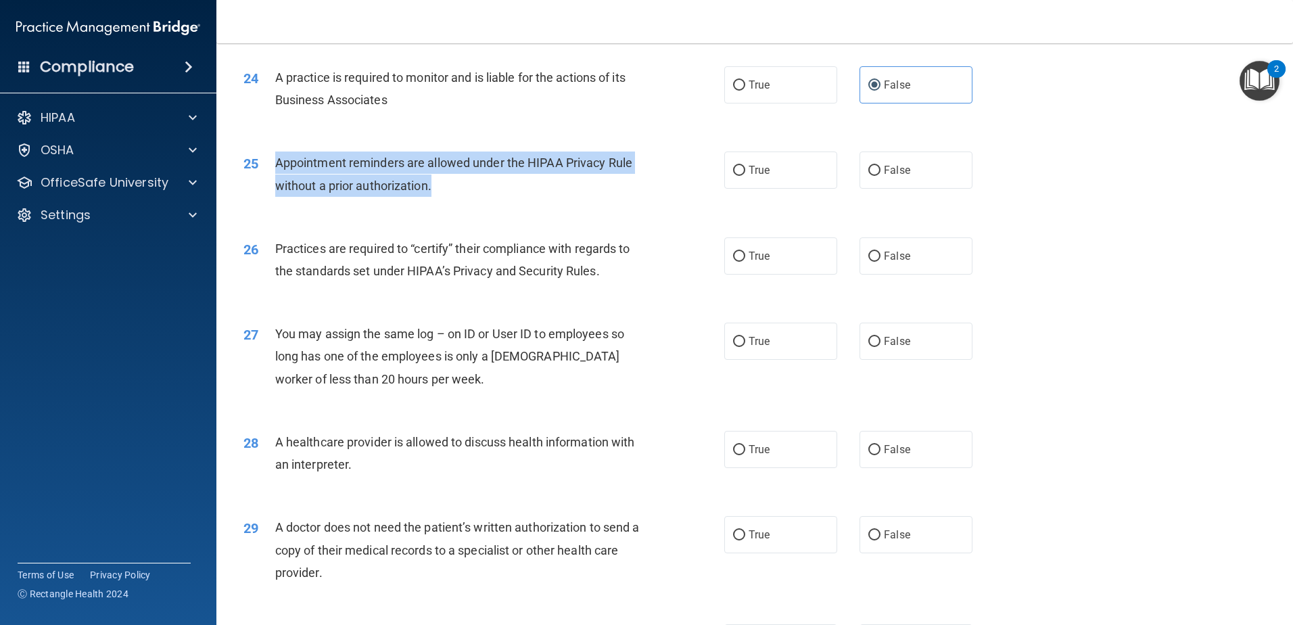
drag, startPoint x: 454, startPoint y: 189, endPoint x: 278, endPoint y: 162, distance: 177.9
click at [278, 162] on div "Appointment reminders are allowed under the HIPAA Privacy Rule without a prior …" at bounding box center [463, 174] width 376 height 45
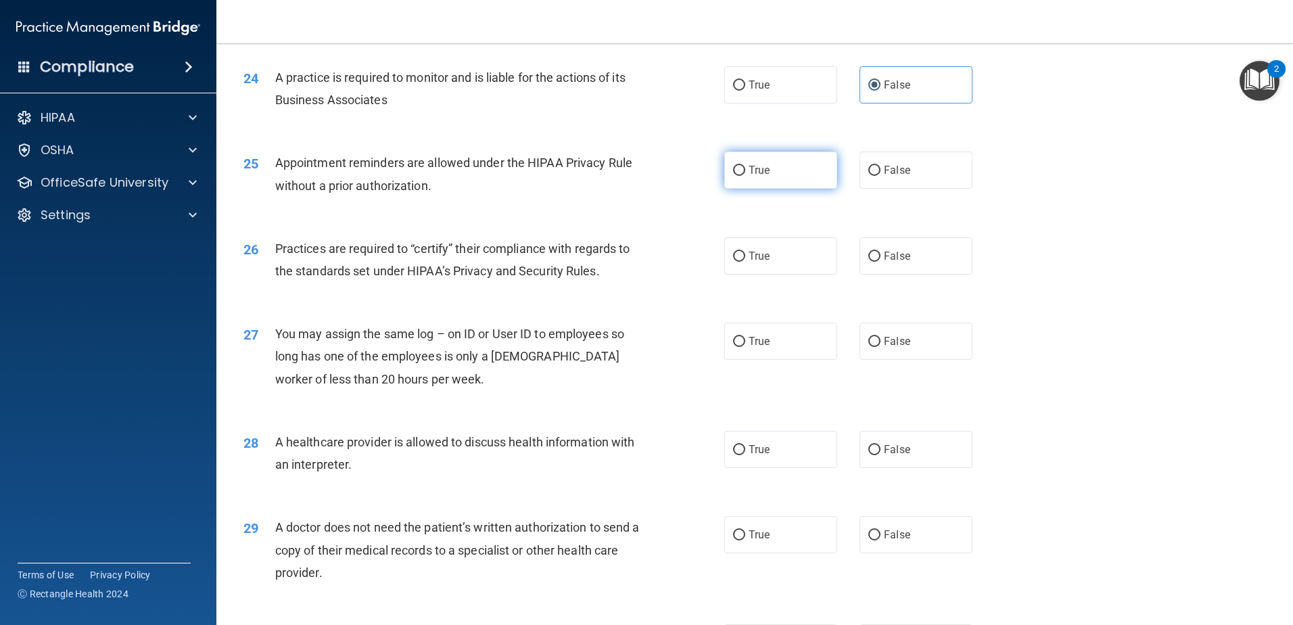
click at [805, 170] on label "True" at bounding box center [780, 170] width 113 height 37
click at [745, 170] on input "True" at bounding box center [739, 171] width 12 height 10
radio input "true"
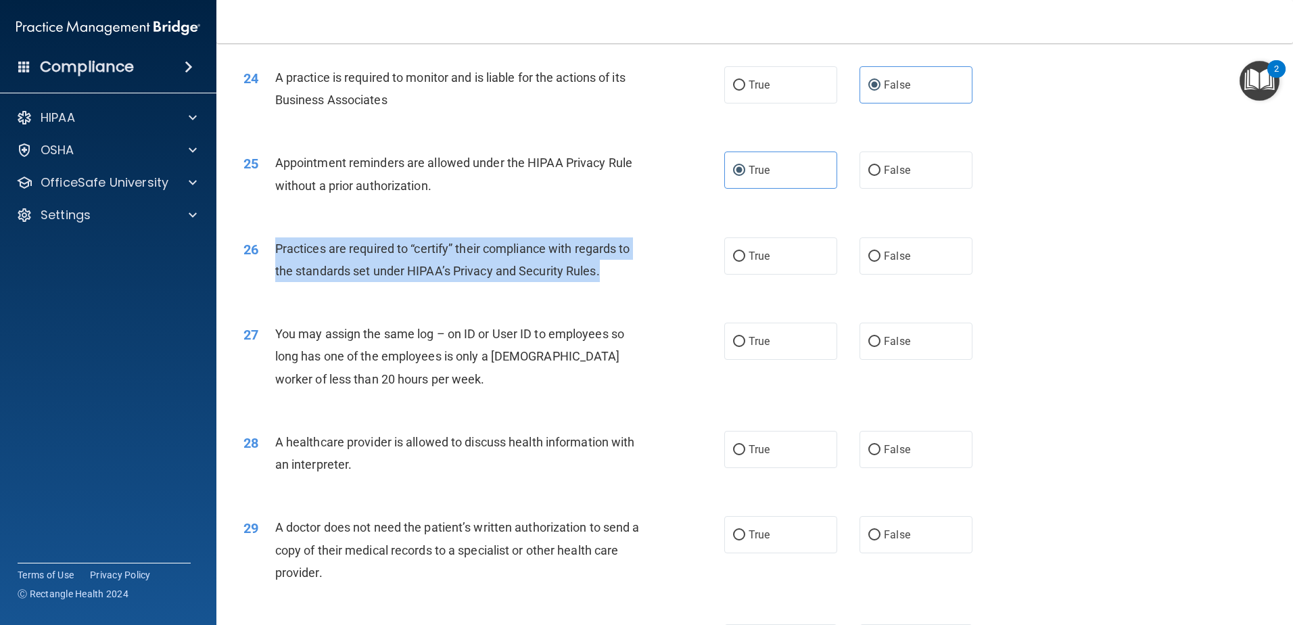
drag, startPoint x: 611, startPoint y: 274, endPoint x: 264, endPoint y: 245, distance: 348.2
click at [264, 245] on div "26 Practices are required to “certify” their compliance with regards to the sta…" at bounding box center [483, 262] width 521 height 51
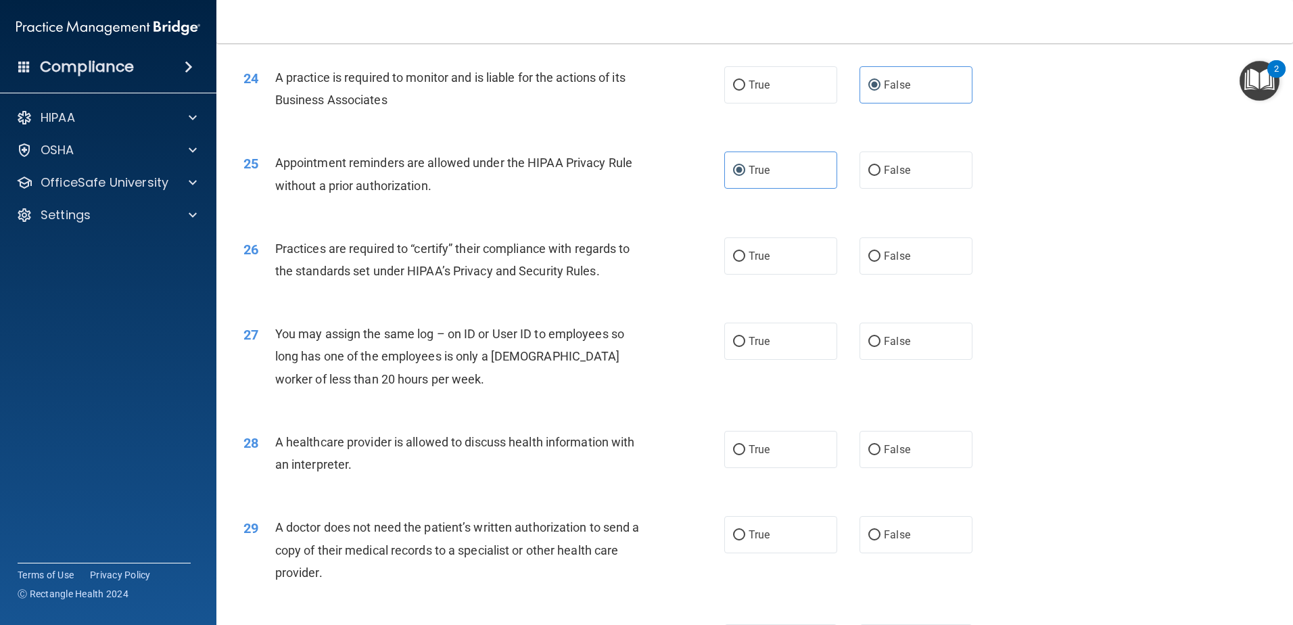
click at [459, 304] on div "26 Practices are required to “certify” their compliance with regards to the sta…" at bounding box center [754, 263] width 1043 height 85
click at [937, 256] on label "False" at bounding box center [916, 255] width 113 height 37
click at [881, 256] on input "False" at bounding box center [874, 257] width 12 height 10
radio input "true"
click at [436, 345] on div "You may assign the same log – on ID or User ID to employees so long has one of …" at bounding box center [463, 357] width 376 height 68
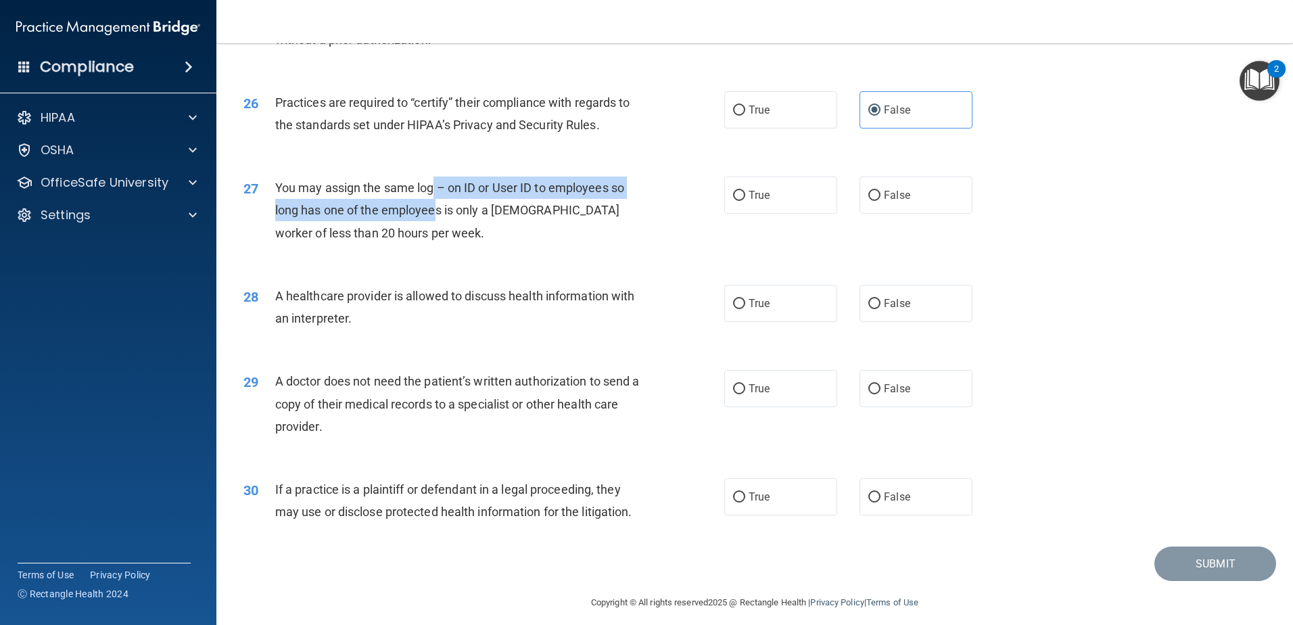
scroll to position [2524, 0]
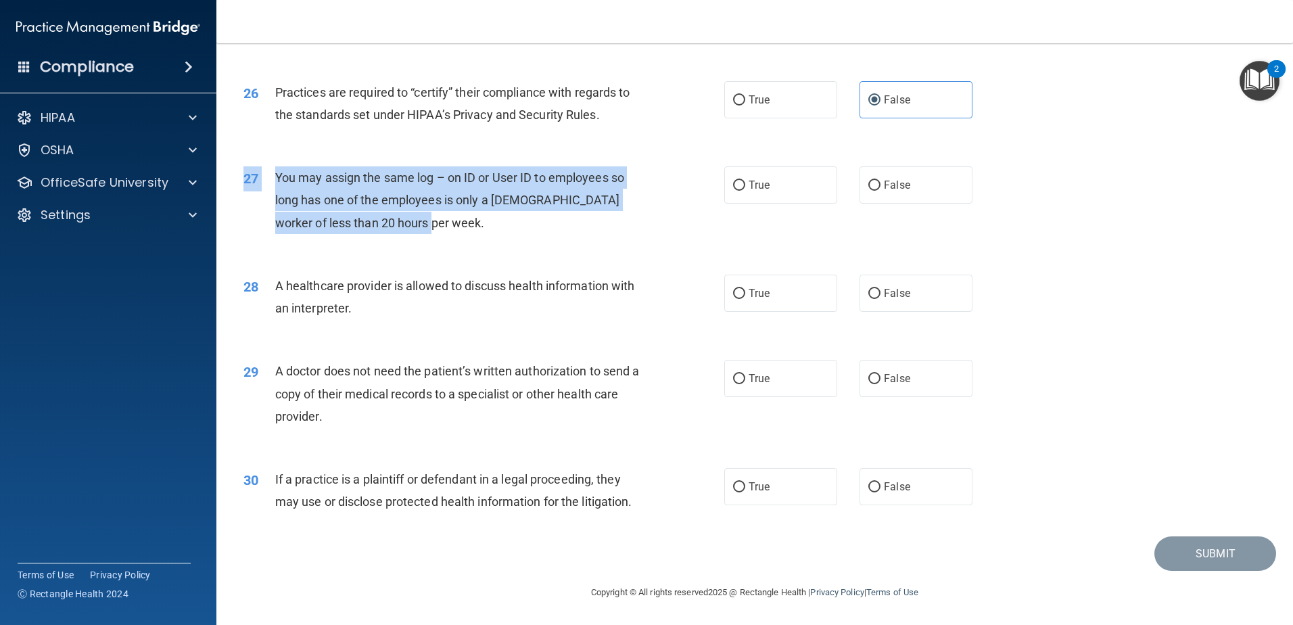
click at [429, 236] on div "27 You may assign the same log – on ID or User ID to employees so long has one …" at bounding box center [754, 203] width 1043 height 108
drag, startPoint x: 429, startPoint y: 236, endPoint x: 426, endPoint y: 225, distance: 11.8
click at [426, 225] on div "You may assign the same log – on ID or User ID to employees so long has one of …" at bounding box center [463, 200] width 376 height 68
drag, startPoint x: 416, startPoint y: 222, endPoint x: 277, endPoint y: 183, distance: 144.1
click at [277, 183] on div "You may assign the same log – on ID or User ID to employees so long has one of …" at bounding box center [463, 200] width 376 height 68
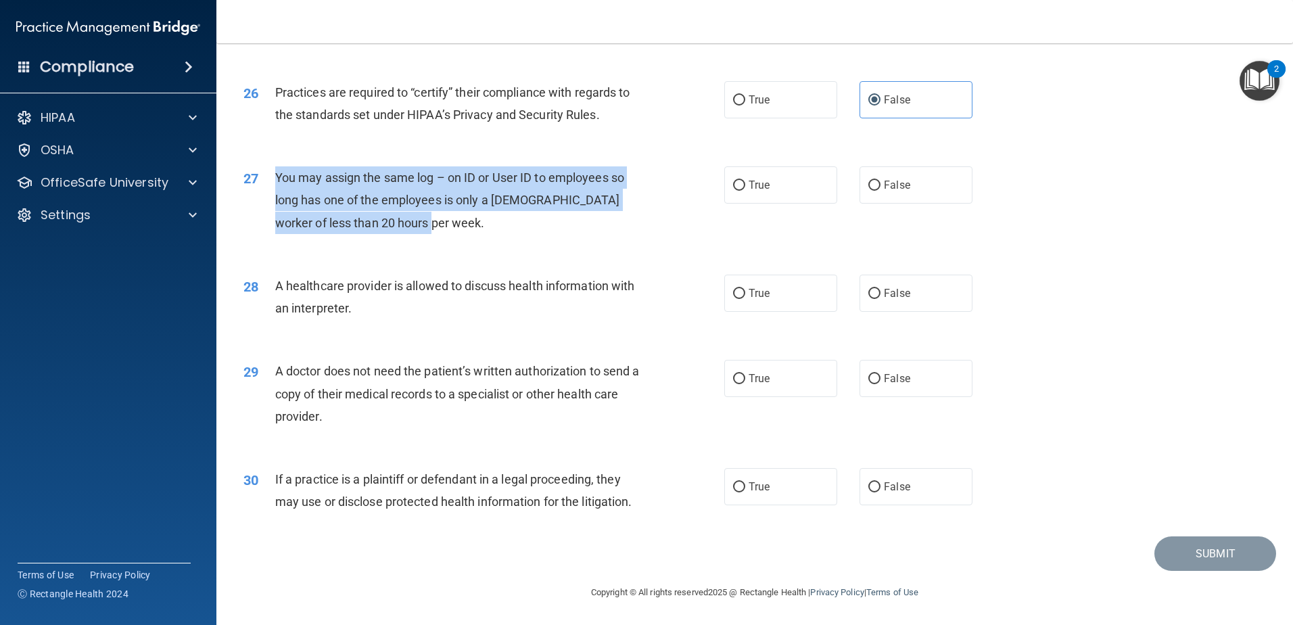
click at [456, 235] on div "27 You may assign the same log – on ID or User ID to employees so long has one …" at bounding box center [483, 203] width 521 height 74
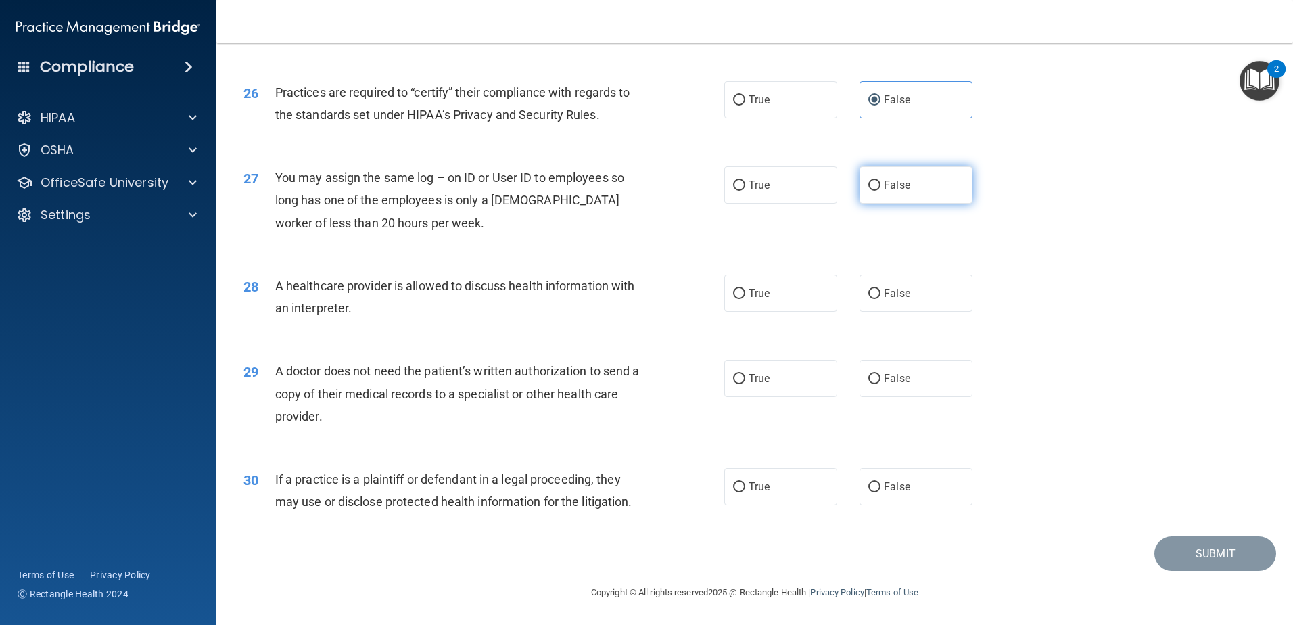
click at [906, 181] on label "False" at bounding box center [916, 184] width 113 height 37
click at [881, 181] on input "False" at bounding box center [874, 186] width 12 height 10
radio input "true"
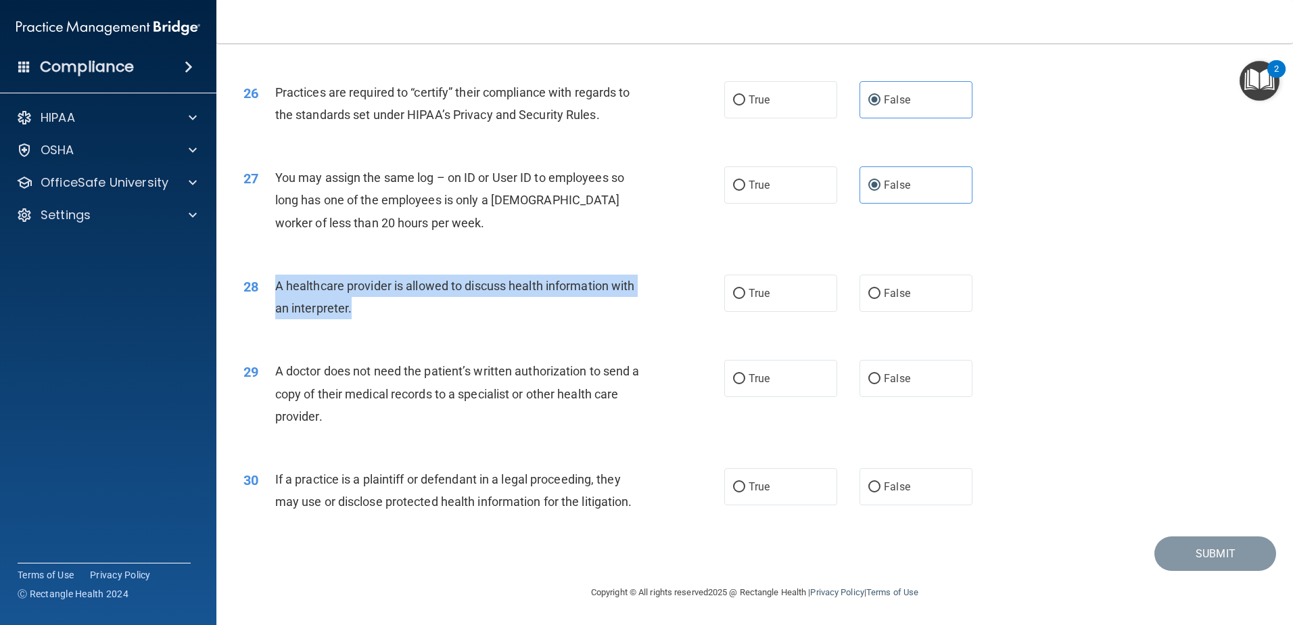
drag, startPoint x: 353, startPoint y: 312, endPoint x: 270, endPoint y: 285, distance: 87.3
click at [270, 285] on div "28 A healthcare provider is allowed to discuss health information with an inter…" at bounding box center [483, 300] width 521 height 51
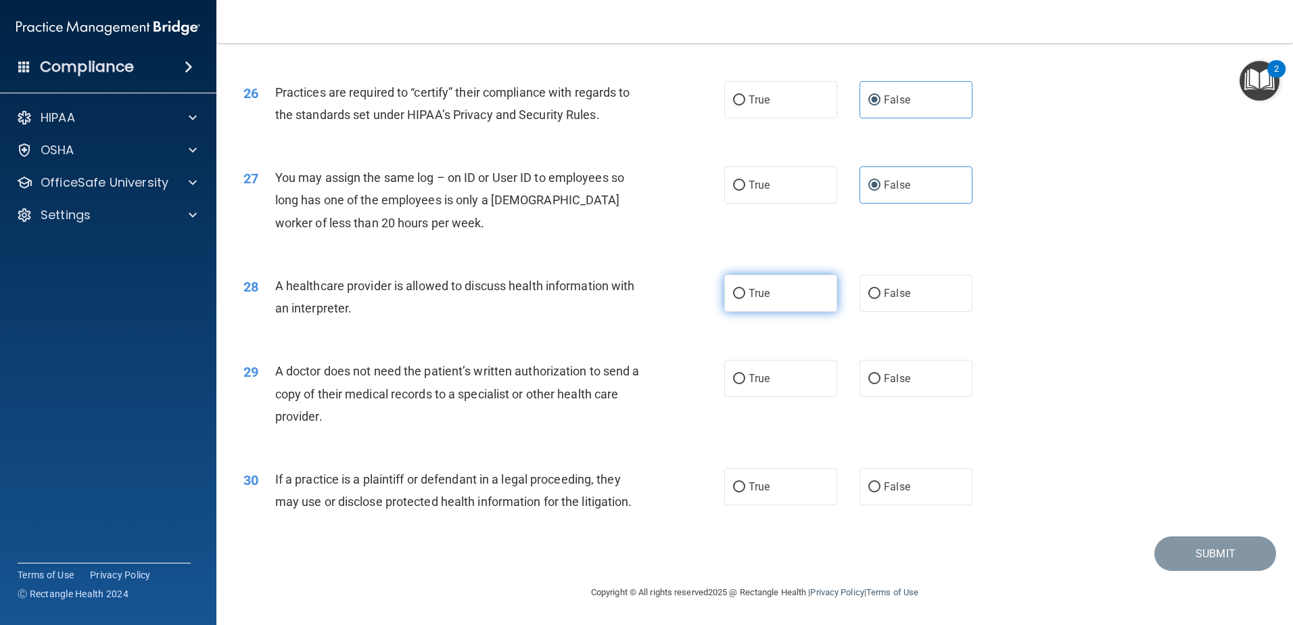
click at [758, 296] on span "True" at bounding box center [759, 293] width 21 height 13
click at [745, 296] on input "True" at bounding box center [739, 294] width 12 height 10
radio input "true"
drag, startPoint x: 384, startPoint y: 425, endPoint x: 274, endPoint y: 368, distance: 123.4
click at [274, 368] on div "29 A doctor does not need the patient’s written authorization to send a copy of…" at bounding box center [483, 397] width 521 height 74
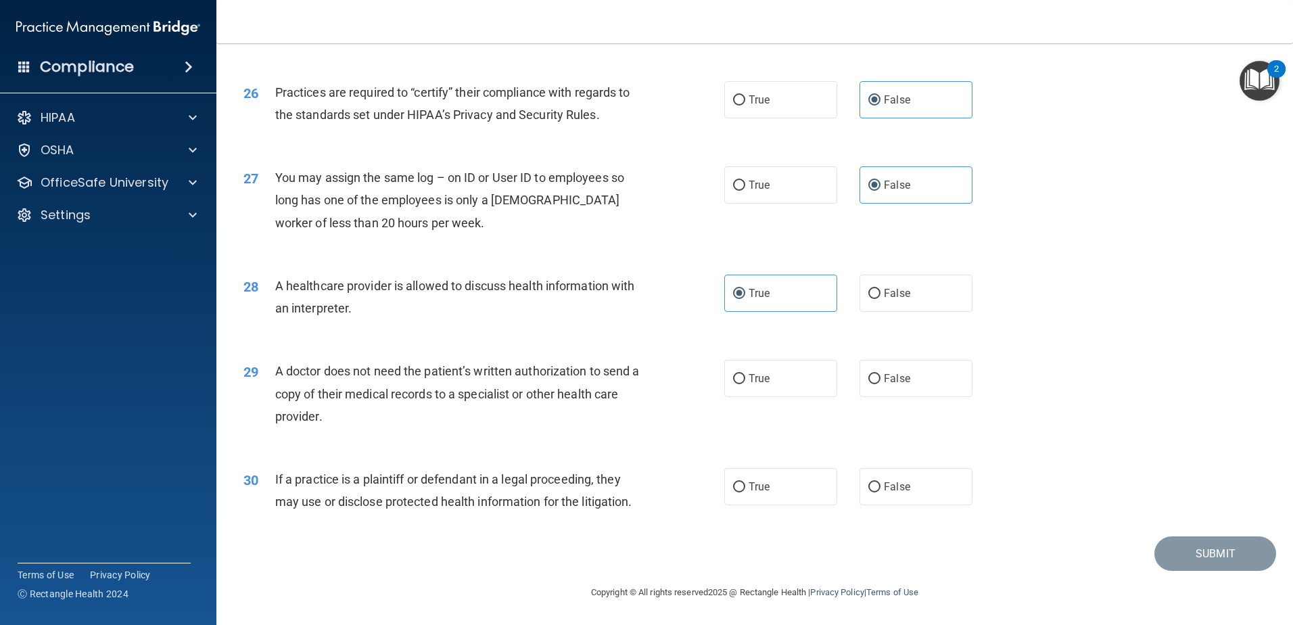
click at [377, 423] on div "A doctor does not need the patient’s written authorization to send a copy of th…" at bounding box center [463, 394] width 376 height 68
click at [749, 381] on span "True" at bounding box center [759, 378] width 21 height 13
click at [745, 381] on input "True" at bounding box center [739, 379] width 12 height 10
radio input "true"
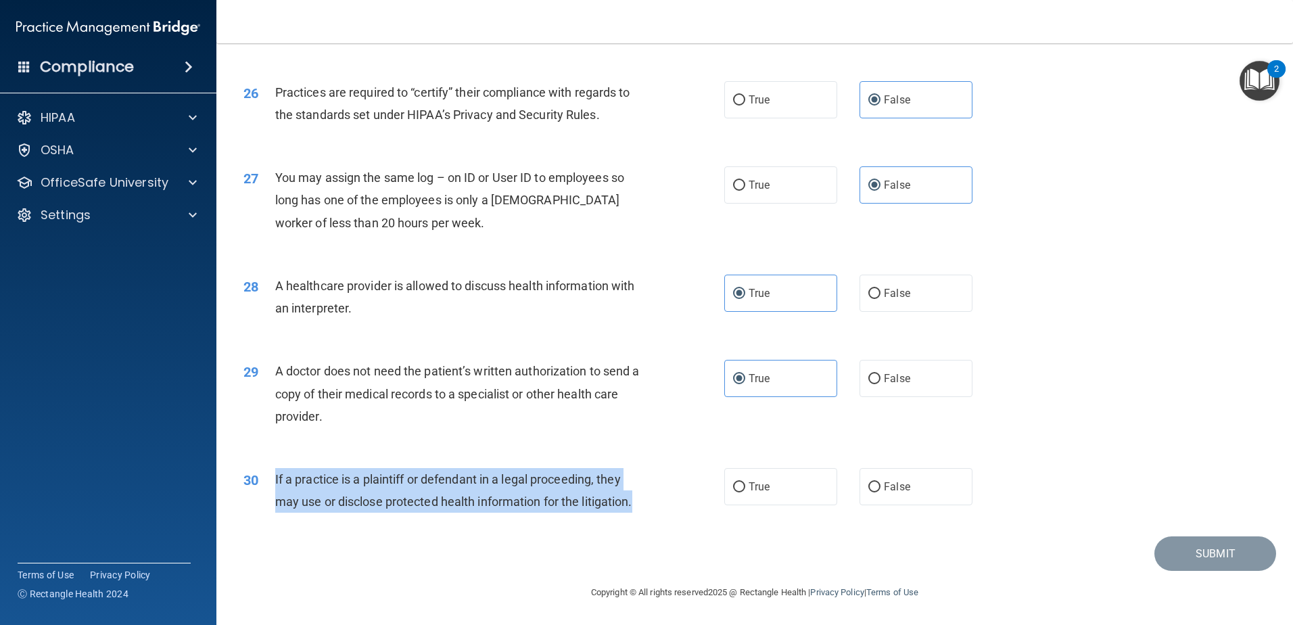
drag, startPoint x: 646, startPoint y: 504, endPoint x: 281, endPoint y: 475, distance: 366.4
click at [276, 478] on div "If a practice is a plaintiff or defendant in a legal proceeding, they may use o…" at bounding box center [463, 490] width 376 height 45
click at [649, 506] on div "30 If a practice is a plaintiff or defendant in a legal proceeding, they may us…" at bounding box center [483, 493] width 521 height 51
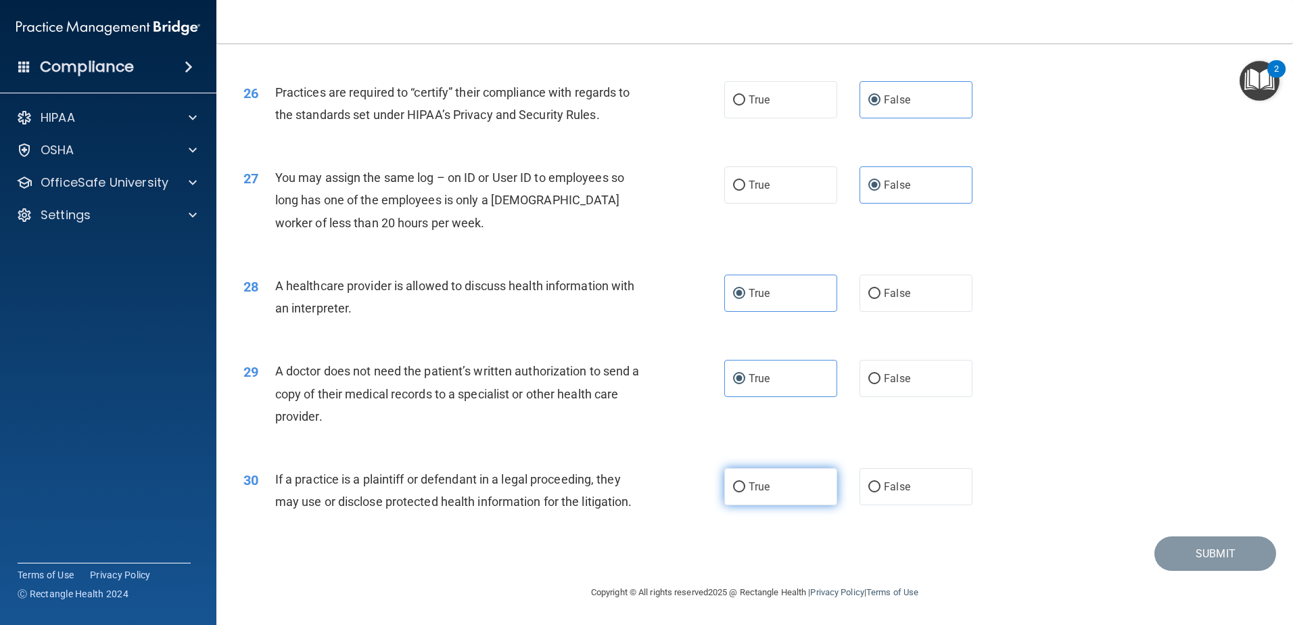
drag, startPoint x: 745, startPoint y: 488, endPoint x: 825, endPoint y: 500, distance: 80.0
click at [749, 488] on span "True" at bounding box center [759, 486] width 21 height 13
click at [745, 488] on input "True" at bounding box center [739, 487] width 12 height 10
radio input "true"
click at [1194, 550] on button "Submit" at bounding box center [1216, 553] width 122 height 34
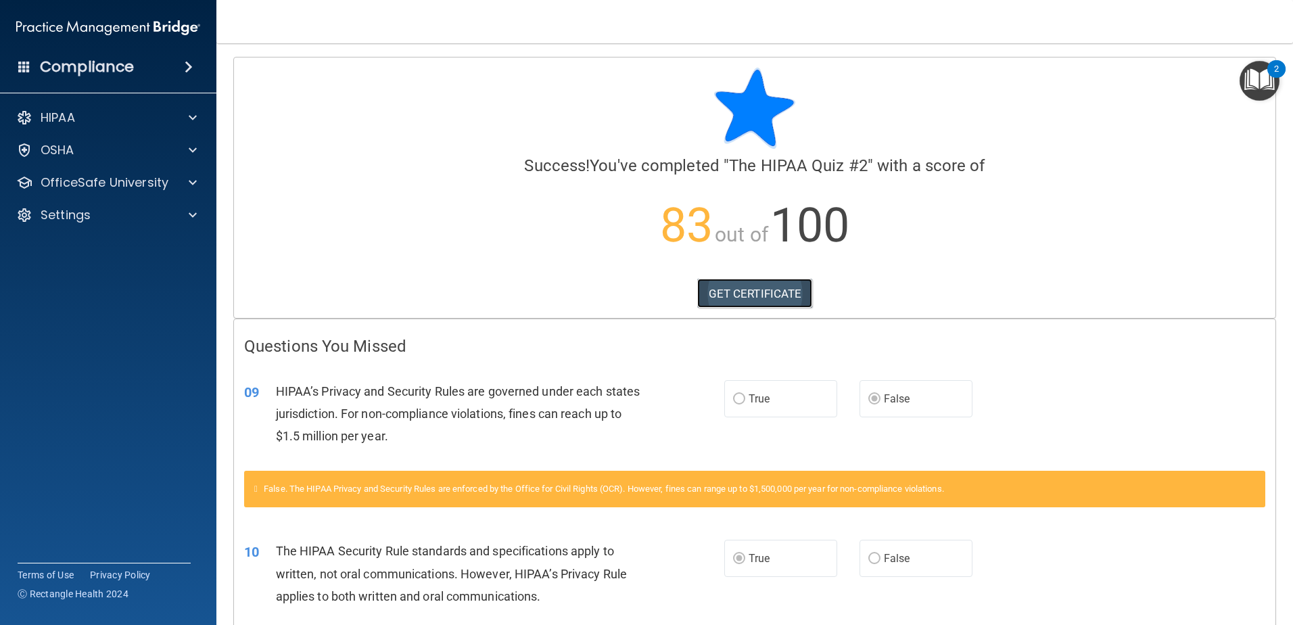
click at [760, 291] on link "GET CERTIFICATE" at bounding box center [755, 294] width 116 height 30
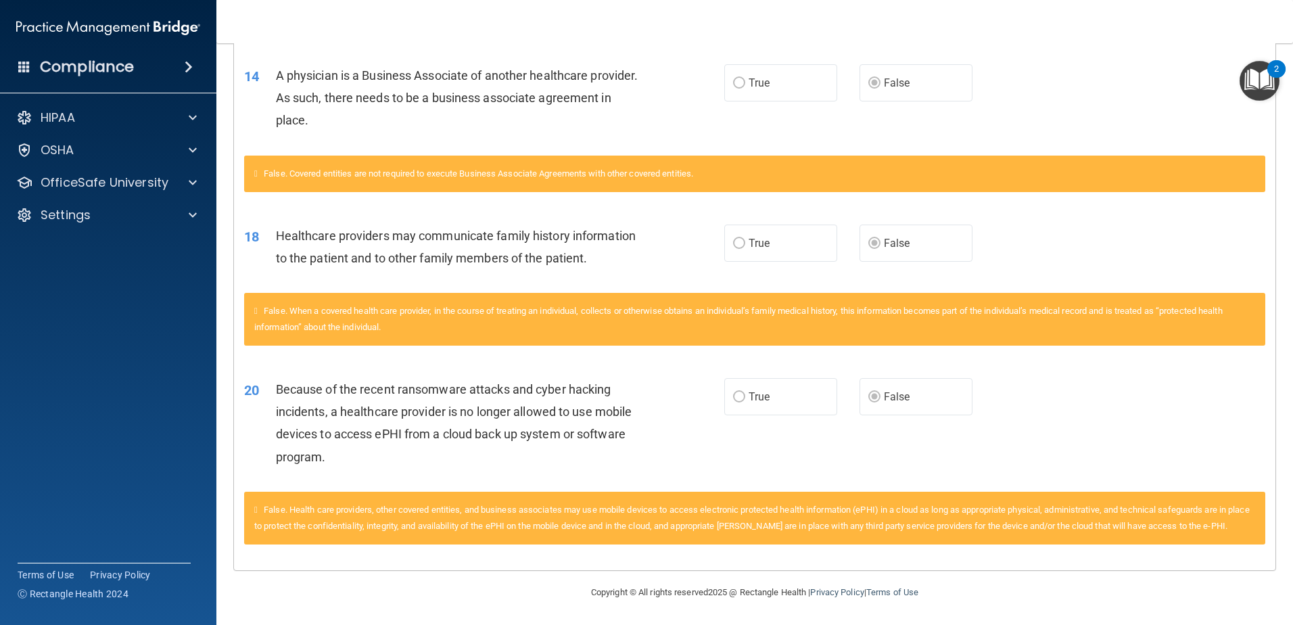
scroll to position [691, 0]
click at [191, 113] on span at bounding box center [193, 118] width 8 height 16
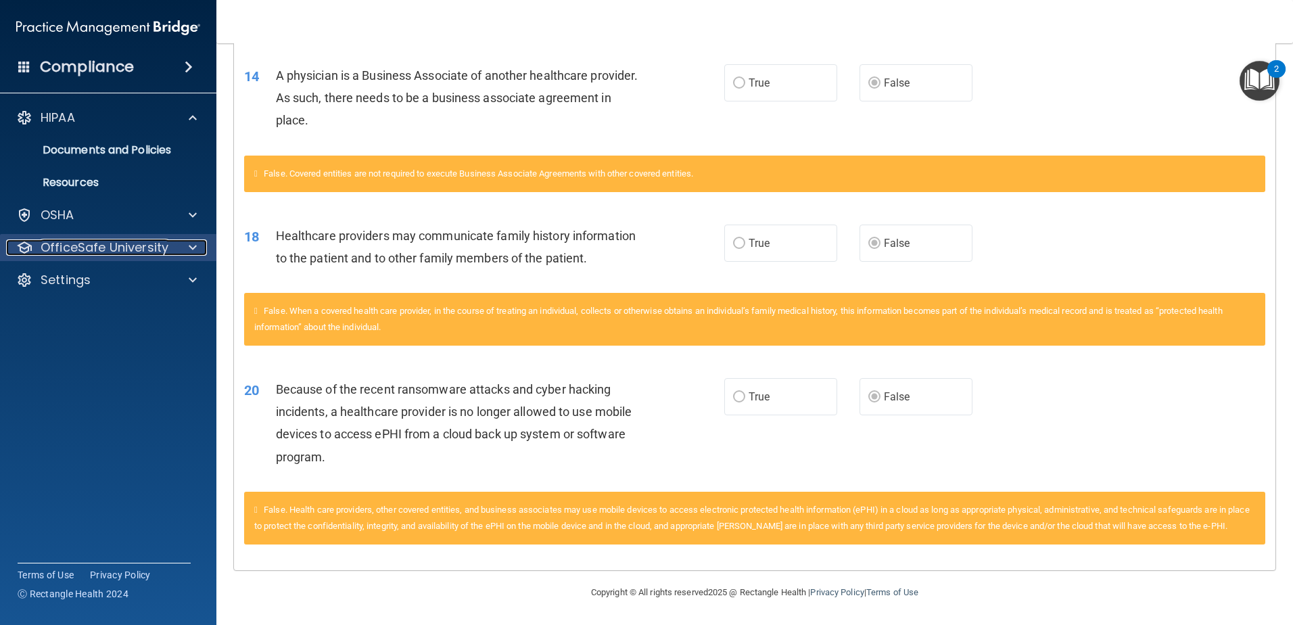
click at [111, 249] on p "OfficeSafe University" at bounding box center [105, 247] width 128 height 16
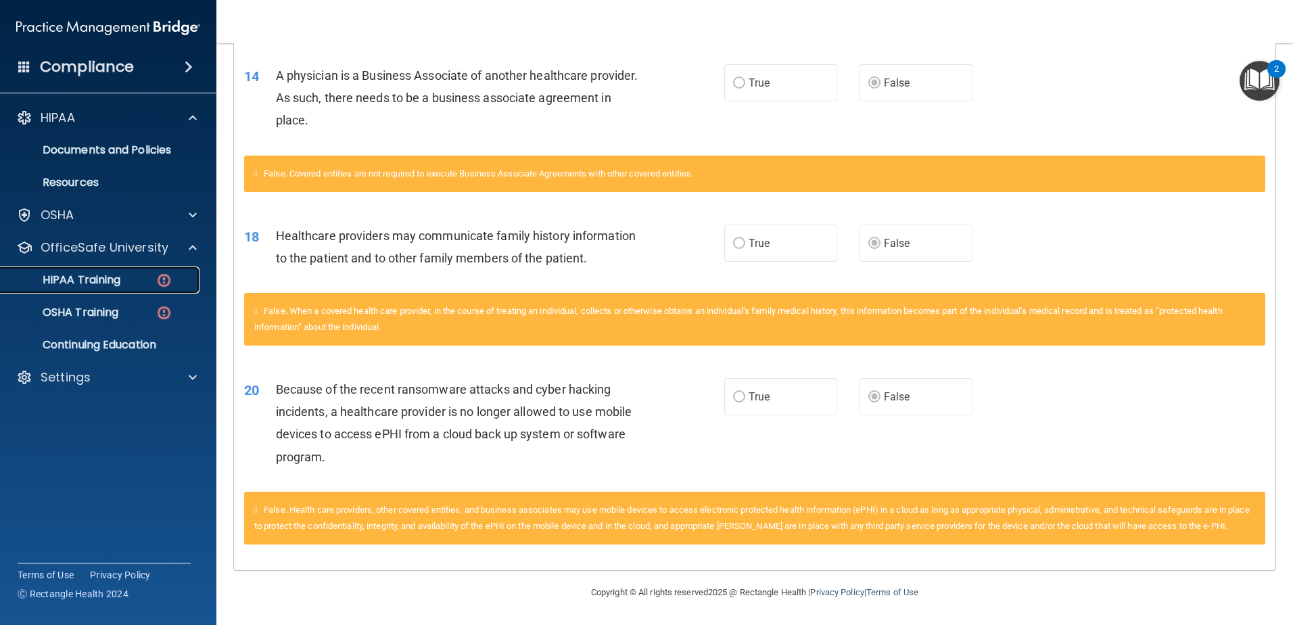
click at [97, 281] on p "HIPAA Training" at bounding box center [65, 280] width 112 height 14
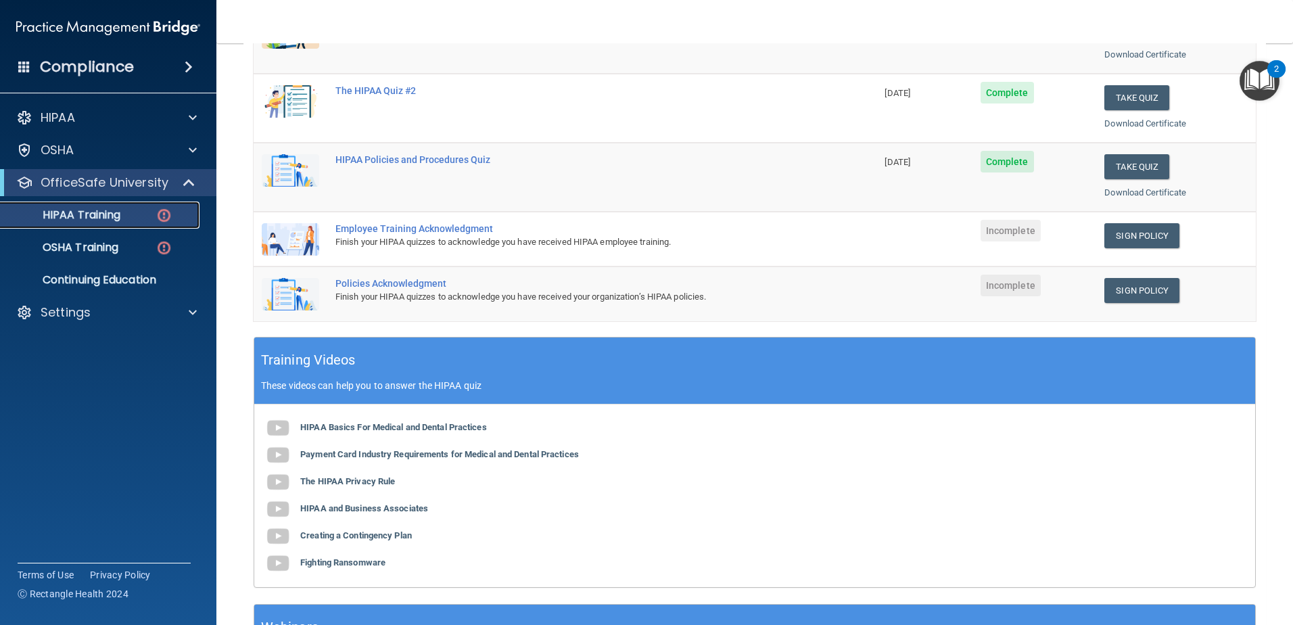
scroll to position [230, 0]
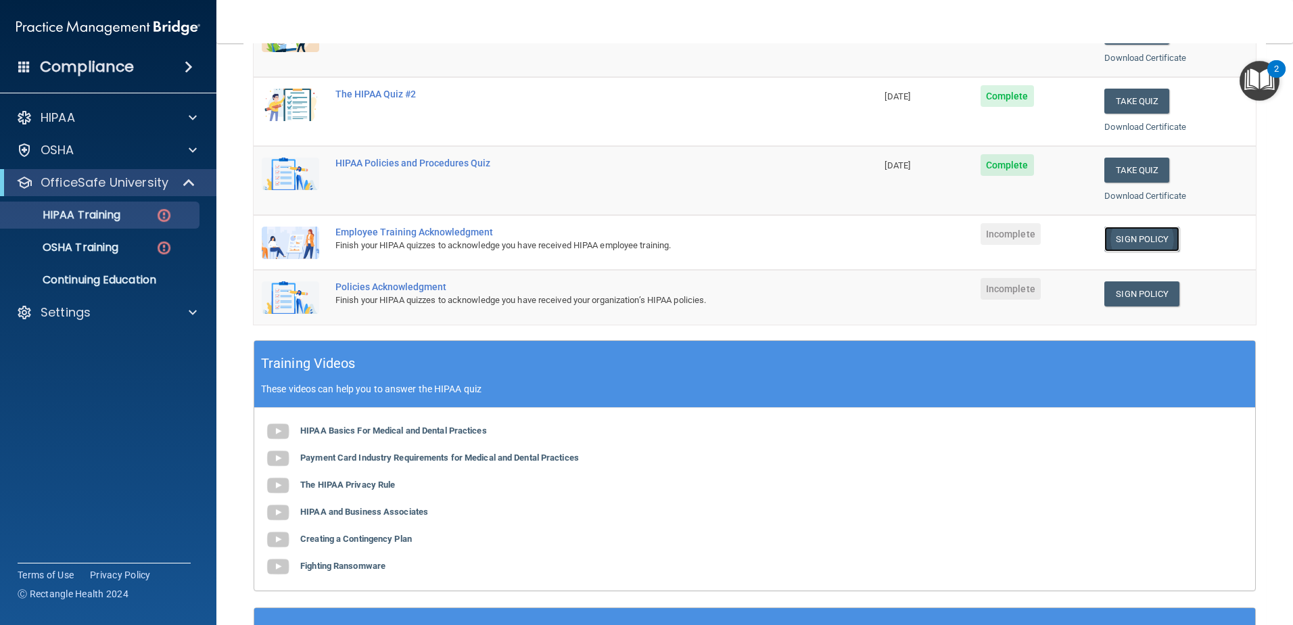
click at [1113, 243] on link "Sign Policy" at bounding box center [1142, 239] width 75 height 25
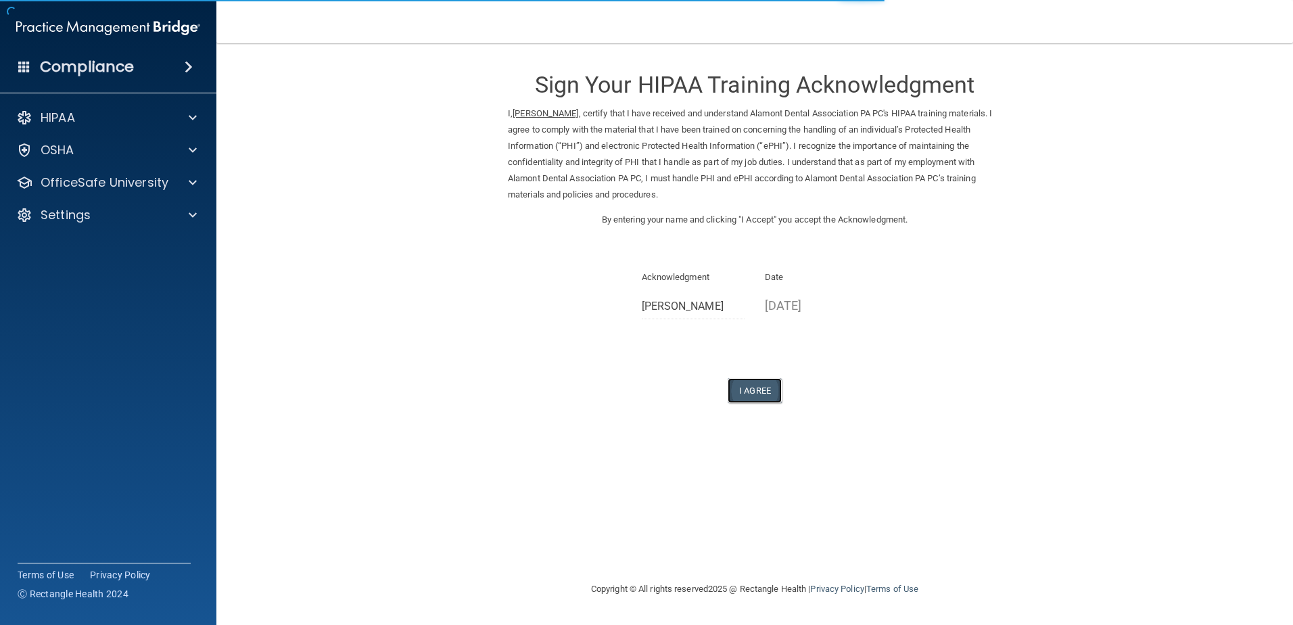
click at [753, 391] on button "I Agree" at bounding box center [755, 390] width 54 height 25
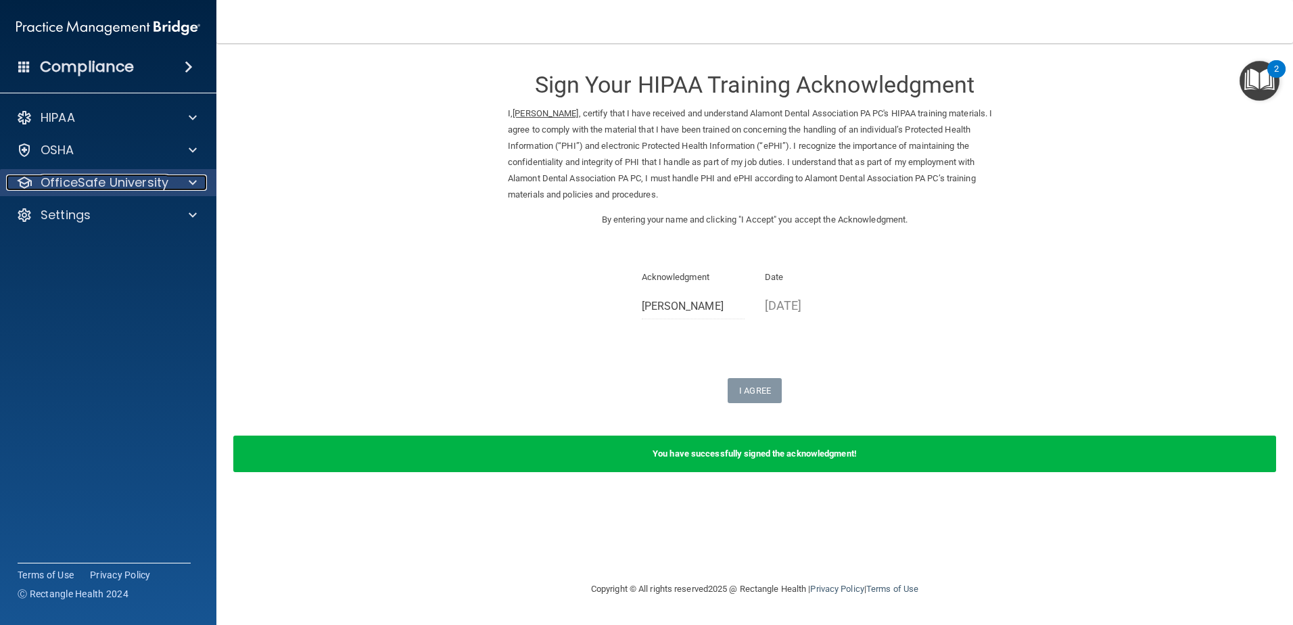
click at [110, 189] on p "OfficeSafe University" at bounding box center [105, 183] width 128 height 16
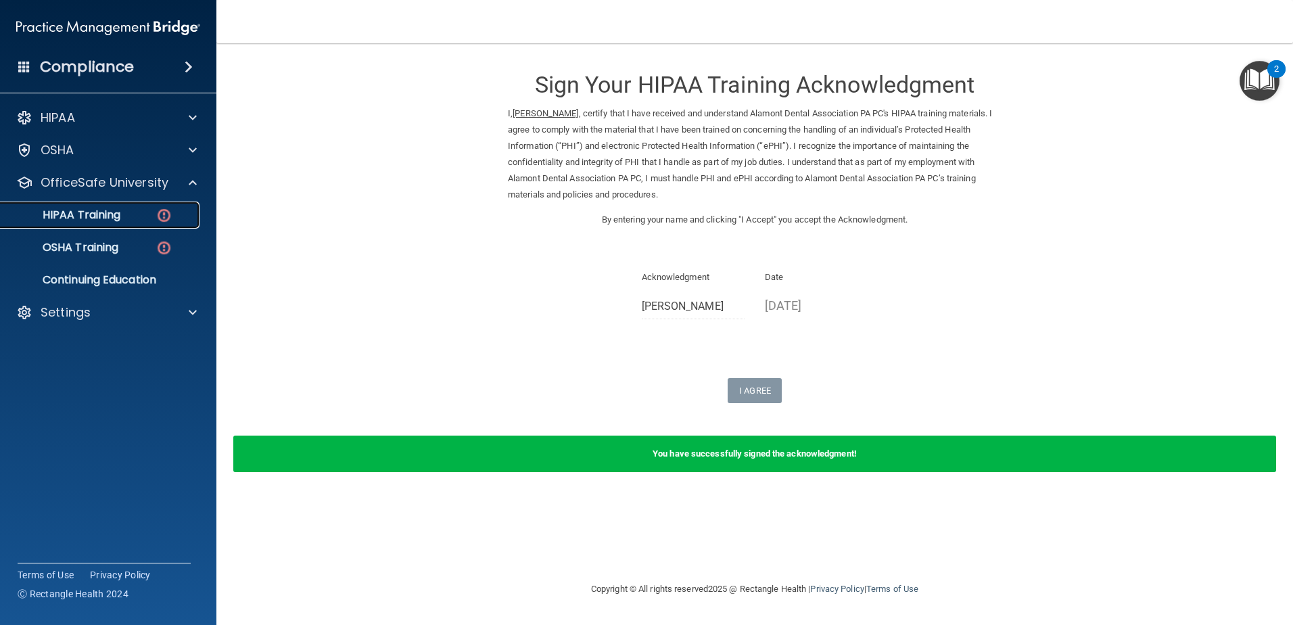
click at [93, 216] on p "HIPAA Training" at bounding box center [65, 215] width 112 height 14
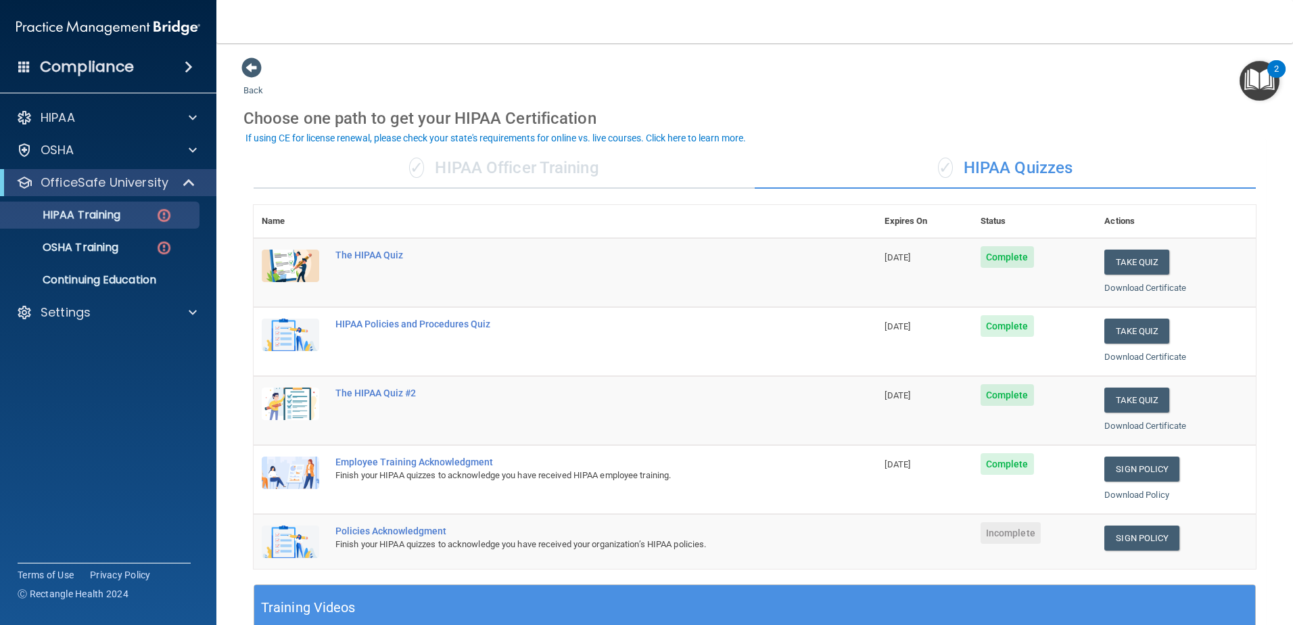
drag, startPoint x: 1154, startPoint y: 529, endPoint x: 983, endPoint y: 530, distance: 171.1
click at [928, 530] on td at bounding box center [924, 541] width 95 height 55
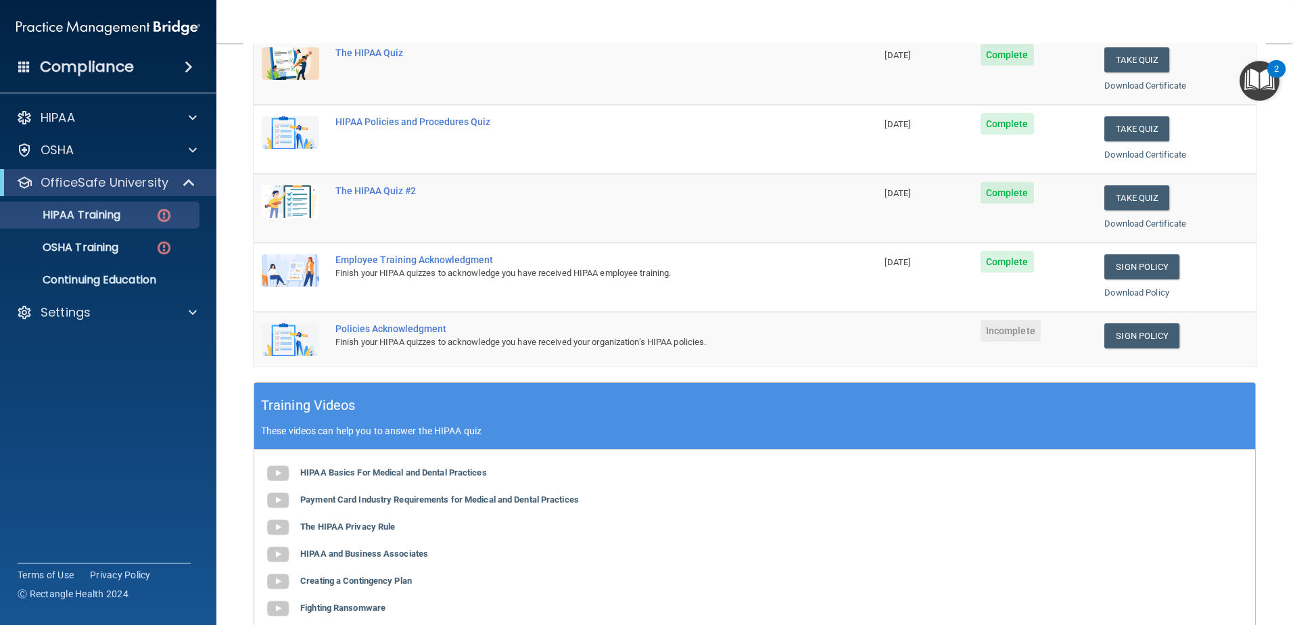
scroll to position [203, 0]
click at [1109, 337] on link "Sign Policy" at bounding box center [1142, 335] width 75 height 25
click at [99, 62] on h4 "Compliance" at bounding box center [87, 66] width 94 height 19
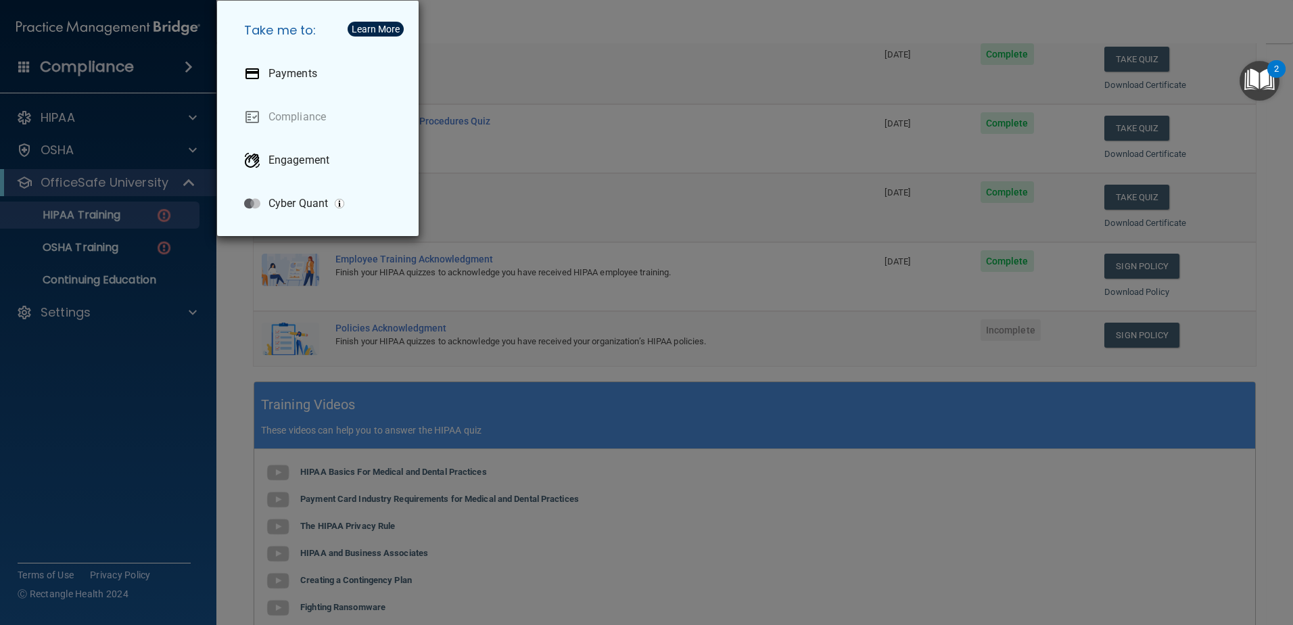
click at [110, 34] on div "Take me to: Payments Compliance Engagement Cyber Quant" at bounding box center [646, 312] width 1293 height 625
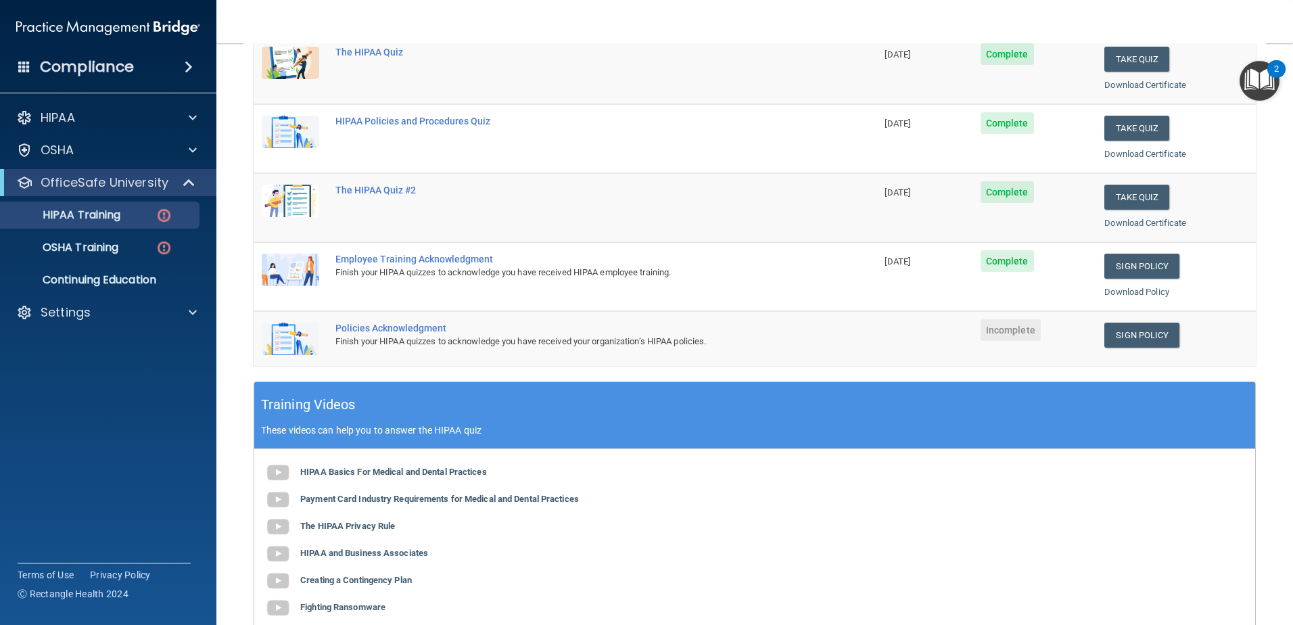
click at [111, 26] on img at bounding box center [108, 27] width 184 height 27
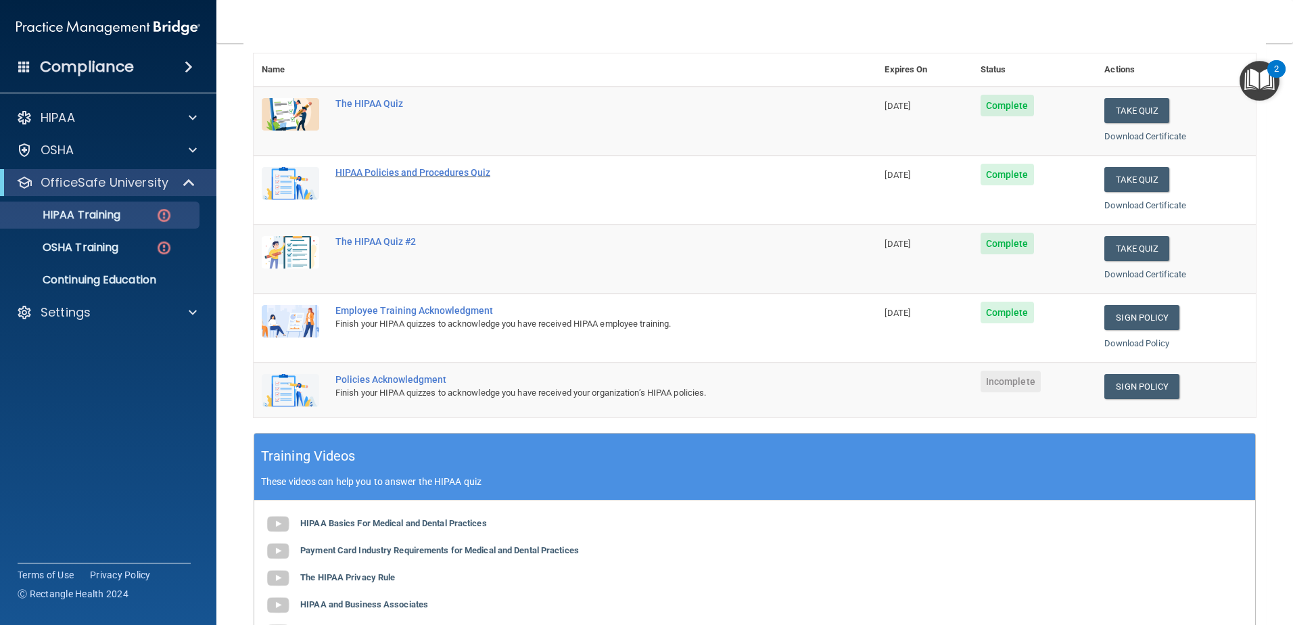
scroll to position [0, 0]
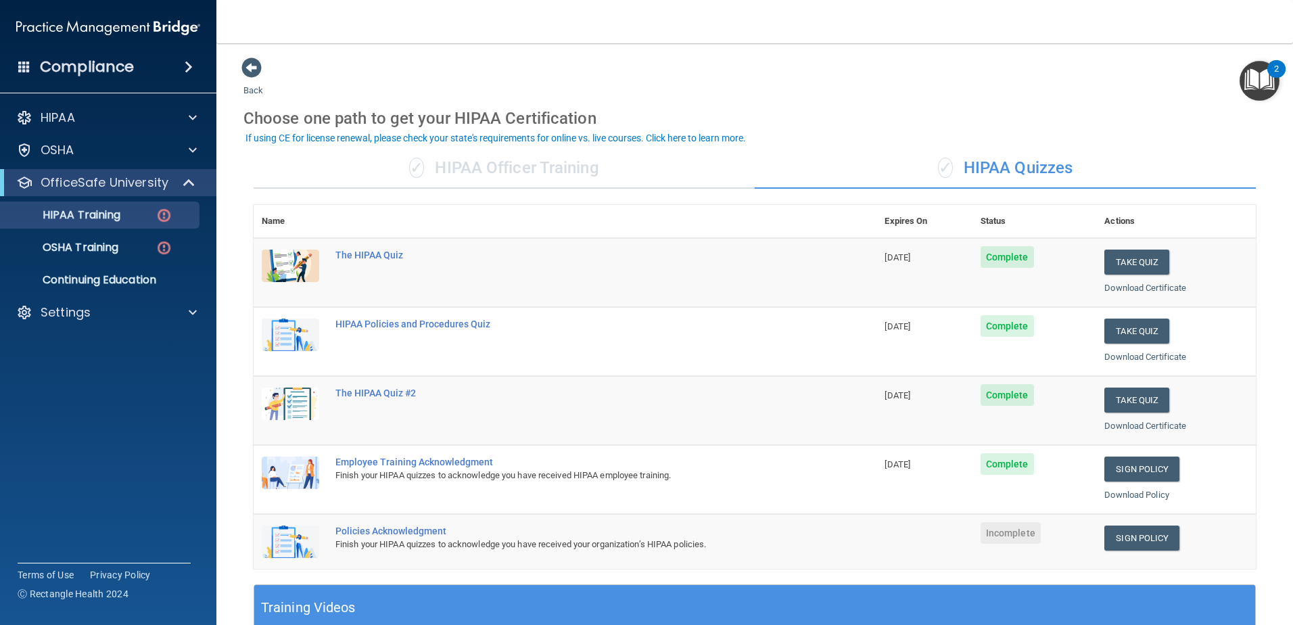
click at [1260, 80] on img "Open Resource Center, 2 new notifications" at bounding box center [1260, 81] width 40 height 40
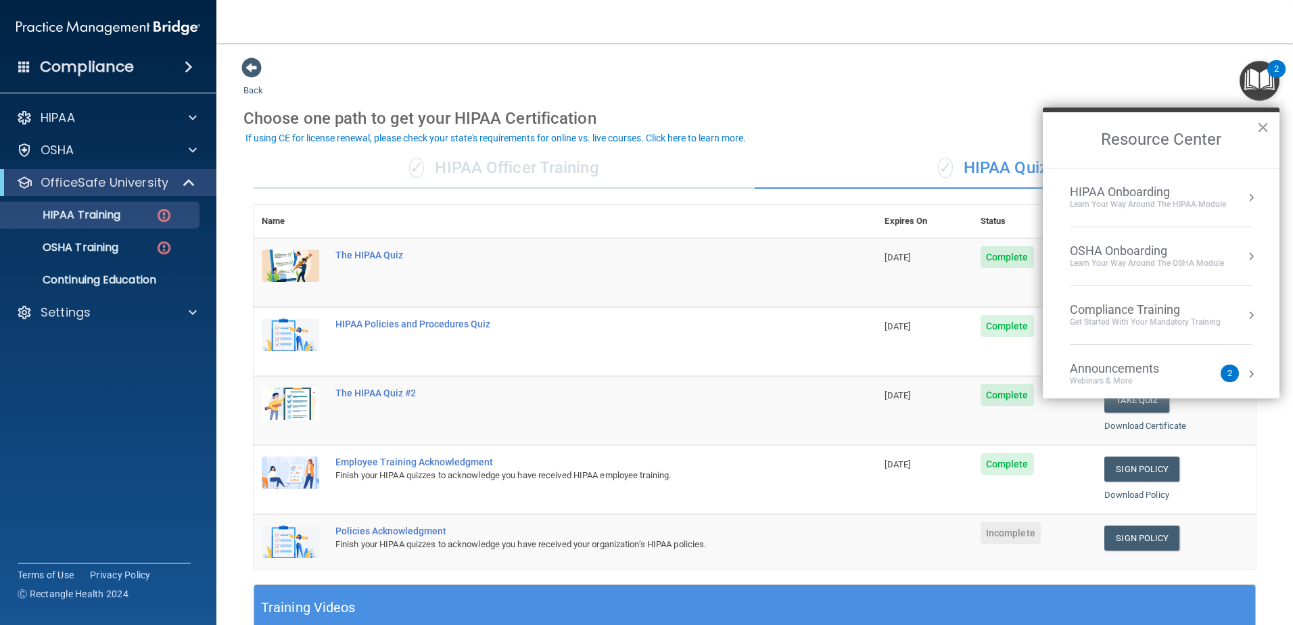
click at [649, 34] on nav "Toggle navigation Kaitlyn Waruszewski kaitlyn@alamontdental.com Manage My Enter…" at bounding box center [754, 21] width 1077 height 43
click at [70, 313] on p "Settings" at bounding box center [66, 312] width 50 height 16
click at [66, 341] on p "My Account" at bounding box center [101, 345] width 185 height 14
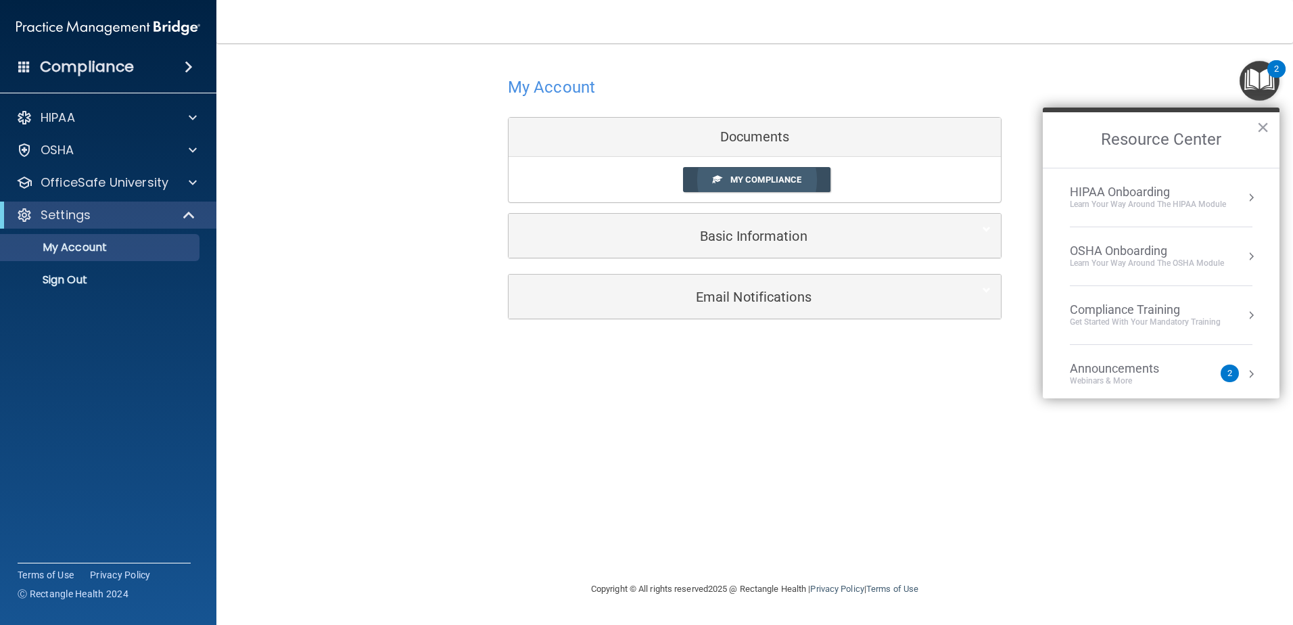
click at [802, 177] on span "My Compliance" at bounding box center [765, 180] width 71 height 10
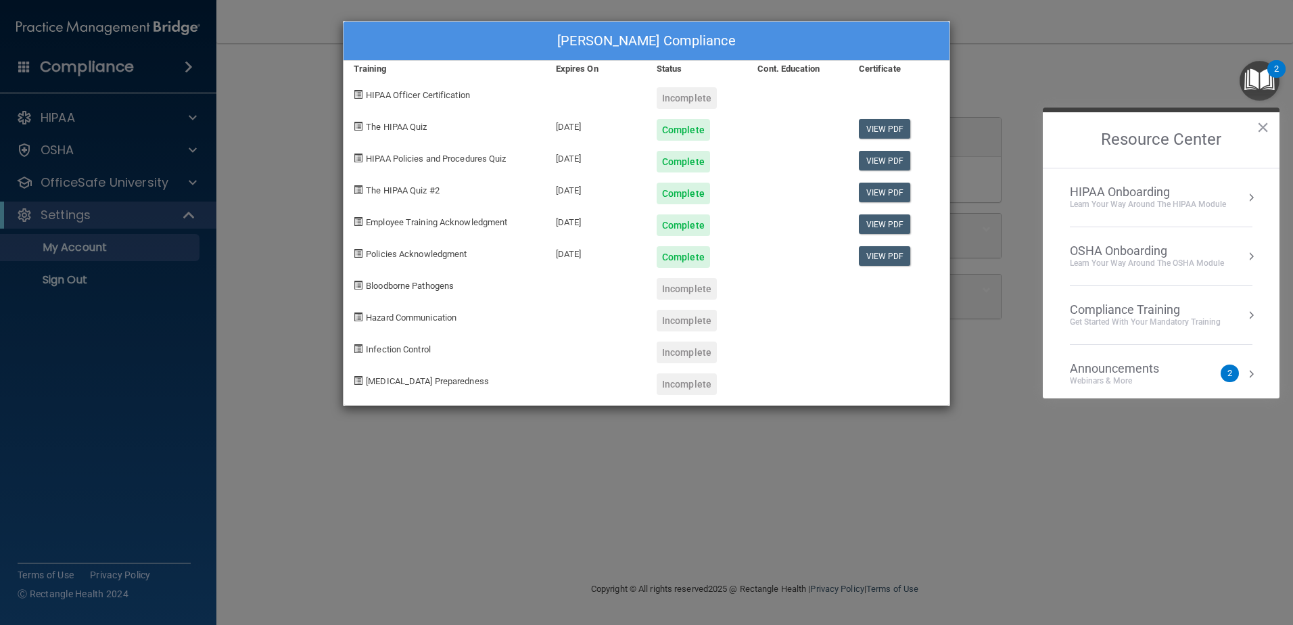
click at [442, 436] on div "Kaitlyn Waruszewski's Compliance Training Expires On Status Cont. Education Cer…" at bounding box center [646, 312] width 1293 height 625
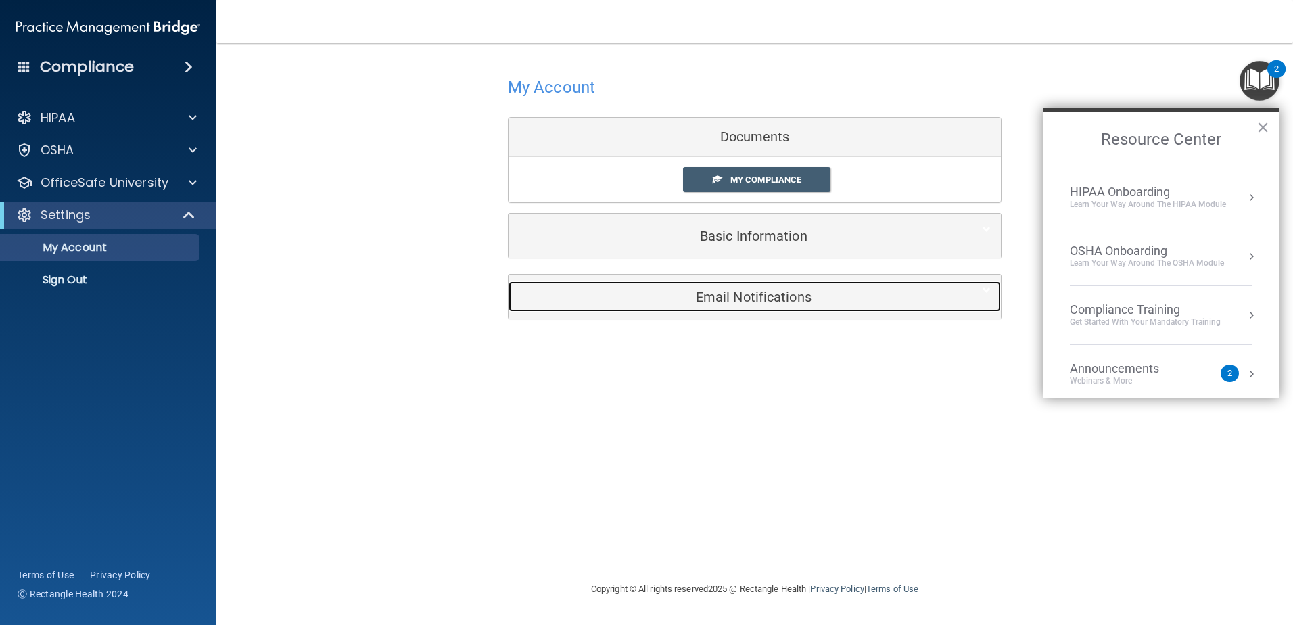
click at [694, 305] on div "Email Notifications" at bounding box center [734, 296] width 451 height 30
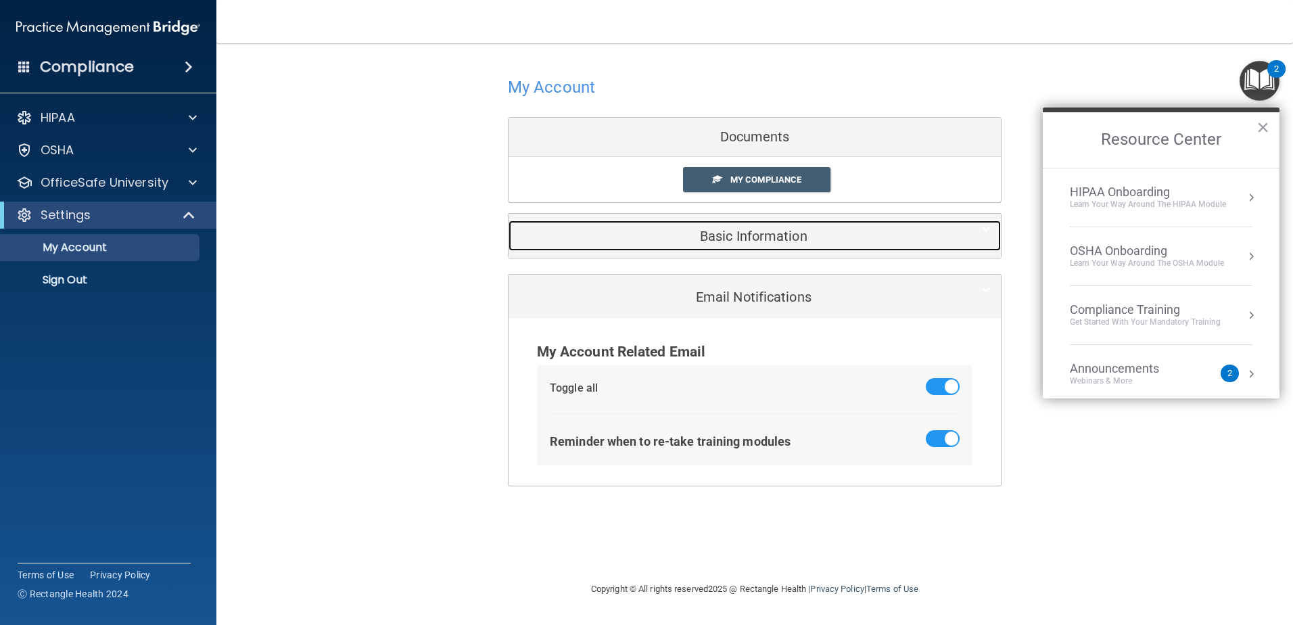
click at [730, 229] on h5 "Basic Information" at bounding box center [734, 236] width 431 height 15
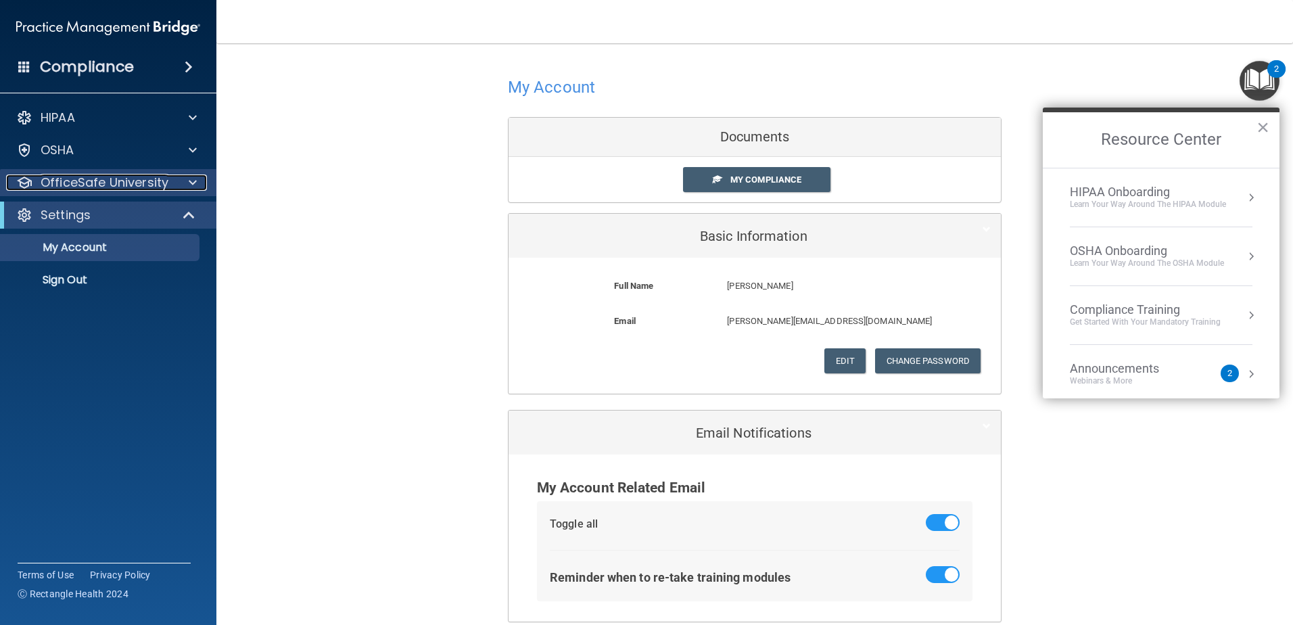
click at [112, 180] on p "OfficeSafe University" at bounding box center [105, 183] width 128 height 16
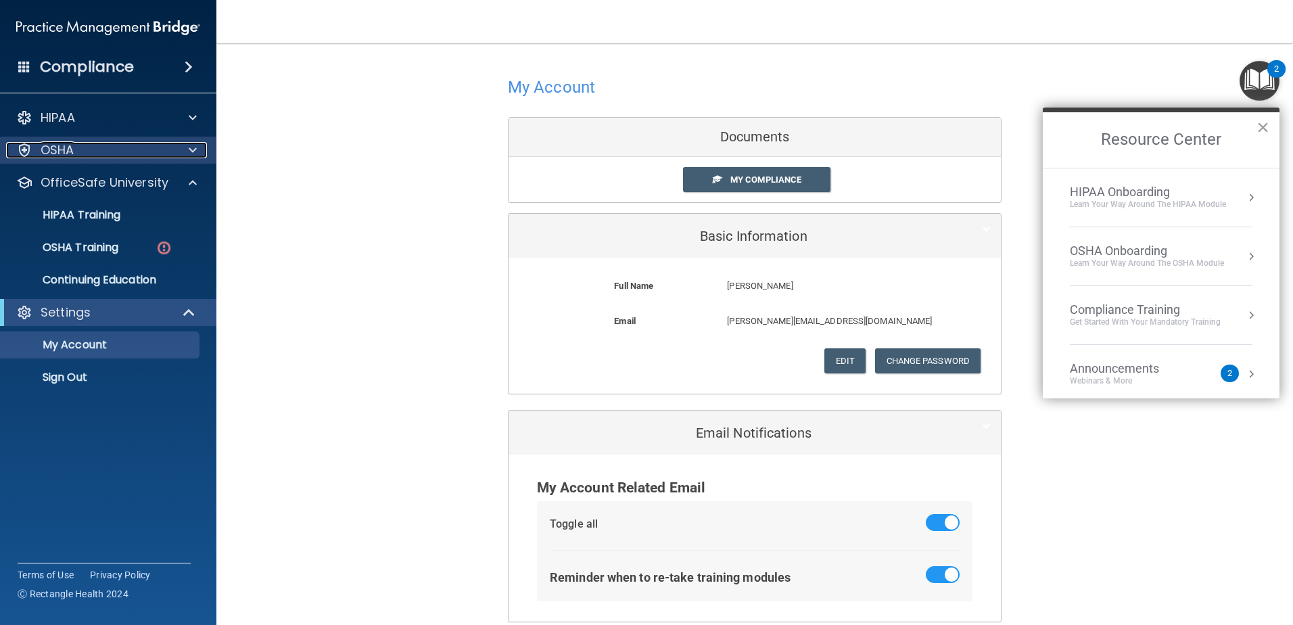
click at [93, 151] on div "OSHA" at bounding box center [90, 150] width 168 height 16
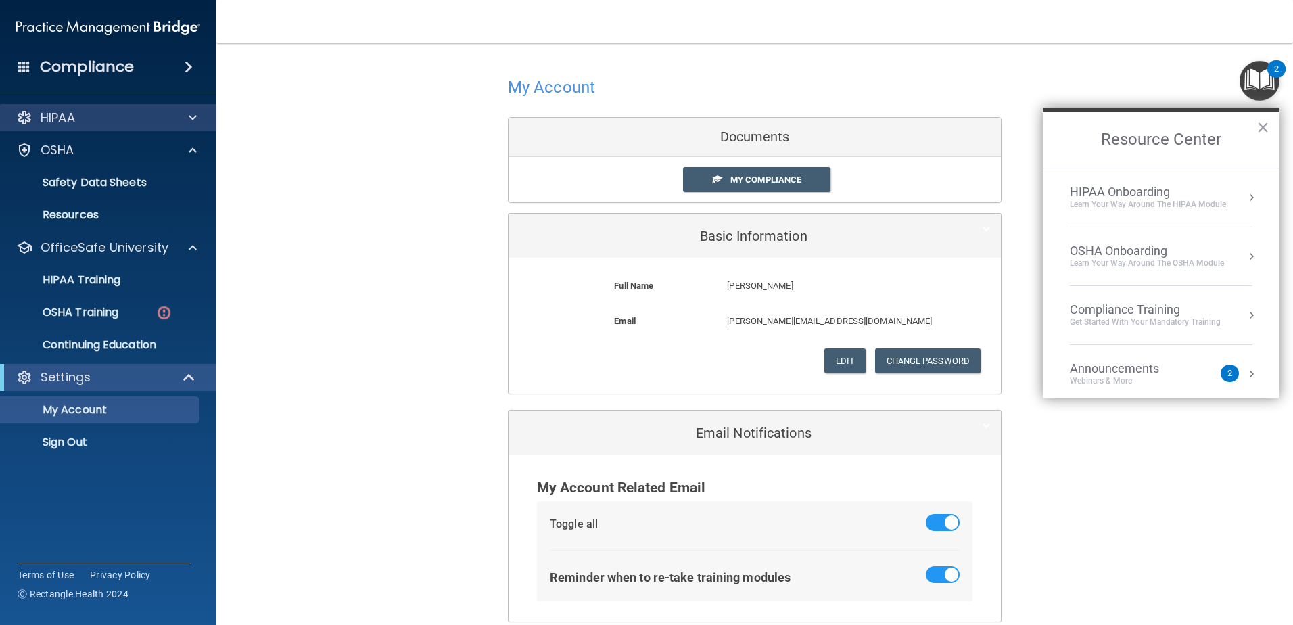
click at [84, 126] on div "HIPAA" at bounding box center [108, 117] width 217 height 27
click at [122, 110] on div "HIPAA" at bounding box center [90, 118] width 168 height 16
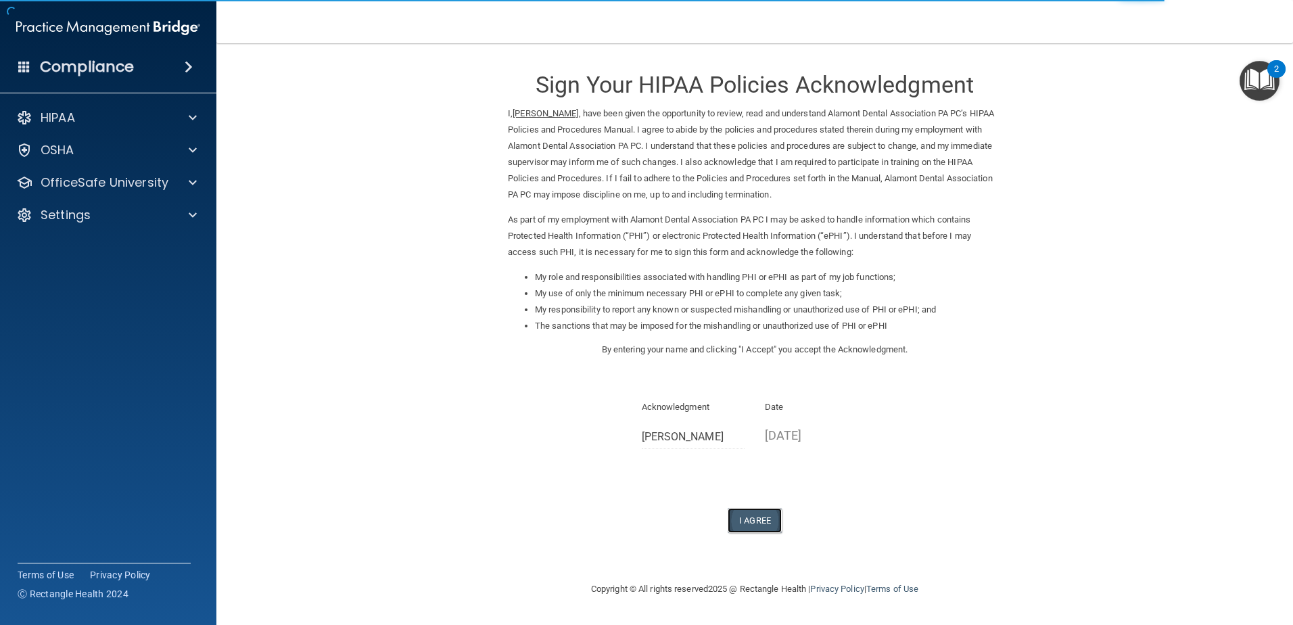
click at [749, 511] on button "I Agree" at bounding box center [755, 520] width 54 height 25
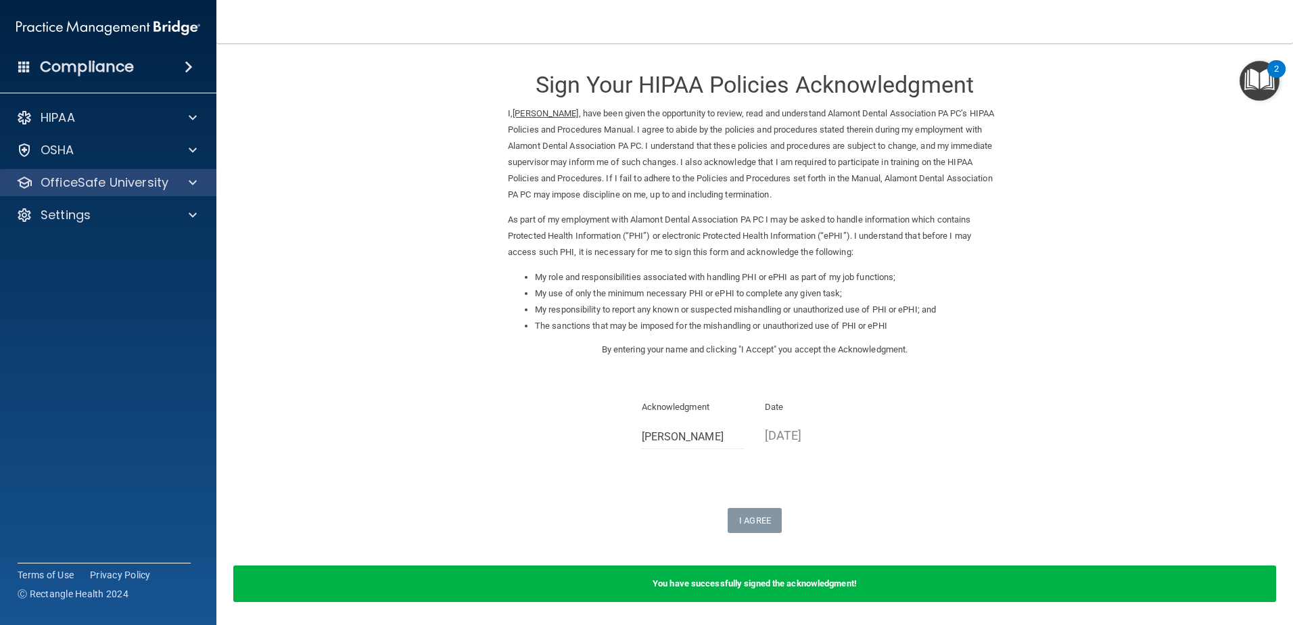
click at [111, 173] on div "OfficeSafe University" at bounding box center [108, 182] width 217 height 27
click at [96, 191] on div "OfficeSafe University" at bounding box center [108, 182] width 217 height 27
click at [189, 181] on span at bounding box center [193, 183] width 8 height 16
